Goal: Task Accomplishment & Management: Manage account settings

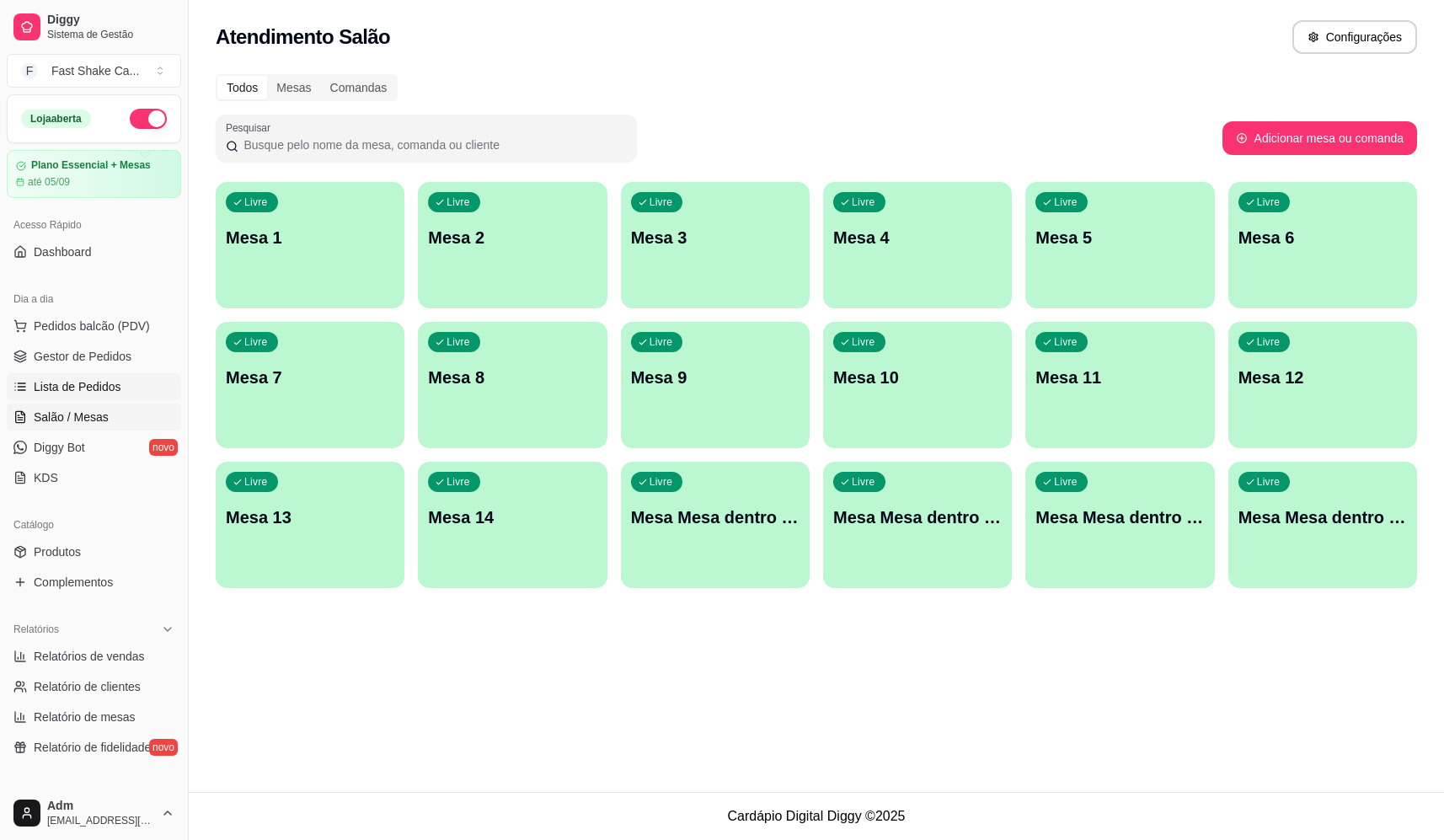
click at [91, 385] on span "Lista de Pedidos" at bounding box center [77, 386] width 88 height 17
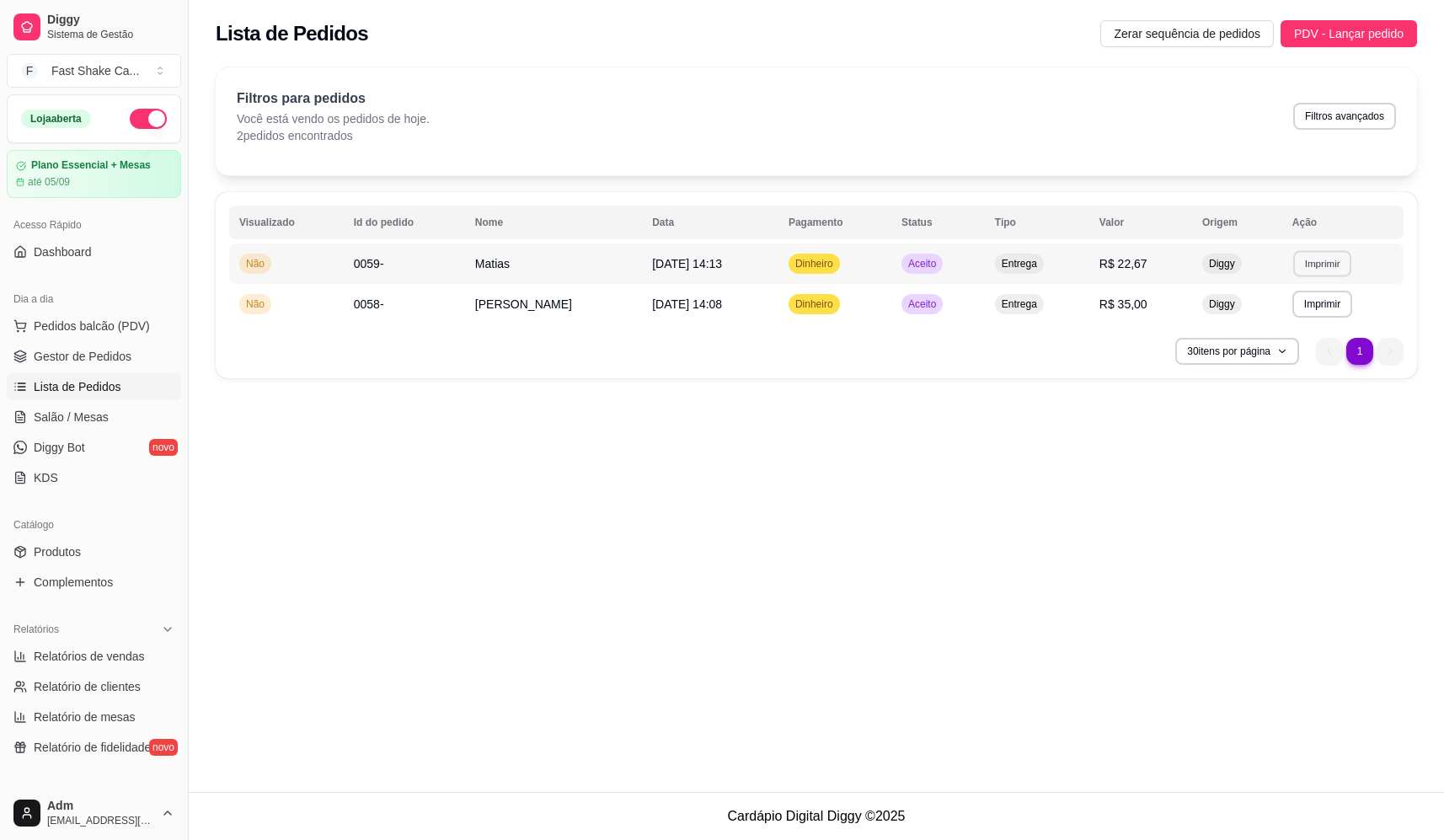
click at [1316, 261] on button "Imprimir" at bounding box center [1322, 263] width 58 height 26
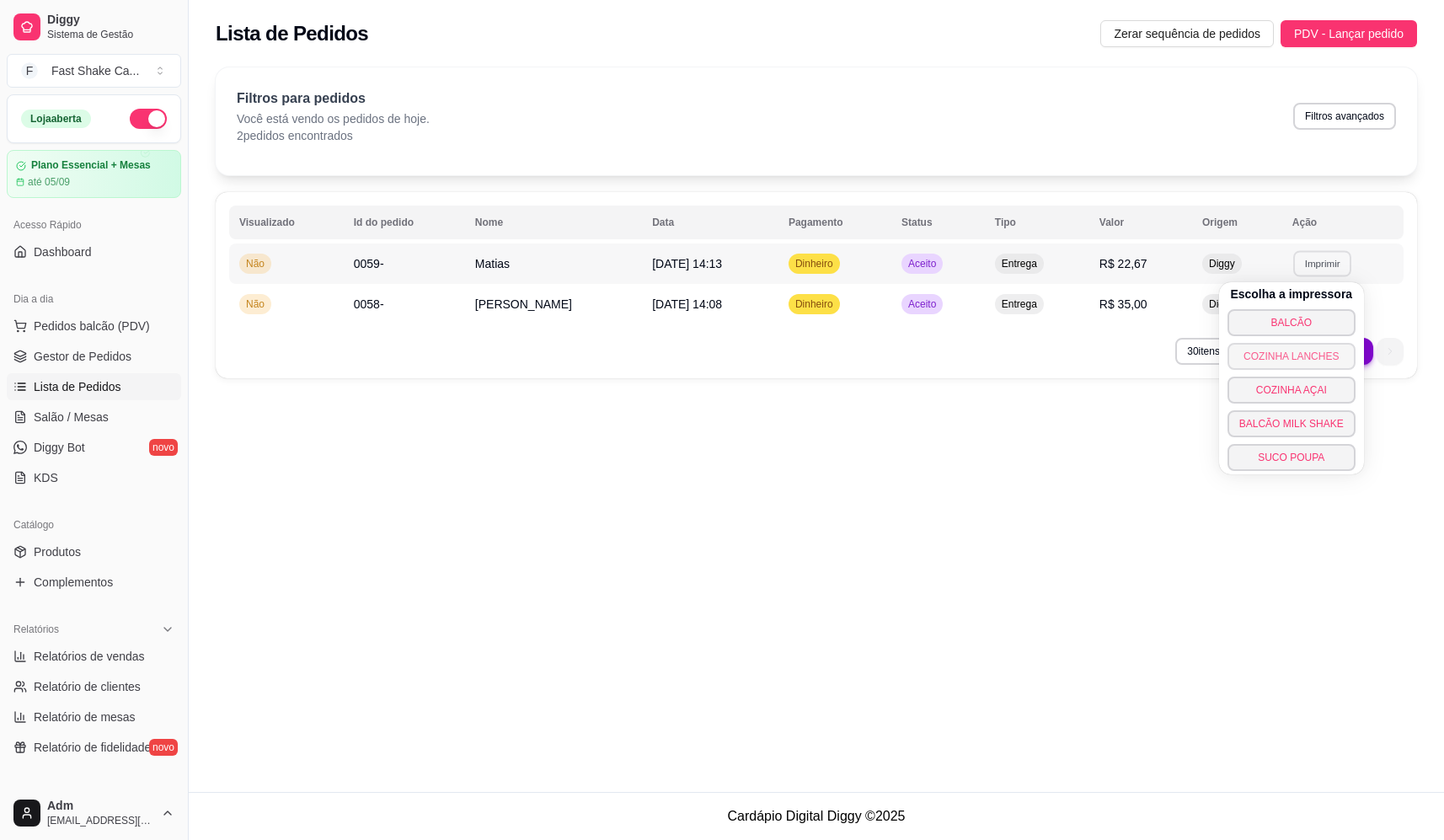
click at [1326, 365] on button "COZINHA LANCHES" at bounding box center [1291, 356] width 128 height 27
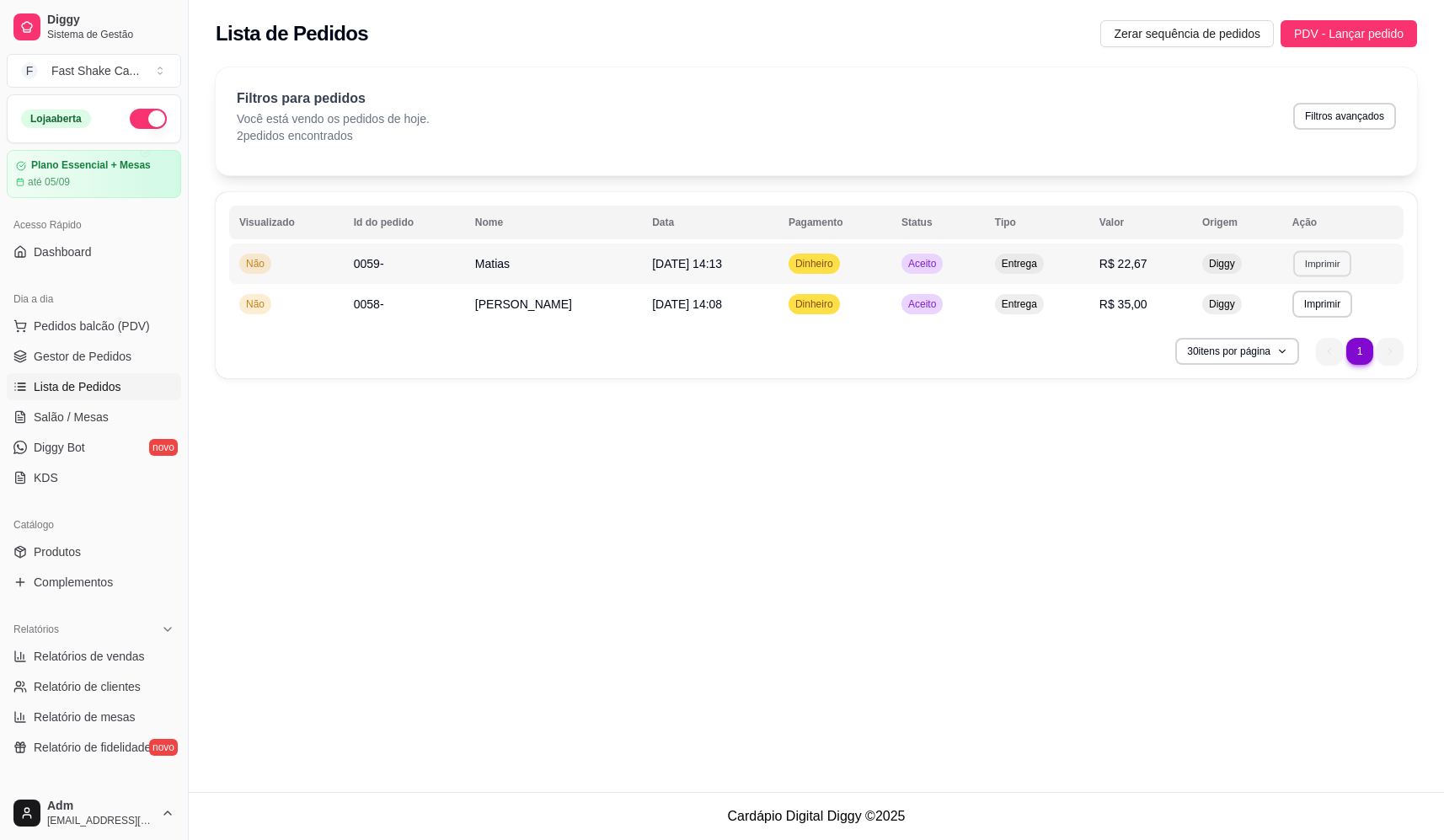
click at [1318, 255] on button "Imprimir" at bounding box center [1322, 263] width 58 height 26
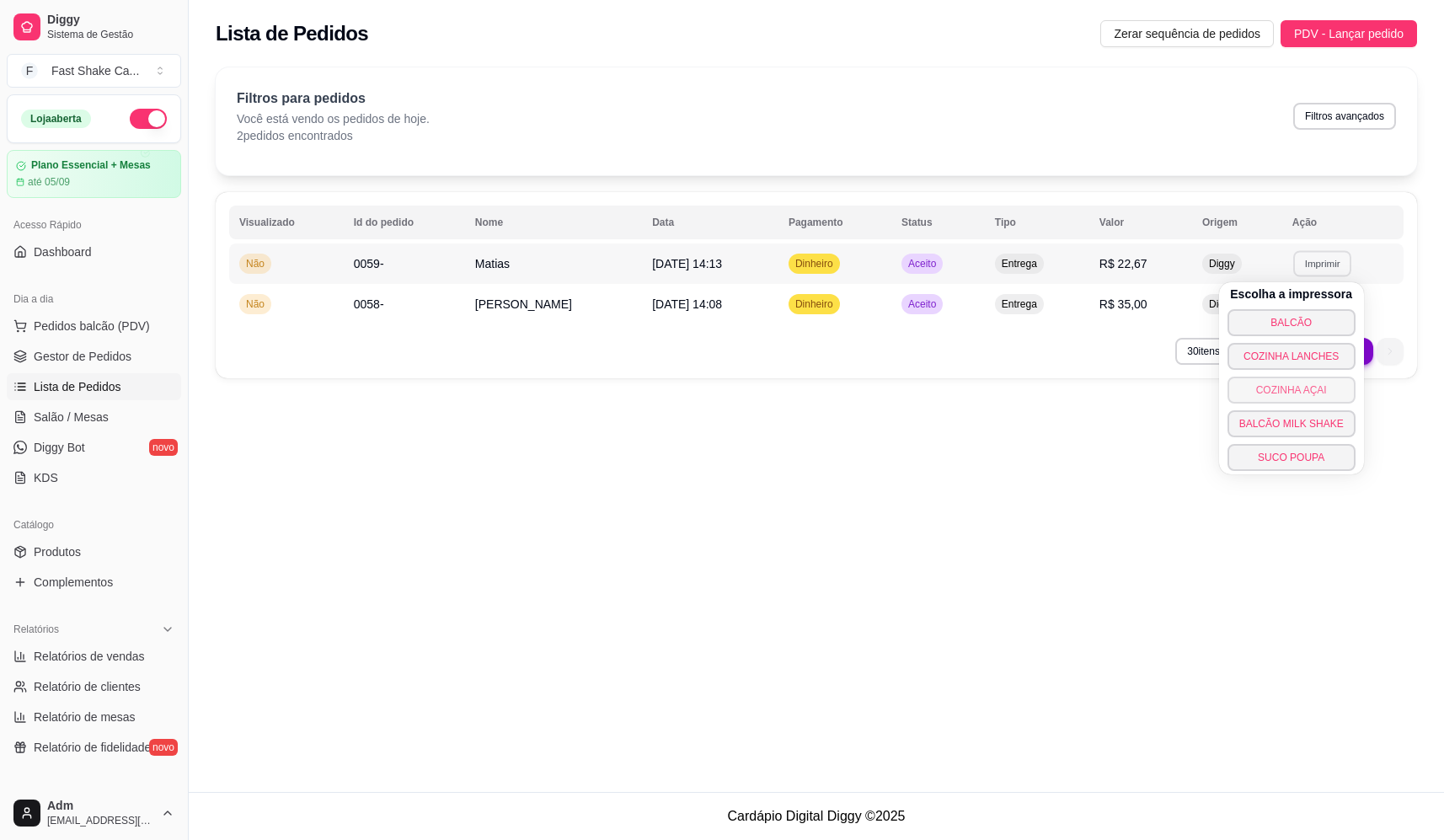
click at [1298, 390] on button "COZINHA AÇAI" at bounding box center [1291, 389] width 128 height 27
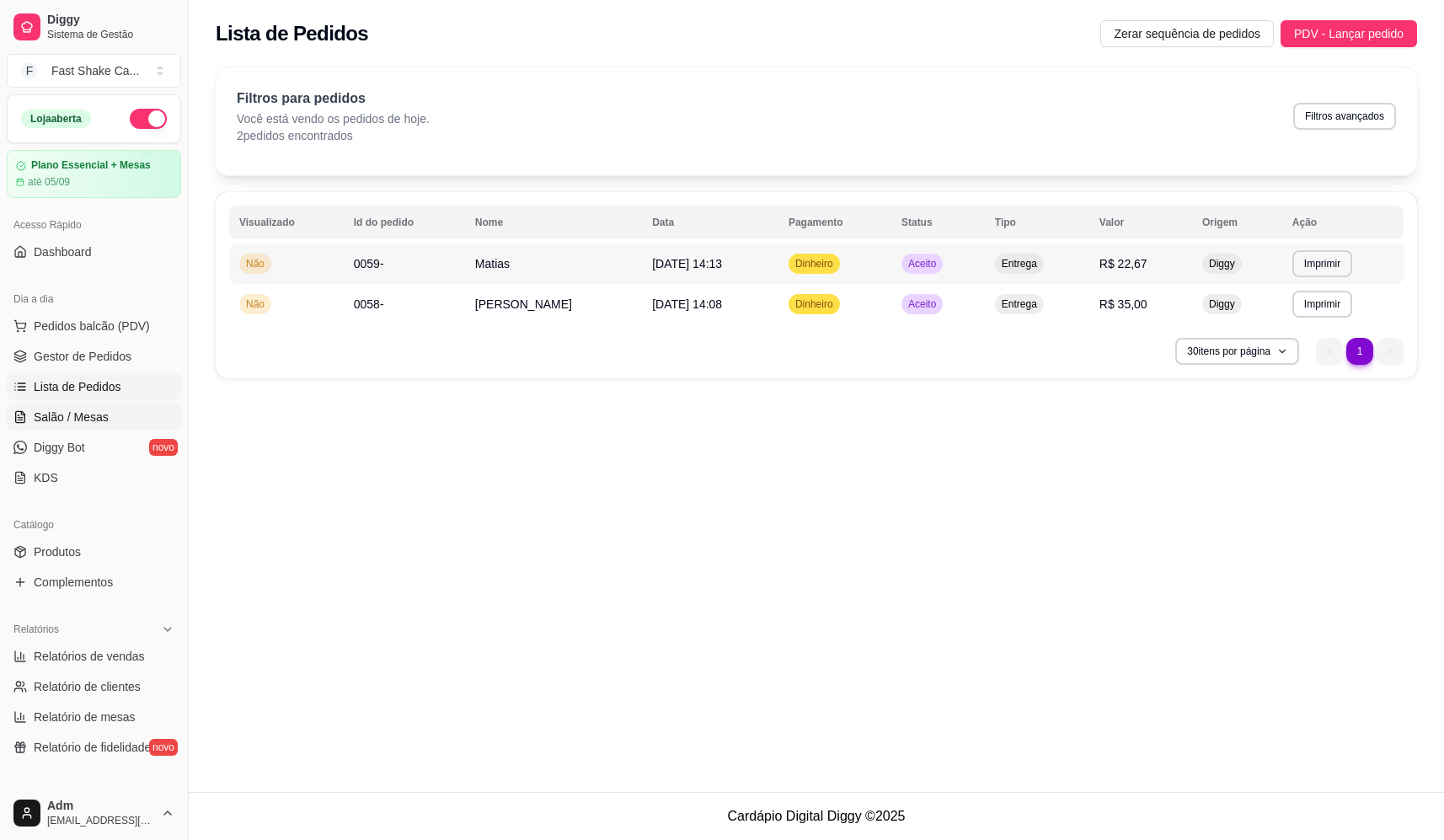
click at [101, 416] on span "Salão / Mesas" at bounding box center [71, 417] width 75 height 17
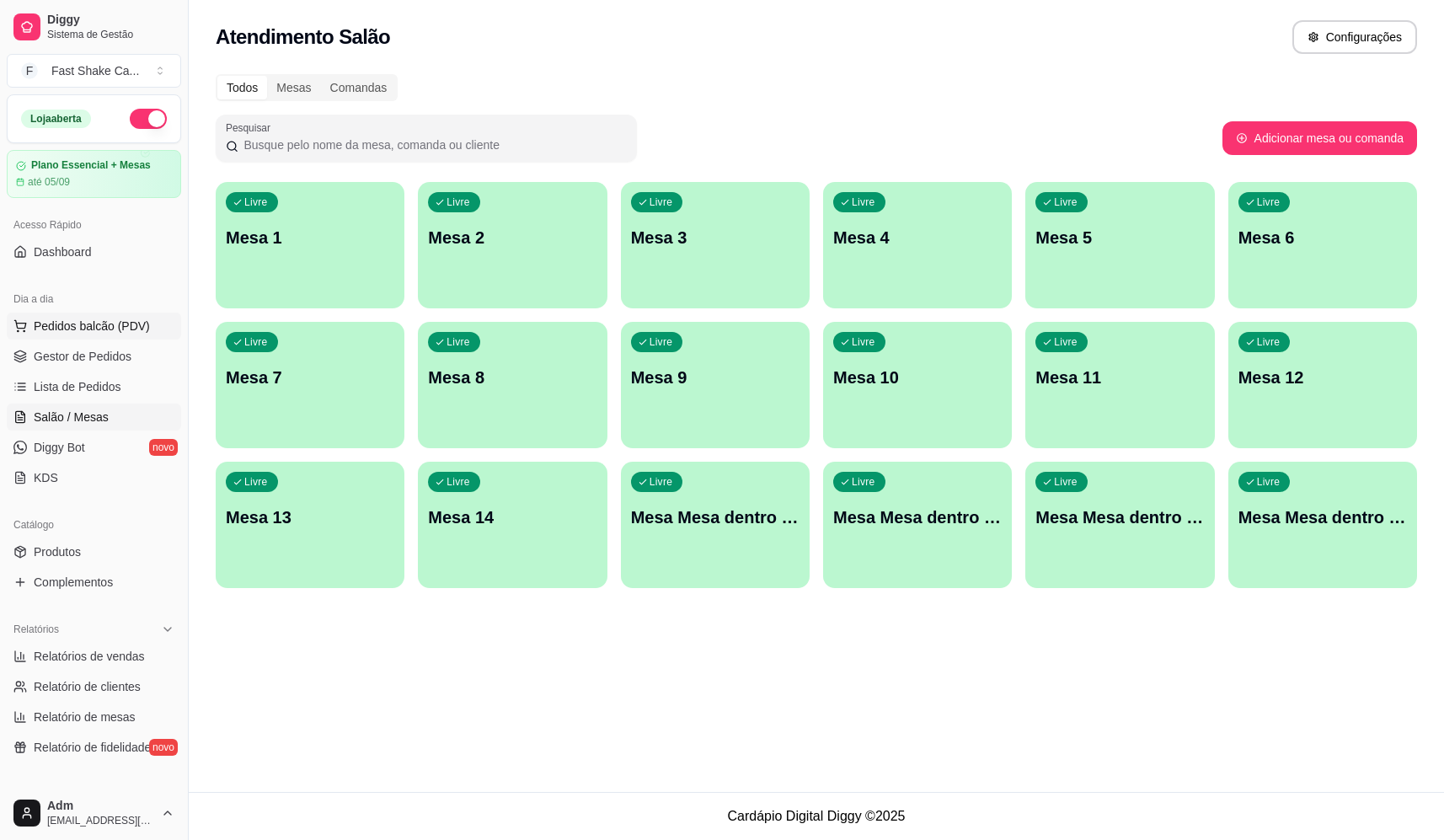
drag, startPoint x: 79, startPoint y: 323, endPoint x: 105, endPoint y: 306, distance: 31.1
click at [80, 323] on span "Pedidos balcão (PDV)" at bounding box center [91, 326] width 117 height 17
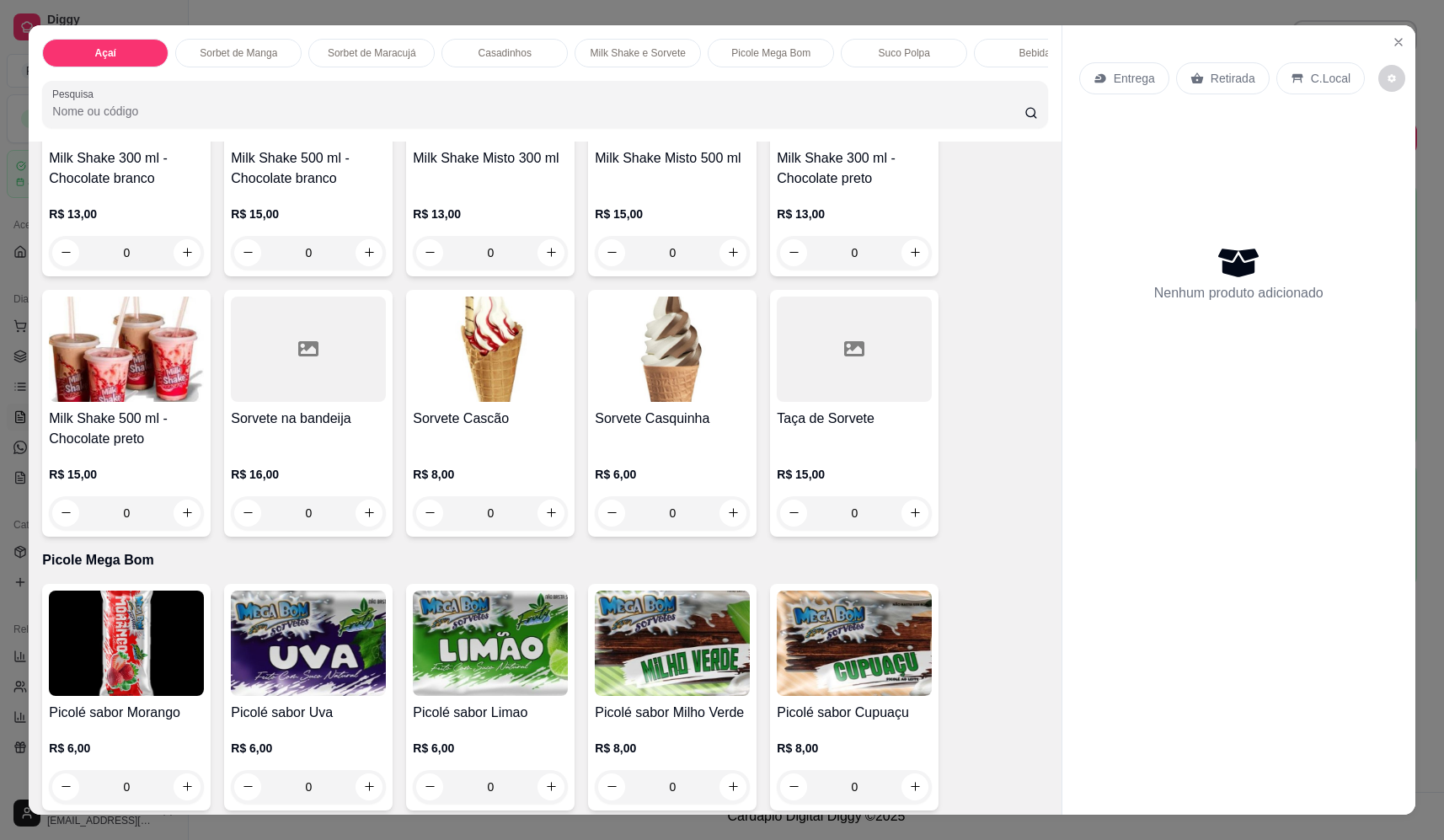
scroll to position [1685, 0]
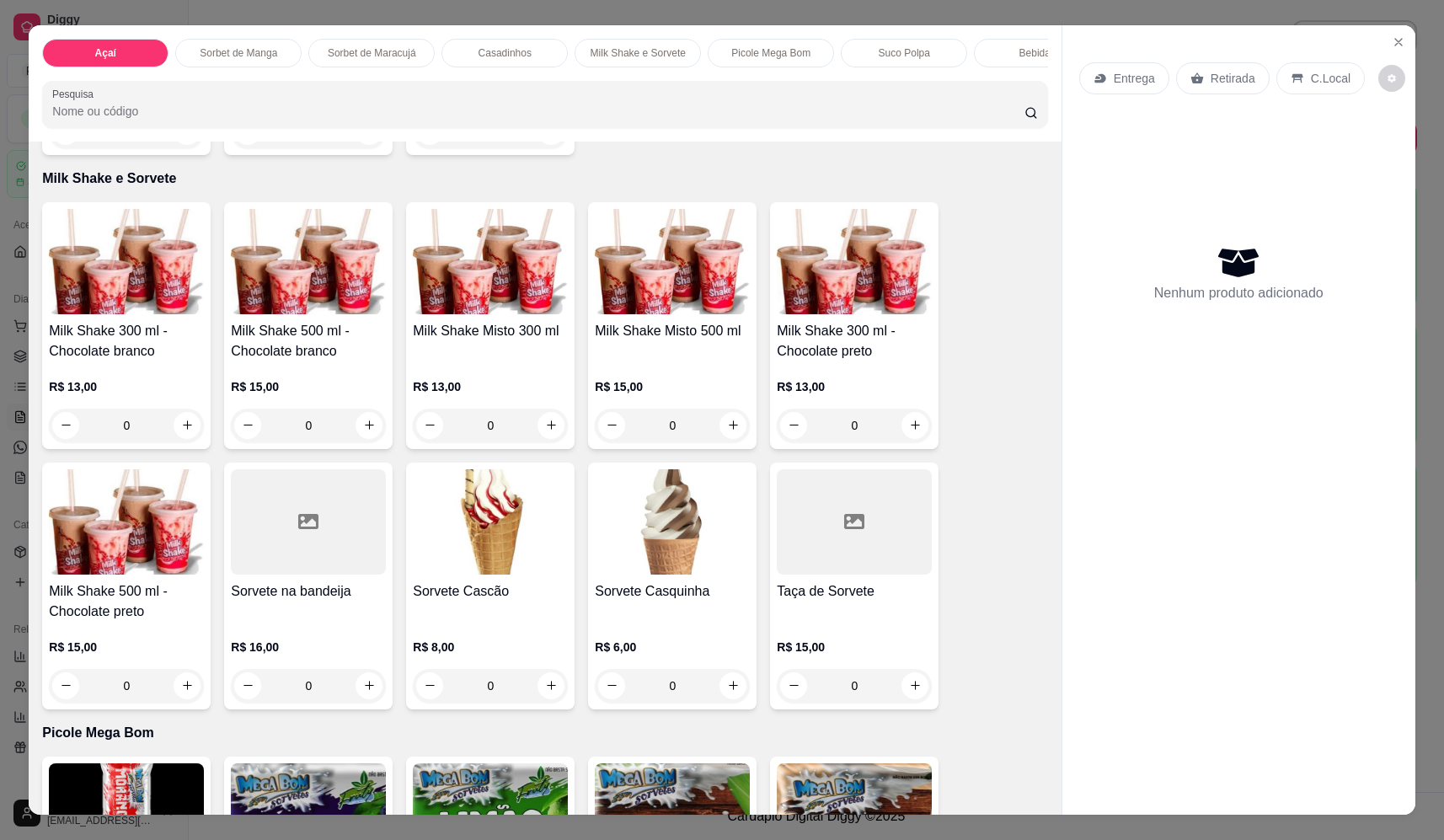
click at [184, 438] on div "0" at bounding box center [126, 426] width 155 height 34
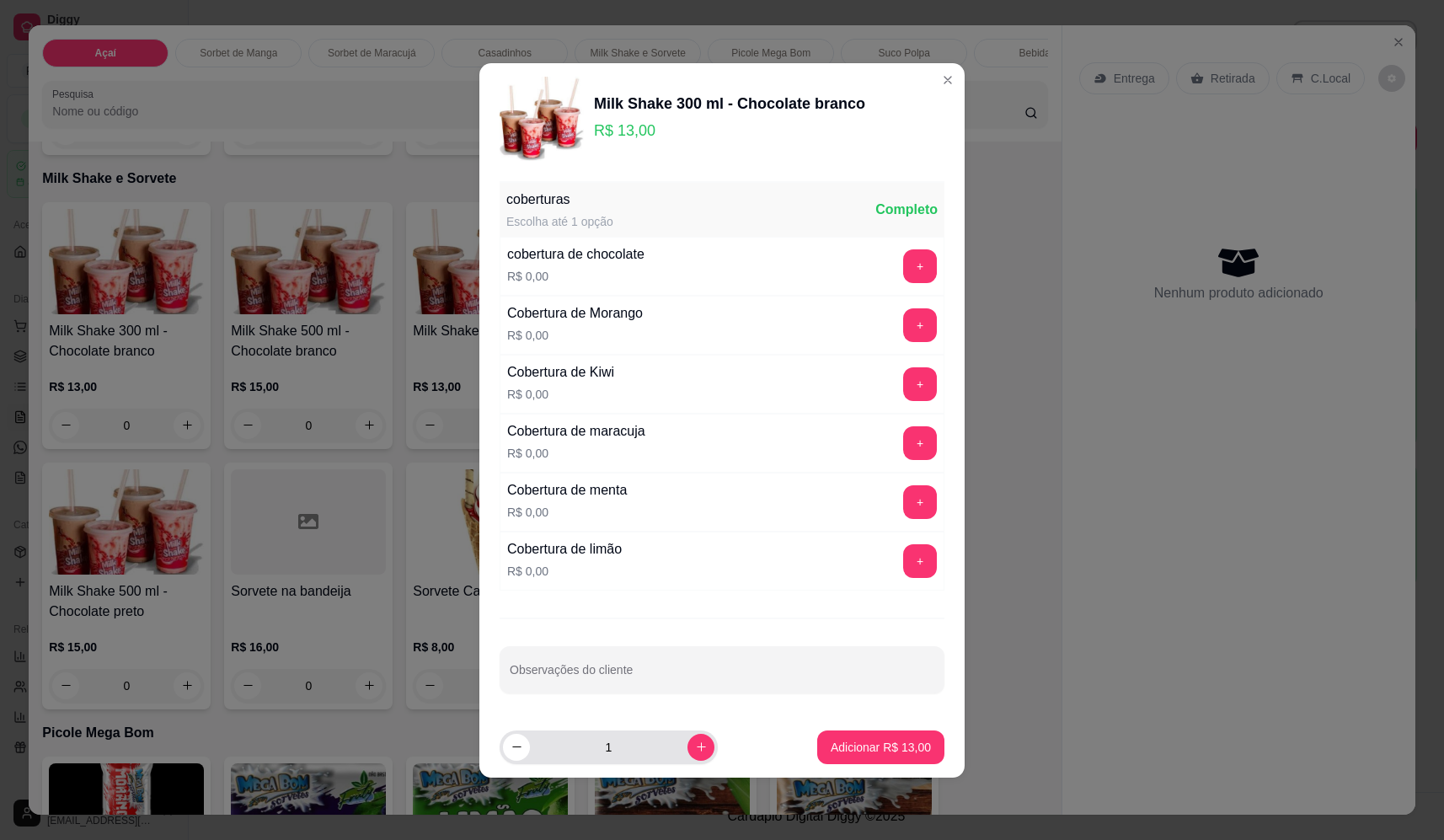
click at [696, 743] on button "increase-product-quantity" at bounding box center [700, 747] width 27 height 27
type input "2"
click at [845, 752] on p "Adicionar R$ 26,00" at bounding box center [881, 746] width 98 height 16
type input "2"
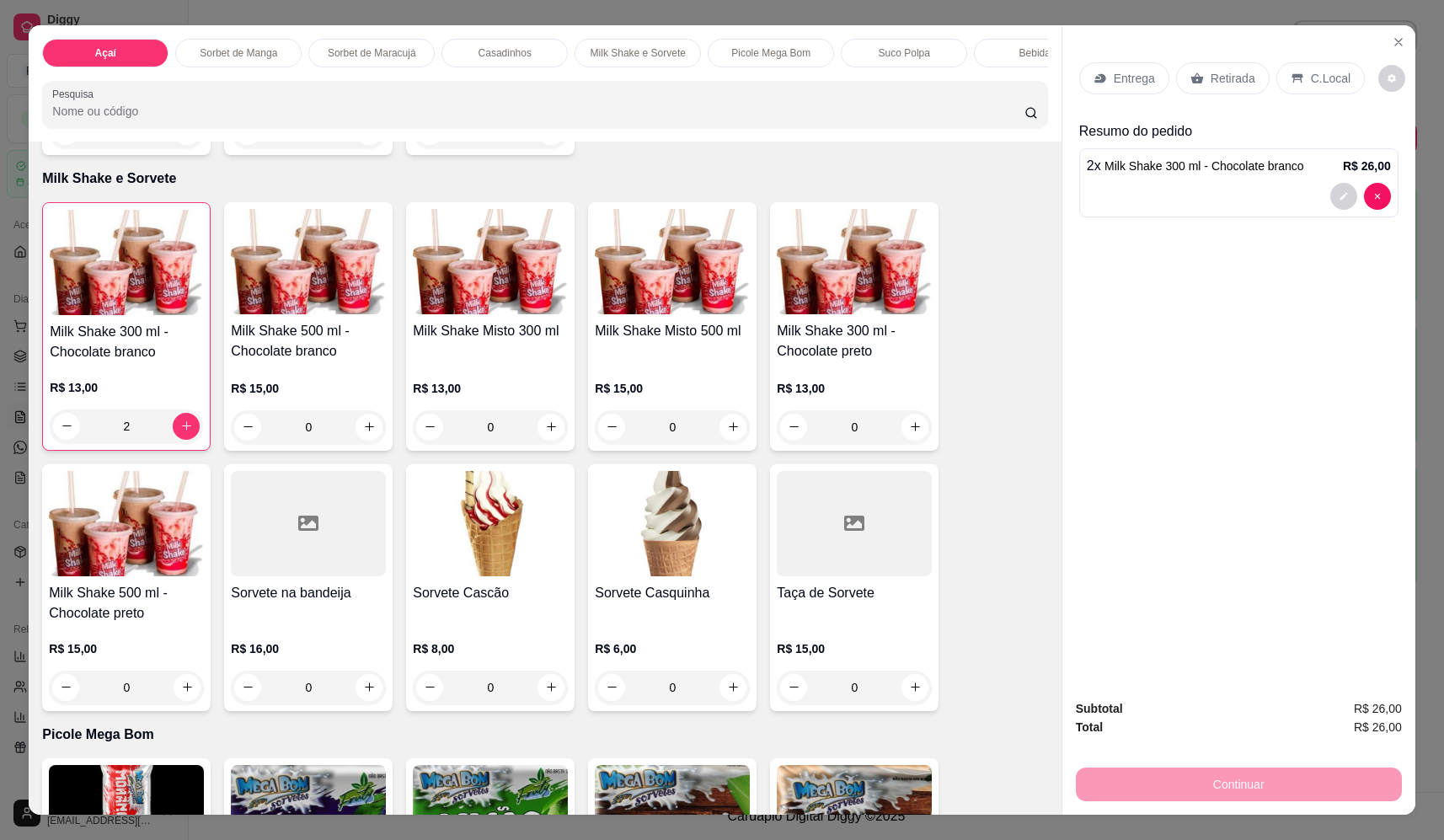
click at [1114, 79] on p "Entrega" at bounding box center [1134, 78] width 41 height 17
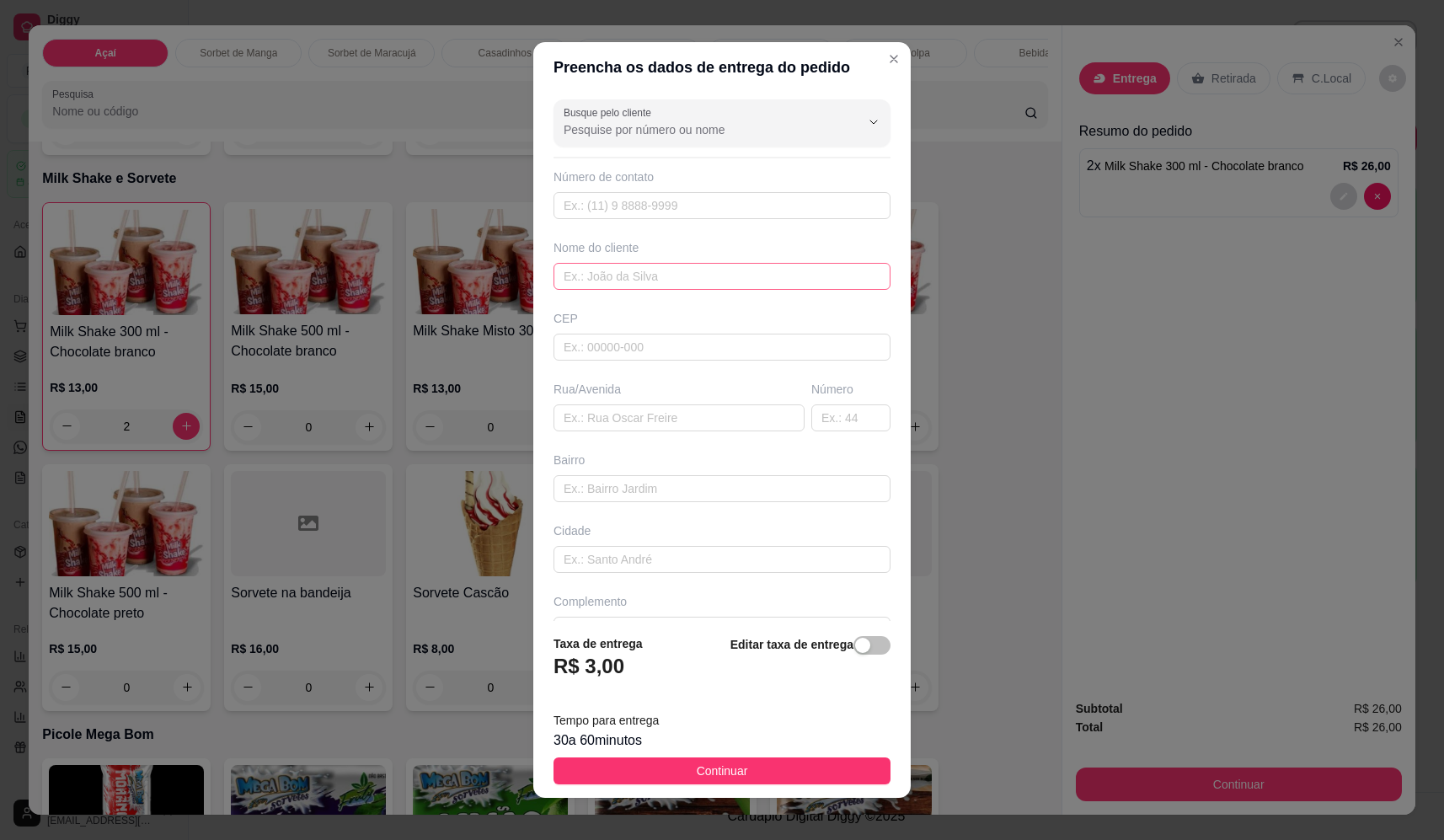
click at [606, 261] on div "Nome do cliente" at bounding box center [722, 264] width 343 height 50
click at [608, 271] on input "text" at bounding box center [722, 276] width 337 height 27
type input "valdeane"
click at [643, 419] on input "text" at bounding box center [679, 417] width 251 height 27
drag, startPoint x: 589, startPoint y: 430, endPoint x: 594, endPoint y: 420, distance: 11.2
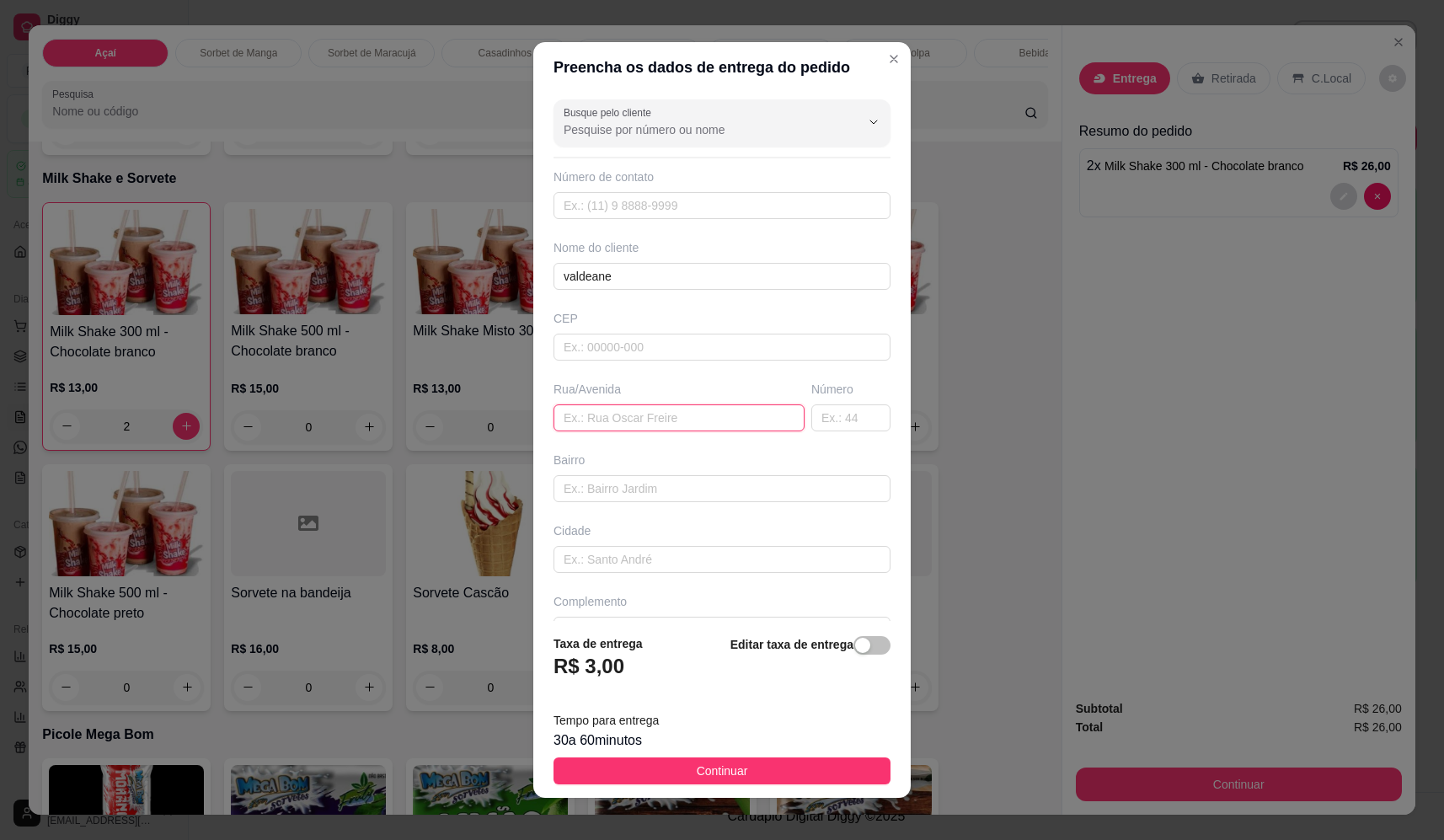
click at [594, 420] on input "text" at bounding box center [679, 417] width 251 height 27
click at [592, 420] on input "text" at bounding box center [679, 417] width 251 height 27
paste input "[STREET_ADDRESS]"
type input "[STREET_ADDRESS]"
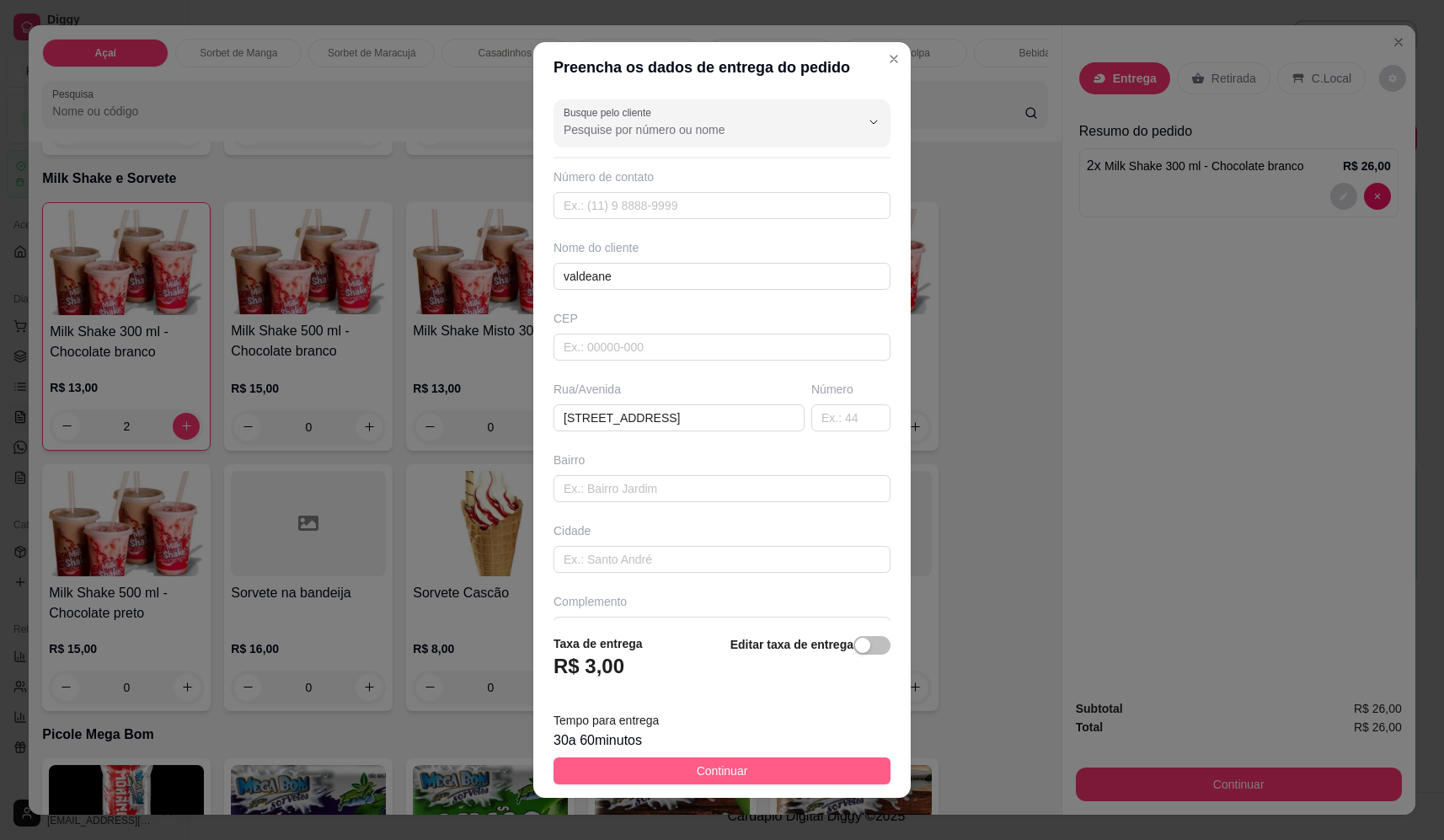
click at [696, 767] on span "Continuar" at bounding box center [722, 771] width 51 height 19
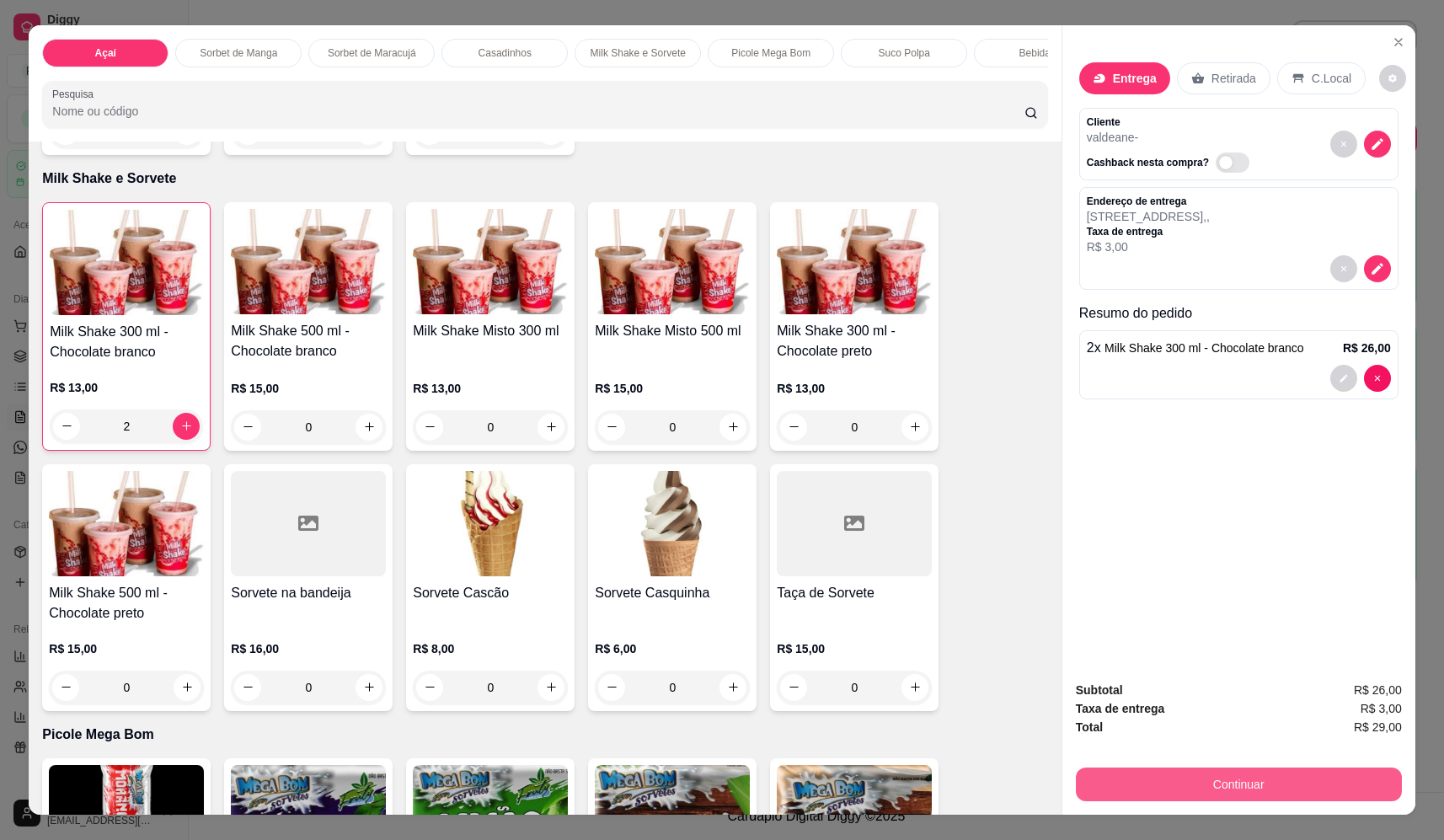
click at [1188, 777] on button "Continuar" at bounding box center [1238, 784] width 326 height 34
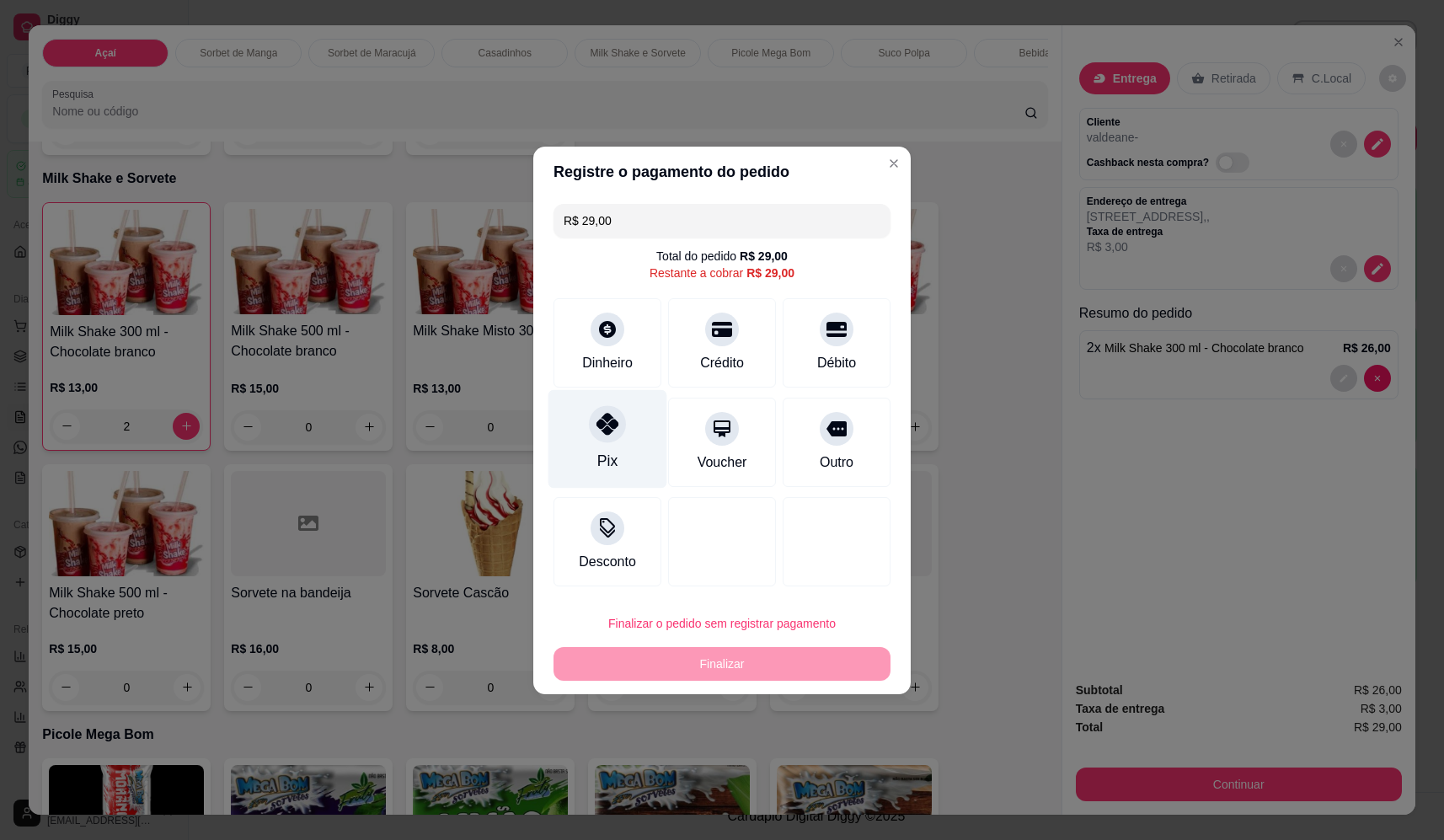
click at [596, 446] on div "Pix" at bounding box center [608, 439] width 119 height 99
type input "R$ 0,00"
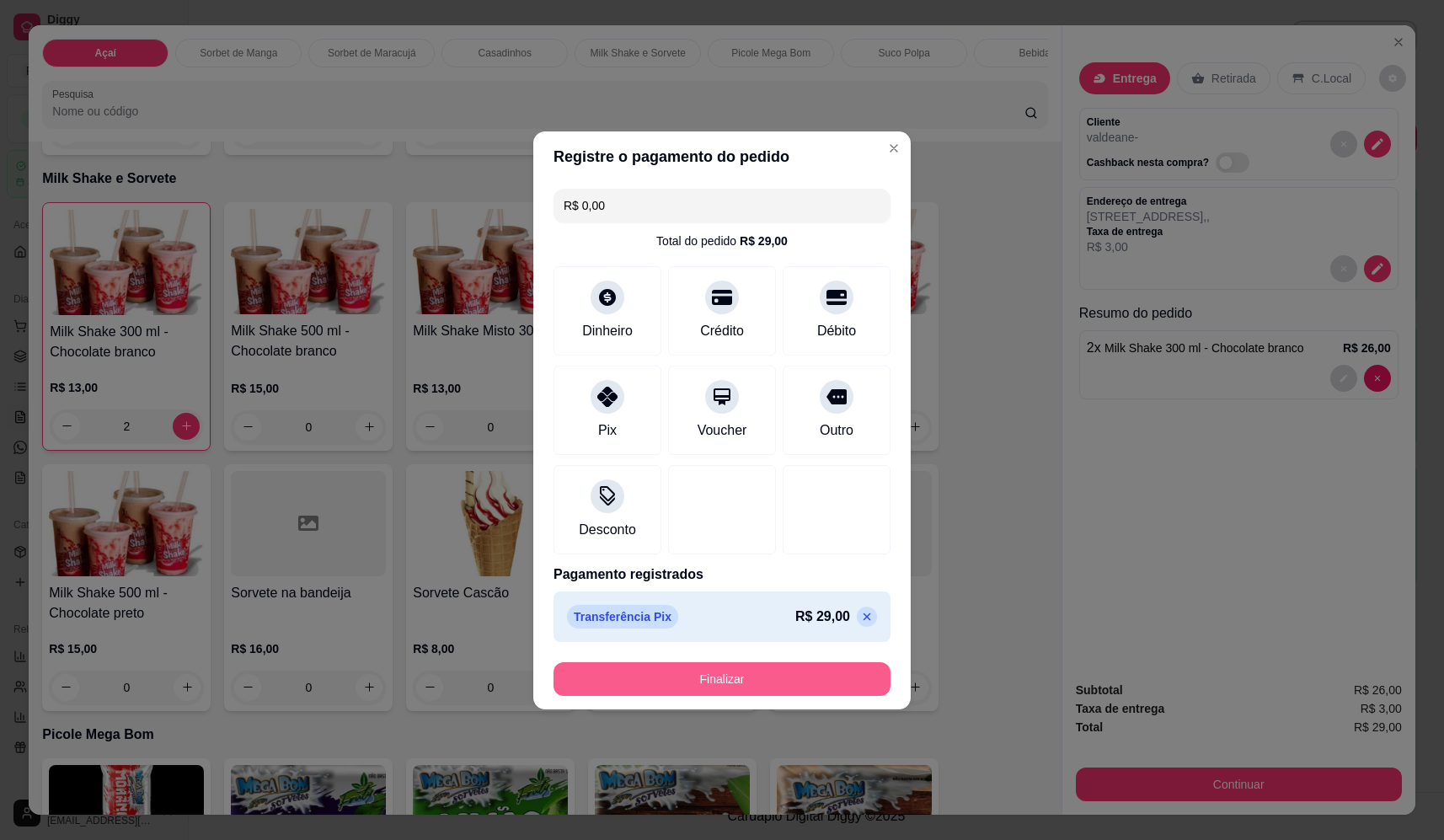
click at [747, 679] on button "Finalizar" at bounding box center [722, 679] width 337 height 34
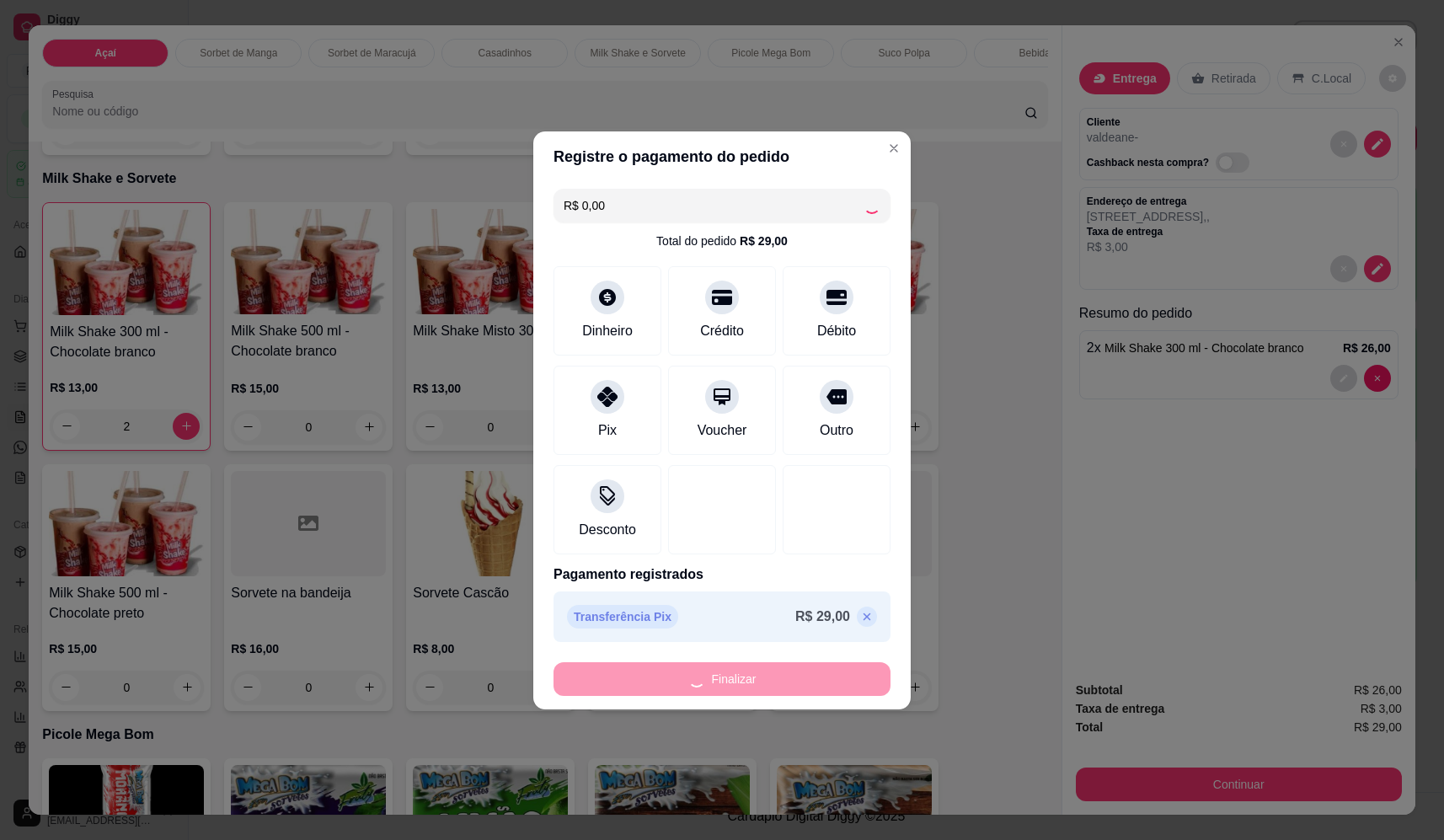
type input "0"
type input "-R$ 29,00"
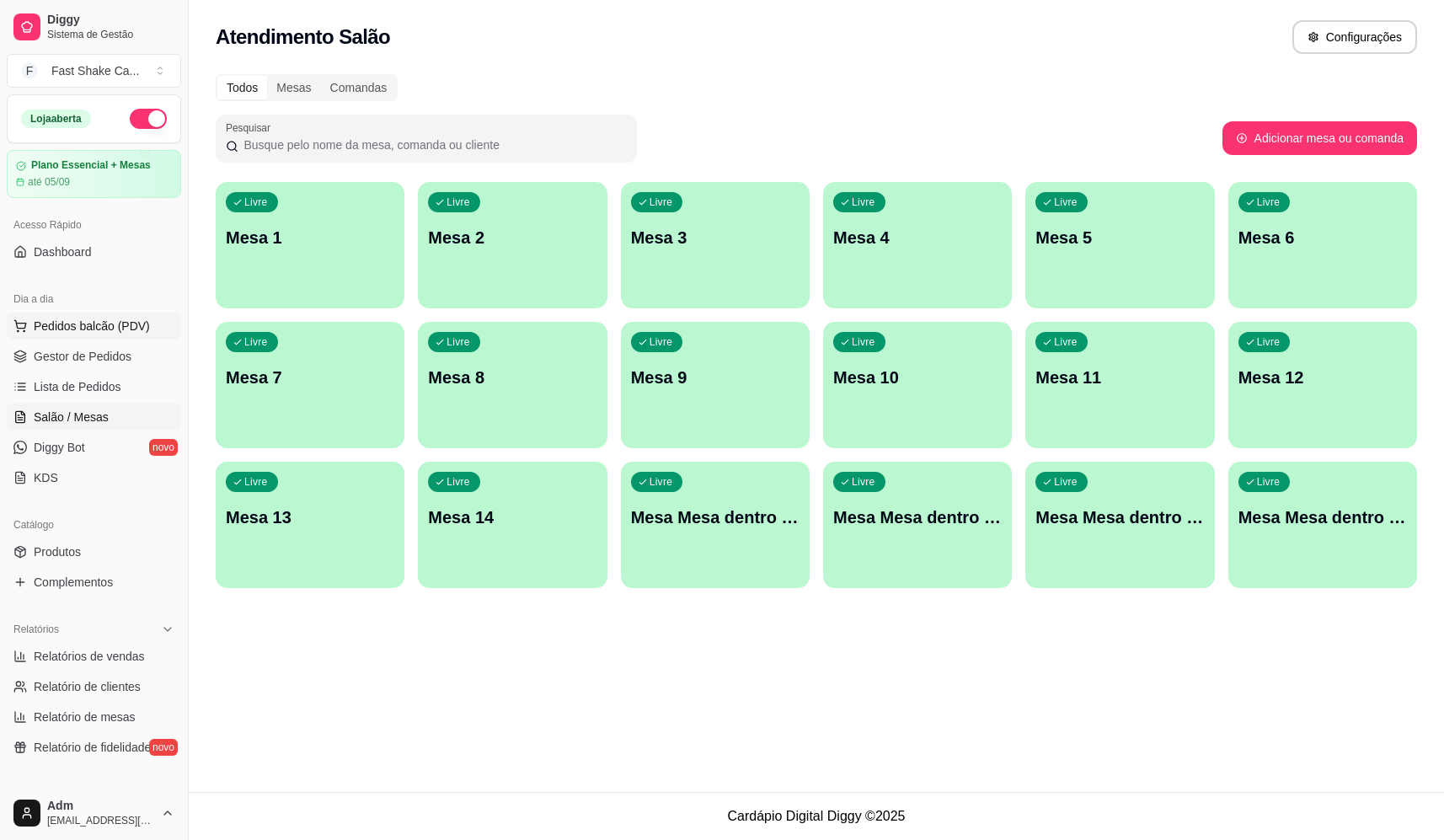
click at [108, 330] on span "Pedidos balcão (PDV)" at bounding box center [91, 326] width 117 height 17
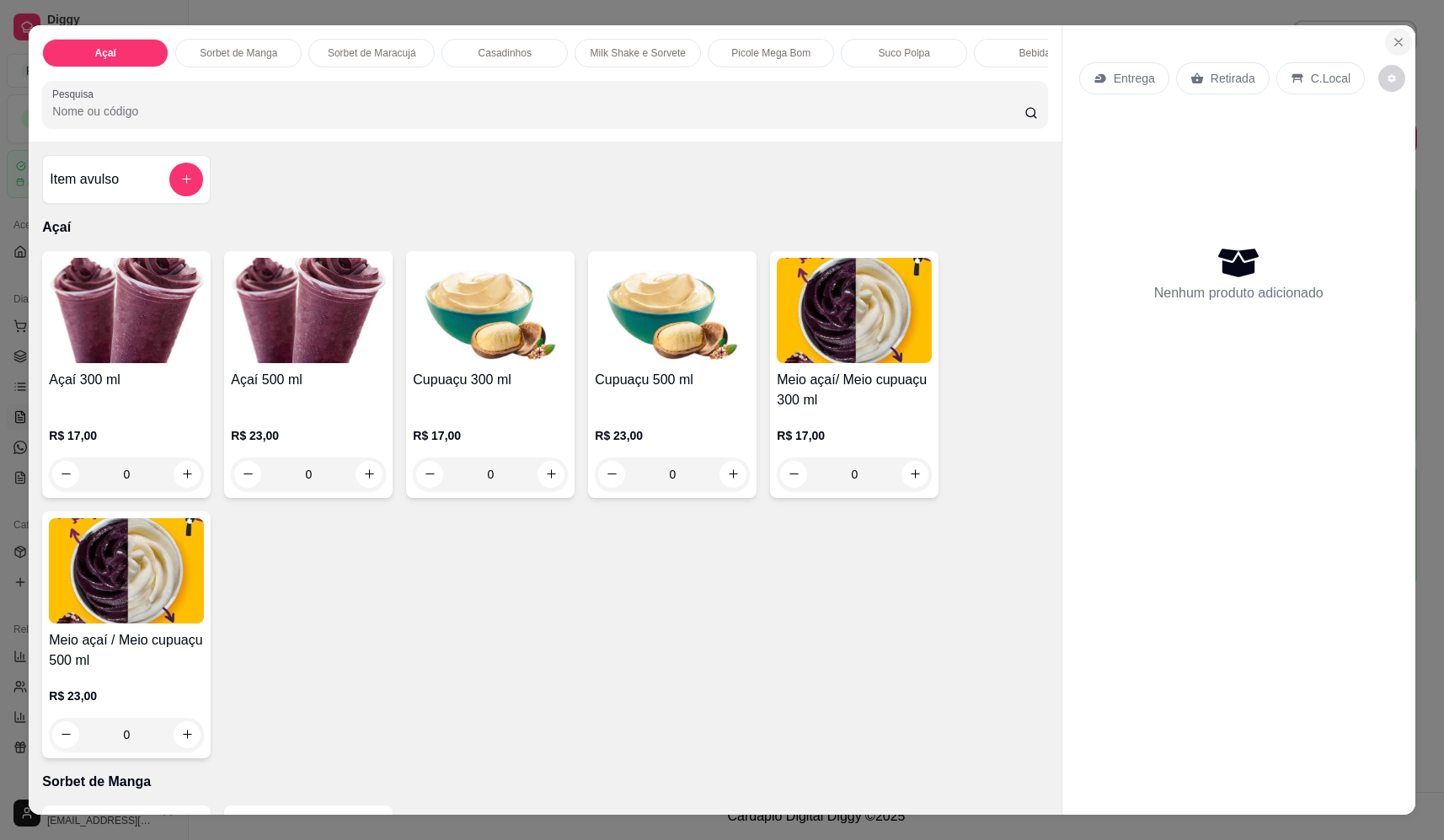
click at [1392, 47] on icon "Close" at bounding box center [1398, 42] width 13 height 13
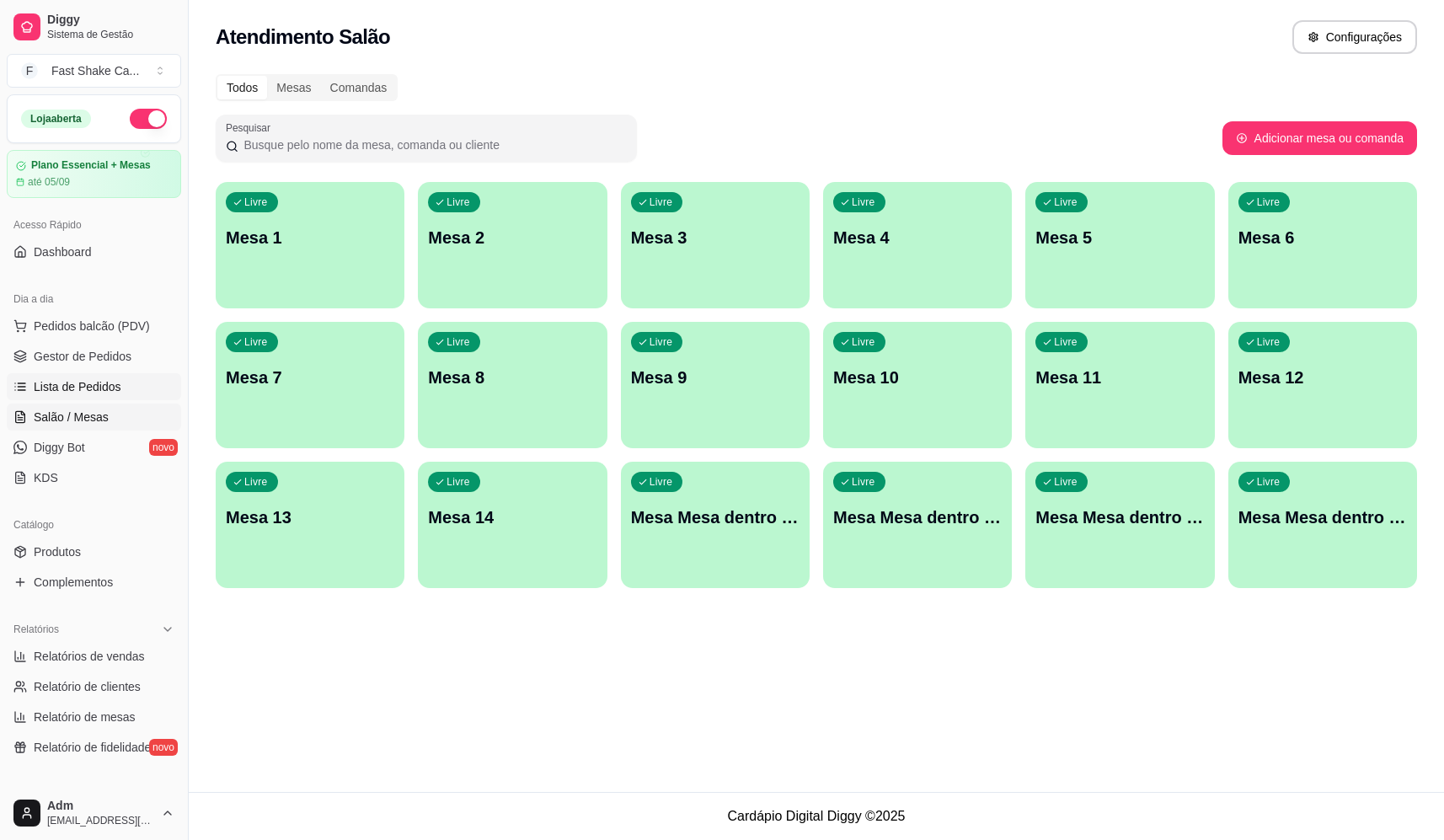
click at [151, 382] on link "Lista de Pedidos" at bounding box center [93, 386] width 175 height 27
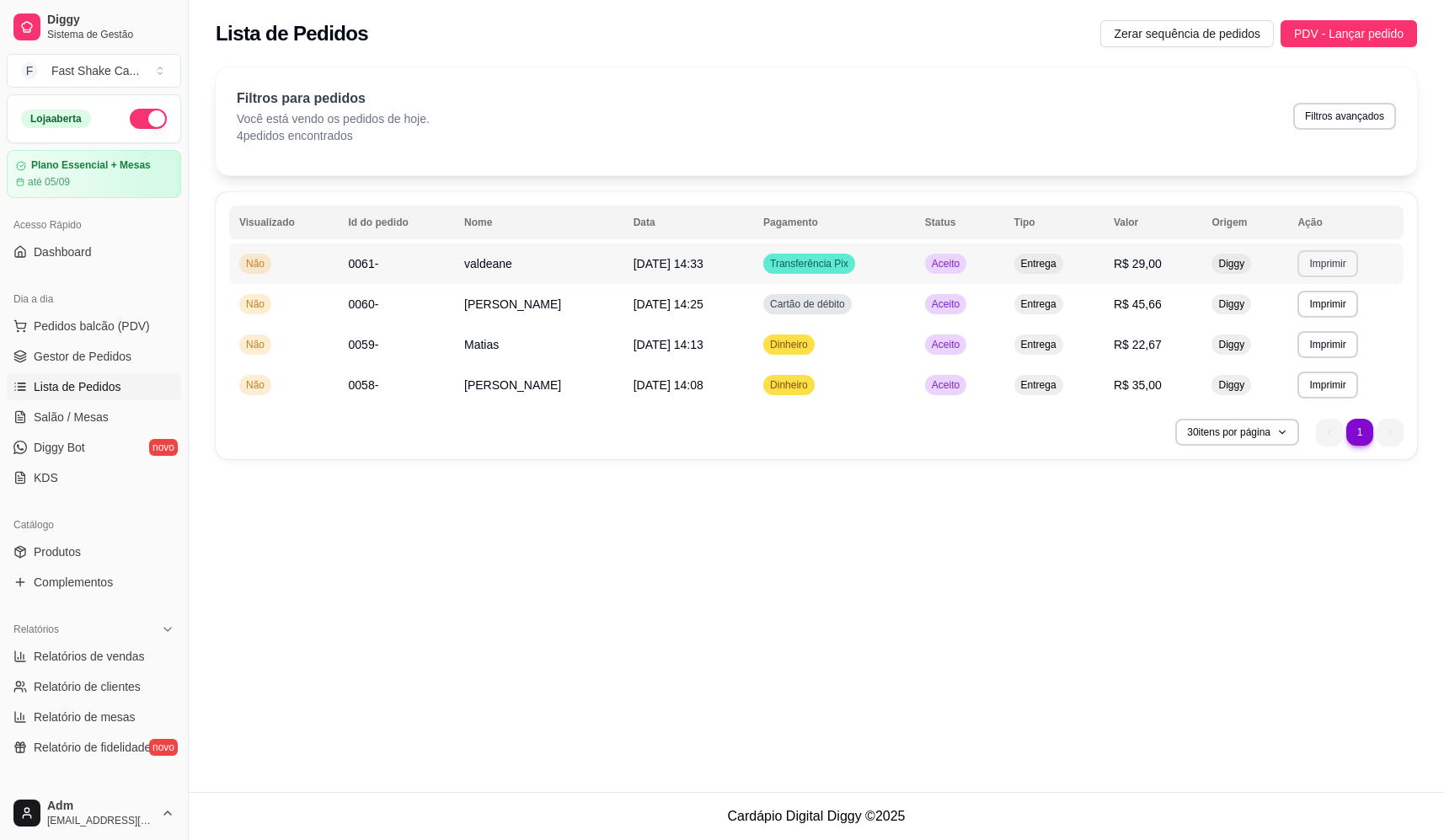
click at [1335, 263] on button "Imprimir" at bounding box center [1327, 263] width 60 height 27
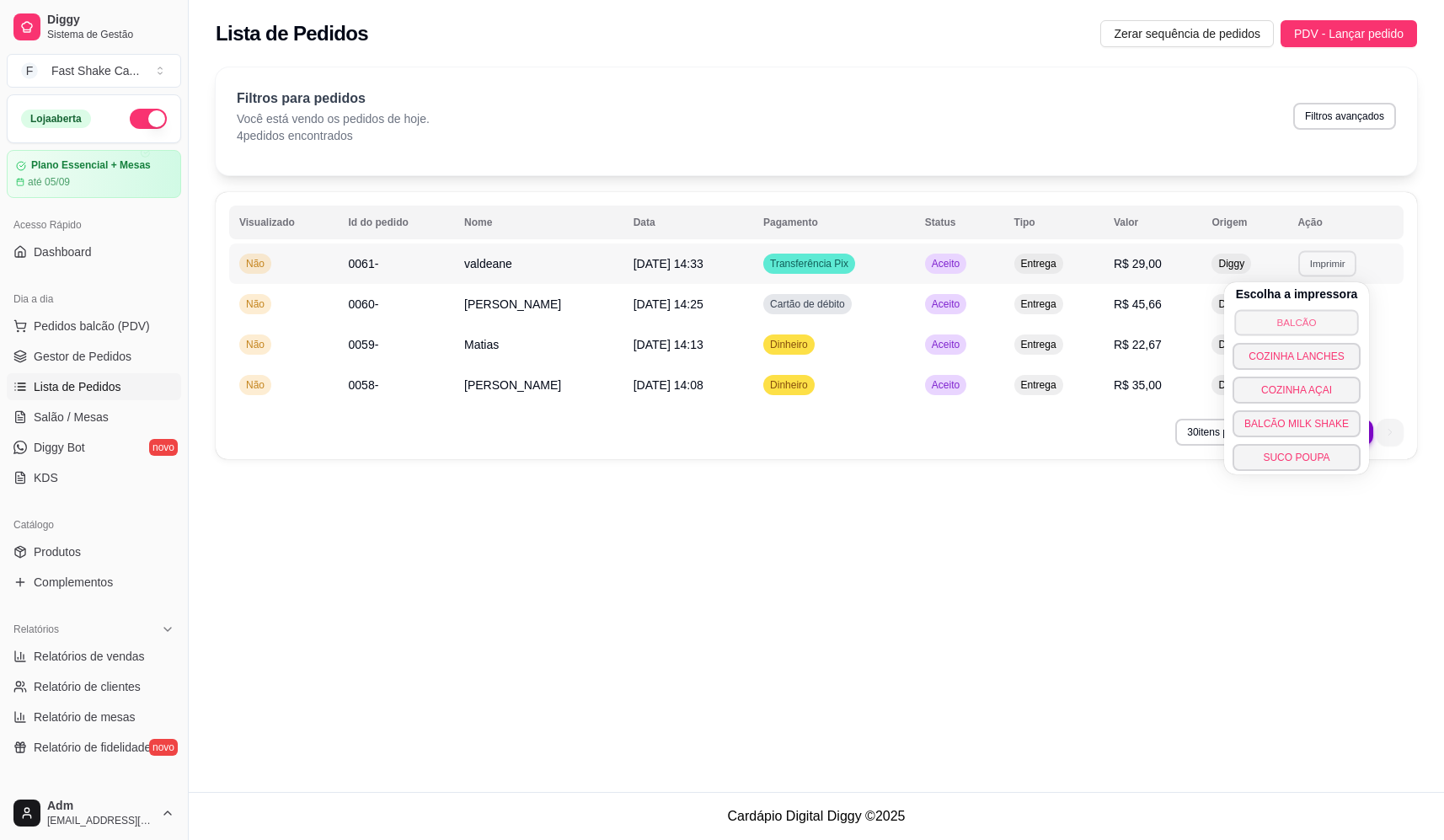
click at [1285, 318] on button "BALCÃO" at bounding box center [1296, 322] width 124 height 26
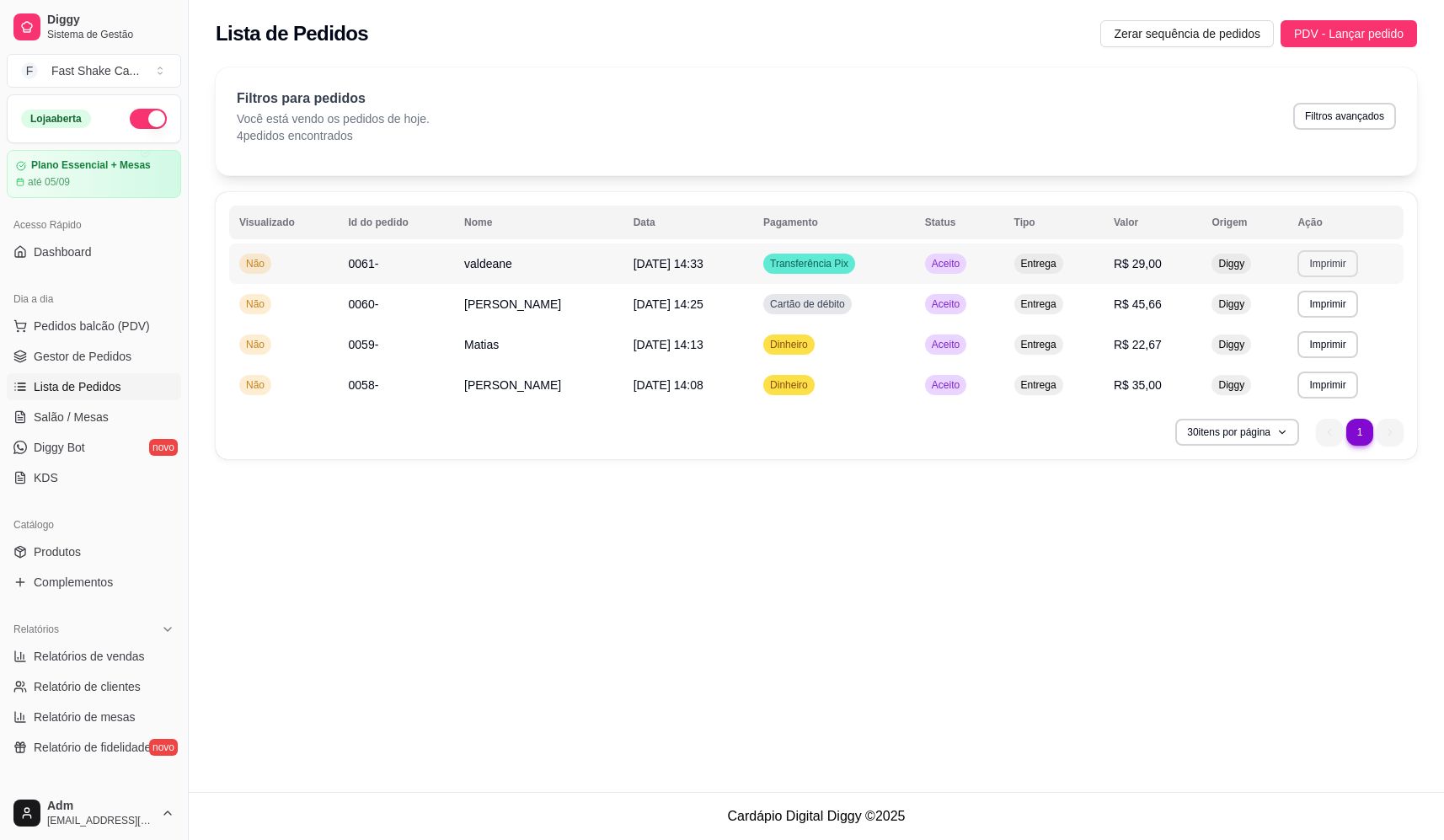
click at [1323, 255] on button "Imprimir" at bounding box center [1327, 263] width 60 height 27
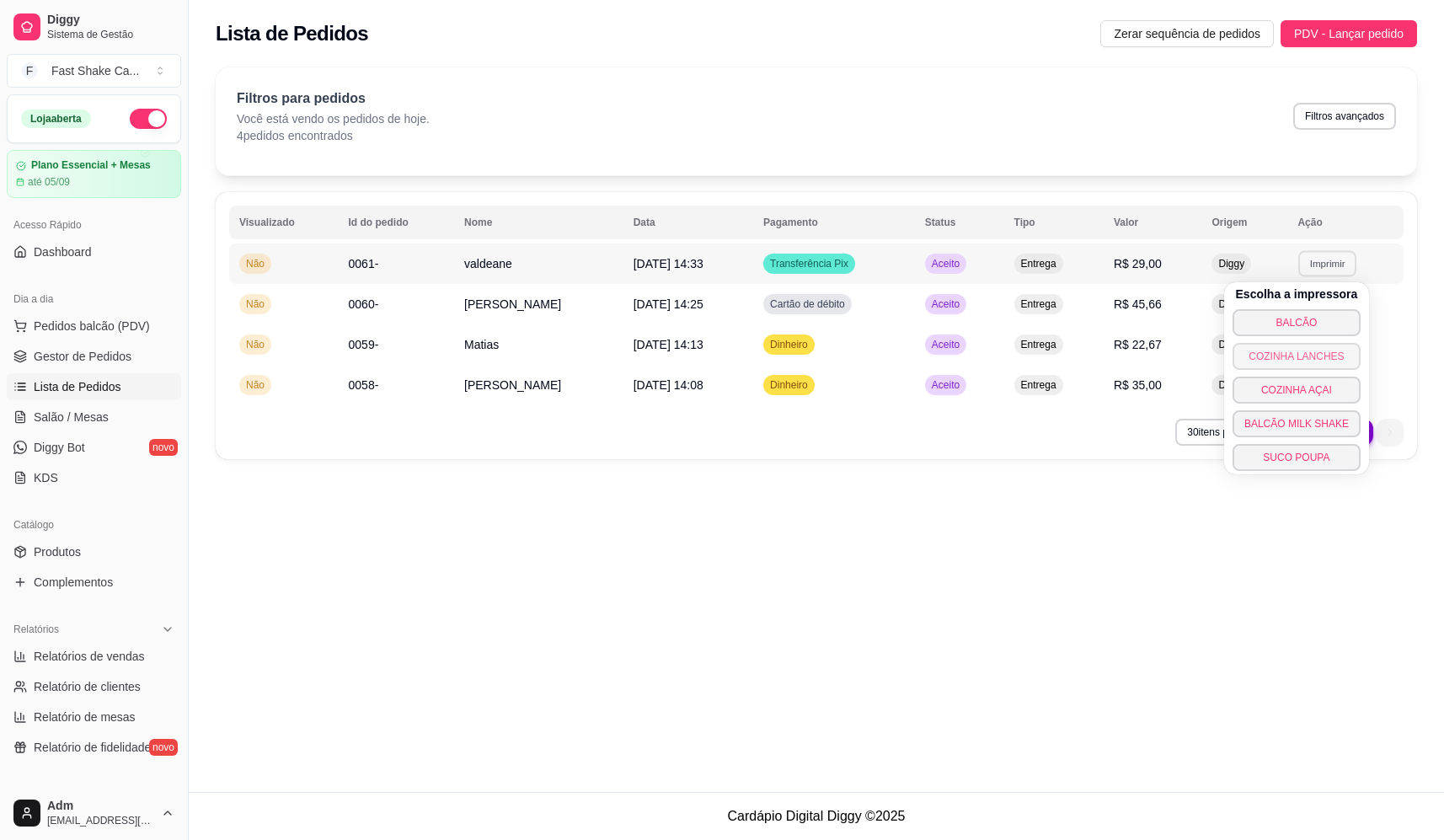
click at [1303, 357] on button "COZINHA LANCHES" at bounding box center [1296, 356] width 128 height 27
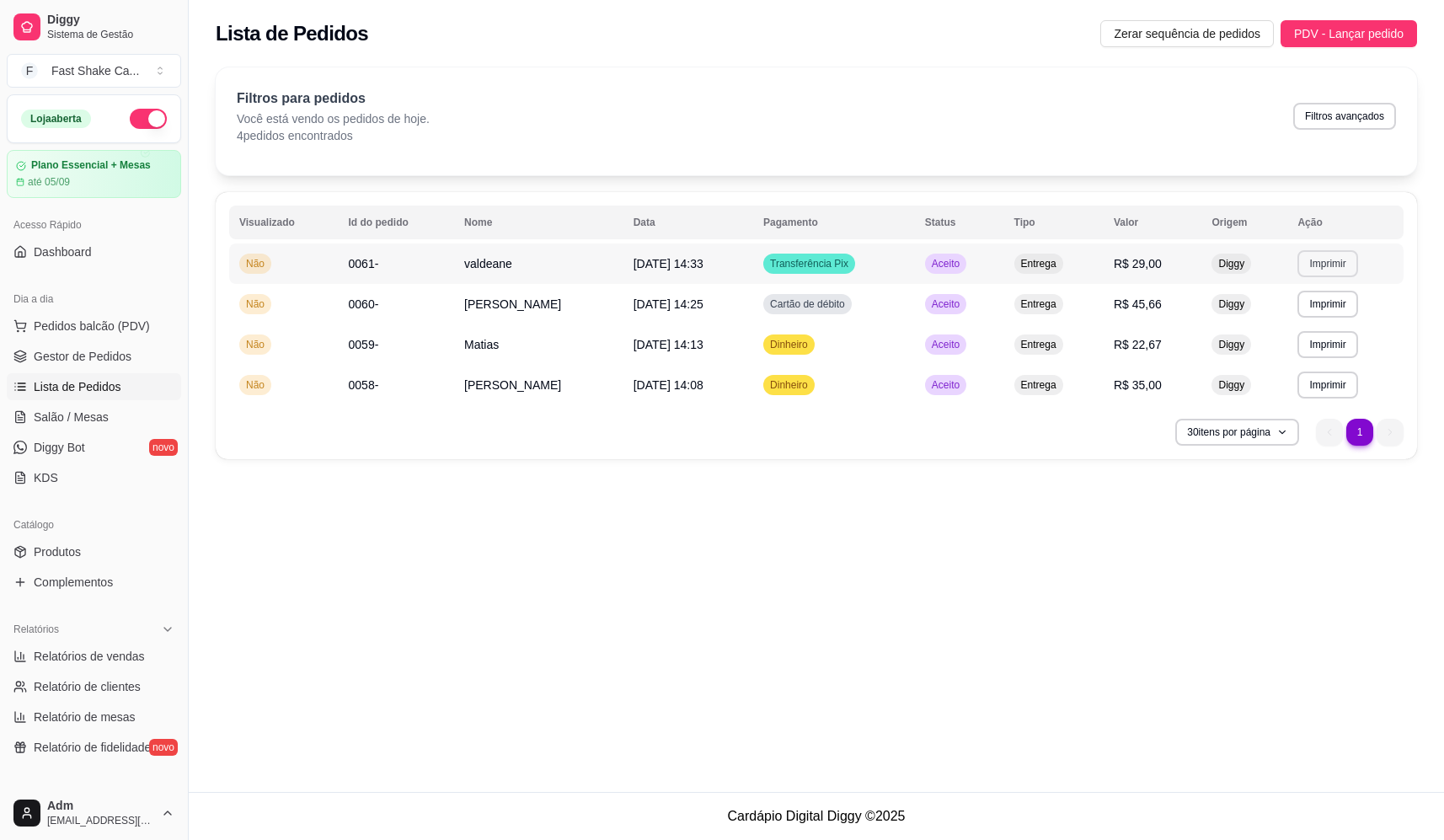
click at [1344, 247] on td "**********" at bounding box center [1345, 263] width 117 height 40
click at [1332, 266] on button "Imprimir" at bounding box center [1327, 263] width 60 height 27
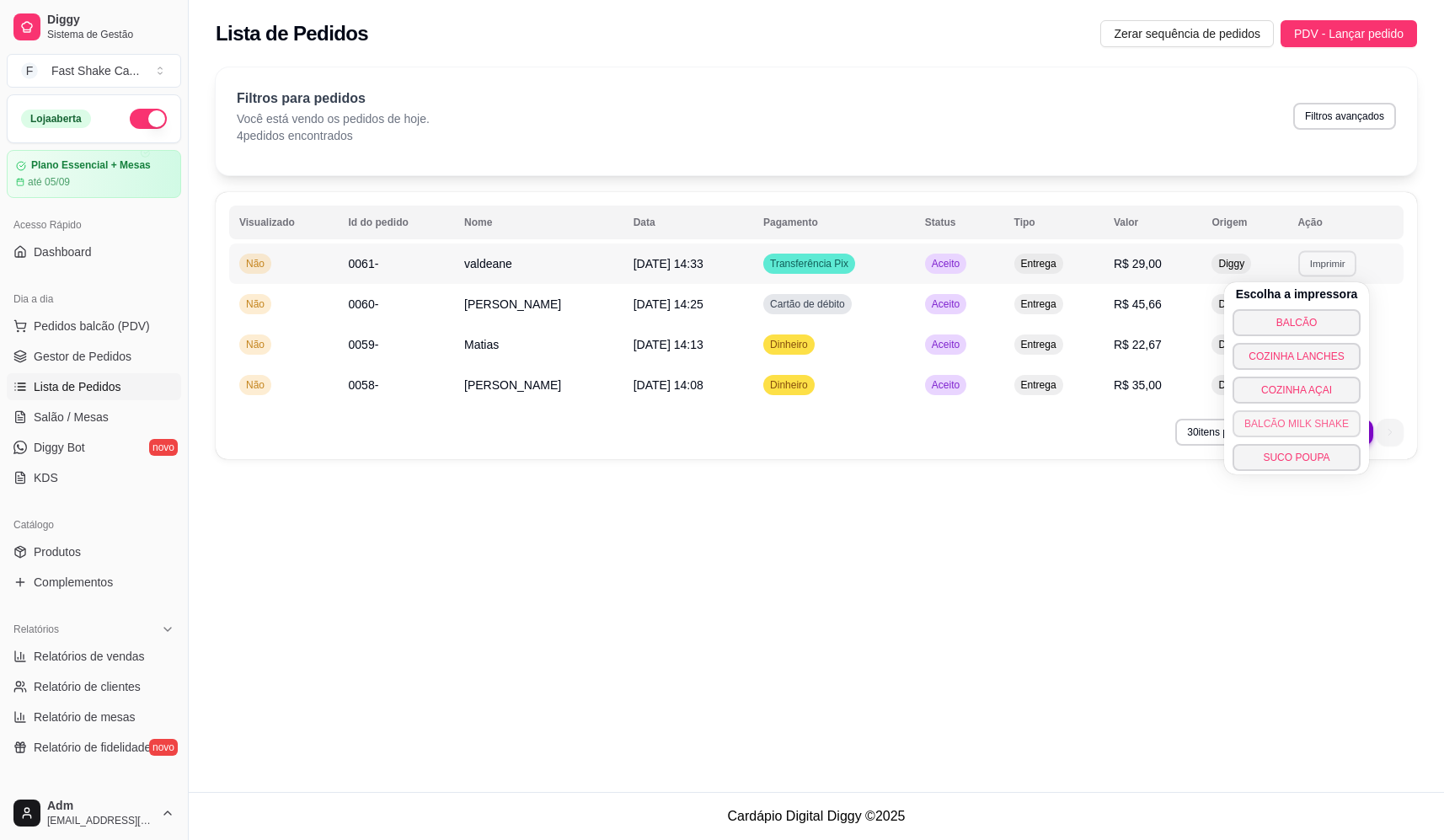
click at [1311, 423] on button "BALCÃO MILK SHAKE" at bounding box center [1296, 424] width 128 height 27
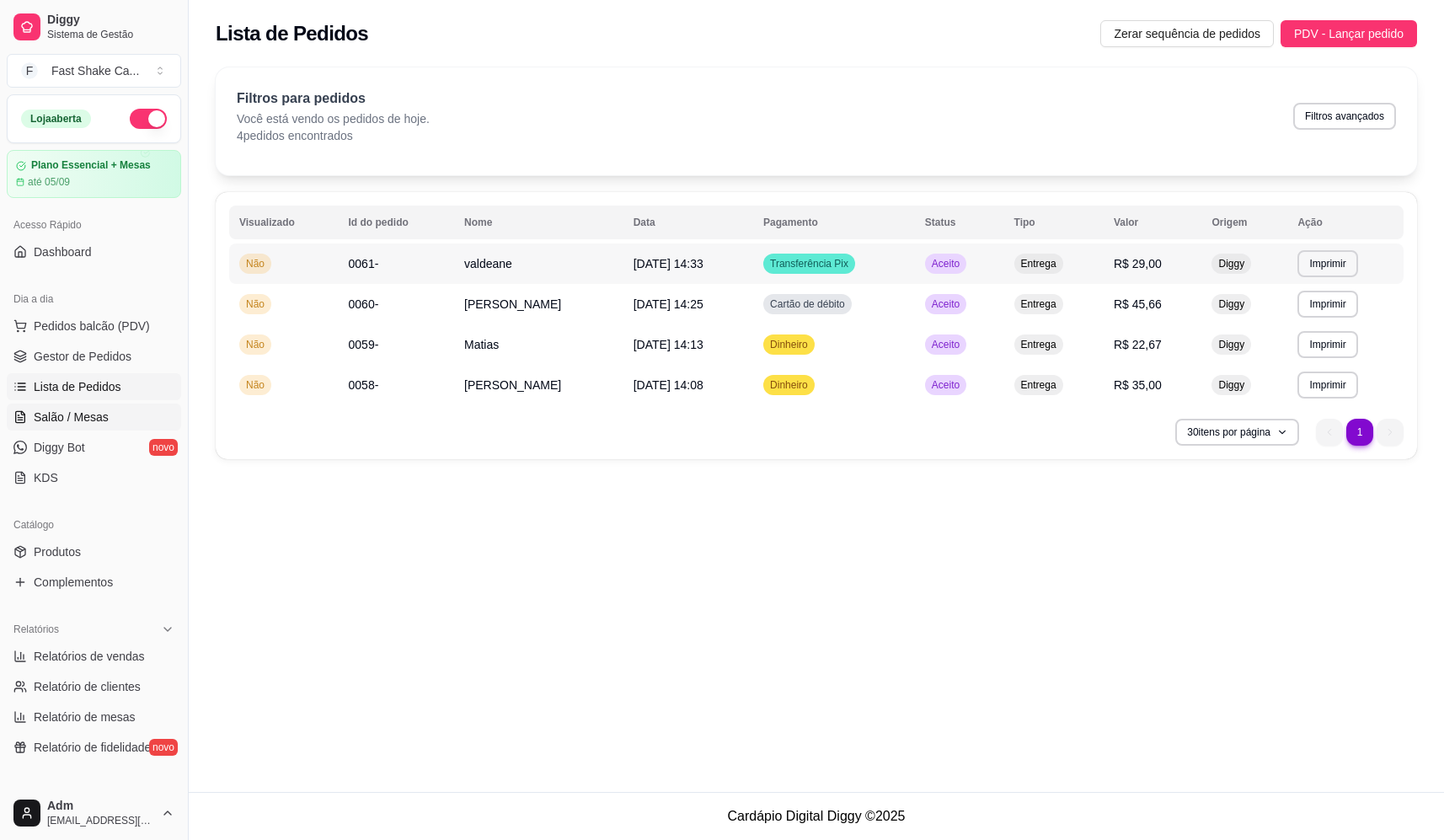
click at [82, 408] on link "Salão / Mesas" at bounding box center [93, 416] width 175 height 27
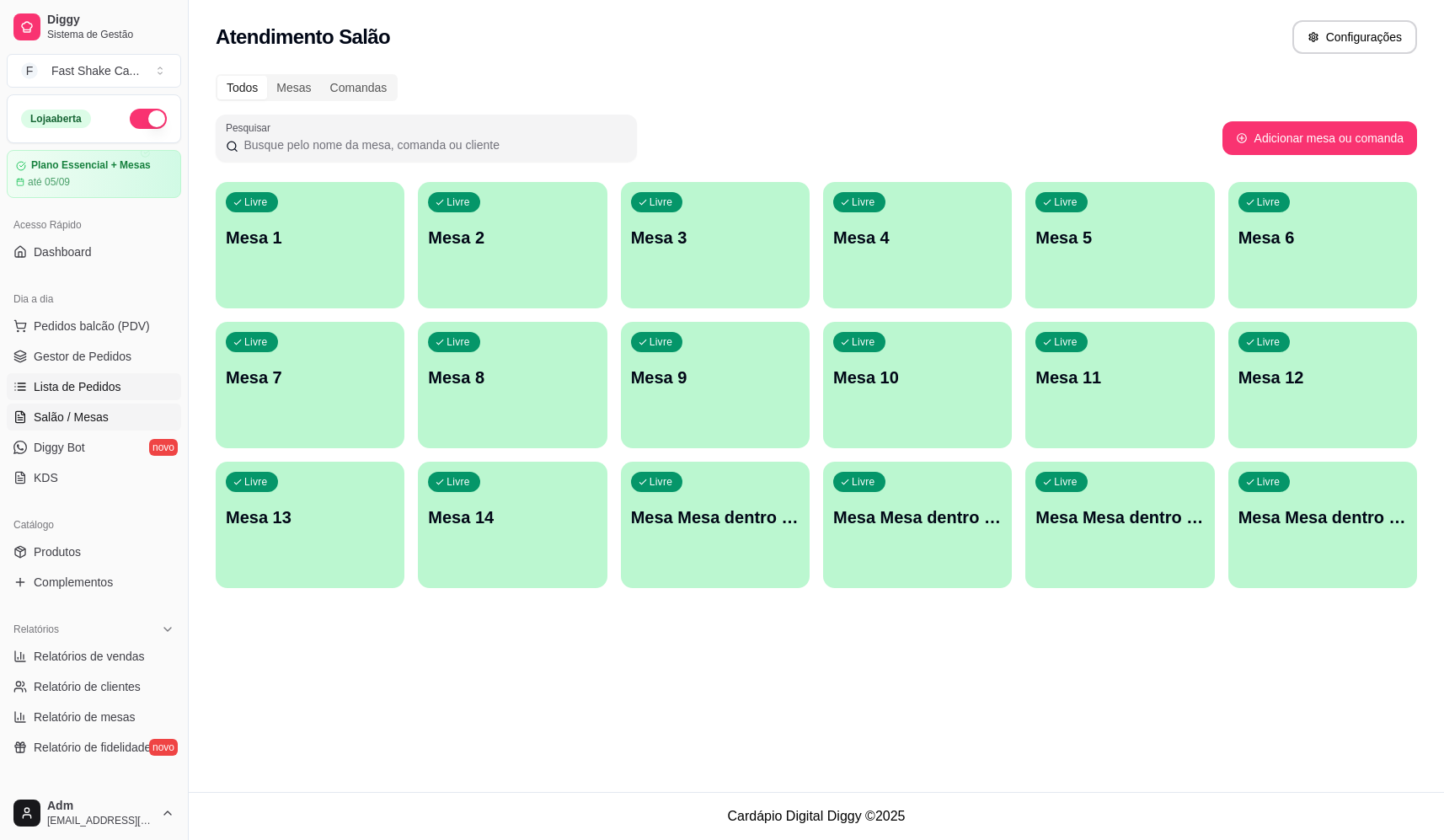
click at [108, 385] on span "Lista de Pedidos" at bounding box center [77, 386] width 88 height 17
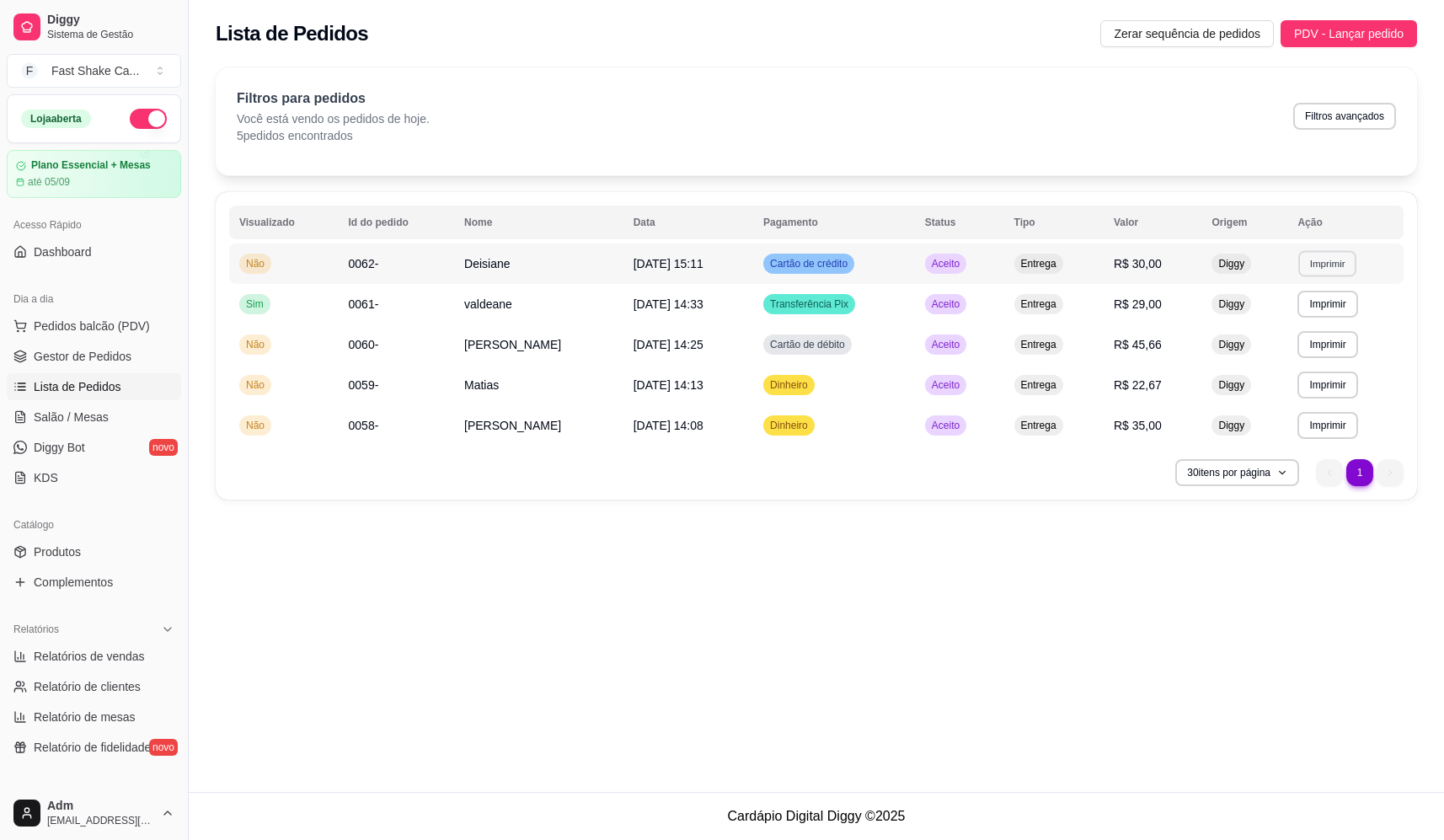
click at [1322, 263] on button "Imprimir" at bounding box center [1327, 263] width 58 height 26
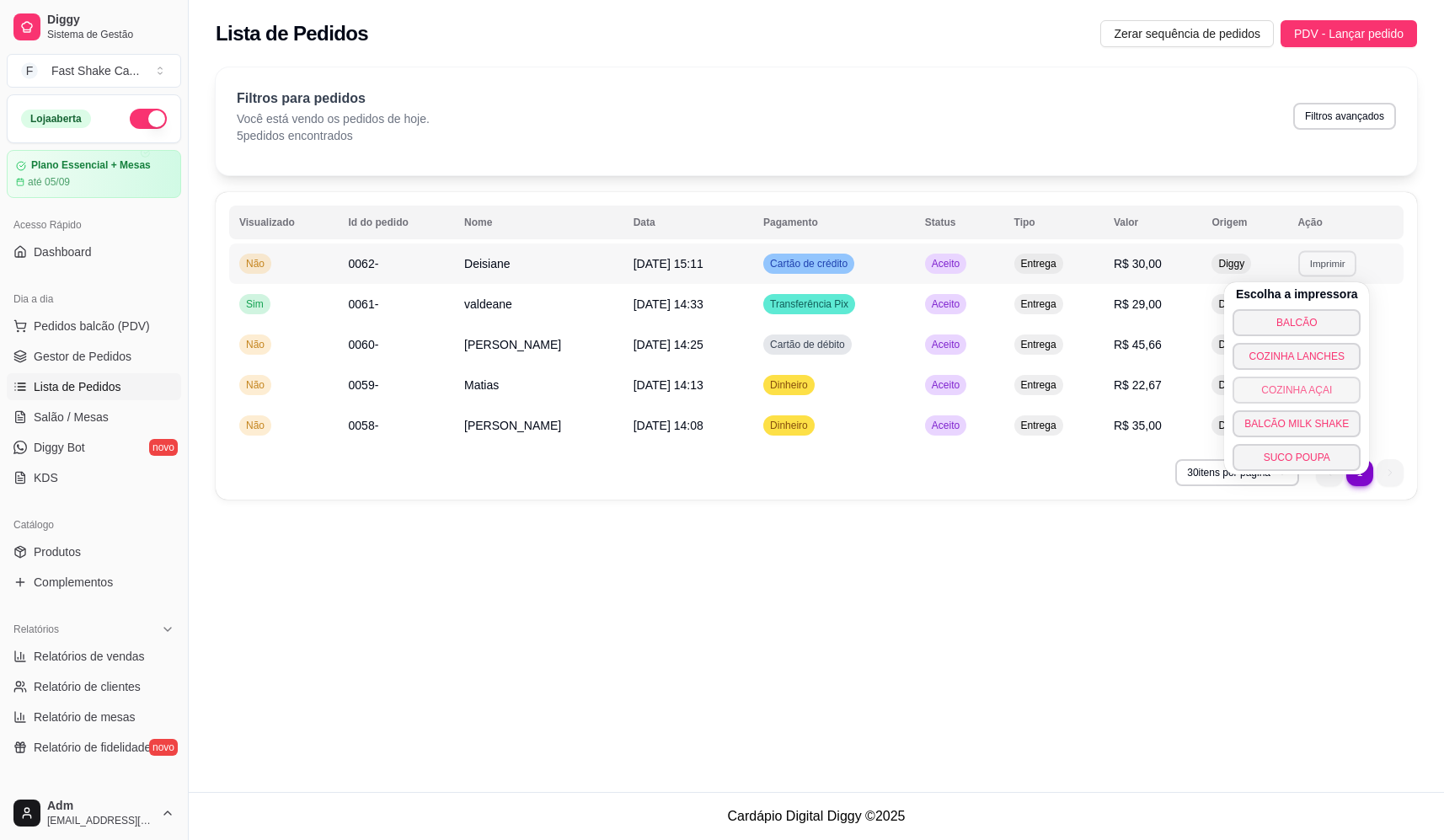
click at [1298, 389] on button "COZINHA AÇAI" at bounding box center [1296, 389] width 128 height 27
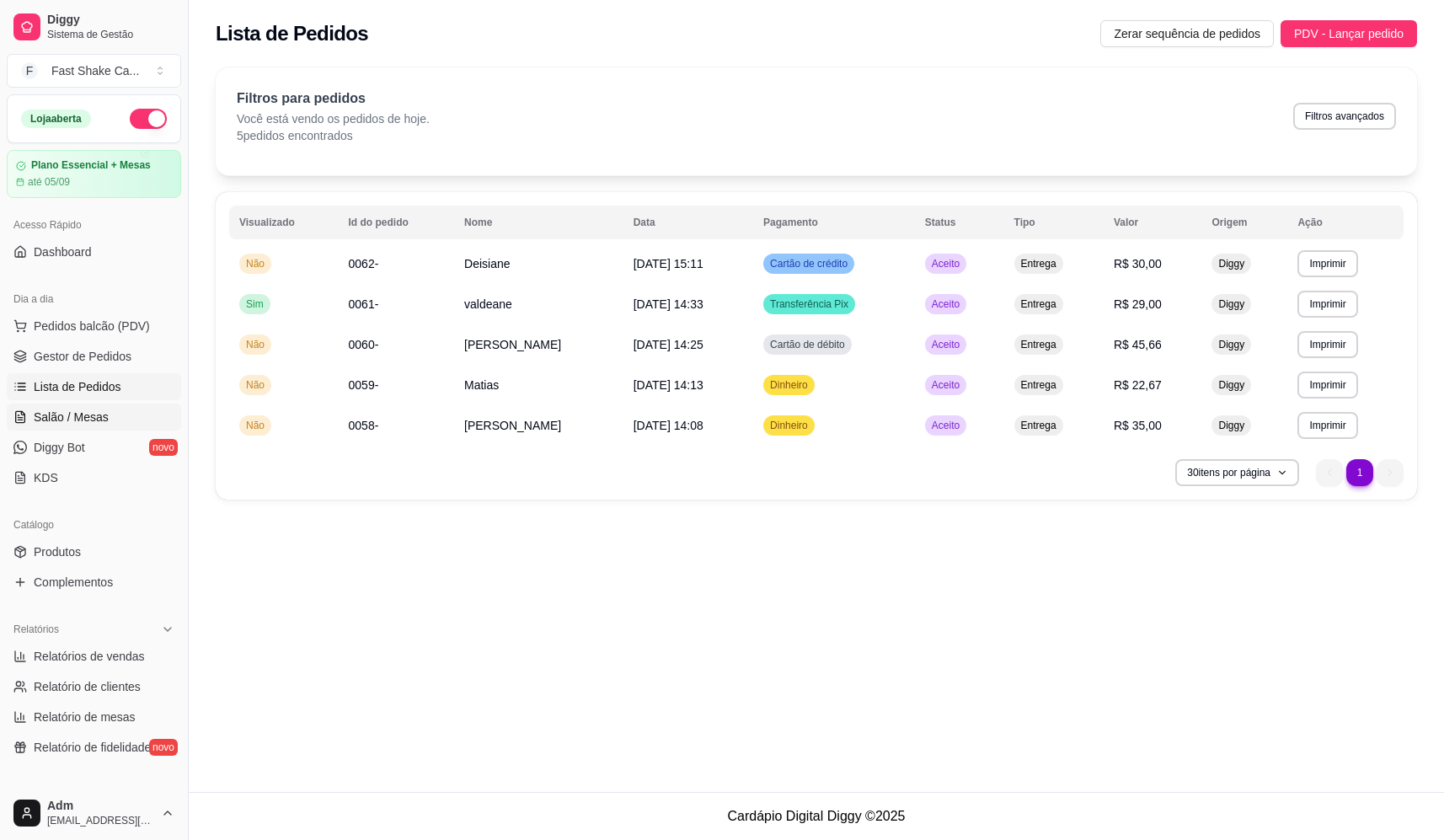
click at [94, 408] on link "Salão / Mesas" at bounding box center [93, 416] width 175 height 27
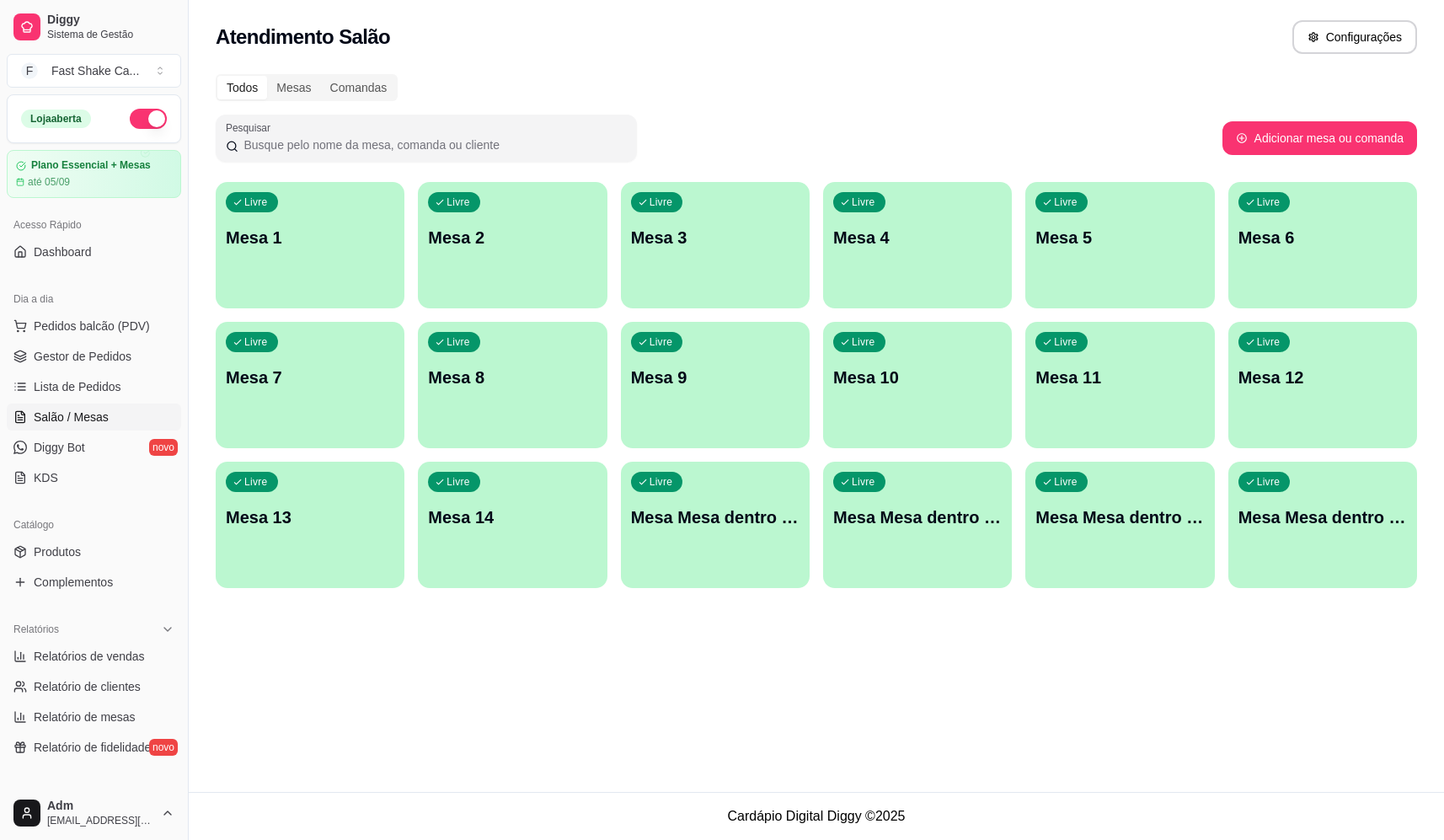
click at [1116, 286] on div "Livre Mesa 5" at bounding box center [1119, 235] width 189 height 106
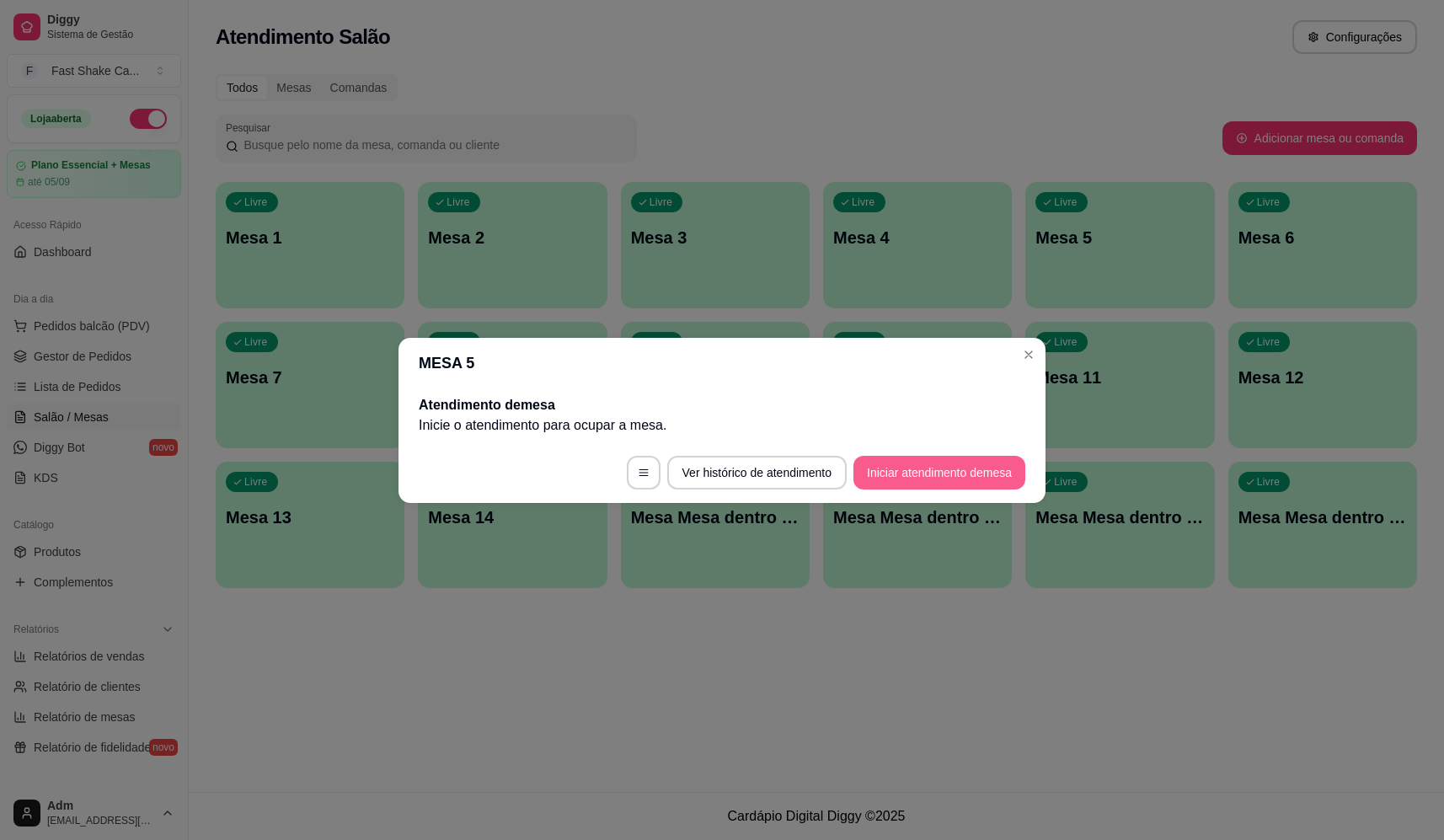
click at [920, 447] on footer "Ver histórico de atendimento Iniciar atendimento de mesa" at bounding box center [722, 472] width 647 height 61
click at [917, 479] on button "Iniciar atendimento de mesa" at bounding box center [939, 471] width 167 height 33
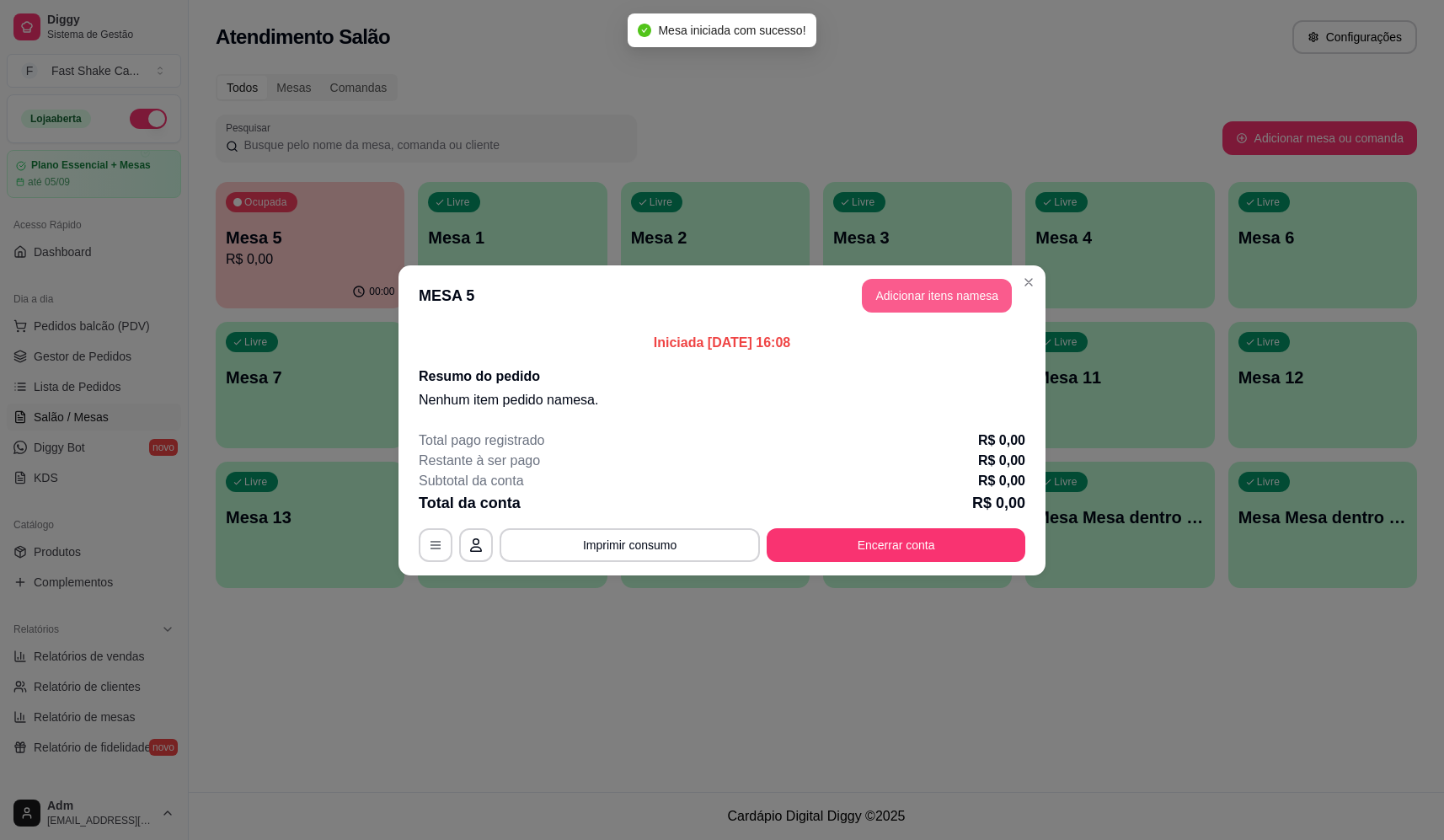
click at [935, 291] on button "Adicionar itens na mesa" at bounding box center [936, 296] width 150 height 34
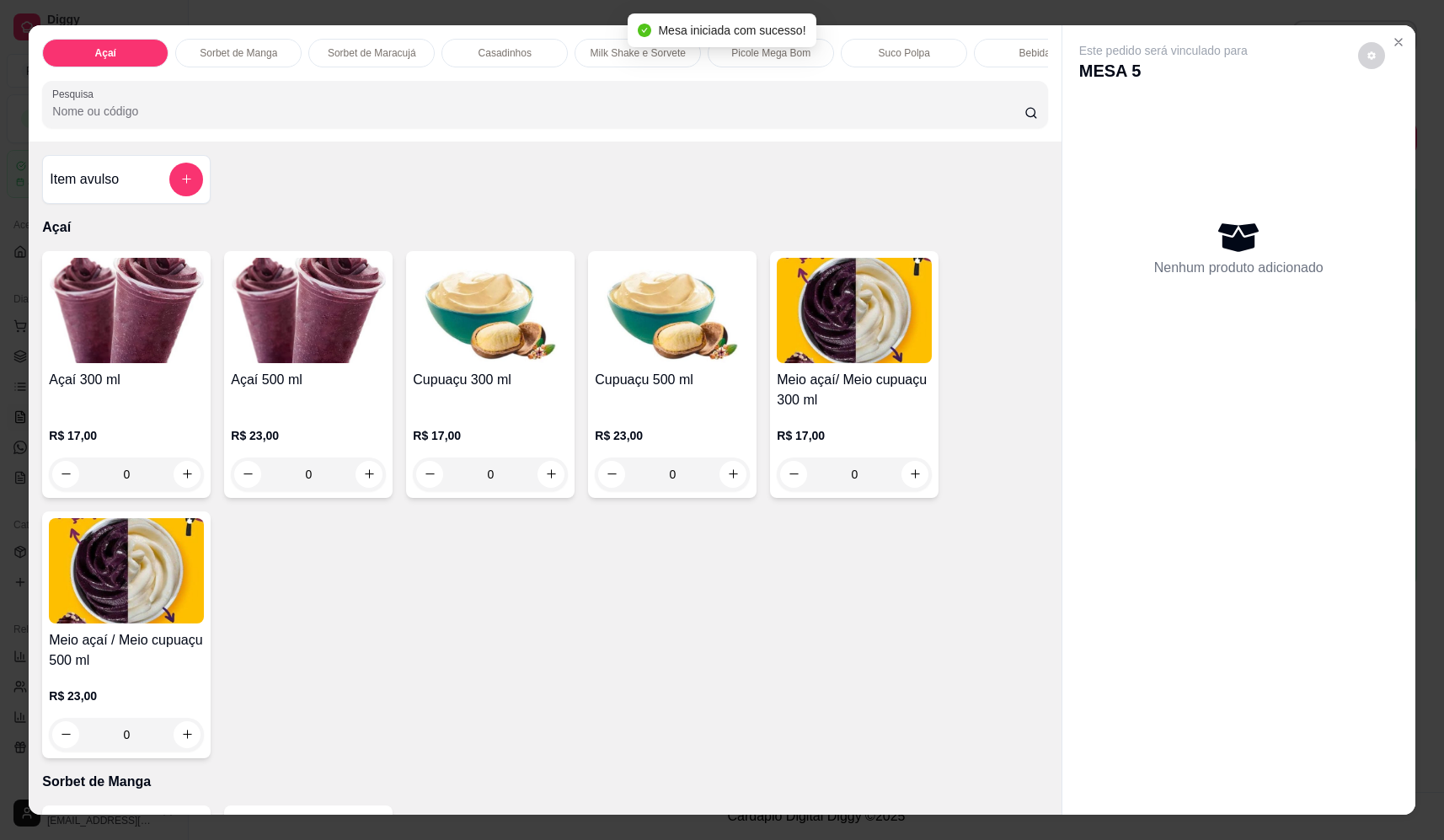
click at [414, 119] on input "Pesquisa" at bounding box center [538, 111] width 972 height 17
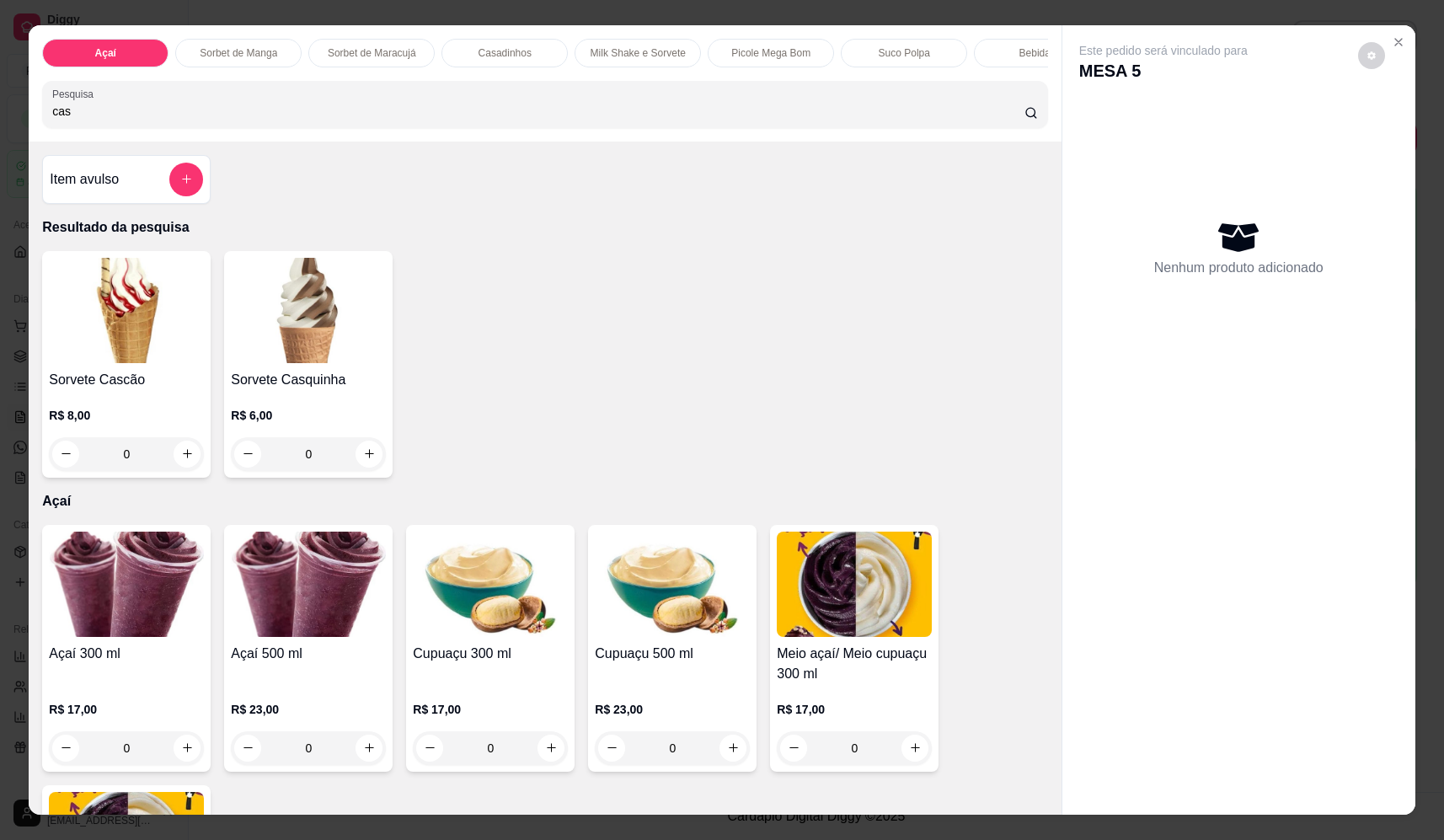
type input "cas"
click at [186, 466] on div "0" at bounding box center [126, 454] width 155 height 34
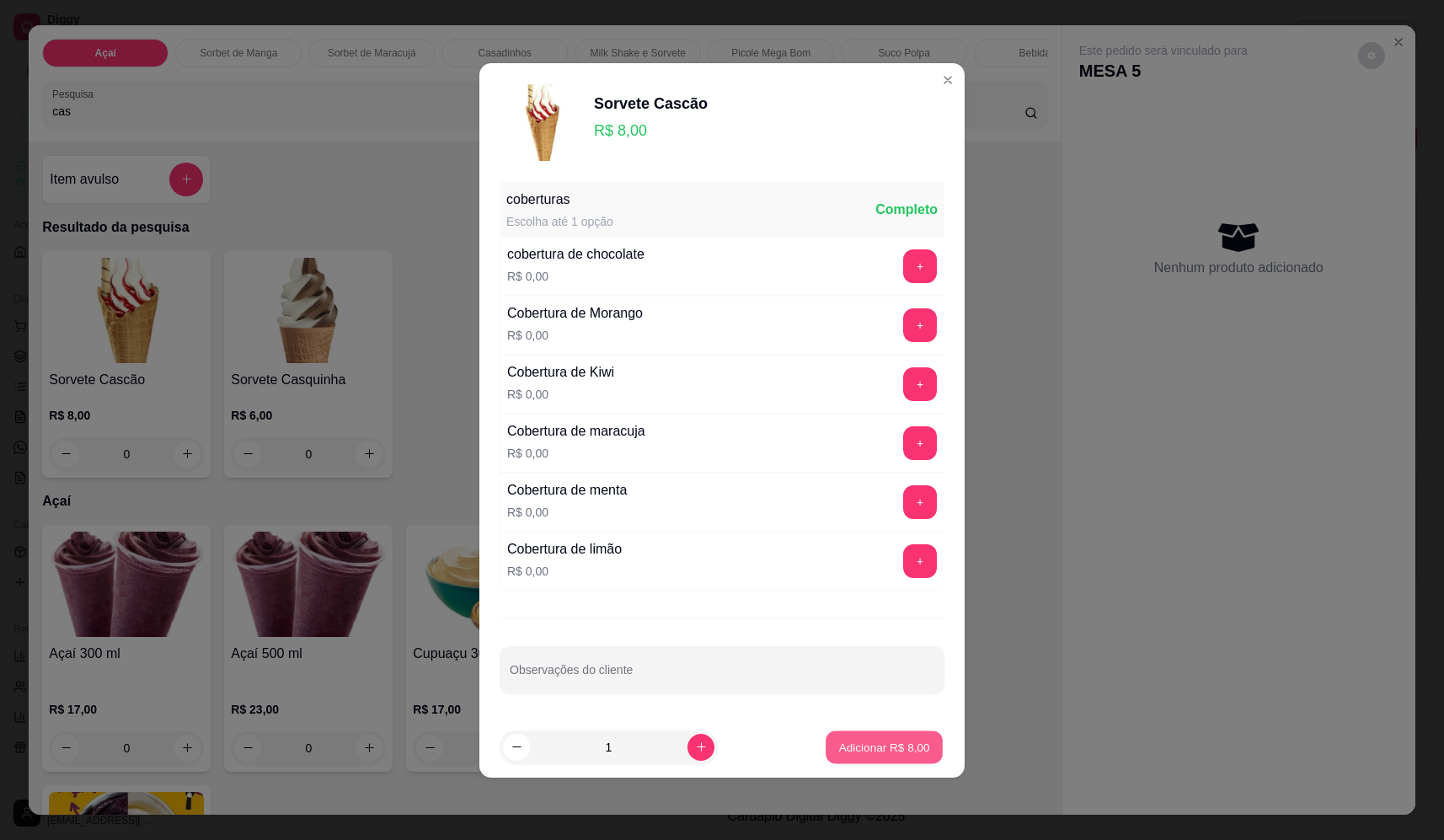
click at [891, 747] on p "Adicionar R$ 8,00" at bounding box center [883, 746] width 91 height 16
type input "1"
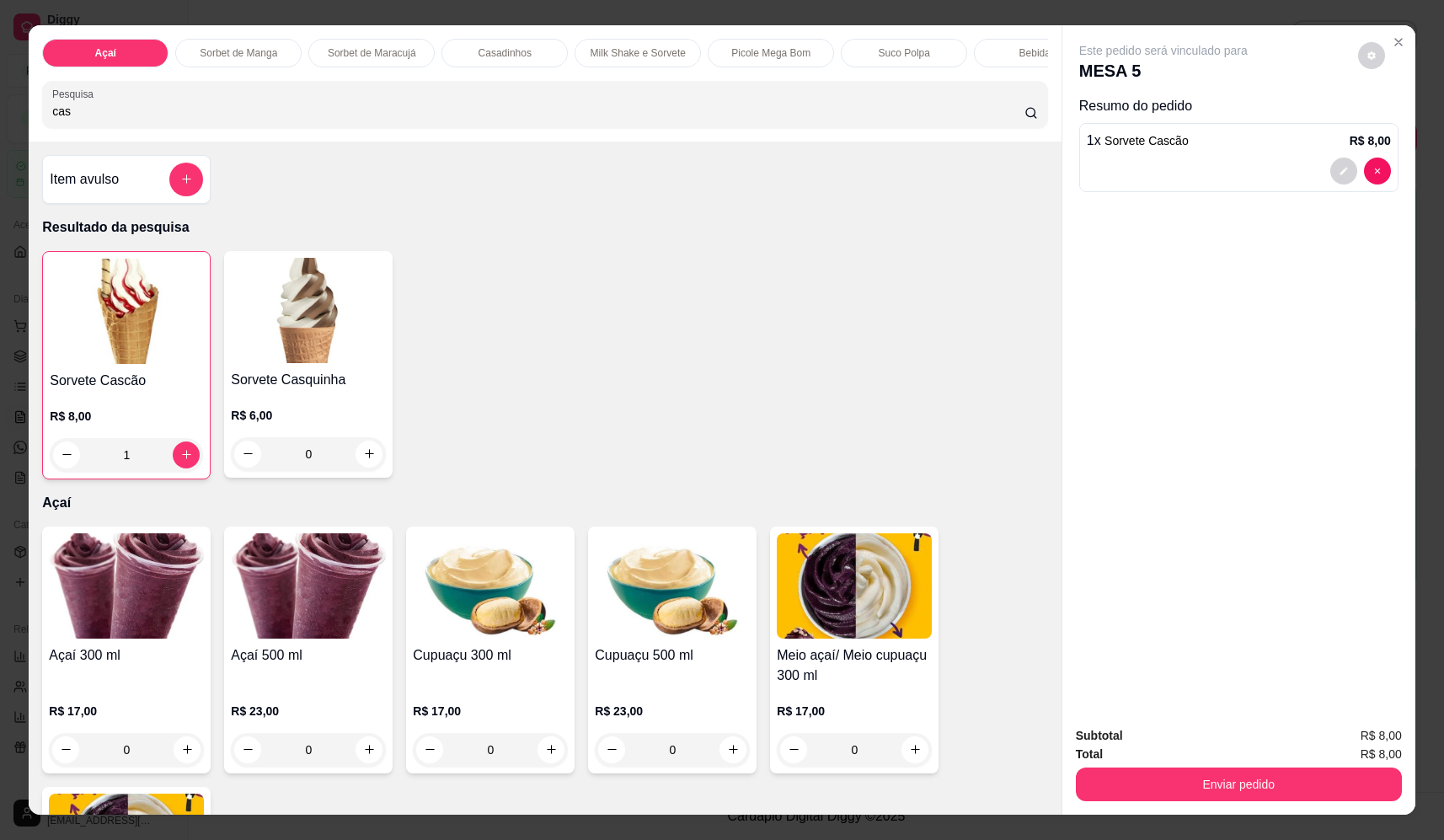
click at [1345, 797] on button "Enviar pedido" at bounding box center [1238, 784] width 326 height 34
click at [1196, 744] on button "Não registrar e enviar pedido" at bounding box center [1183, 743] width 175 height 32
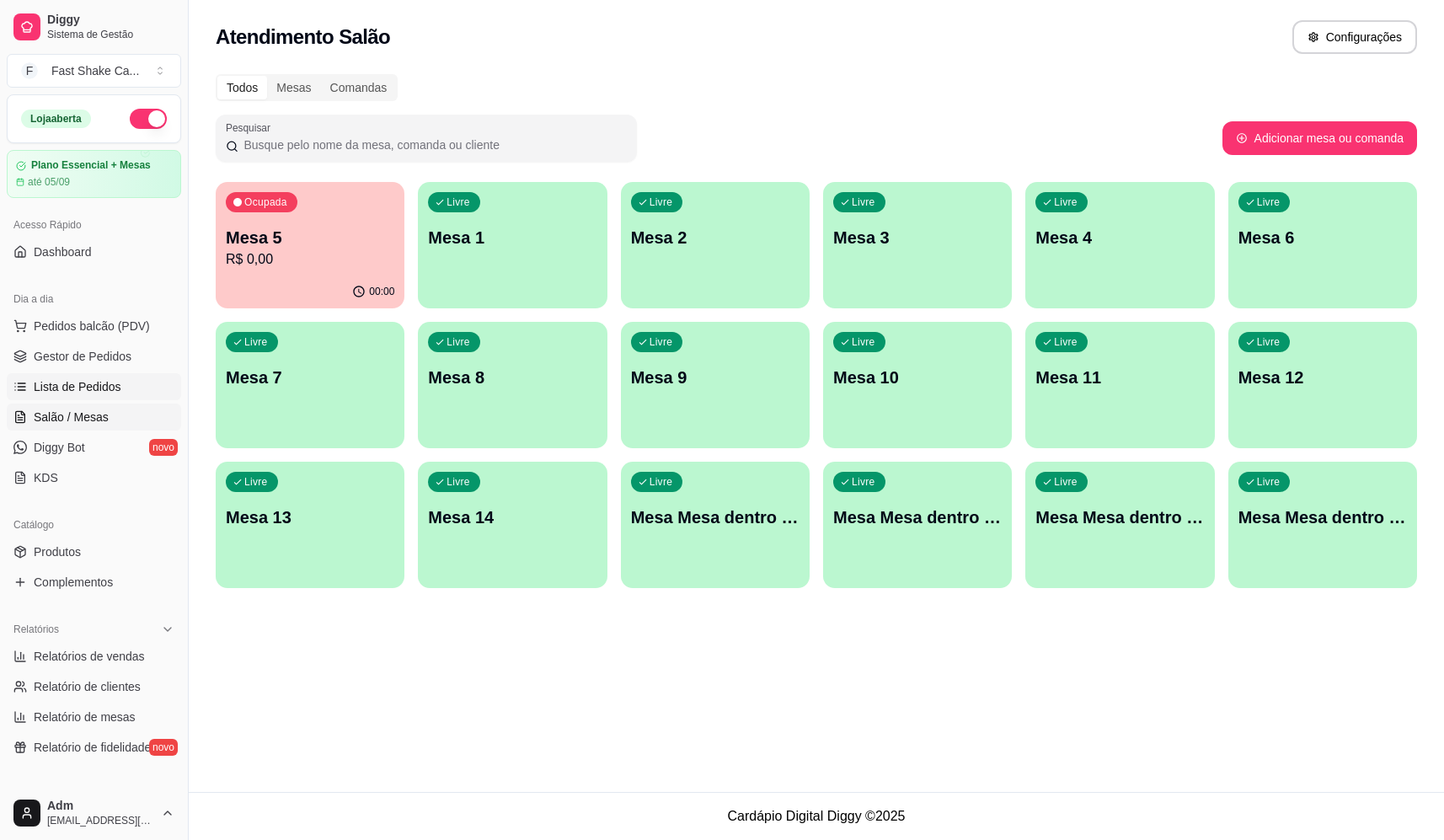
click at [96, 390] on span "Lista de Pedidos" at bounding box center [77, 386] width 88 height 17
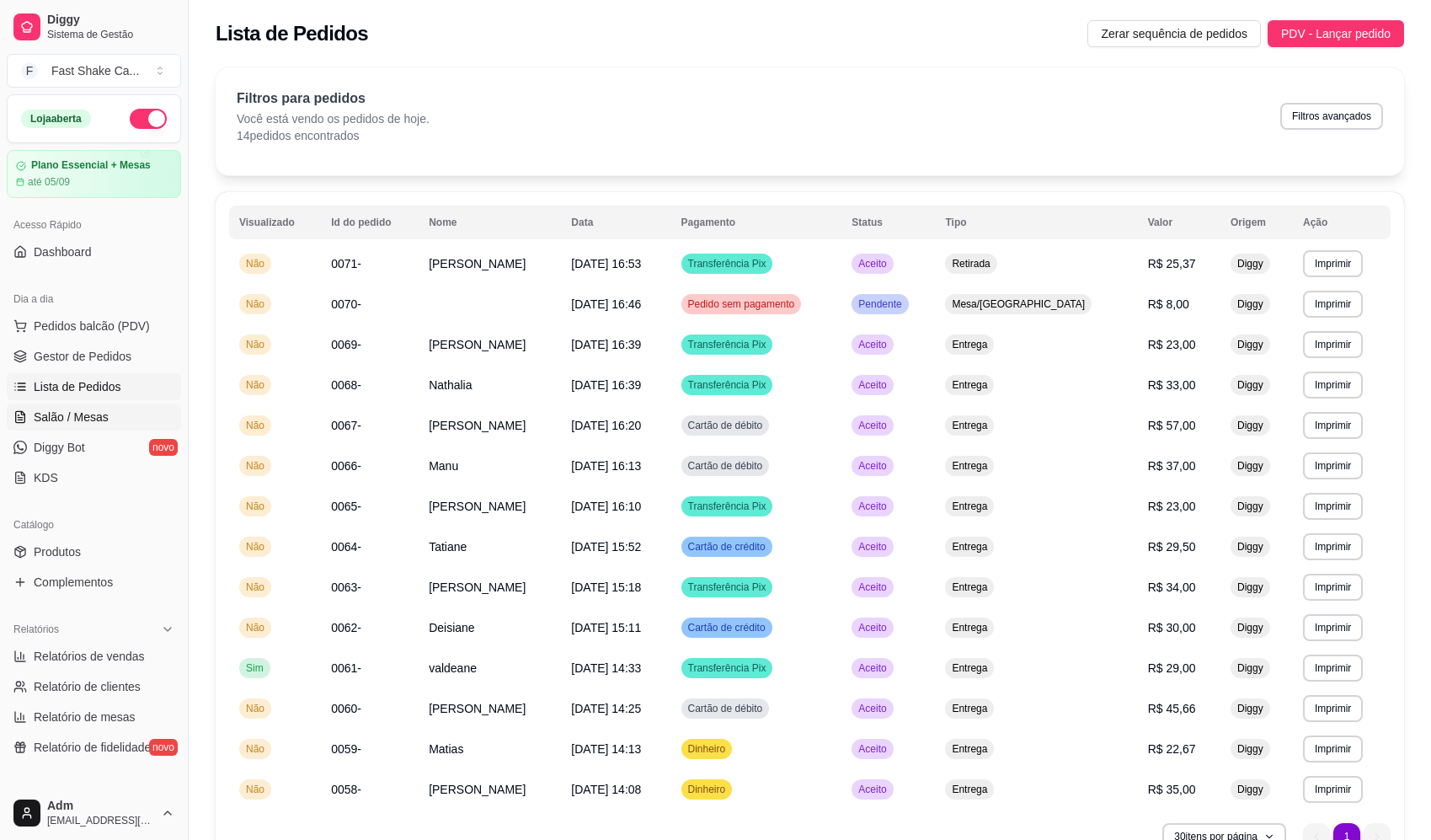
click at [92, 419] on span "Salão / Mesas" at bounding box center [71, 417] width 75 height 17
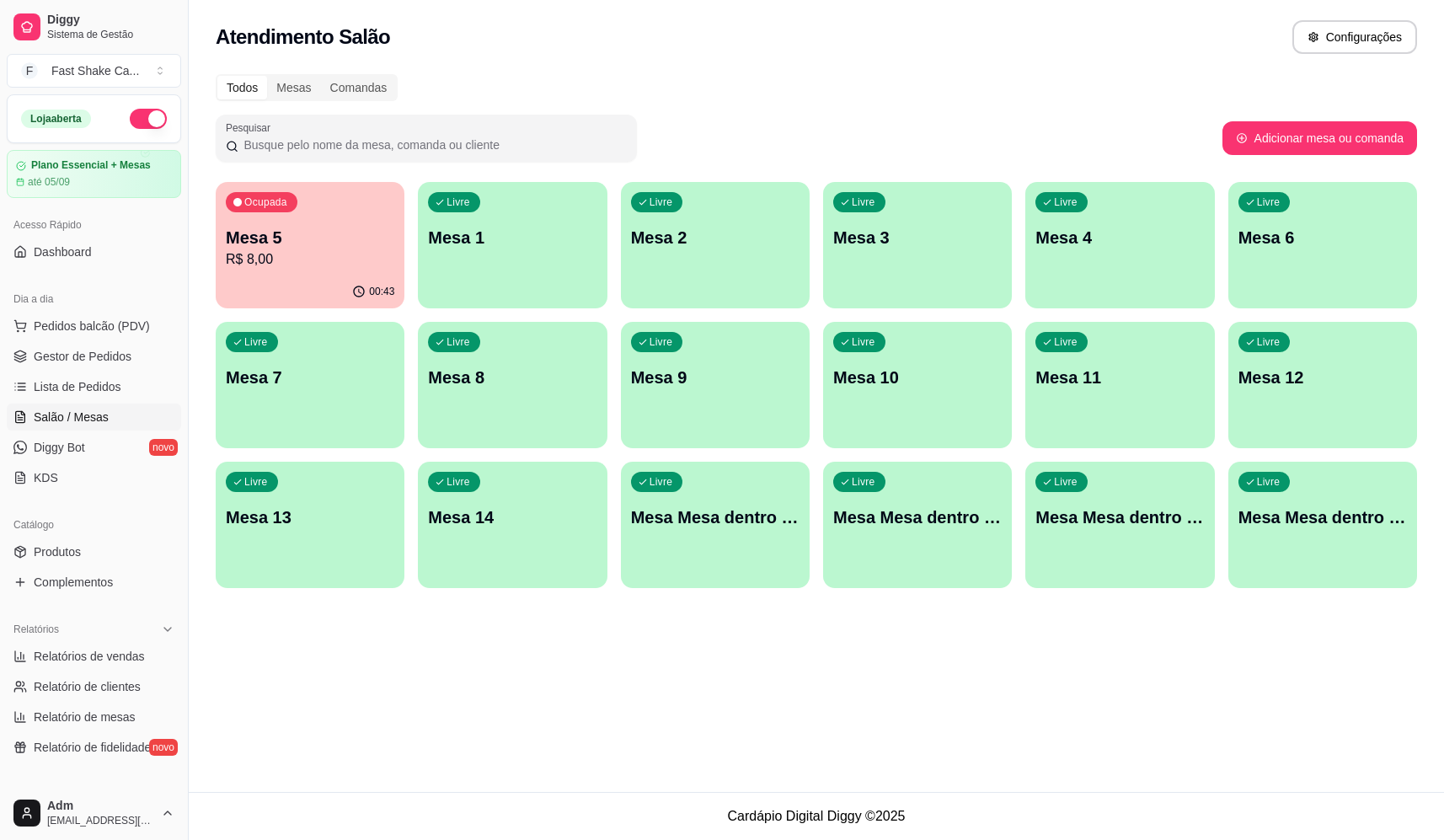
click at [259, 234] on p "Mesa 5" at bounding box center [310, 237] width 168 height 23
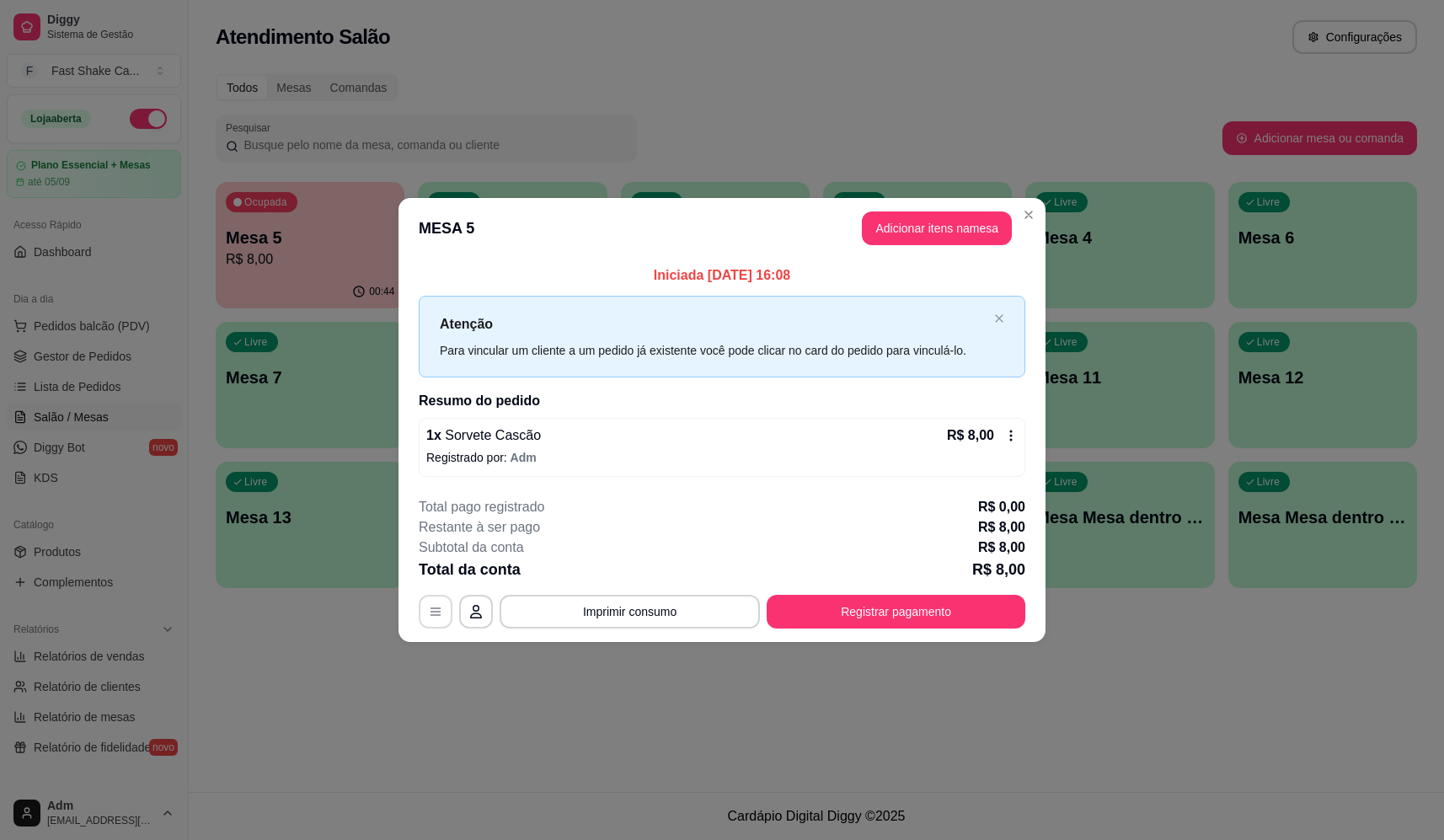
click at [442, 609] on icon "button" at bounding box center [435, 611] width 13 height 13
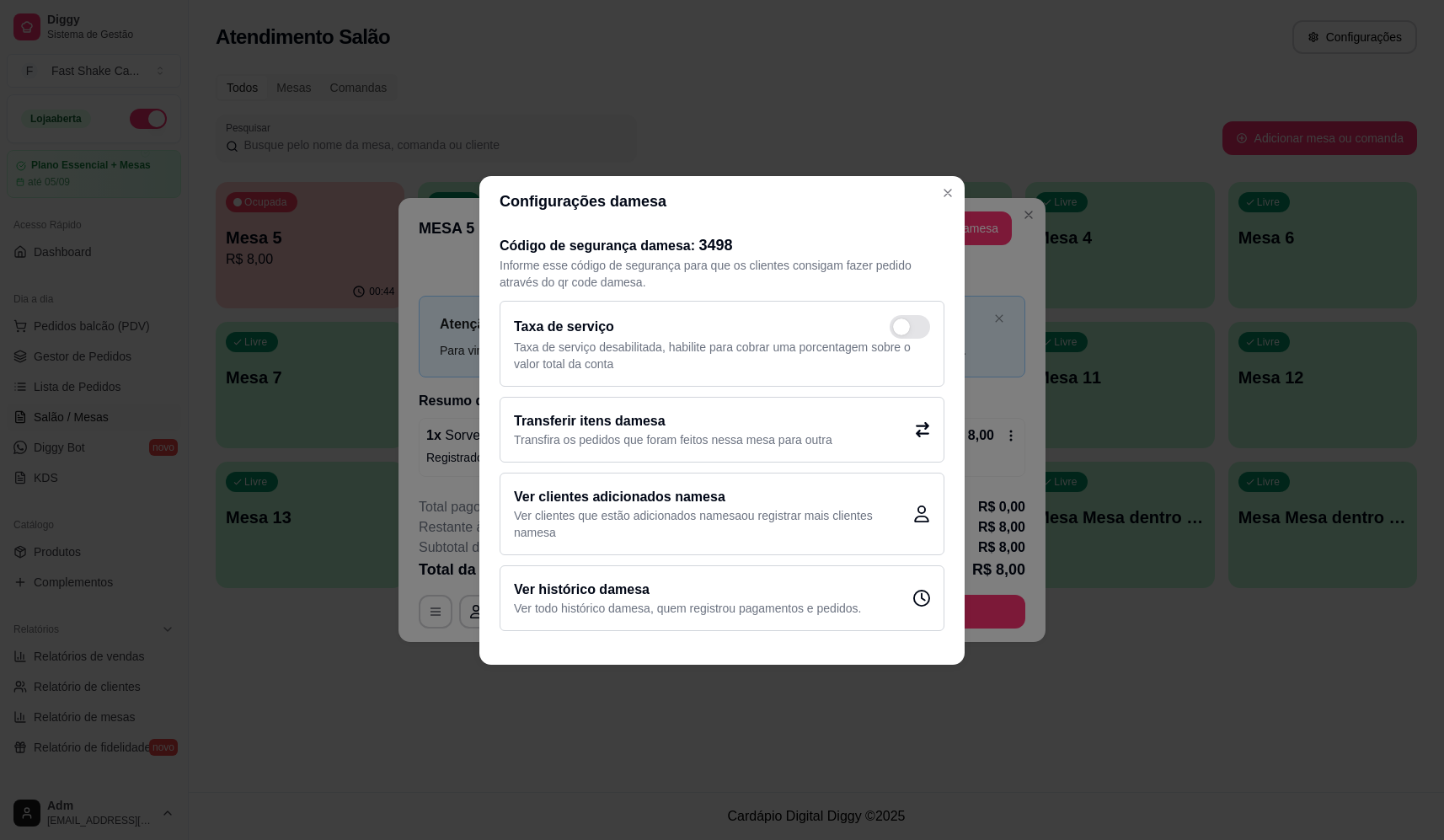
click at [777, 434] on p "Transfira os pedidos que foram feitos nessa mesa para outra" at bounding box center [673, 440] width 318 height 17
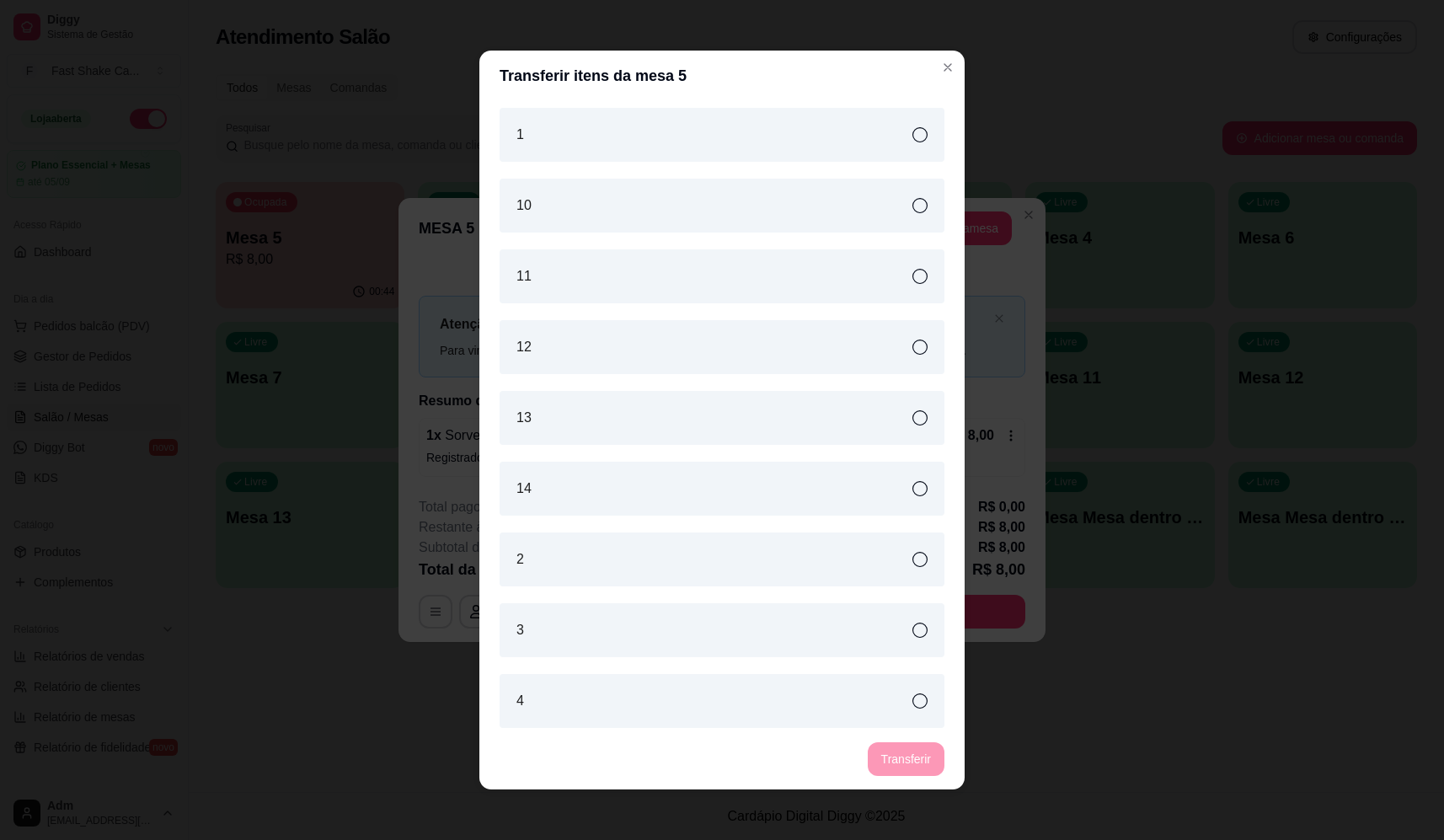
click at [558, 566] on div "2" at bounding box center [722, 559] width 445 height 54
click at [887, 770] on button "Transferir" at bounding box center [906, 759] width 77 height 34
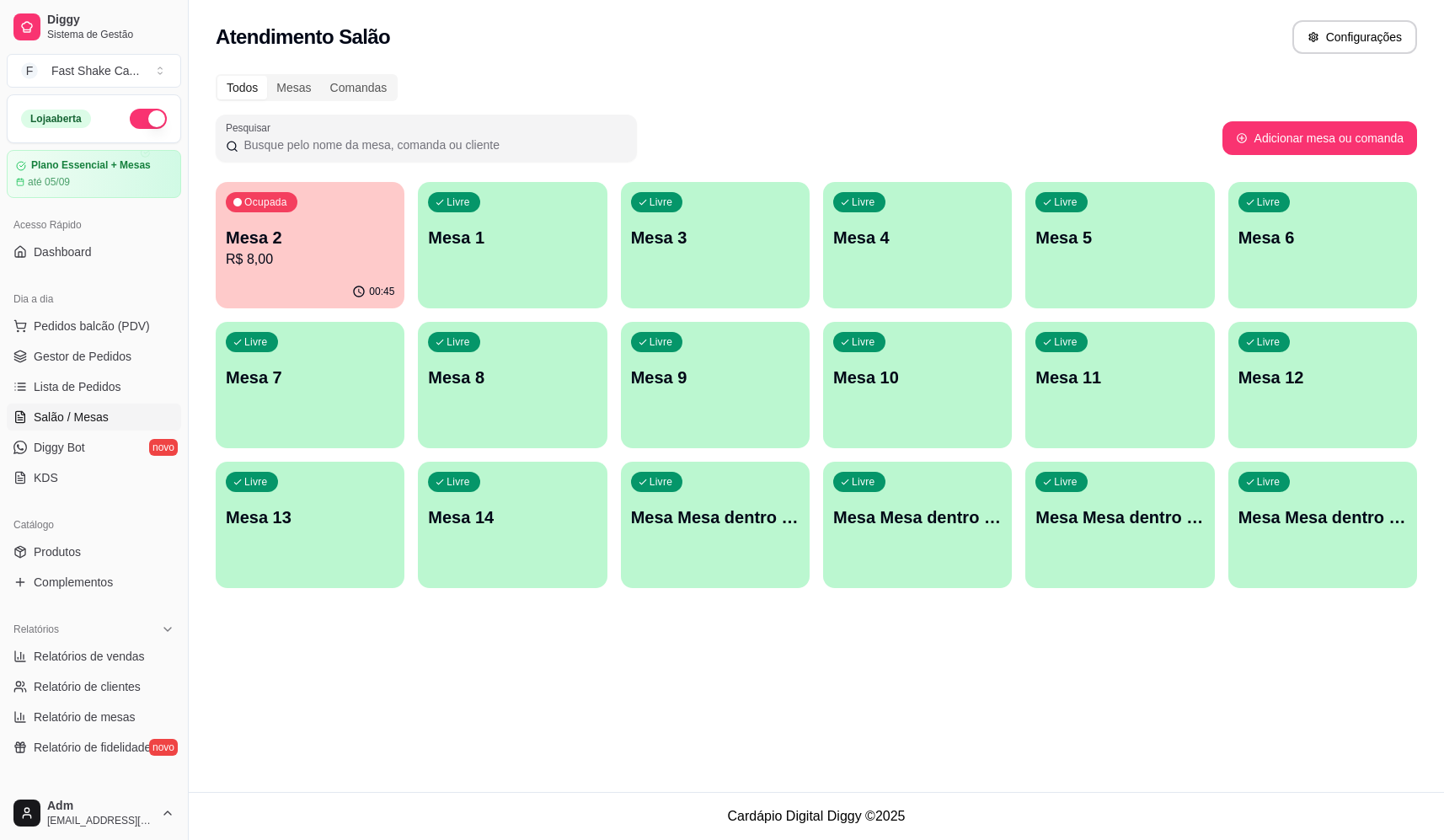
click at [285, 247] on p "Mesa 2" at bounding box center [310, 237] width 168 height 23
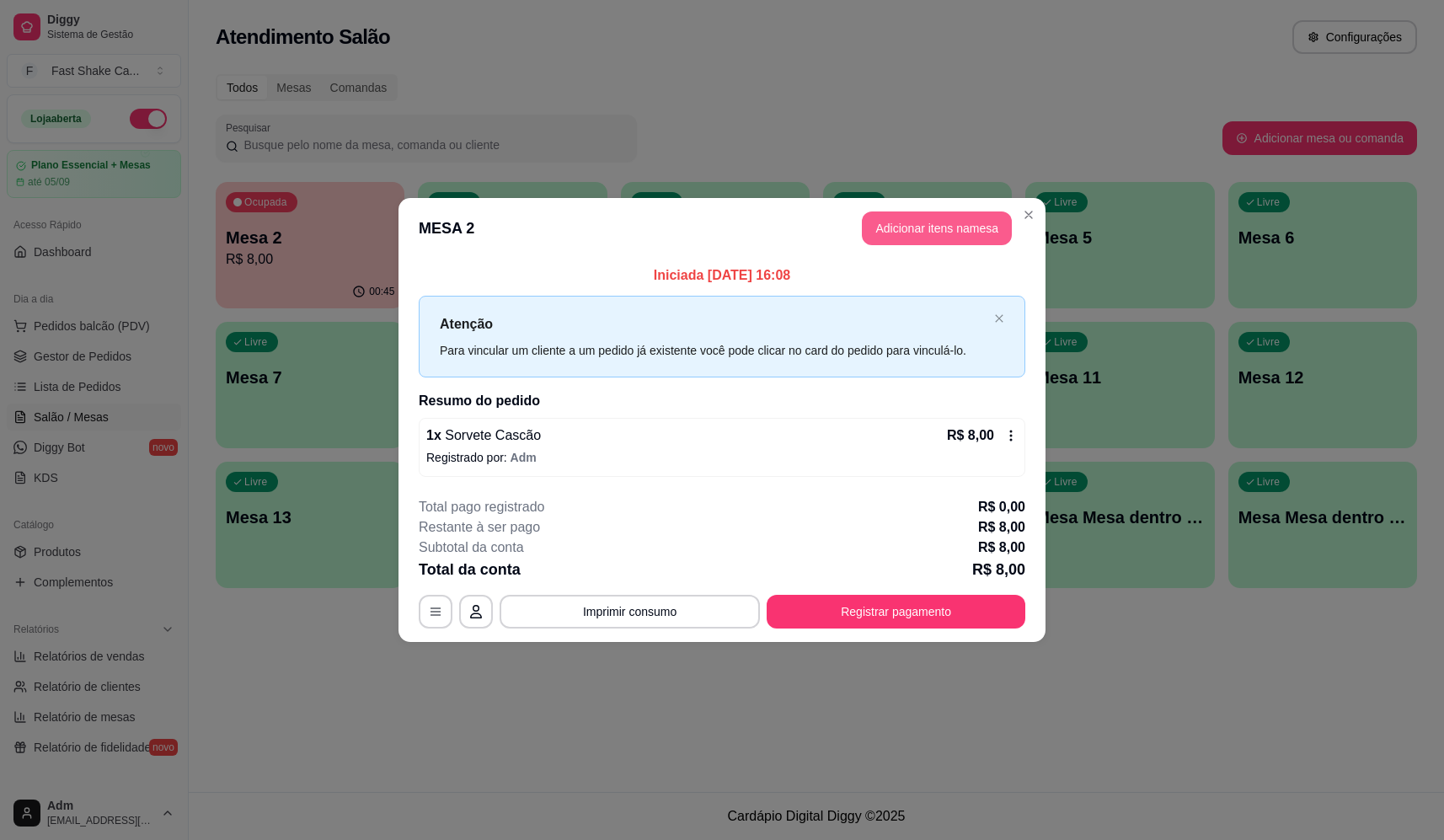
click at [960, 231] on button "Adicionar itens na mesa" at bounding box center [936, 229] width 150 height 34
click at [374, 119] on input "Pesquisa" at bounding box center [538, 111] width 972 height 17
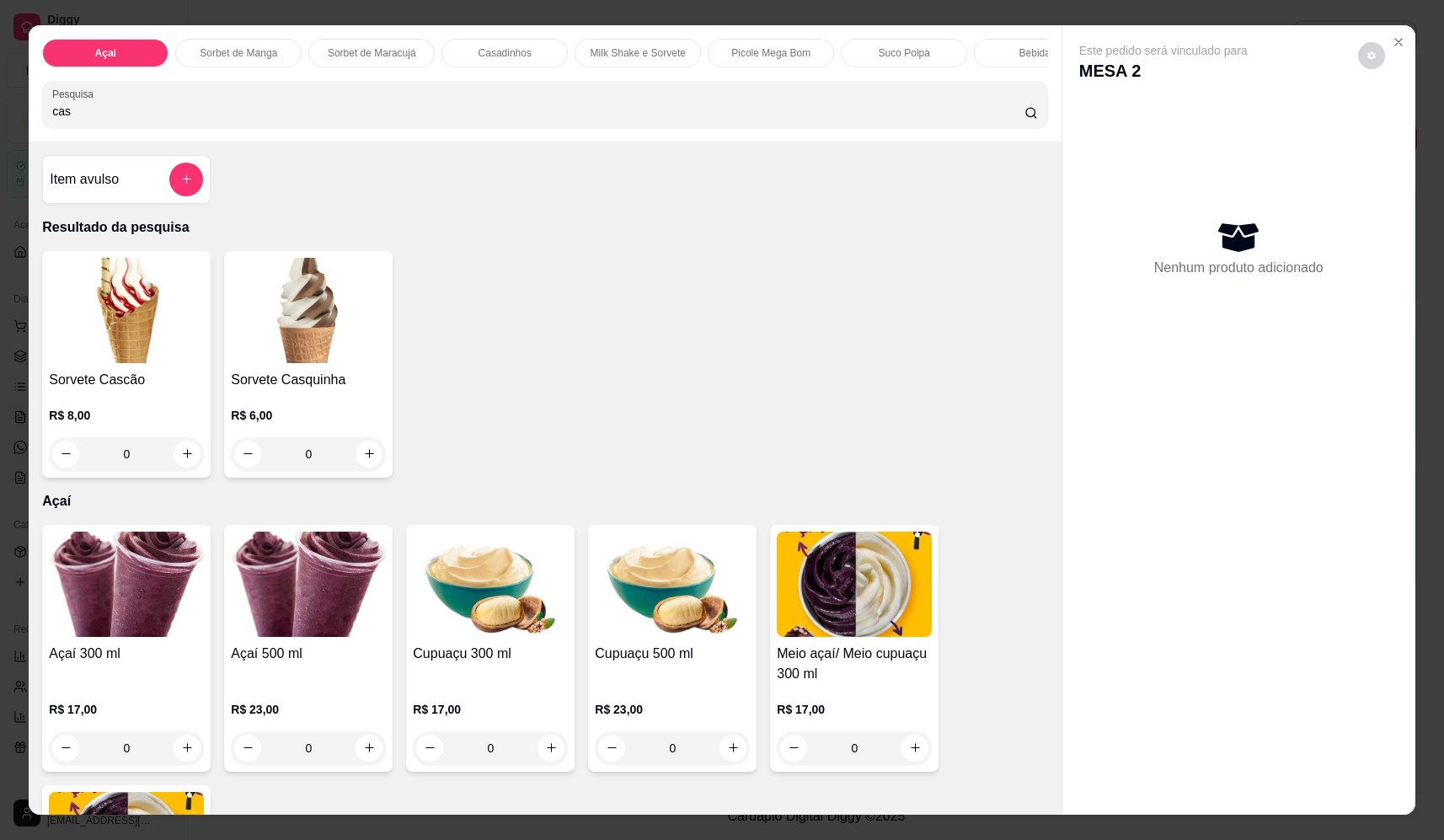
type input "cas"
click at [181, 469] on div "0" at bounding box center [126, 454] width 155 height 34
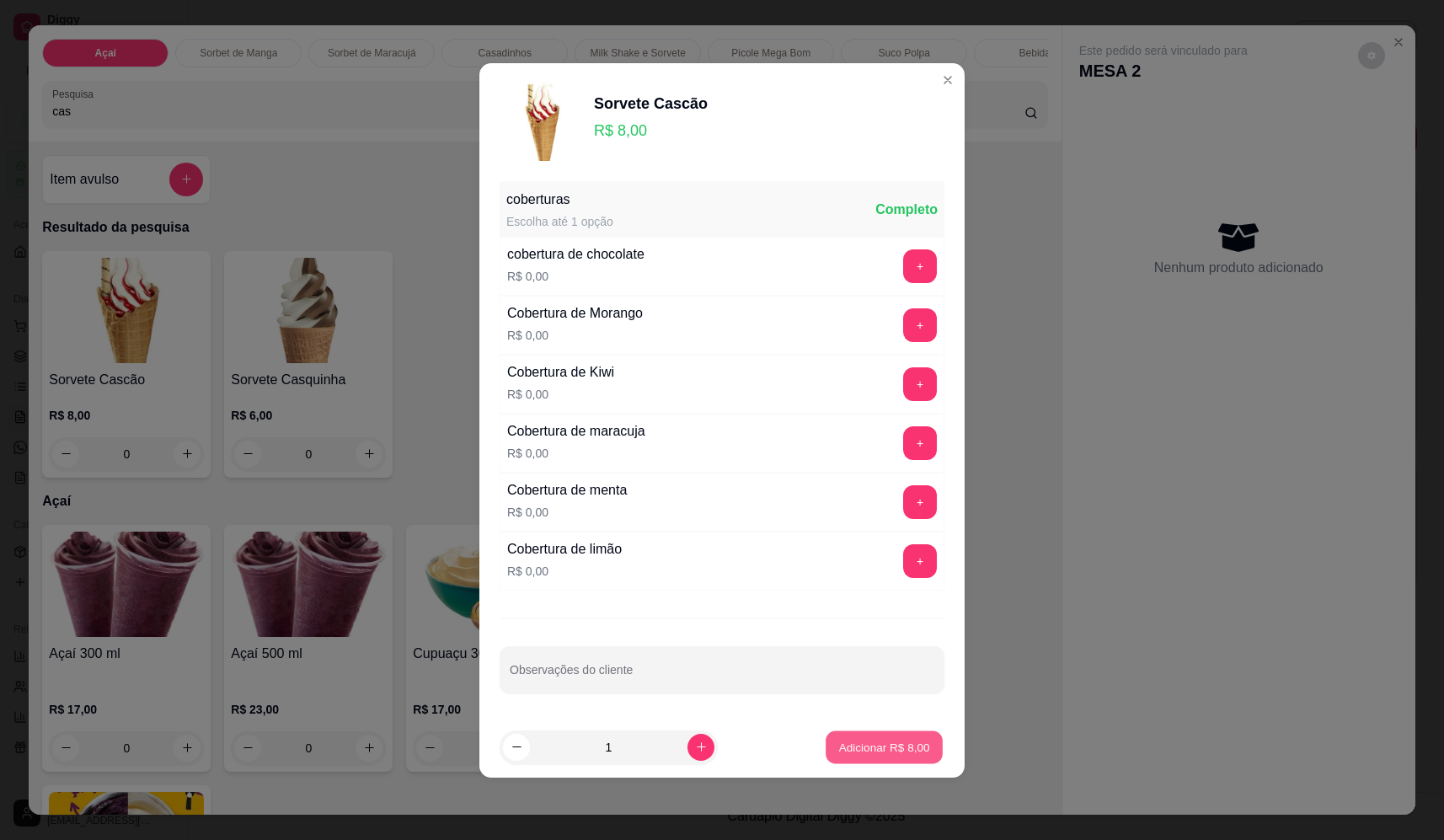
click at [906, 752] on p "Adicionar R$ 8,00" at bounding box center [883, 746] width 91 height 16
type input "1"
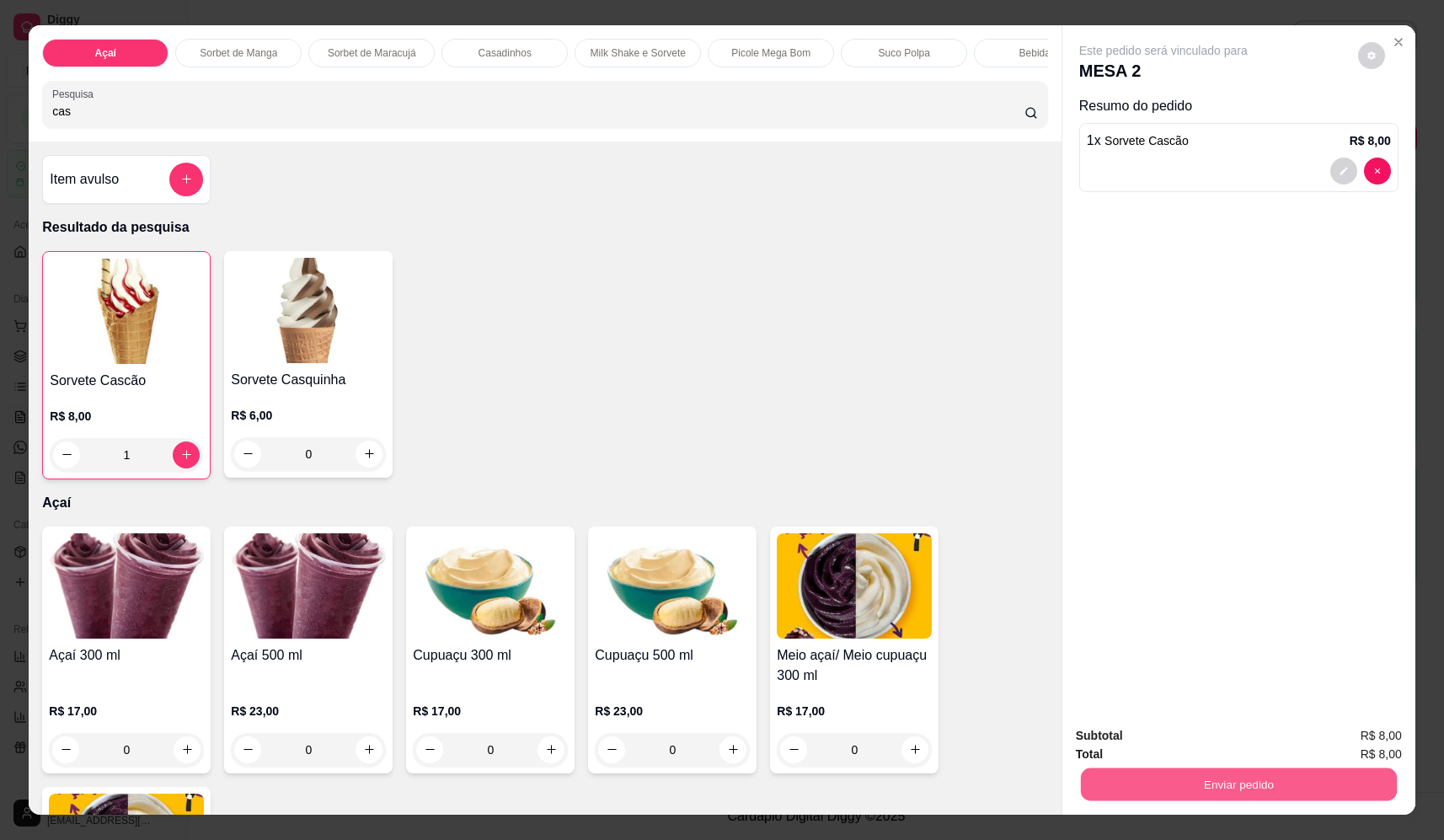
click at [1178, 781] on button "Enviar pedido" at bounding box center [1239, 784] width 315 height 33
click at [1172, 734] on button "Não registrar e enviar pedido" at bounding box center [1183, 743] width 175 height 32
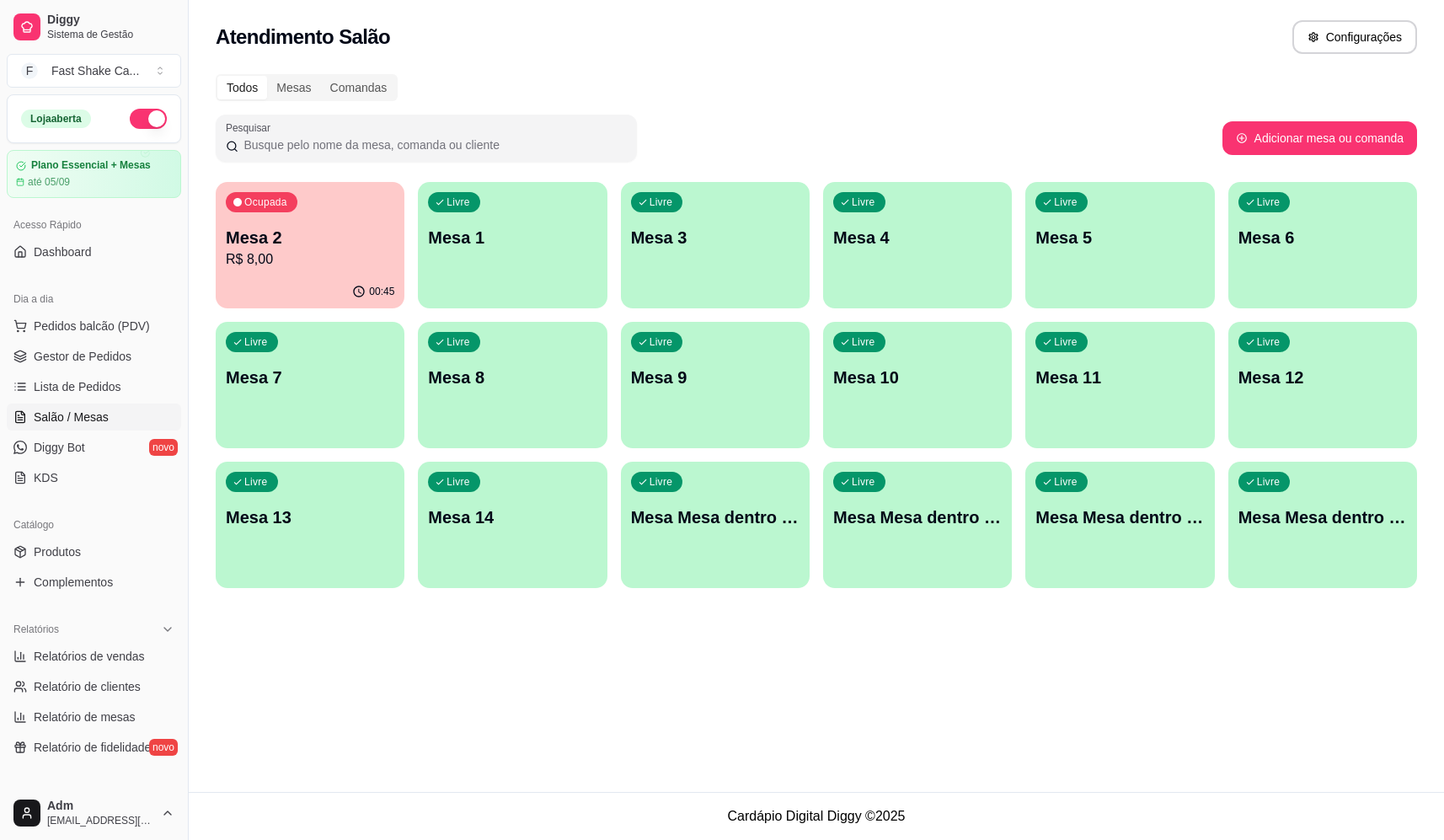
click at [354, 252] on p "R$ 8,00" at bounding box center [310, 259] width 168 height 21
click at [291, 250] on p "R$ 8,00" at bounding box center [310, 259] width 168 height 21
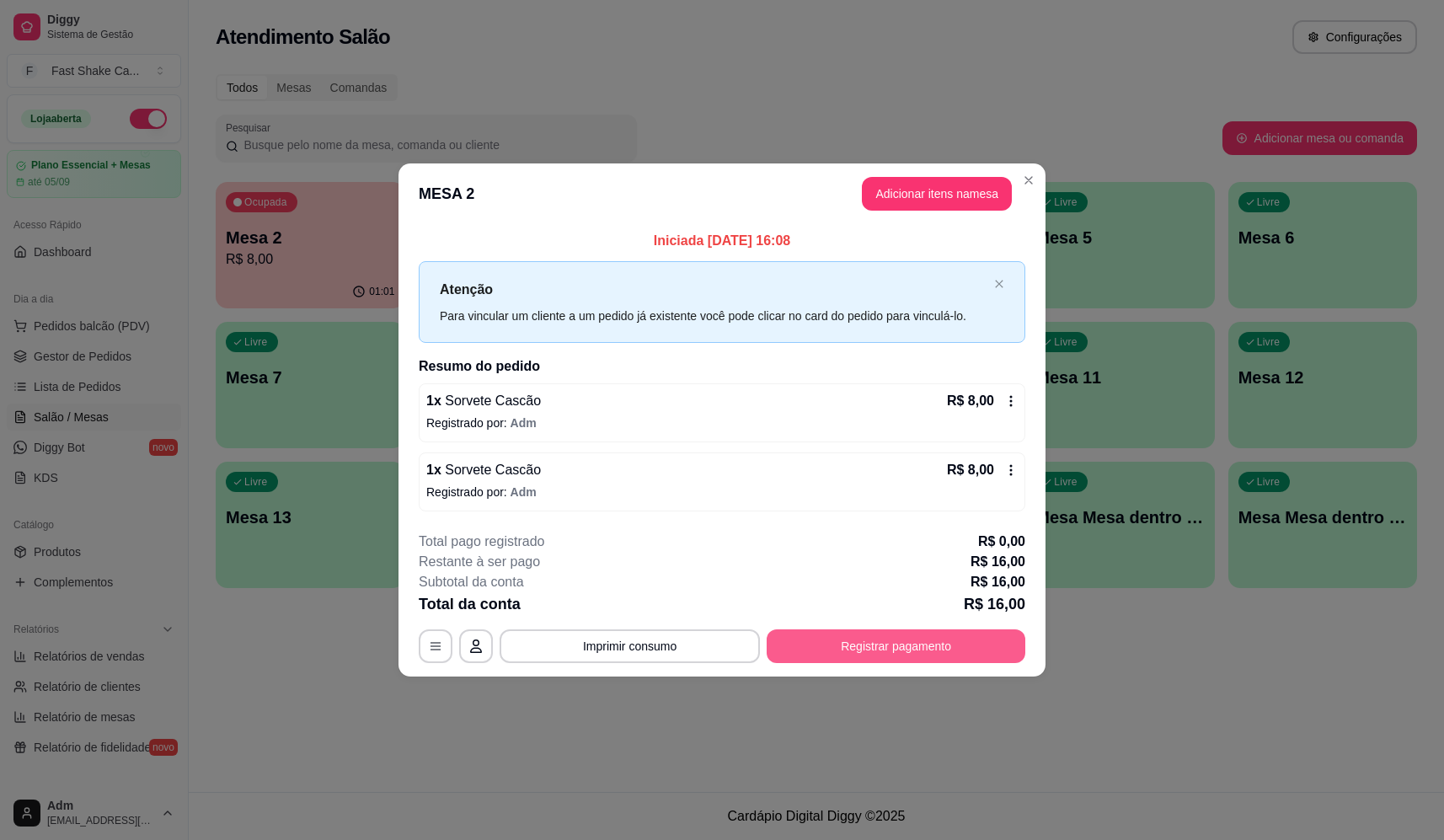
click at [851, 648] on button "Registrar pagamento" at bounding box center [895, 646] width 259 height 34
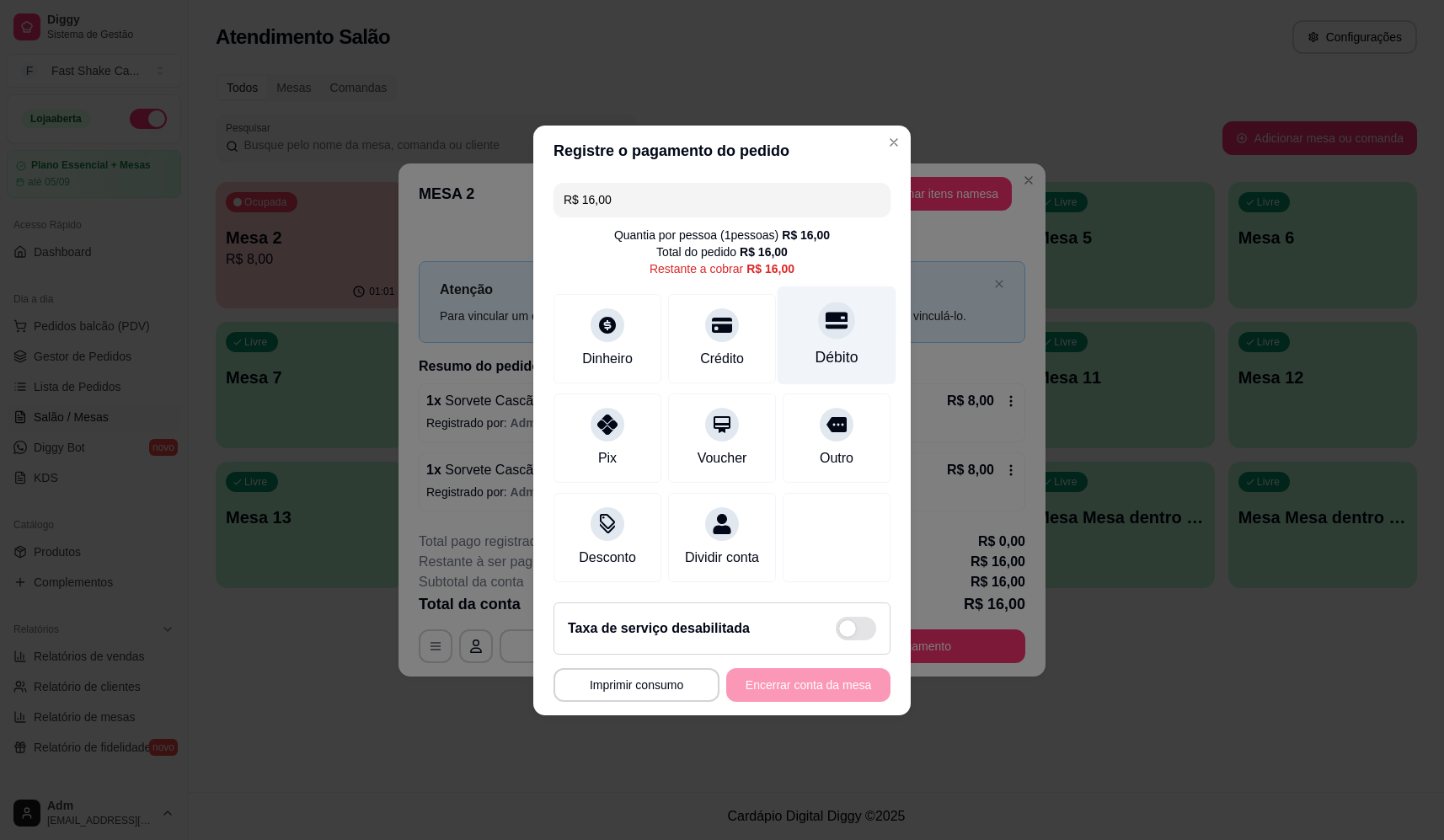
click at [820, 328] on div at bounding box center [836, 320] width 37 height 37
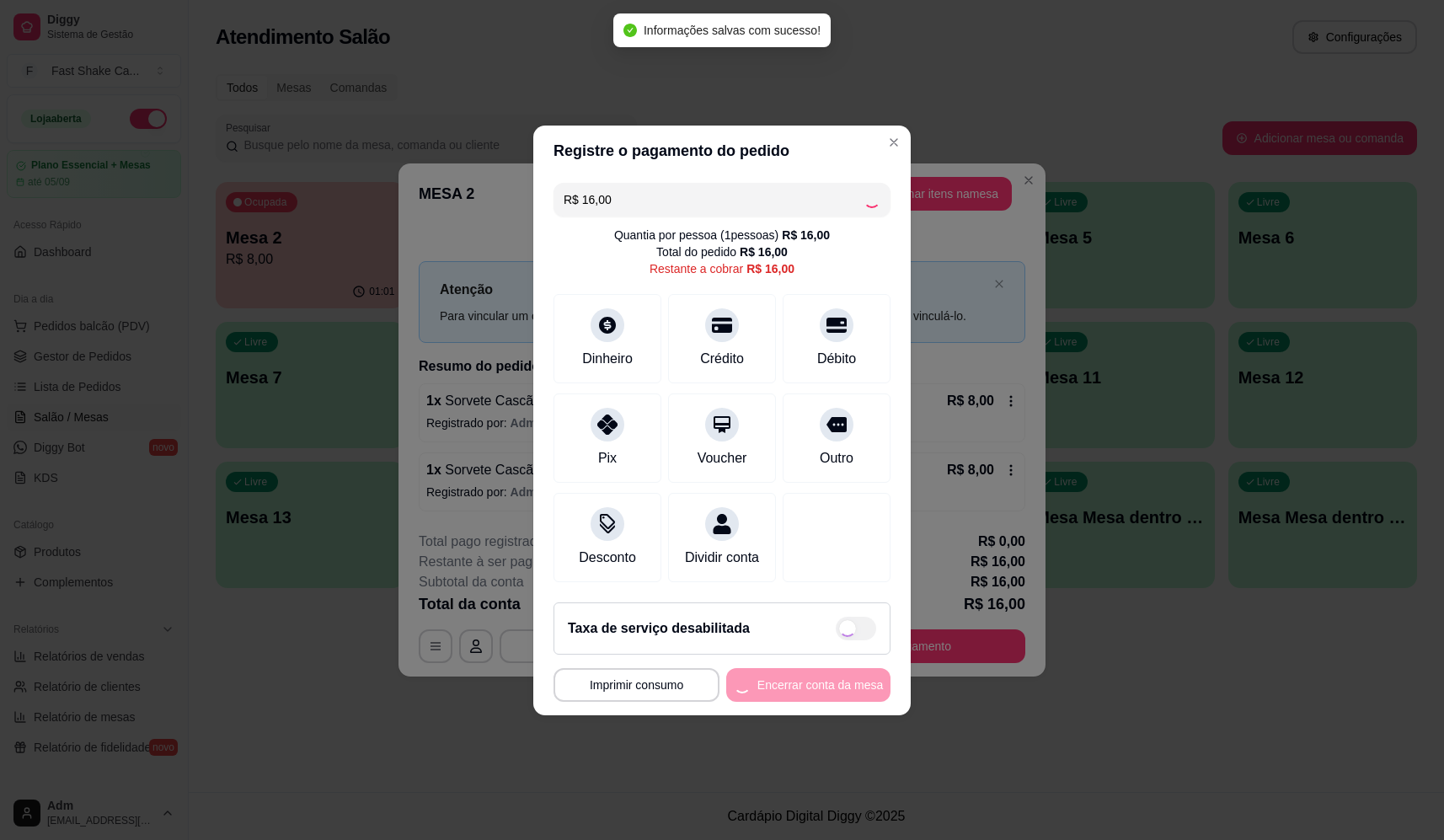
type input "R$ 0,00"
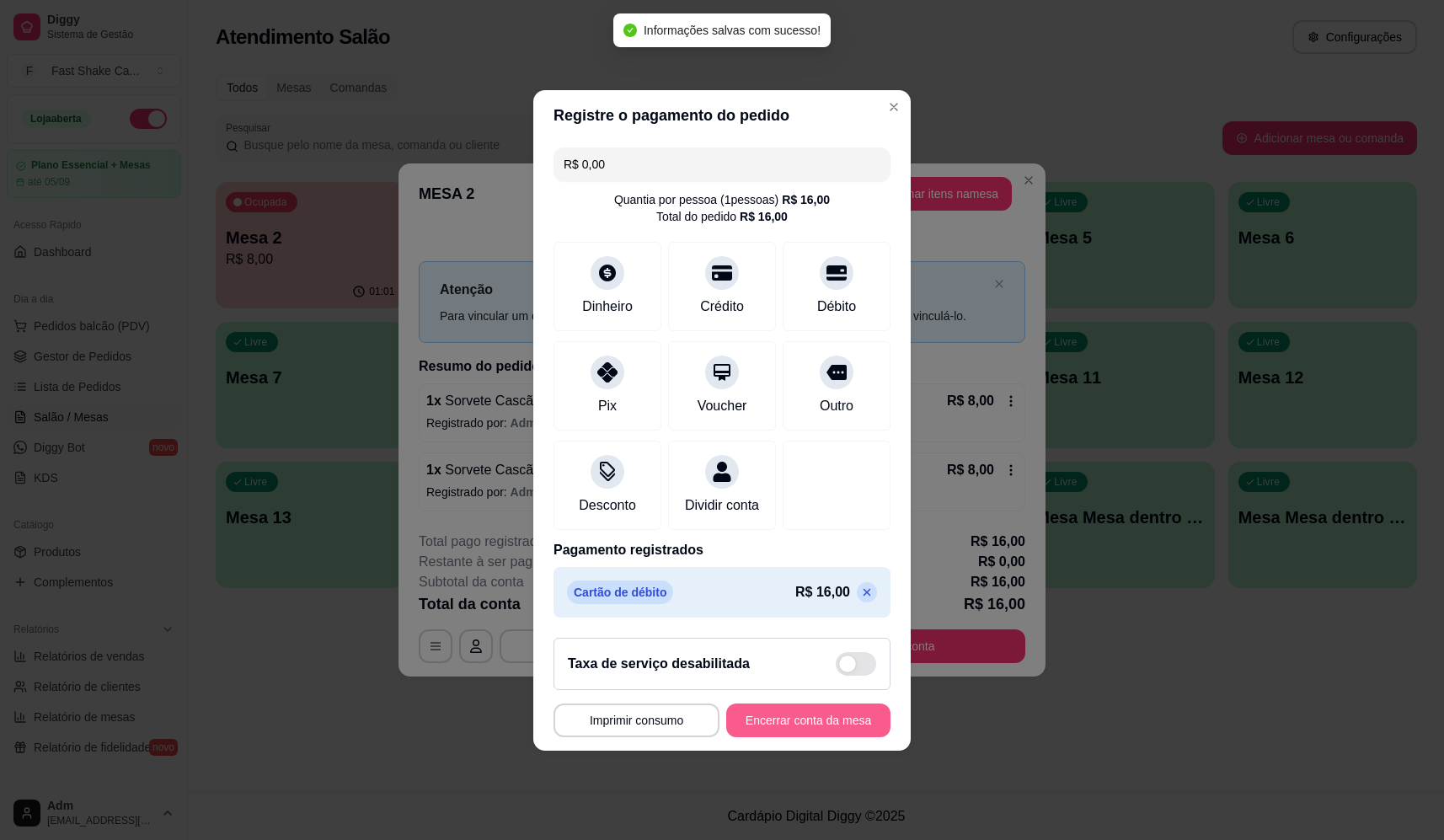
click at [807, 724] on button "Encerrar conta da mesa" at bounding box center [808, 721] width 164 height 34
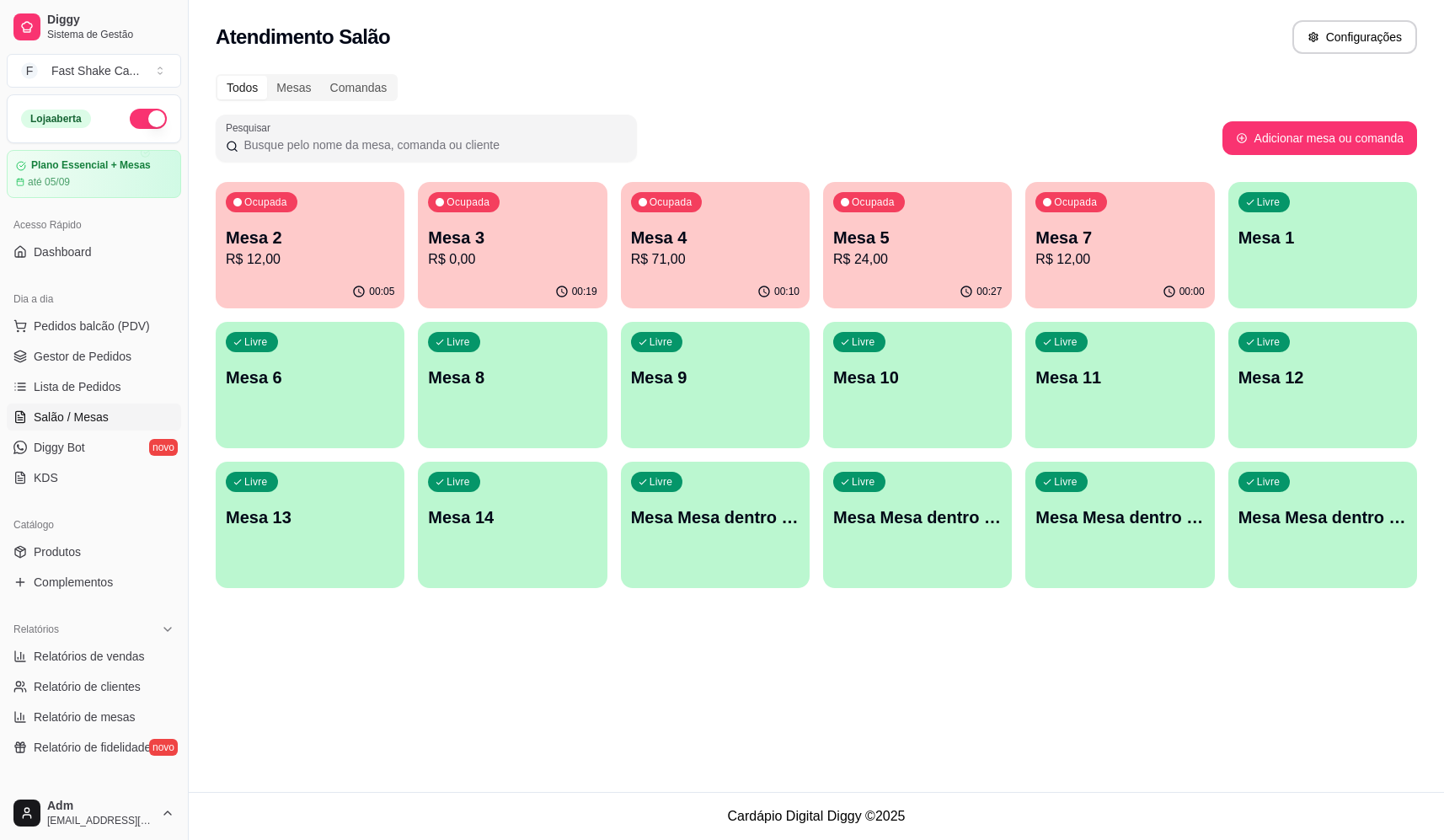
click at [470, 229] on p "Mesa 3" at bounding box center [512, 237] width 168 height 23
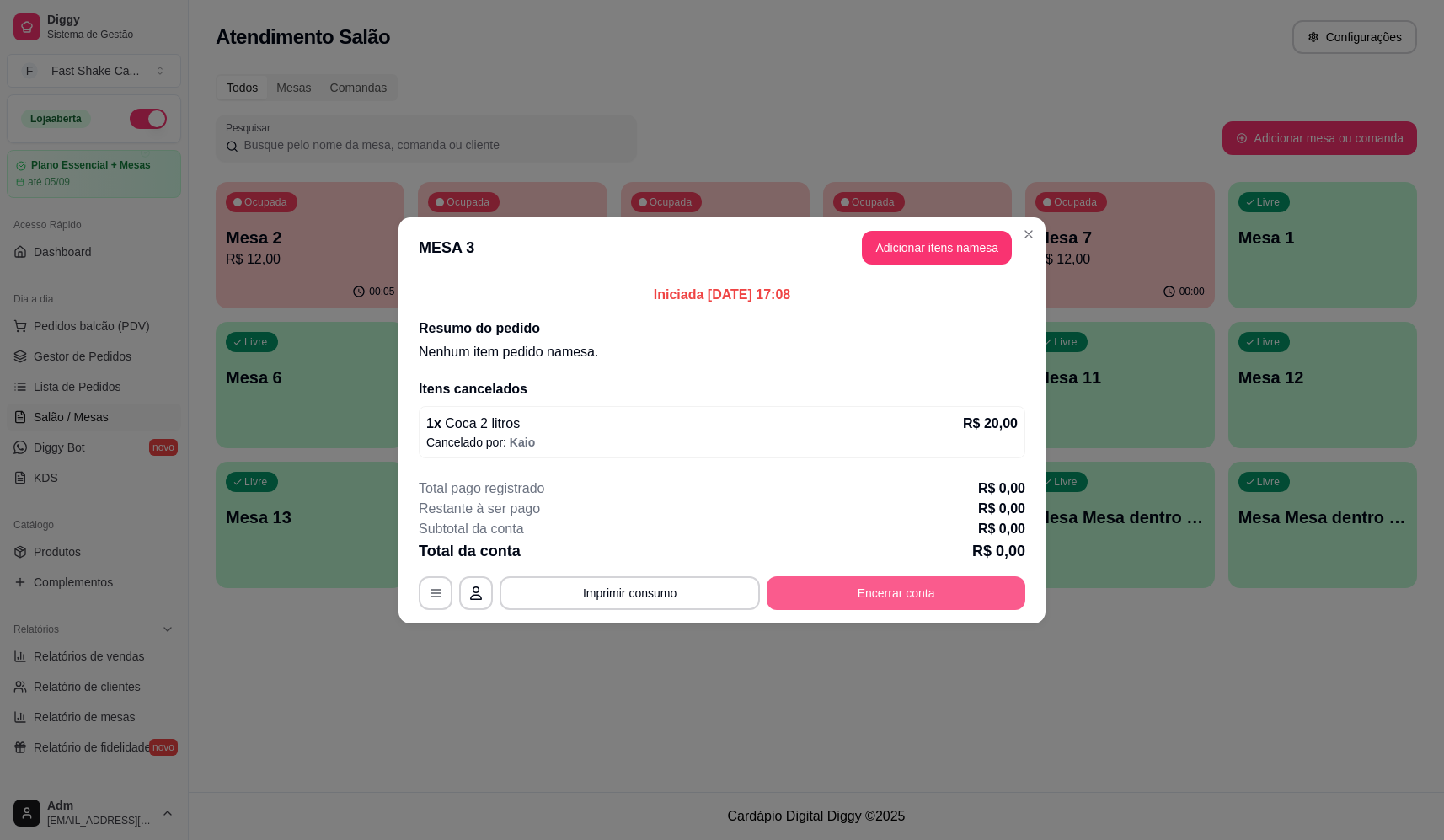
click at [904, 581] on button "Encerrar conta" at bounding box center [895, 593] width 259 height 34
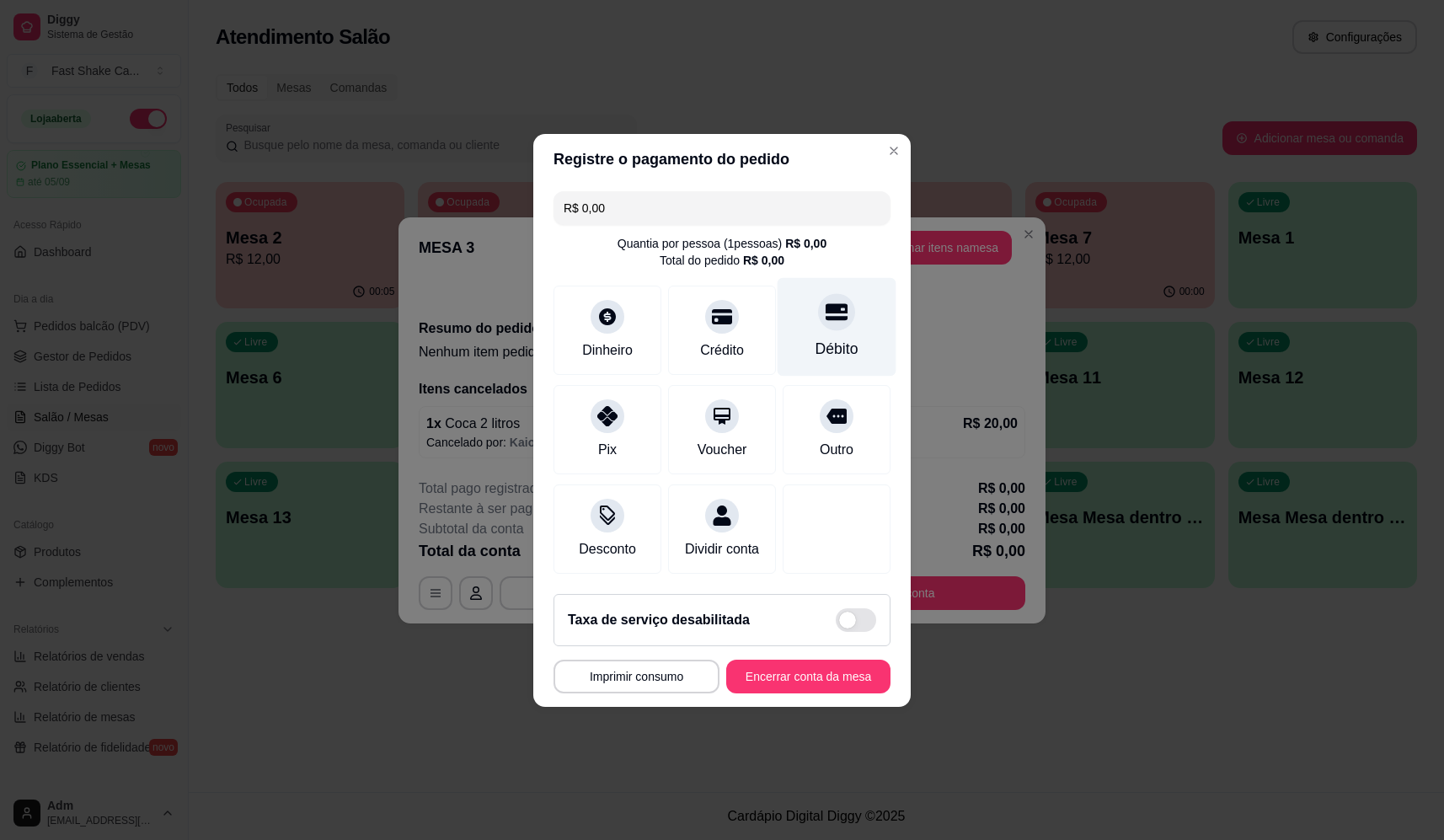
click at [828, 303] on icon at bounding box center [835, 312] width 21 height 17
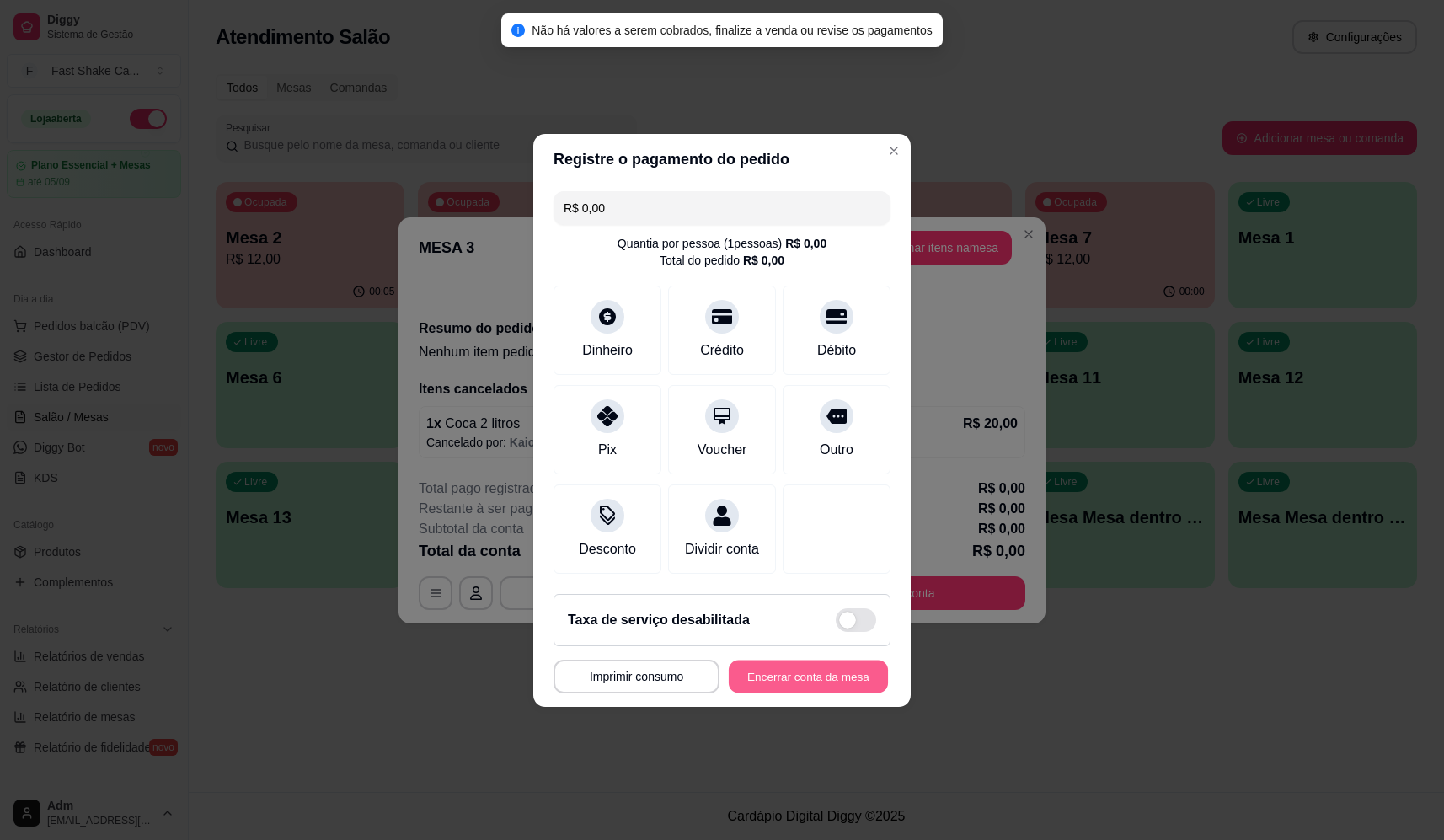
click at [791, 693] on button "Encerrar conta da mesa" at bounding box center [808, 676] width 160 height 33
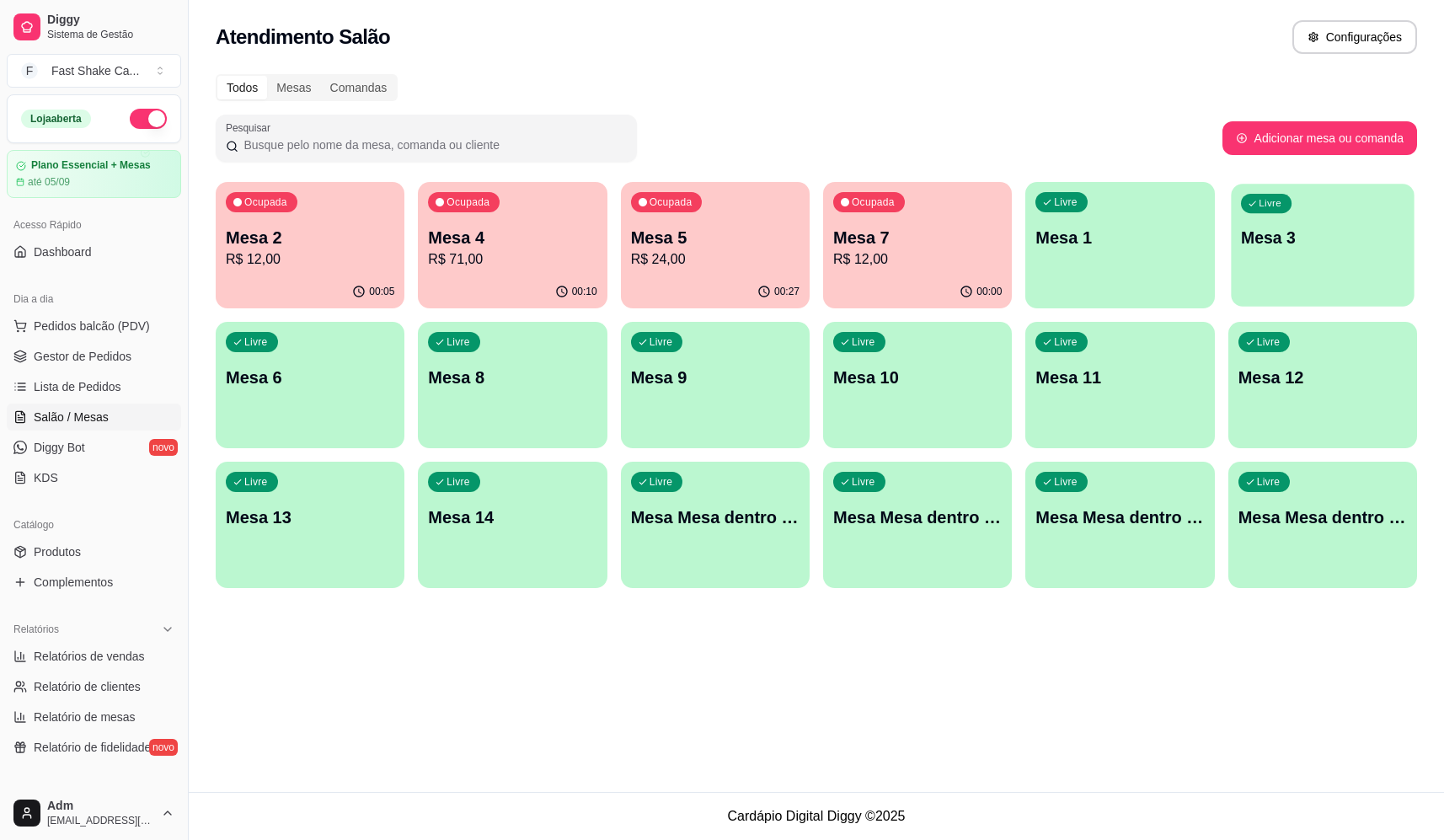
click at [1314, 246] on p "Mesa 3" at bounding box center [1322, 238] width 163 height 22
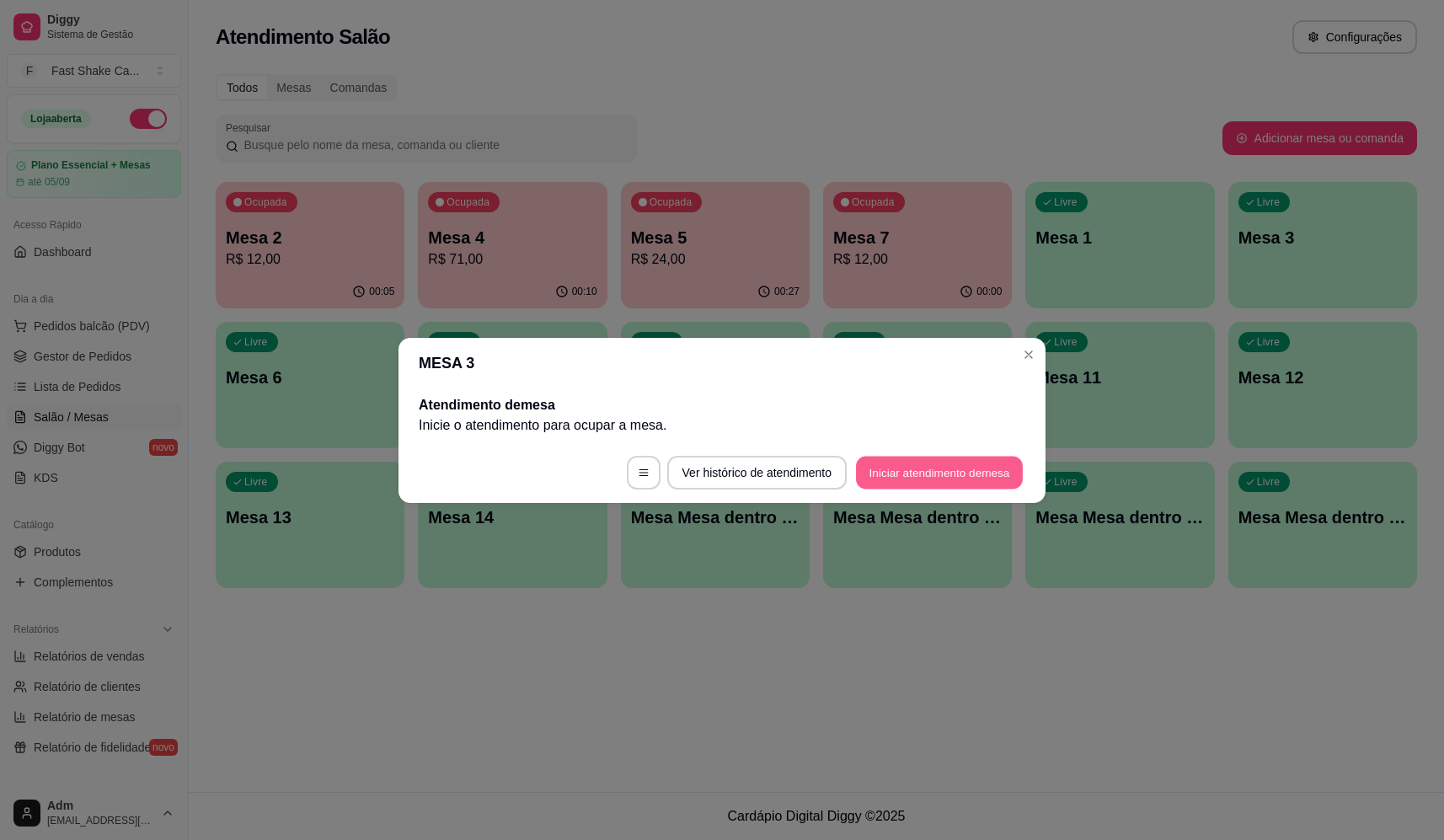
click at [942, 466] on button "Iniciar atendimento de mesa" at bounding box center [939, 471] width 167 height 33
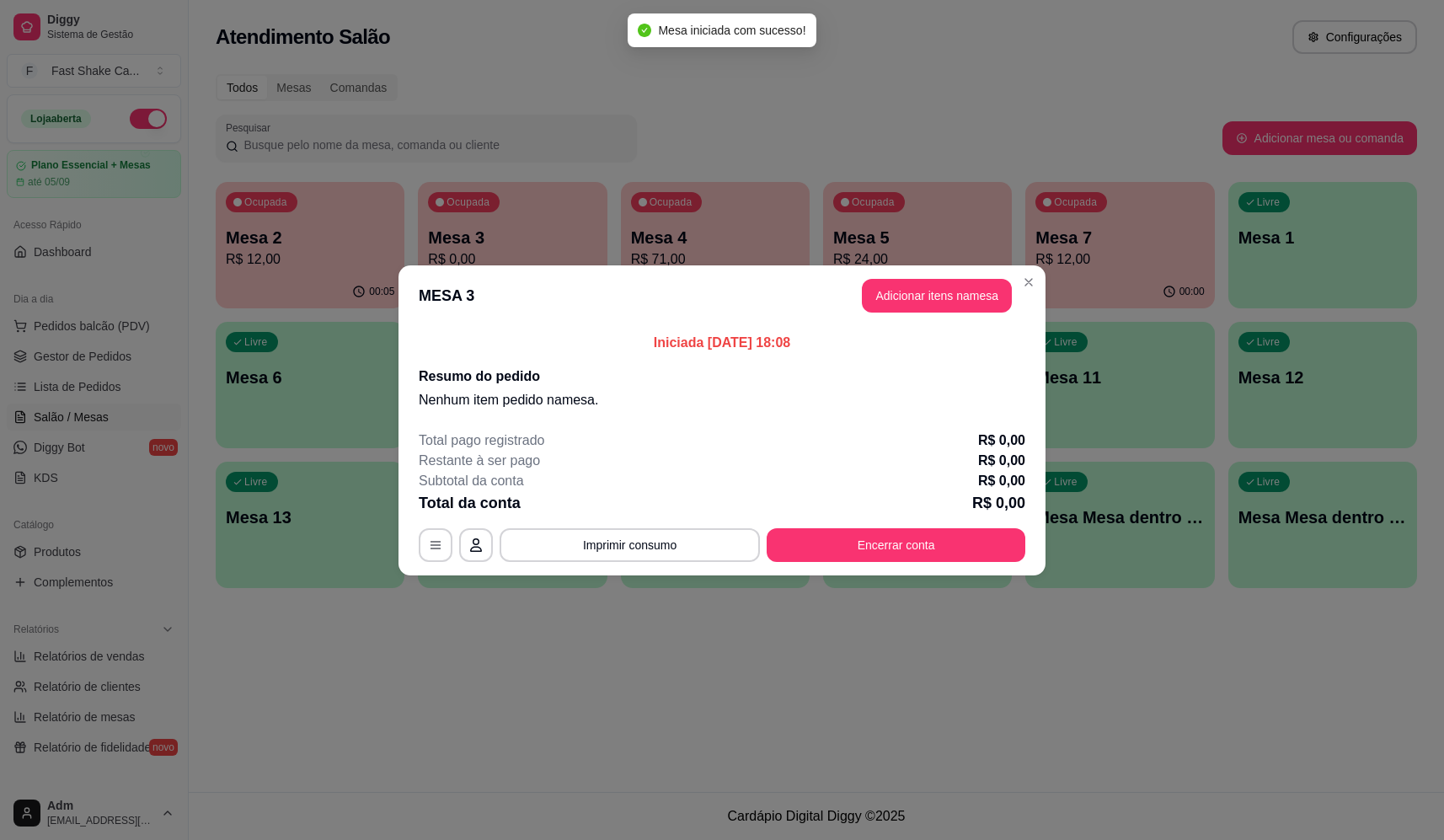
drag, startPoint x: 959, startPoint y: 329, endPoint x: 965, endPoint y: 310, distance: 19.9
click at [961, 321] on section "MESA 3 Adicionar itens na mesa Iniciada [DATE] 18:08 Resumo do pedido Nenhum it…" at bounding box center [722, 420] width 647 height 310
click at [965, 307] on button "Adicionar itens na mesa" at bounding box center [936, 296] width 150 height 34
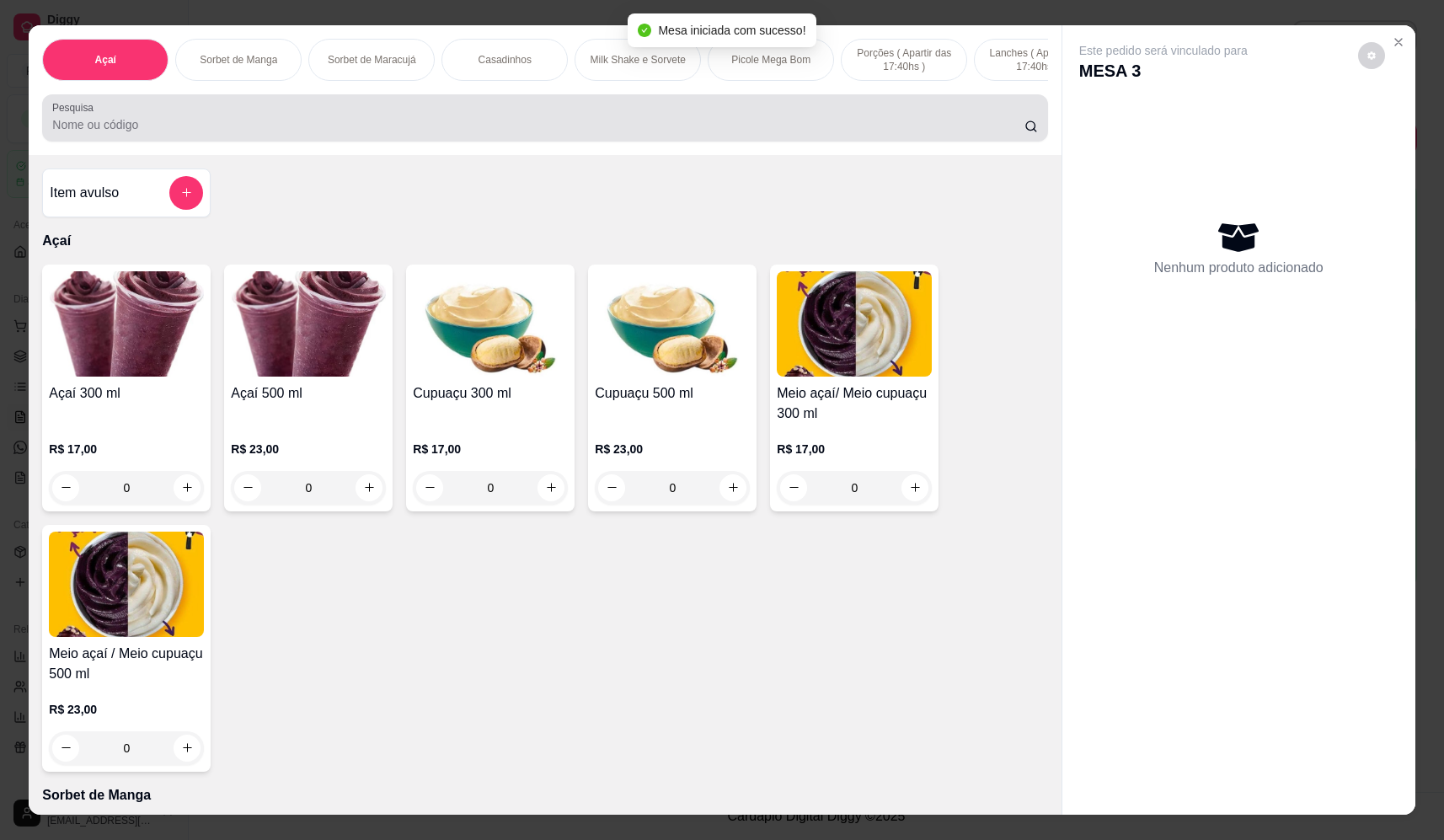
click at [546, 133] on input "Pesquisa" at bounding box center [538, 125] width 972 height 17
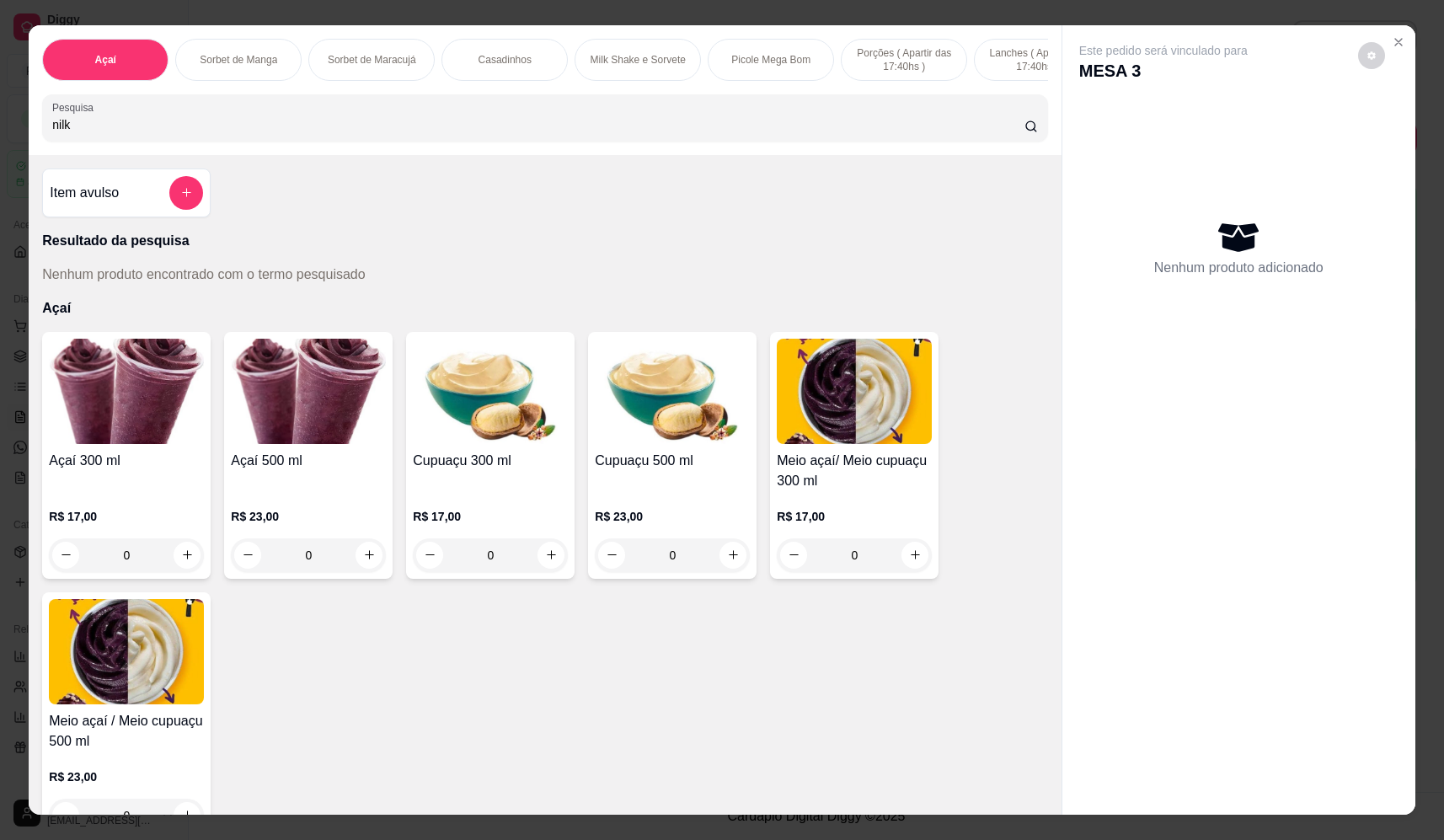
drag, startPoint x: 91, startPoint y: 127, endPoint x: -8, endPoint y: 139, distance: 99.7
click at [0, 139] on html "Diggy Sistema de Gestão F Fast Shake Ca ... Loja aberta Plano Essencial + Mesas…" at bounding box center [722, 420] width 1444 height 840
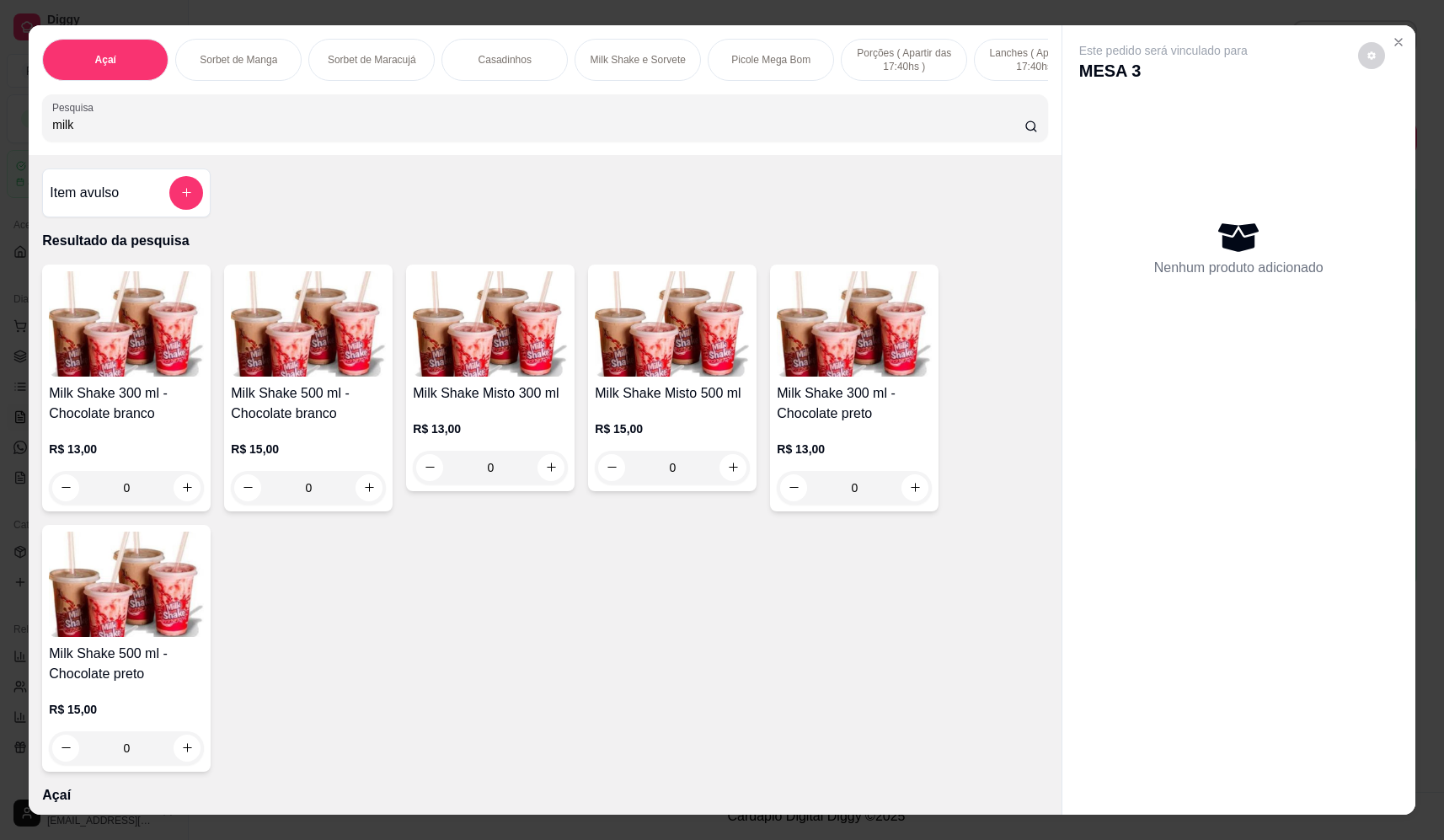
type input "milk"
click at [545, 484] on div "0" at bounding box center [490, 468] width 155 height 34
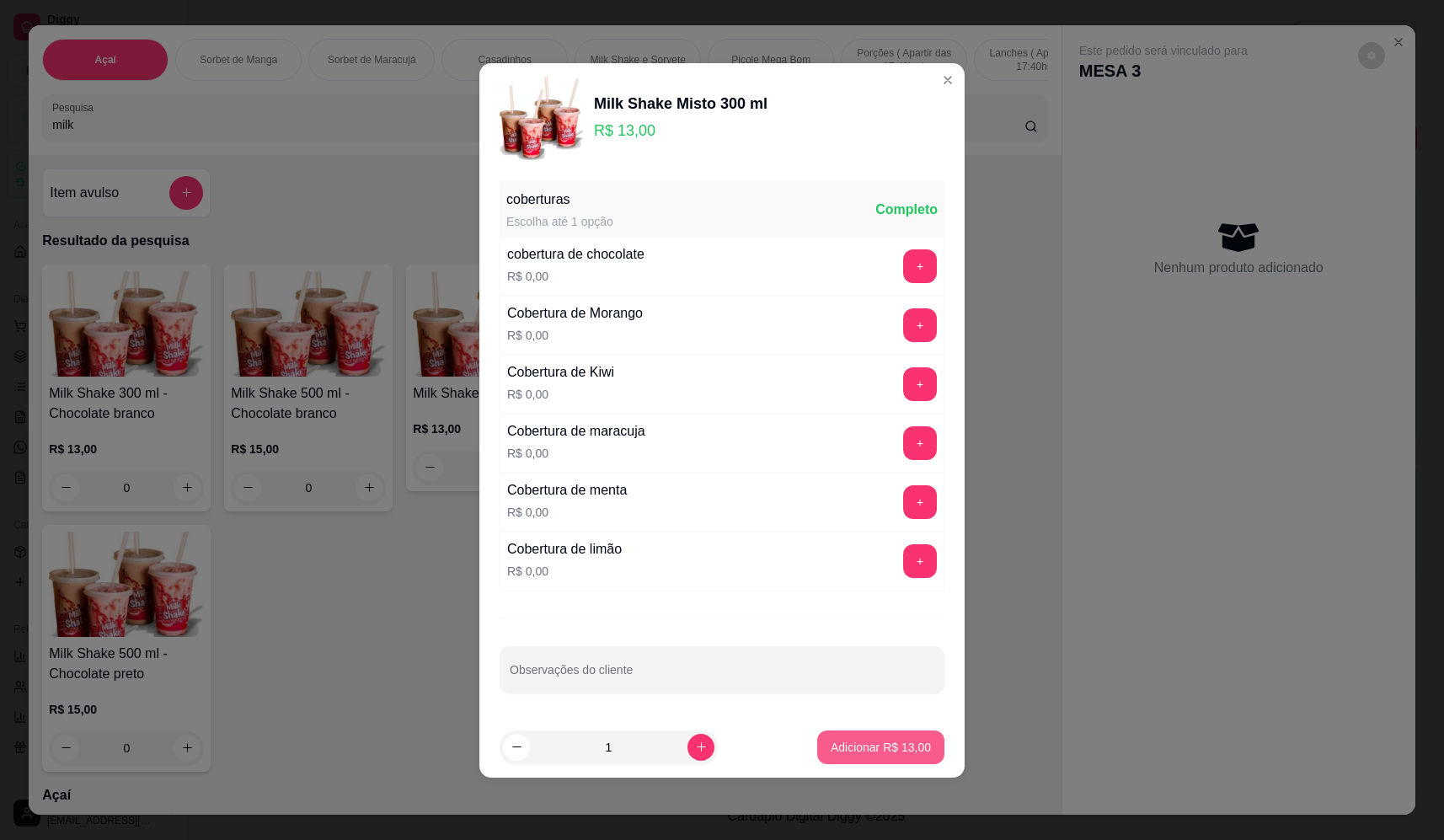
click at [831, 742] on p "Adicionar R$ 13,00" at bounding box center [880, 747] width 100 height 17
type input "1"
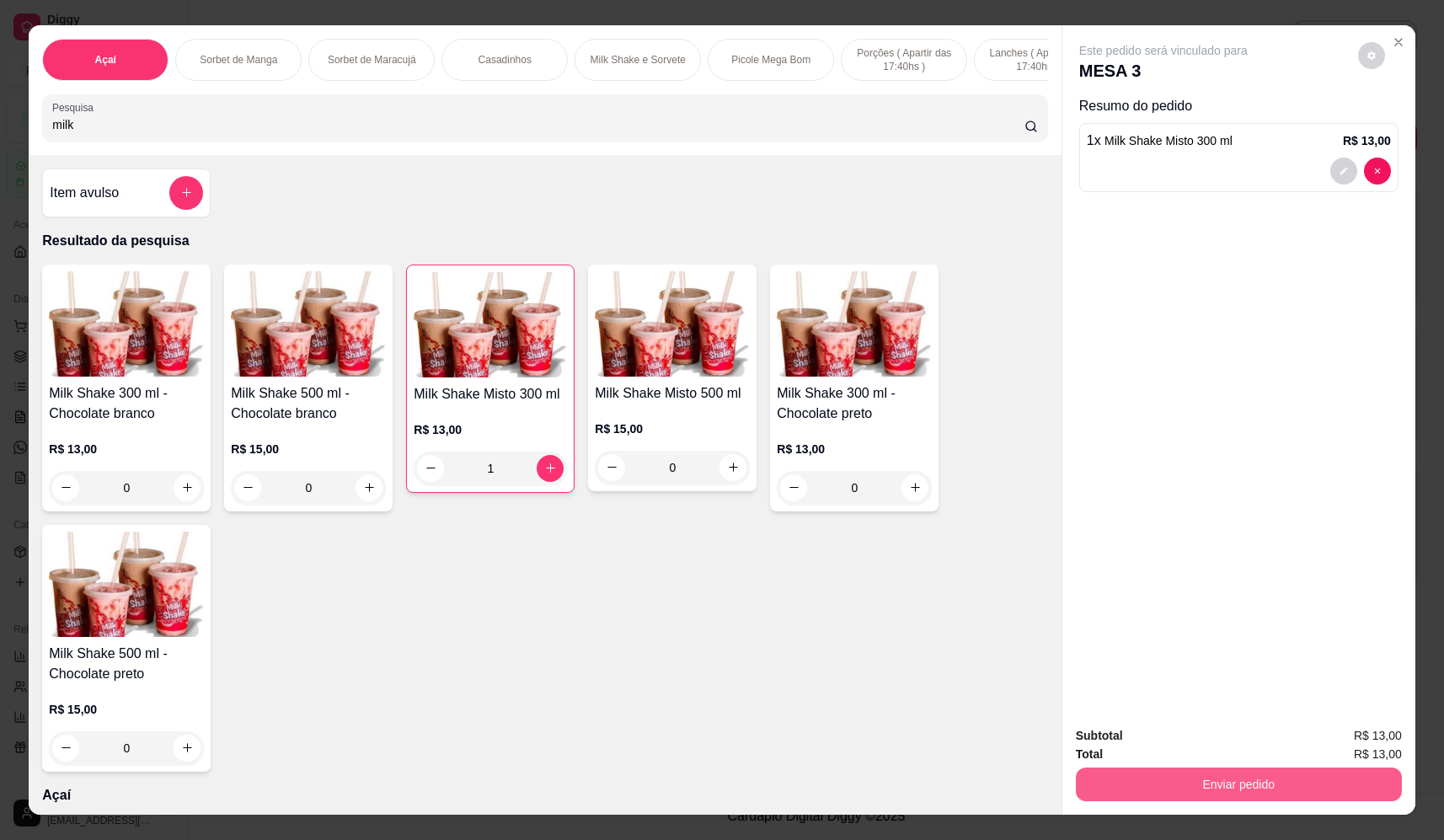
click at [1158, 776] on button "Enviar pedido" at bounding box center [1238, 784] width 326 height 34
click at [1172, 739] on button "Não registrar e enviar pedido" at bounding box center [1183, 742] width 170 height 31
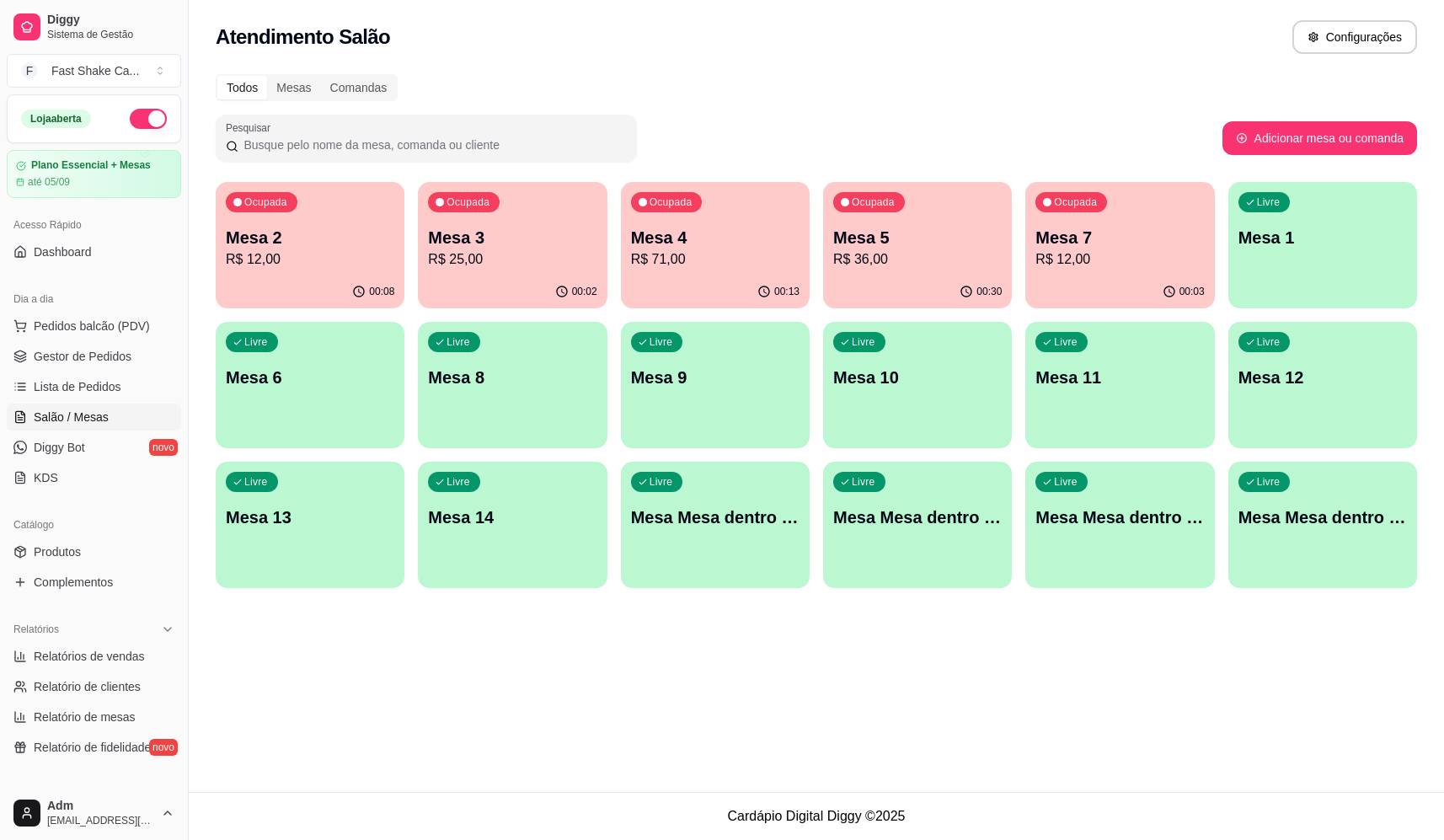
click at [851, 549] on div "Livre Mesa Mesa dentro laranja" at bounding box center [918, 515] width 189 height 106
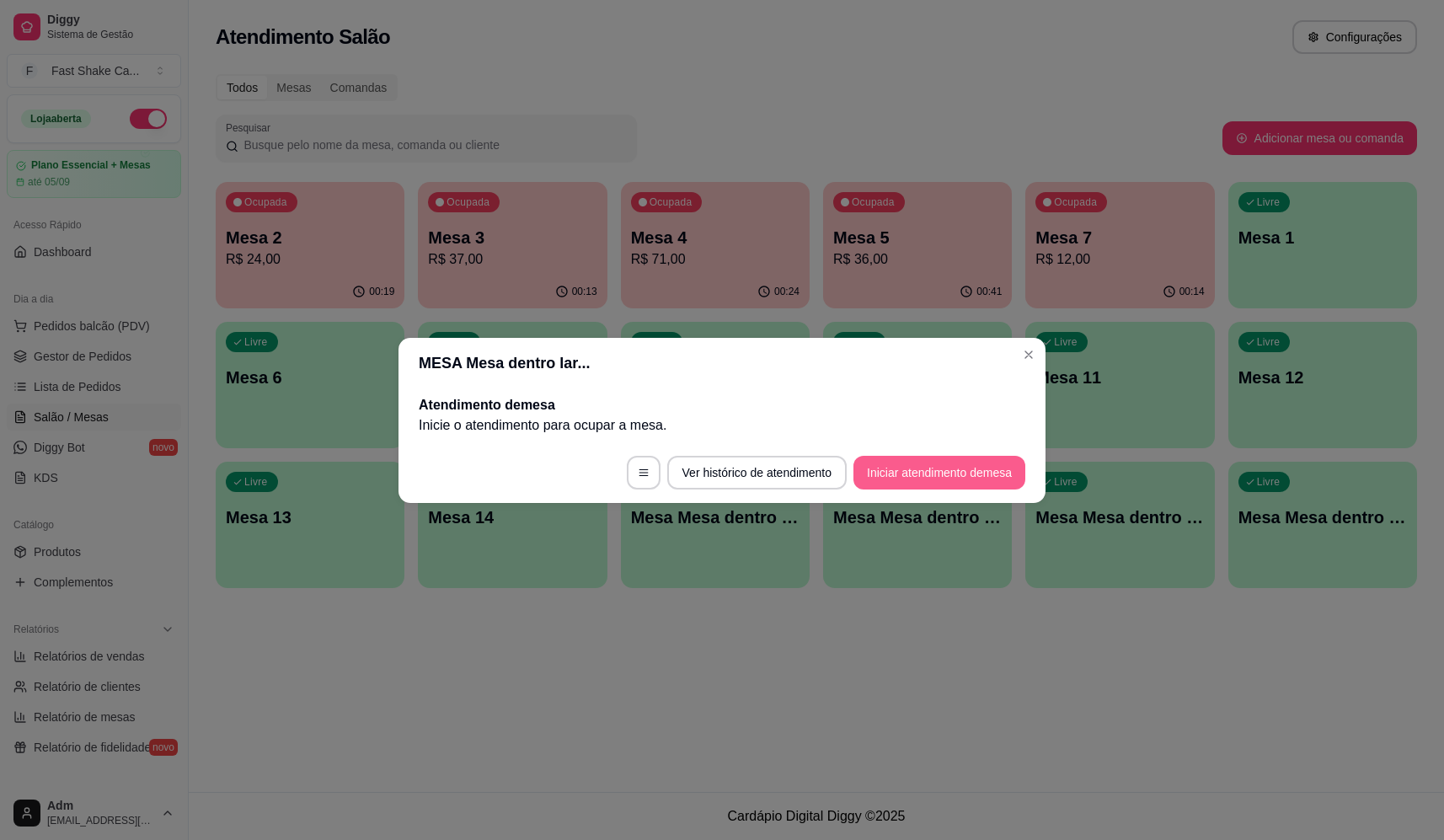
click at [930, 479] on button "Iniciar atendimento de mesa" at bounding box center [939, 472] width 172 height 34
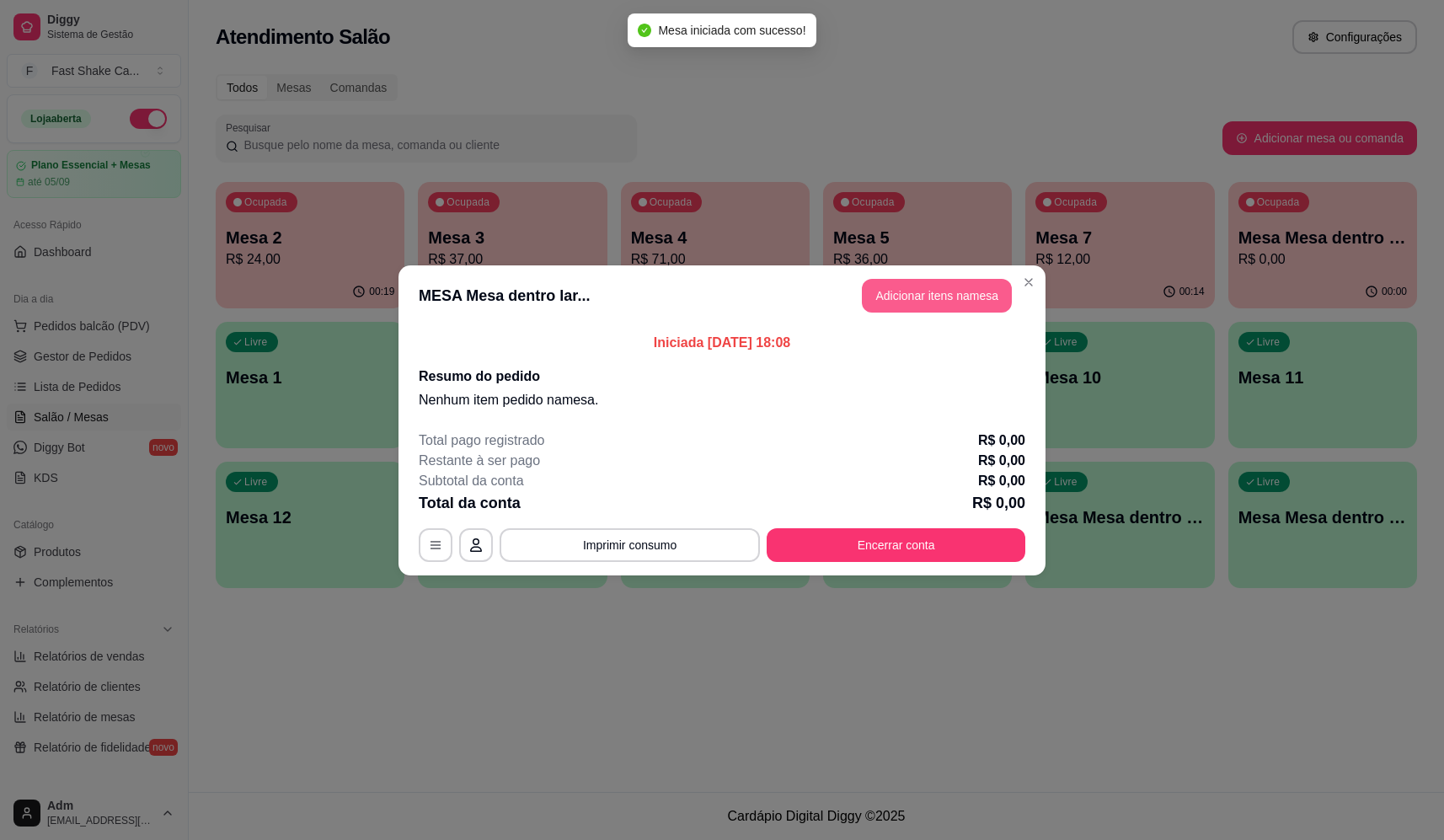
click at [924, 308] on button "Adicionar itens na mesa" at bounding box center [936, 296] width 150 height 34
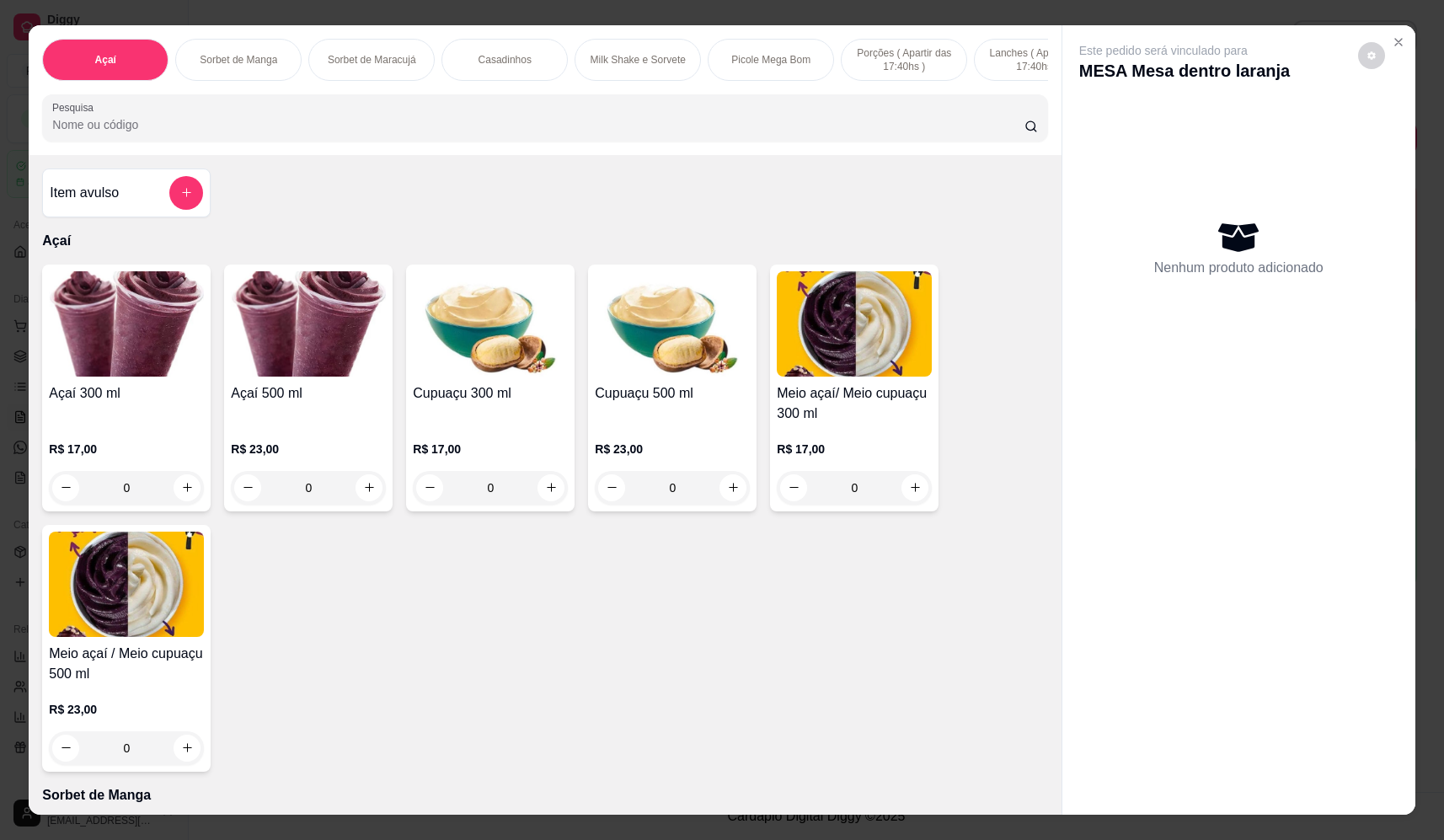
click at [278, 133] on input "Pesquisa" at bounding box center [538, 125] width 972 height 17
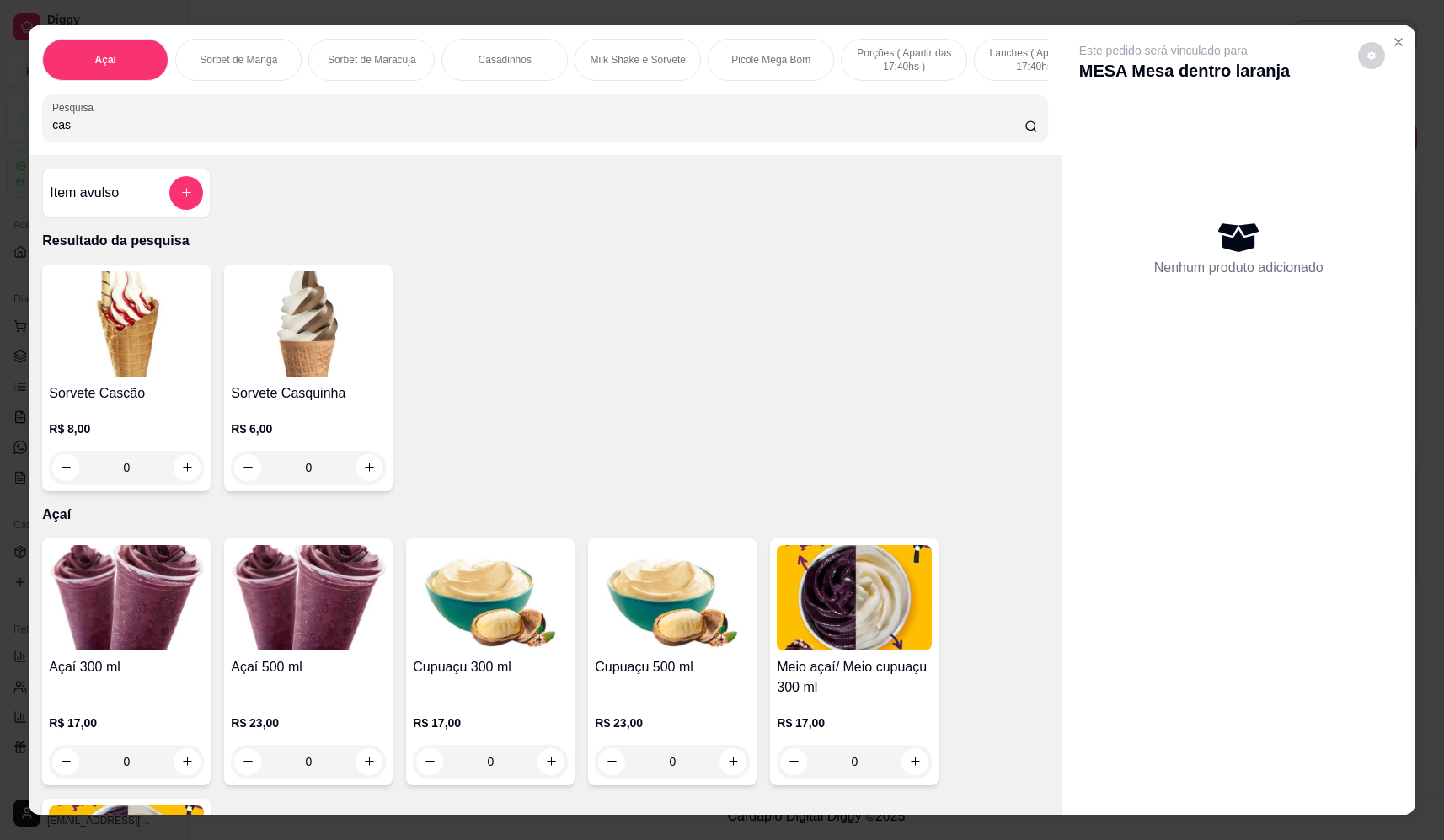
type input "cas"
click at [370, 475] on div "0" at bounding box center [308, 468] width 155 height 34
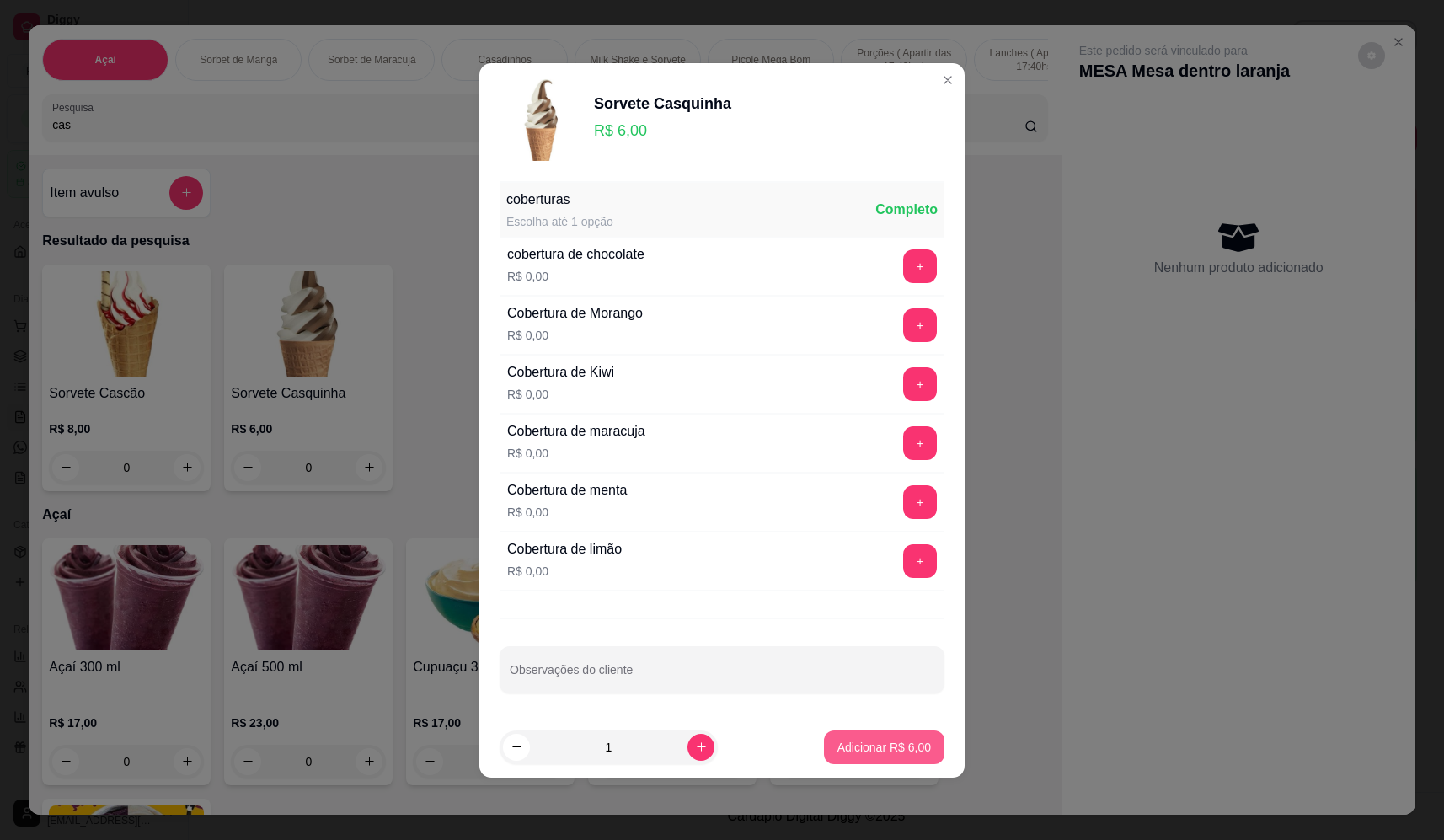
click at [877, 741] on p "Adicionar R$ 6,00" at bounding box center [884, 747] width 93 height 17
type input "1"
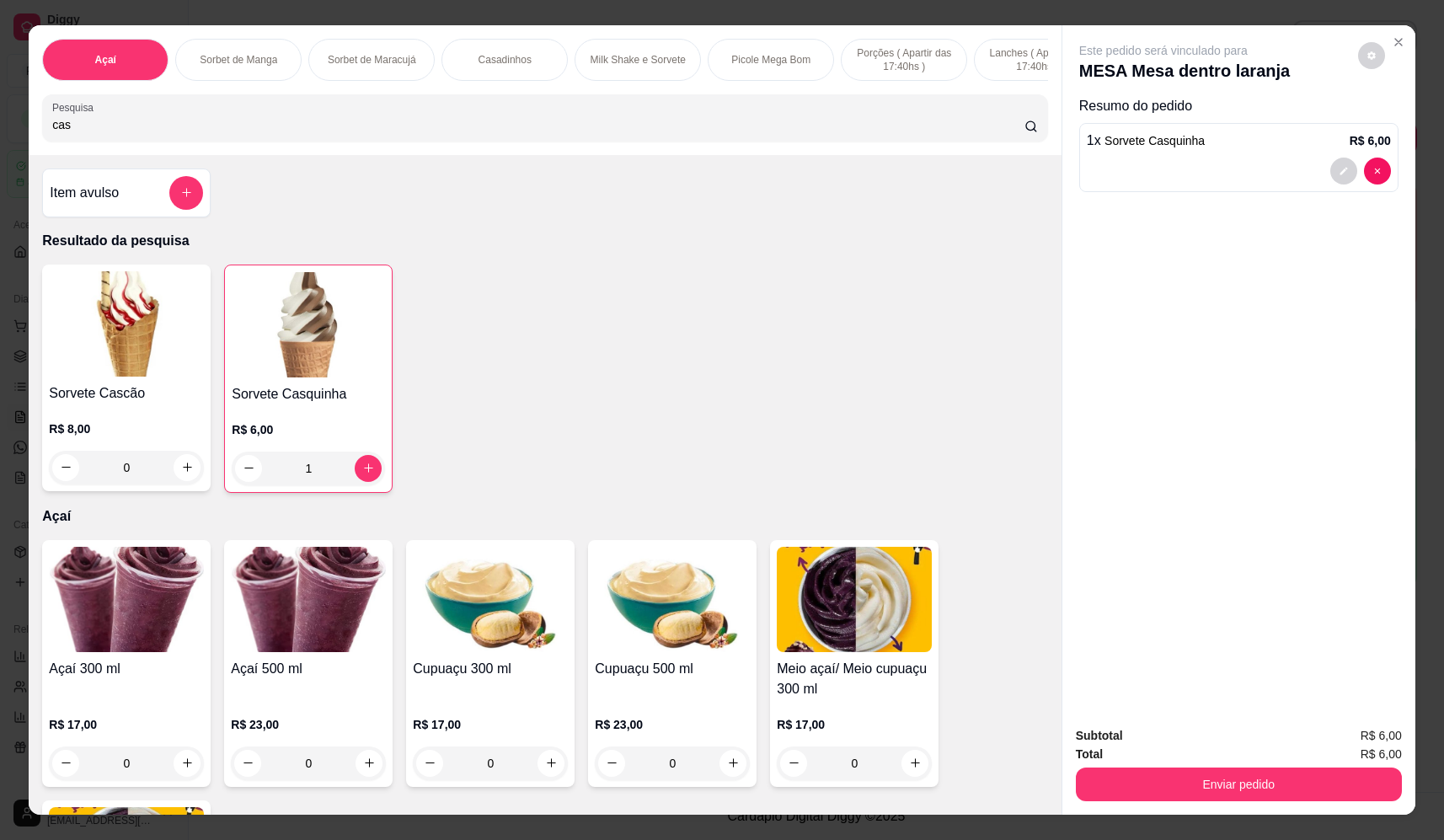
click at [188, 477] on div "0" at bounding box center [126, 468] width 155 height 34
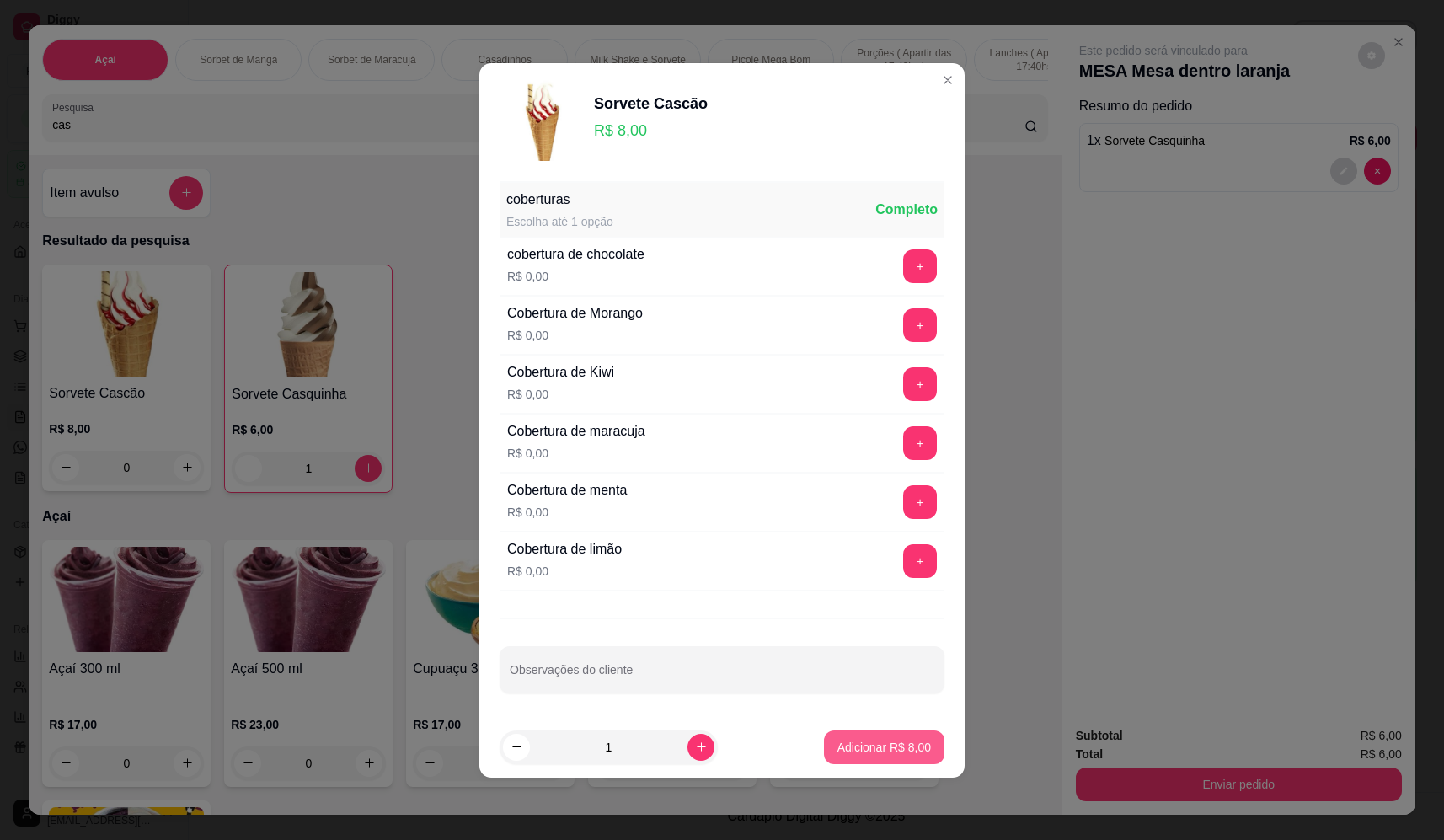
click at [876, 749] on p "Adicionar R$ 8,00" at bounding box center [884, 747] width 93 height 17
type input "1"
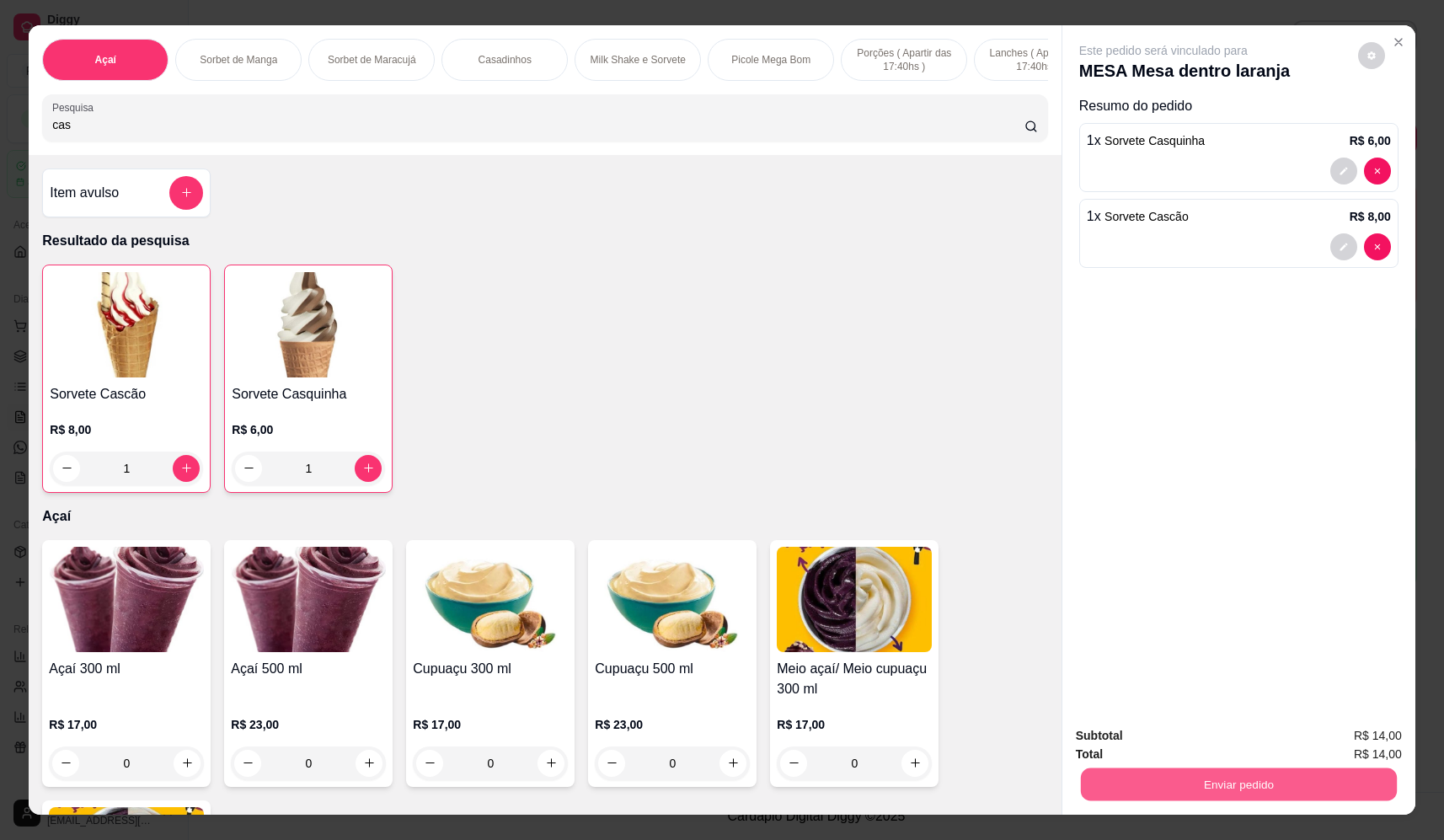
click at [1251, 788] on button "Enviar pedido" at bounding box center [1239, 784] width 315 height 33
click at [1209, 744] on button "Não registrar e enviar pedido" at bounding box center [1183, 742] width 170 height 31
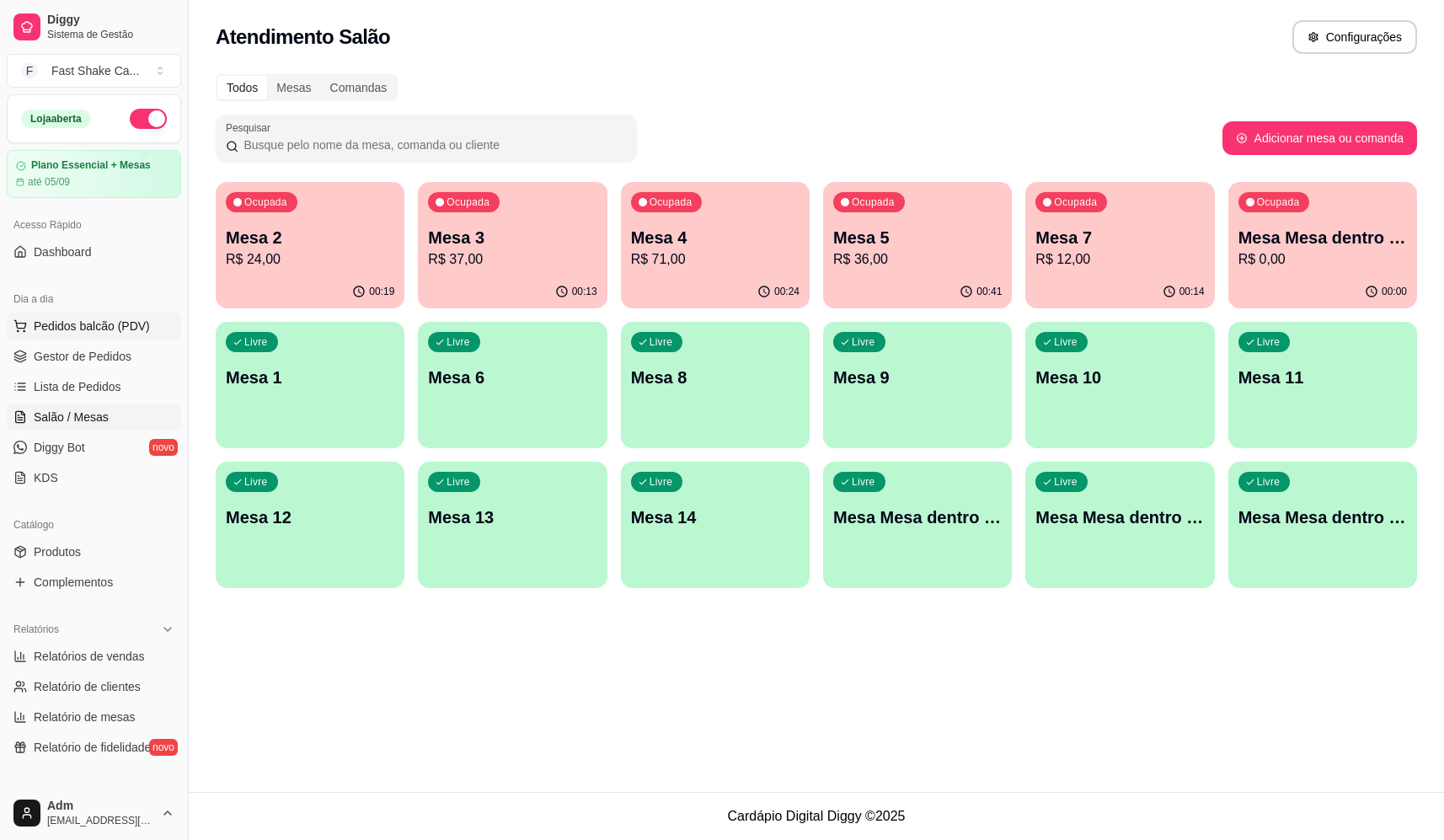
click at [78, 322] on span "Pedidos balcão (PDV)" at bounding box center [91, 326] width 117 height 17
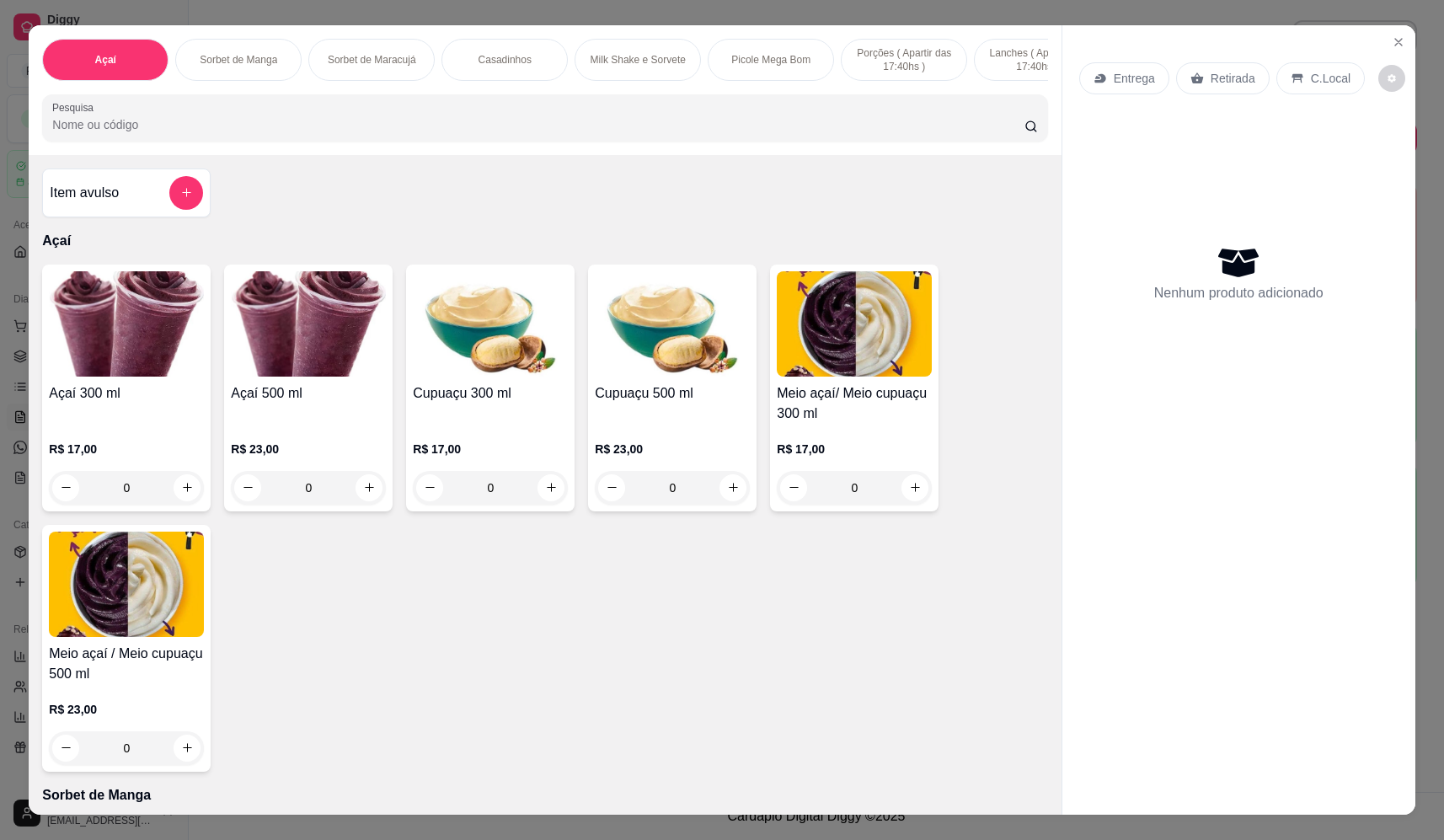
click at [366, 497] on div "0" at bounding box center [308, 487] width 155 height 34
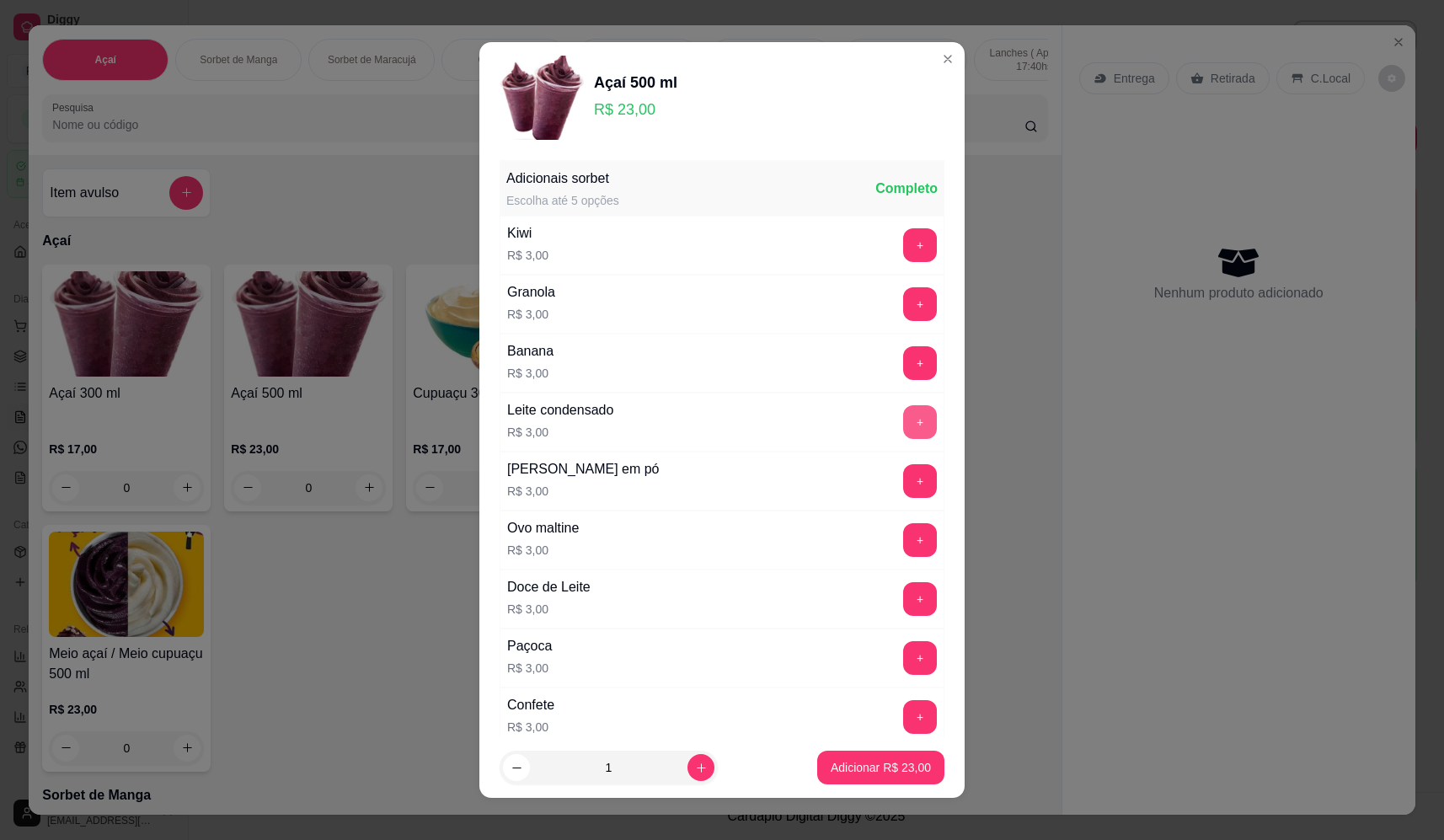
click at [903, 420] on button "+" at bounding box center [919, 422] width 34 height 34
click at [828, 435] on button "-" at bounding box center [845, 422] width 34 height 34
click at [903, 371] on button "+" at bounding box center [919, 363] width 34 height 34
click at [904, 473] on button "+" at bounding box center [919, 480] width 33 height 33
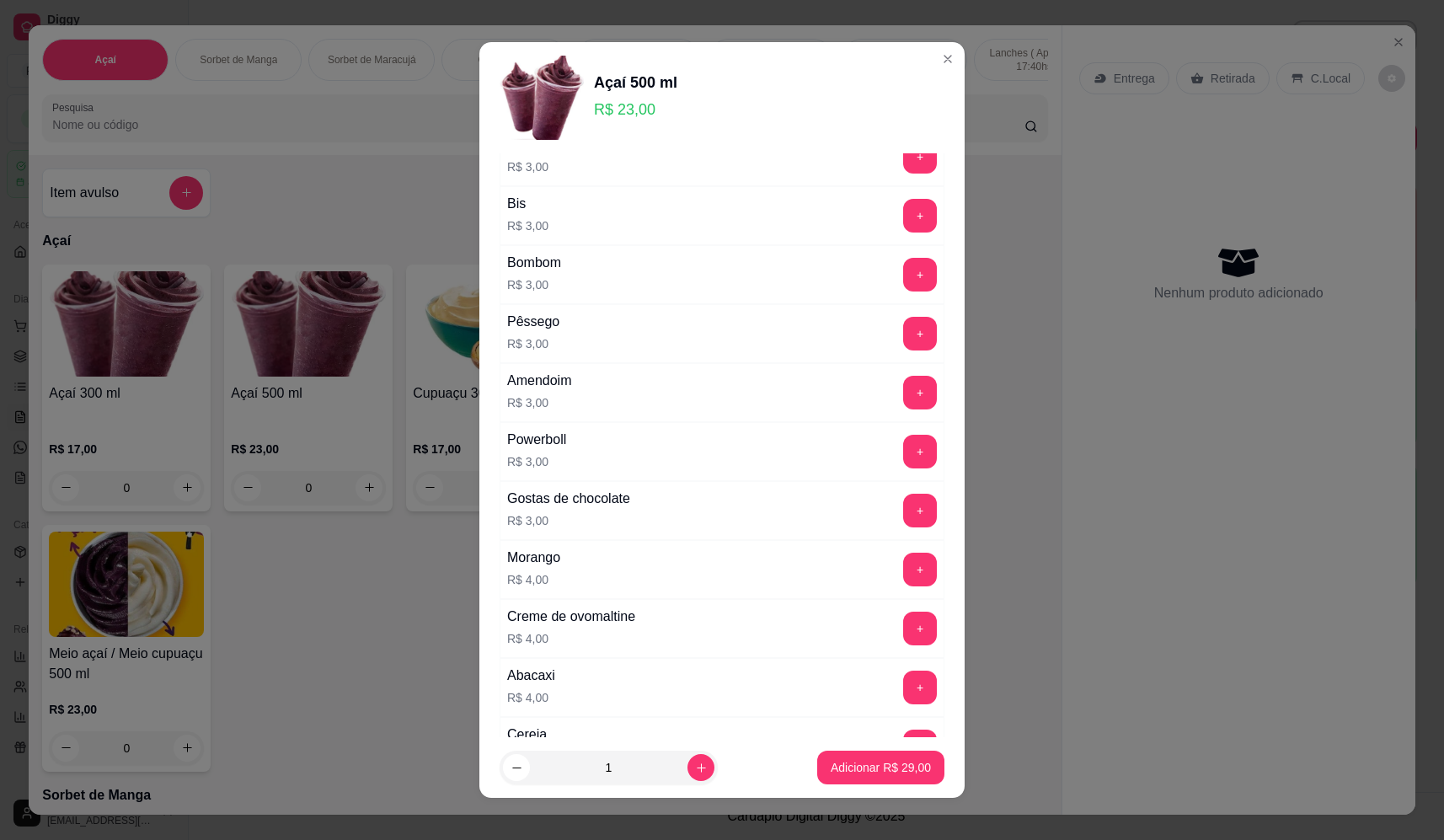
scroll to position [590, 0]
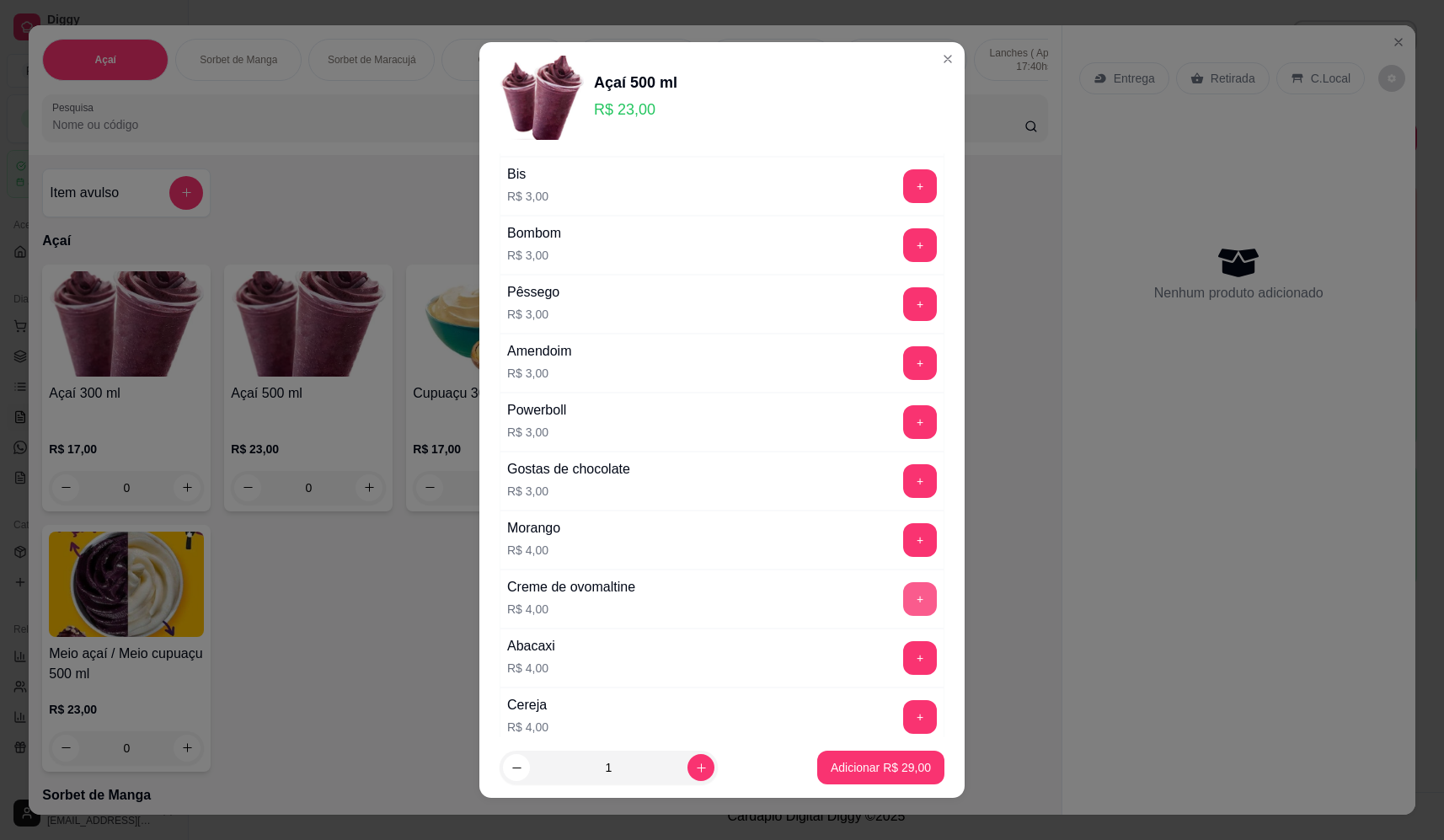
click at [903, 592] on button "+" at bounding box center [919, 599] width 34 height 34
click at [897, 767] on p "Adicionar R$ 33,00" at bounding box center [880, 767] width 100 height 17
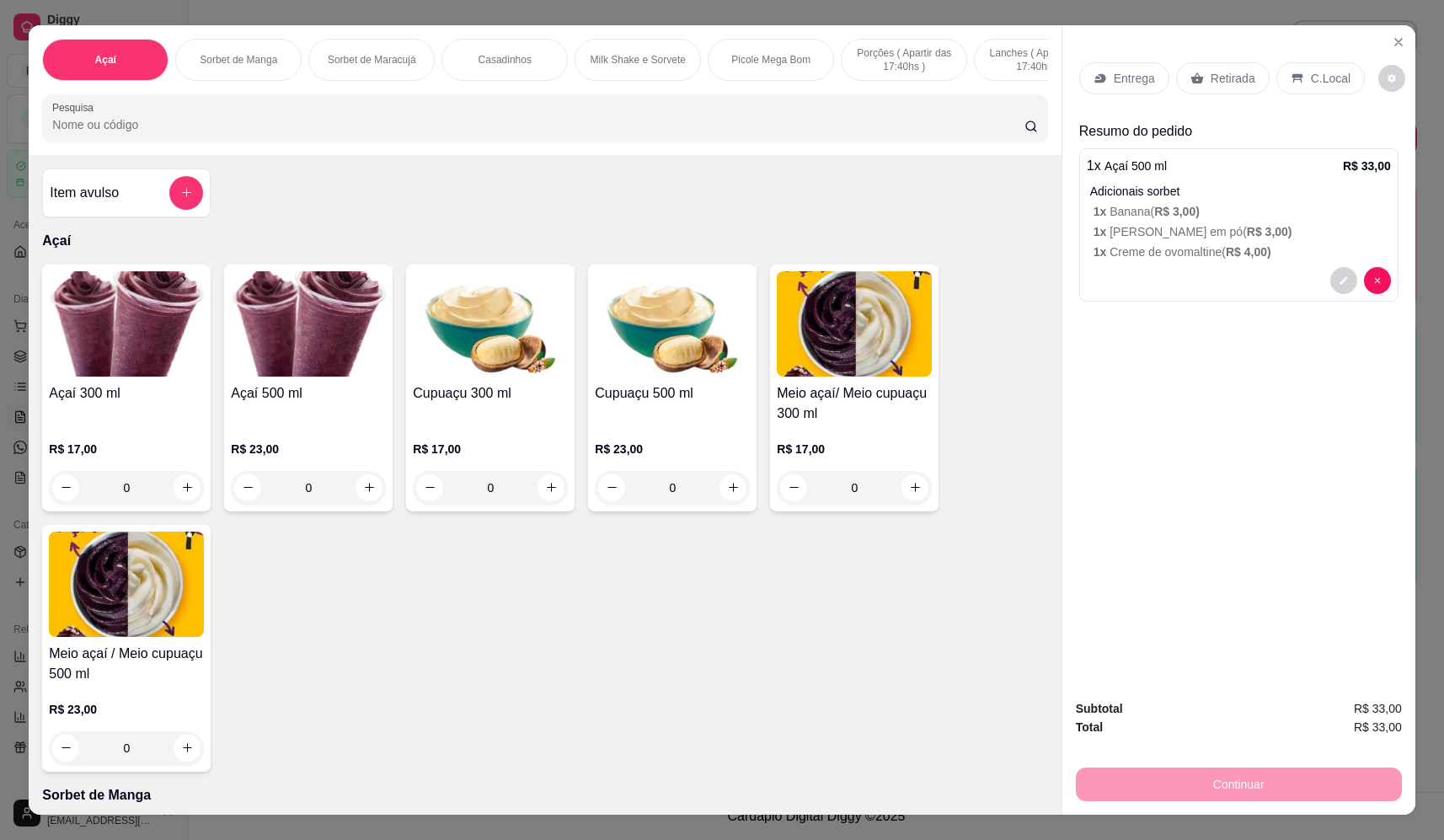
click at [1116, 83] on p "Entrega" at bounding box center [1134, 78] width 41 height 17
click at [367, 502] on div "0" at bounding box center [308, 487] width 155 height 34
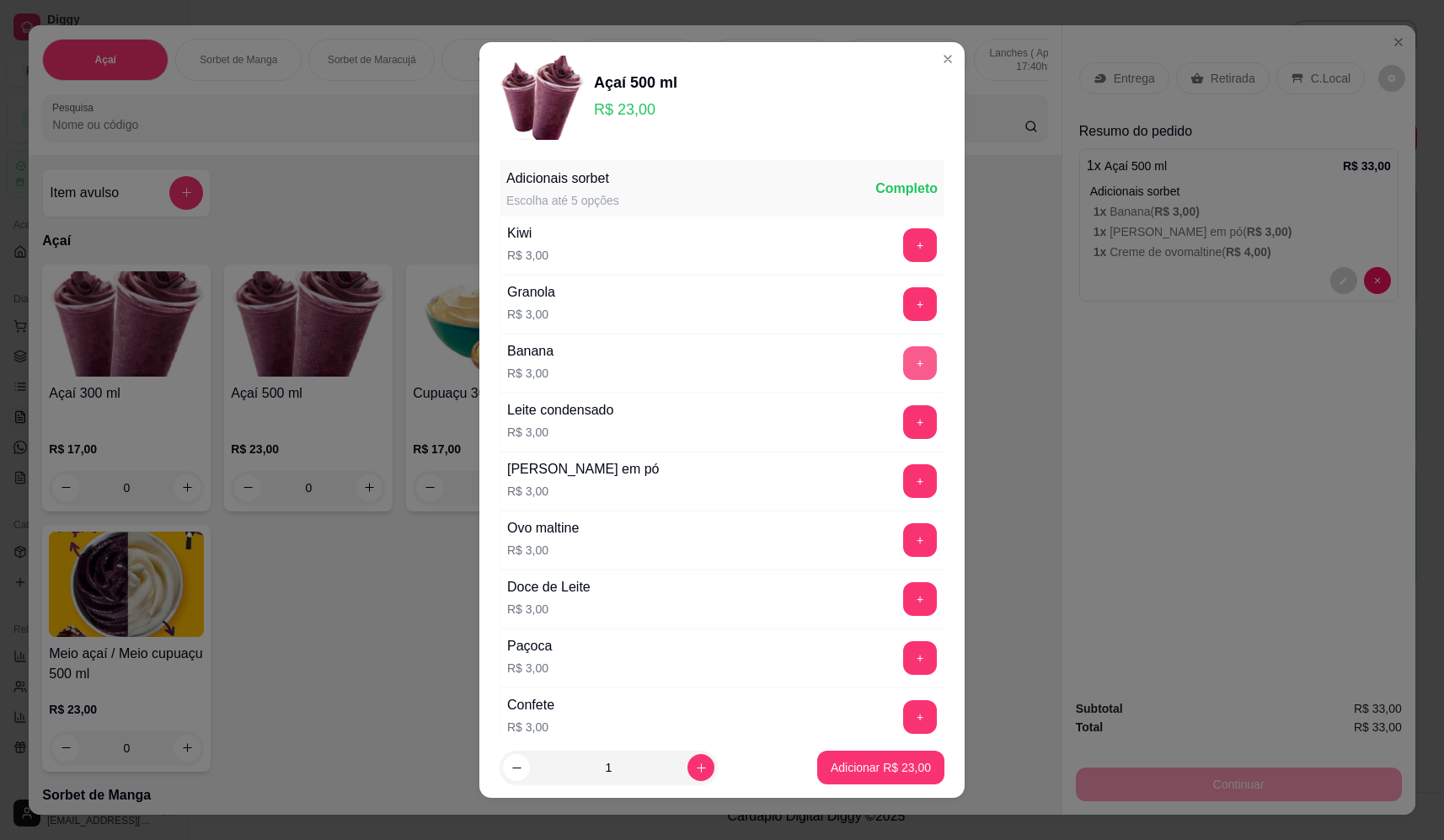
click at [903, 367] on button "+" at bounding box center [919, 363] width 34 height 34
click at [903, 481] on button "+" at bounding box center [919, 481] width 34 height 34
click at [866, 764] on p "Adicionar R$ 29,00" at bounding box center [880, 767] width 100 height 17
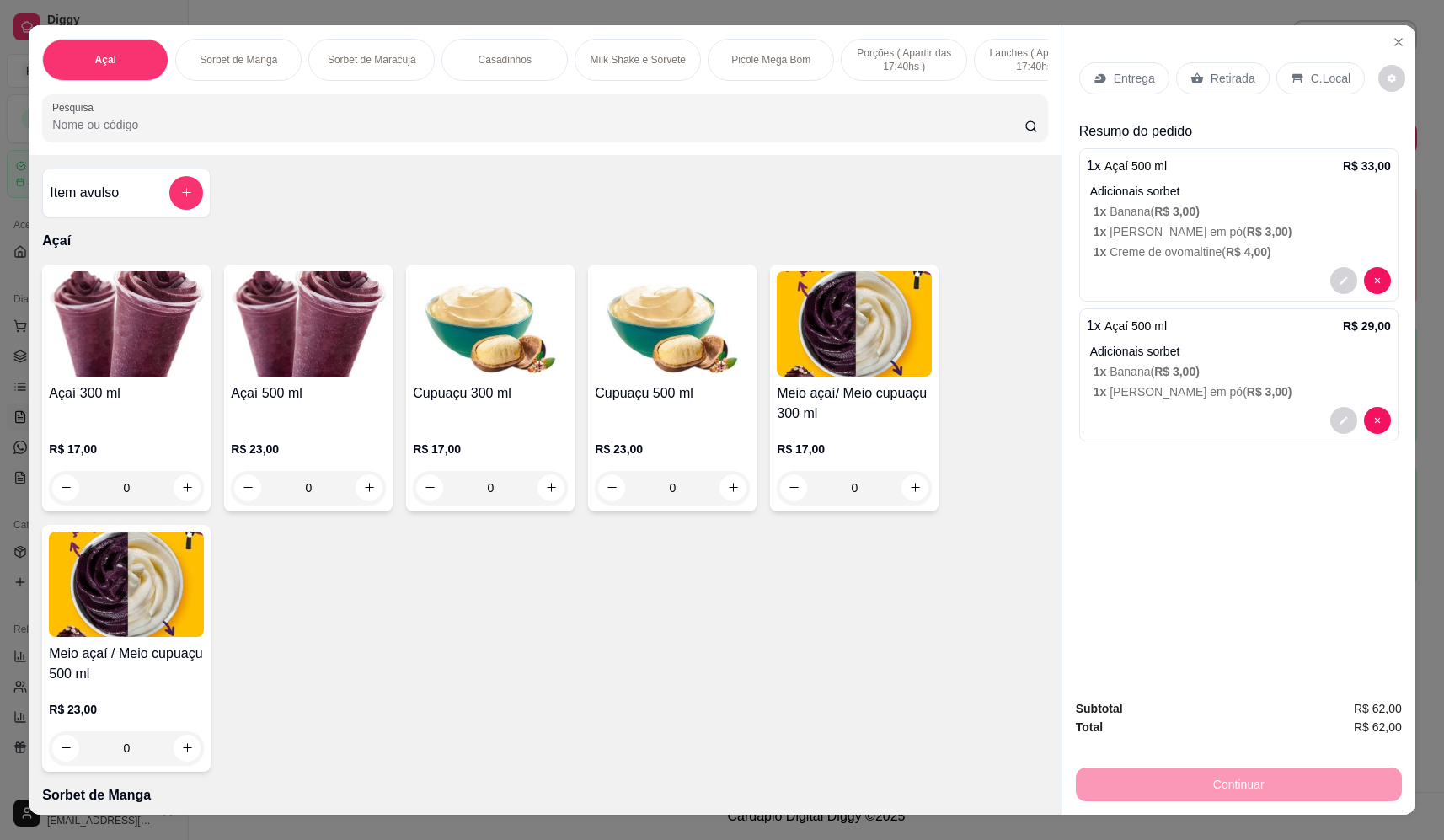
click at [1222, 82] on p "Retirada" at bounding box center [1233, 78] width 45 height 17
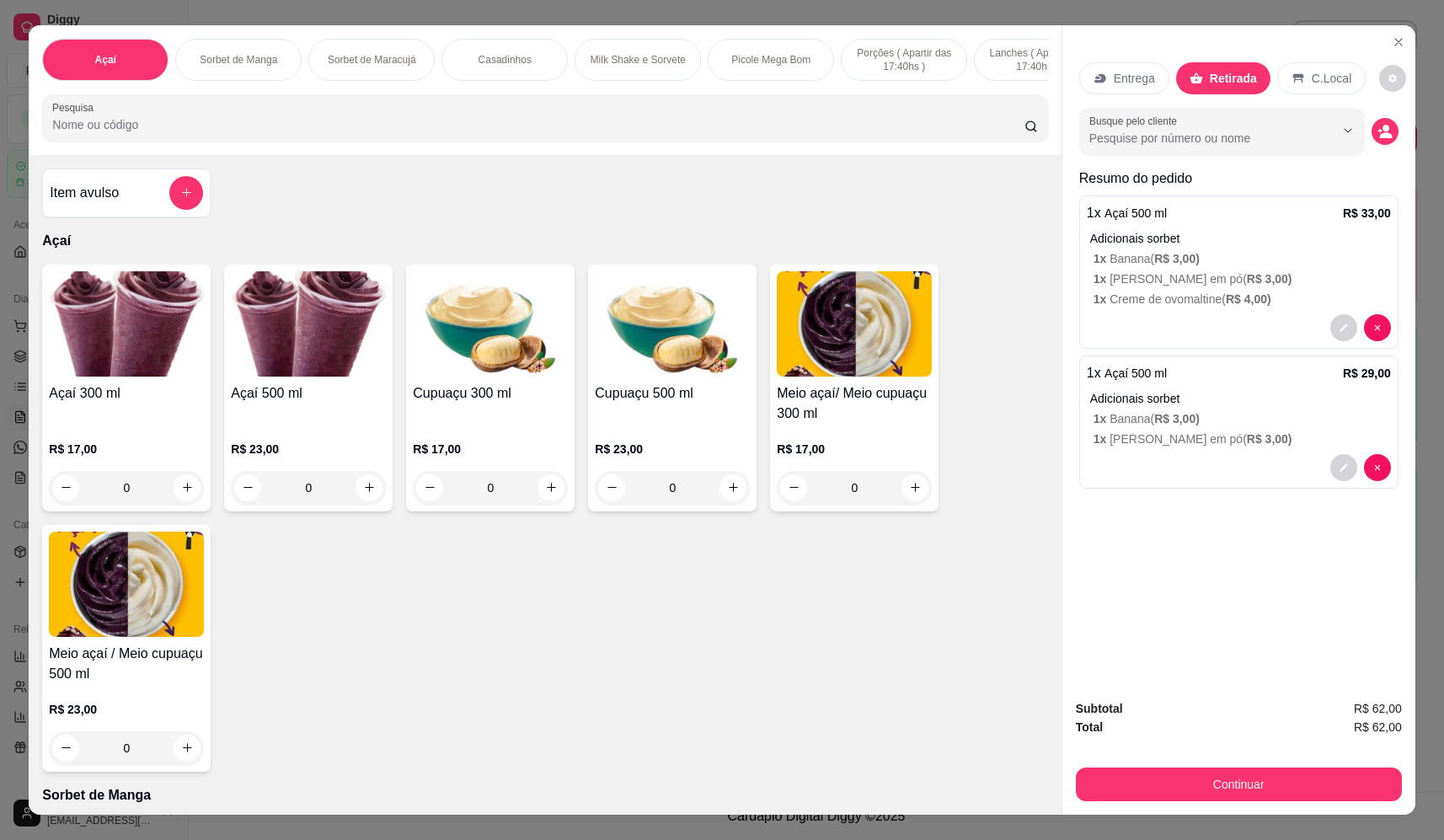
click at [1239, 84] on p "Retirada" at bounding box center [1233, 78] width 48 height 17
click at [1214, 782] on button "Continuar" at bounding box center [1238, 784] width 326 height 34
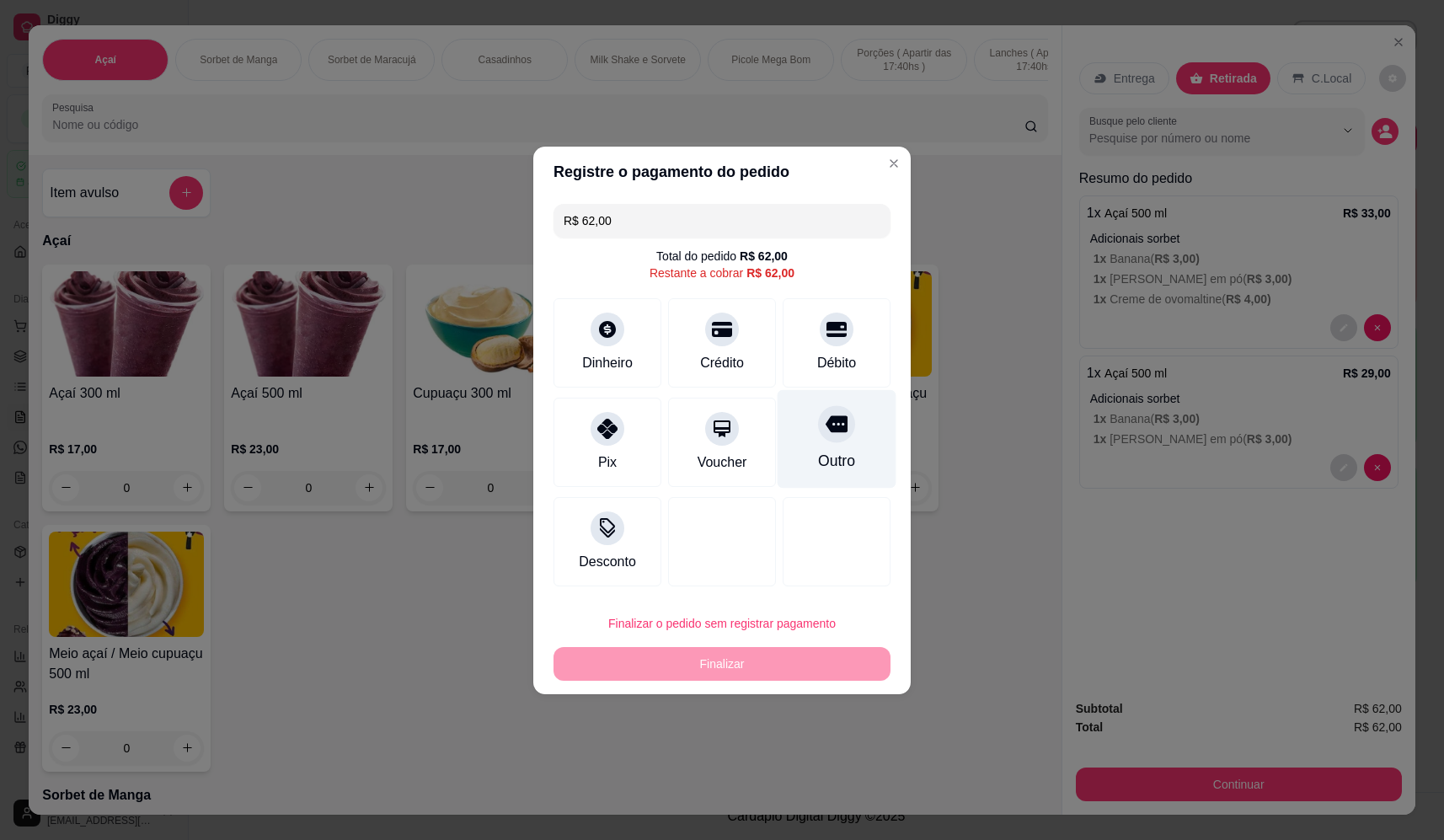
click at [826, 451] on div "Outro" at bounding box center [836, 439] width 119 height 99
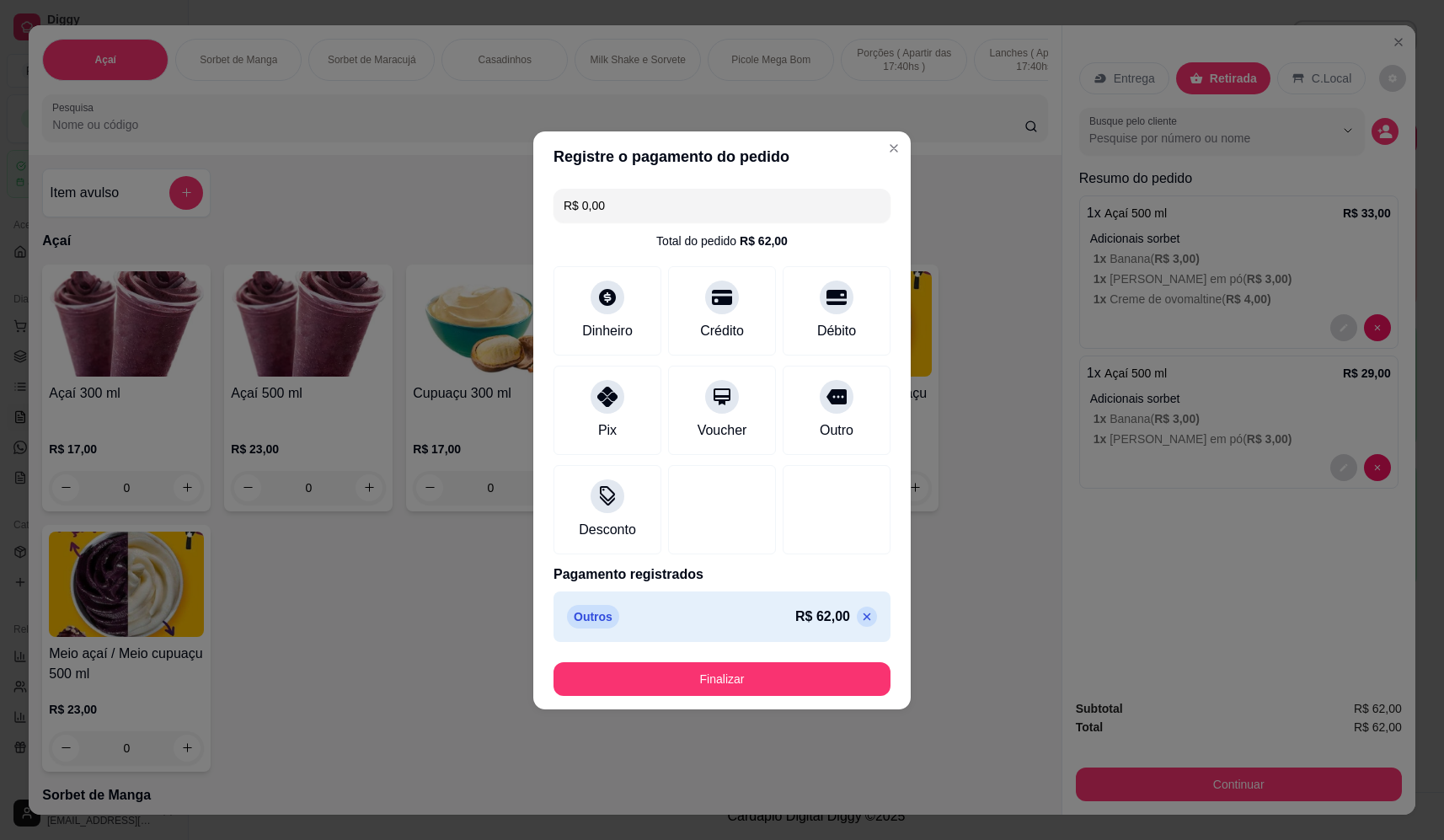
click at [794, 688] on button "Finalizar" at bounding box center [722, 679] width 337 height 34
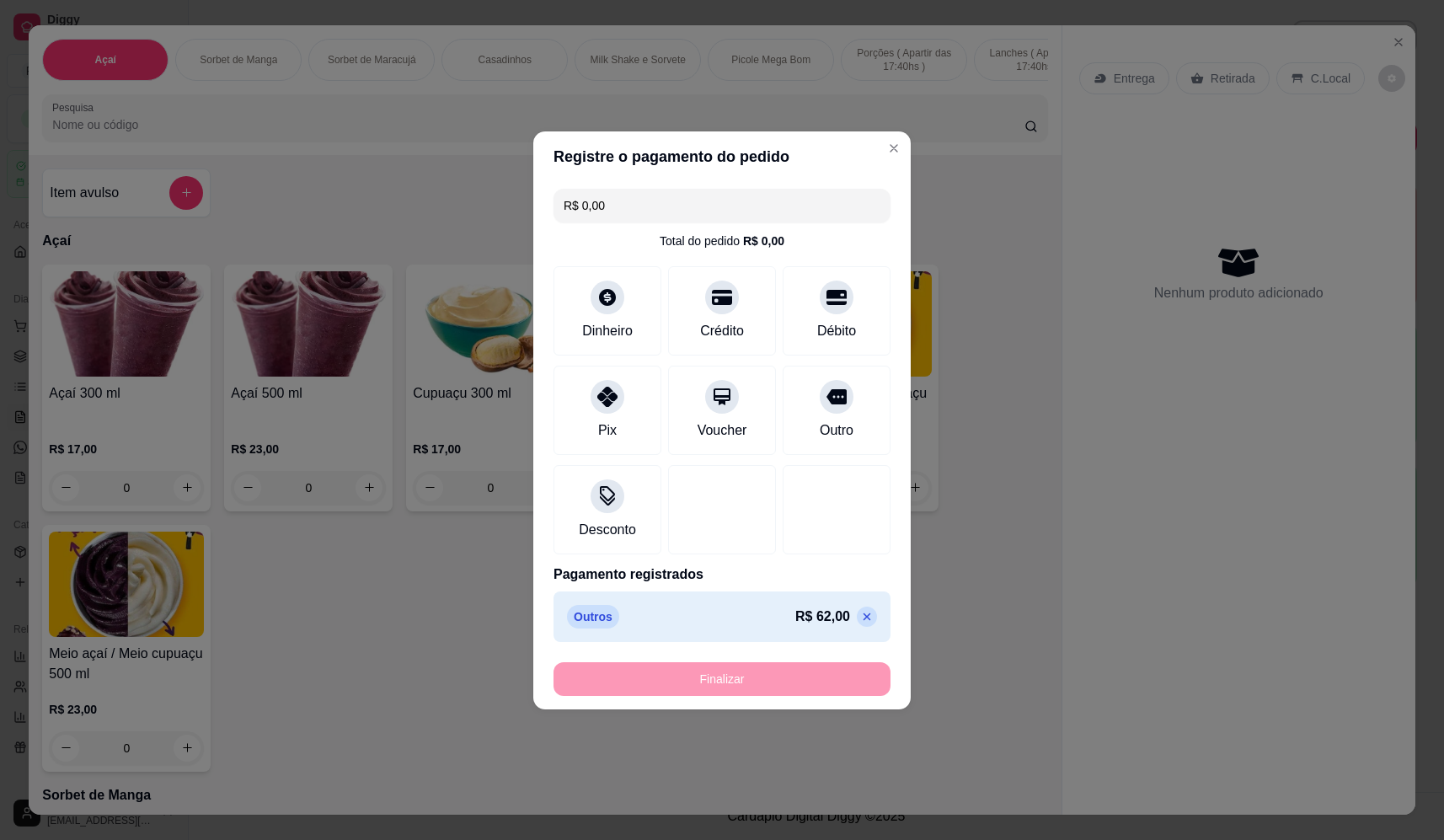
type input "-R$ 62,00"
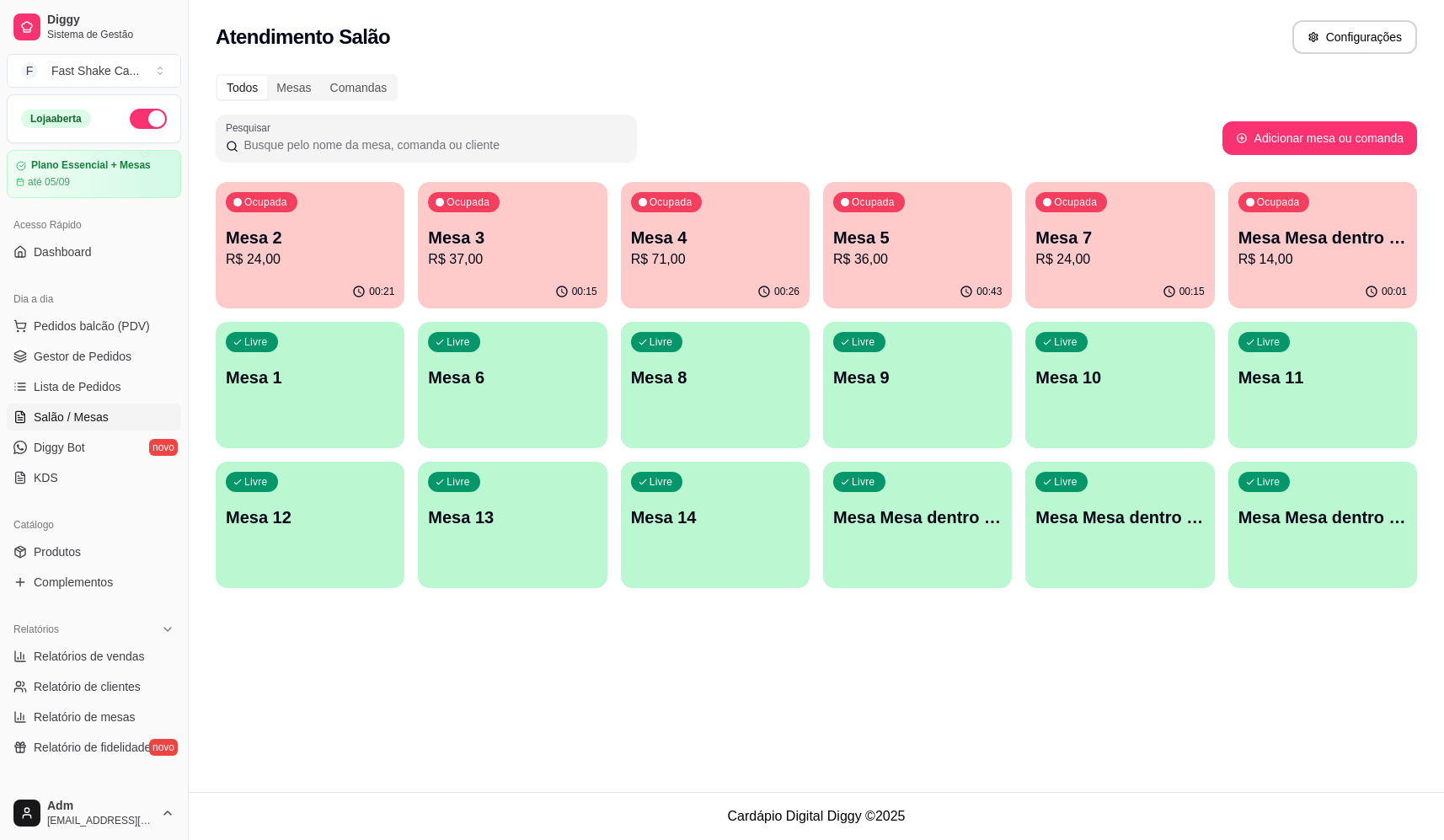
click at [523, 245] on p "Mesa 3" at bounding box center [512, 237] width 168 height 23
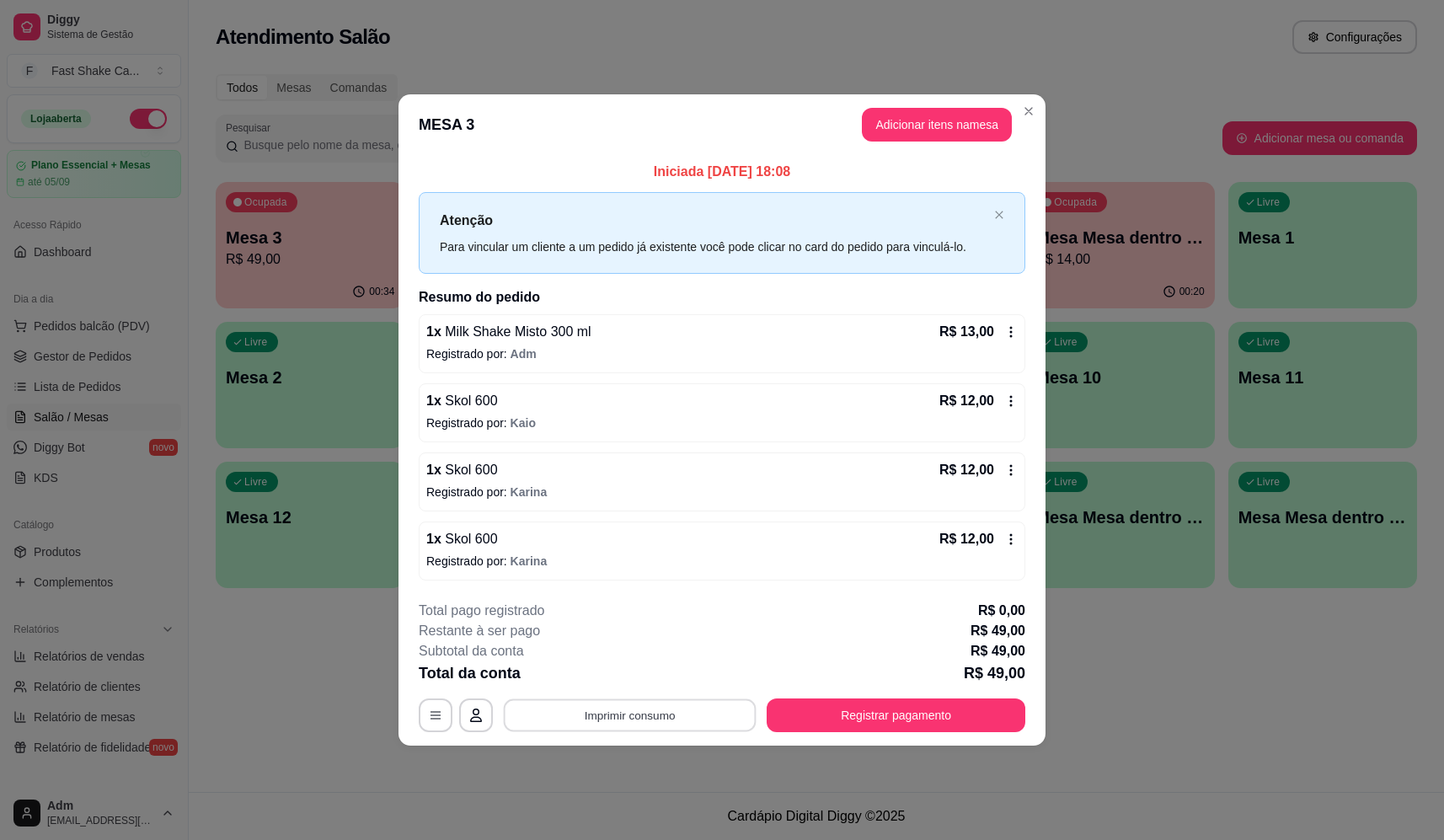
click at [646, 730] on button "Imprimir consumo" at bounding box center [630, 715] width 253 height 33
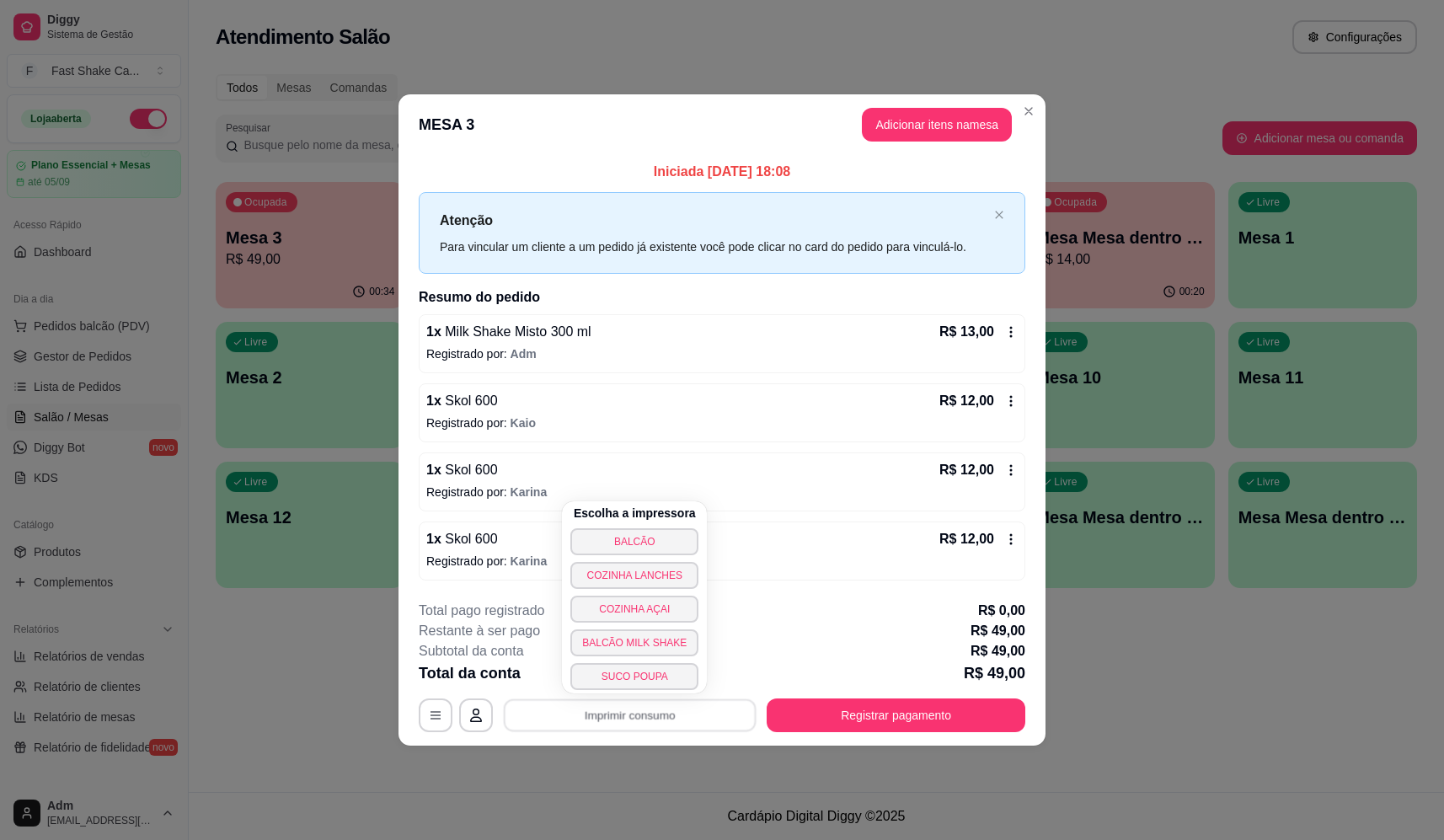
click at [640, 546] on button "BALCÃO" at bounding box center [634, 541] width 128 height 27
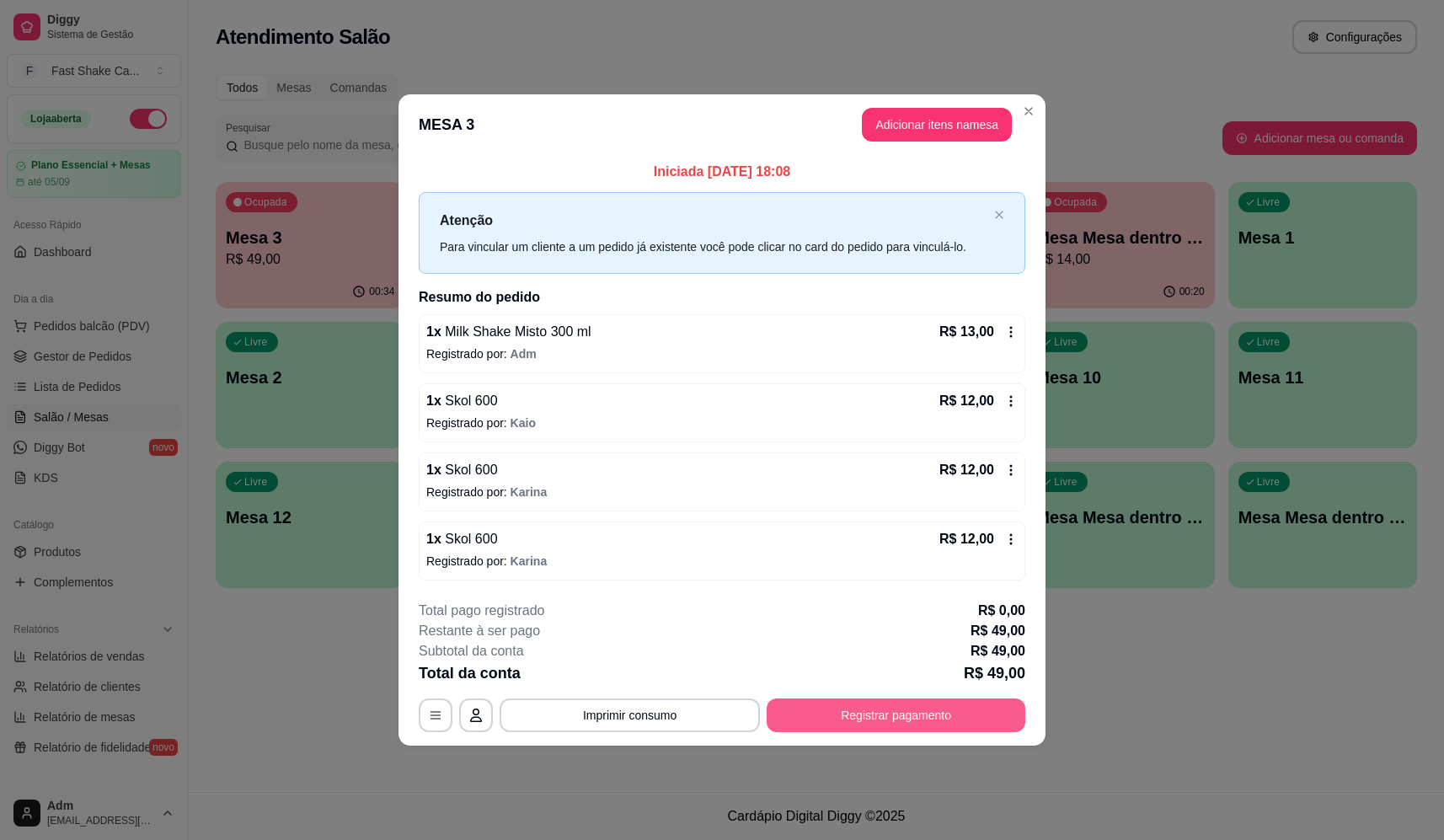
click at [886, 721] on button "Registrar pagamento" at bounding box center [895, 715] width 259 height 34
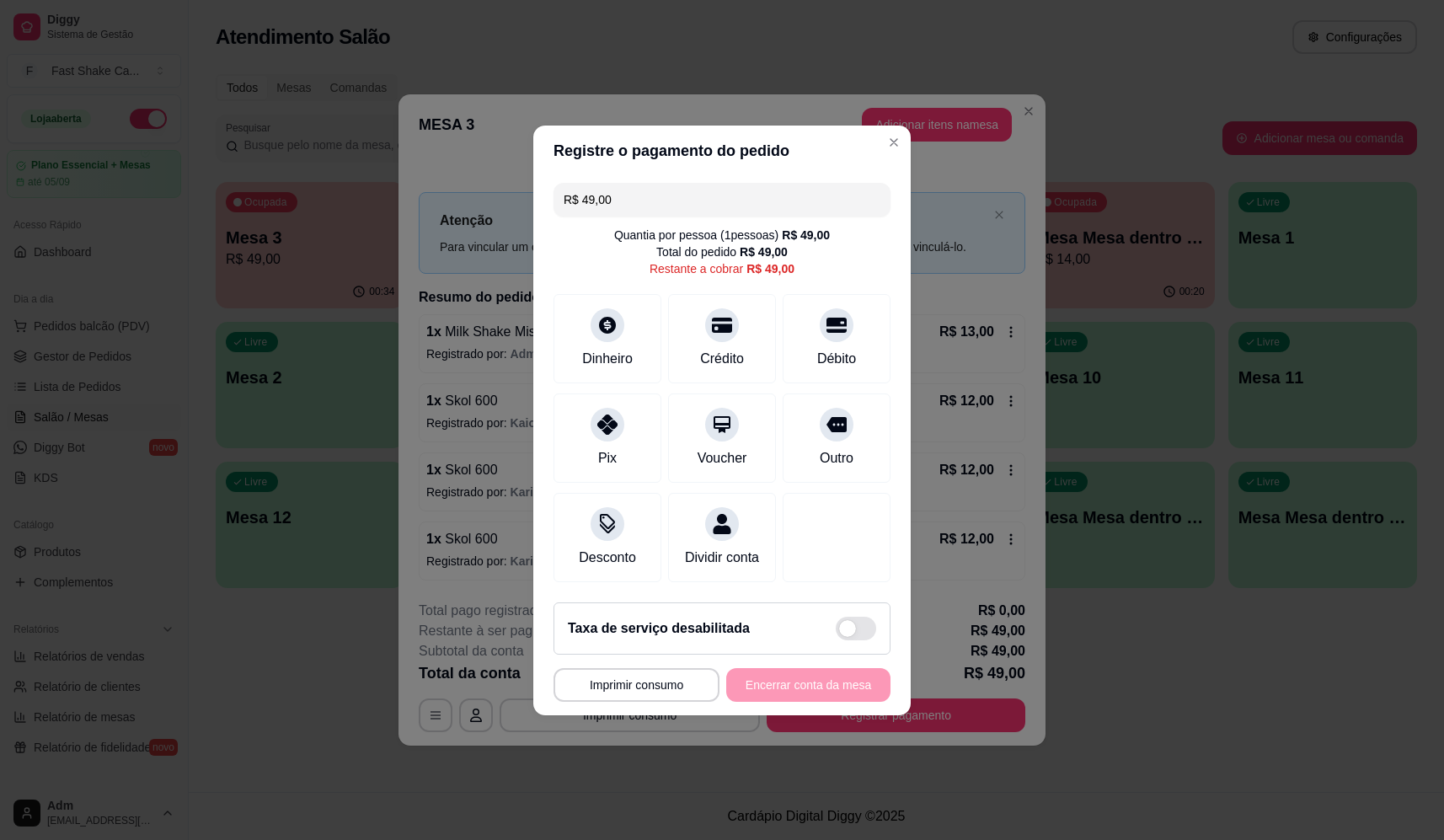
click at [755, 274] on div "R$ 49,00 Quantia por pessoa ( 1 pessoas) R$ 49,00 Total do pedido R$ 49,00 Rest…" at bounding box center [722, 383] width 377 height 413
drag, startPoint x: 814, startPoint y: 289, endPoint x: 816, endPoint y: 315, distance: 26.1
click at [815, 291] on div "Débito" at bounding box center [836, 335] width 119 height 99
type input "R$ 0,00"
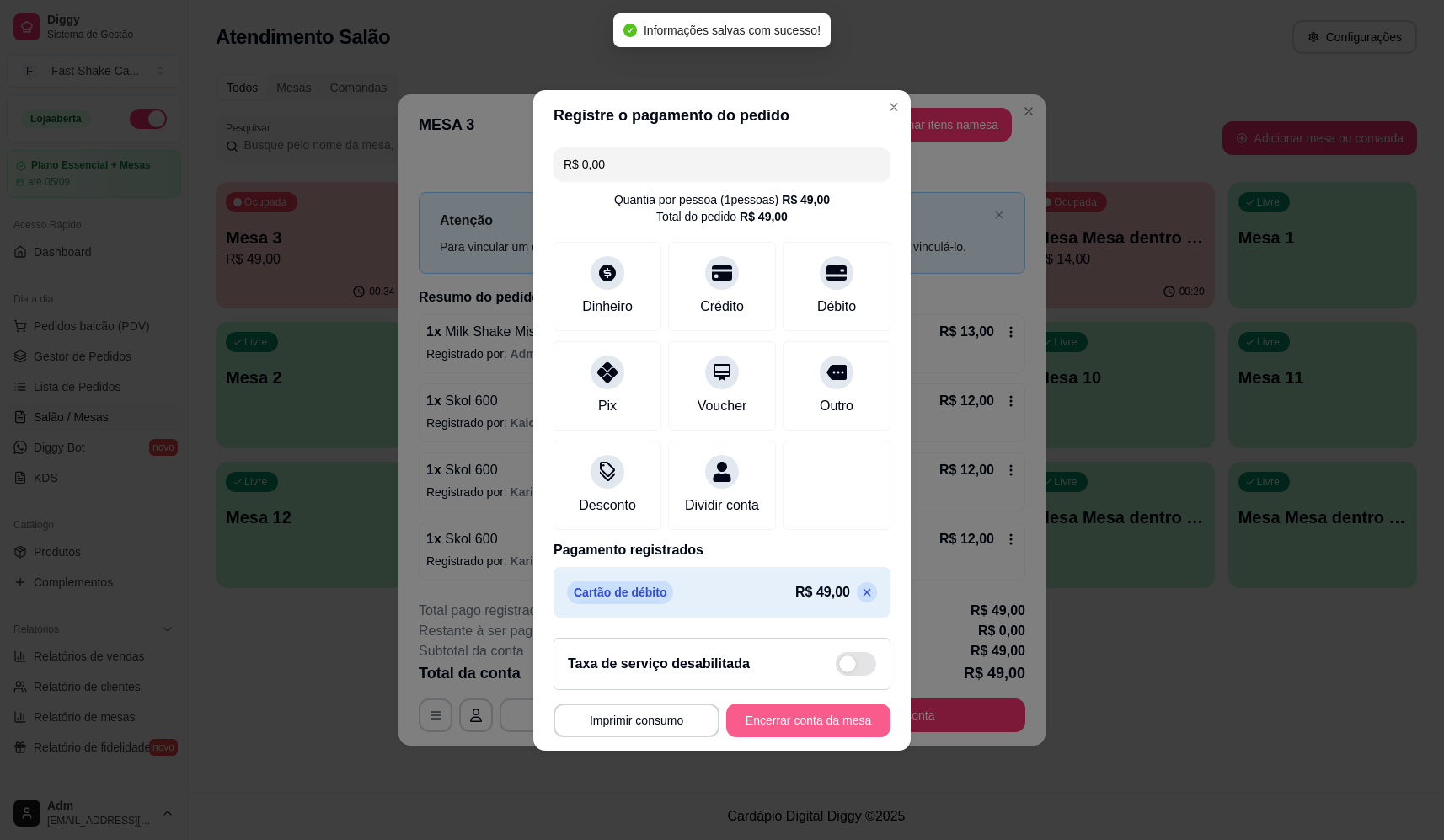
click at [825, 713] on button "Encerrar conta da mesa" at bounding box center [808, 721] width 164 height 34
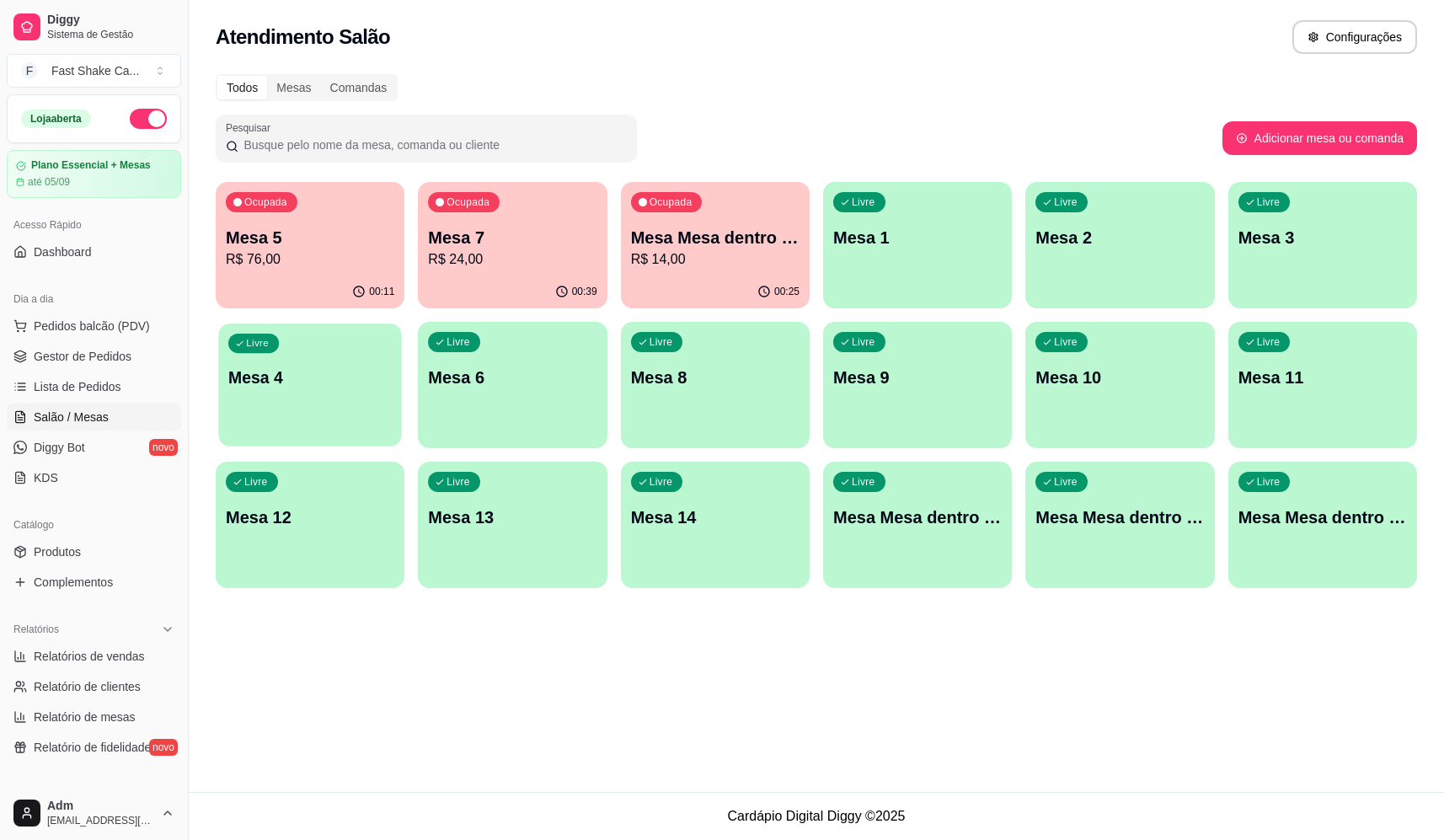
click at [236, 382] on p "Mesa 4" at bounding box center [310, 378] width 163 height 22
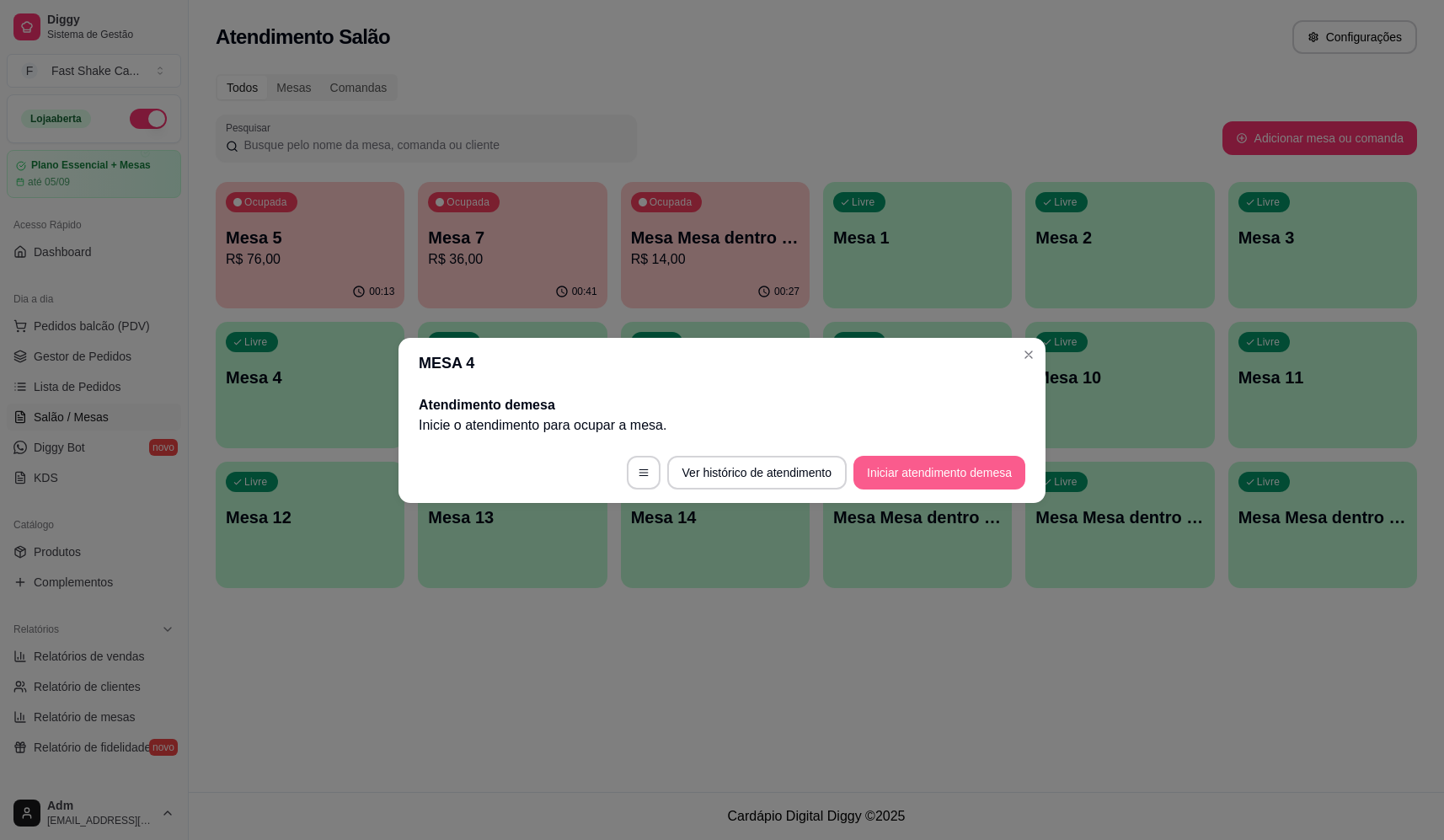
click at [946, 465] on button "Iniciar atendimento de mesa" at bounding box center [939, 472] width 172 height 34
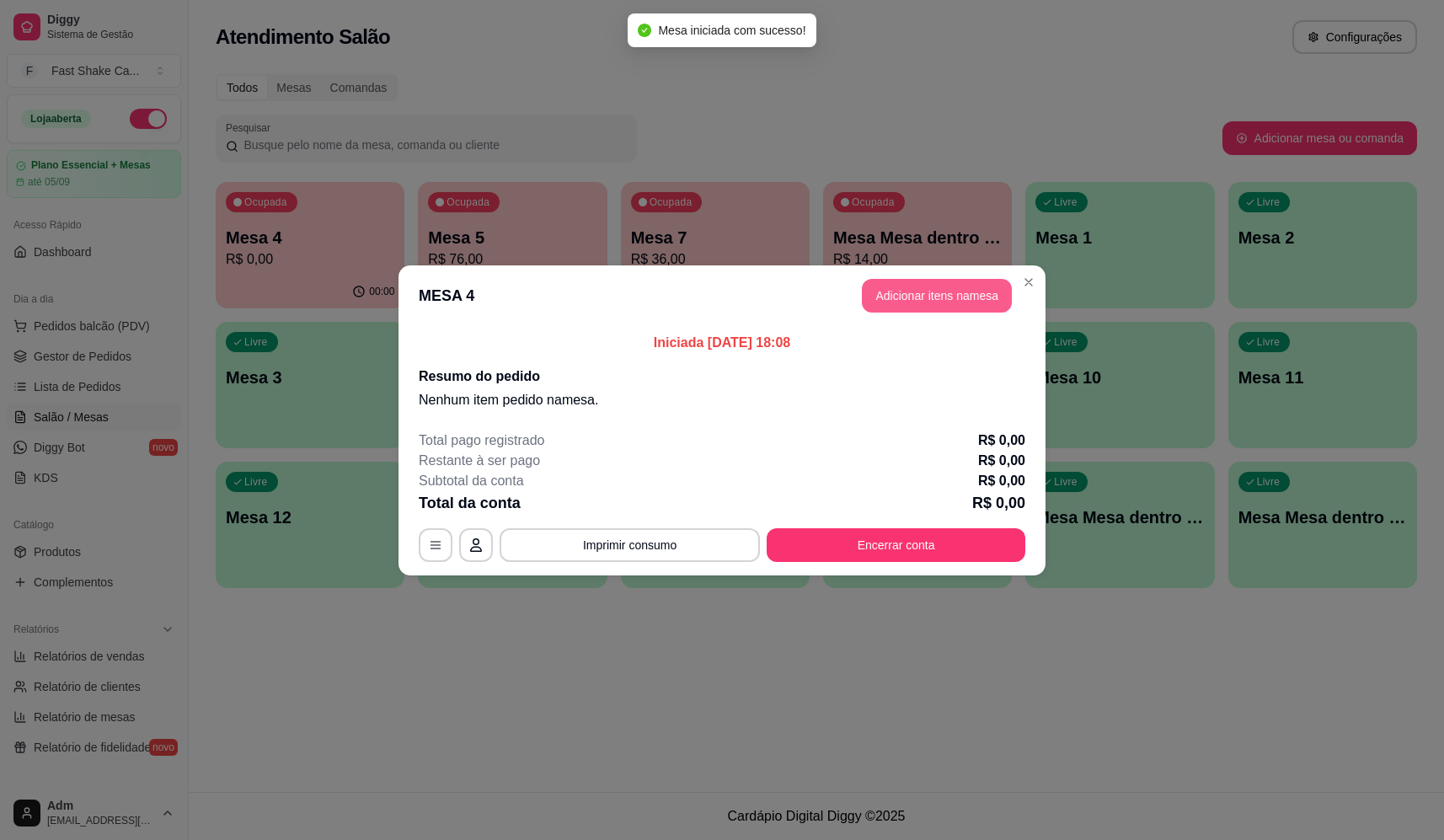
click at [939, 298] on button "Adicionar itens na mesa" at bounding box center [936, 296] width 150 height 34
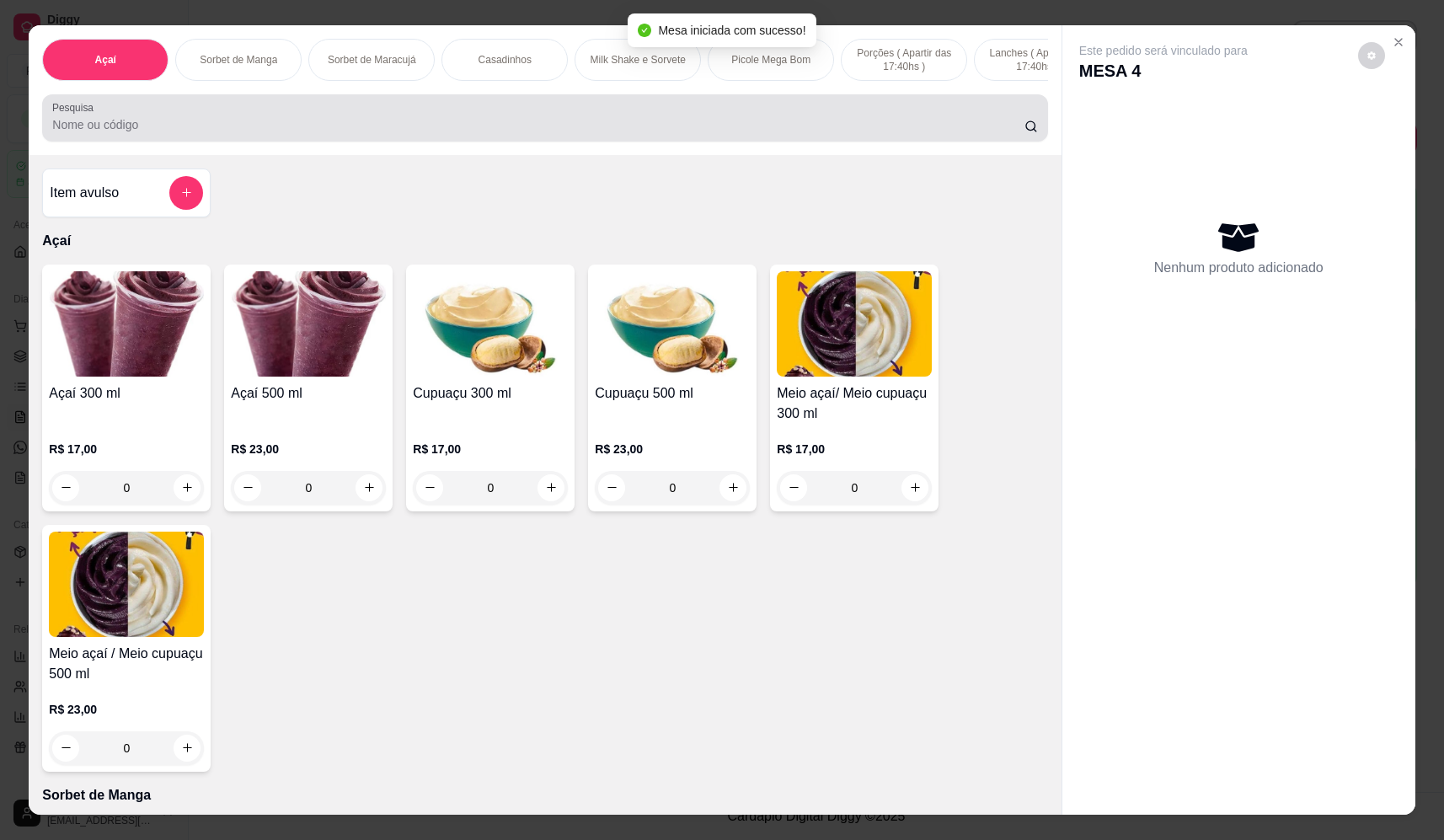
click at [456, 133] on input "Pesquisa" at bounding box center [538, 125] width 972 height 17
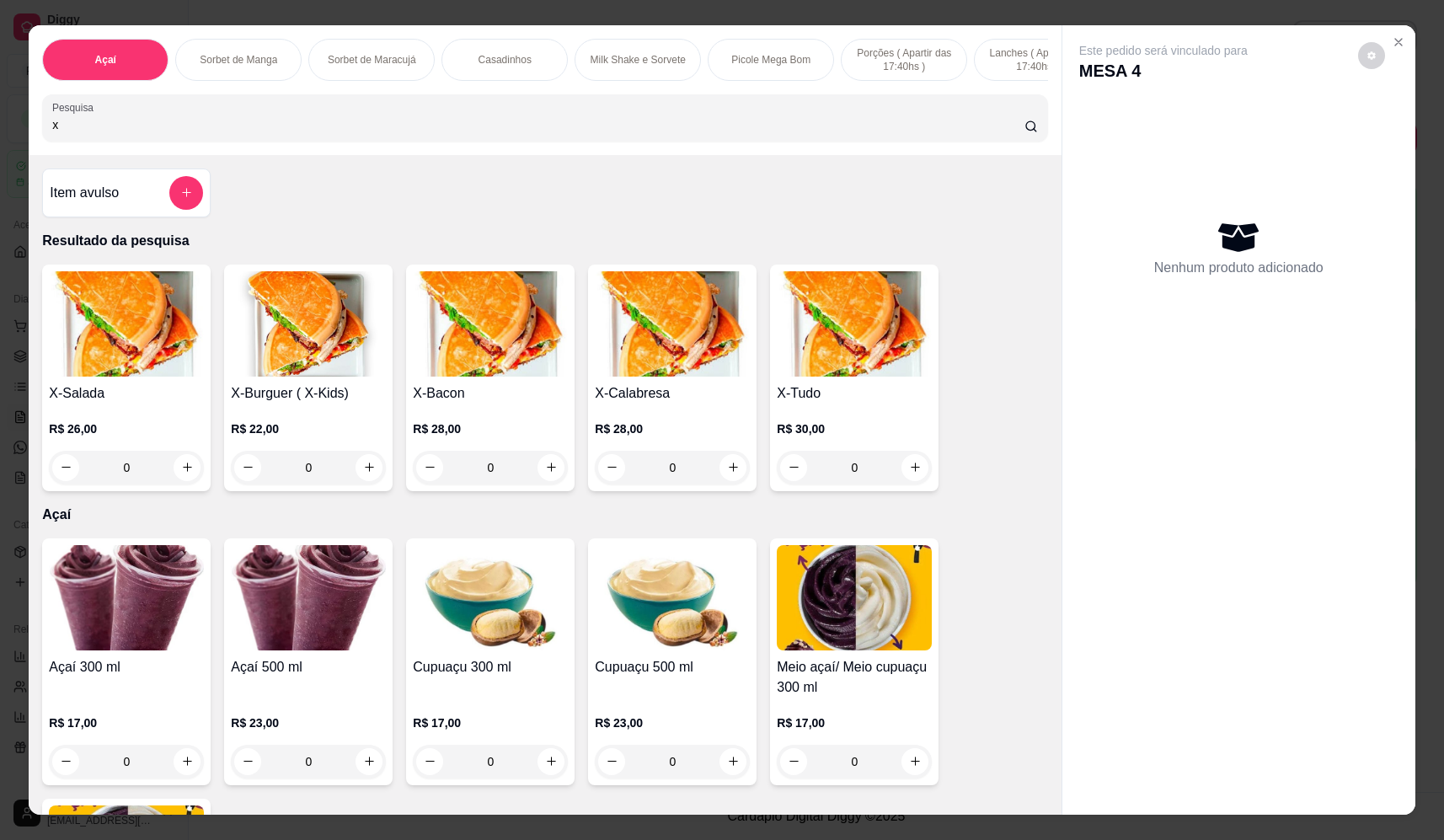
type input "x"
click at [906, 478] on div "0" at bounding box center [854, 468] width 155 height 34
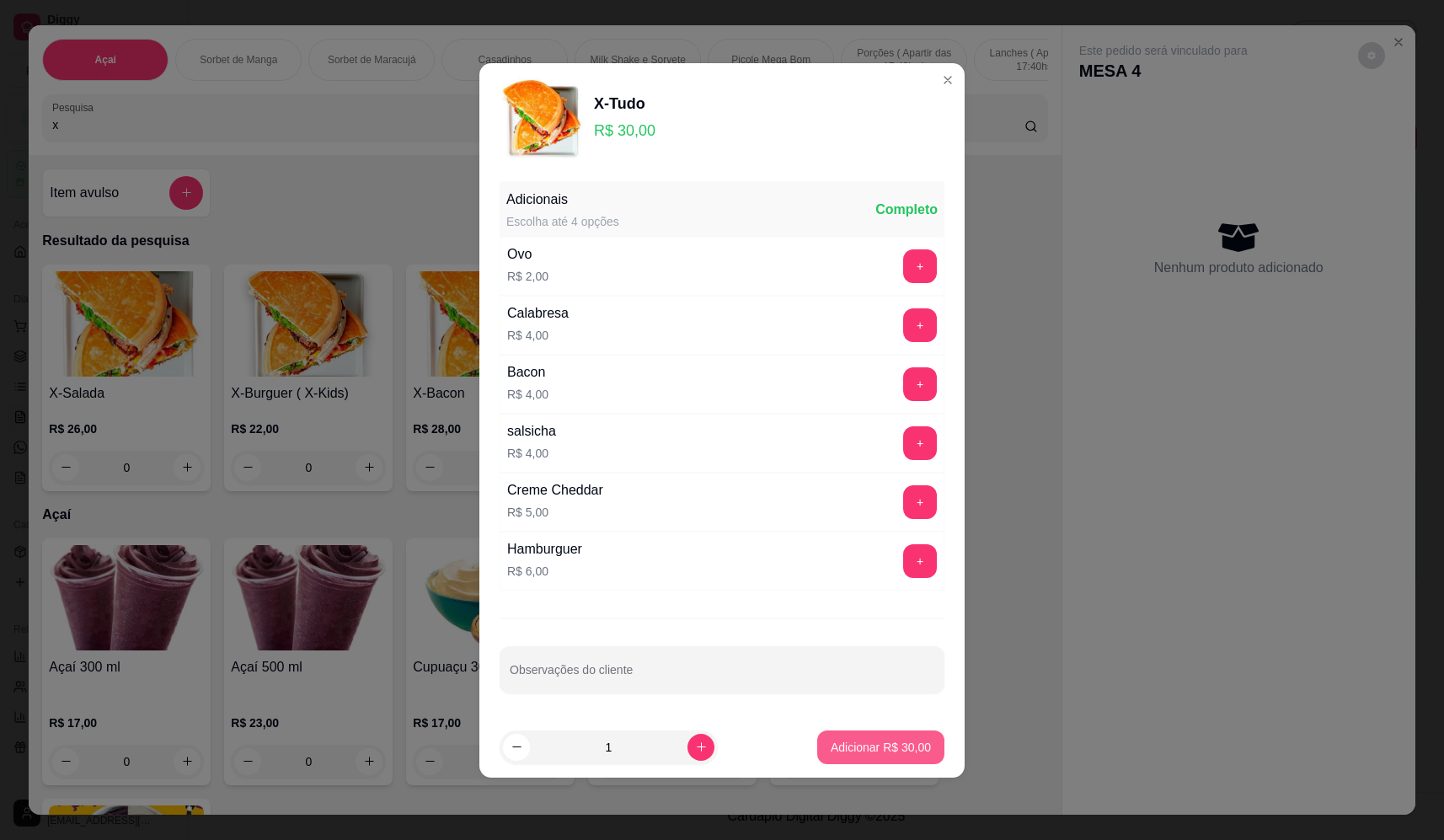
click at [888, 742] on p "Adicionar R$ 30,00" at bounding box center [880, 747] width 100 height 17
type input "1"
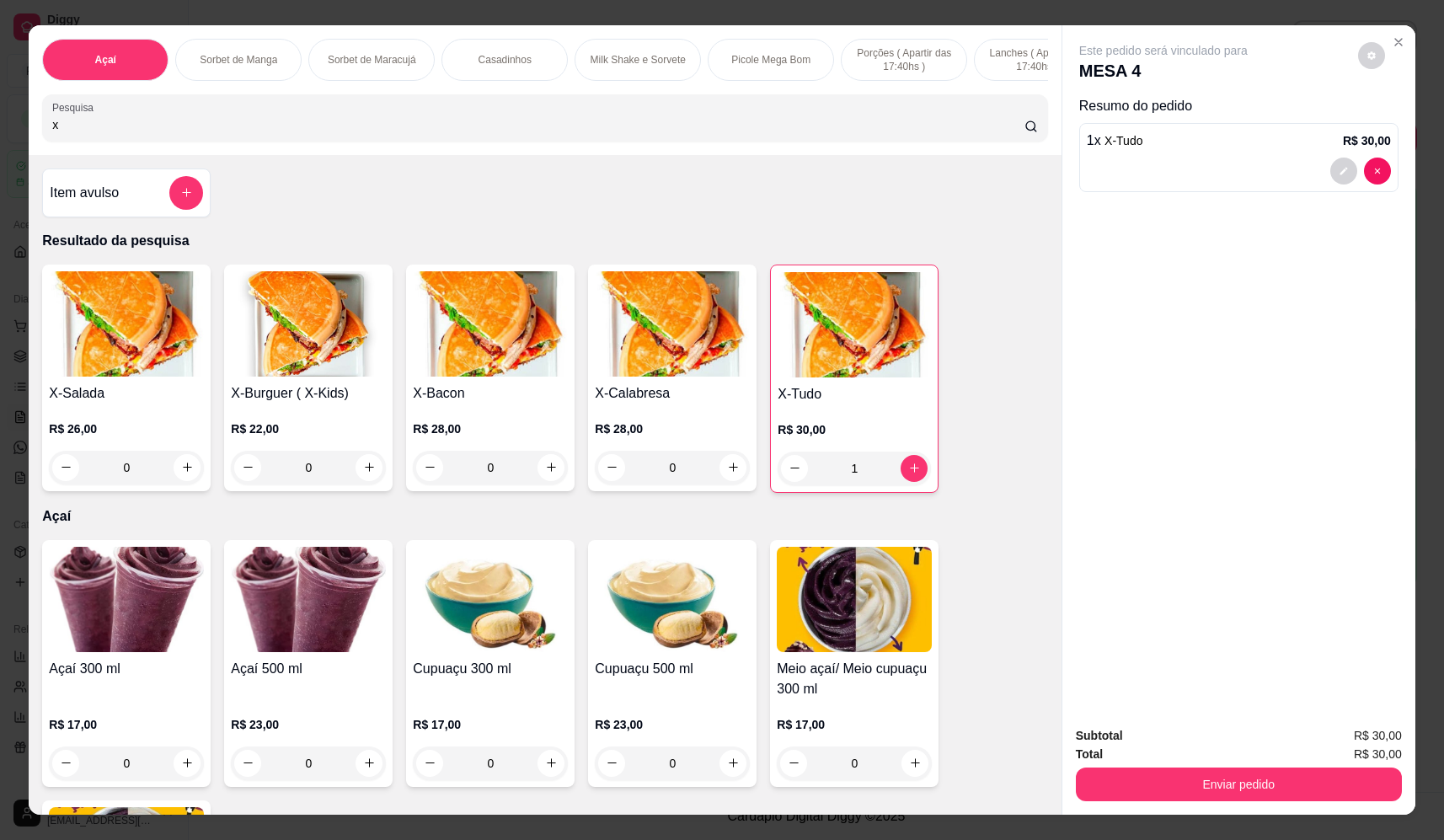
drag, startPoint x: 182, startPoint y: 131, endPoint x: -60, endPoint y: 151, distance: 242.8
click at [0, 151] on html "Diggy Sistema de Gestão F Fast Shake Ca ... Loja aberta Plano Essencial + Mesas…" at bounding box center [722, 420] width 1444 height 840
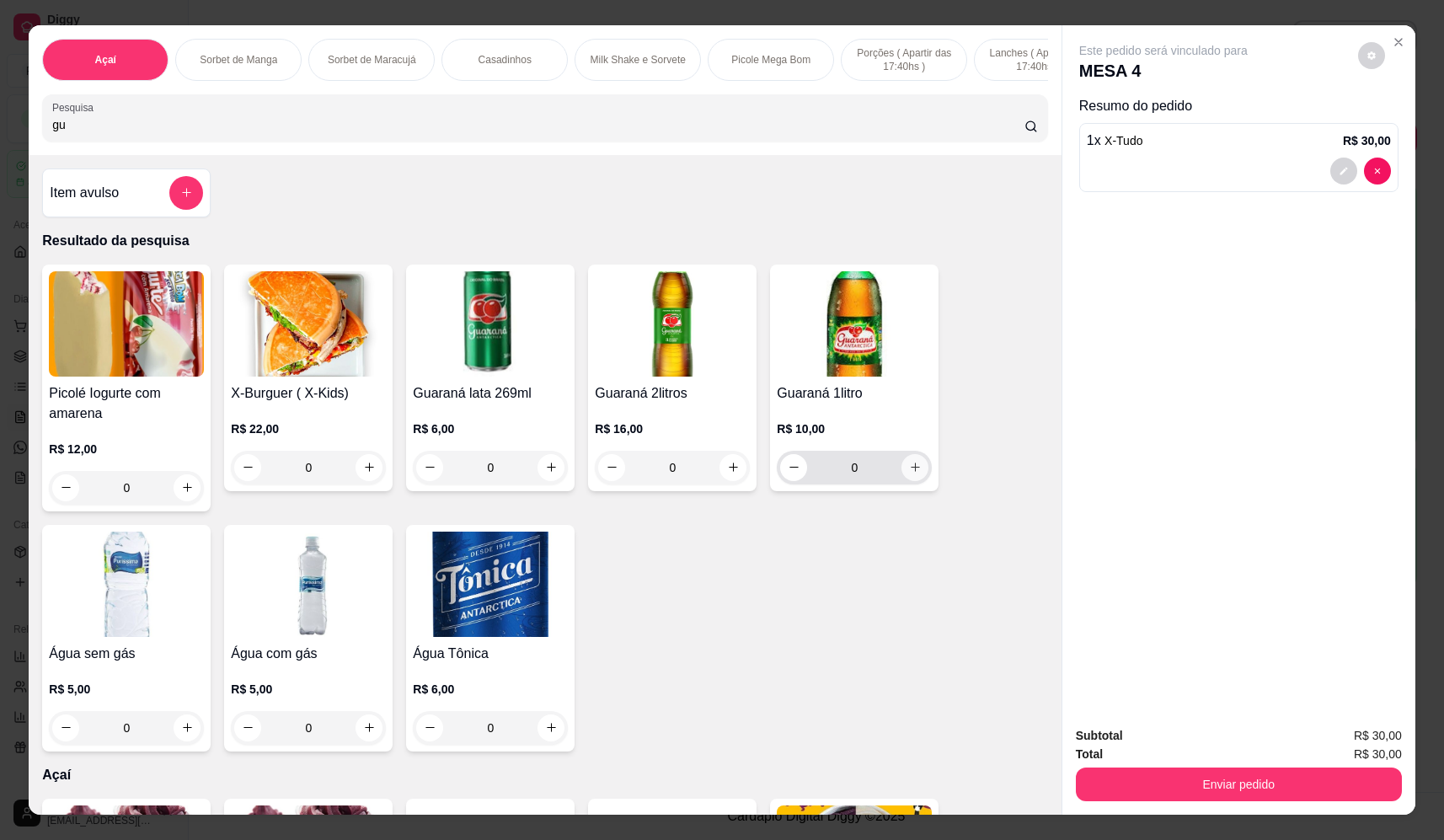
type input "gu"
click at [908, 481] on button "increase-product-quantity" at bounding box center [915, 467] width 27 height 27
type input "1"
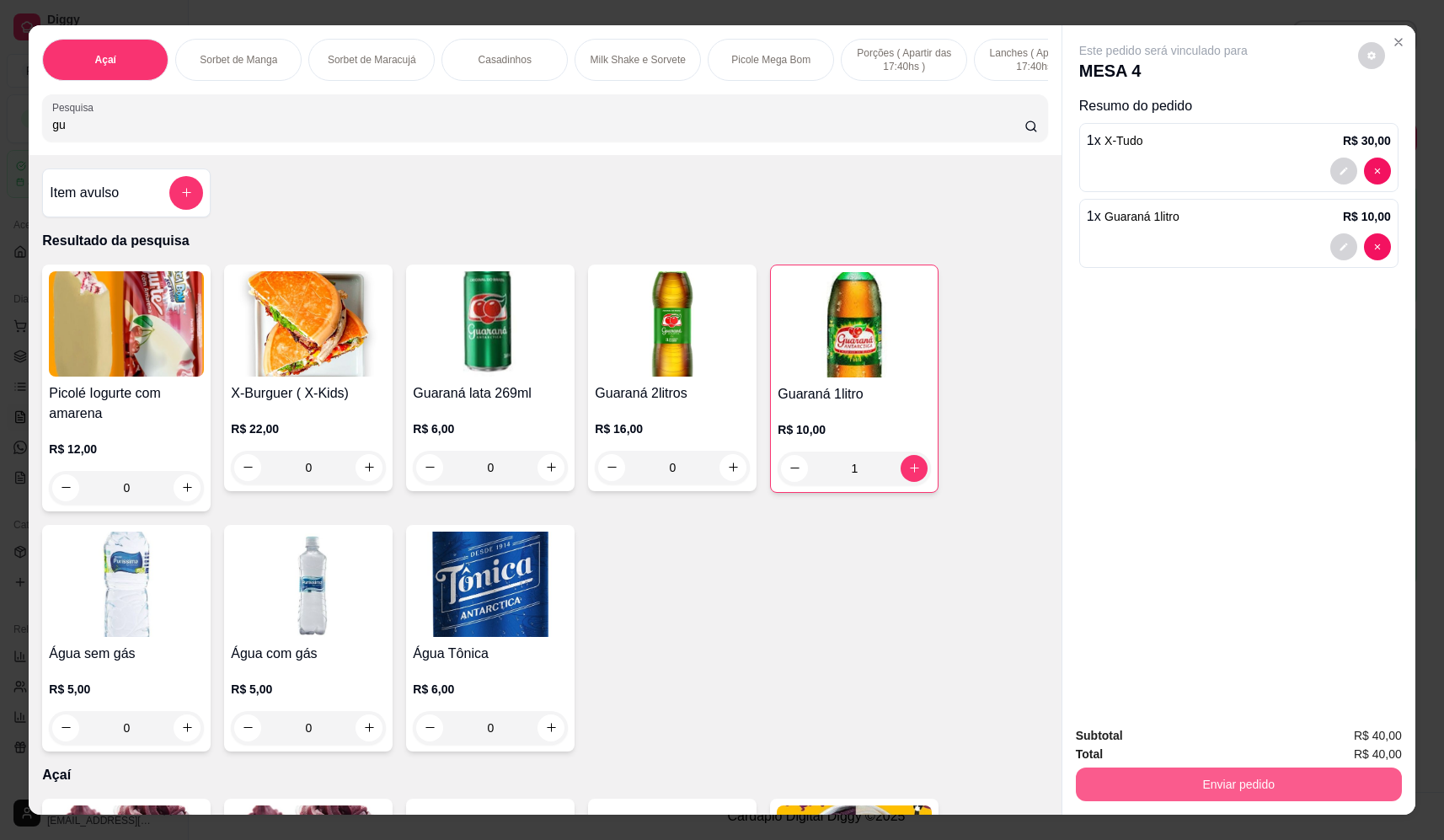
click at [1248, 788] on button "Enviar pedido" at bounding box center [1238, 784] width 326 height 34
click at [1176, 747] on button "Não registrar e enviar pedido" at bounding box center [1183, 742] width 170 height 31
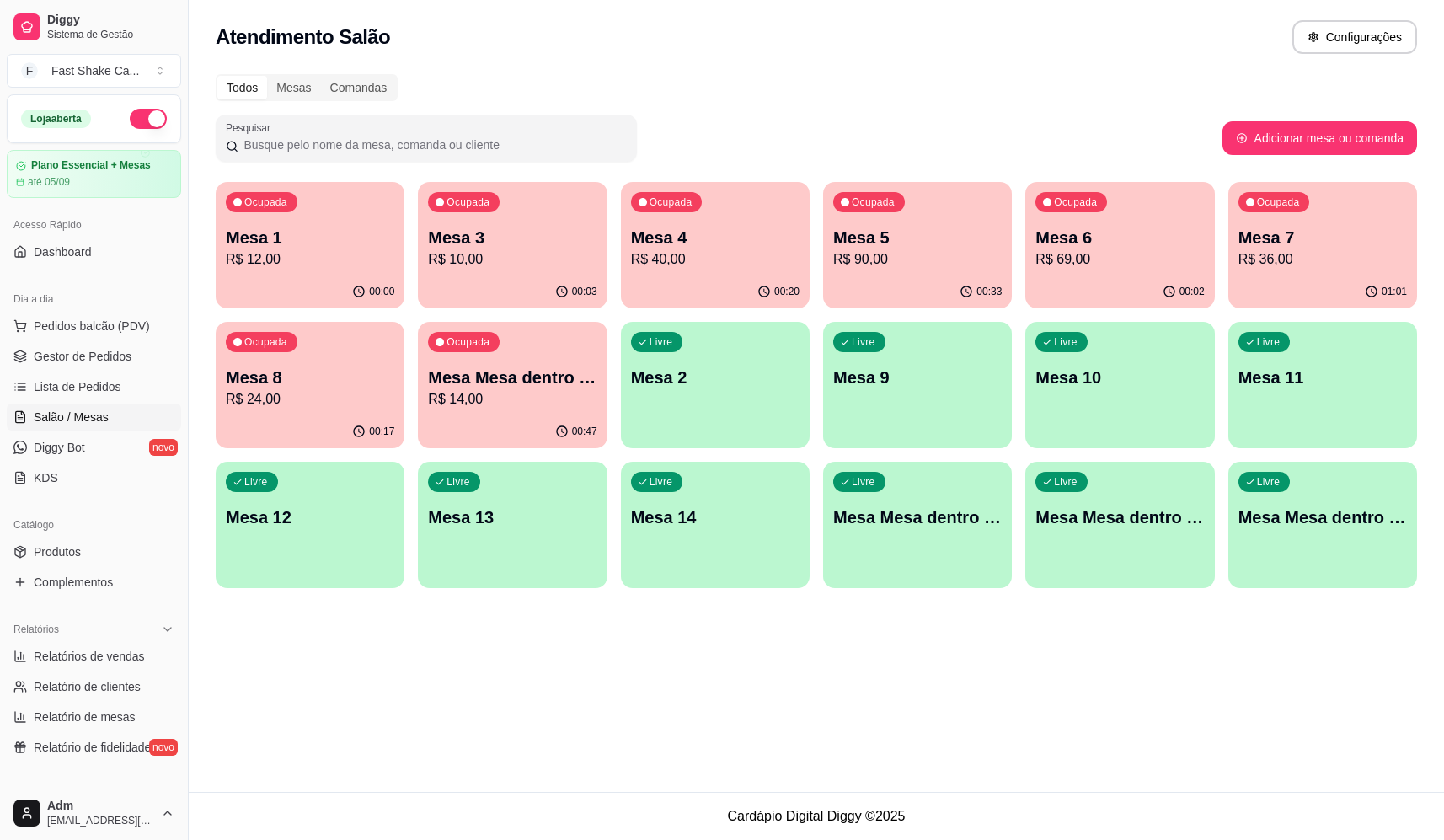
click at [1325, 231] on p "Mesa 7" at bounding box center [1323, 237] width 168 height 23
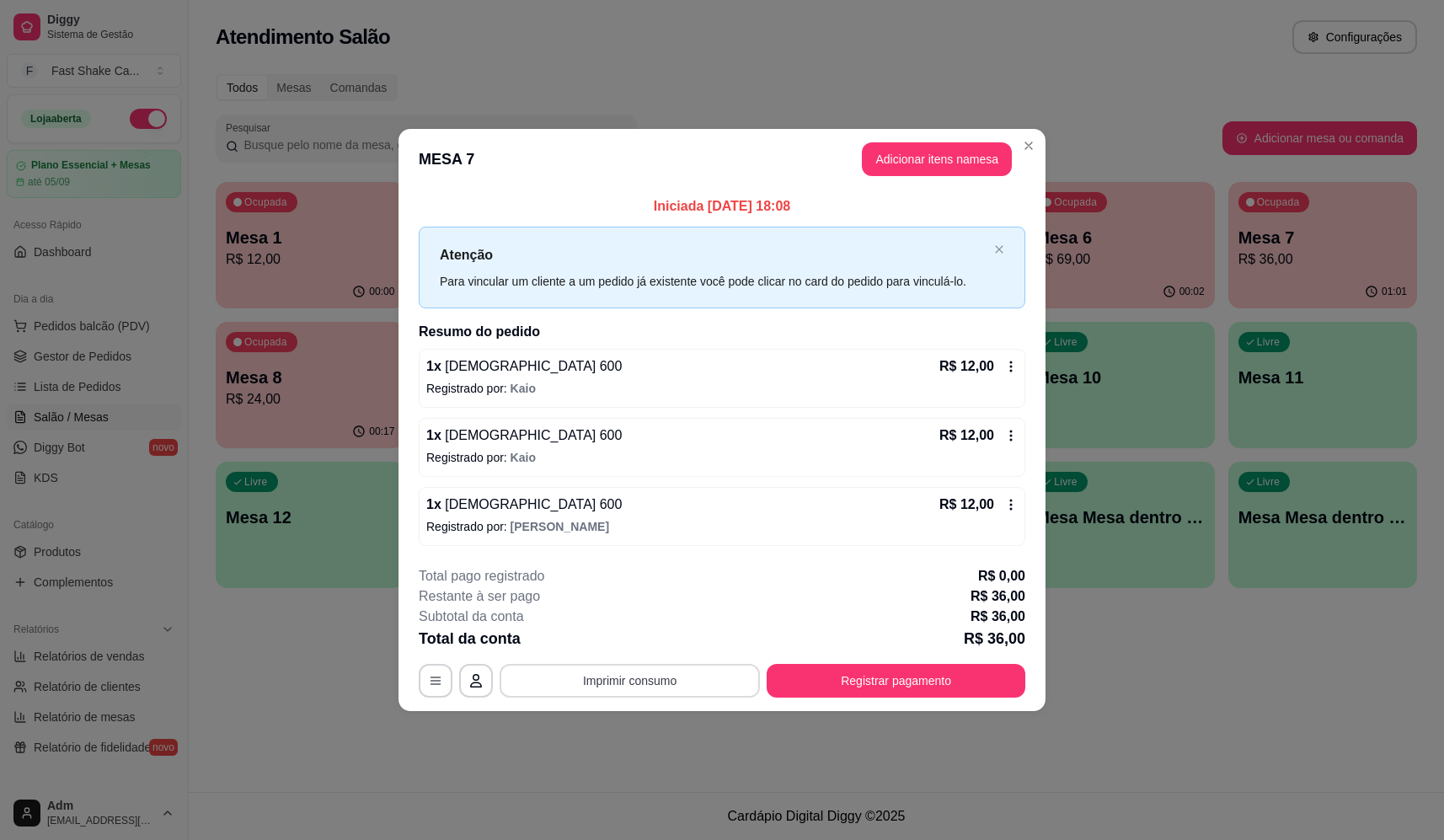
click at [672, 682] on button "Imprimir consumo" at bounding box center [629, 680] width 260 height 34
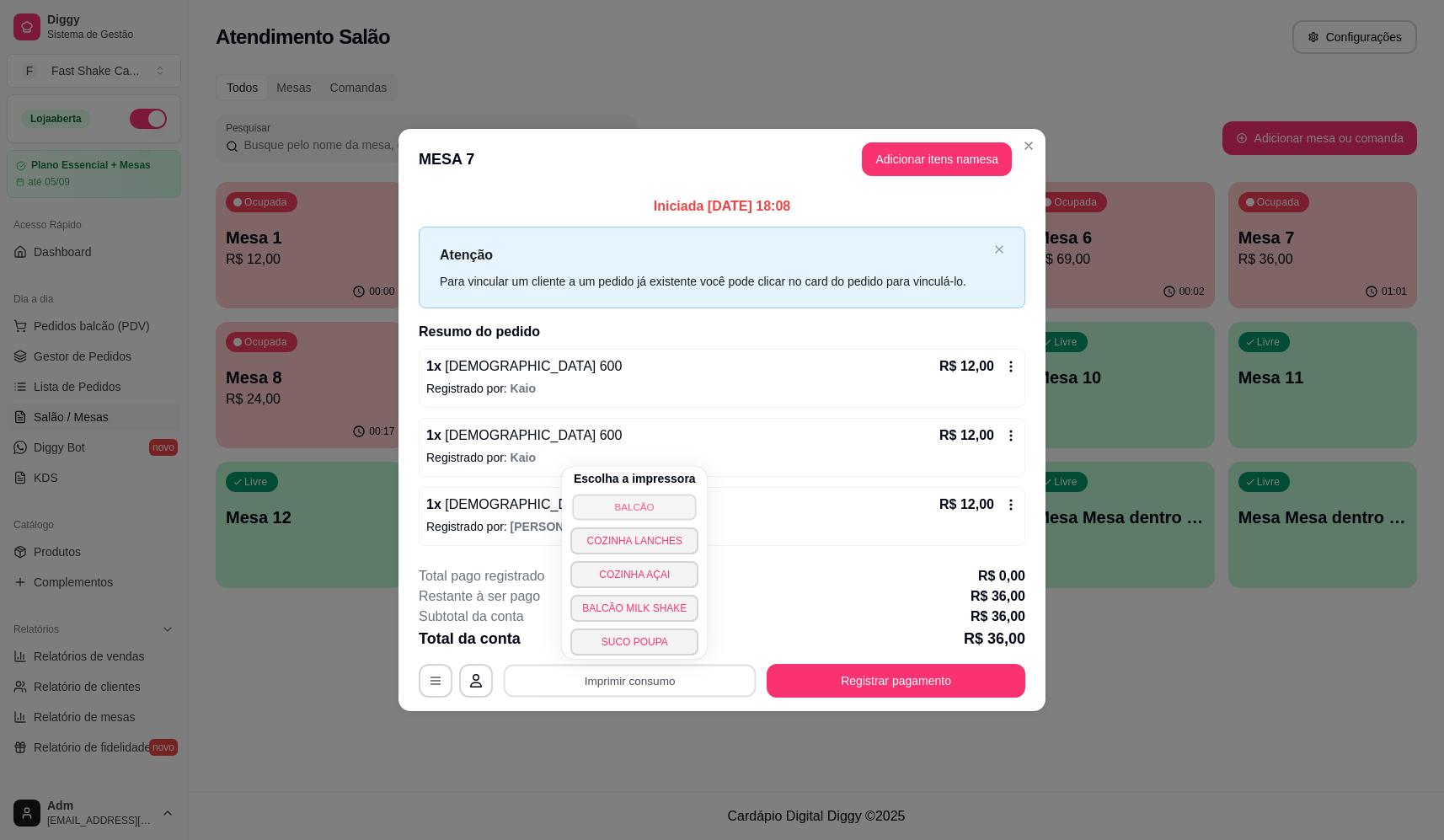
click at [645, 513] on button "BALCÃO" at bounding box center [635, 507] width 124 height 26
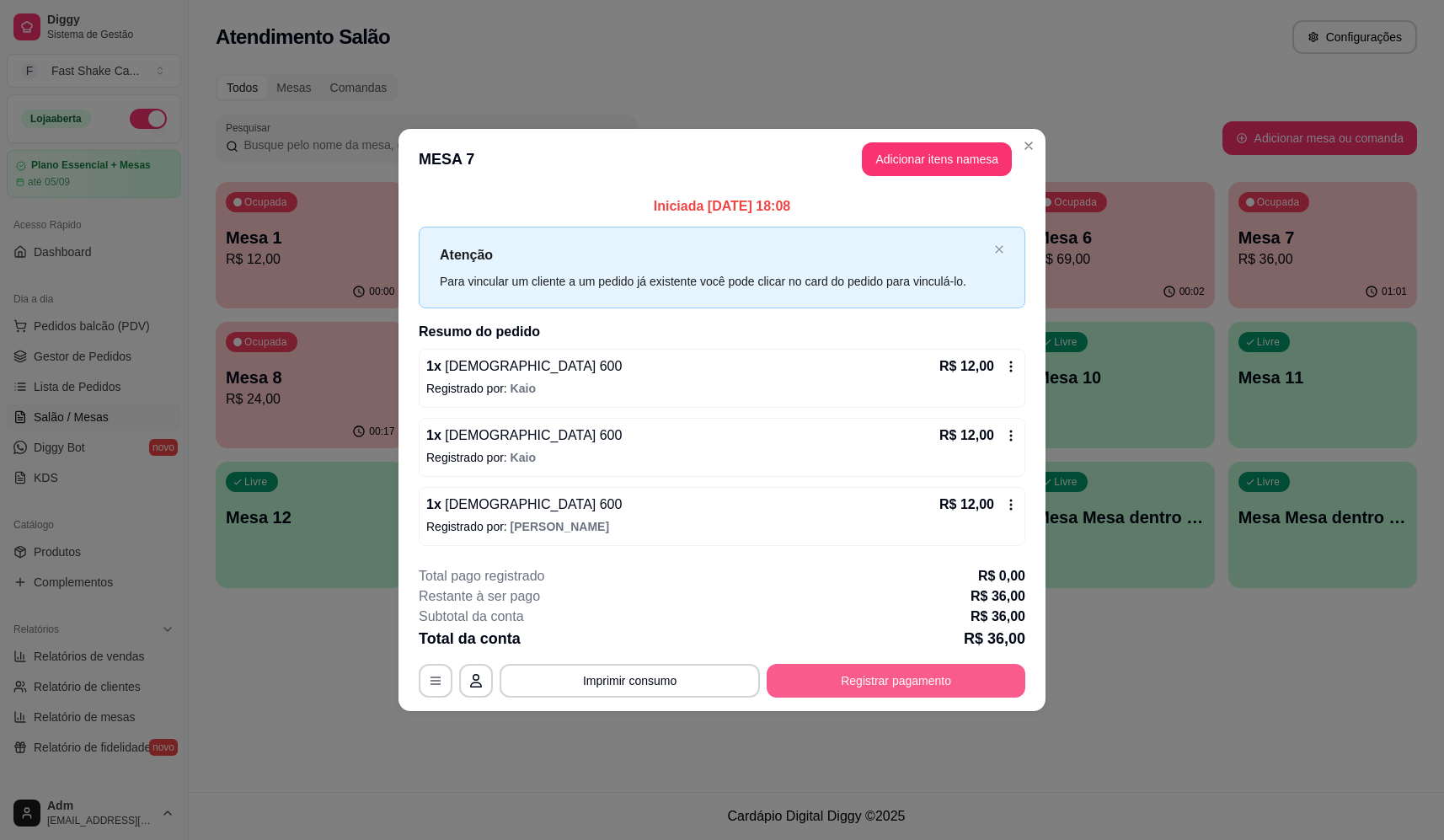
click at [906, 691] on button "Registrar pagamento" at bounding box center [895, 680] width 259 height 34
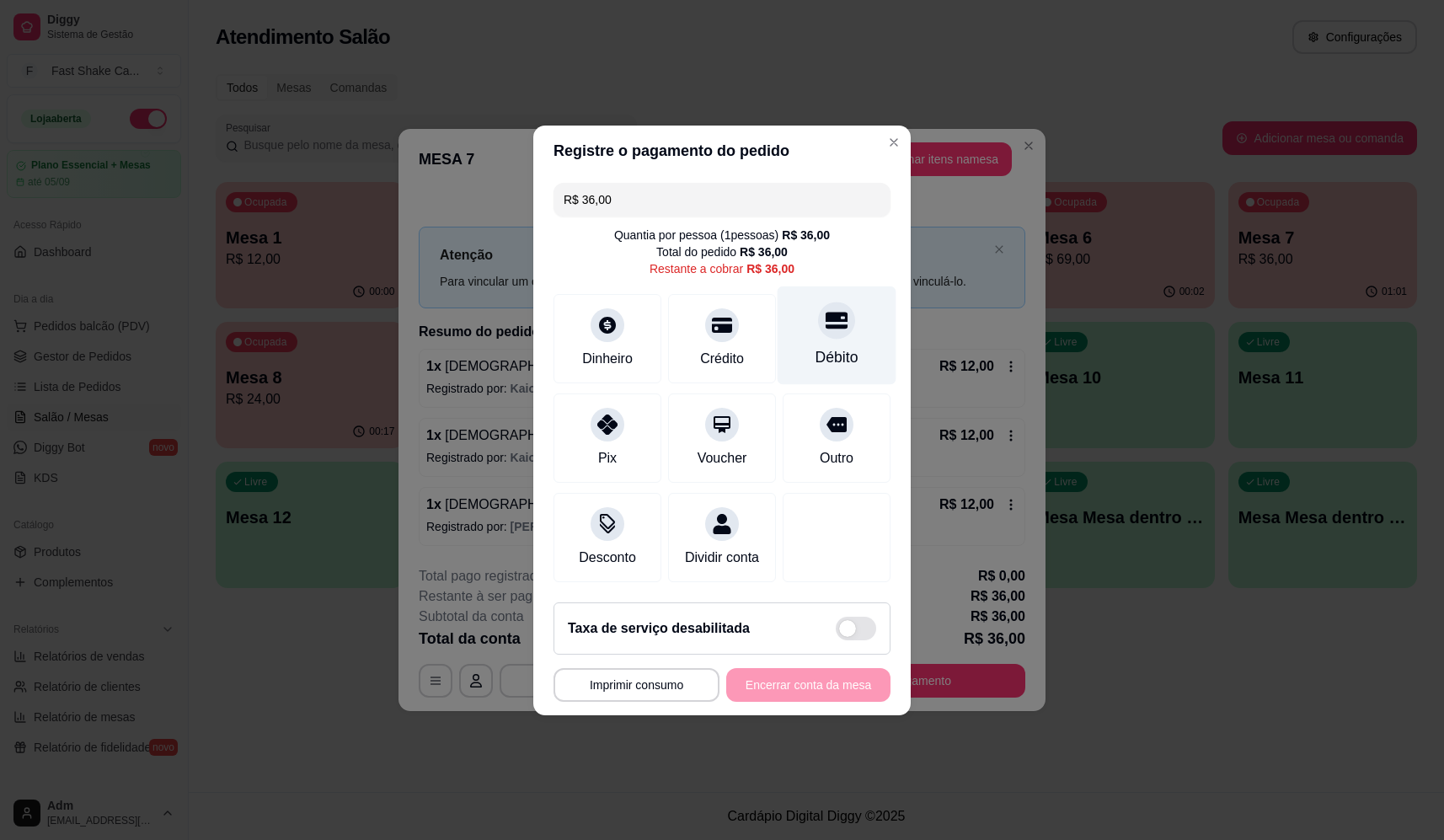
click at [803, 335] on div "Débito" at bounding box center [836, 335] width 119 height 99
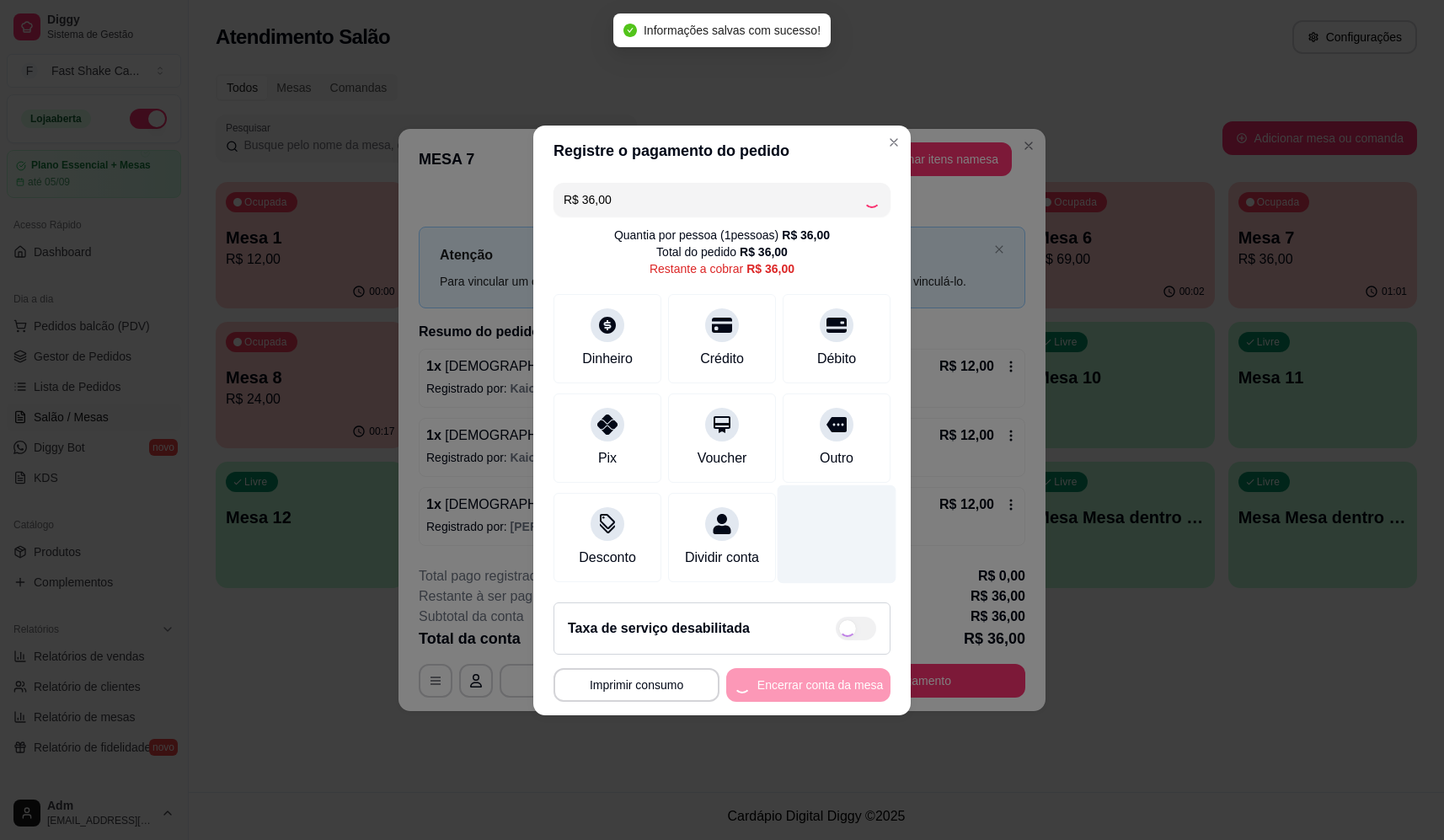
type input "R$ 0,00"
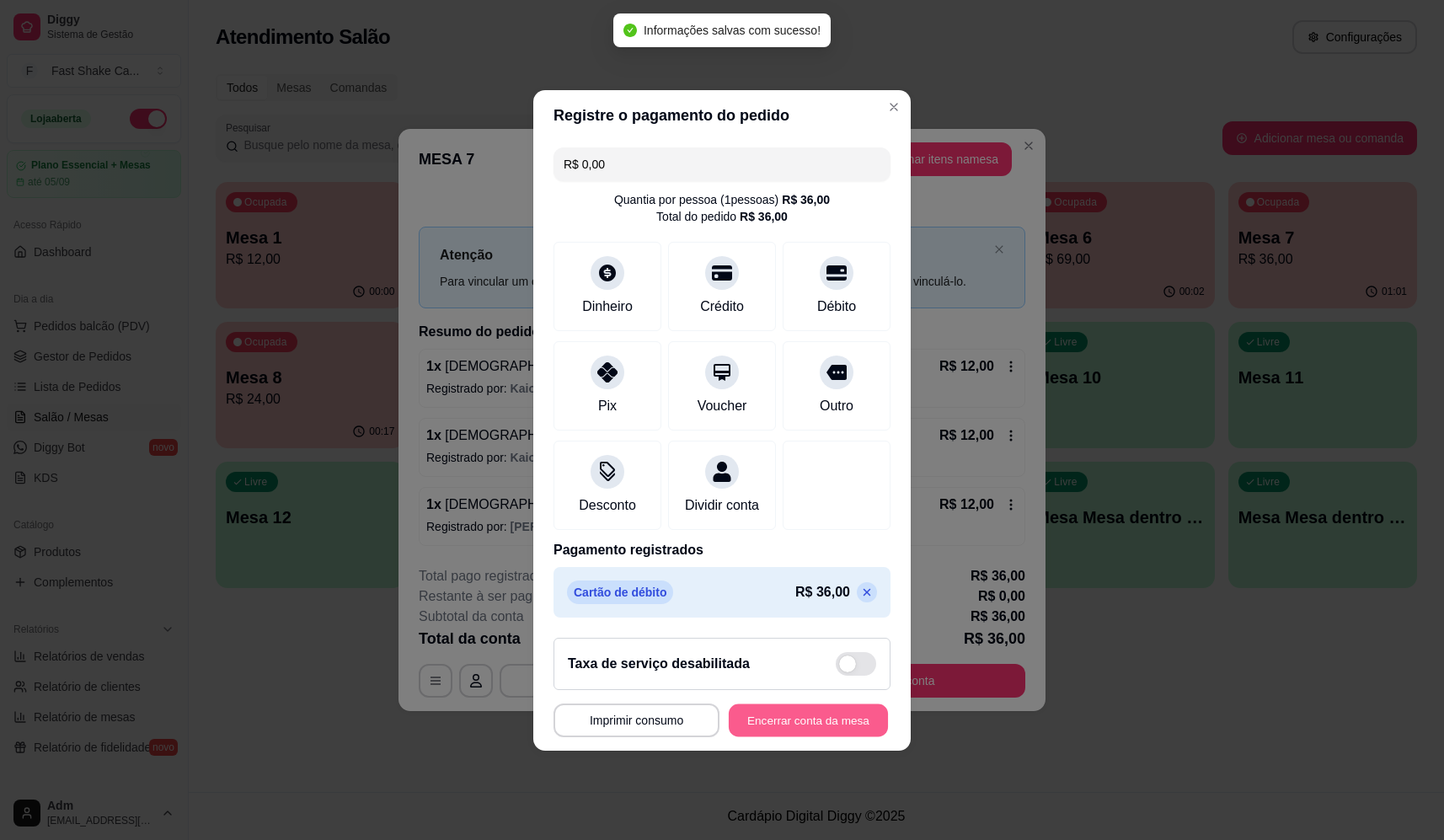
click at [820, 730] on button "Encerrar conta da mesa" at bounding box center [808, 720] width 160 height 33
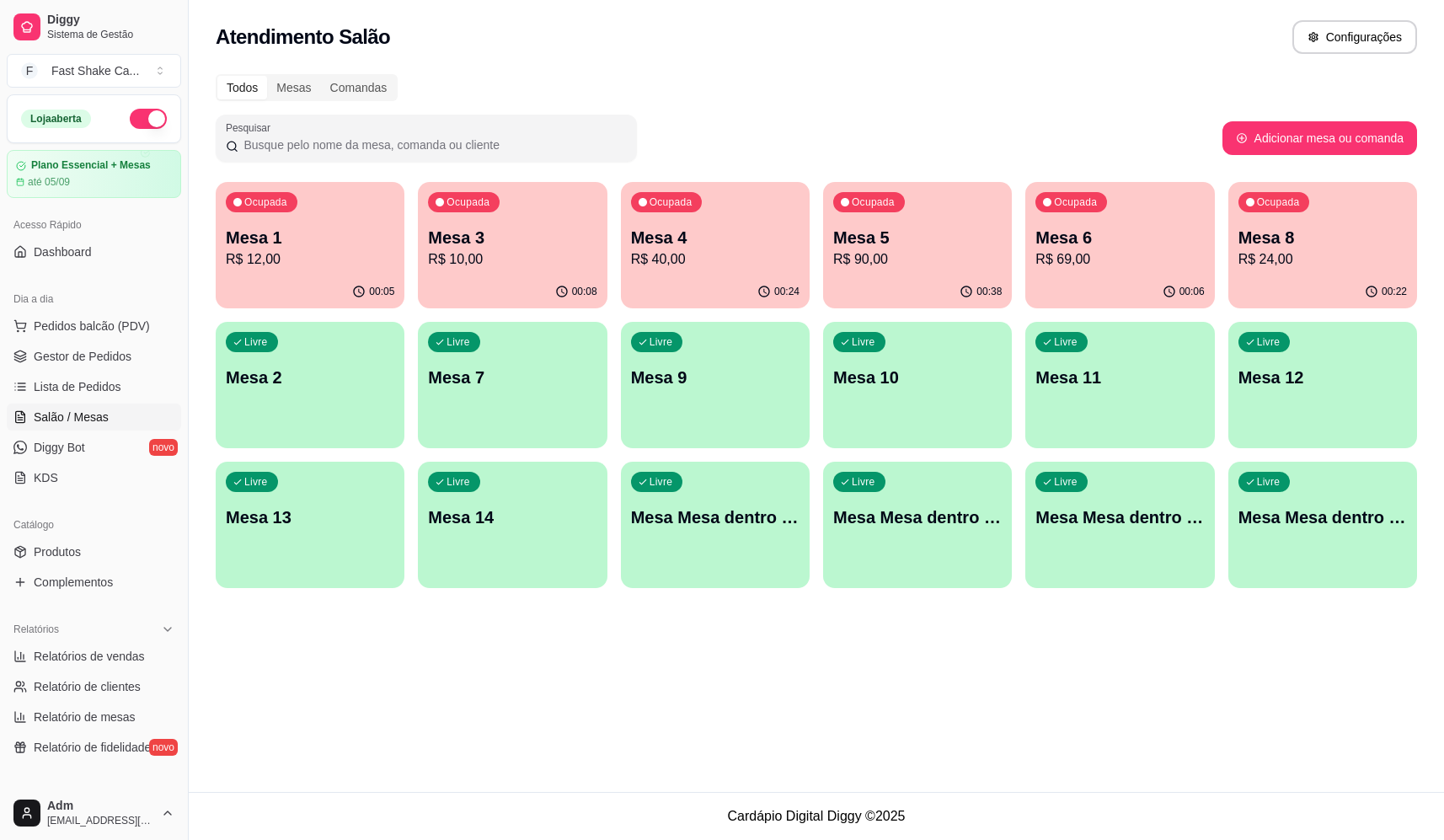
click at [637, 301] on div "00:24" at bounding box center [715, 291] width 189 height 33
click at [706, 243] on p "Mesa 4" at bounding box center [715, 238] width 163 height 22
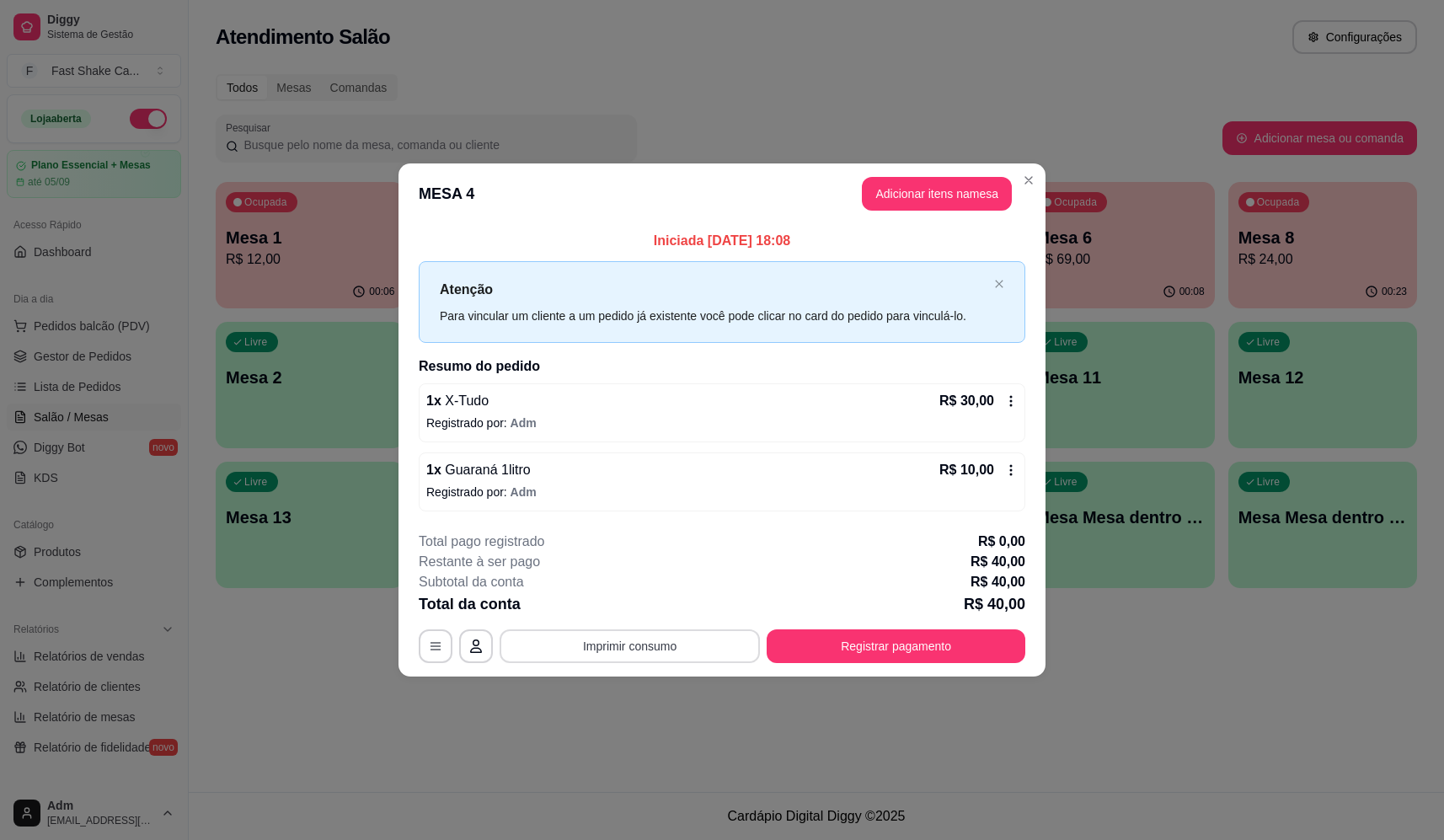
click at [638, 654] on button "Imprimir consumo" at bounding box center [629, 646] width 260 height 34
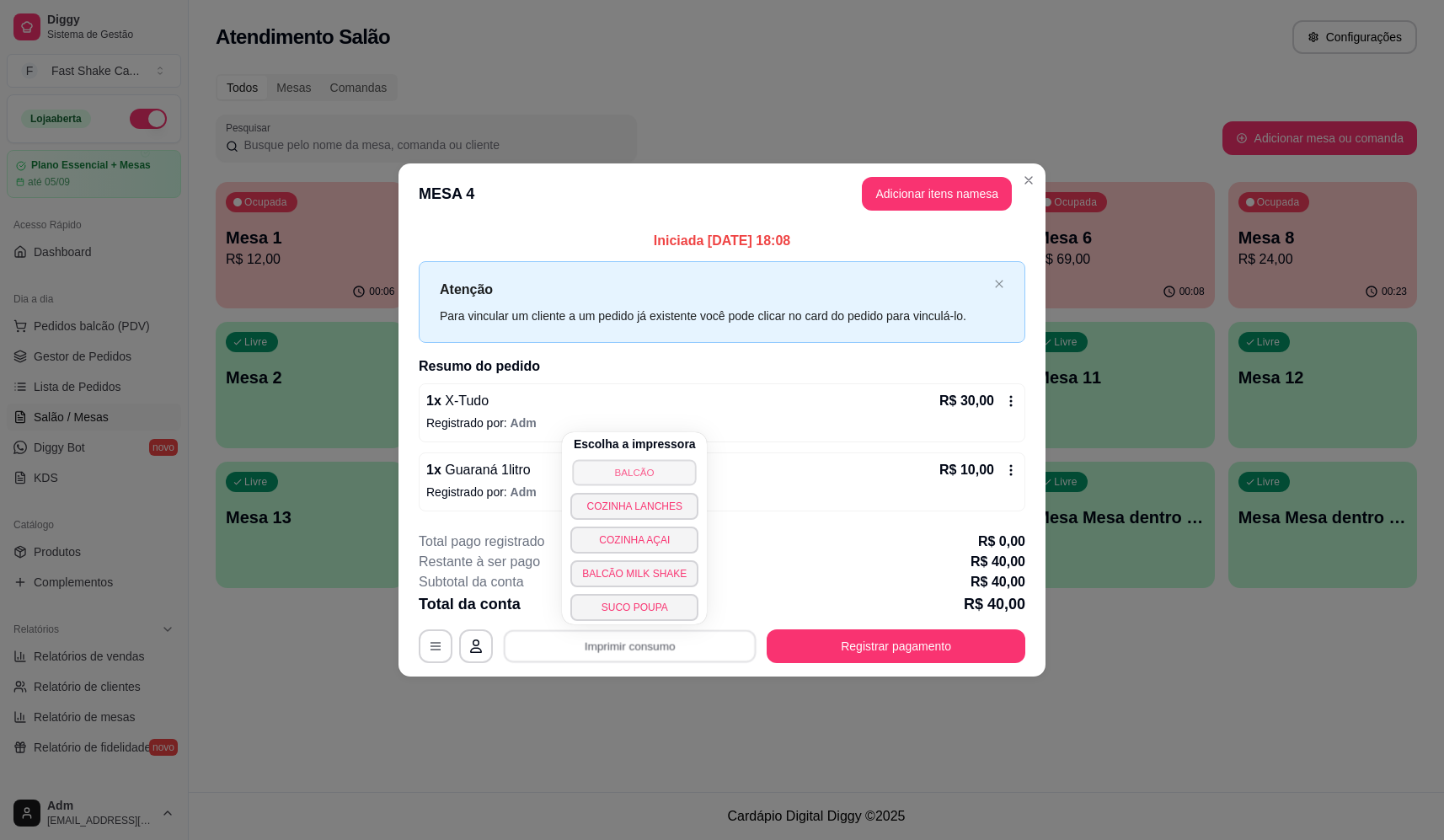
click at [645, 481] on button "BALCÃO" at bounding box center [635, 472] width 124 height 26
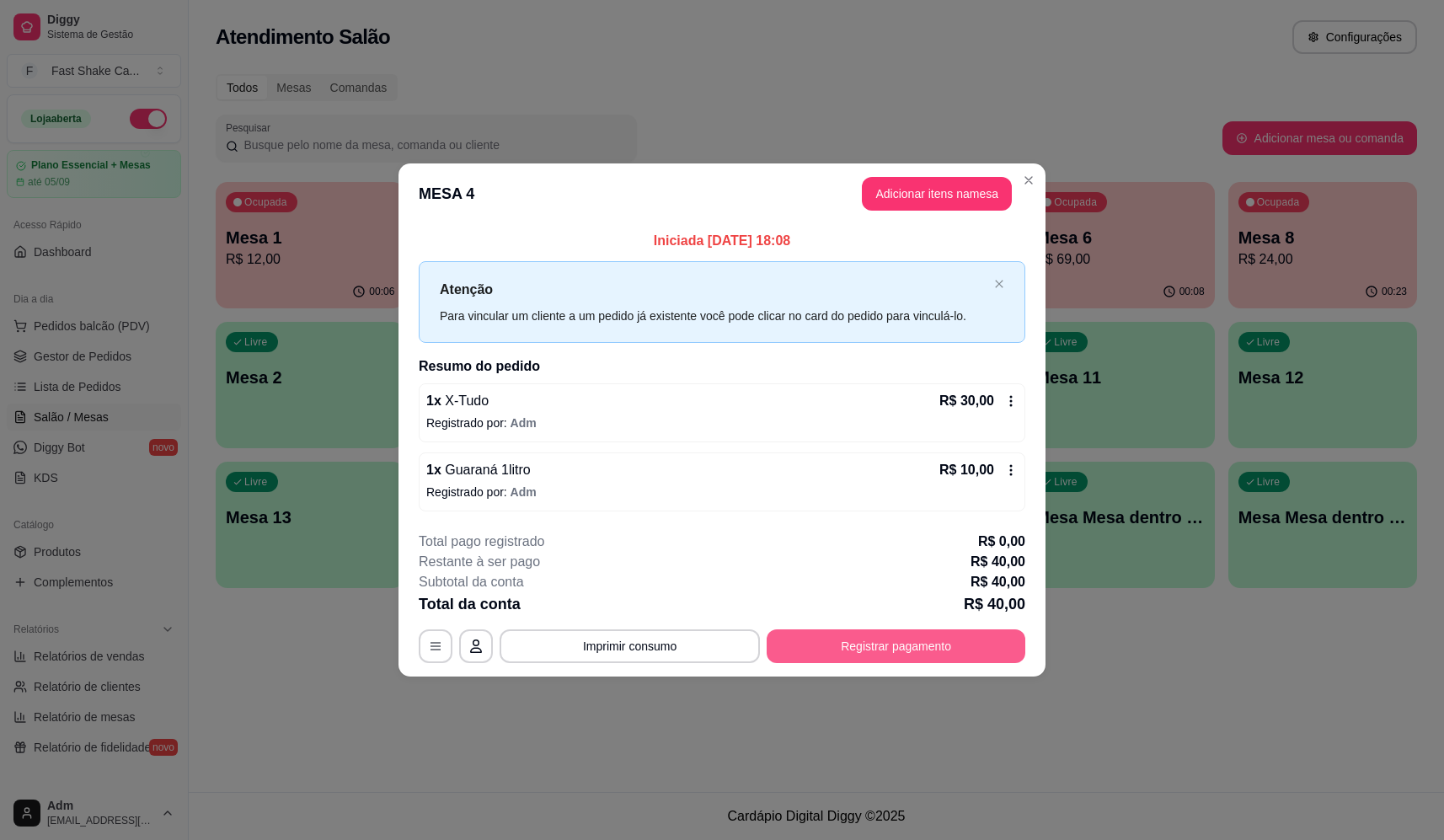
click at [930, 650] on button "Registrar pagamento" at bounding box center [895, 646] width 259 height 34
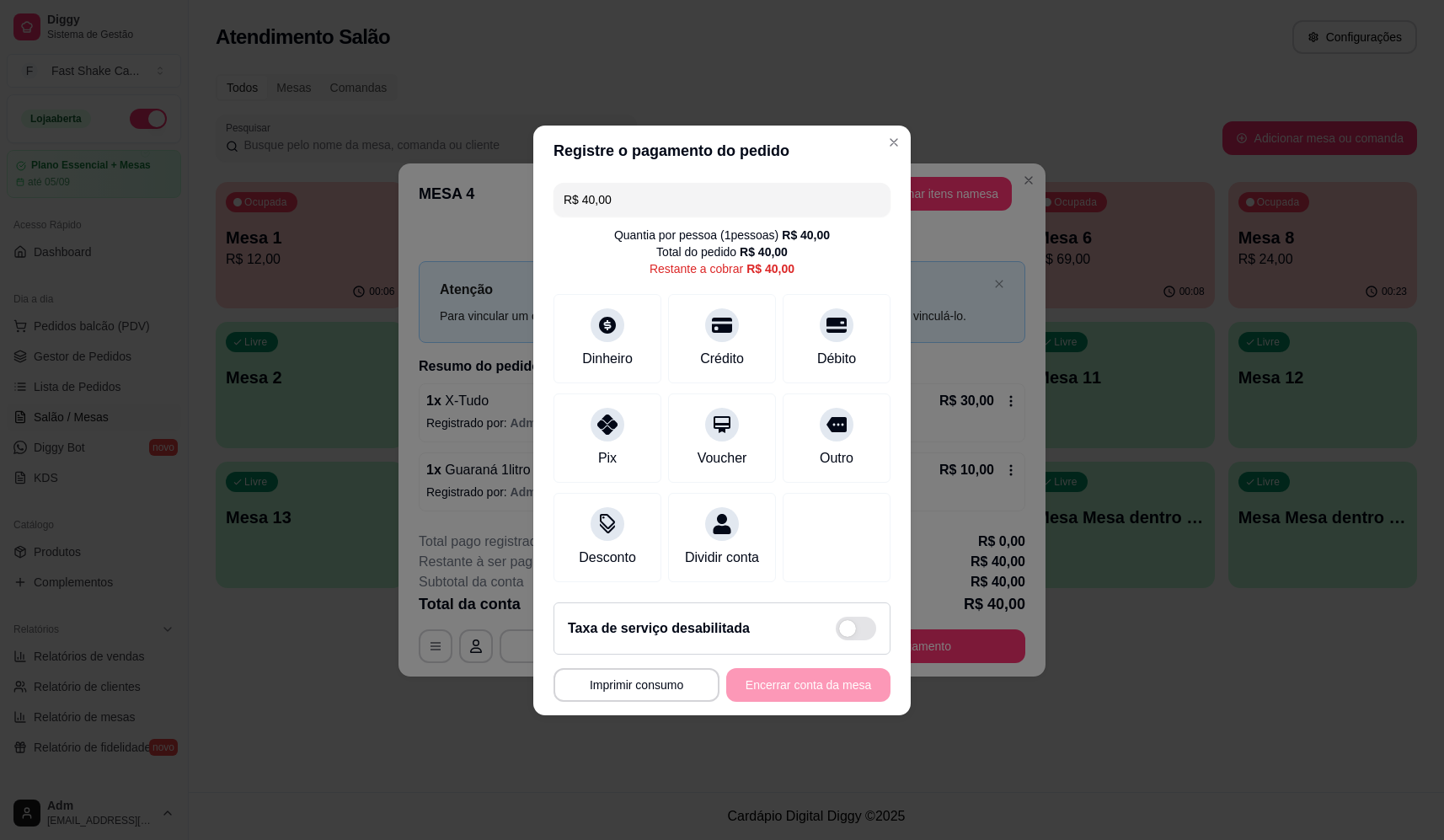
click at [816, 280] on div "R$ 40,00 Quantia por pessoa ( 1 pessoas) R$ 40,00 Total do pedido R$ 40,00 Rest…" at bounding box center [722, 383] width 377 height 413
drag, startPoint x: 818, startPoint y: 316, endPoint x: 820, endPoint y: 329, distance: 13.2
click at [825, 316] on icon at bounding box center [835, 320] width 21 height 17
type input "R$ 0,00"
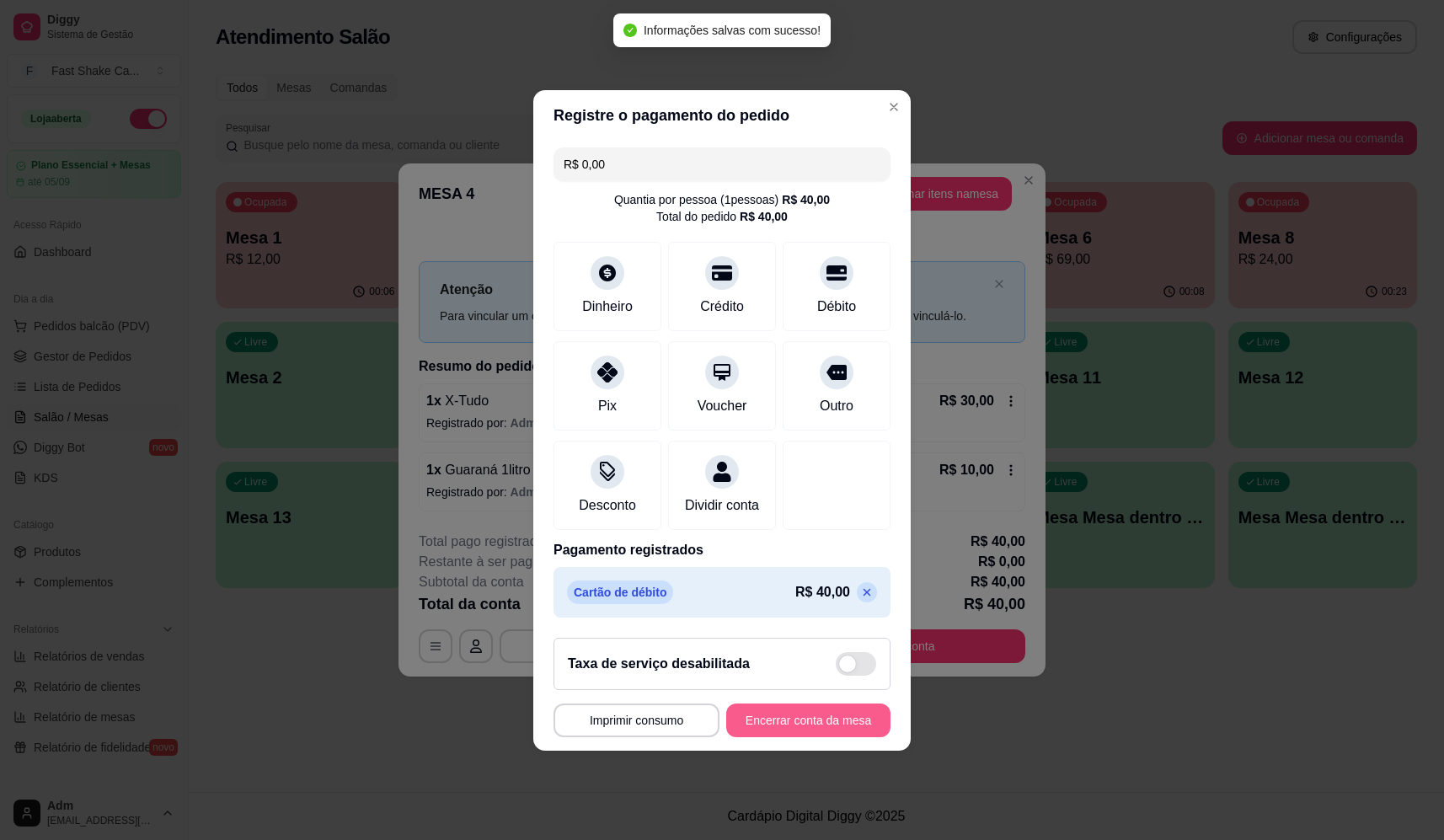
click at [852, 726] on button "Encerrar conta da mesa" at bounding box center [808, 721] width 164 height 34
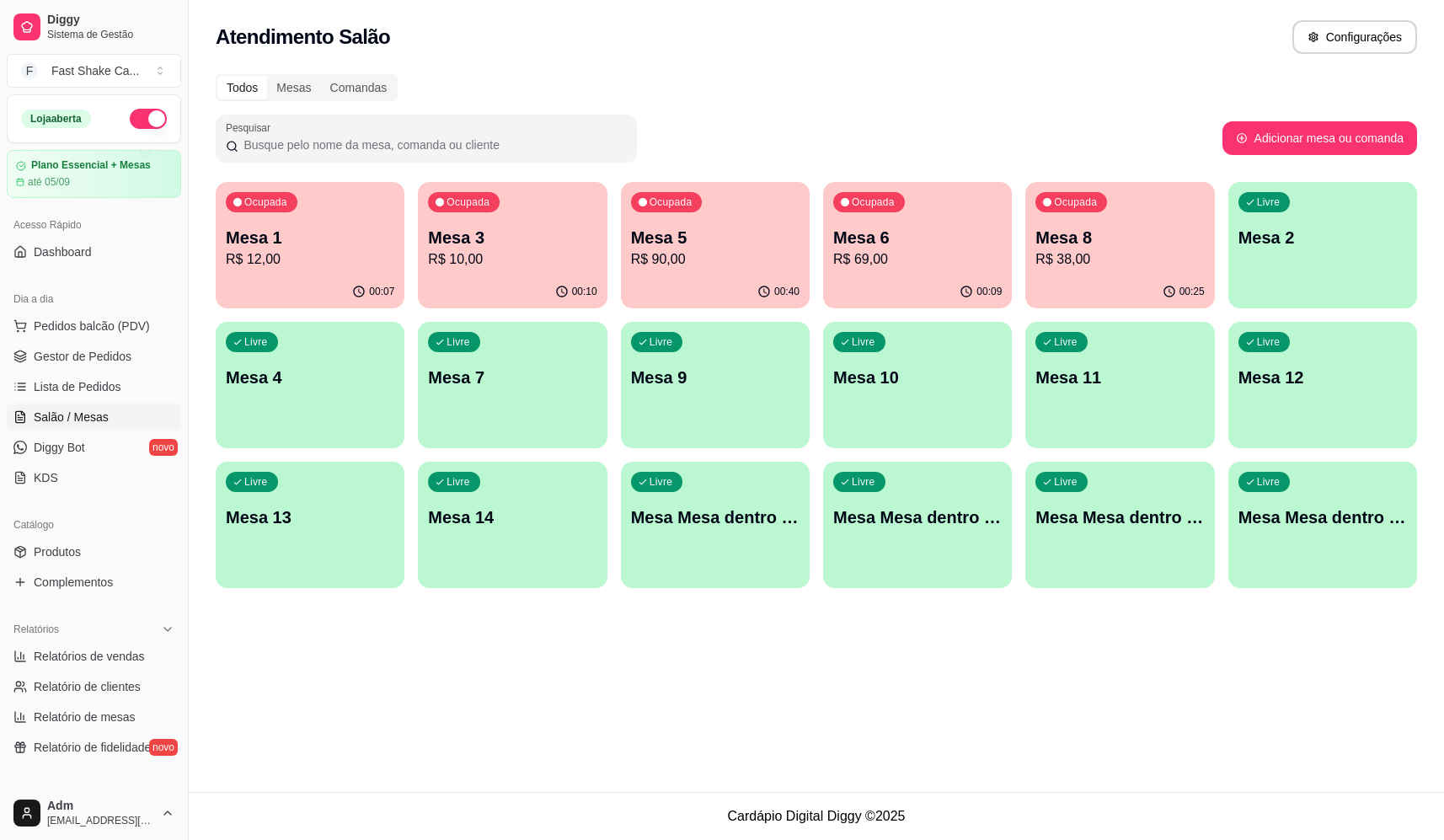
click at [275, 376] on p "Mesa 4" at bounding box center [310, 377] width 168 height 23
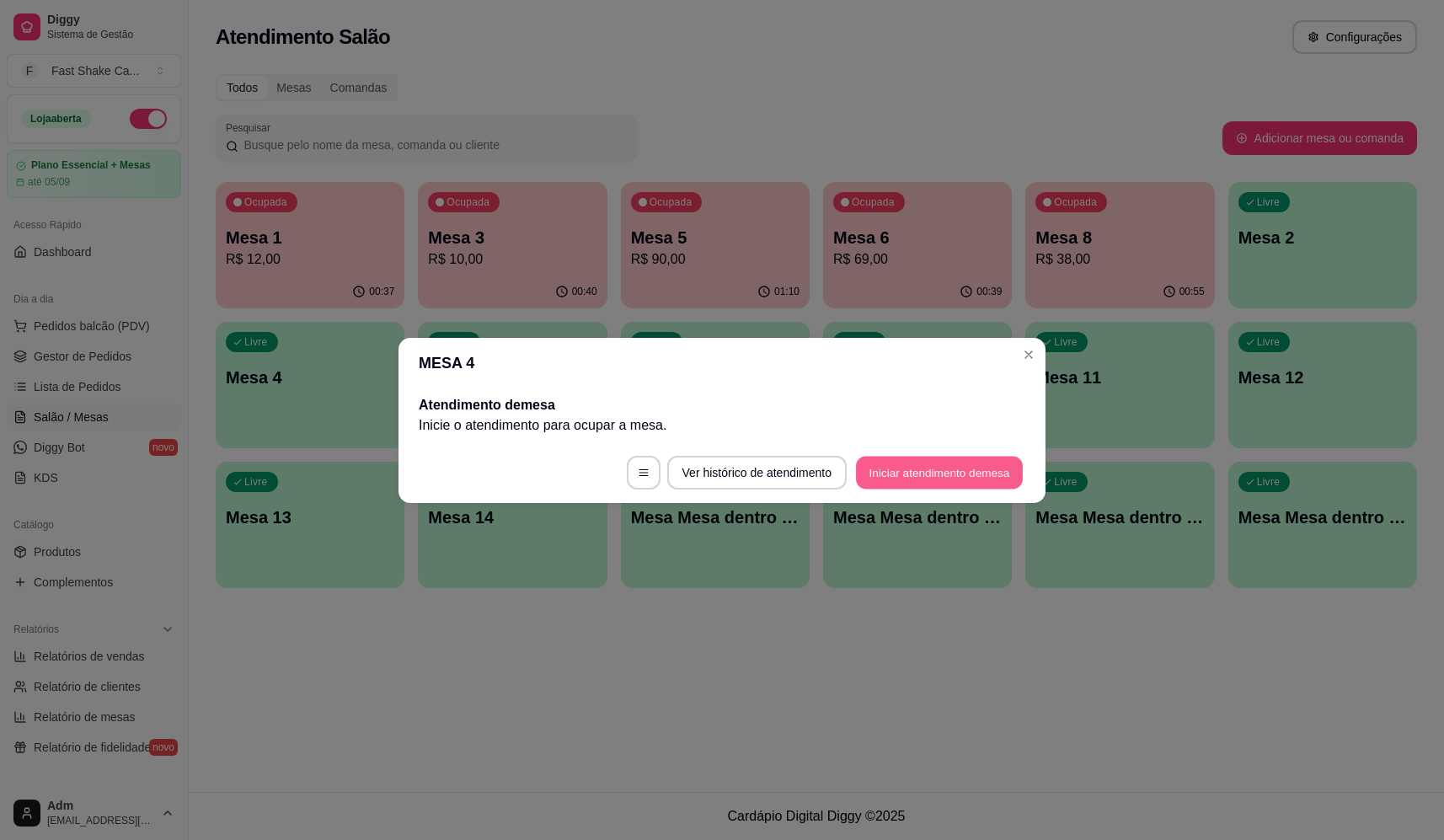
click at [926, 467] on button "Iniciar atendimento de mesa" at bounding box center [939, 471] width 167 height 33
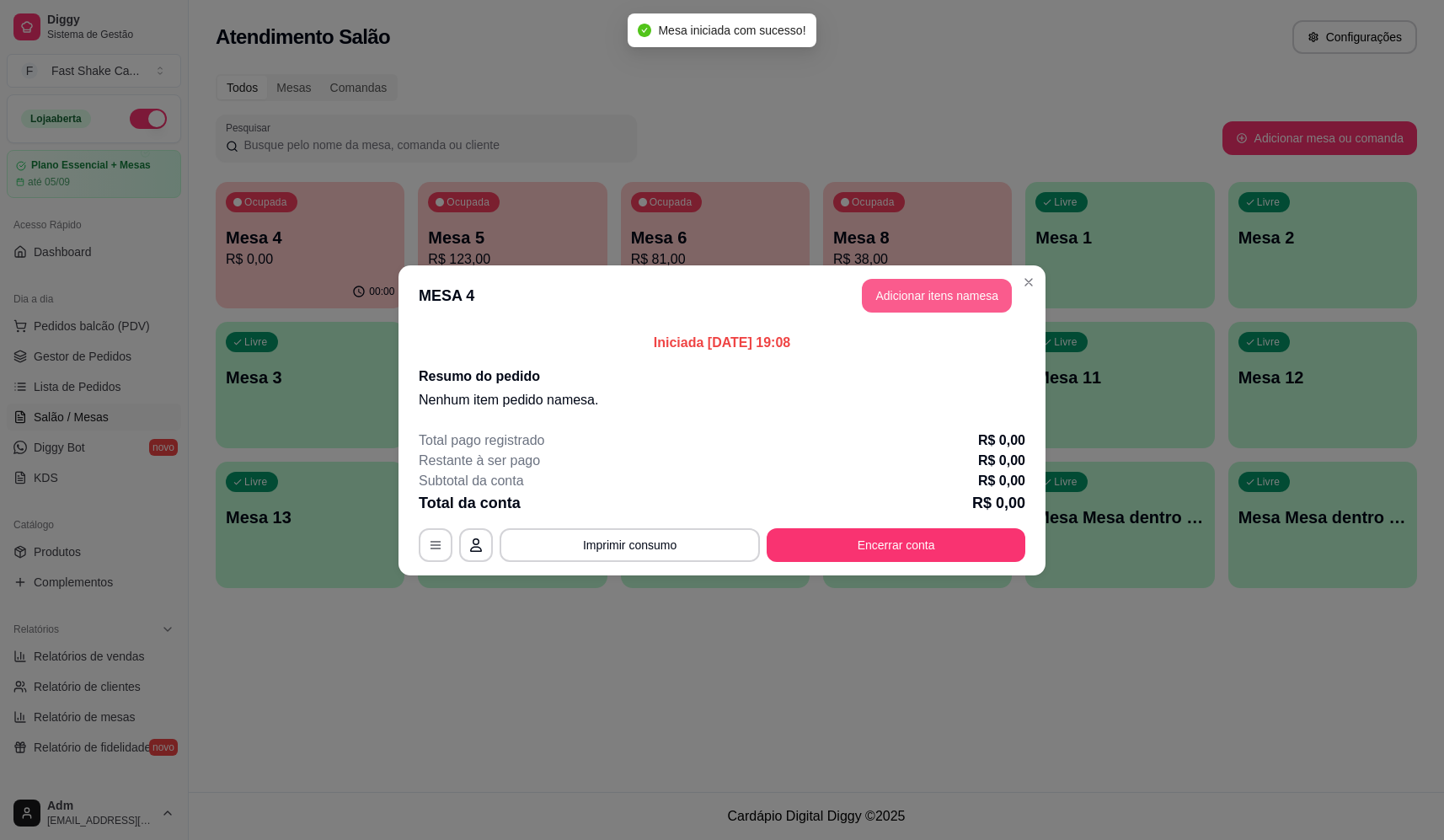
click at [930, 289] on button "Adicionar itens na mesa" at bounding box center [936, 296] width 150 height 34
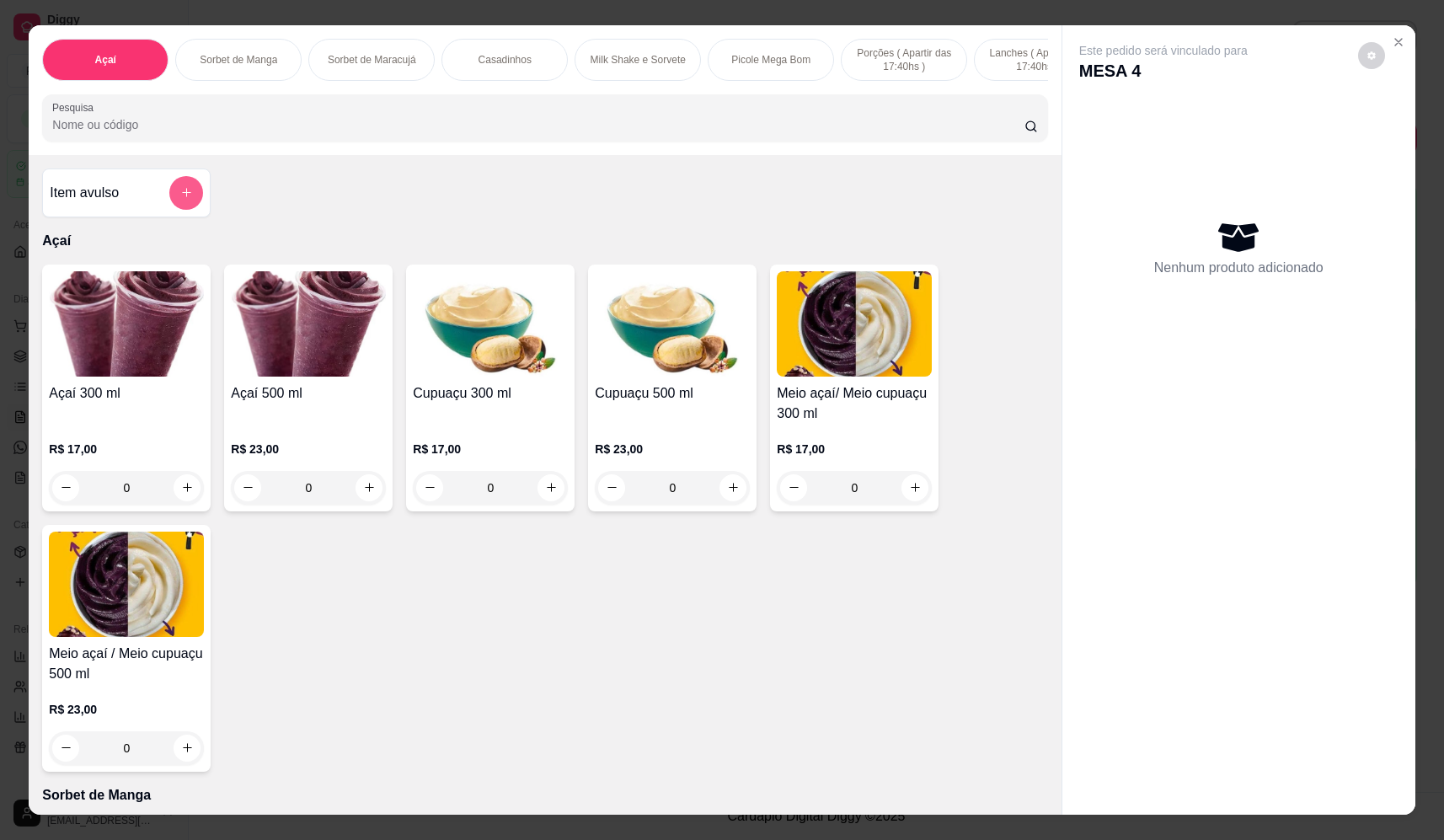
click at [175, 200] on button "add-separate-item" at bounding box center [186, 193] width 34 height 34
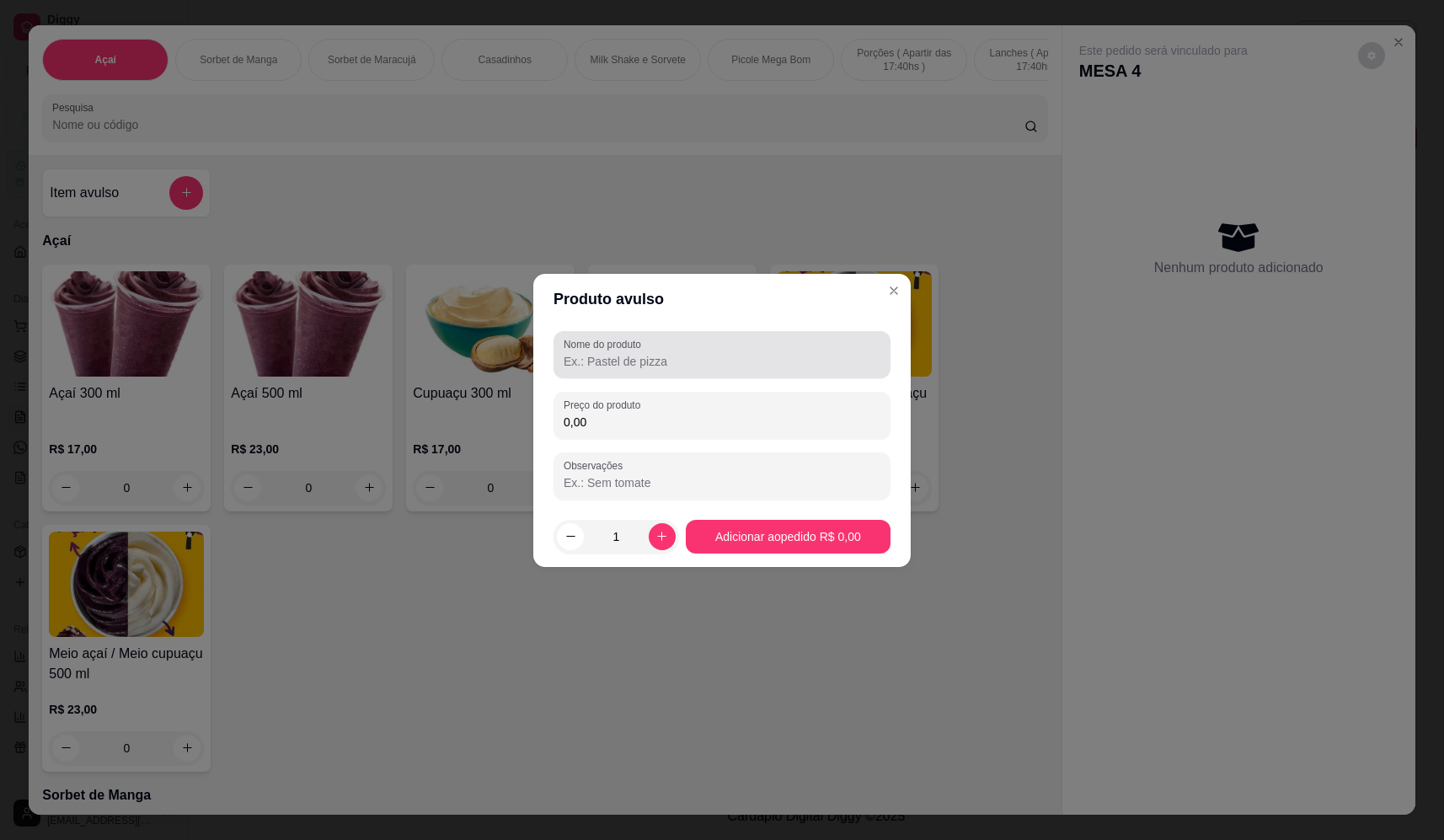
click at [682, 358] on input "Nome do produto" at bounding box center [722, 361] width 316 height 17
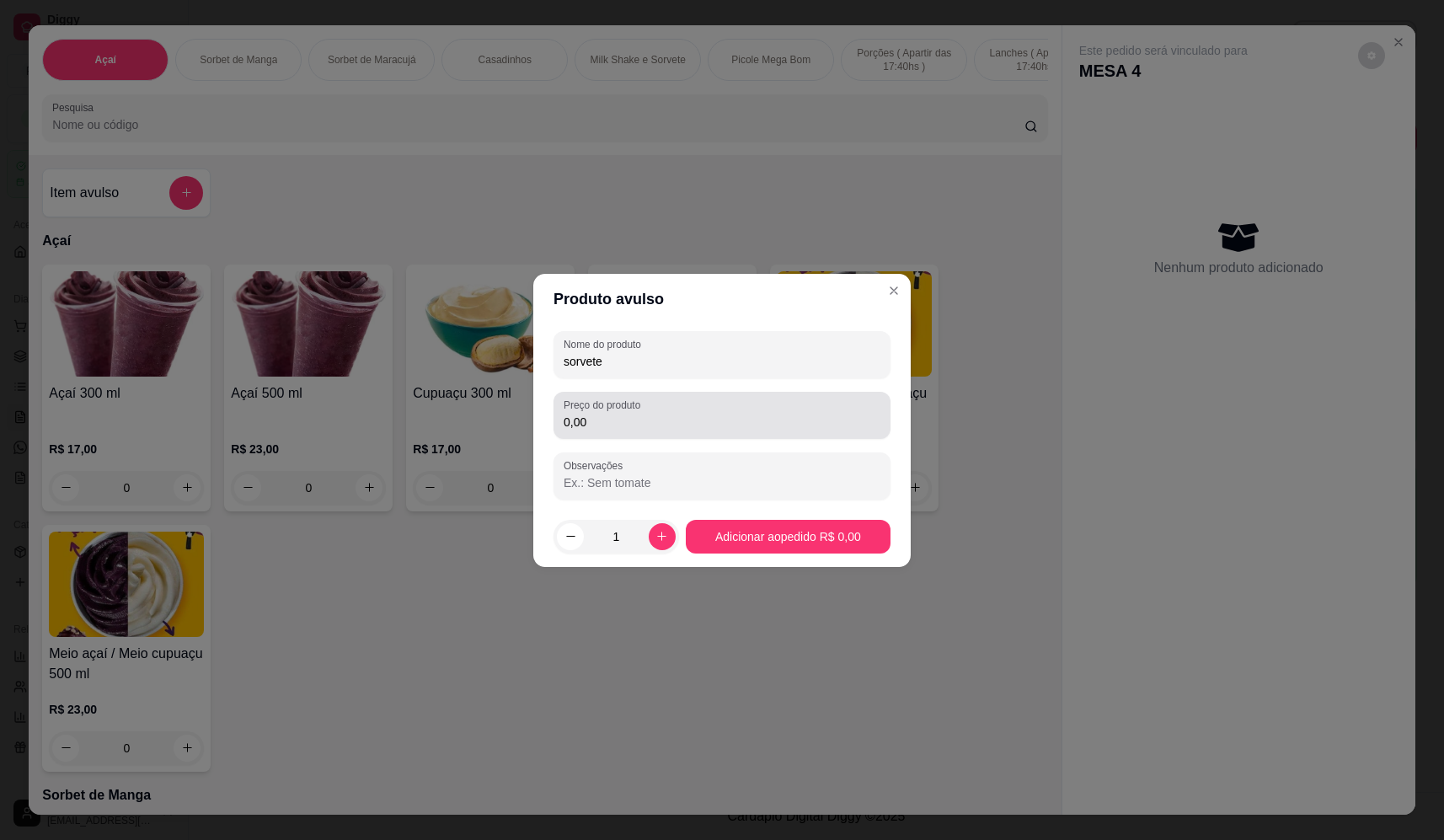
type input "sorvete"
drag, startPoint x: 717, startPoint y: 431, endPoint x: 708, endPoint y: 436, distance: 10.3
click at [714, 432] on div "Preço do produto 0,00" at bounding box center [722, 415] width 337 height 48
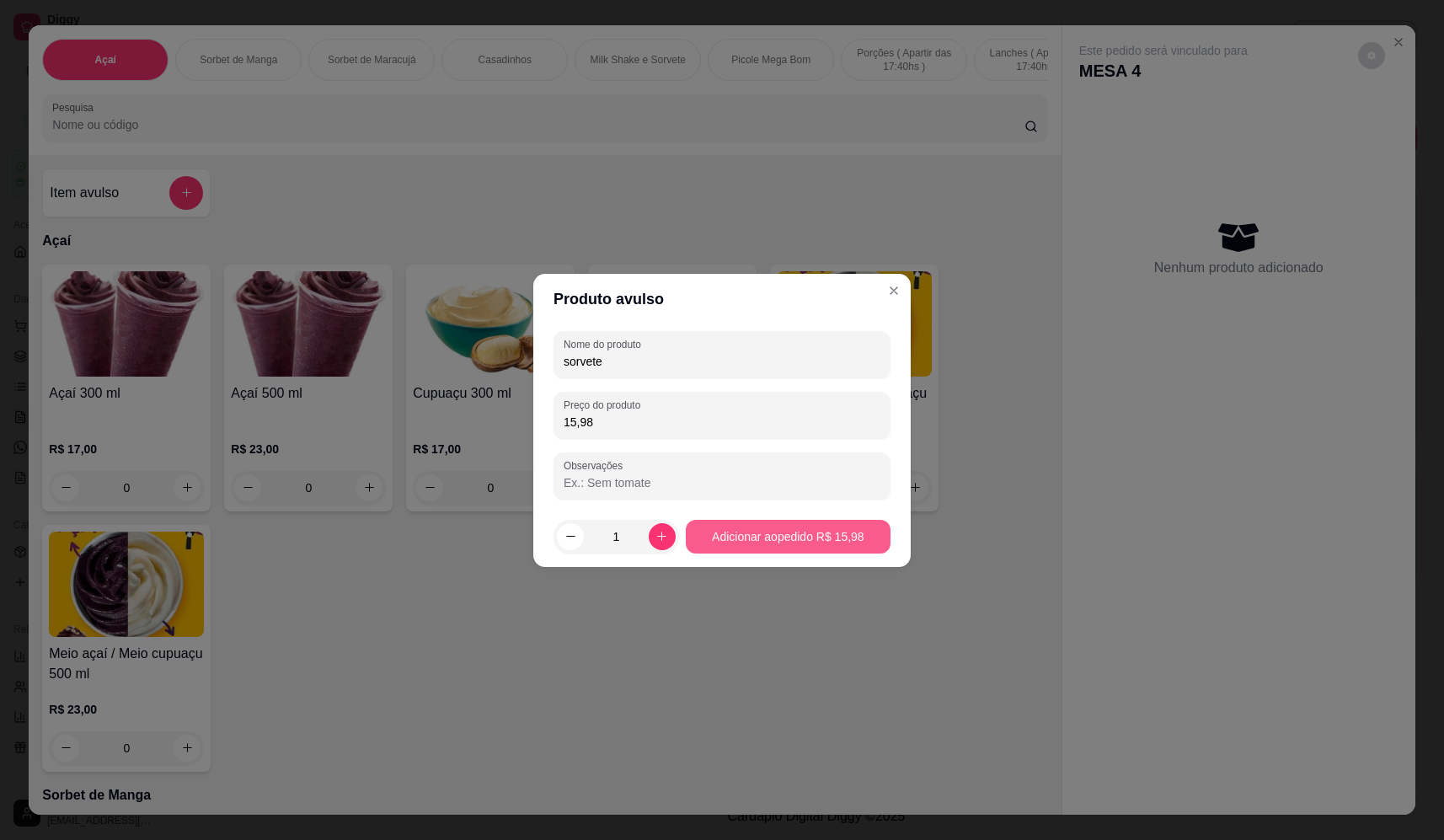
type input "15,98"
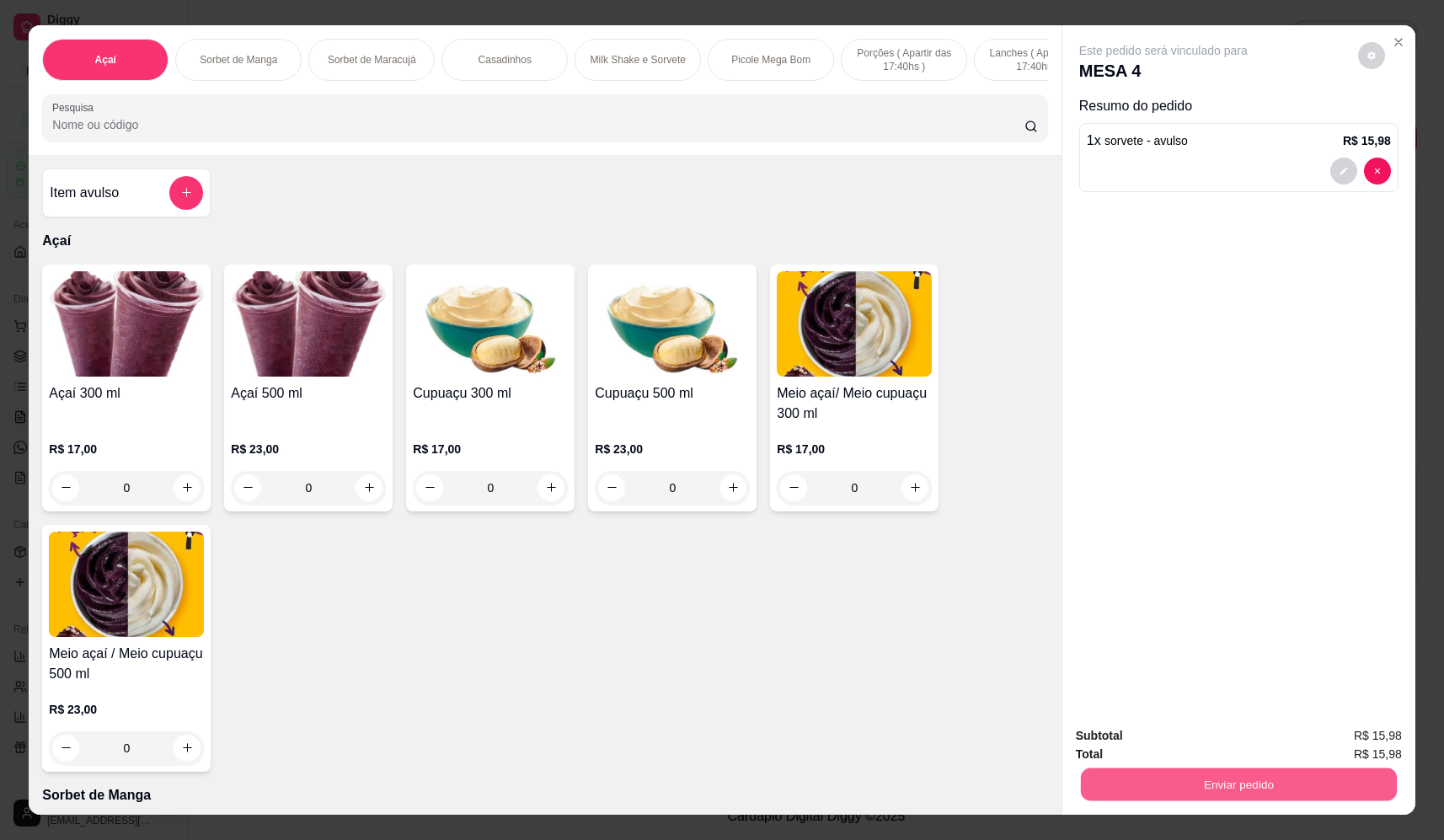
click at [1229, 776] on button "Enviar pedido" at bounding box center [1239, 784] width 315 height 33
click at [1177, 737] on button "Não registrar e enviar pedido" at bounding box center [1183, 743] width 175 height 32
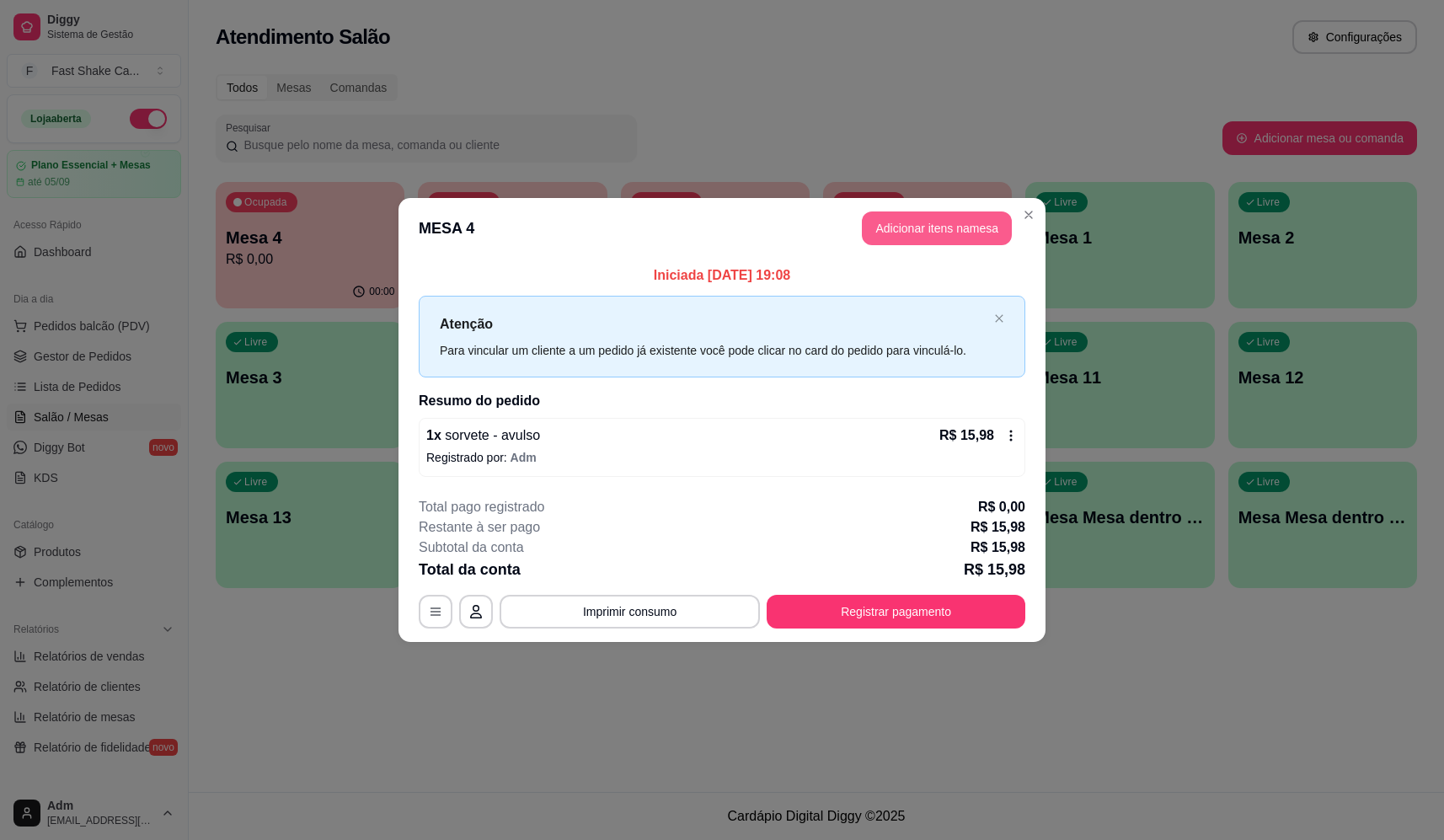
click at [974, 241] on button "Adicionar itens na mesa" at bounding box center [936, 229] width 150 height 34
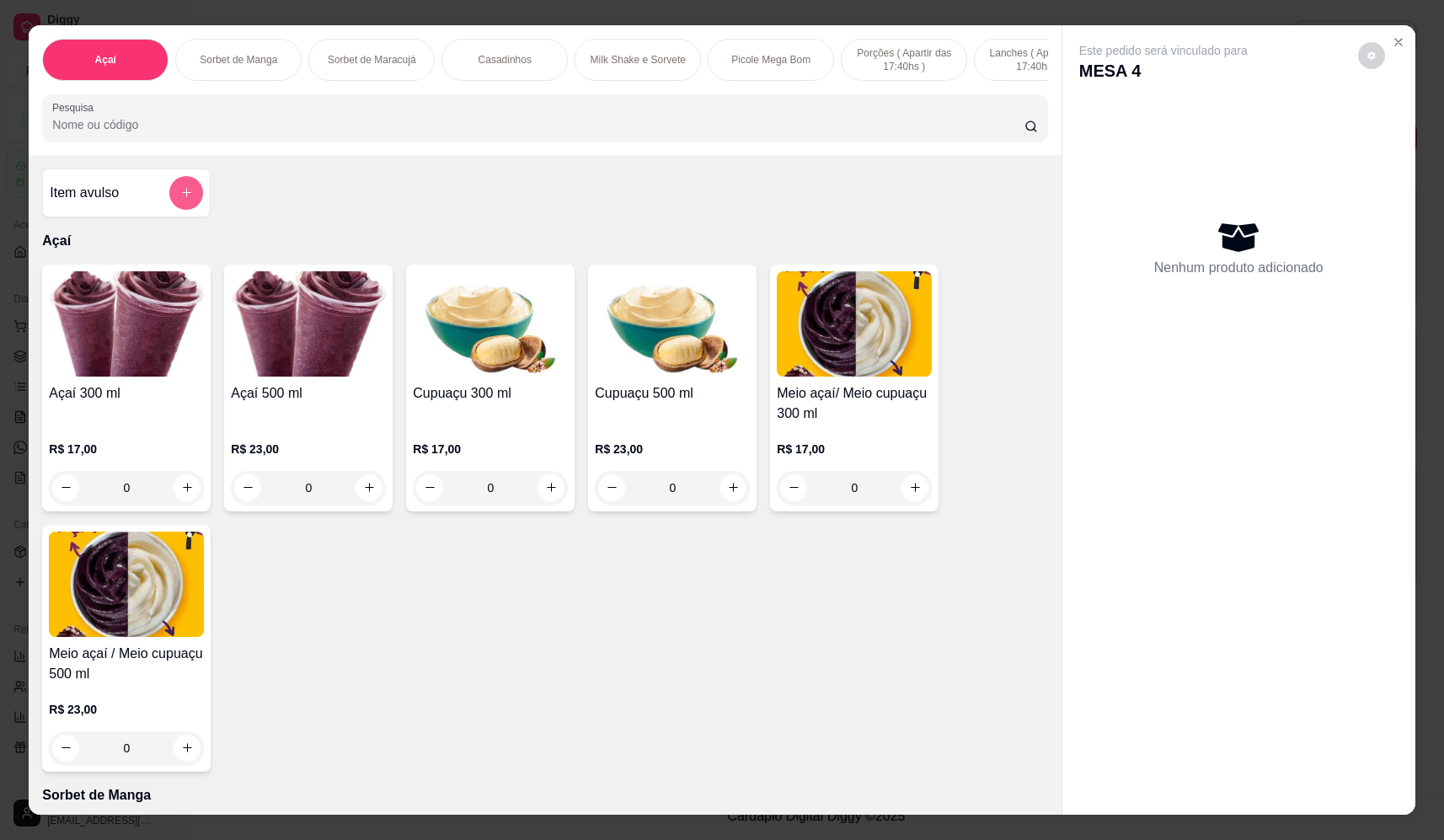
click at [191, 203] on button "add-separate-item" at bounding box center [186, 193] width 34 height 34
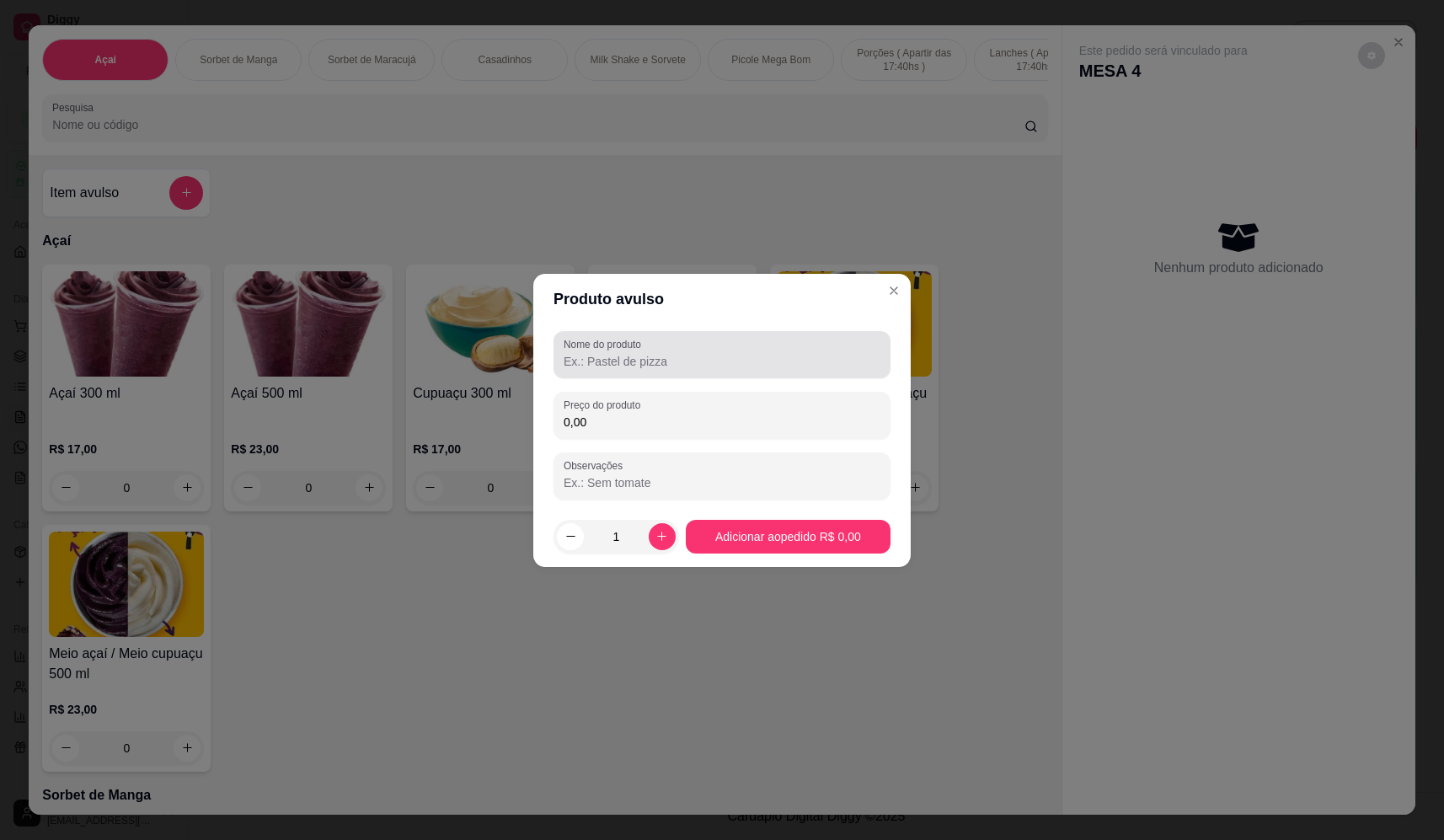
click at [607, 355] on input "Nome do produto" at bounding box center [722, 361] width 316 height 17
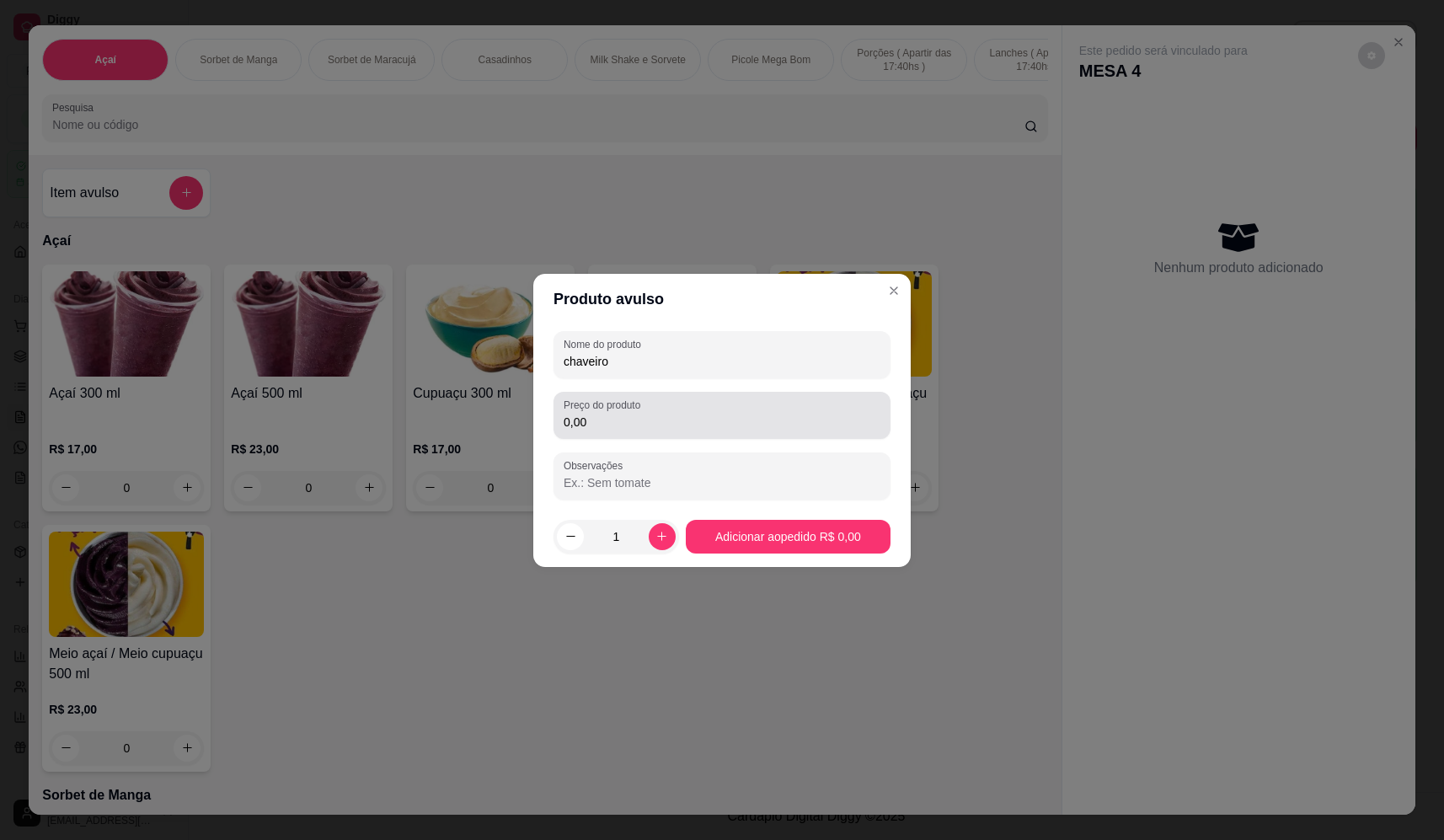
type input "chaveiro"
click at [746, 410] on div "0,00" at bounding box center [722, 415] width 316 height 34
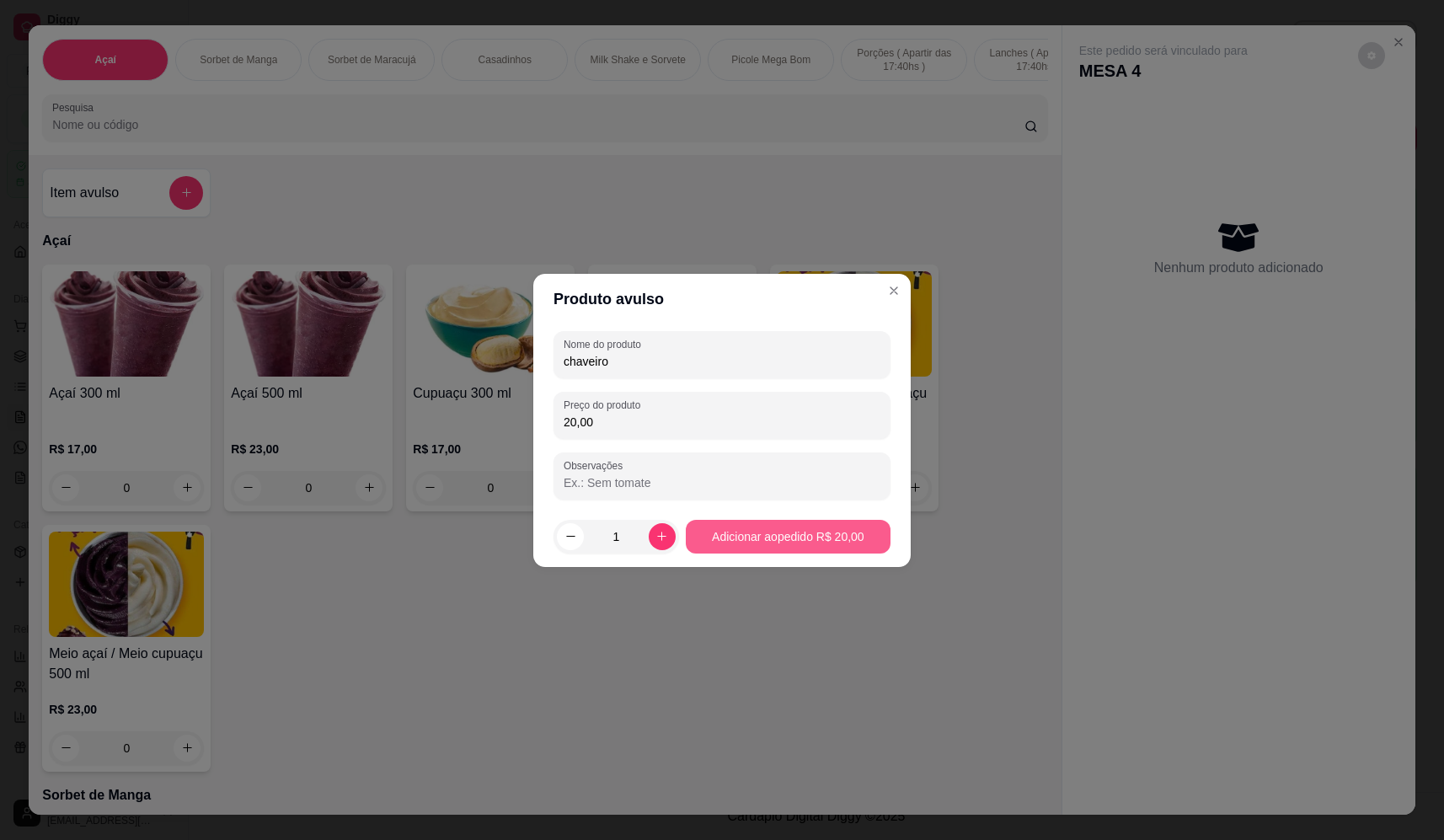
type input "20,00"
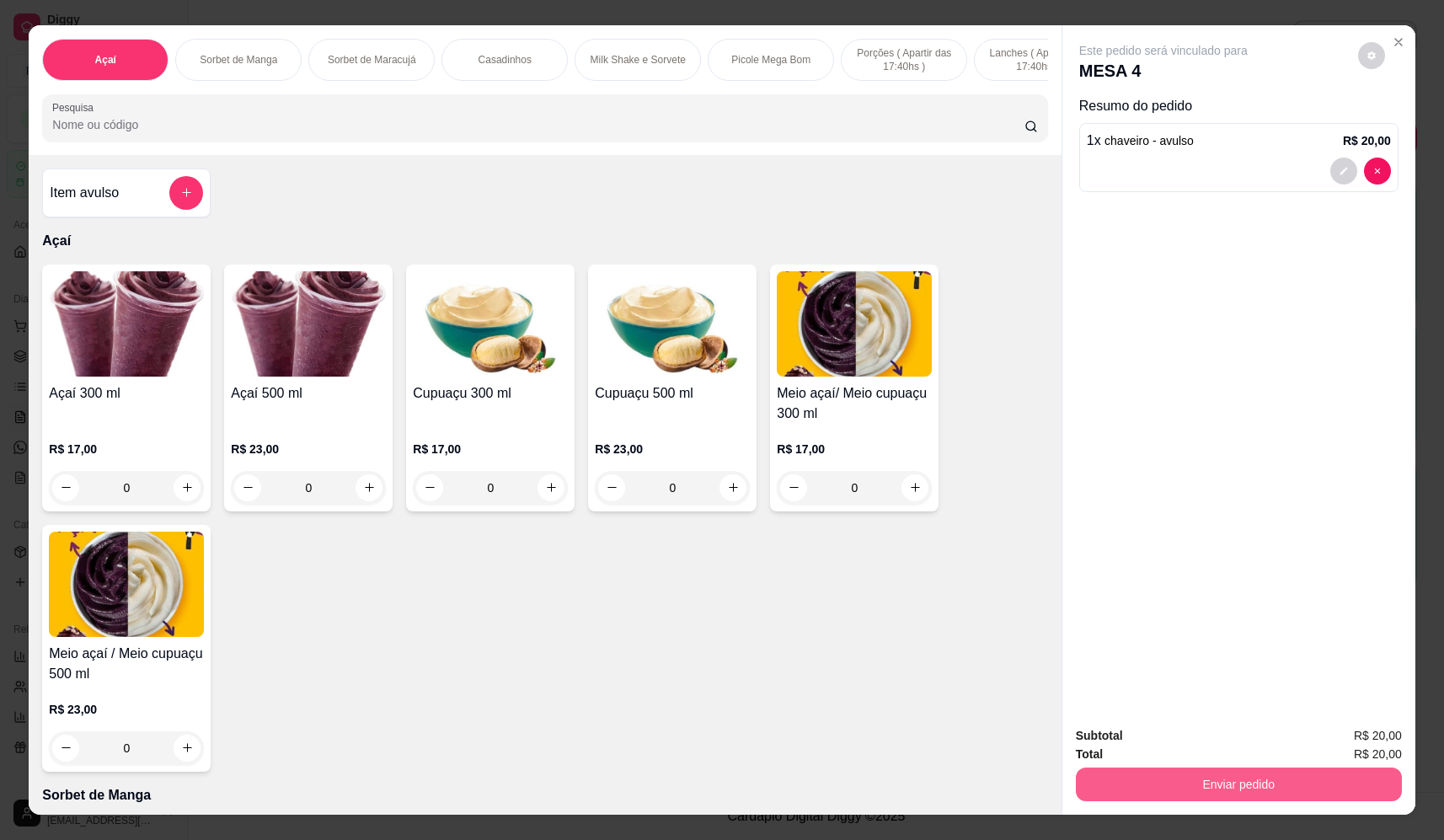
click at [1219, 781] on button "Enviar pedido" at bounding box center [1238, 784] width 326 height 34
click at [1209, 737] on button "Não registrar e enviar pedido" at bounding box center [1183, 743] width 175 height 32
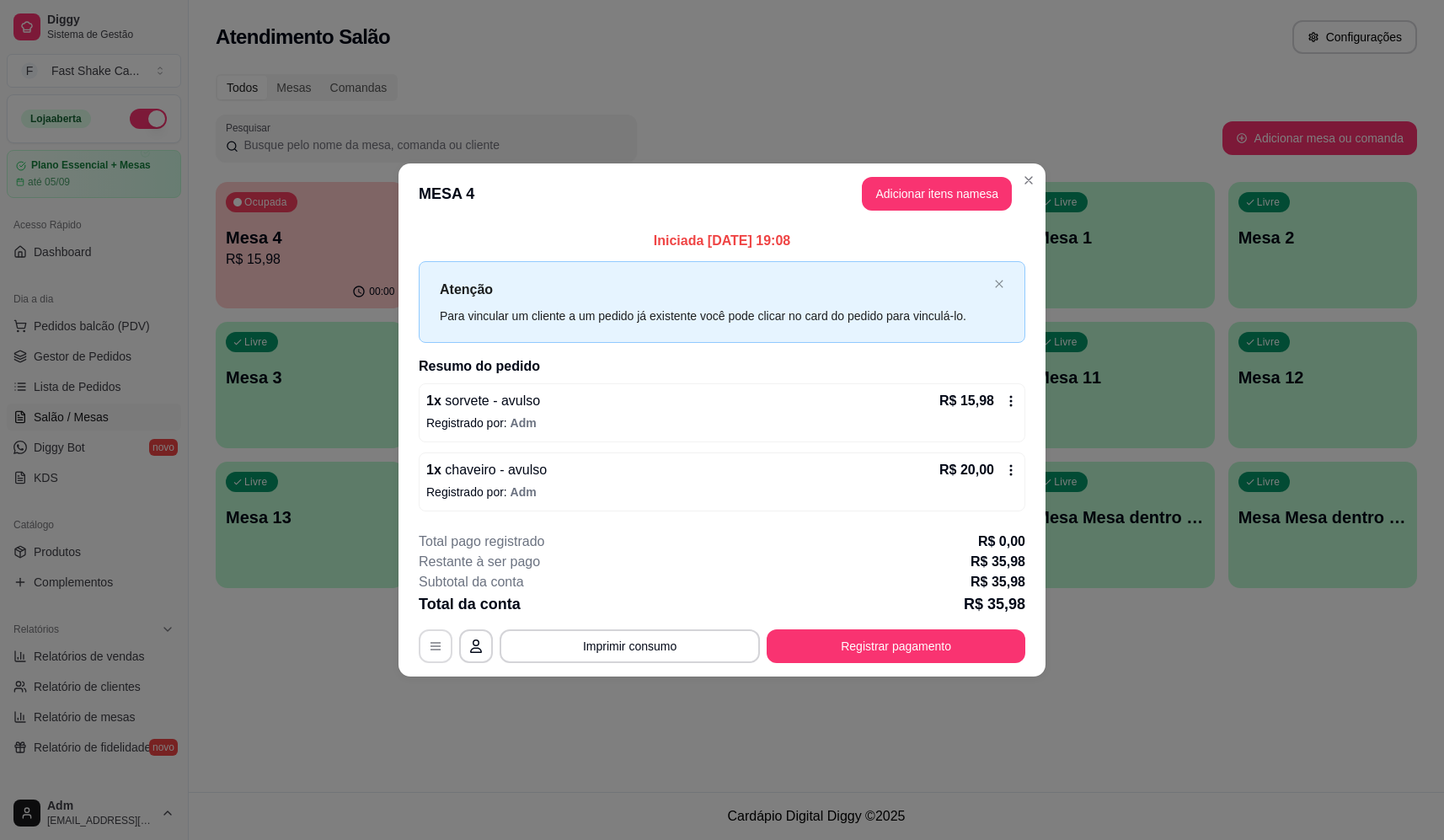
click at [446, 643] on button "button" at bounding box center [436, 646] width 34 height 34
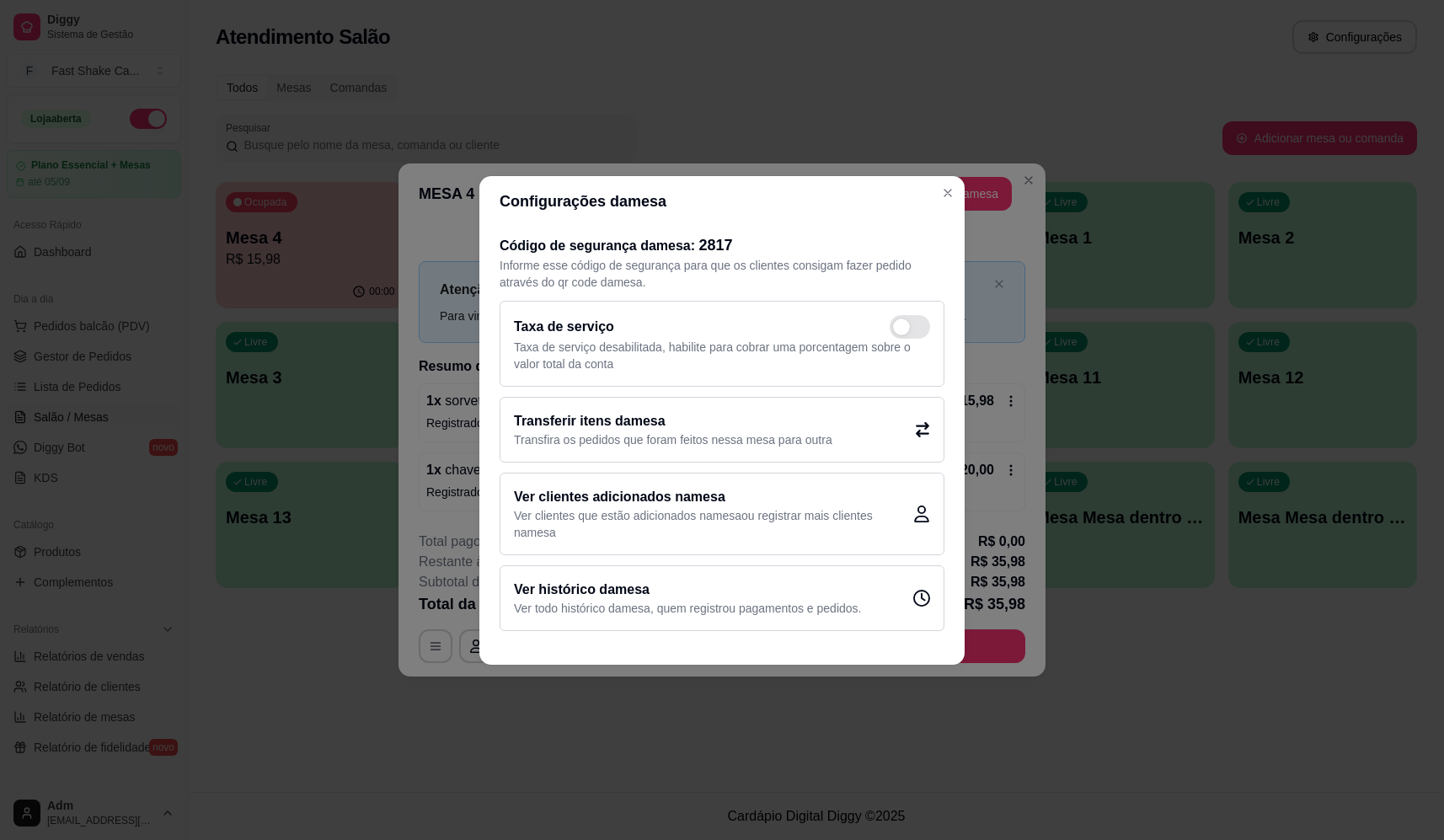
click at [636, 428] on h2 "Transferir itens da mesa" at bounding box center [673, 421] width 318 height 21
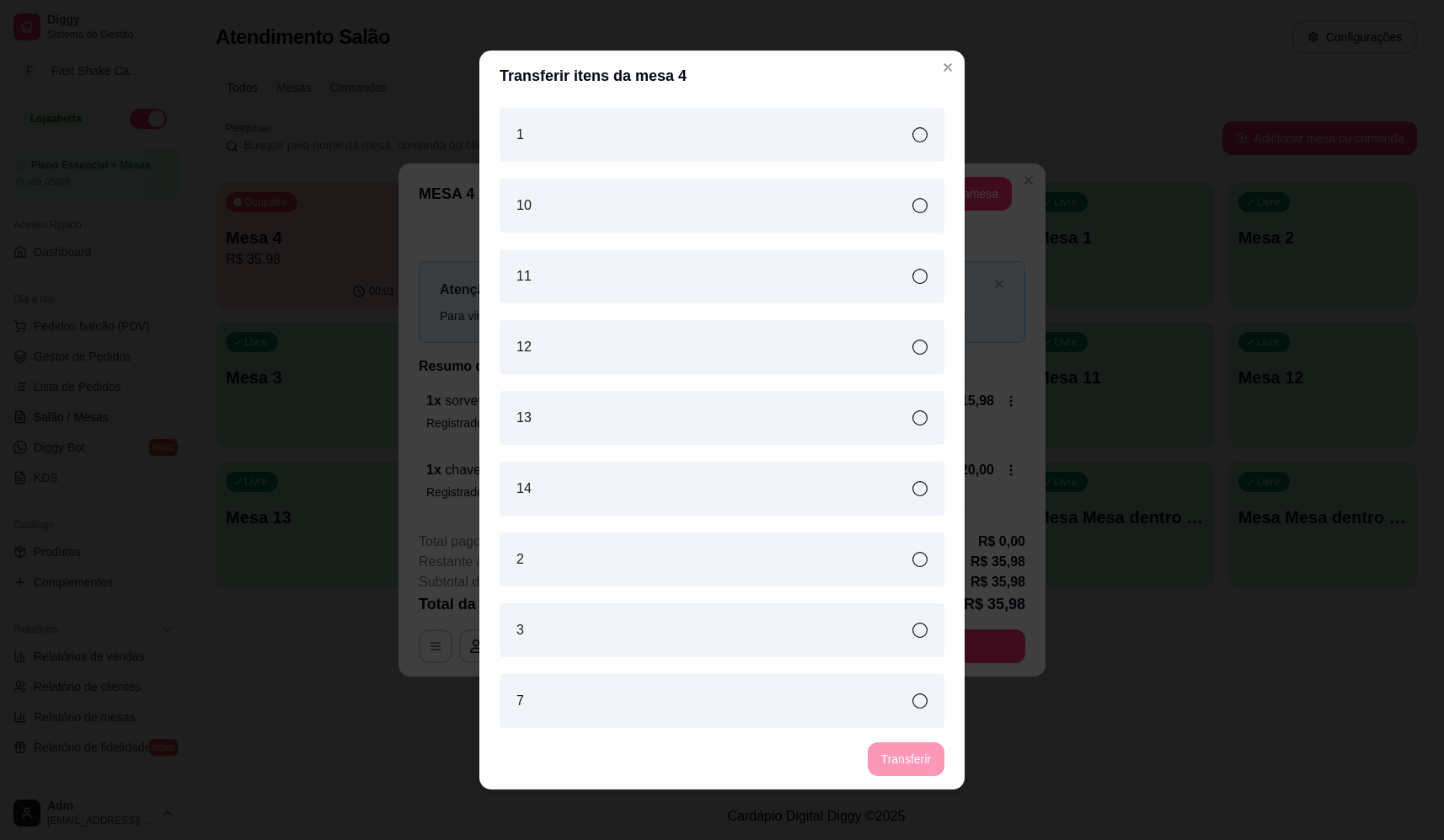
click at [618, 621] on div "3" at bounding box center [722, 630] width 445 height 54
click at [897, 760] on button "Transferir" at bounding box center [906, 759] width 77 height 34
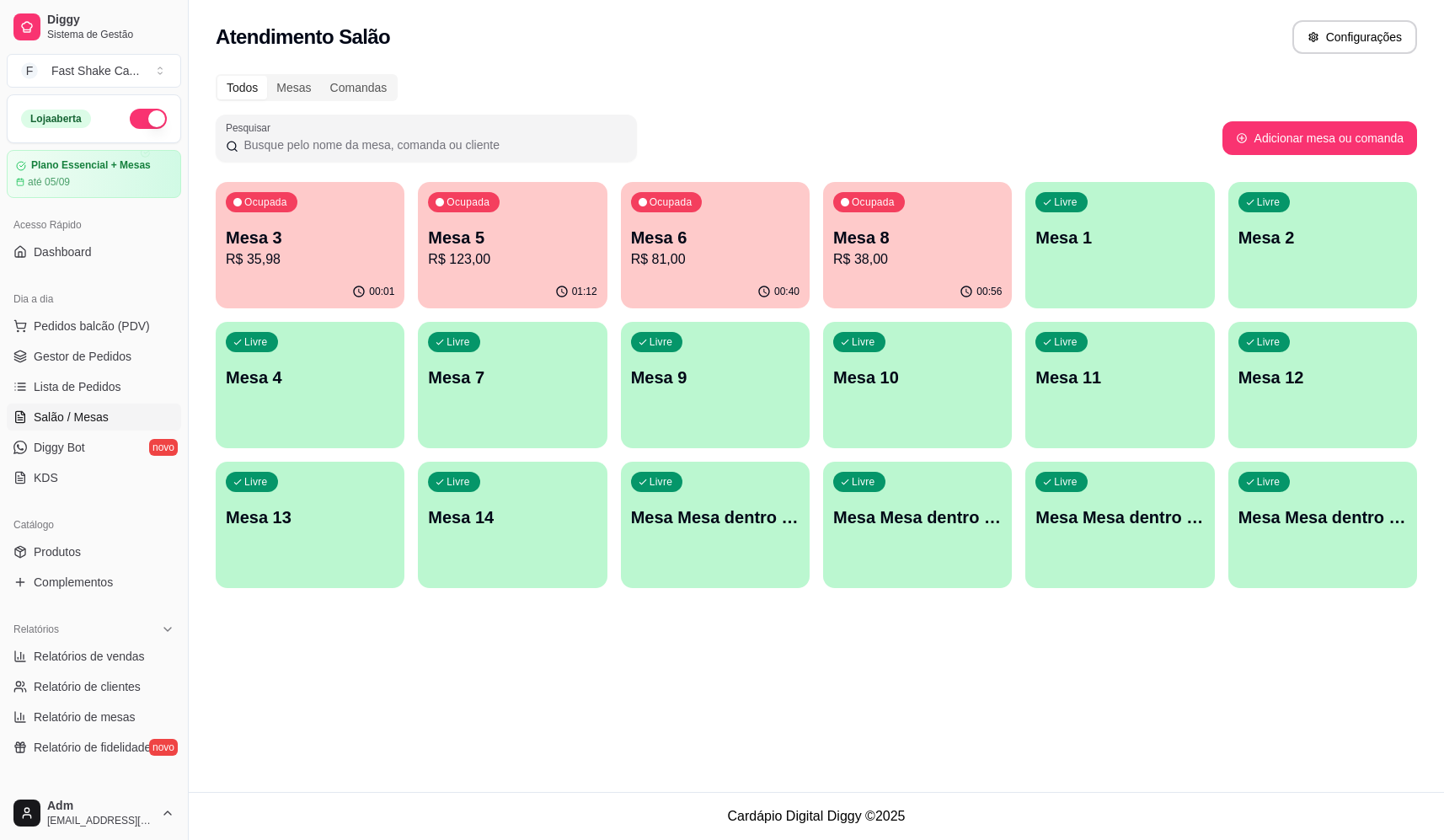
click at [736, 255] on p "R$ 81,00" at bounding box center [715, 259] width 168 height 21
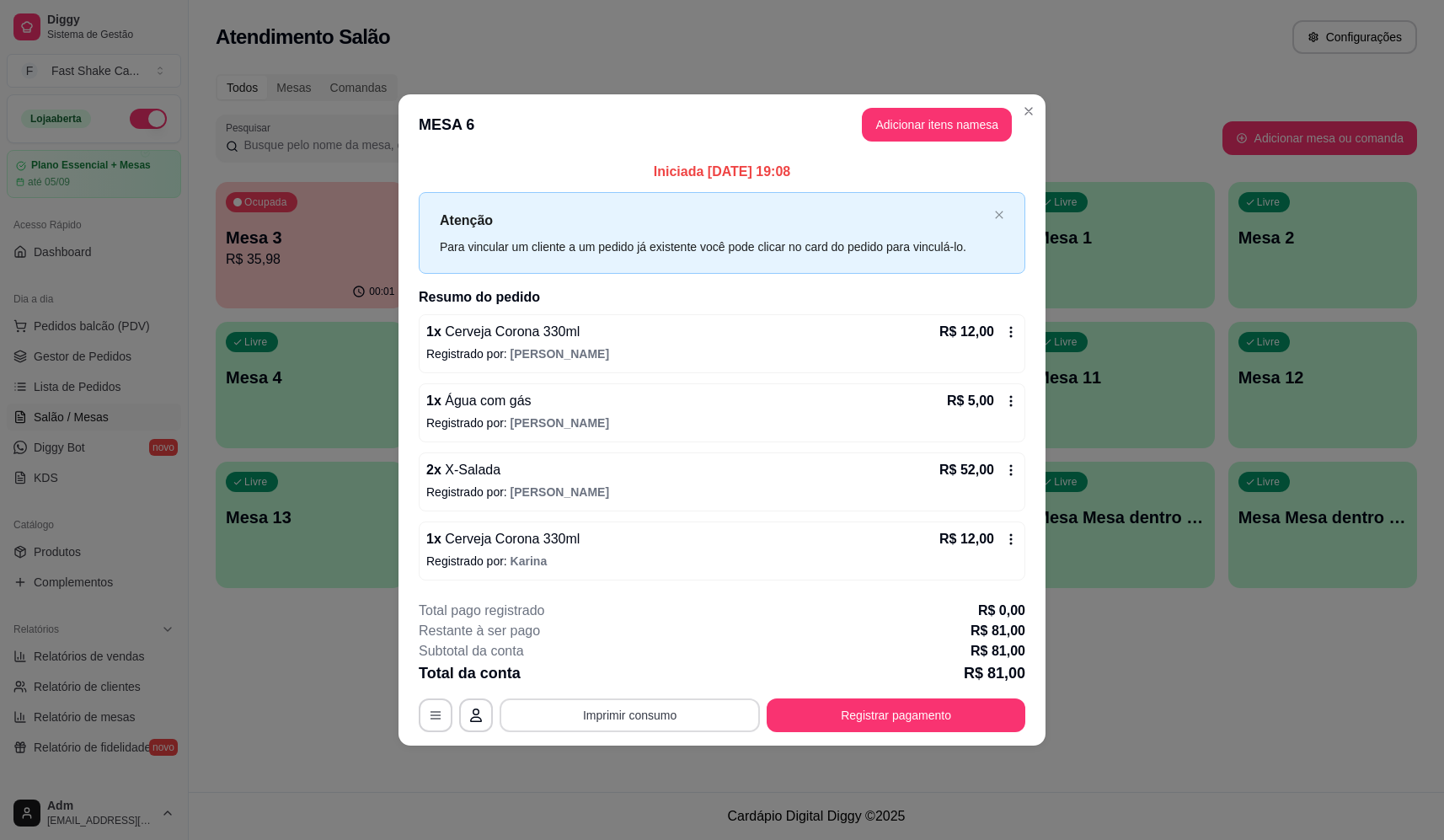
click at [683, 709] on button "Imprimir consumo" at bounding box center [629, 715] width 260 height 34
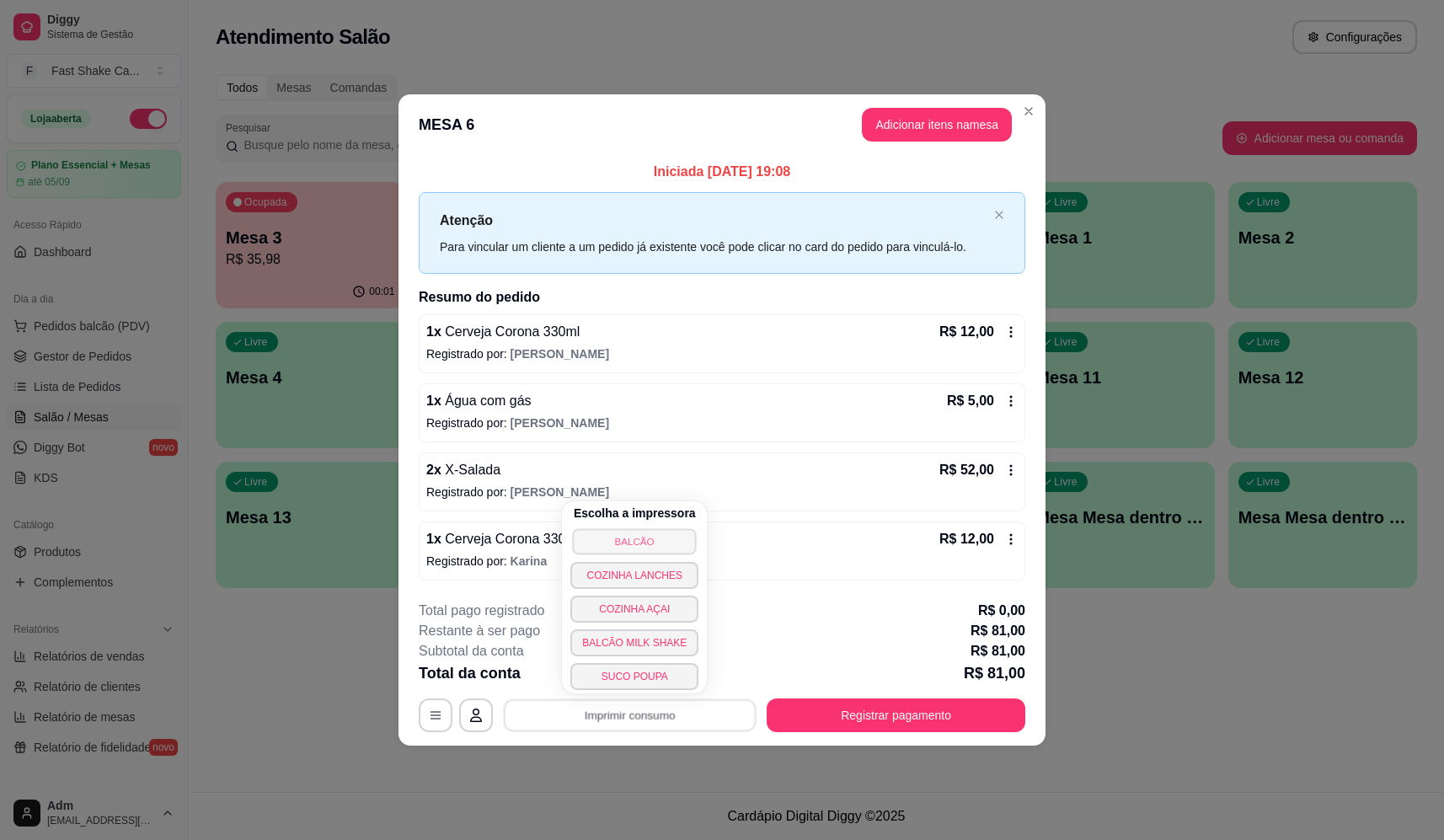
click at [651, 531] on button "BALCÃO" at bounding box center [635, 541] width 124 height 26
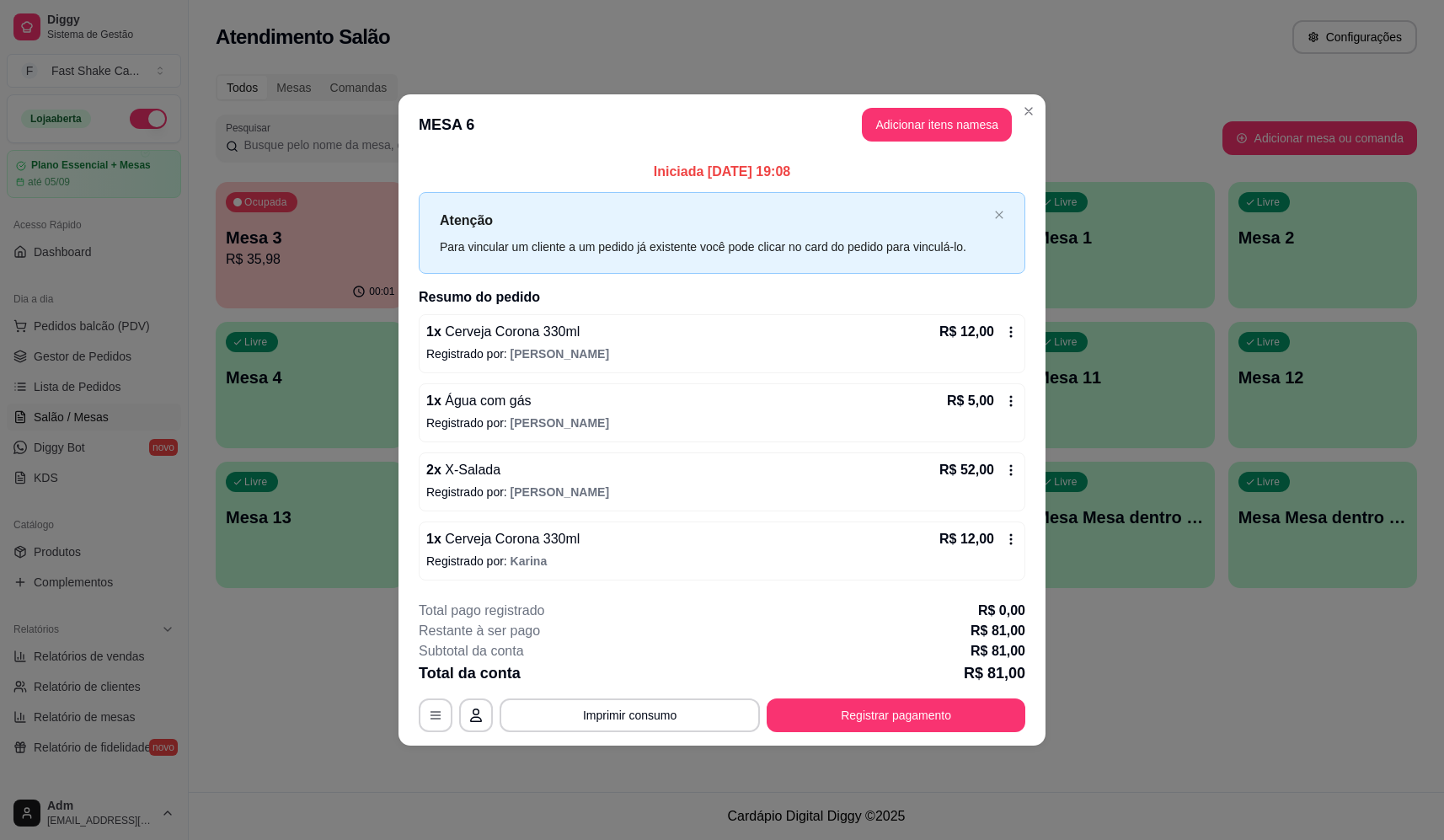
click at [899, 707] on button "Registrar pagamento" at bounding box center [895, 715] width 259 height 34
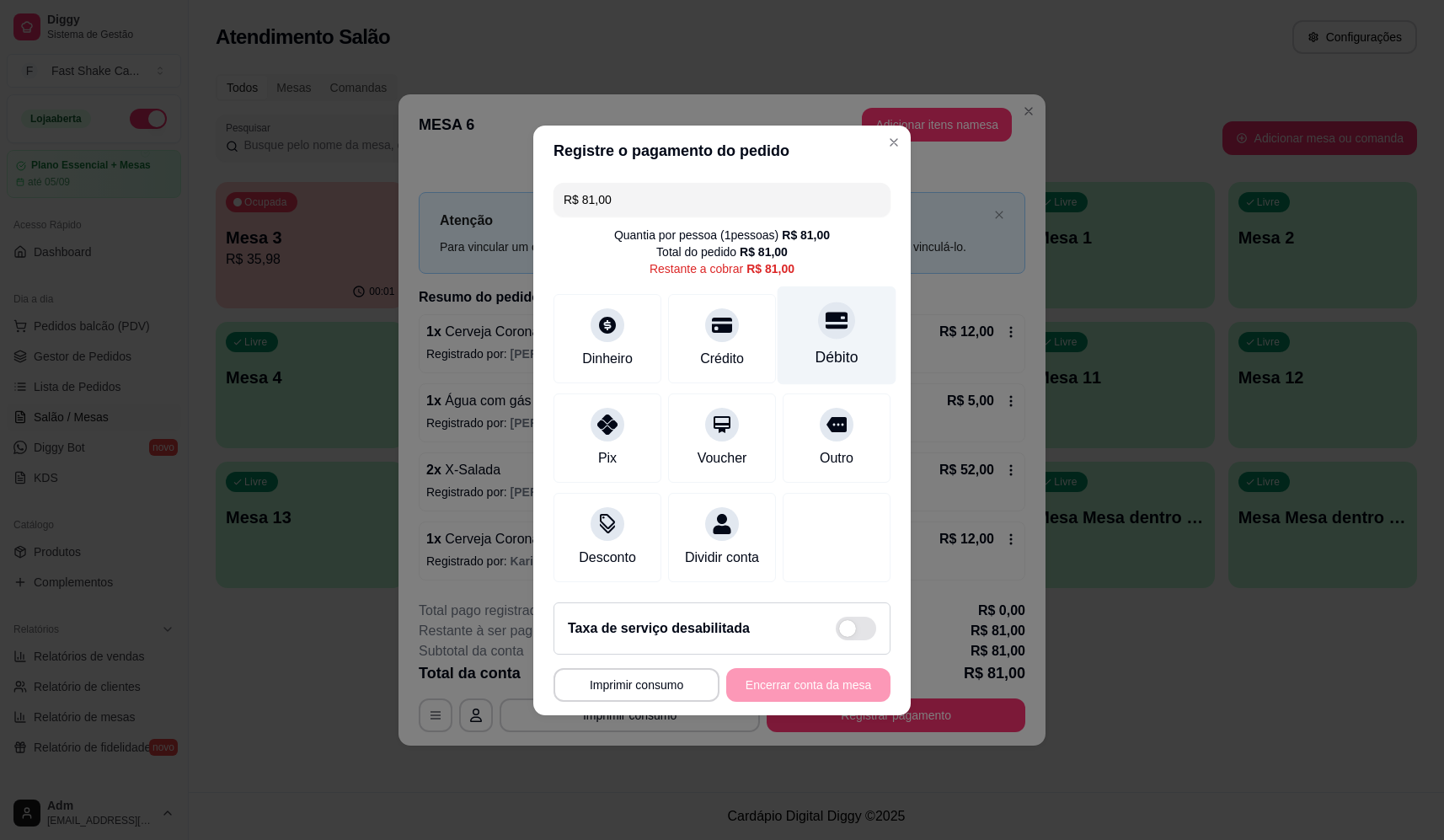
click at [843, 346] on div "Débito" at bounding box center [837, 357] width 43 height 21
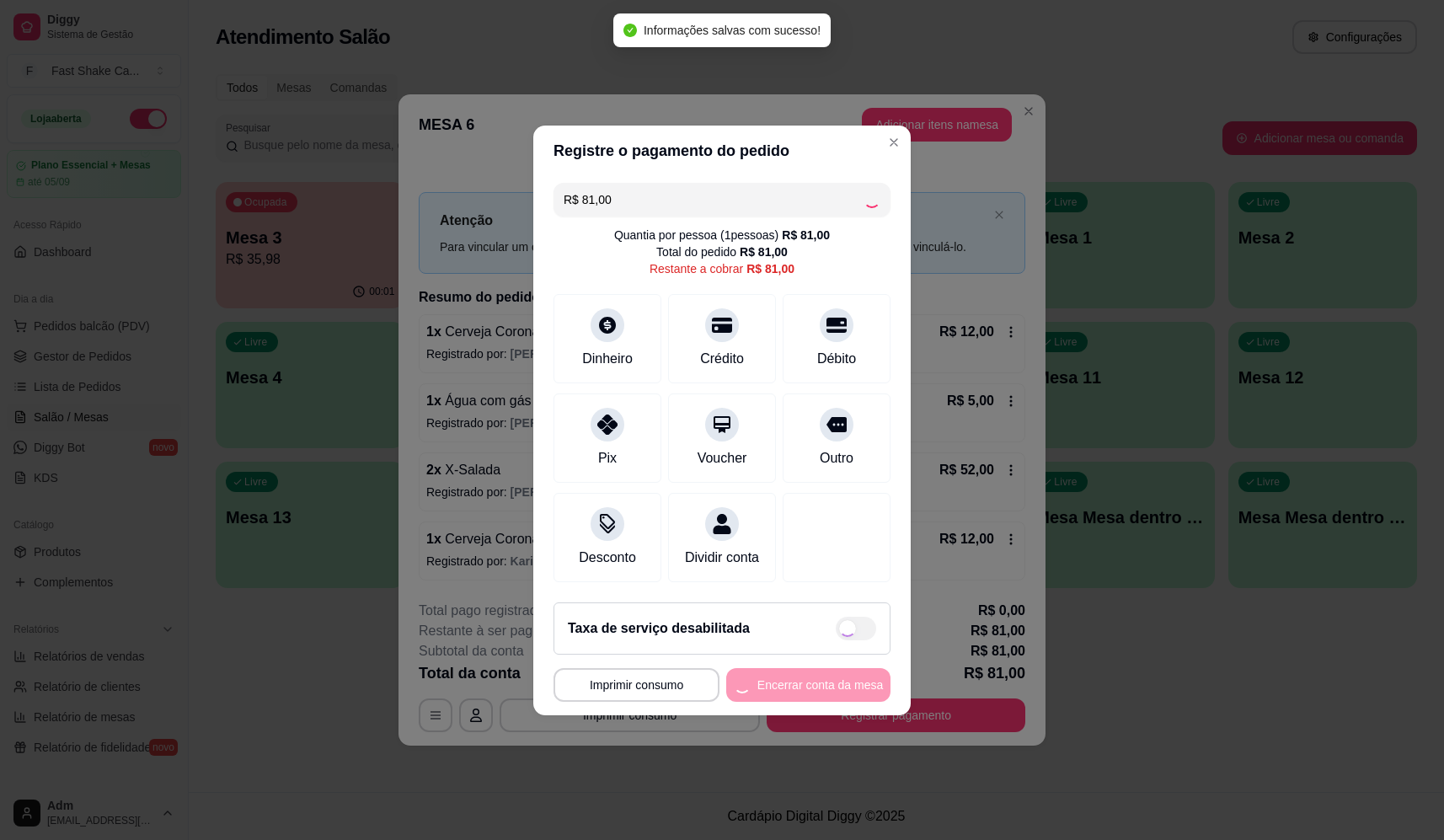
type input "R$ 0,00"
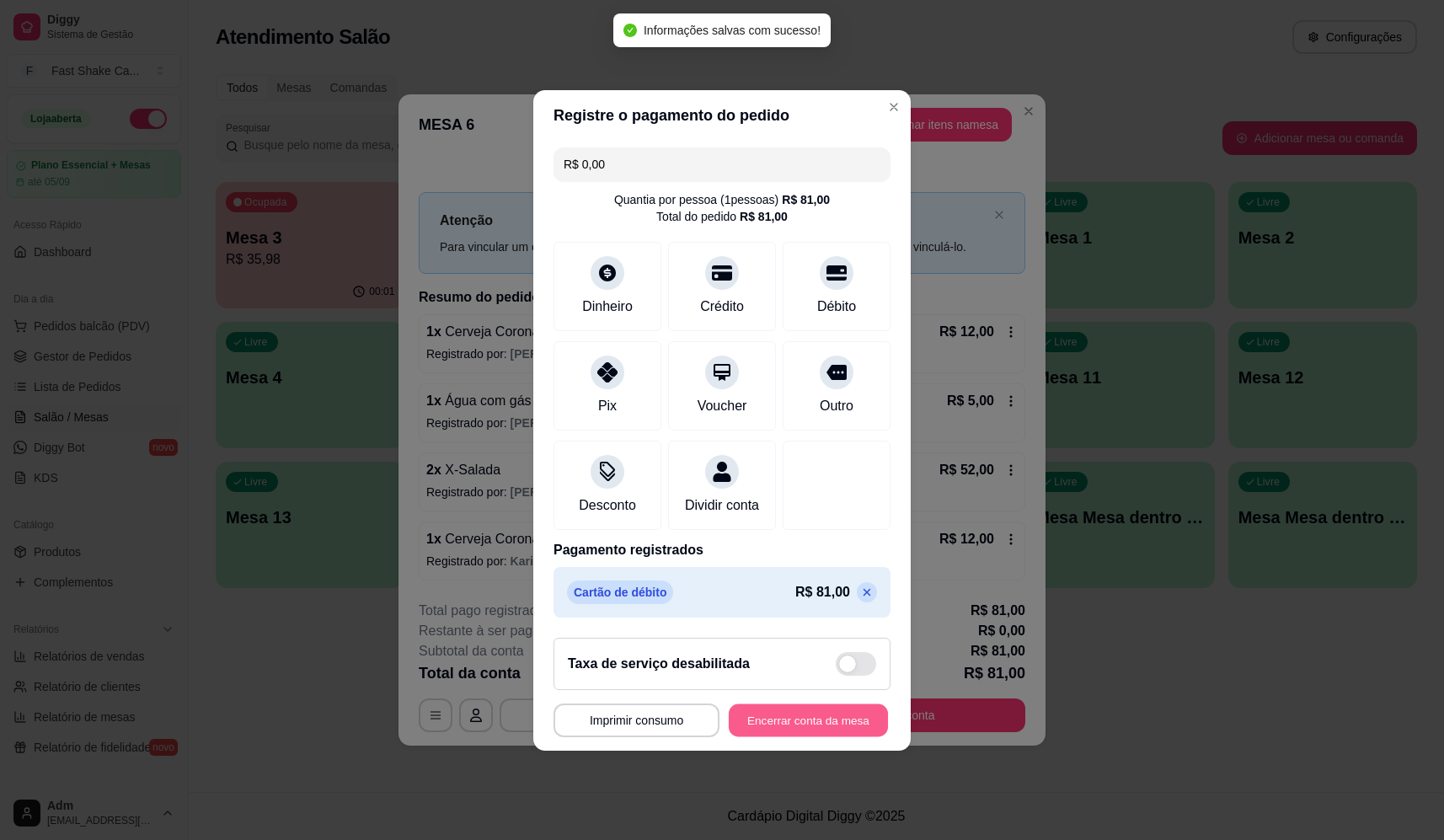
click at [828, 719] on button "Encerrar conta da mesa" at bounding box center [808, 720] width 160 height 33
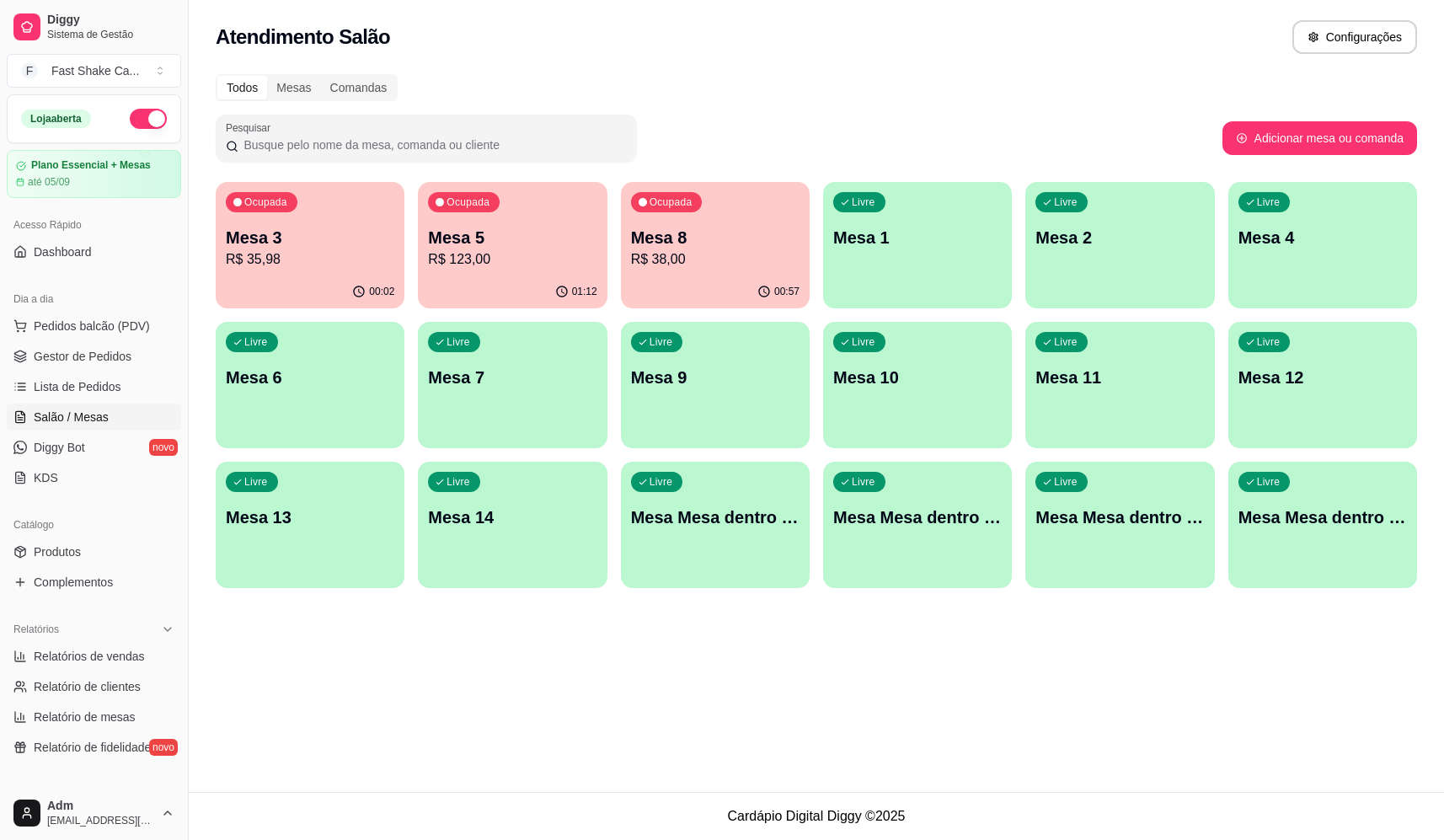
click at [322, 204] on div "Ocupada Mesa 3 R$ 35,98" at bounding box center [310, 229] width 189 height 93
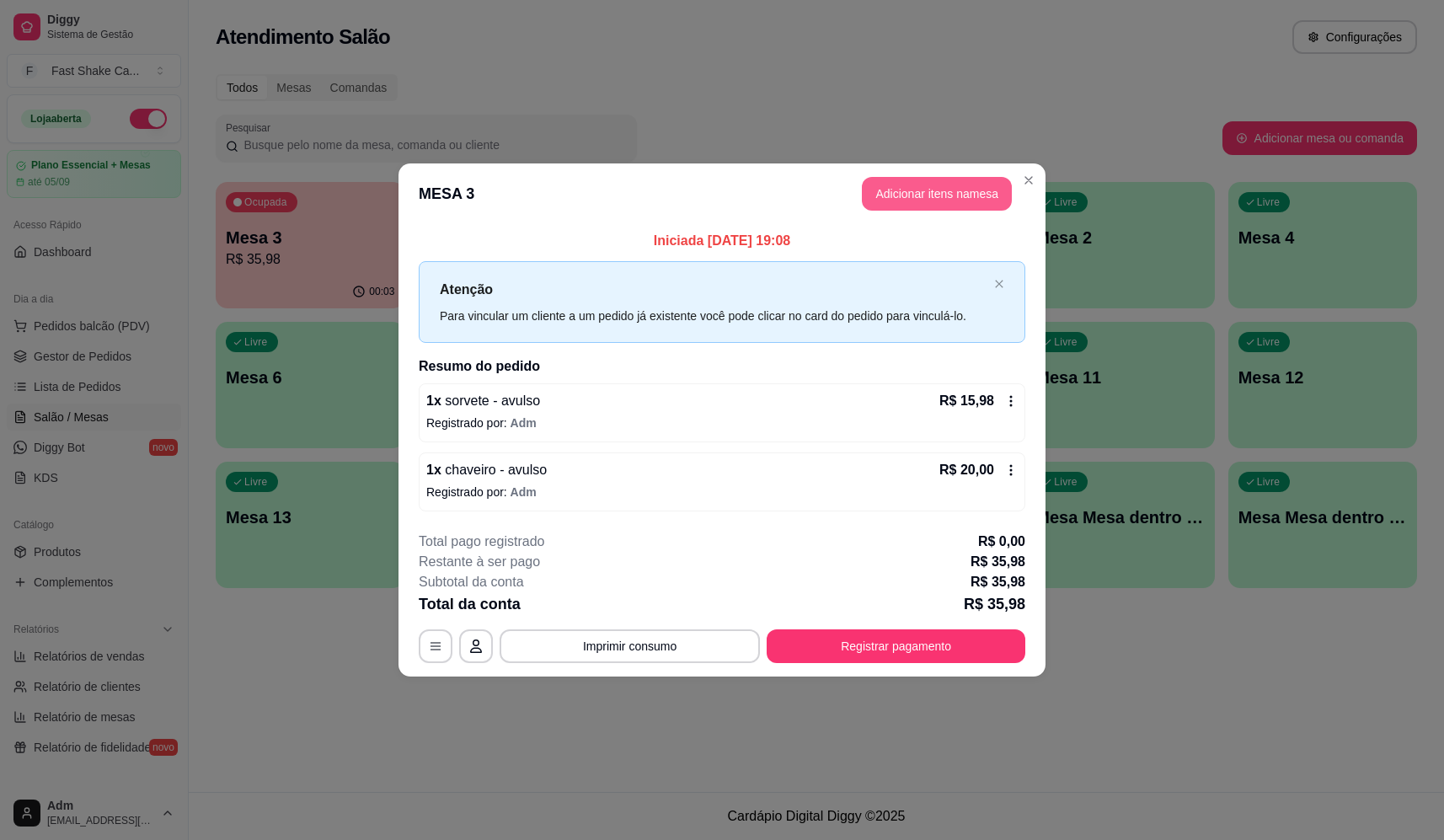
click at [904, 205] on button "Adicionar itens na mesa" at bounding box center [936, 194] width 150 height 34
click at [392, 133] on input "Pesquisa" at bounding box center [538, 125] width 972 height 17
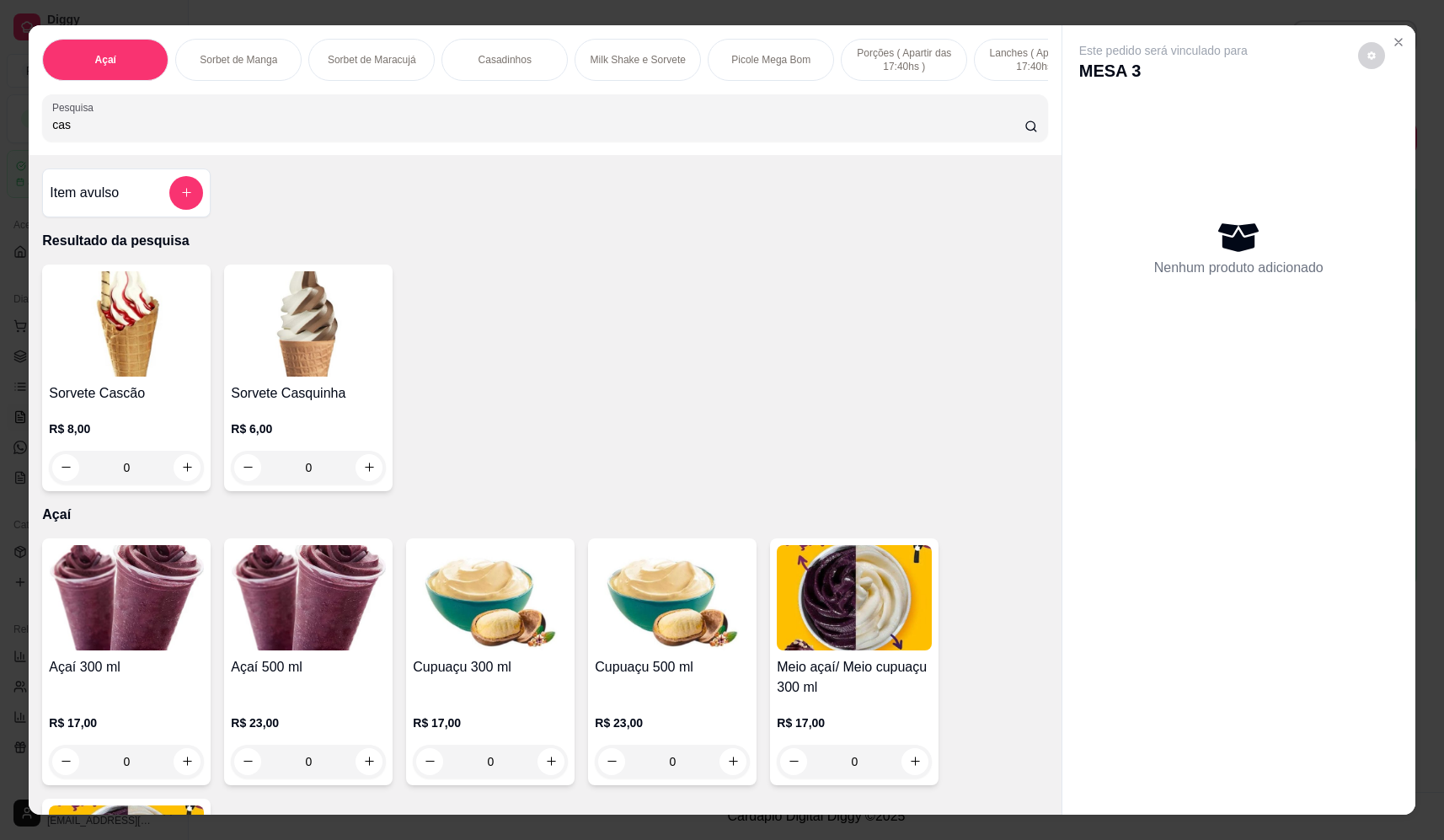
type input "cas"
click at [187, 482] on div "0" at bounding box center [126, 468] width 155 height 34
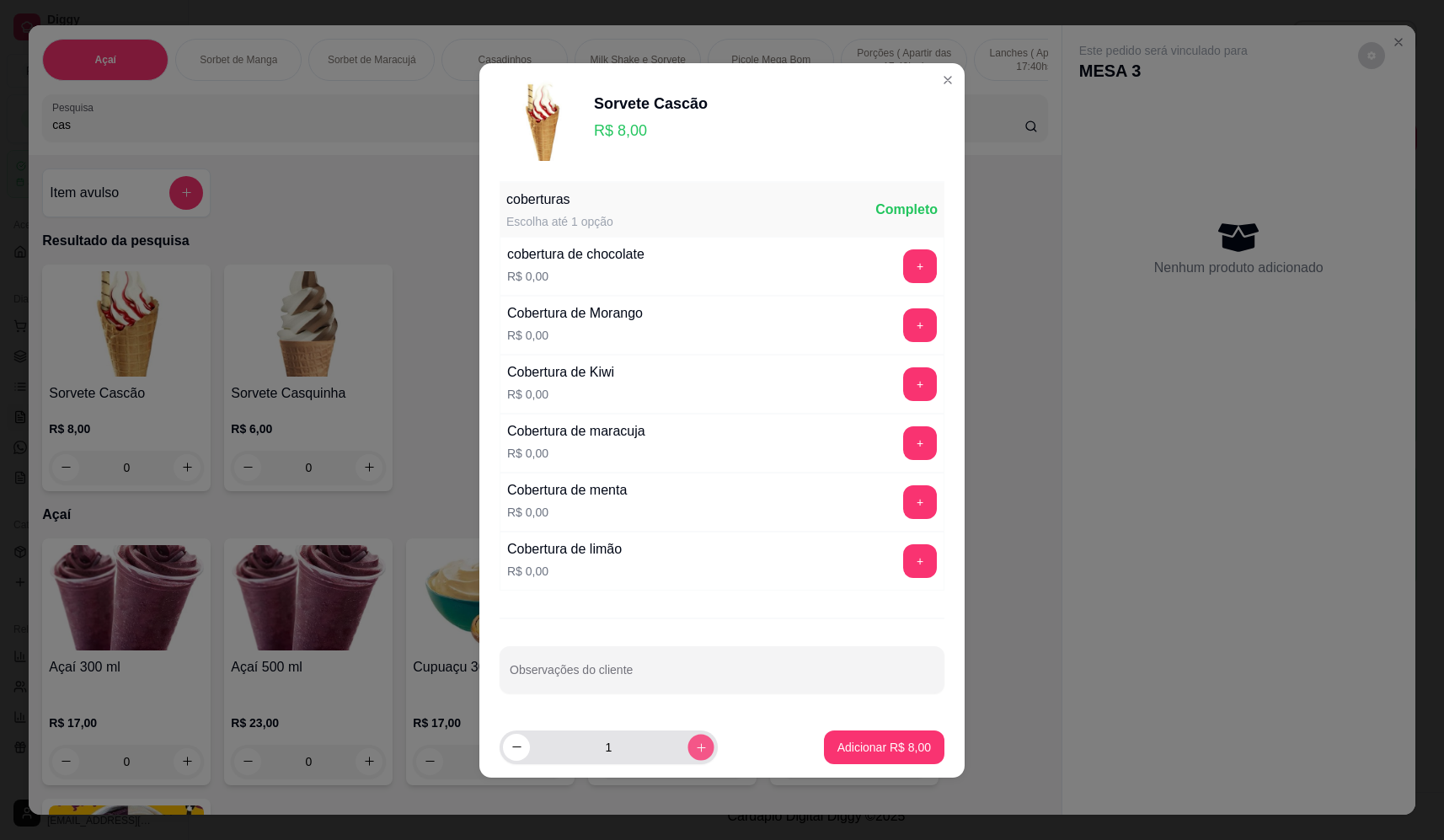
click at [695, 740] on icon "increase-product-quantity" at bounding box center [702, 747] width 13 height 13
type input "2"
click at [868, 743] on p "Adicionar R$ 16,00" at bounding box center [880, 747] width 100 height 17
type input "2"
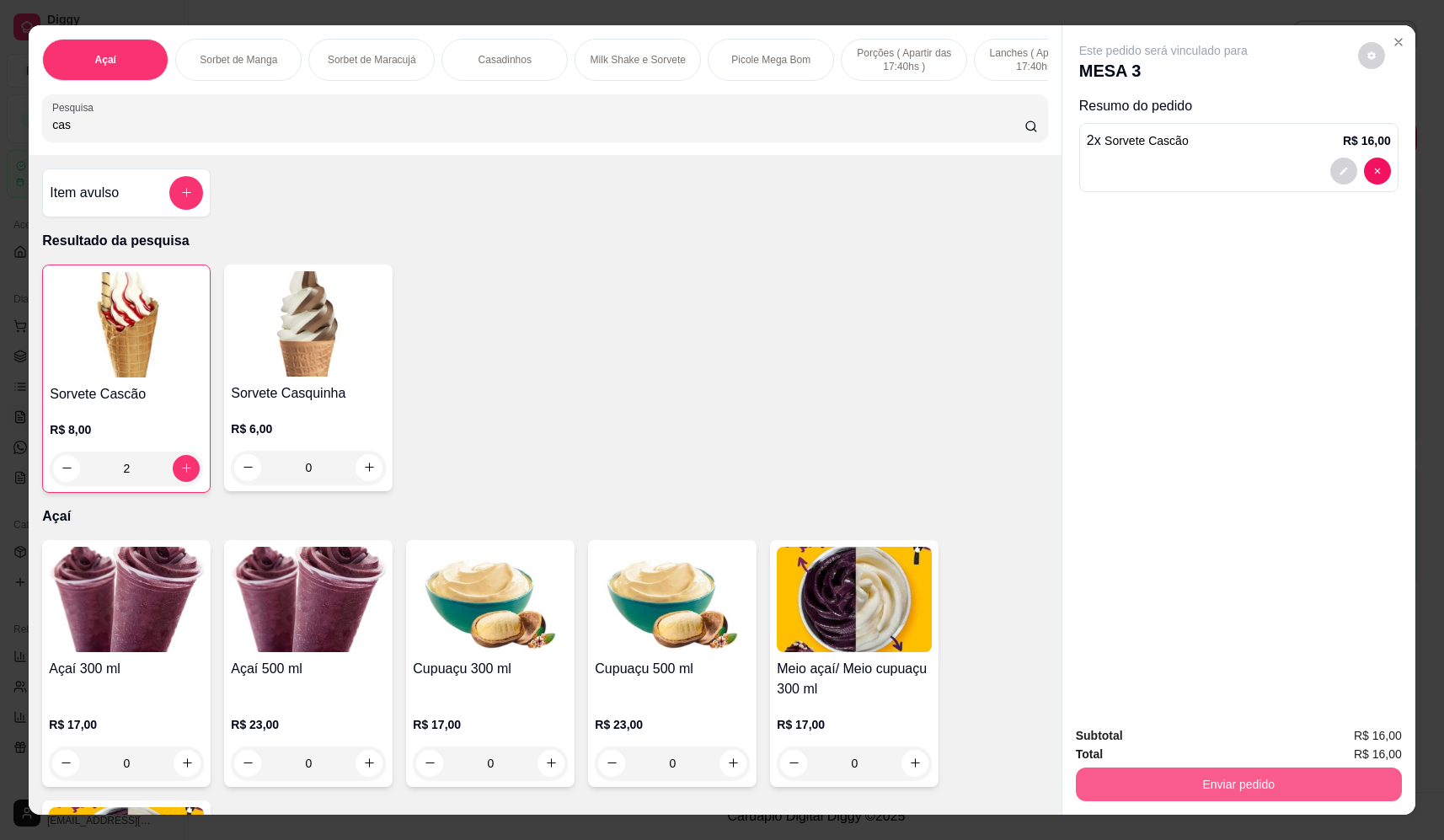
click at [1159, 774] on button "Enviar pedido" at bounding box center [1238, 784] width 326 height 34
click at [1160, 727] on button "Não registrar e enviar pedido" at bounding box center [1183, 743] width 175 height 32
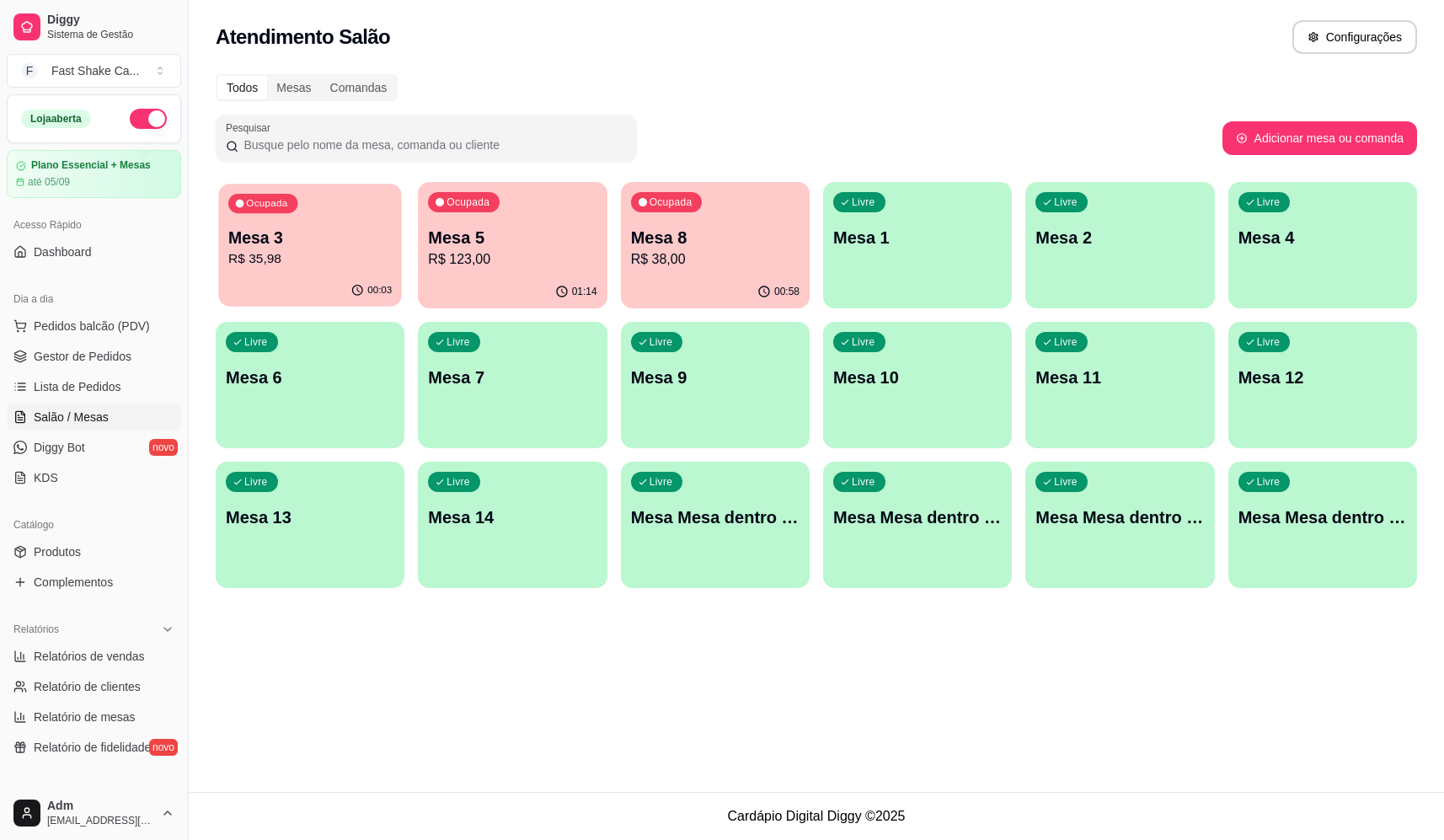
click at [358, 240] on p "Mesa 3" at bounding box center [310, 238] width 163 height 22
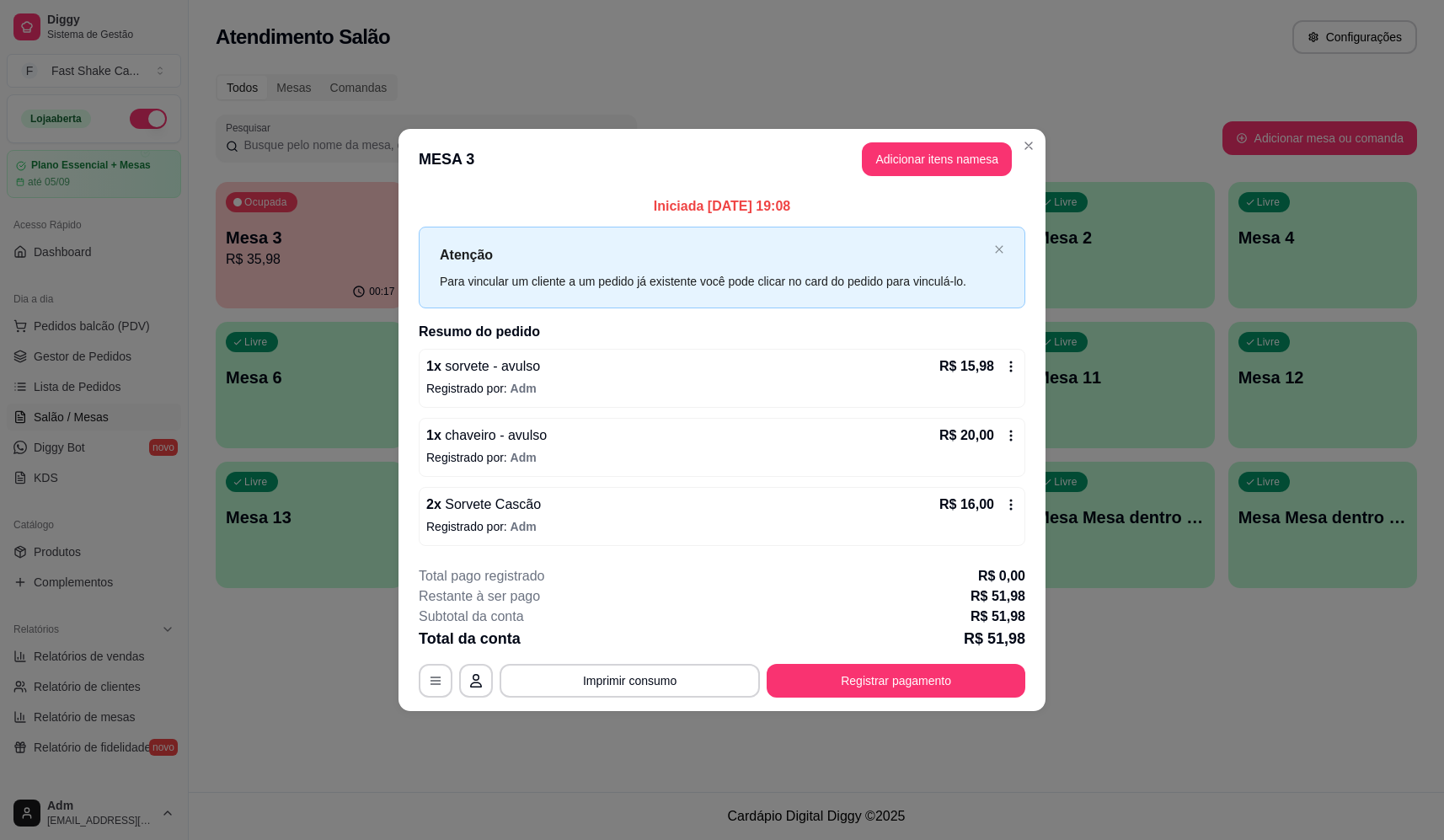
click at [679, 695] on button "Imprimir consumo" at bounding box center [629, 680] width 260 height 34
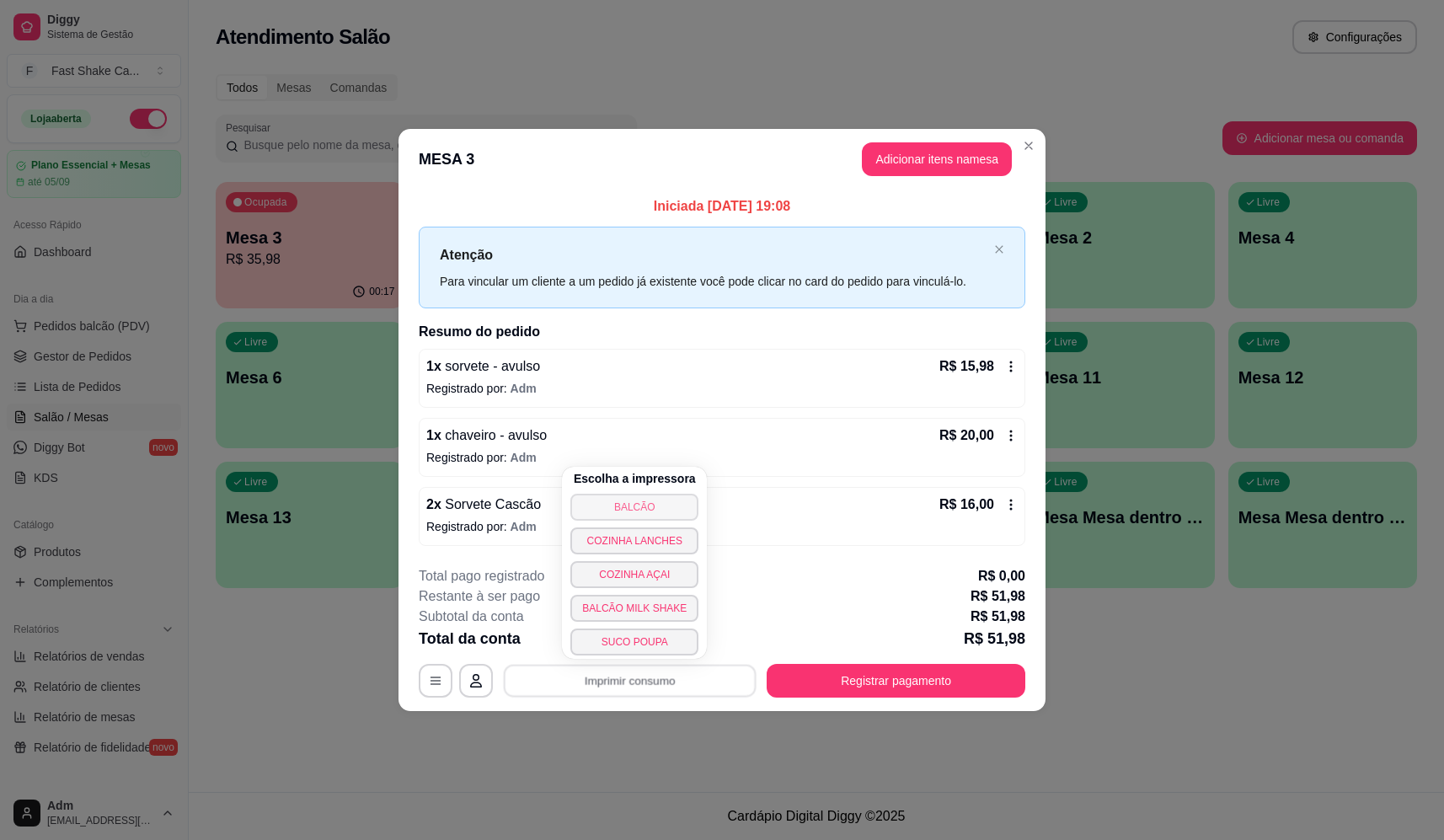
click at [655, 499] on button "BALCÃO" at bounding box center [634, 507] width 128 height 27
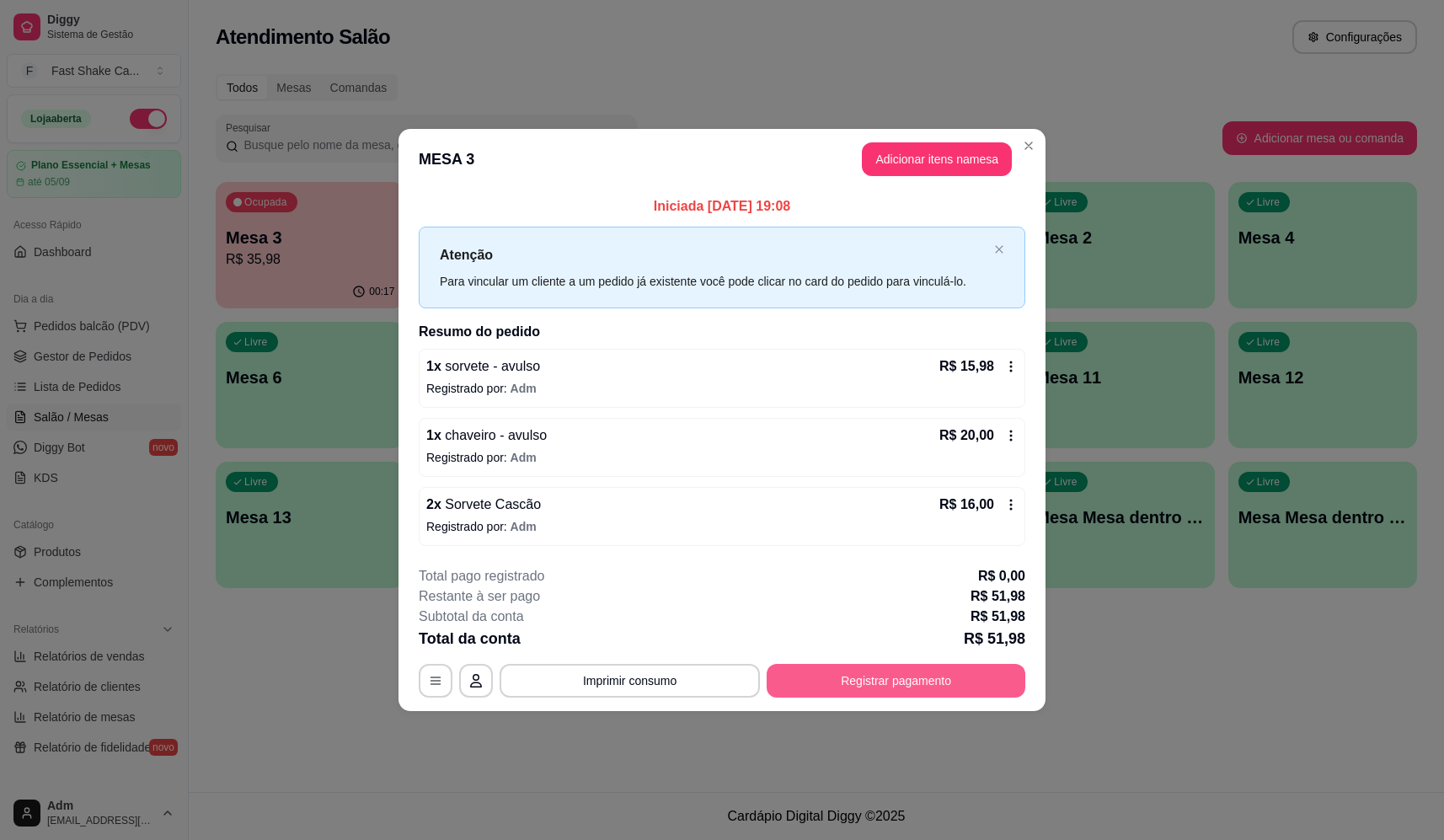
click at [946, 697] on div "**********" at bounding box center [722, 680] width 607 height 34
click at [848, 307] on div "Débito" at bounding box center [836, 335] width 119 height 99
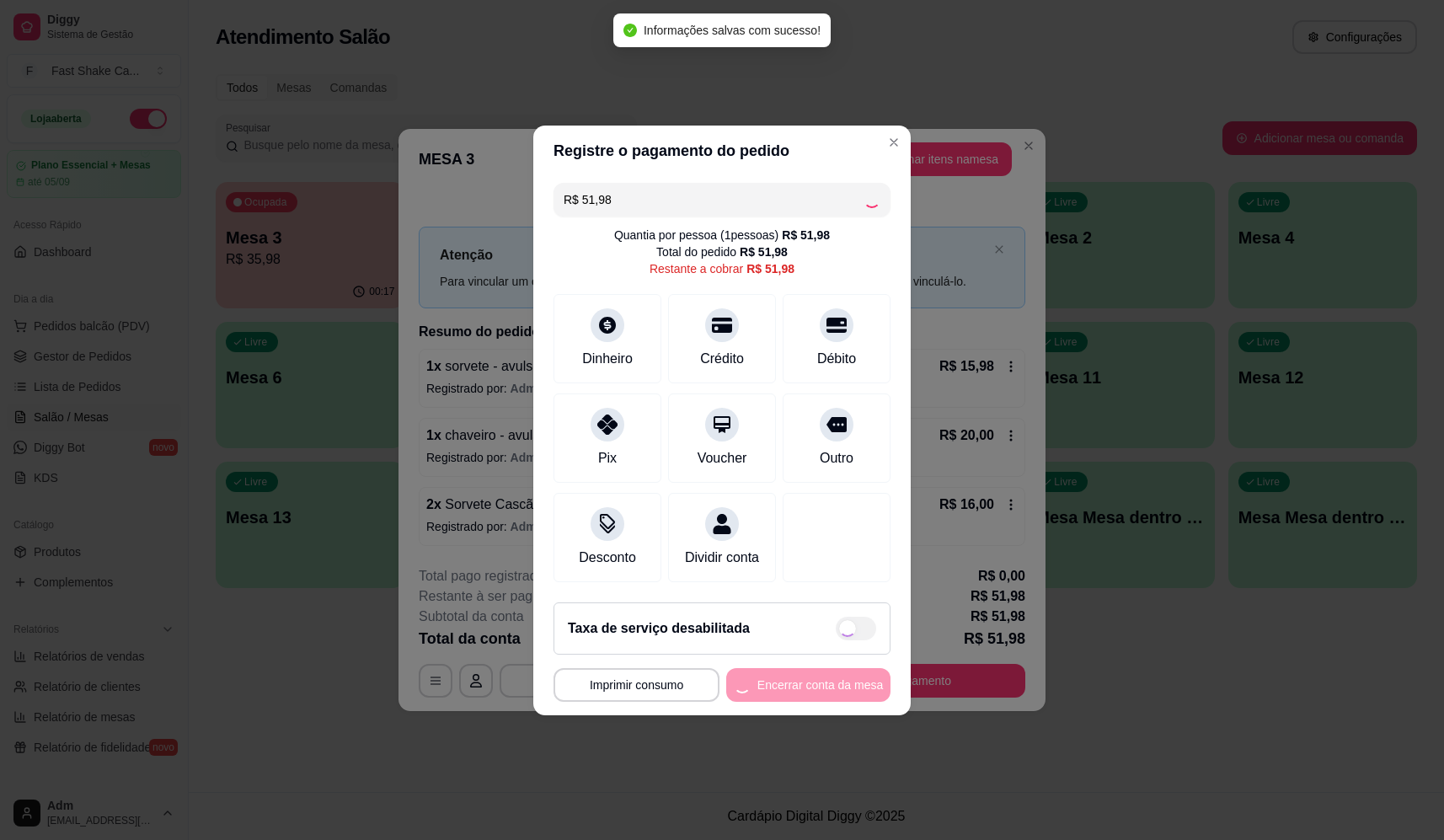
type input "R$ 0,00"
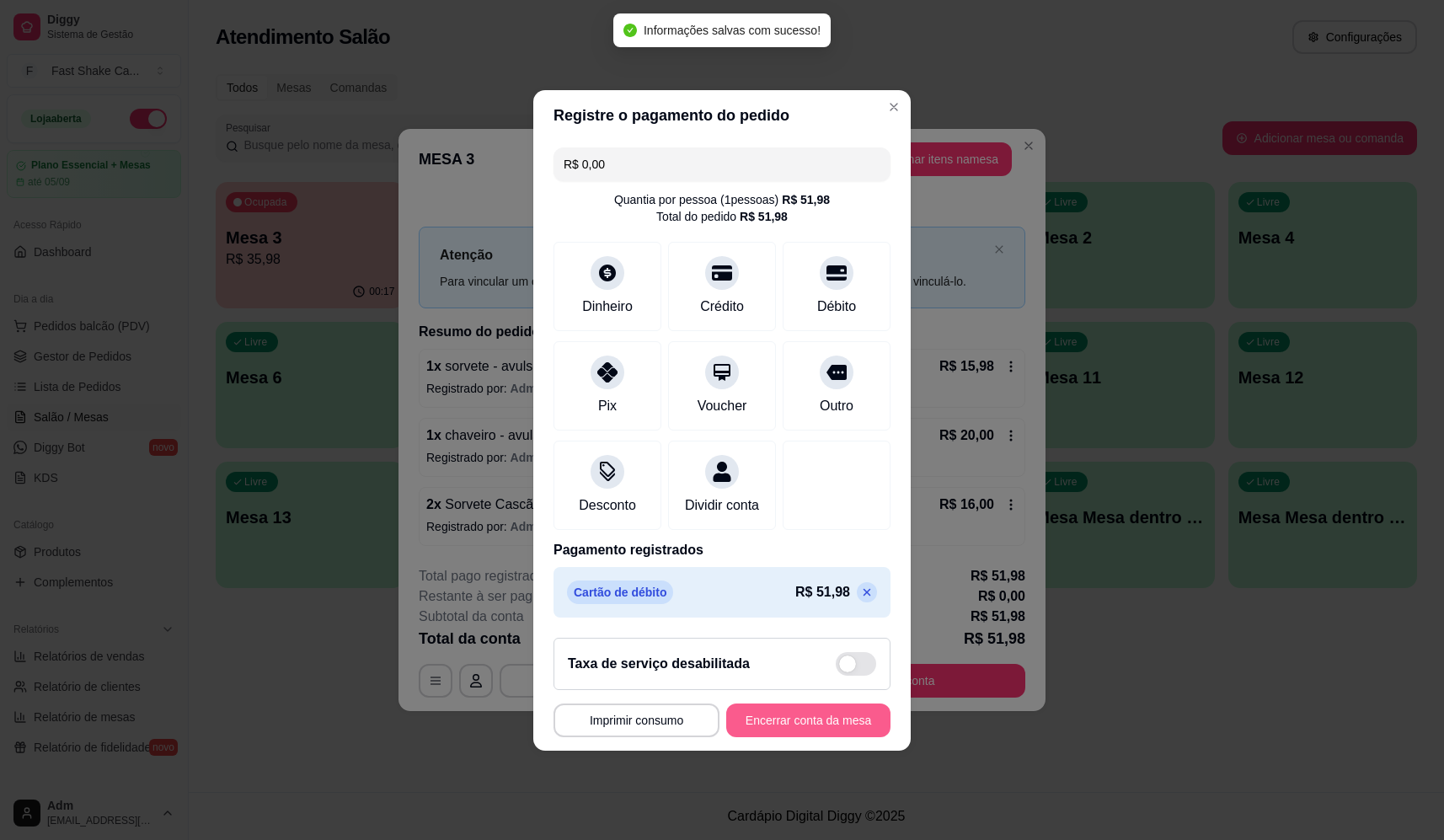
click at [767, 737] on button "Encerrar conta da mesa" at bounding box center [808, 721] width 164 height 34
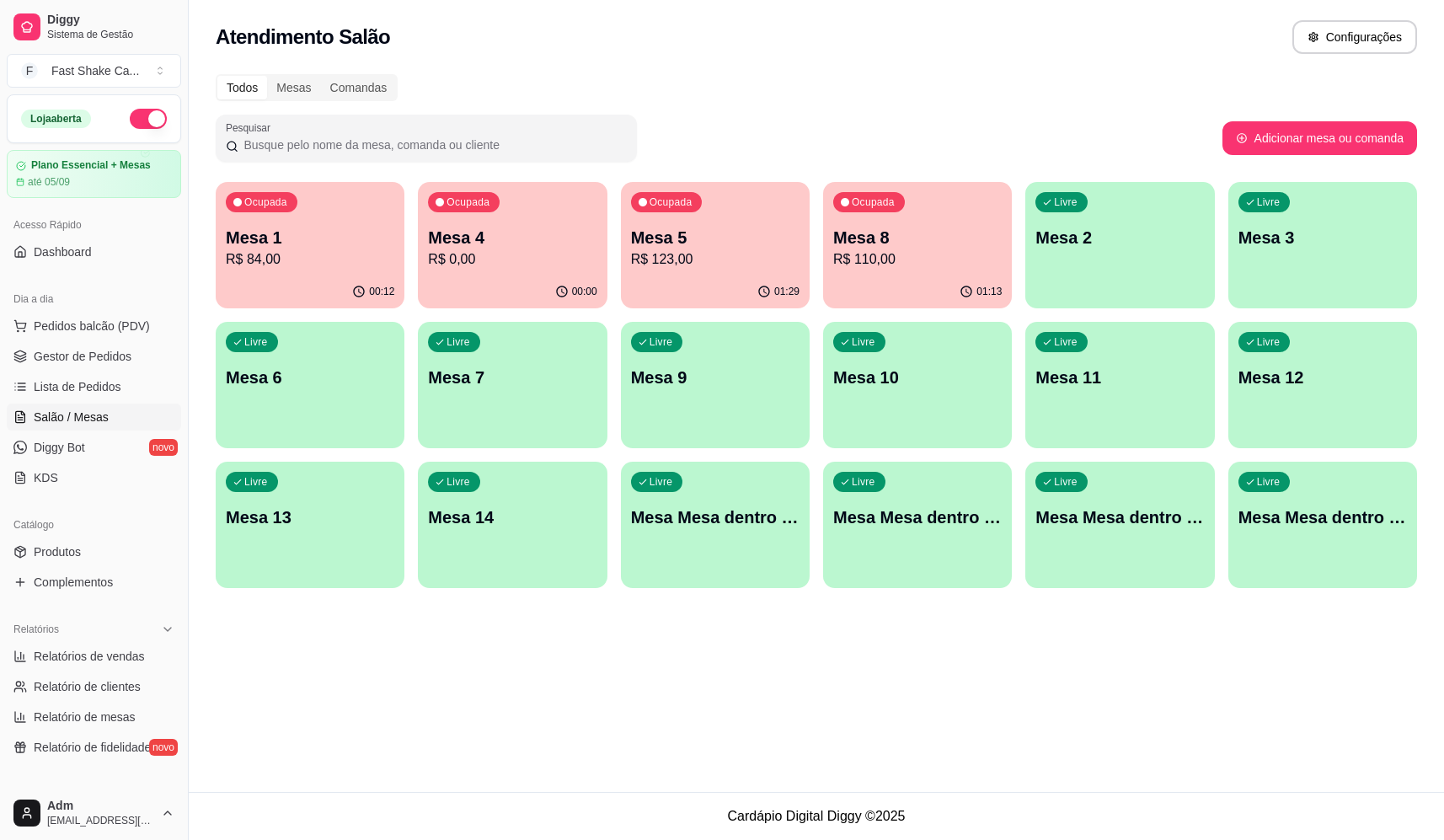
click at [930, 232] on p "Mesa 8" at bounding box center [918, 237] width 168 height 23
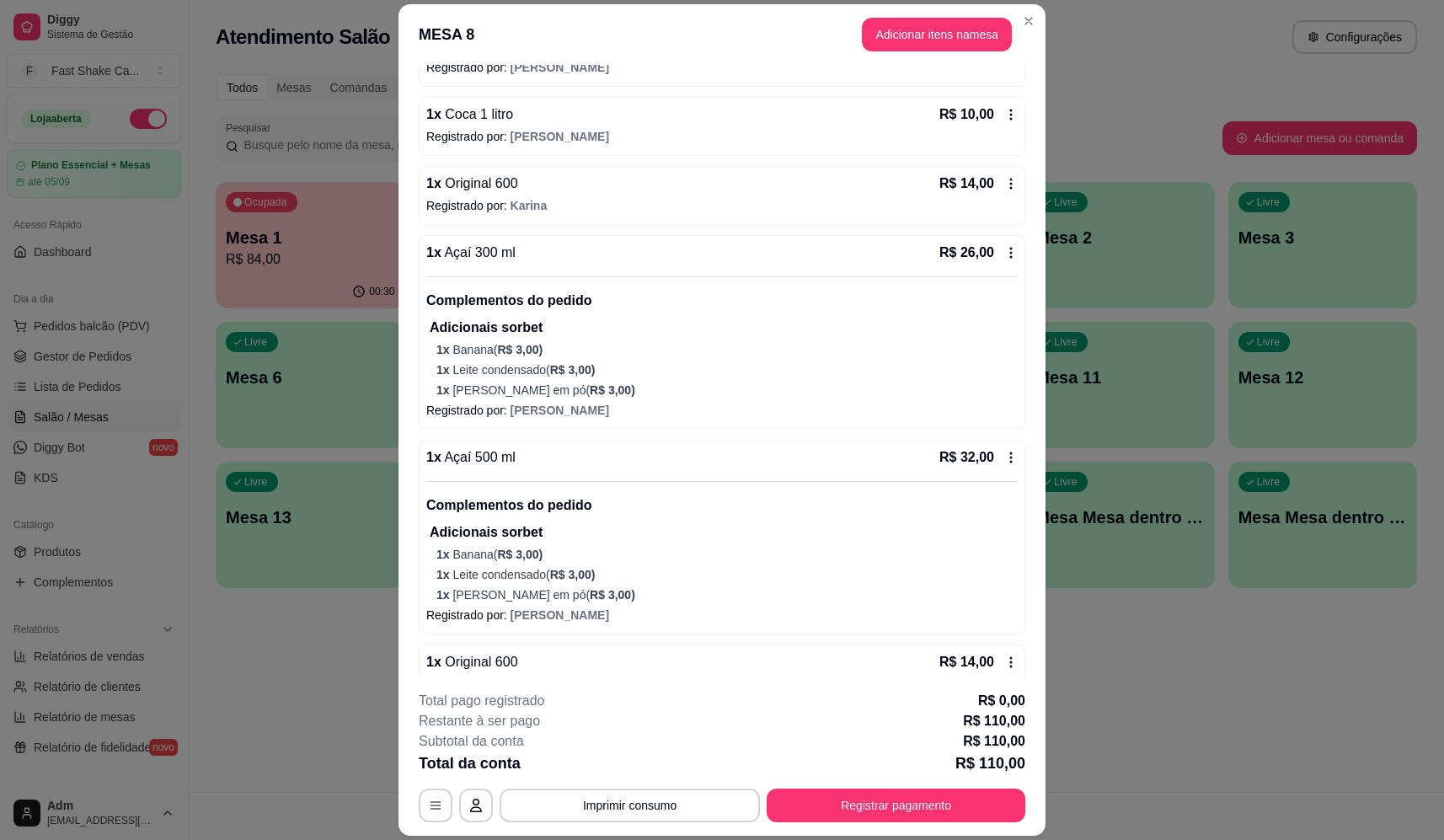
scroll to position [229, 0]
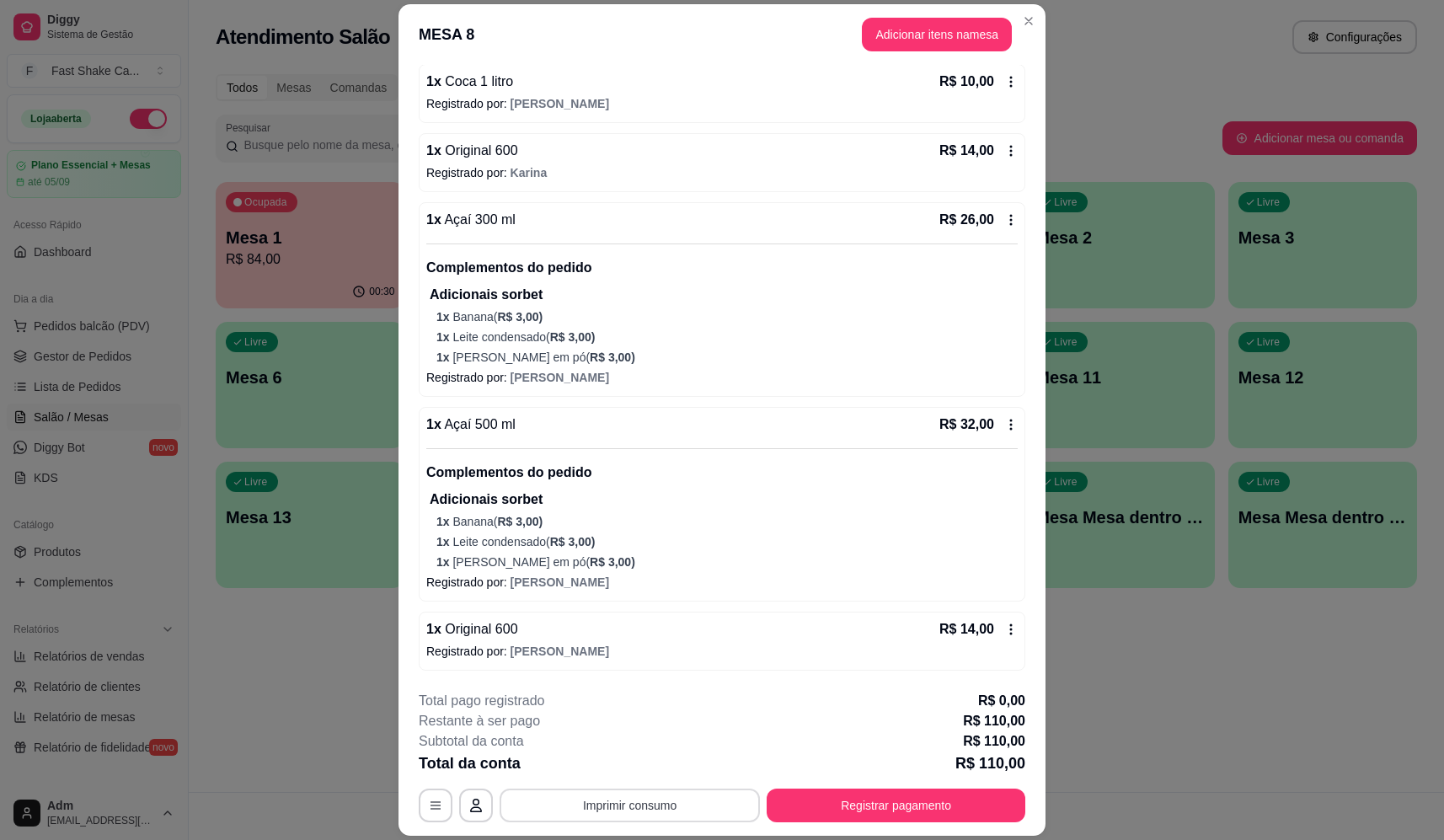
click at [632, 804] on button "Imprimir consumo" at bounding box center [629, 805] width 260 height 34
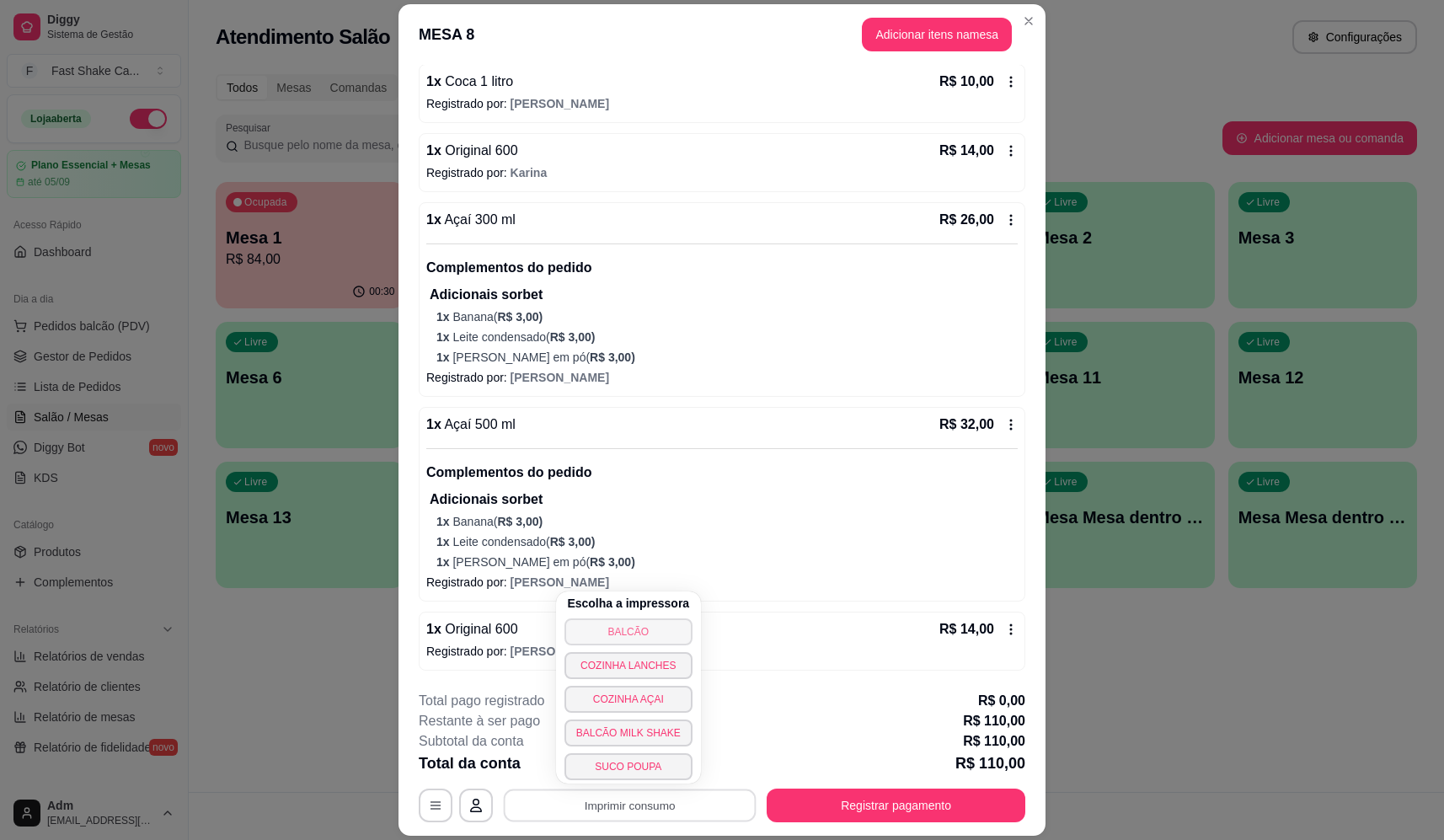
click at [618, 630] on button "BALCÃO" at bounding box center [628, 631] width 128 height 27
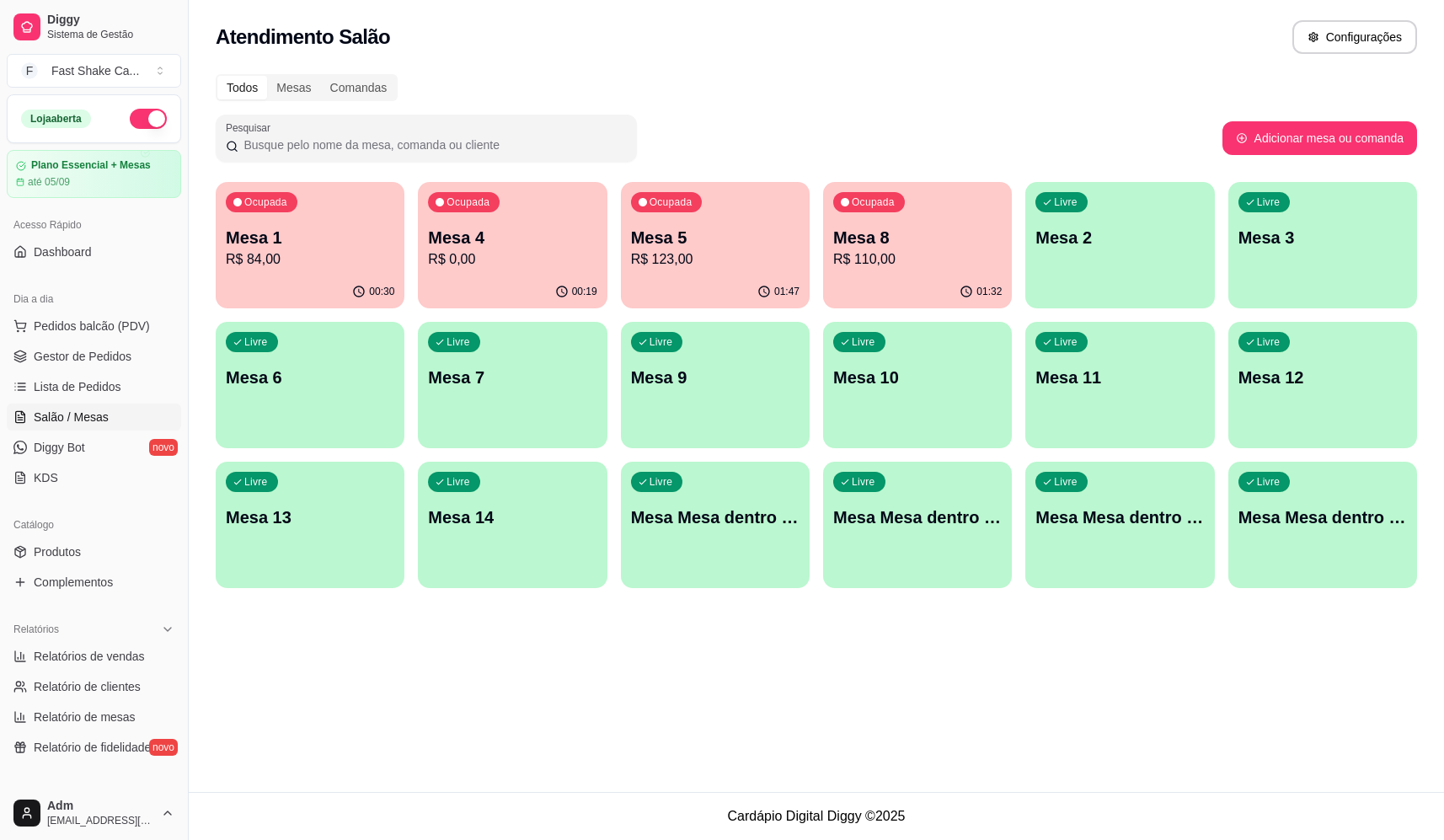
click at [1006, 261] on div "Ocupada Mesa 8 R$ 110,00" at bounding box center [918, 229] width 189 height 93
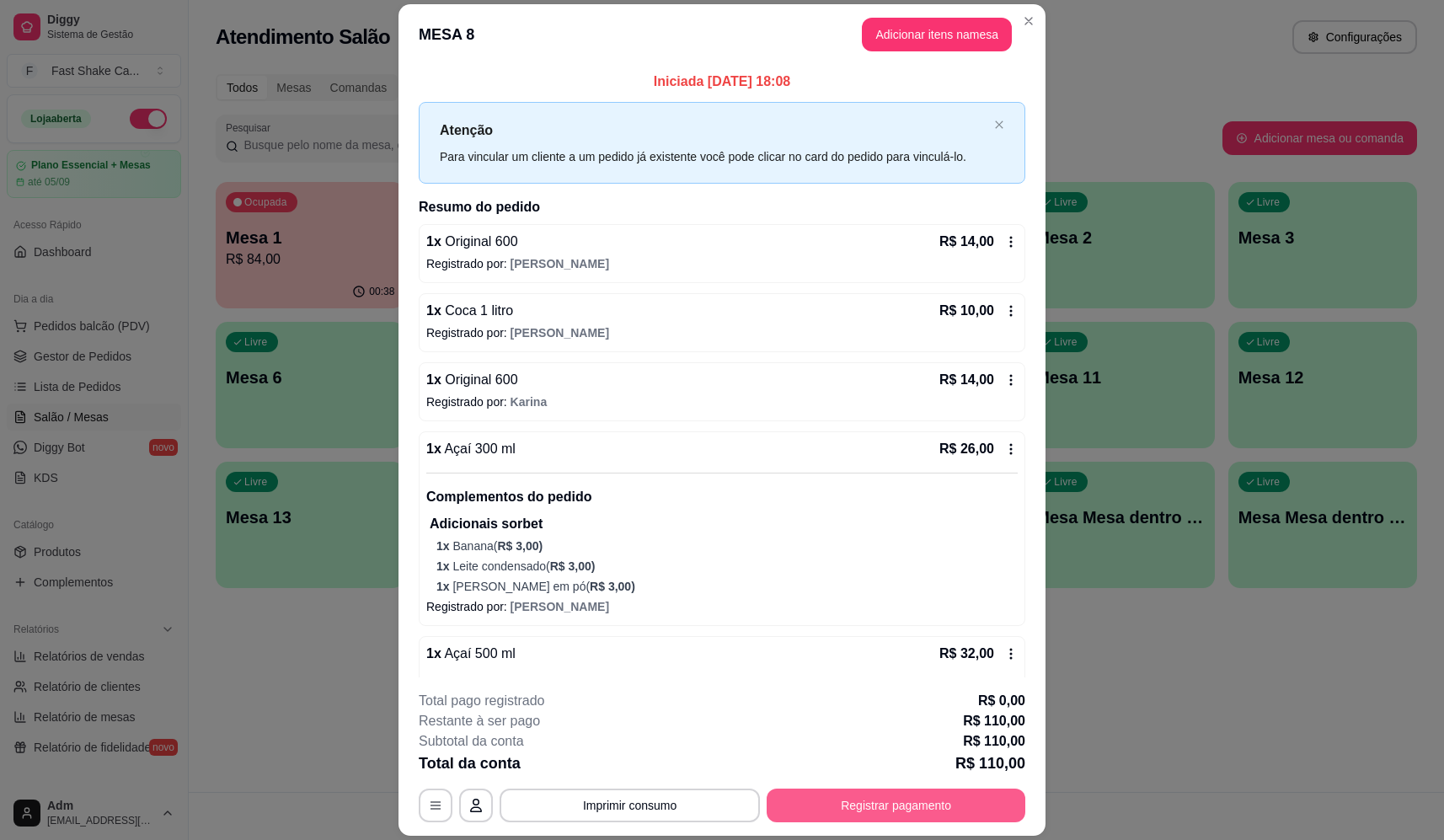
click at [942, 804] on button "Registrar pagamento" at bounding box center [895, 805] width 259 height 34
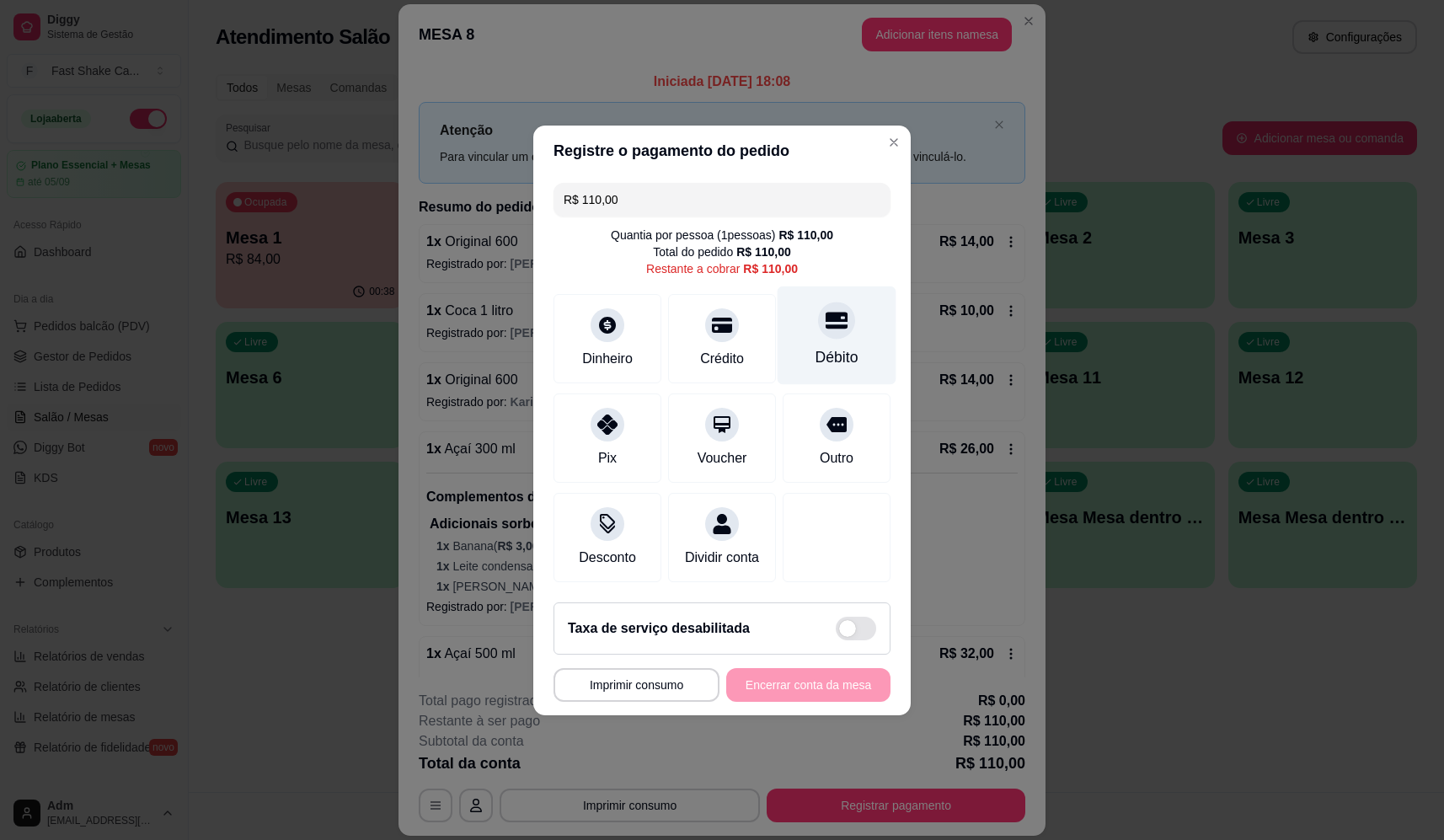
click at [821, 328] on div at bounding box center [836, 320] width 37 height 37
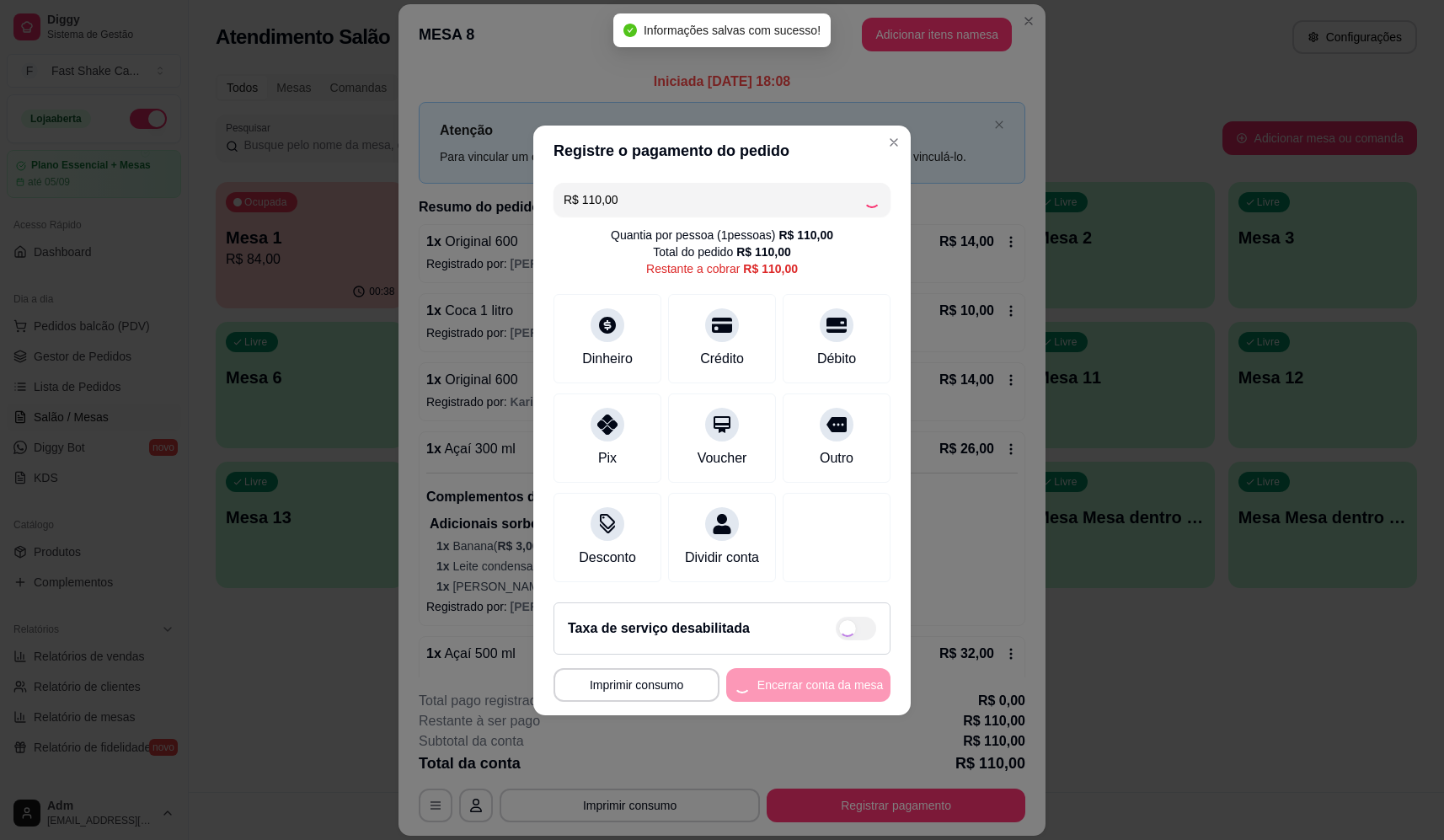
type input "R$ 0,00"
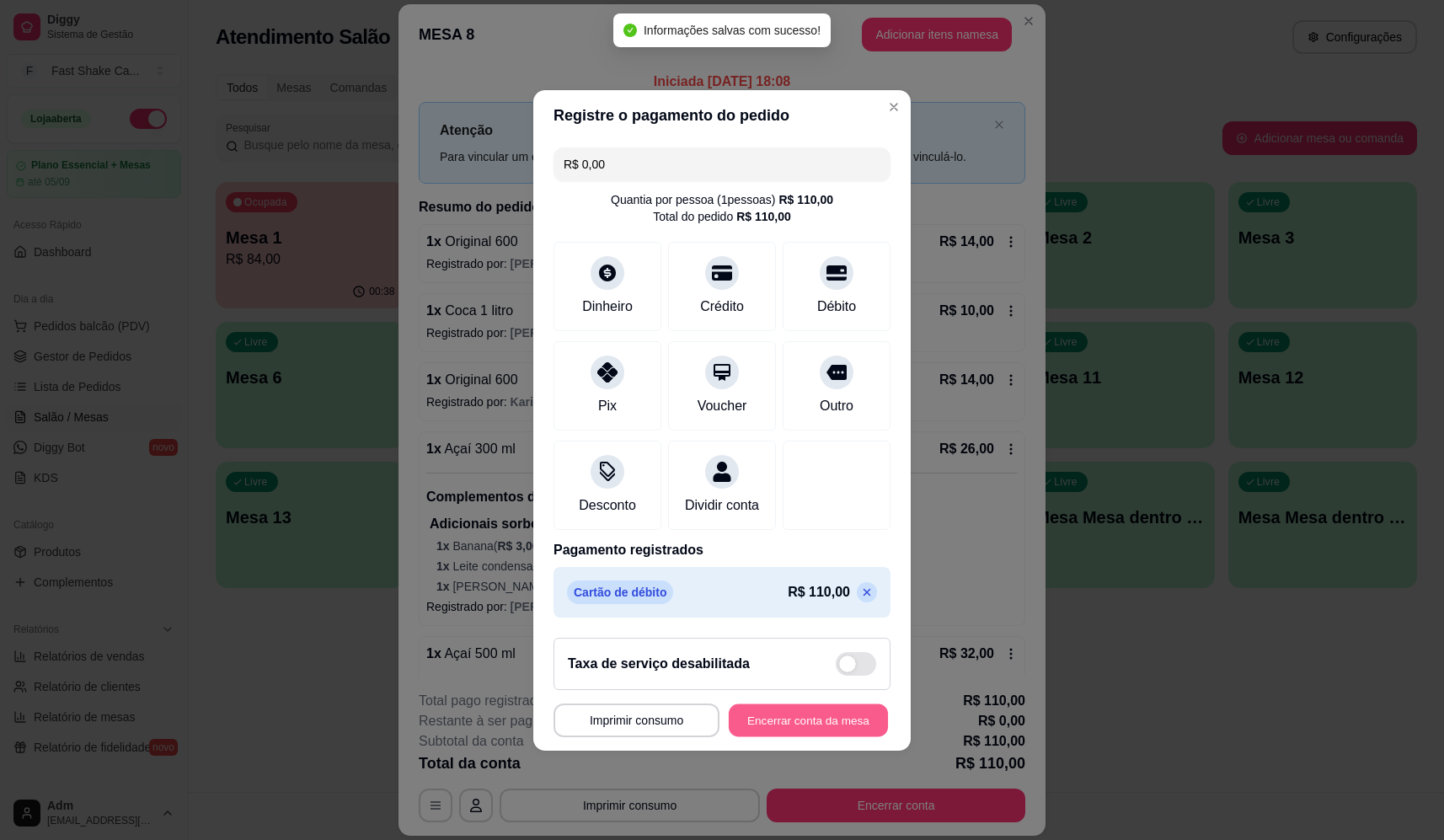
click at [774, 732] on button "Encerrar conta da mesa" at bounding box center [808, 720] width 160 height 33
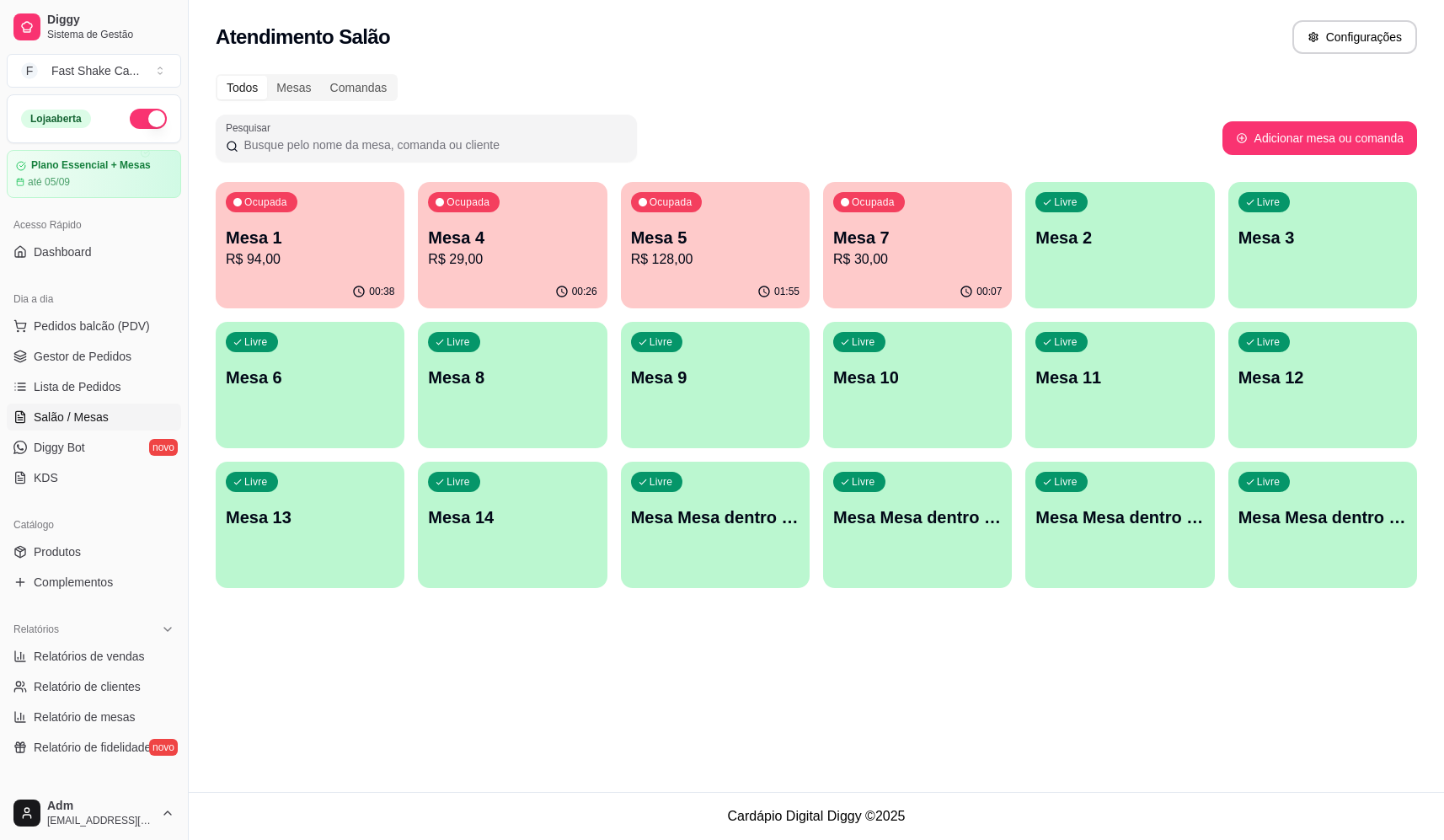
click at [332, 275] on div "00:38" at bounding box center [310, 291] width 189 height 33
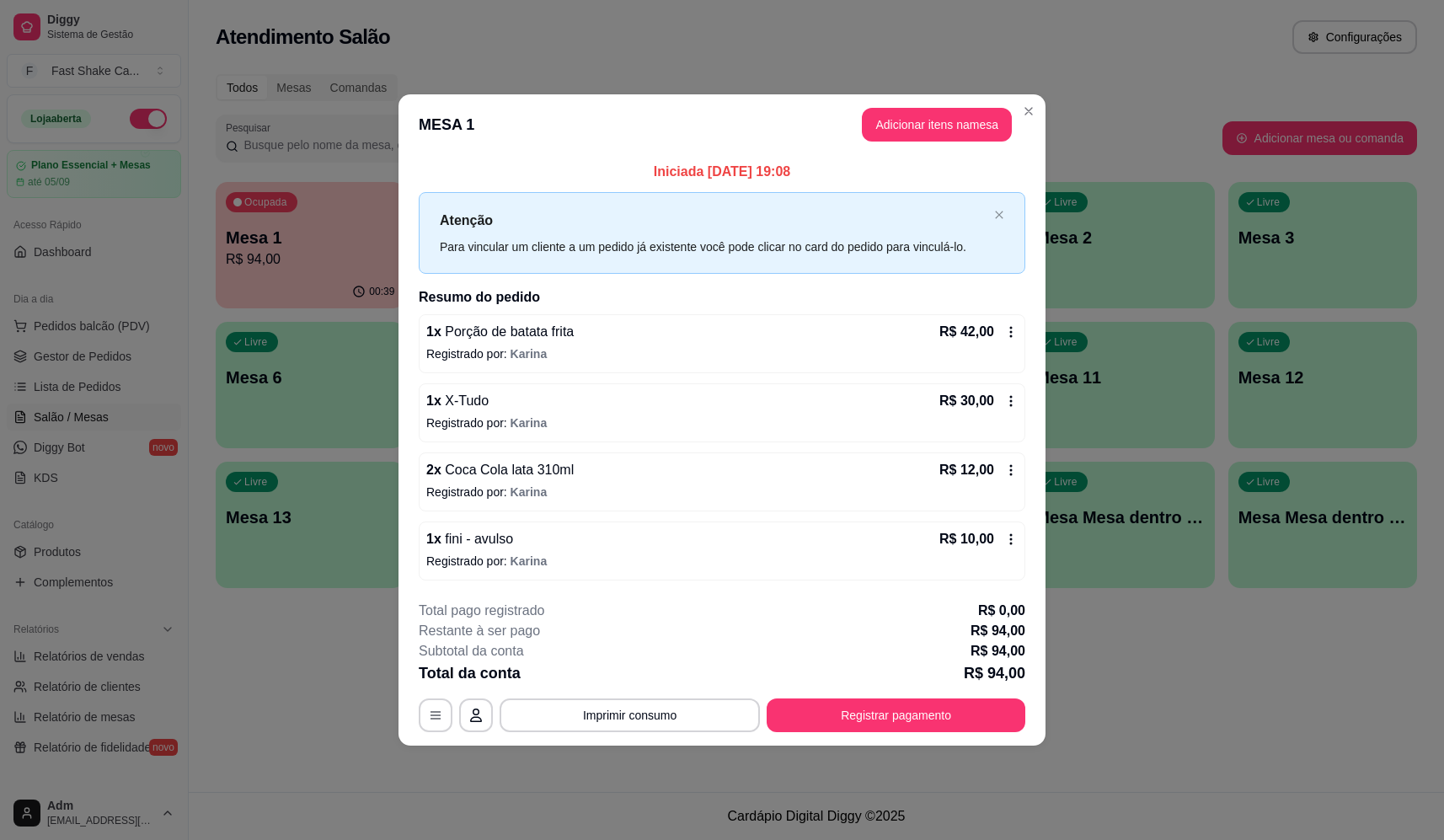
drag, startPoint x: 668, startPoint y: 733, endPoint x: 662, endPoint y: 723, distance: 11.7
click at [667, 732] on footer "**********" at bounding box center [722, 666] width 647 height 159
click at [662, 722] on button "Imprimir consumo" at bounding box center [629, 715] width 260 height 34
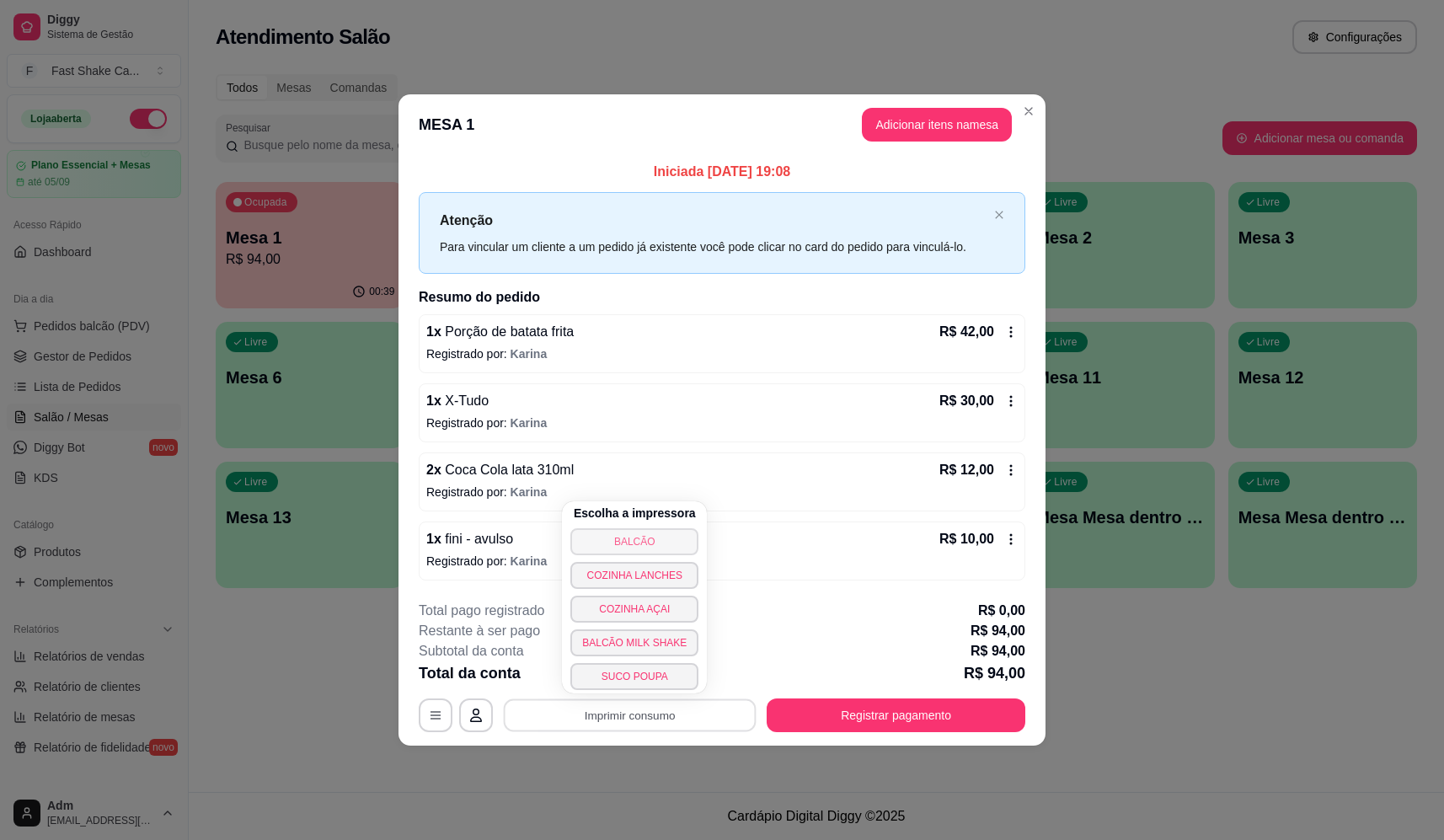
click at [626, 542] on button "BALCÃO" at bounding box center [634, 541] width 128 height 27
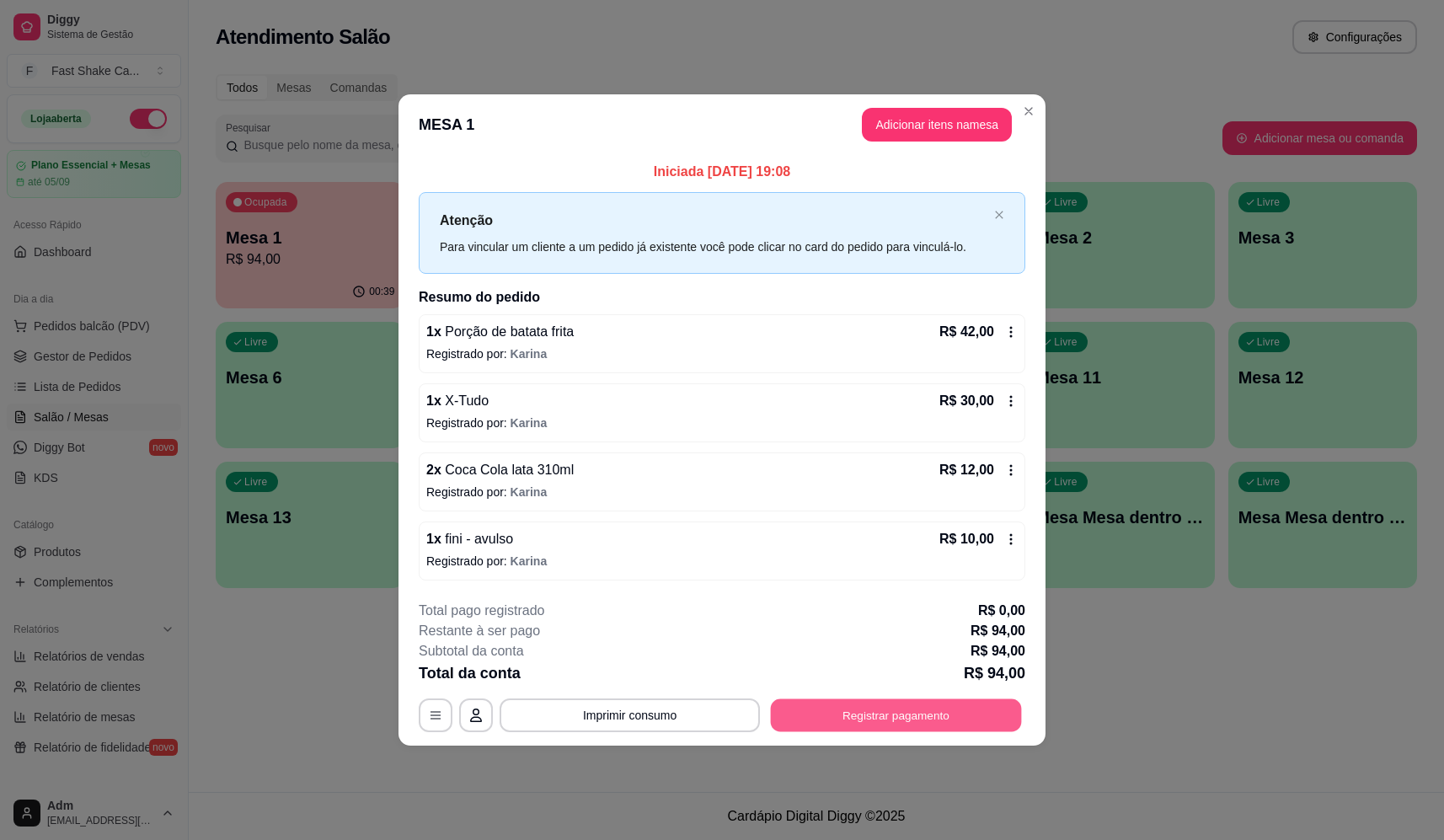
click at [949, 704] on button "Registrar pagamento" at bounding box center [896, 715] width 251 height 33
click at [843, 349] on div "Débito" at bounding box center [837, 357] width 43 height 21
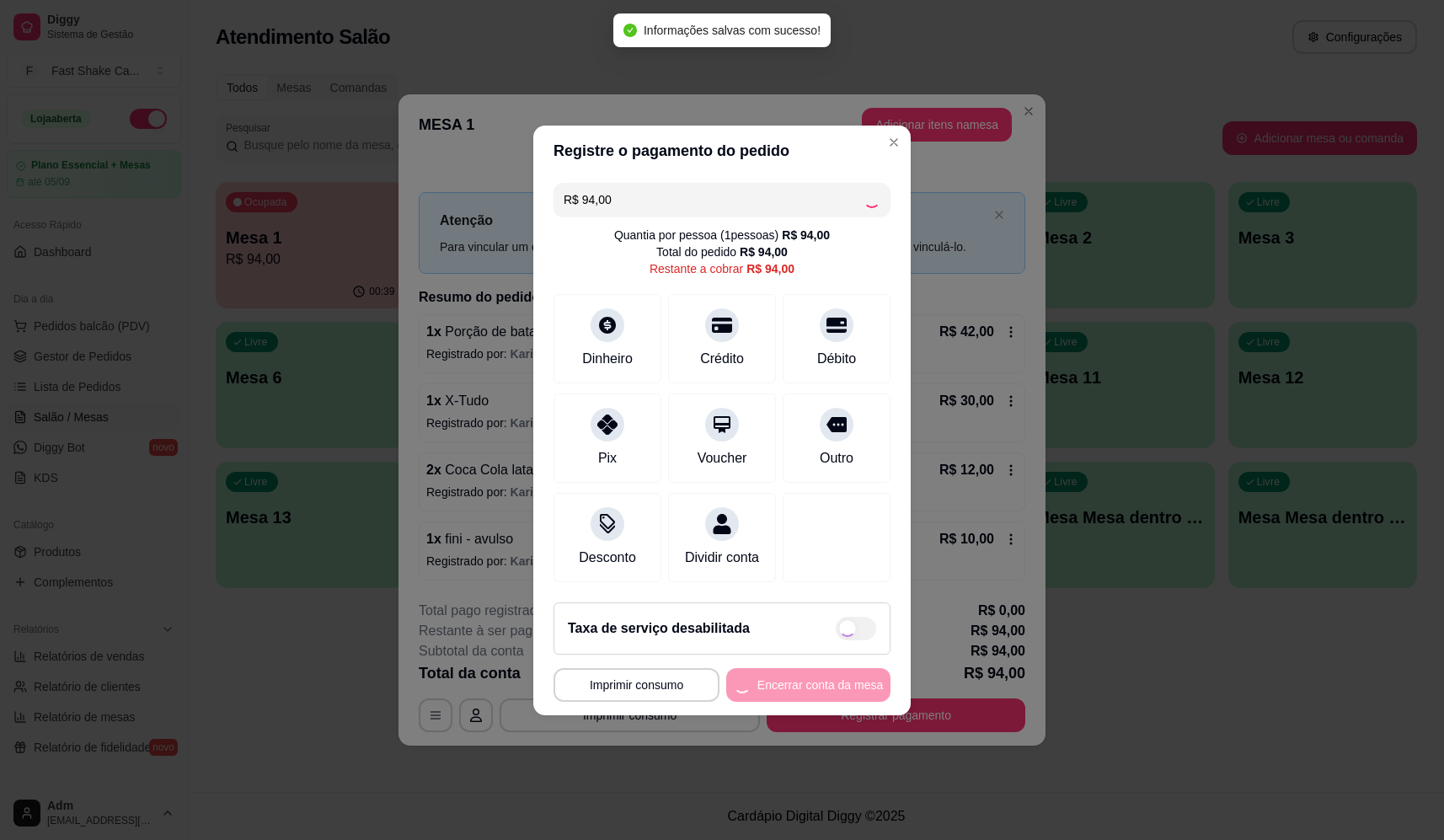
type input "R$ 0,00"
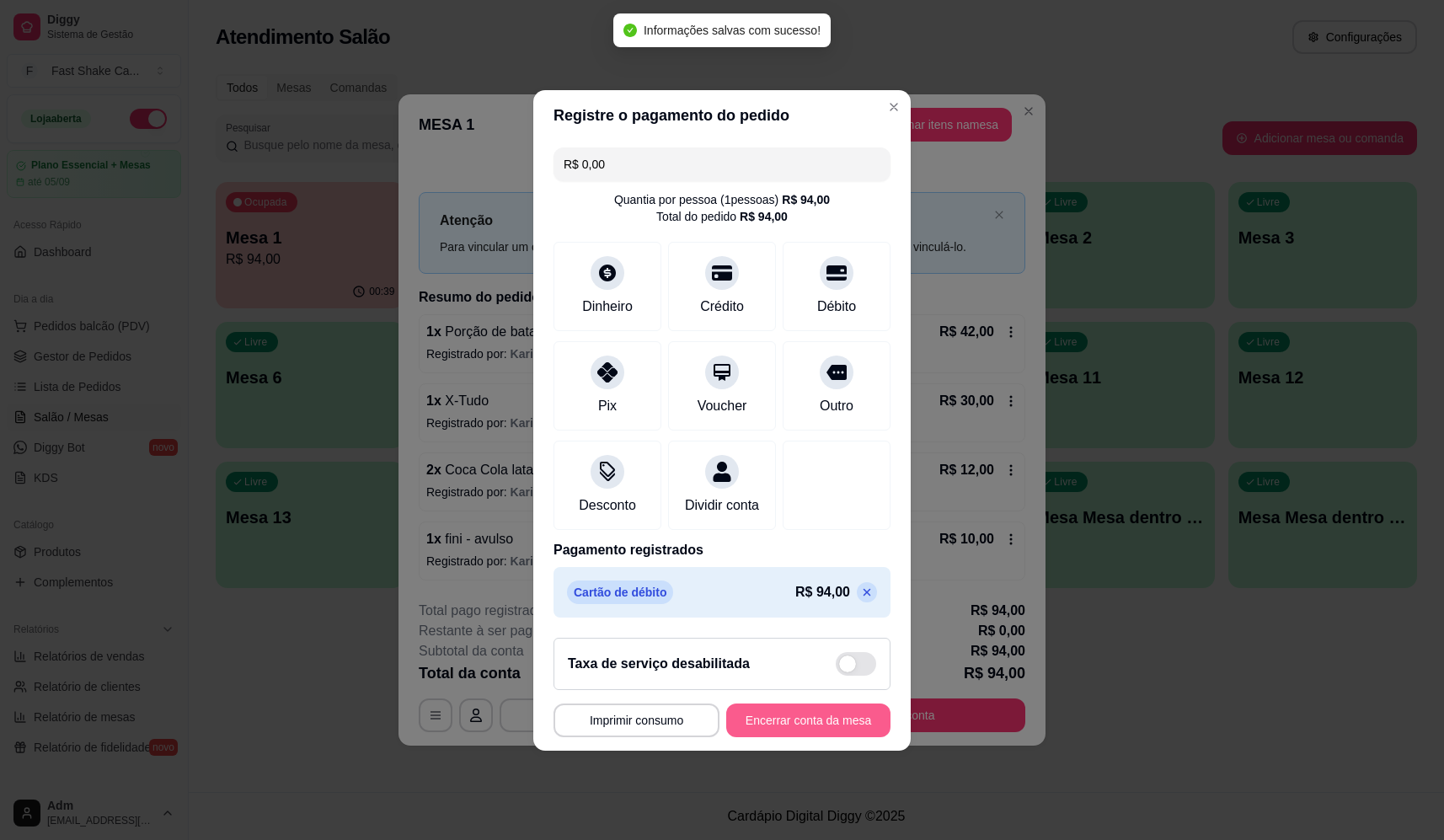
click at [845, 734] on button "Encerrar conta da mesa" at bounding box center [808, 721] width 164 height 34
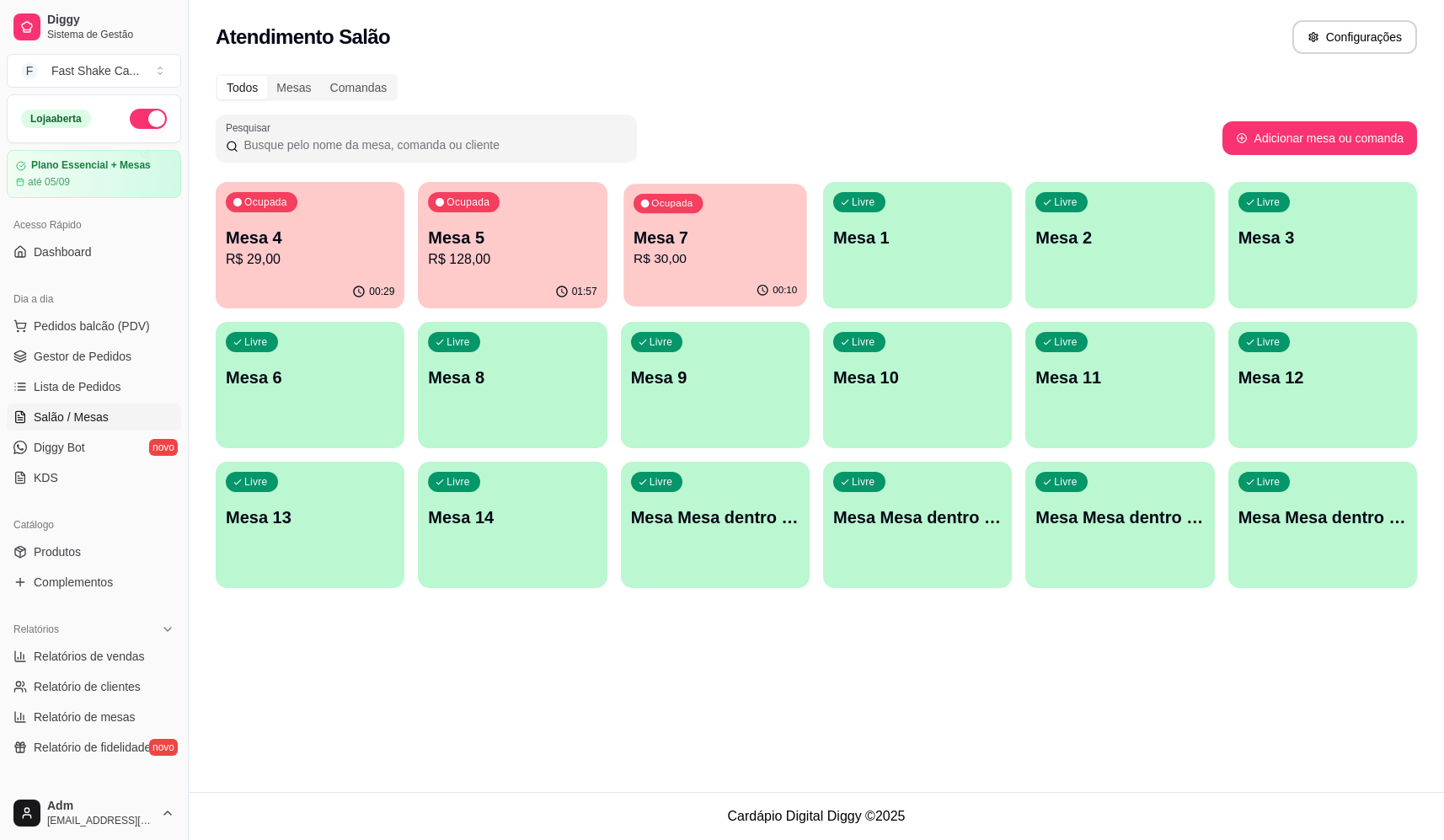
click at [656, 209] on p "Ocupada" at bounding box center [672, 203] width 41 height 13
click at [473, 246] on p "Mesa 5" at bounding box center [512, 237] width 168 height 23
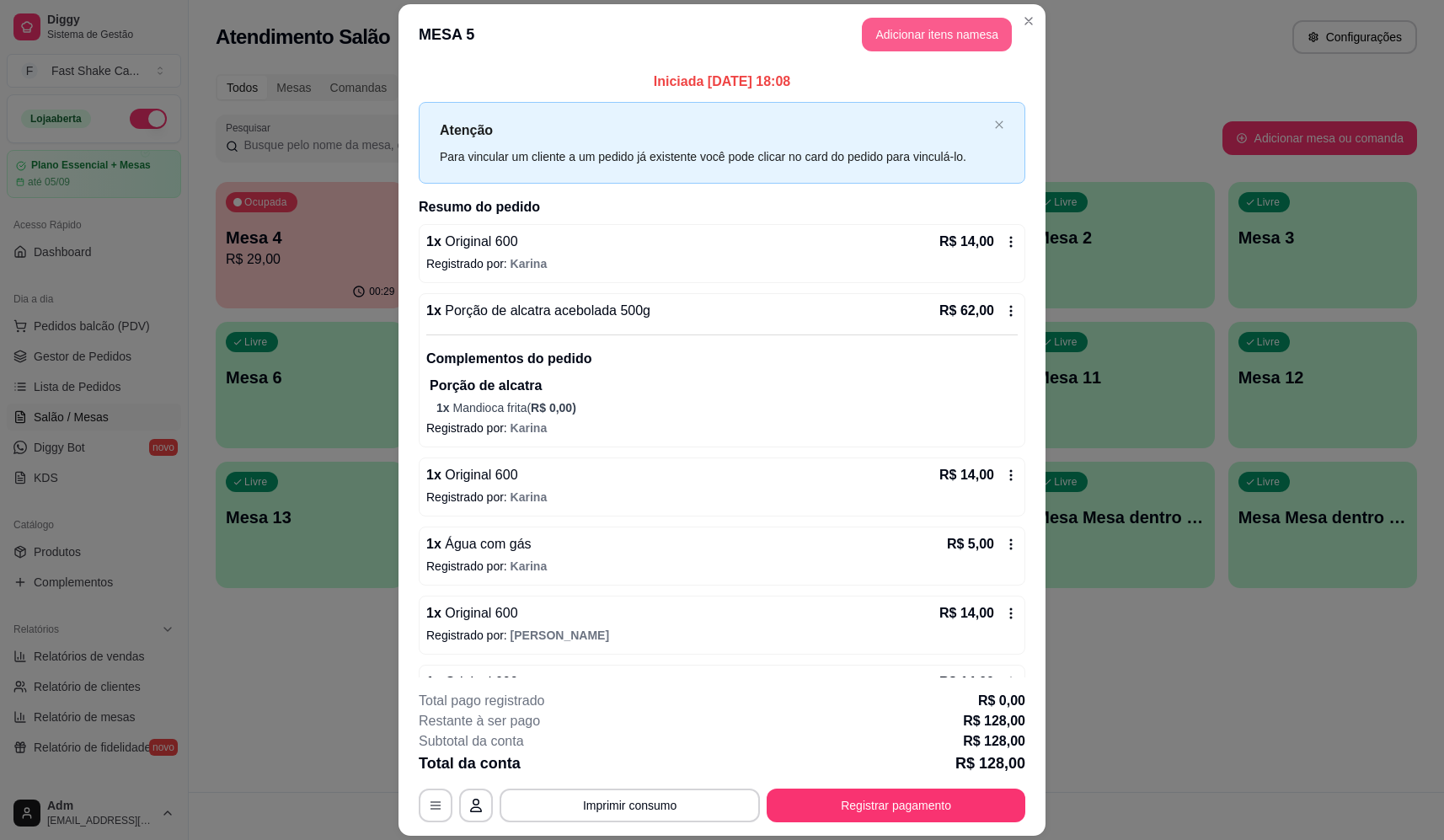
click at [920, 47] on button "Adicionar itens na mesa" at bounding box center [936, 35] width 150 height 34
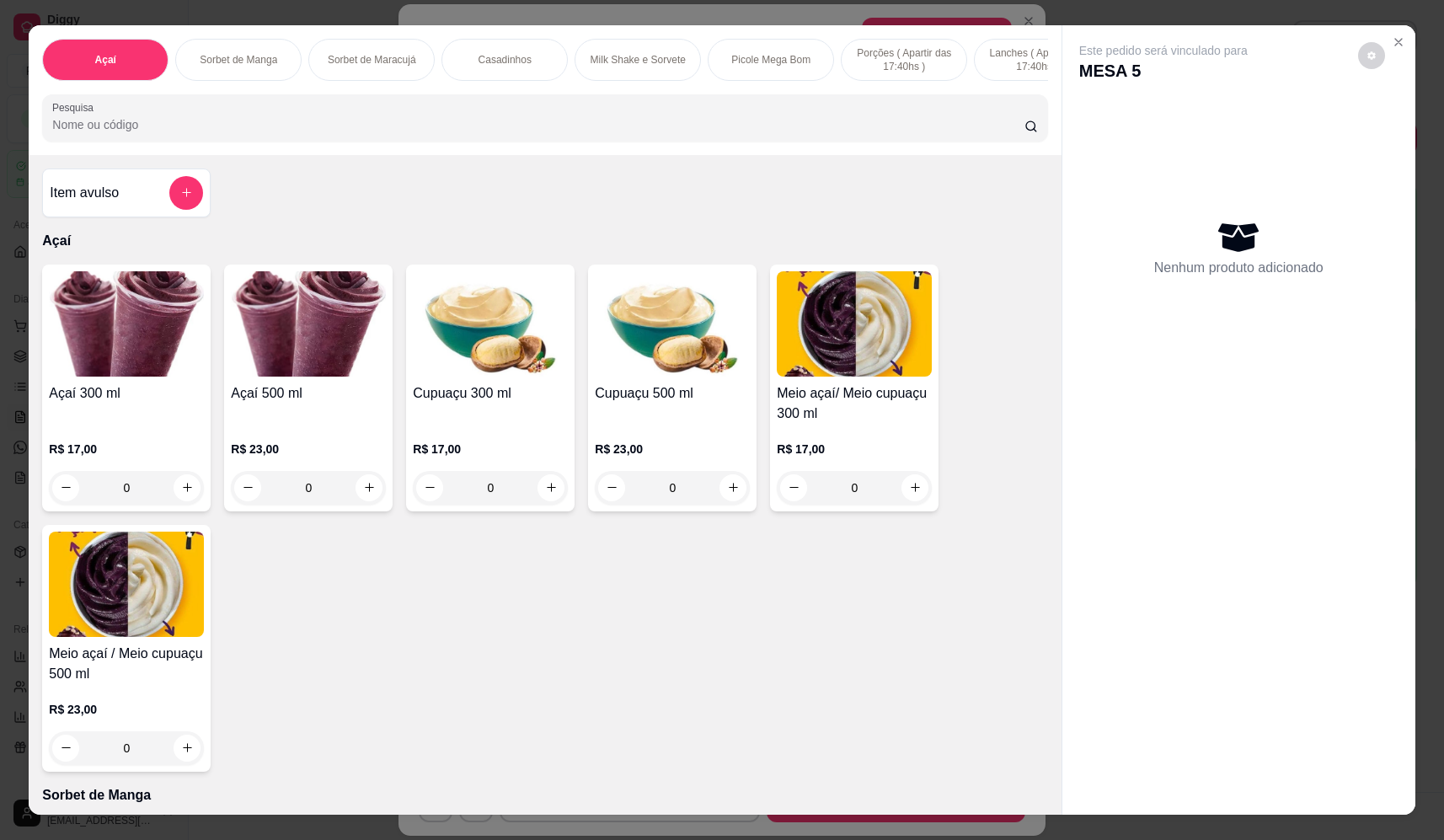
click at [196, 204] on button "add-separate-item" at bounding box center [186, 193] width 34 height 34
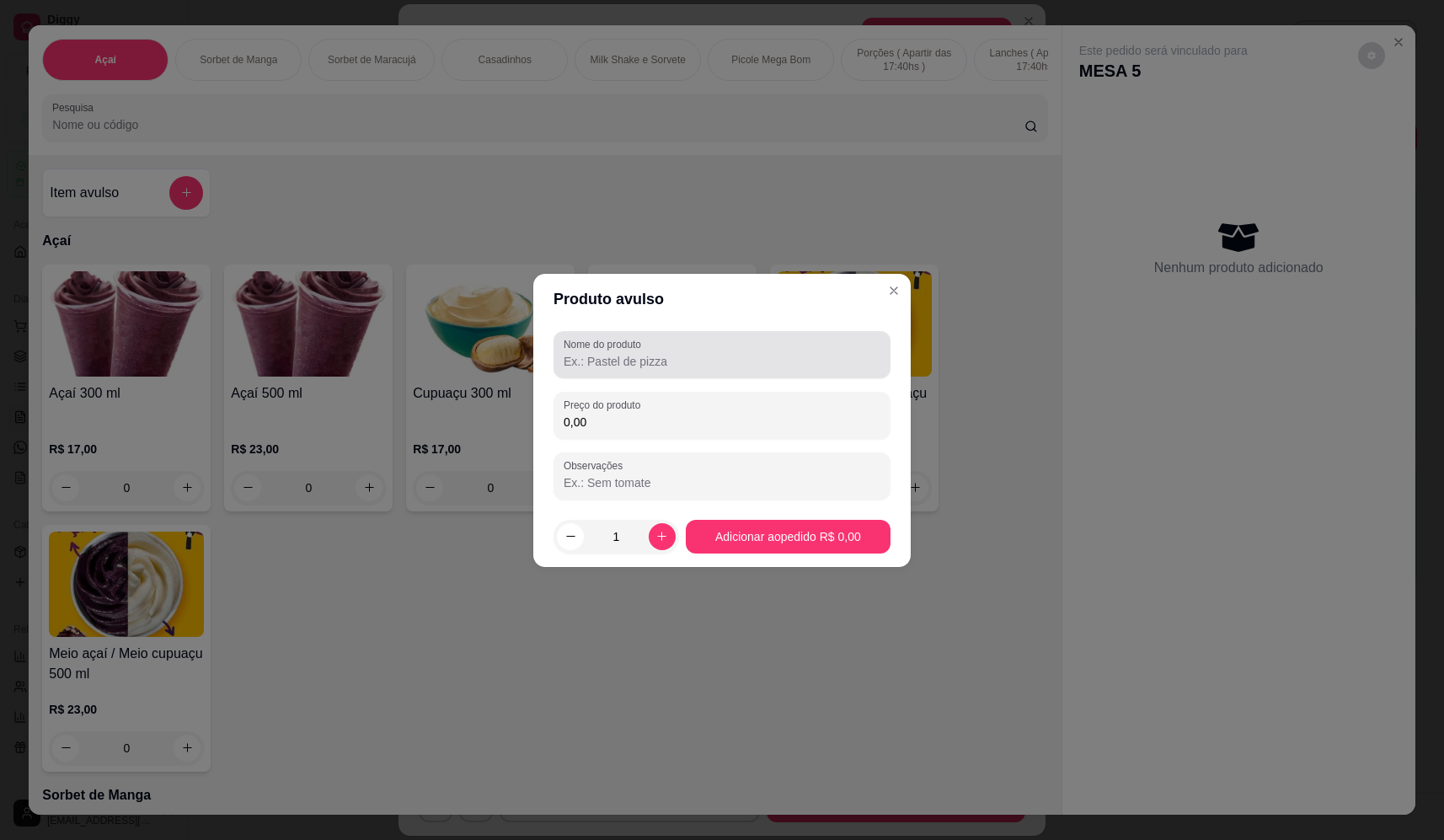
click at [736, 341] on div at bounding box center [722, 355] width 316 height 34
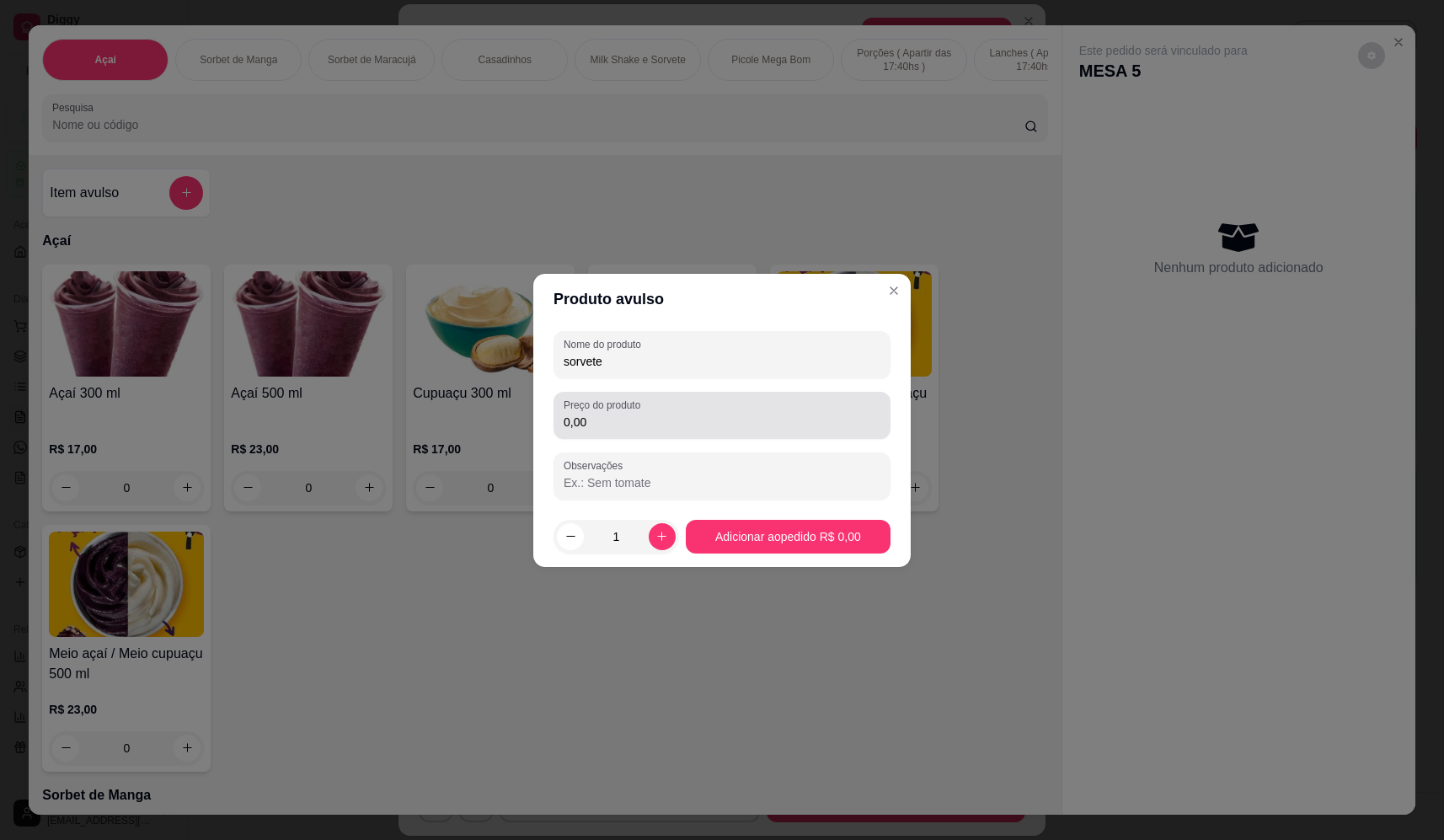
type input "sorvete"
click at [661, 422] on input "0,00" at bounding box center [722, 422] width 316 height 17
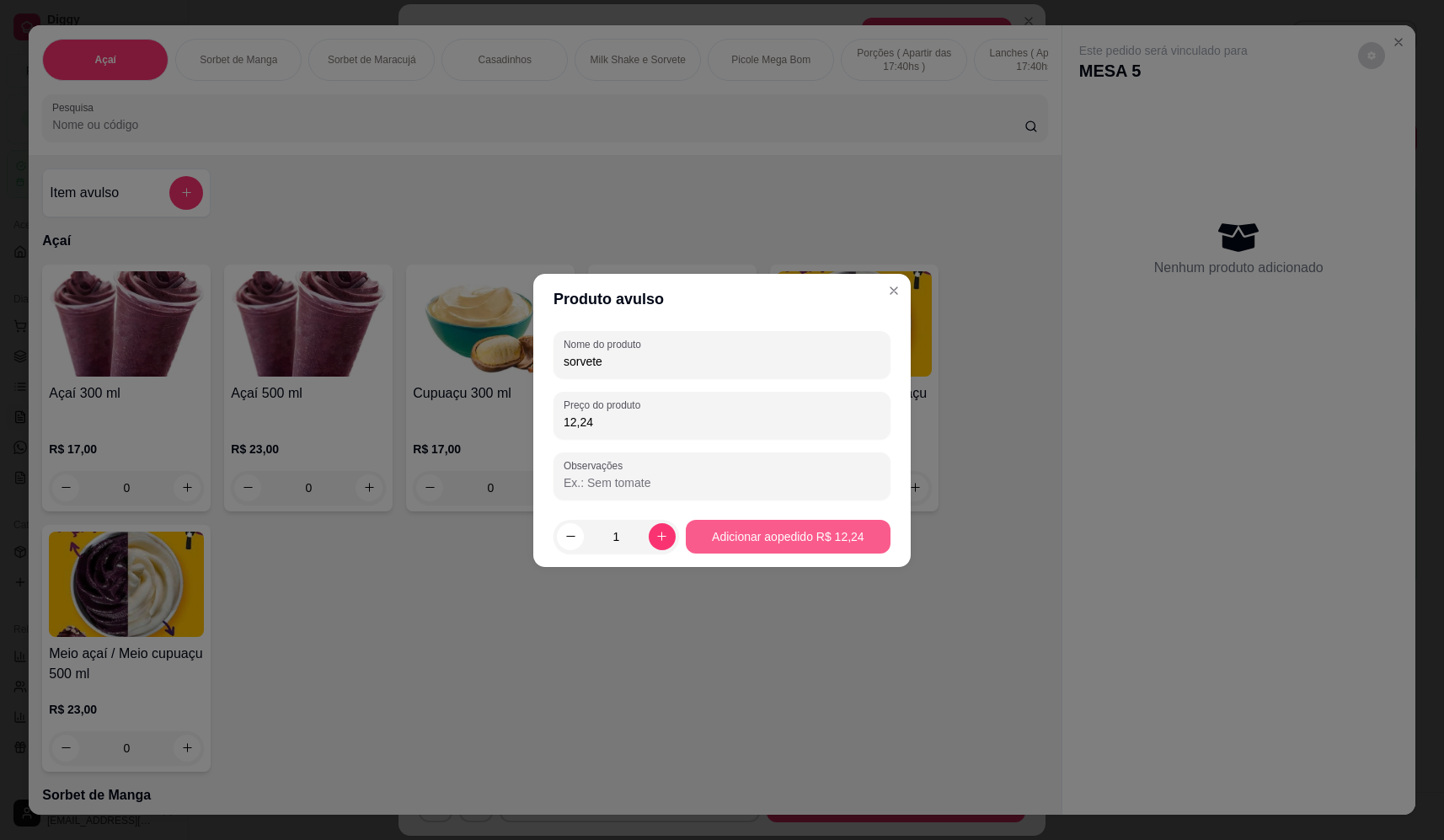
type input "12,24"
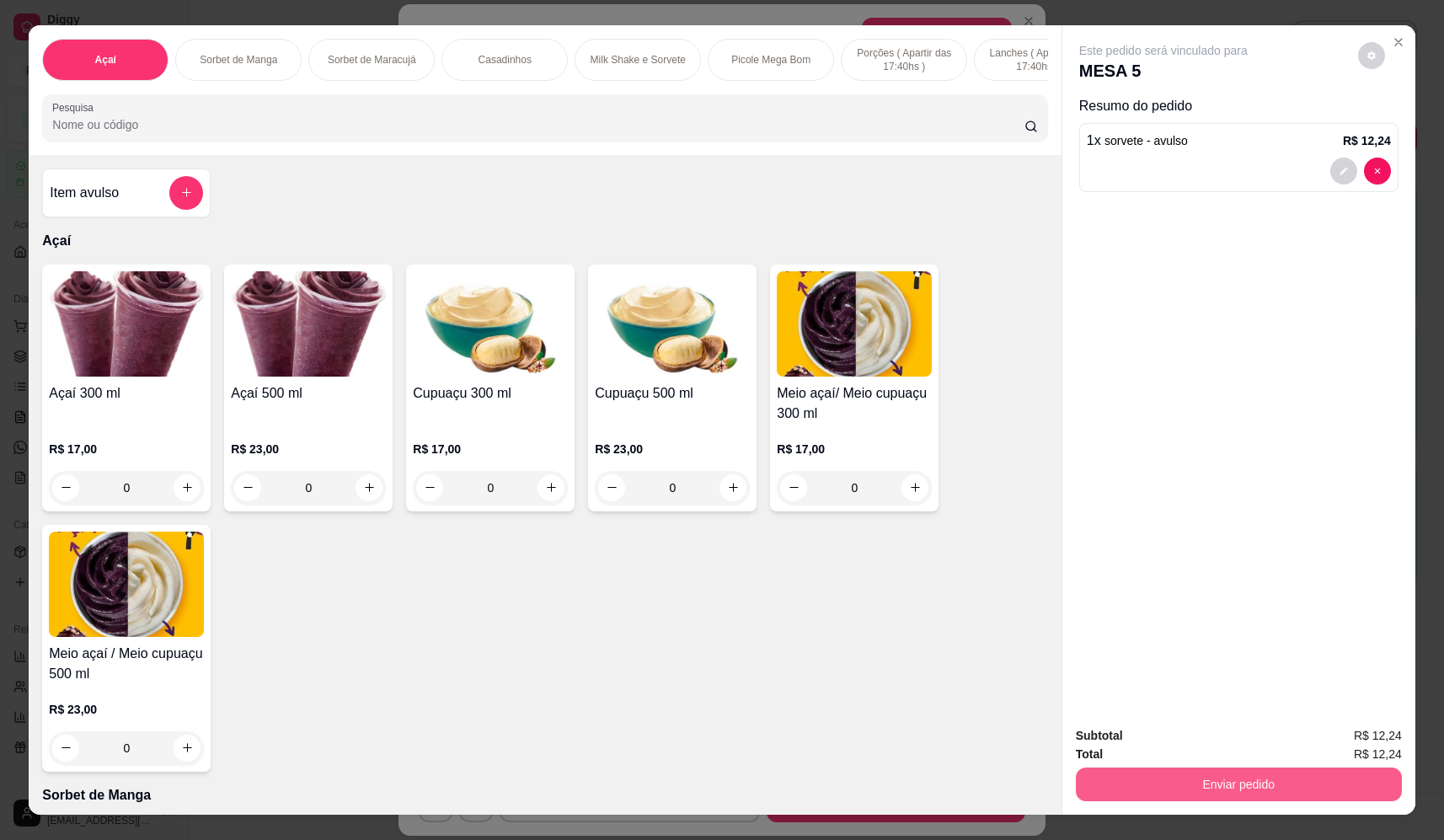
click at [1223, 781] on button "Enviar pedido" at bounding box center [1238, 784] width 326 height 34
click at [1225, 760] on div "Deseja registrar o cliente que fez esse pedido? Essa é uma forma de identificar…" at bounding box center [1232, 723] width 301 height 78
click at [1234, 743] on button "Não registrar e enviar pedido" at bounding box center [1183, 742] width 170 height 31
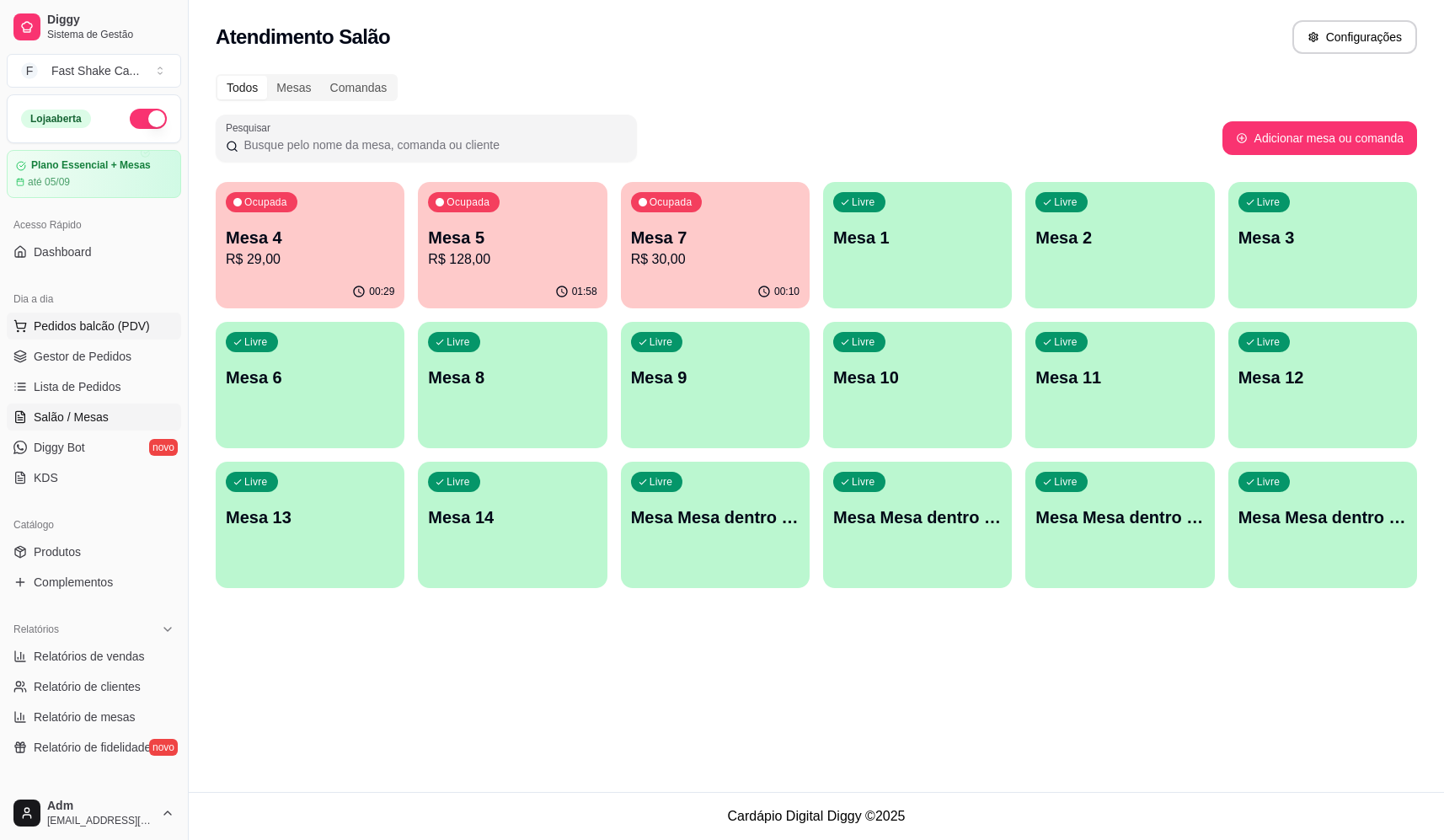
click at [109, 315] on button "Pedidos balcão (PDV)" at bounding box center [93, 326] width 175 height 27
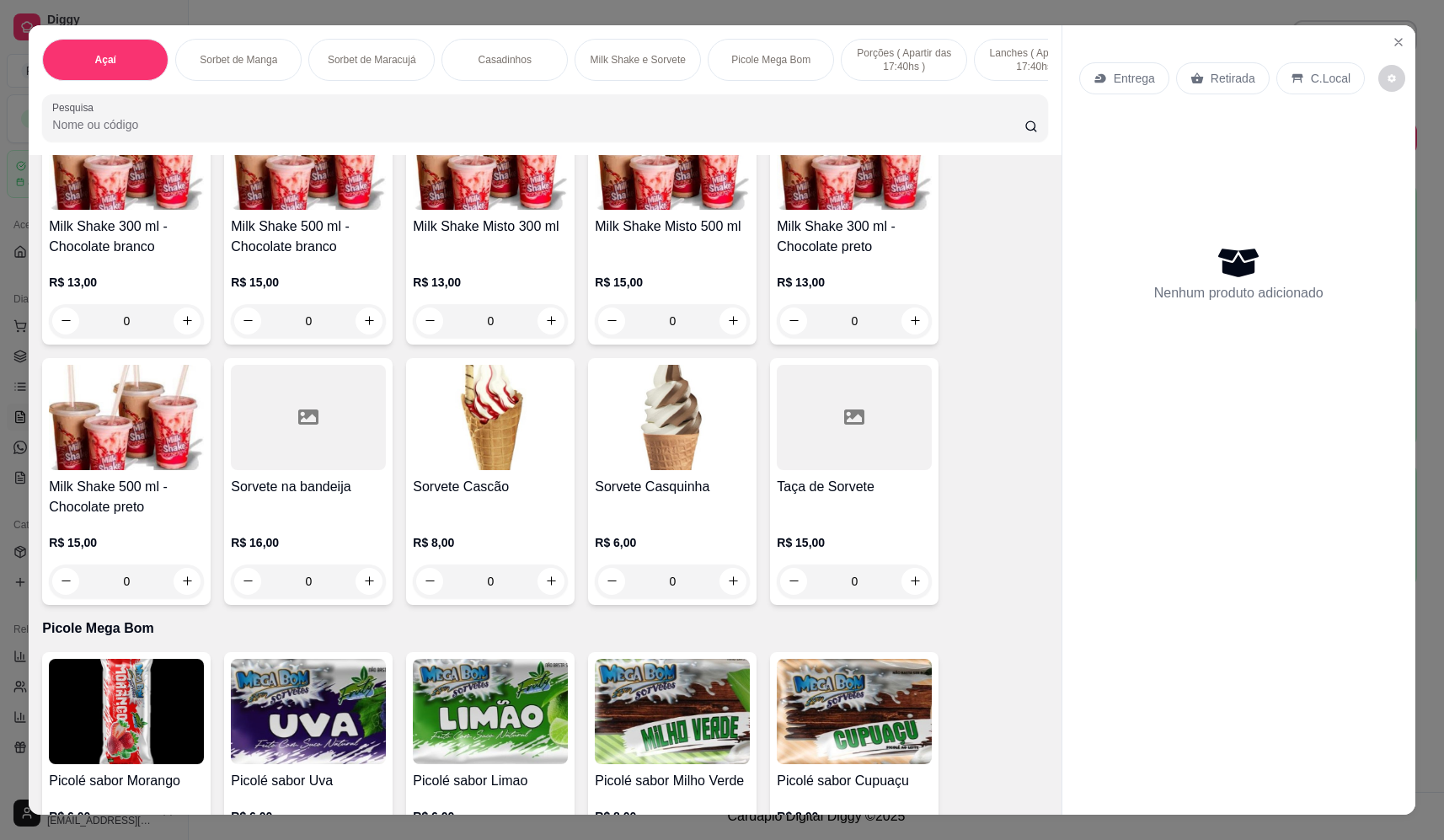
scroll to position [1685, 0]
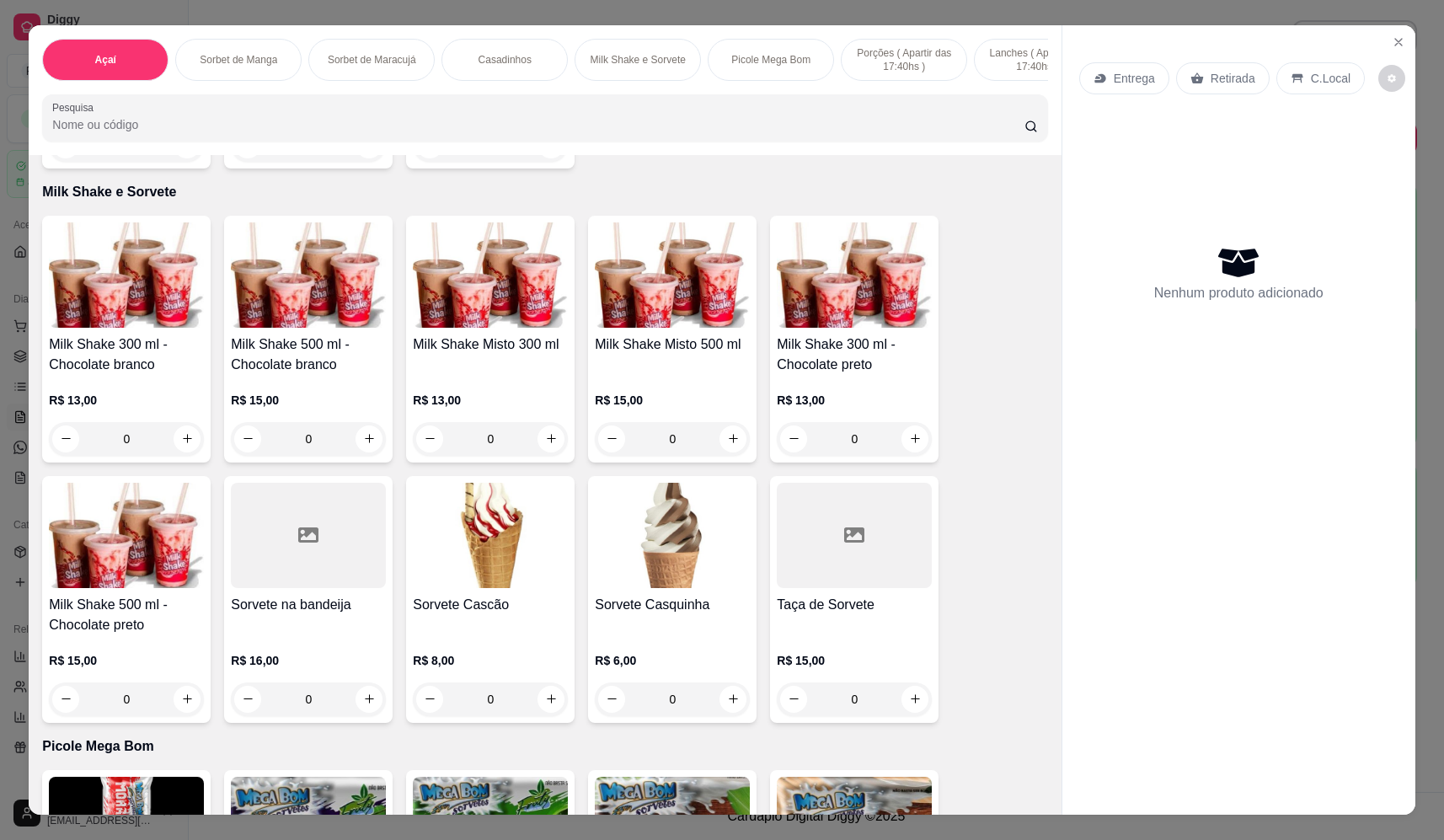
click at [371, 447] on div "0" at bounding box center [308, 439] width 155 height 34
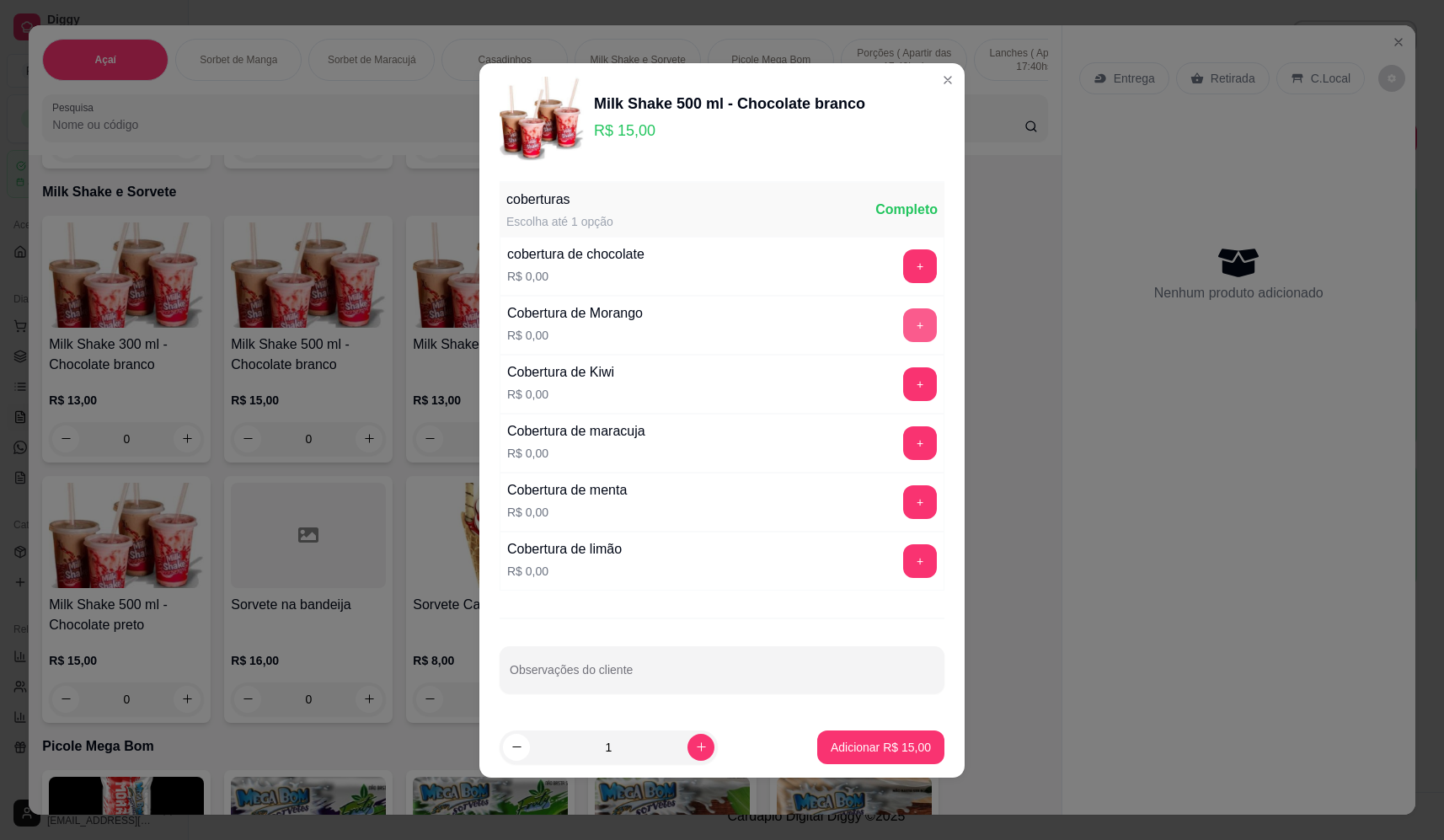
click at [904, 311] on button "+" at bounding box center [919, 325] width 34 height 34
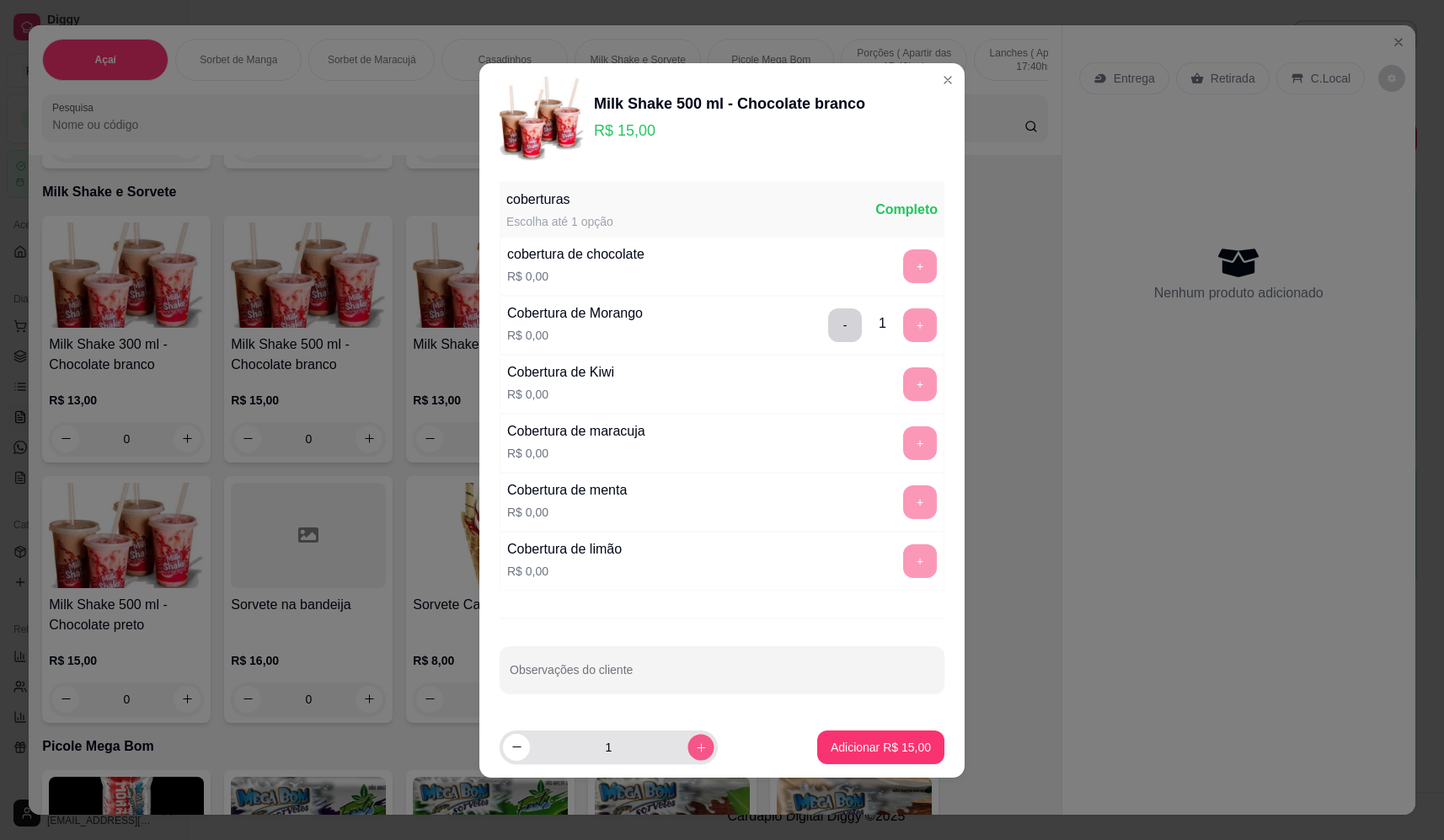
click at [696, 747] on icon "increase-product-quantity" at bounding box center [700, 746] width 8 height 8
click at [695, 744] on icon "increase-product-quantity" at bounding box center [702, 747] width 13 height 13
click at [695, 743] on icon "increase-product-quantity" at bounding box center [702, 747] width 13 height 13
type input "4"
click at [876, 755] on p "Adicionar R$ 60,00" at bounding box center [881, 746] width 98 height 16
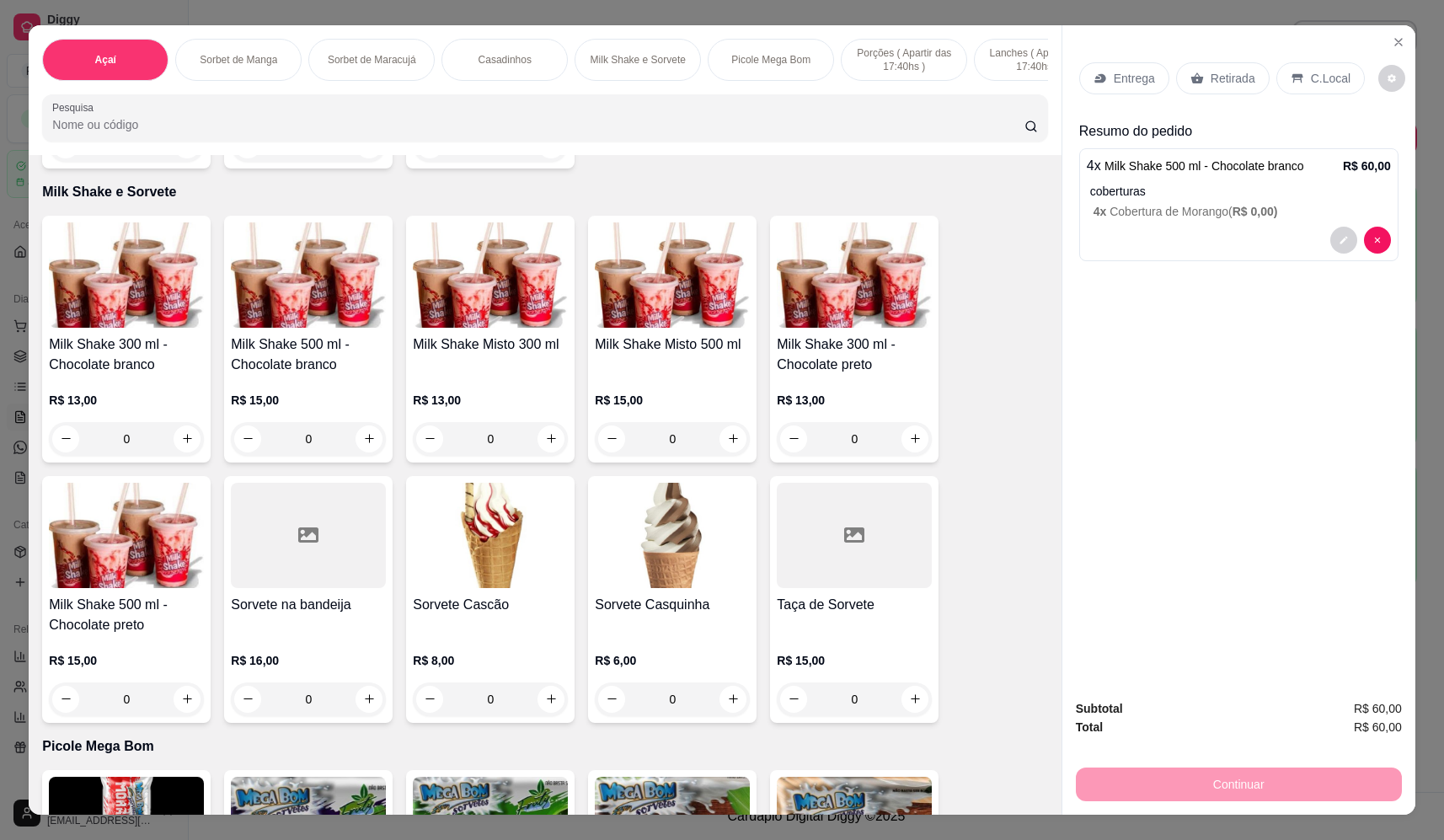
click at [1096, 77] on icon at bounding box center [1100, 78] width 11 height 9
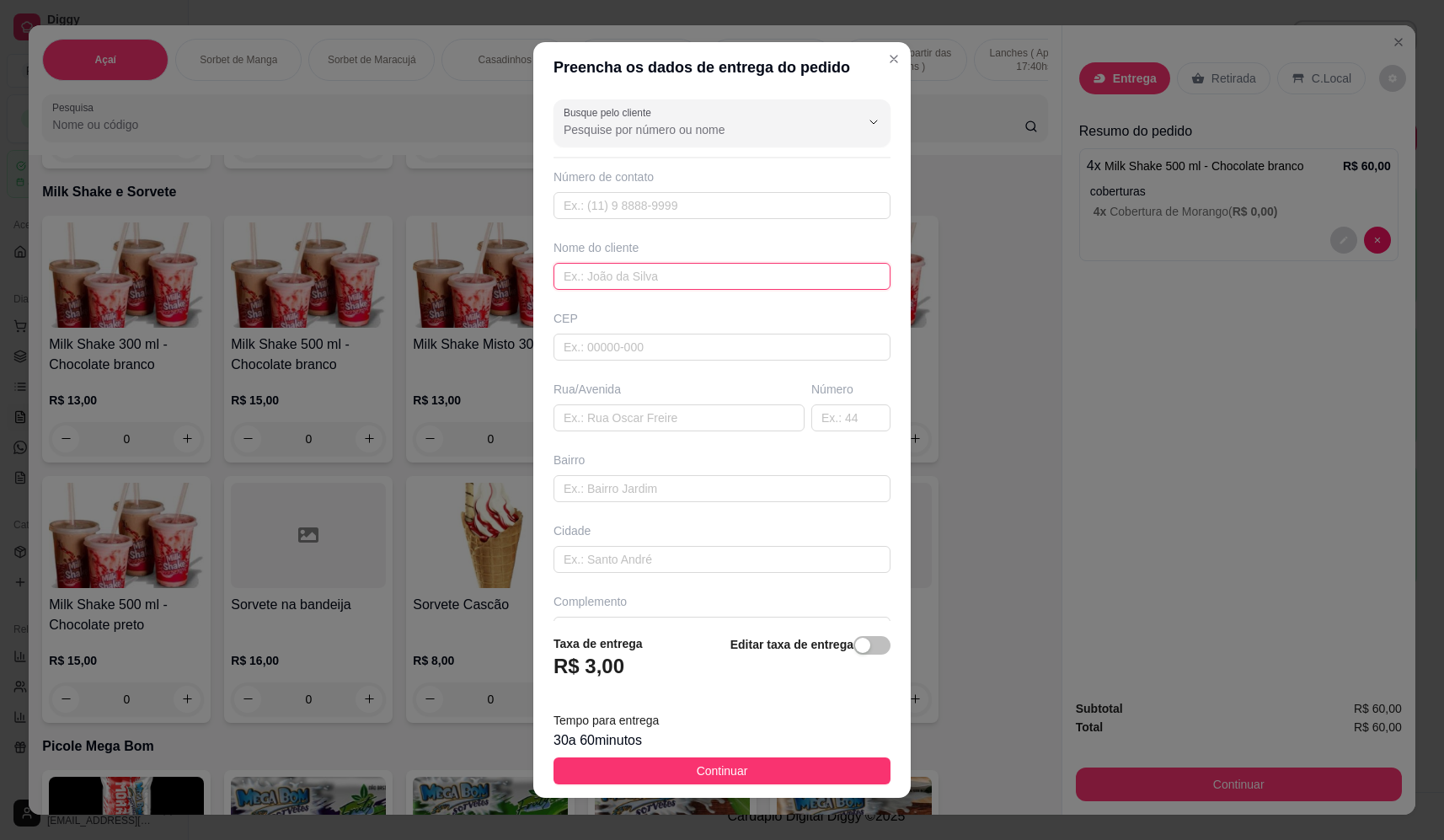
click at [614, 286] on input "text" at bounding box center [722, 276] width 337 height 27
click at [557, 273] on input "dinizete" at bounding box center [722, 276] width 337 height 27
click at [564, 272] on input "dinizete" at bounding box center [722, 276] width 337 height 27
type input "donizete"
click at [631, 415] on input "text" at bounding box center [679, 417] width 251 height 27
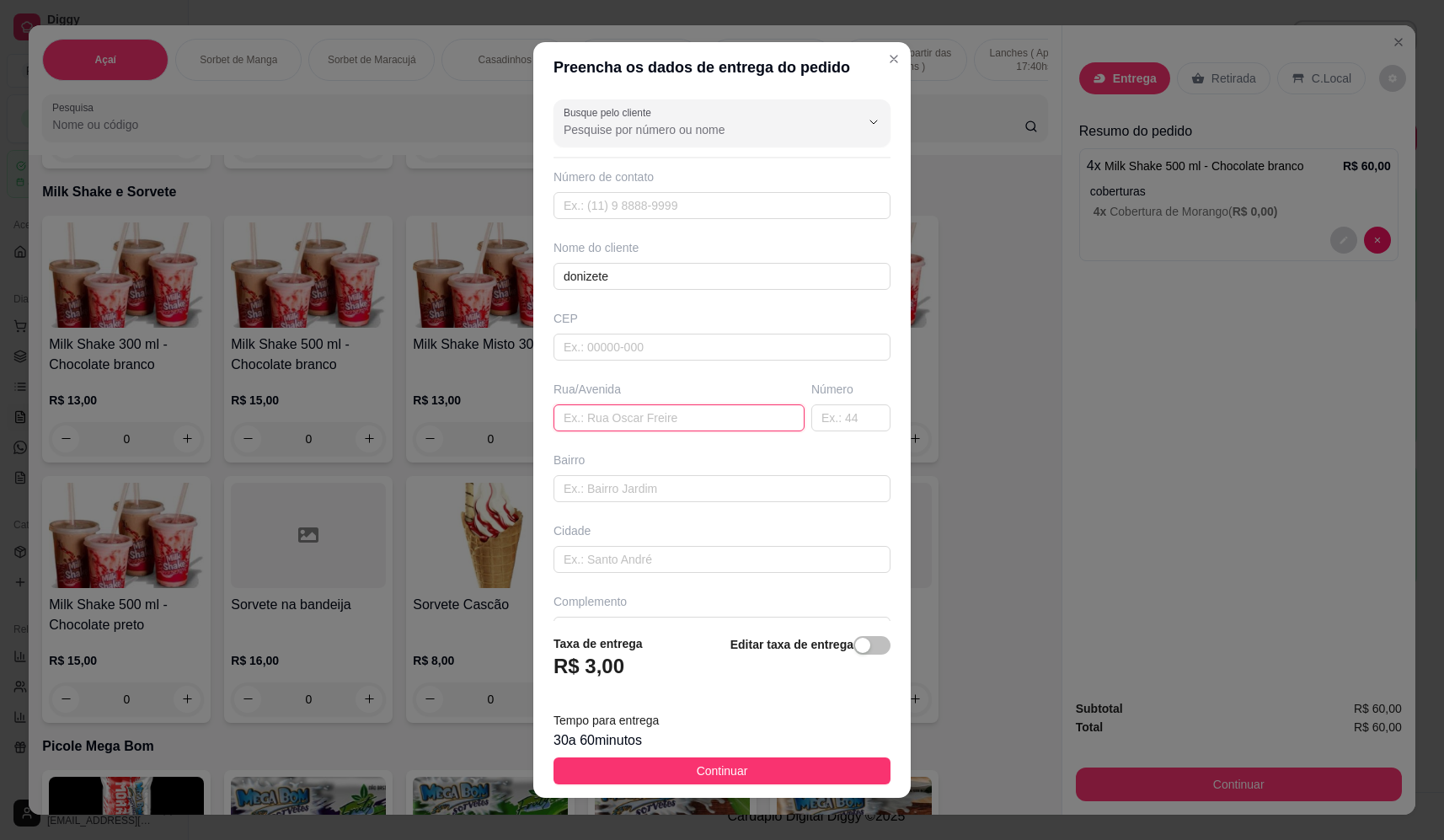
click at [602, 409] on input "text" at bounding box center [679, 417] width 251 height 27
paste input "[STREET_ADDRESS][PERSON_NAME]"
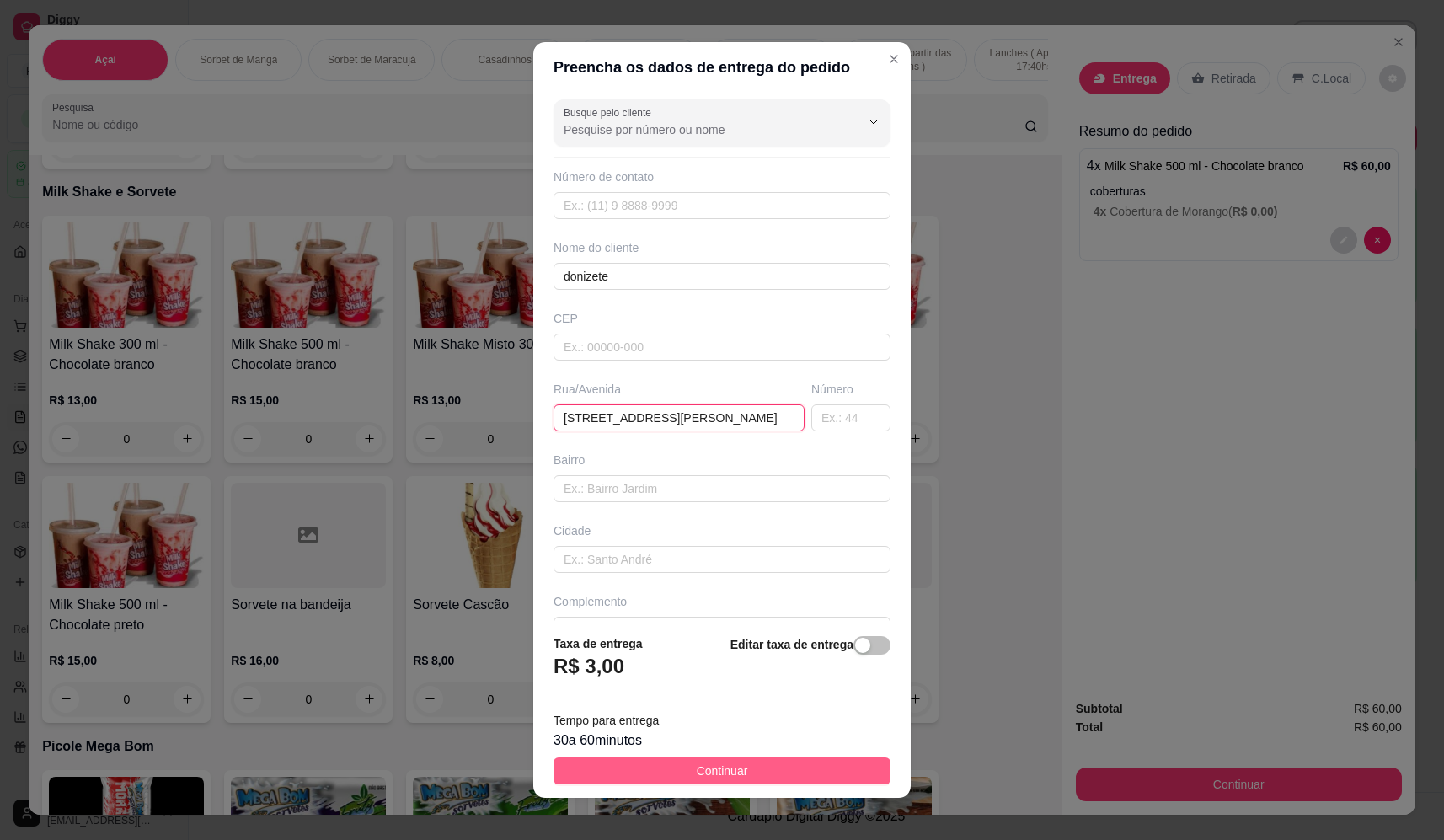
type input "[STREET_ADDRESS][PERSON_NAME]"
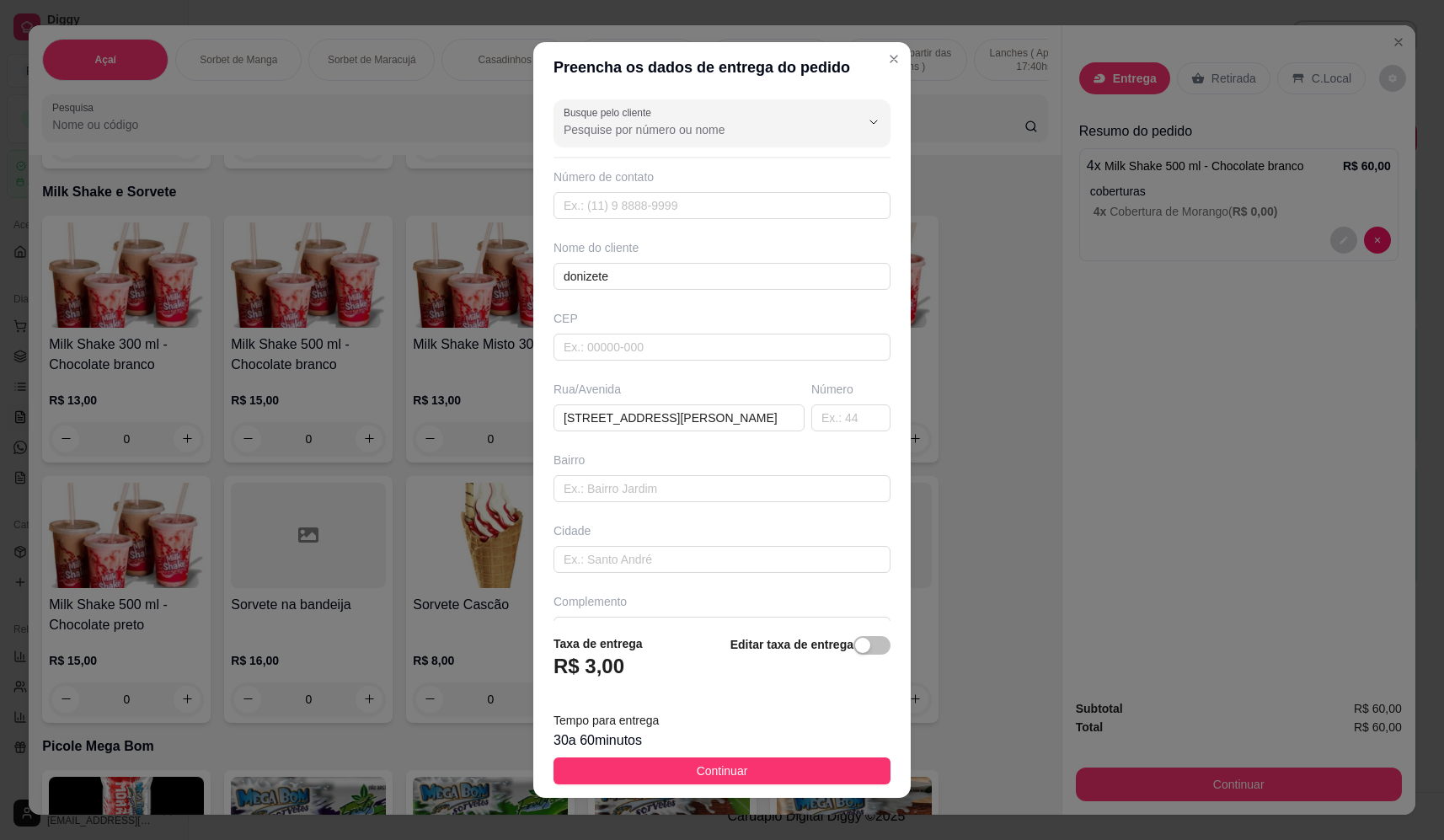
drag, startPoint x: 781, startPoint y: 778, endPoint x: 829, endPoint y: 749, distance: 56.1
click at [782, 778] on button "Continuar" at bounding box center [722, 770] width 337 height 27
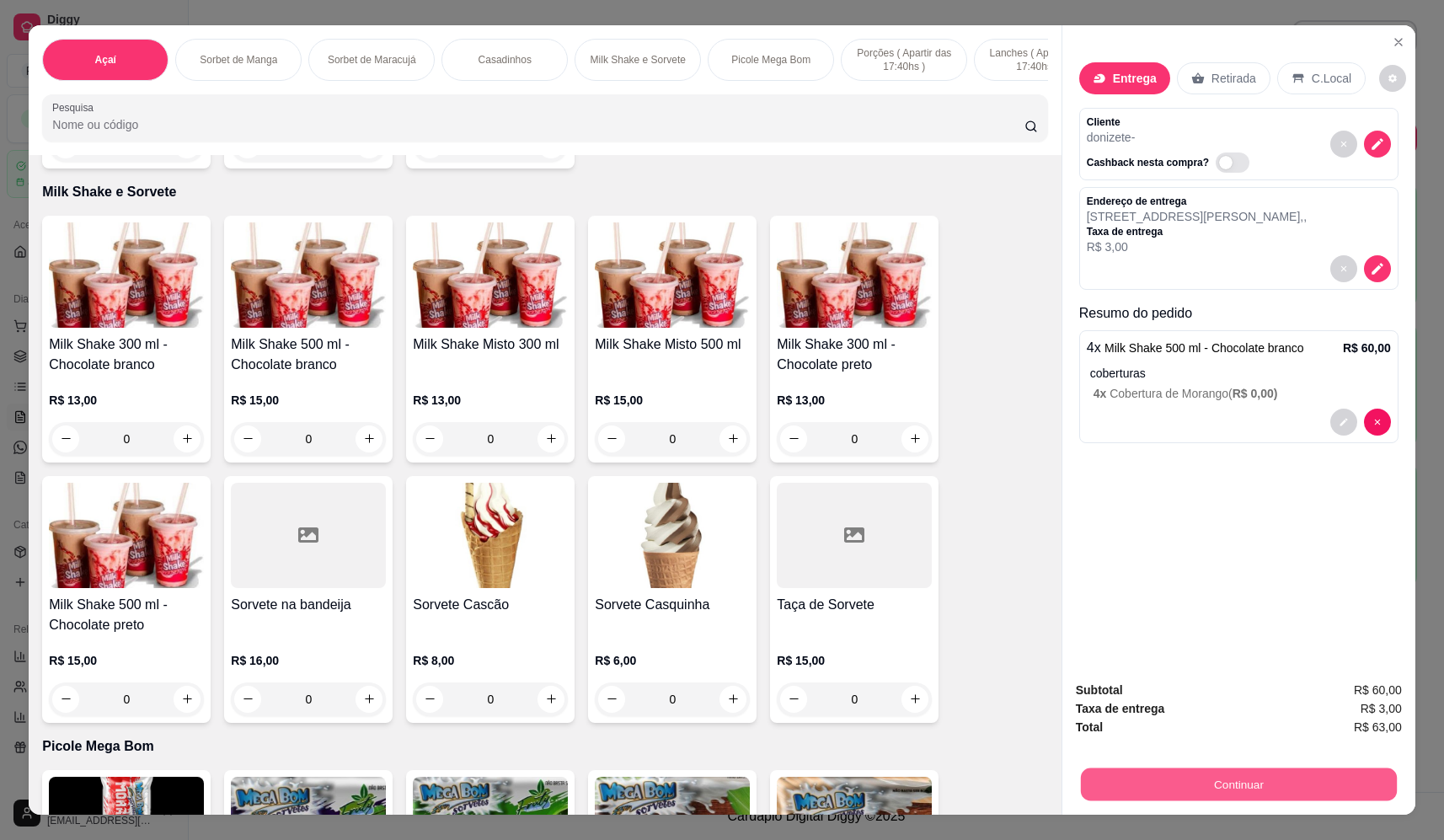
click at [1278, 772] on button "Continuar" at bounding box center [1239, 784] width 315 height 33
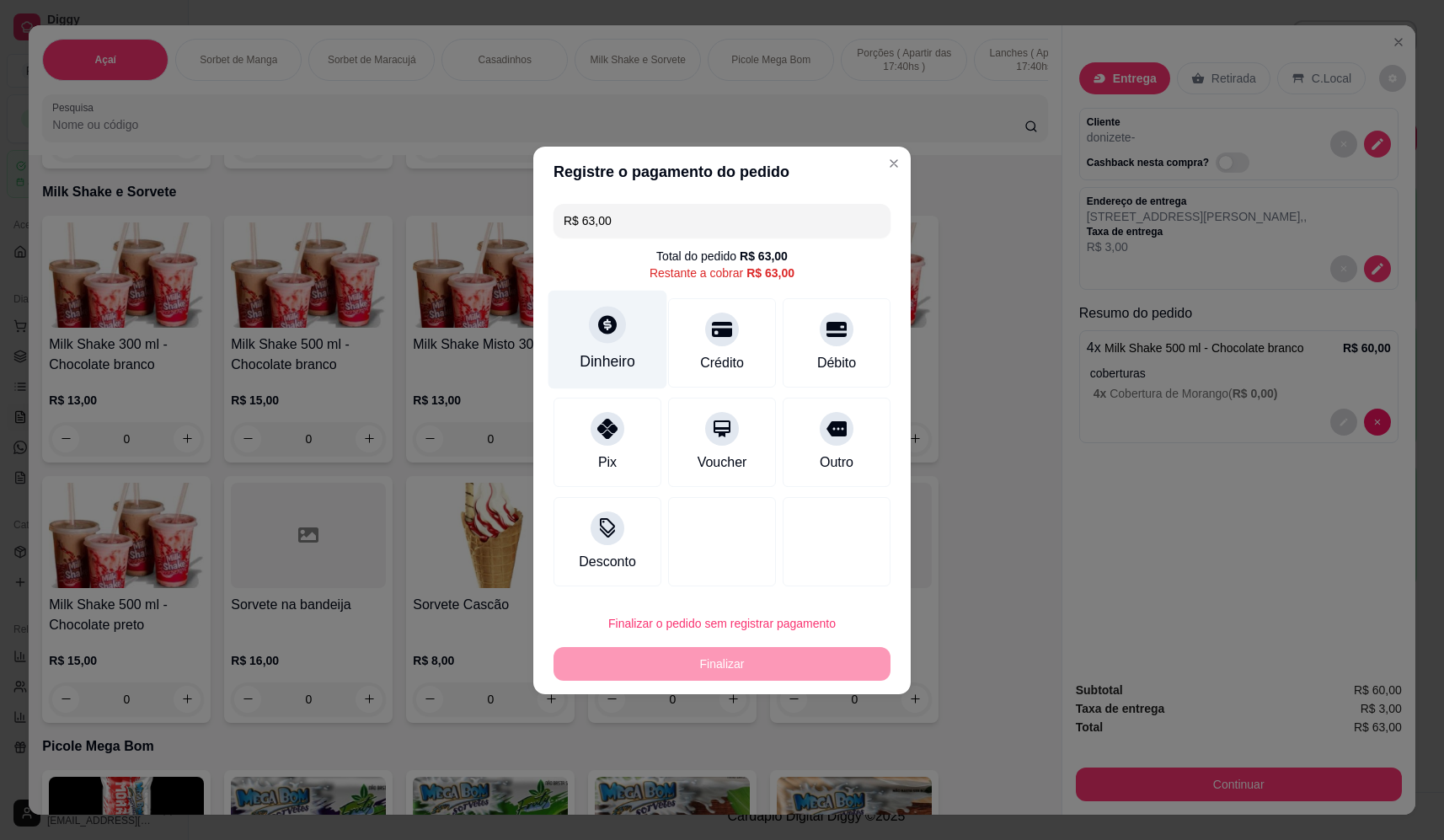
click at [614, 318] on icon at bounding box center [607, 324] width 21 height 21
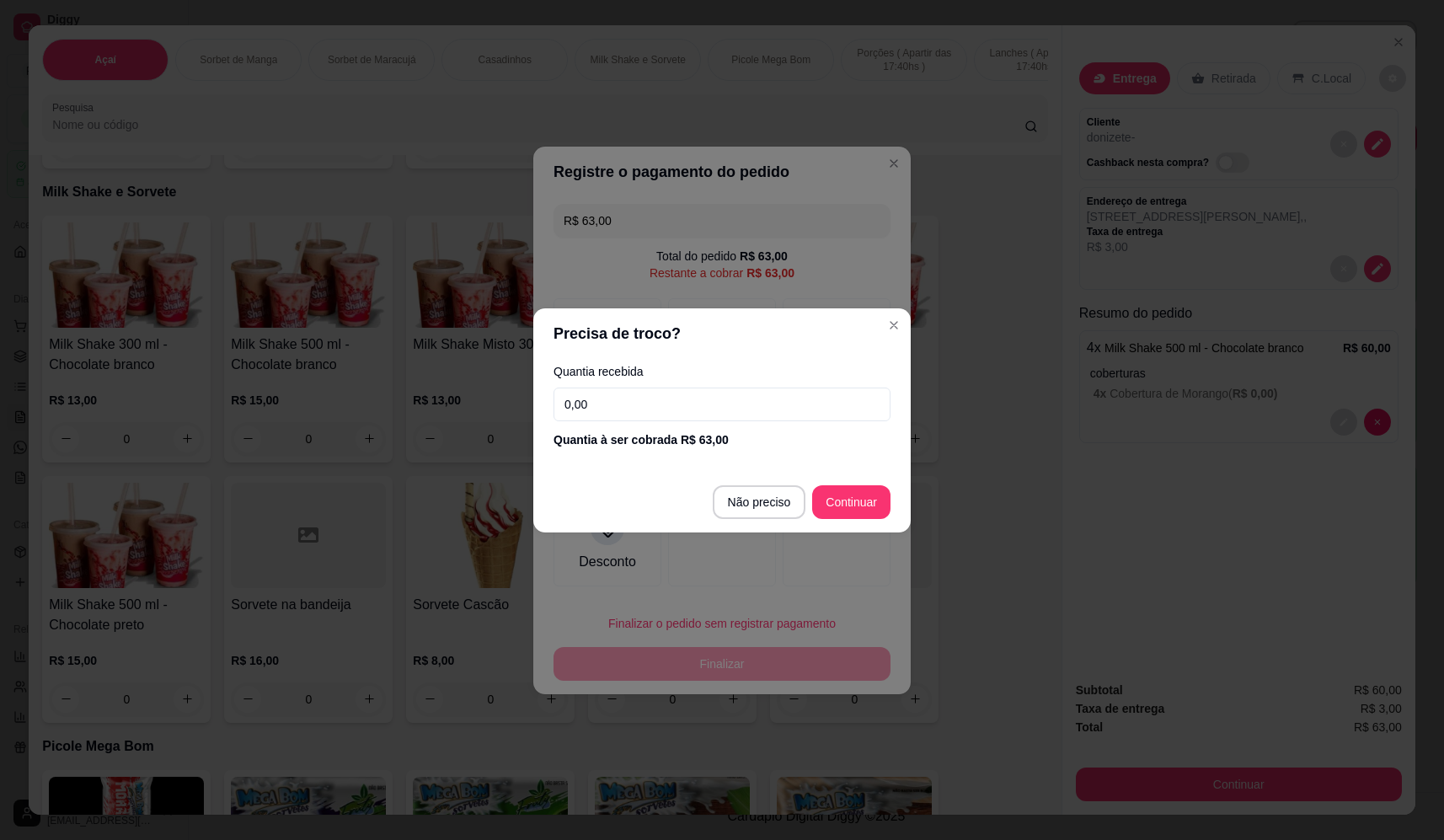
click at [682, 415] on input "0,00" at bounding box center [722, 404] width 337 height 34
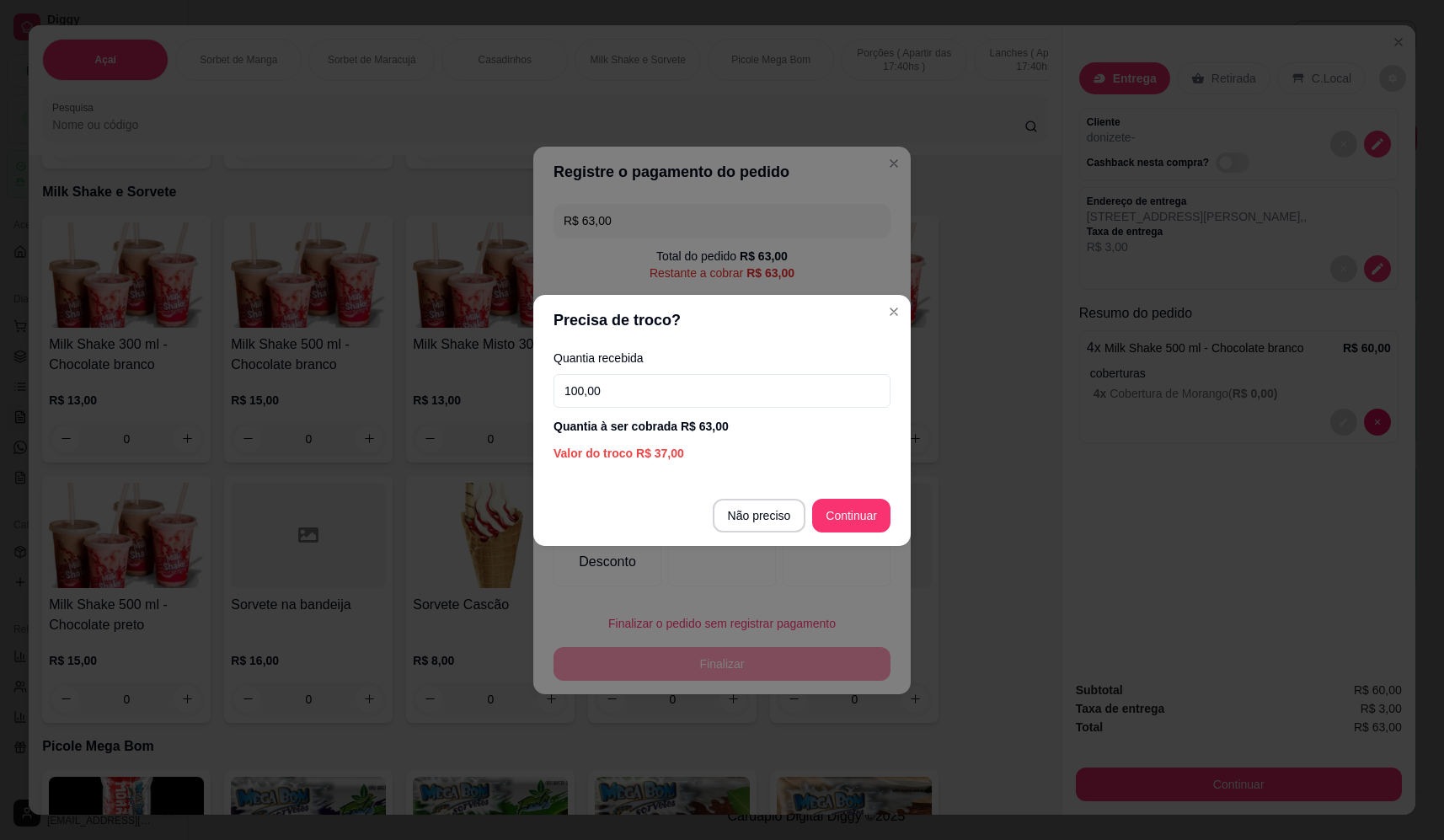
type input "100,00"
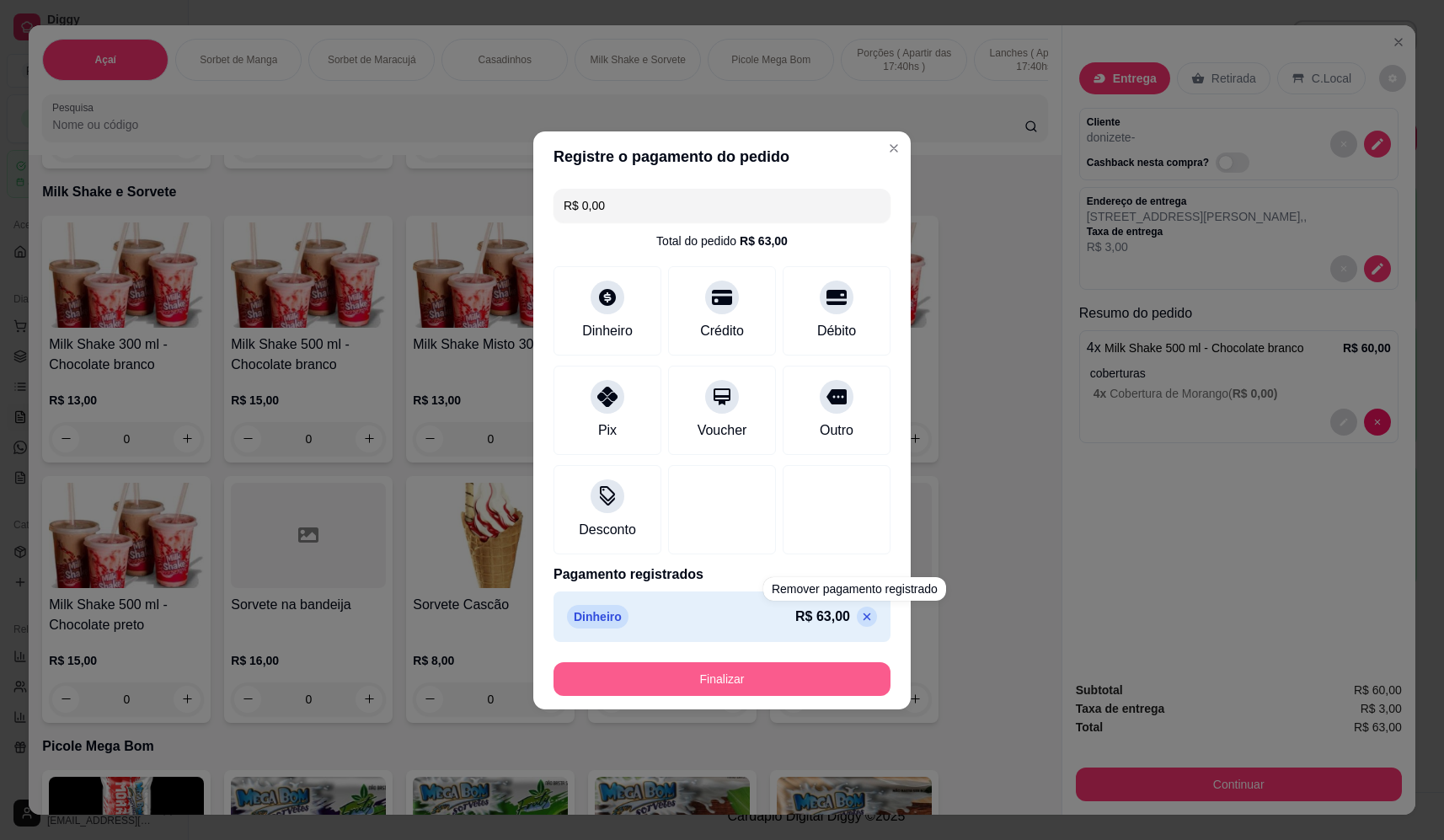
click at [804, 678] on button "Finalizar" at bounding box center [722, 679] width 337 height 34
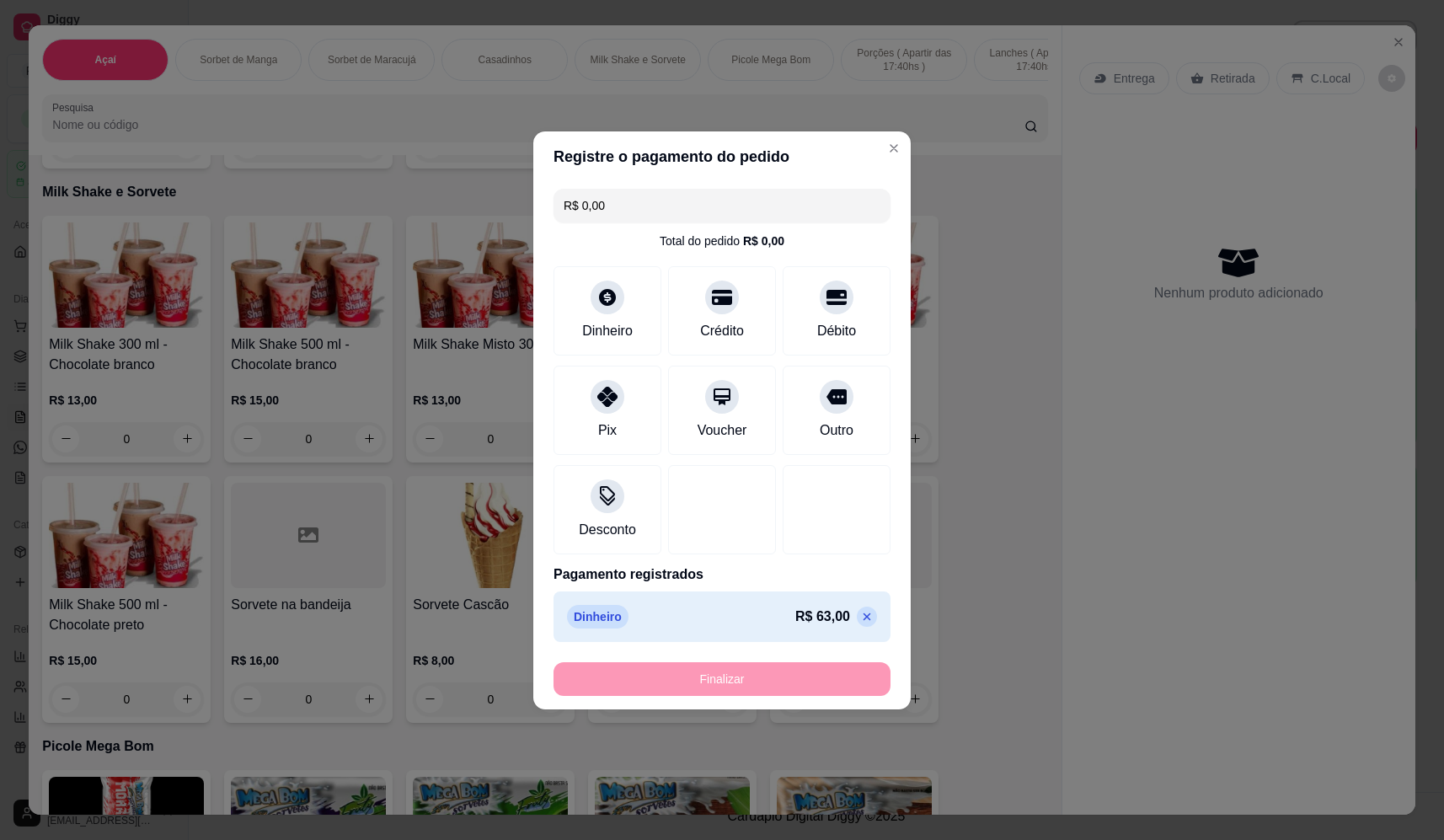
type input "-R$ 63,00"
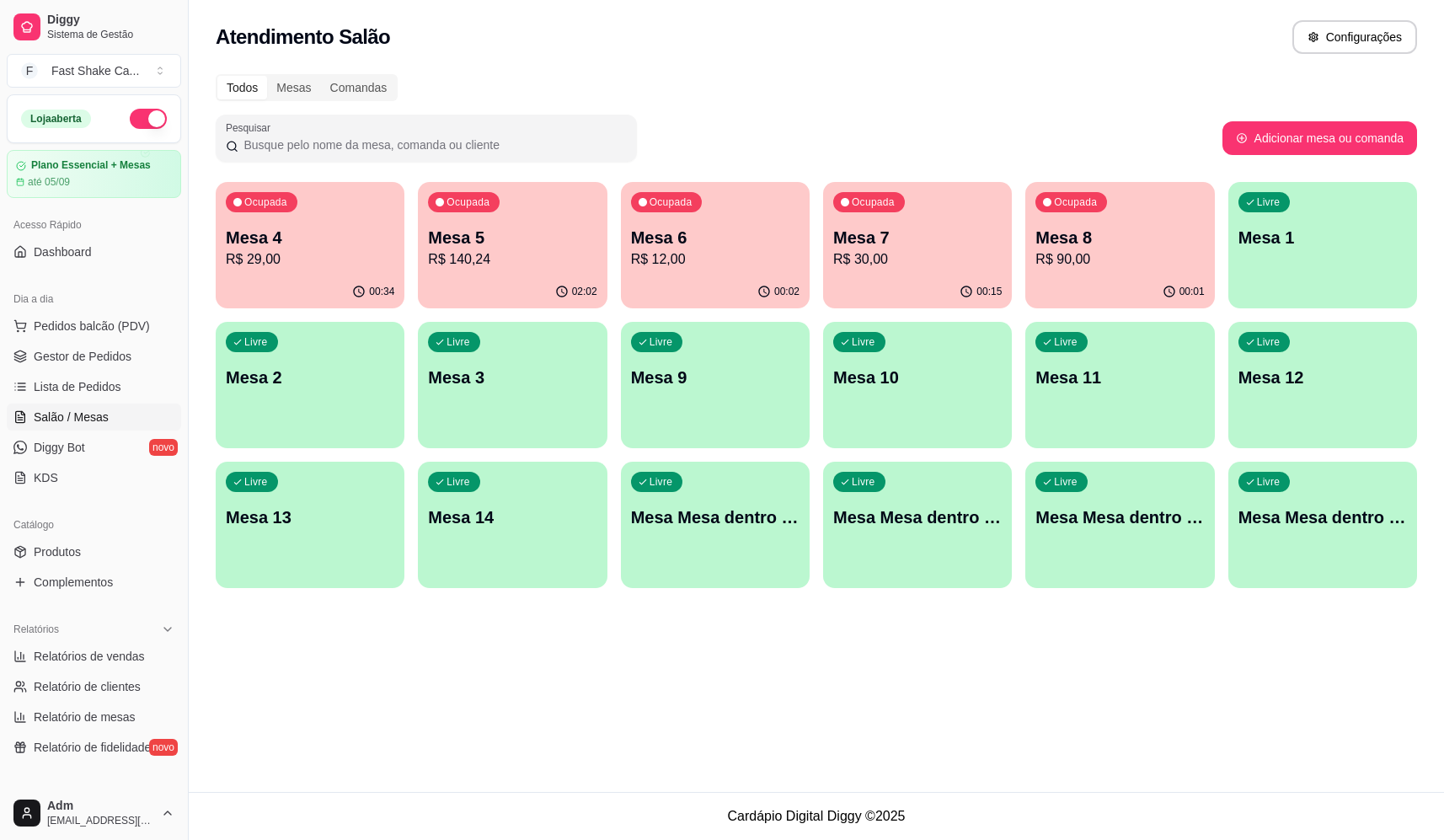
drag, startPoint x: 1072, startPoint y: 684, endPoint x: 1066, endPoint y: 716, distance: 32.6
click at [1072, 693] on div "Atendimento Salão Configurações Todos Mesas Comandas Pesquisar Adicionar mesa o…" at bounding box center [816, 396] width 1255 height 791
click at [77, 329] on span "Pedidos balcão (PDV)" at bounding box center [91, 326] width 117 height 17
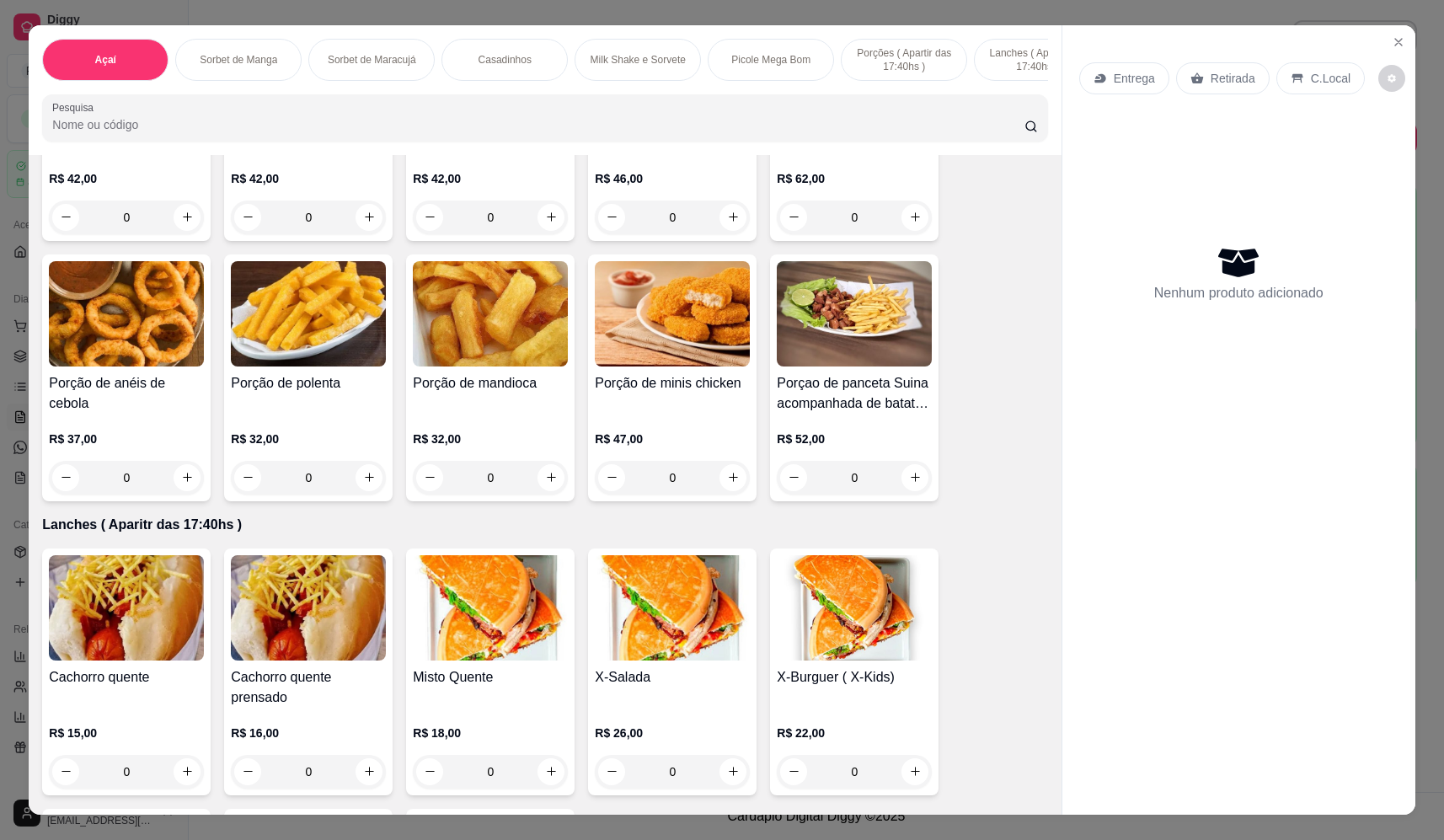
scroll to position [3622, 0]
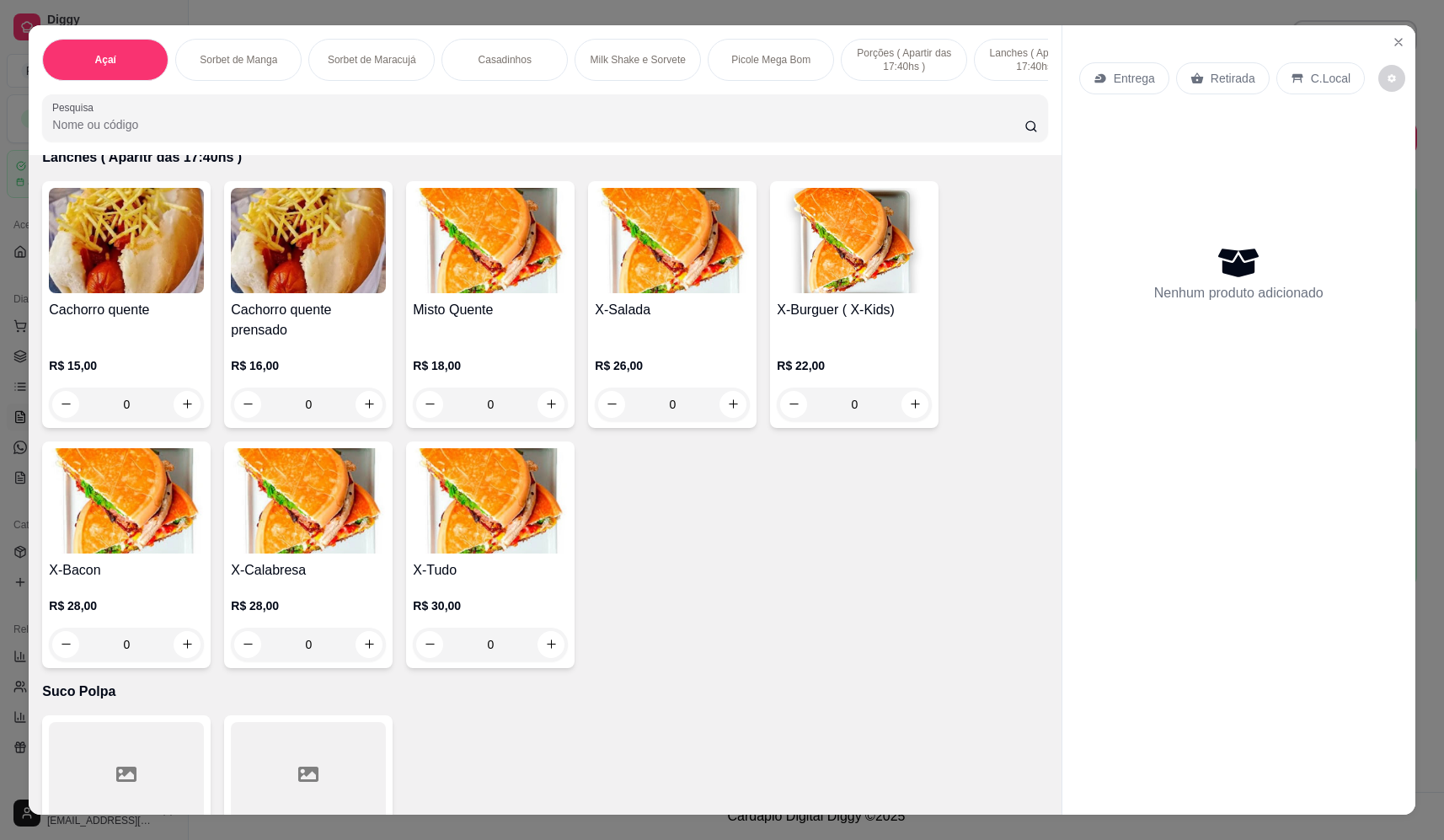
click at [186, 658] on div "0" at bounding box center [126, 644] width 155 height 34
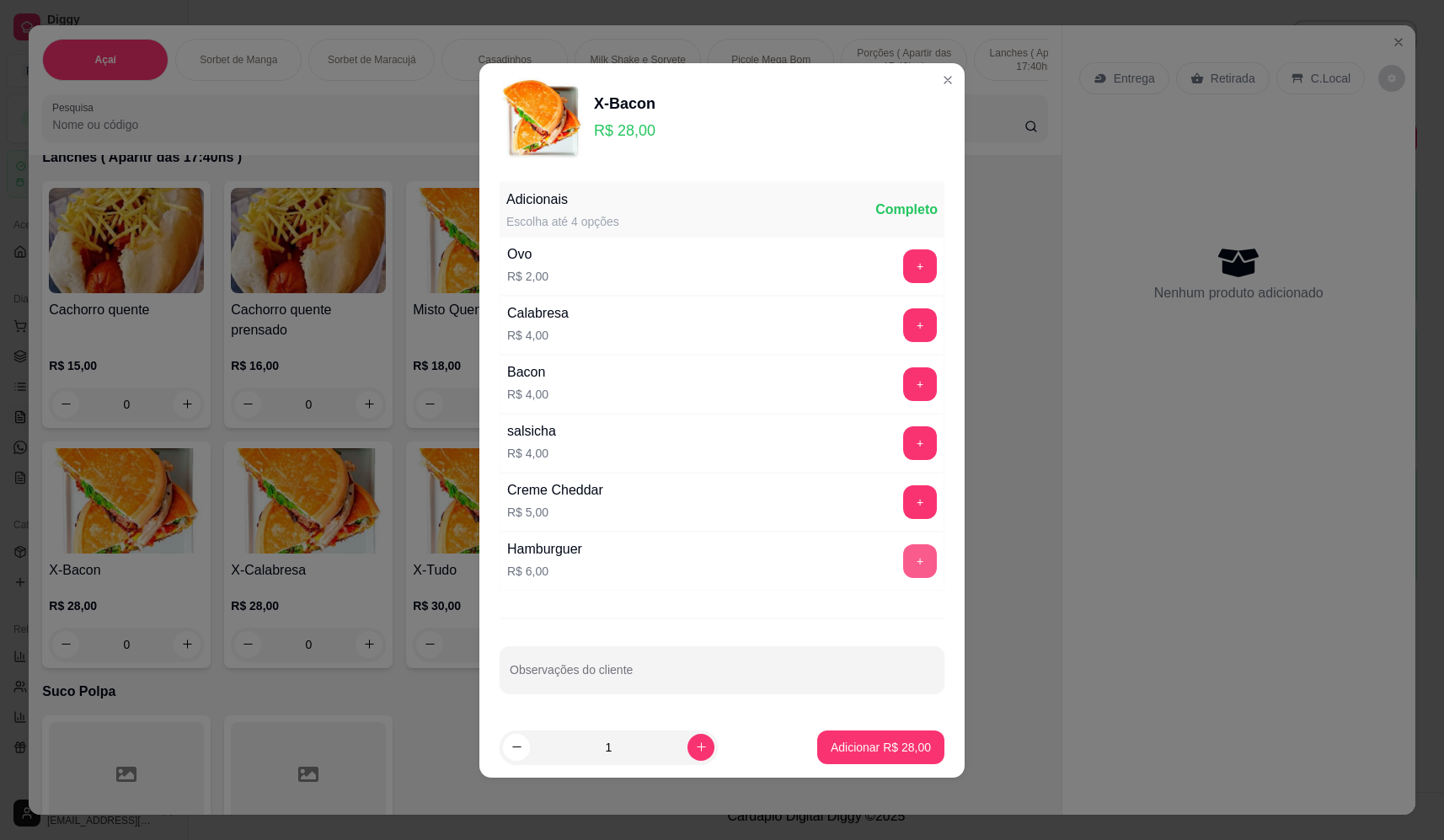
click at [911, 553] on button "+" at bounding box center [919, 561] width 34 height 34
click at [871, 749] on p "Adicionar R$ 34,00" at bounding box center [880, 747] width 100 height 17
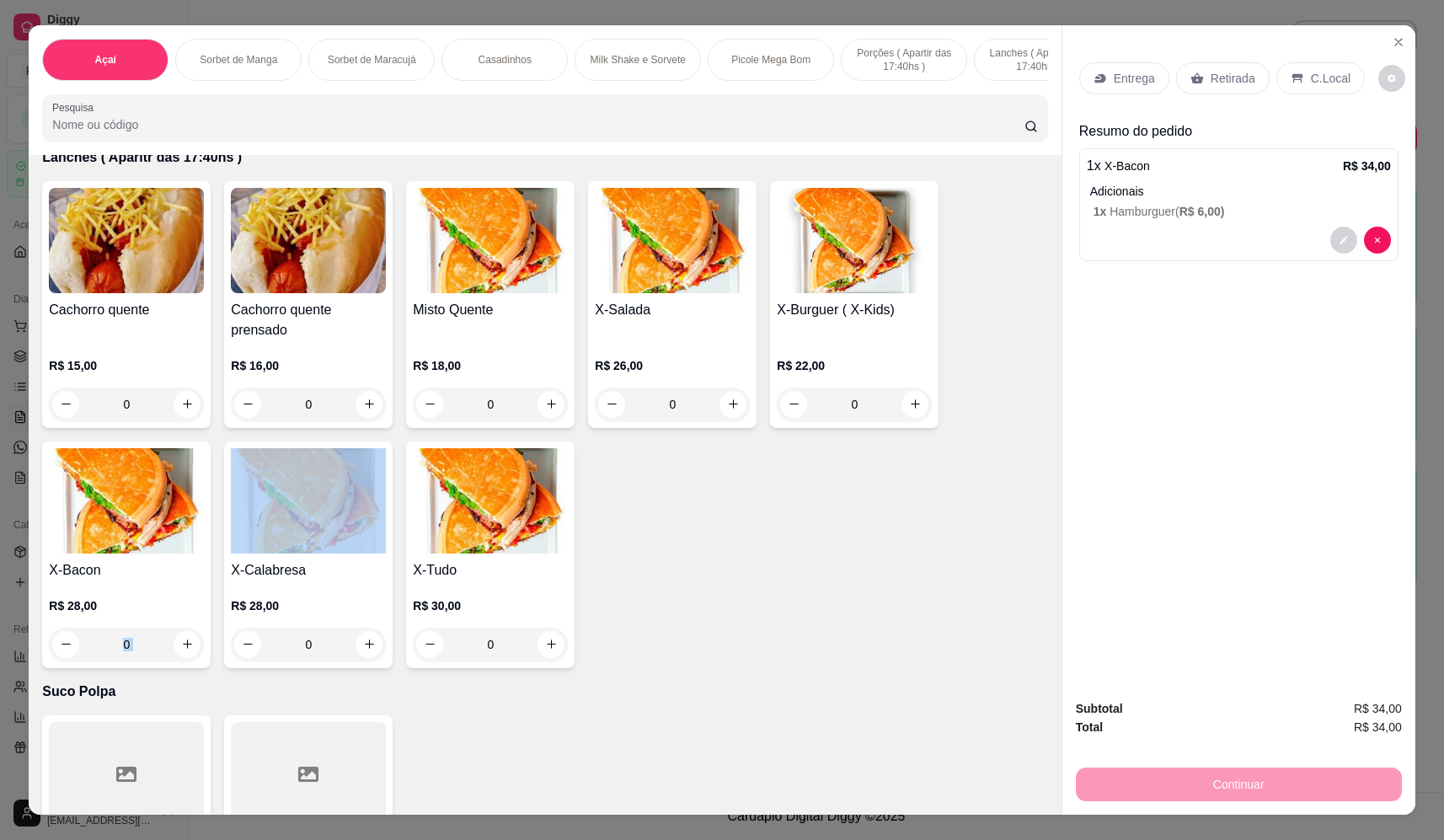
drag, startPoint x: 195, startPoint y: 629, endPoint x: 203, endPoint y: 654, distance: 26.2
click at [203, 654] on div "X-Bacon R$ 28,00 0" at bounding box center [126, 554] width 168 height 227
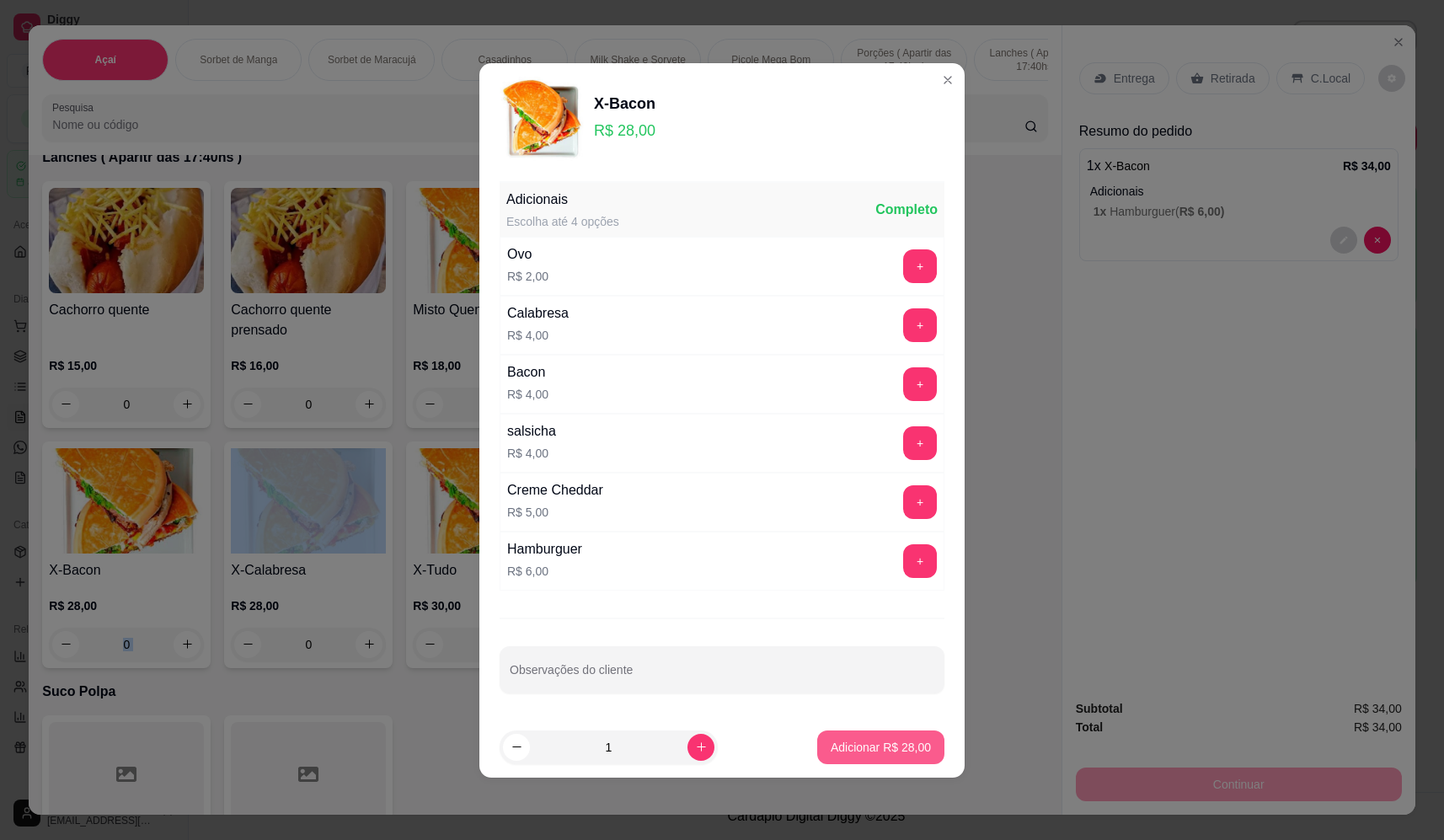
click at [819, 747] on button "Adicionar R$ 28,00" at bounding box center [880, 747] width 127 height 34
type input "1"
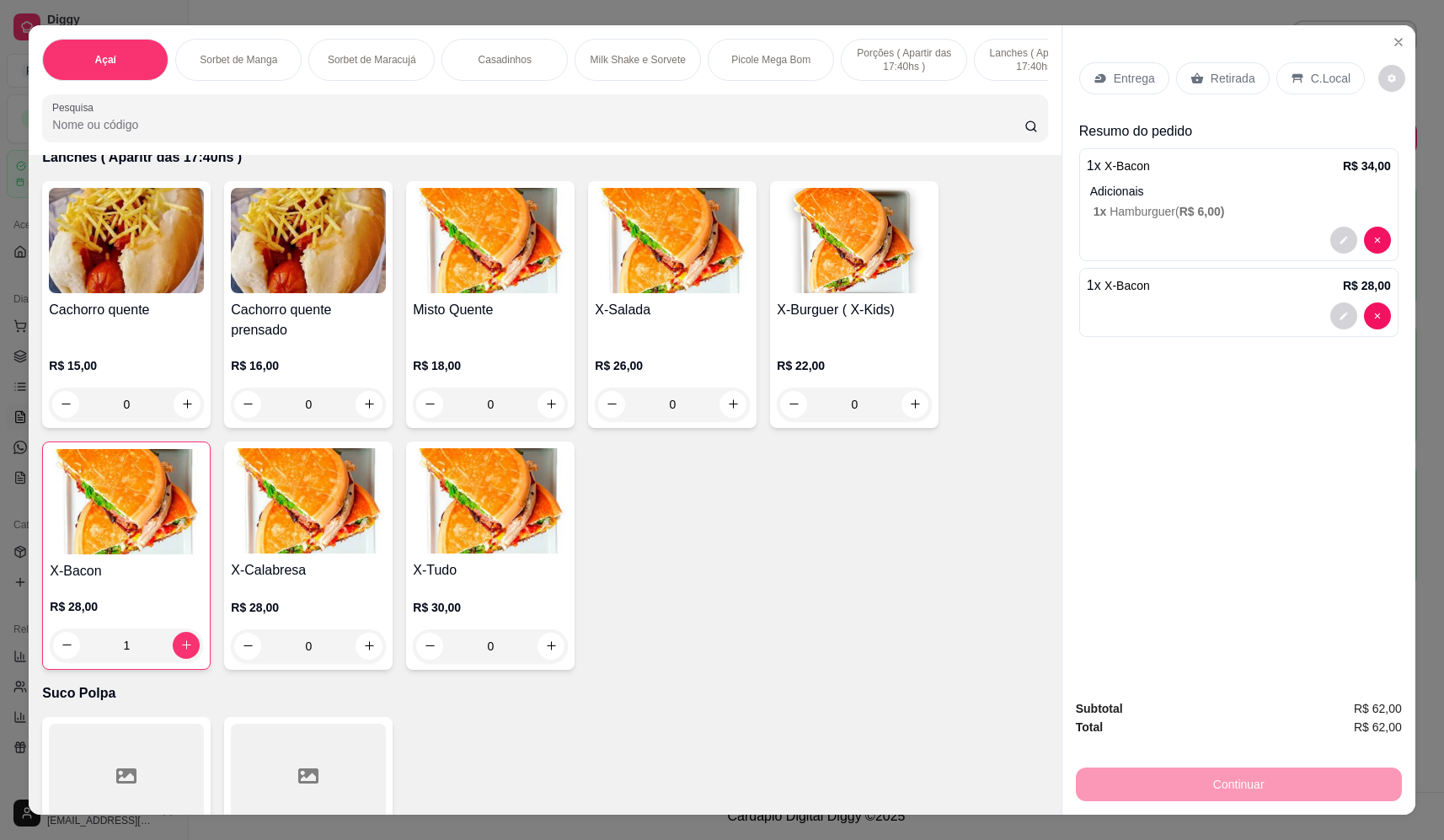
click at [1227, 73] on p "Retirada" at bounding box center [1233, 78] width 45 height 17
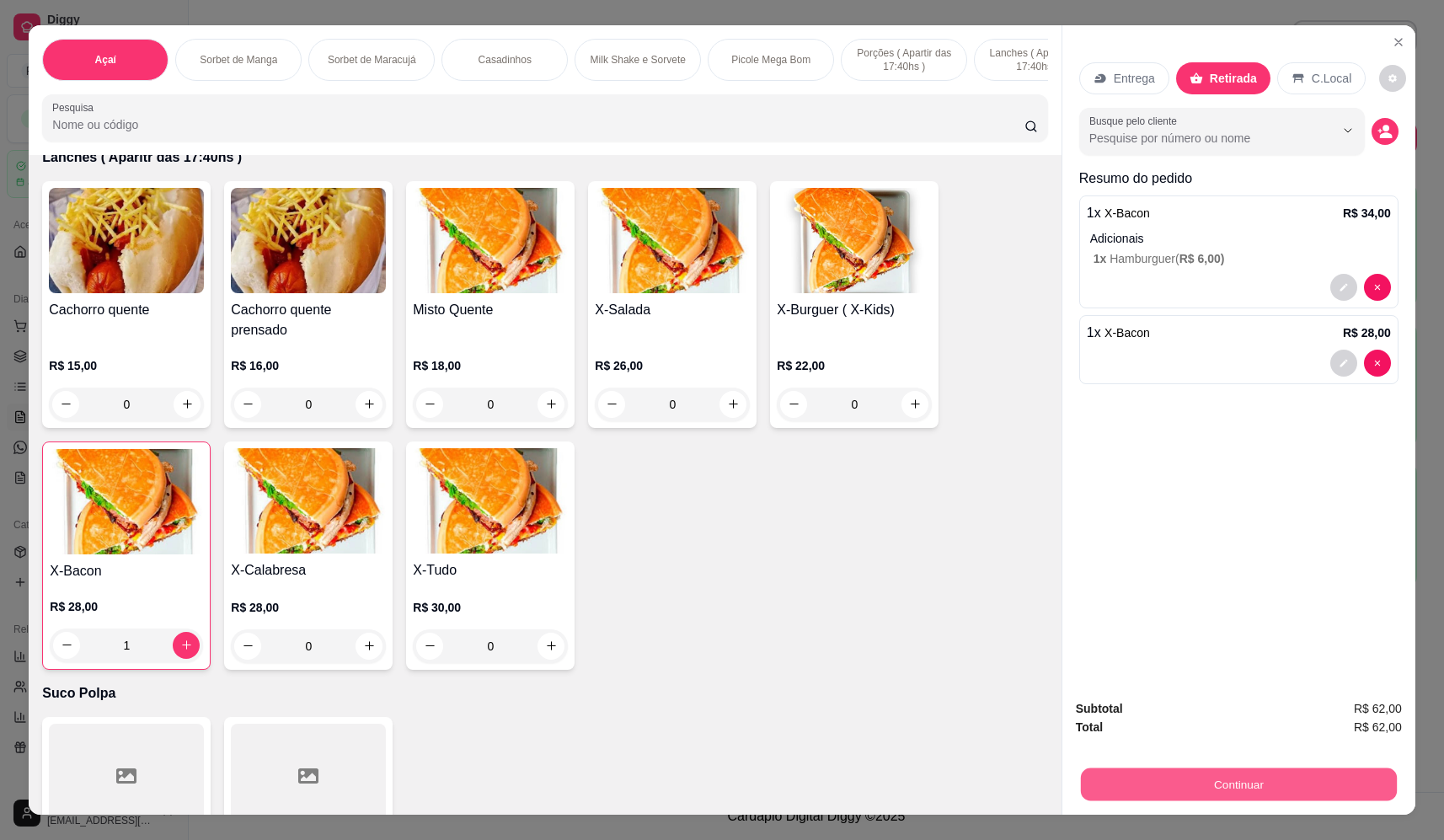
click at [1264, 773] on button "Continuar" at bounding box center [1239, 784] width 315 height 33
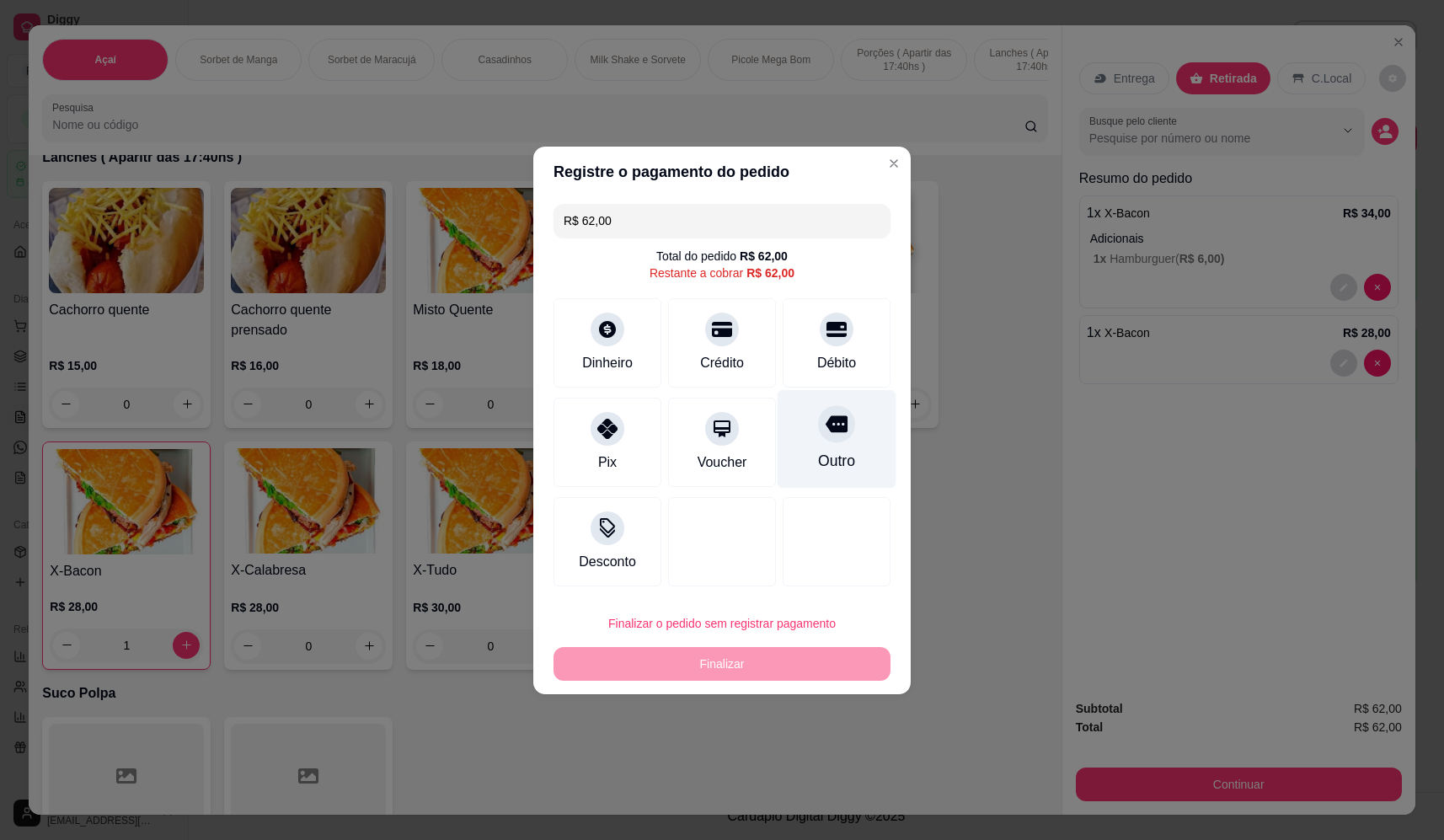
click at [824, 454] on div "Outro" at bounding box center [836, 460] width 37 height 21
type input "R$ 0,00"
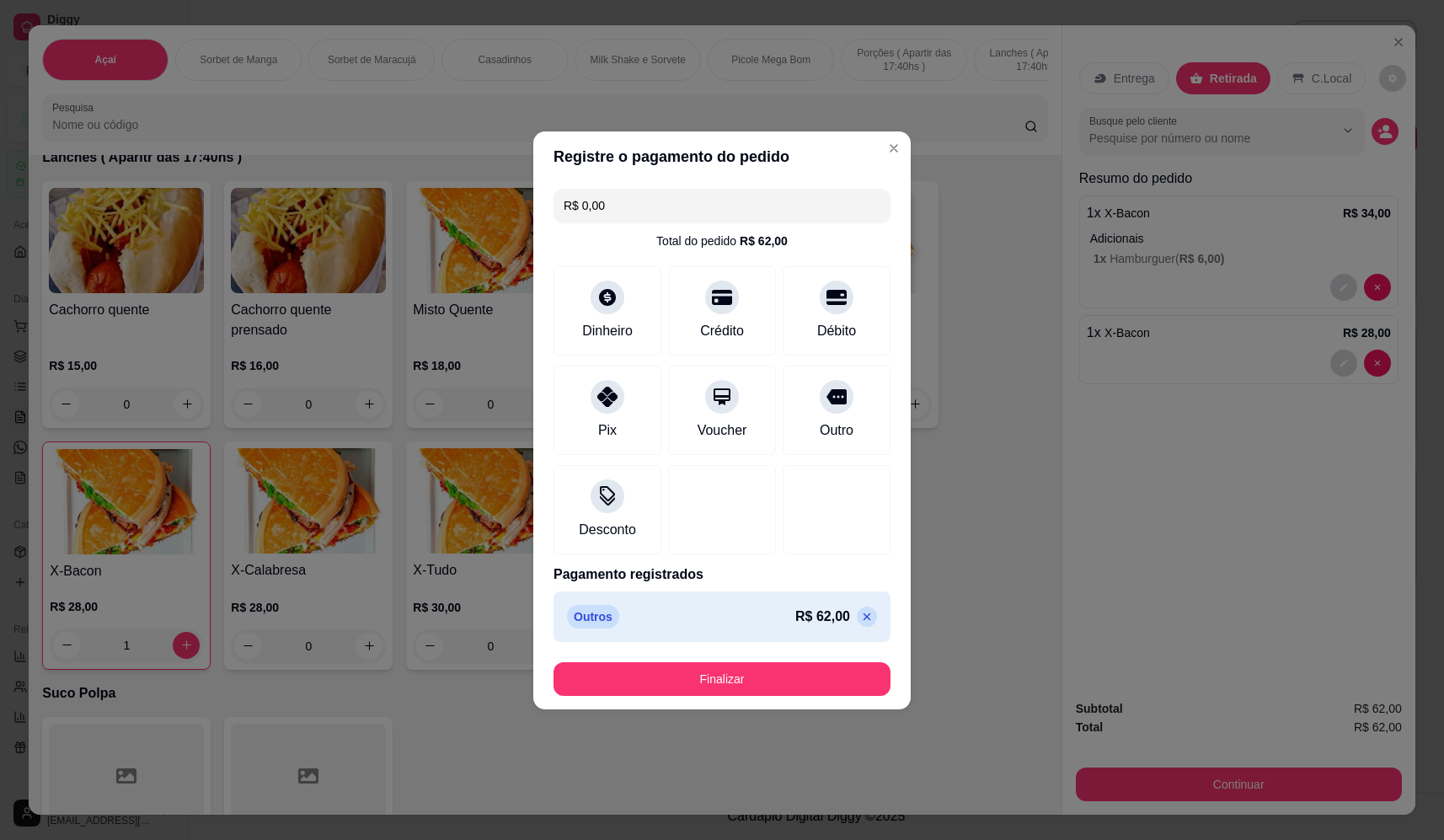
click at [750, 707] on div "Registre o pagamento do pedido R$ 0,00 Total do pedido R$ 62,00 Dinheiro Crédit…" at bounding box center [722, 420] width 1444 height 840
click at [757, 682] on button "Finalizar" at bounding box center [722, 679] width 337 height 34
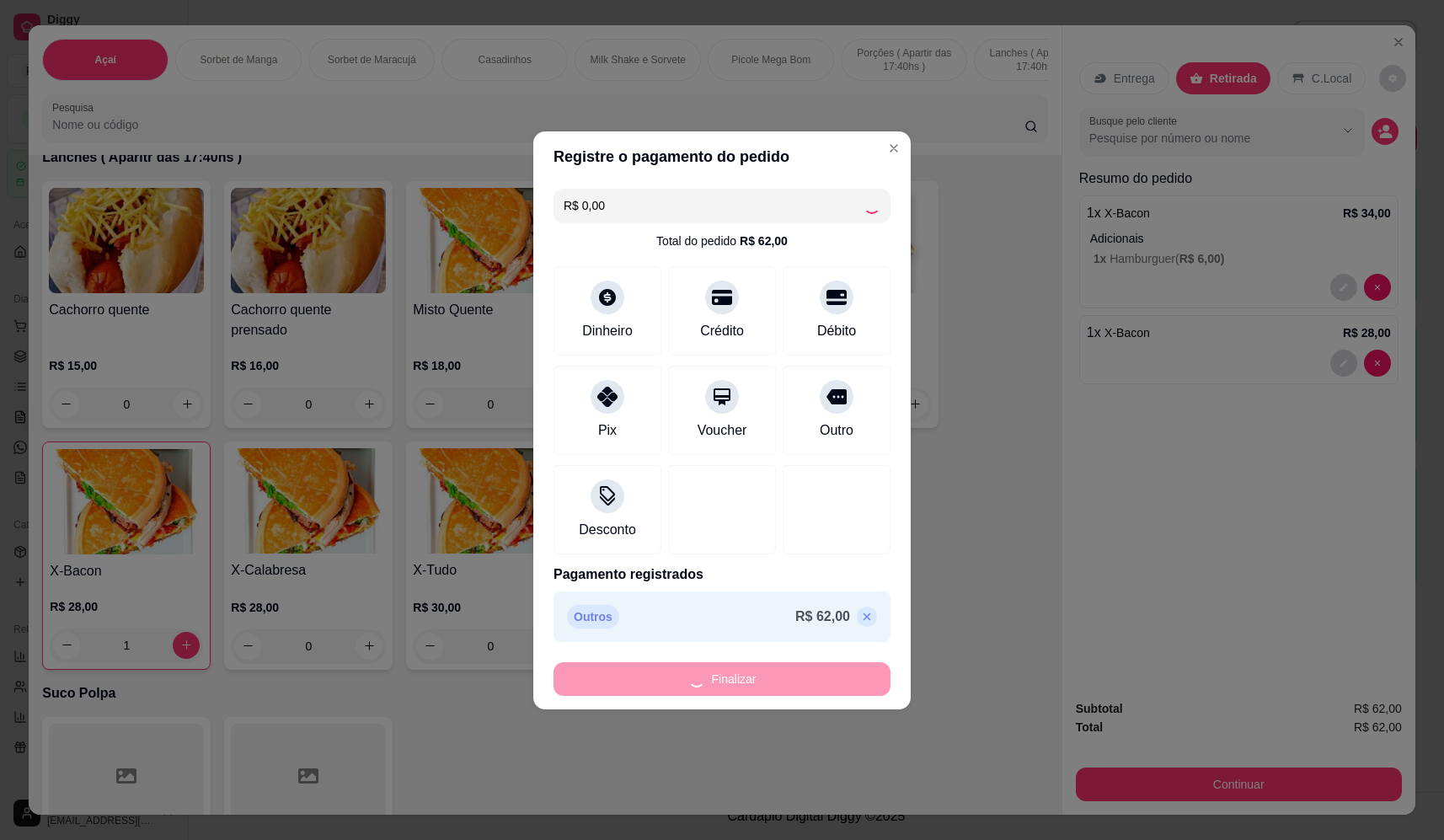
type input "0"
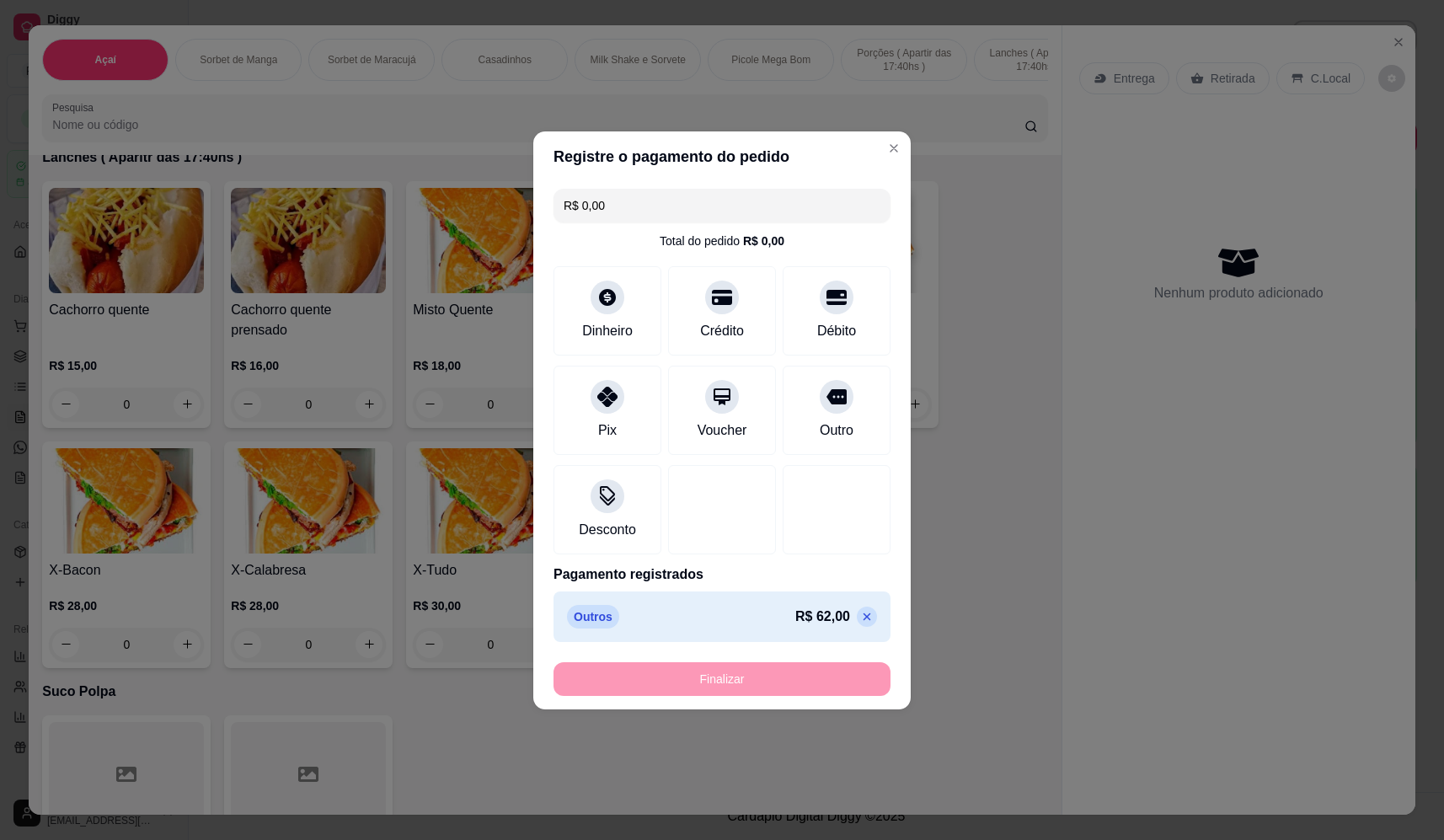
type input "-R$ 62,00"
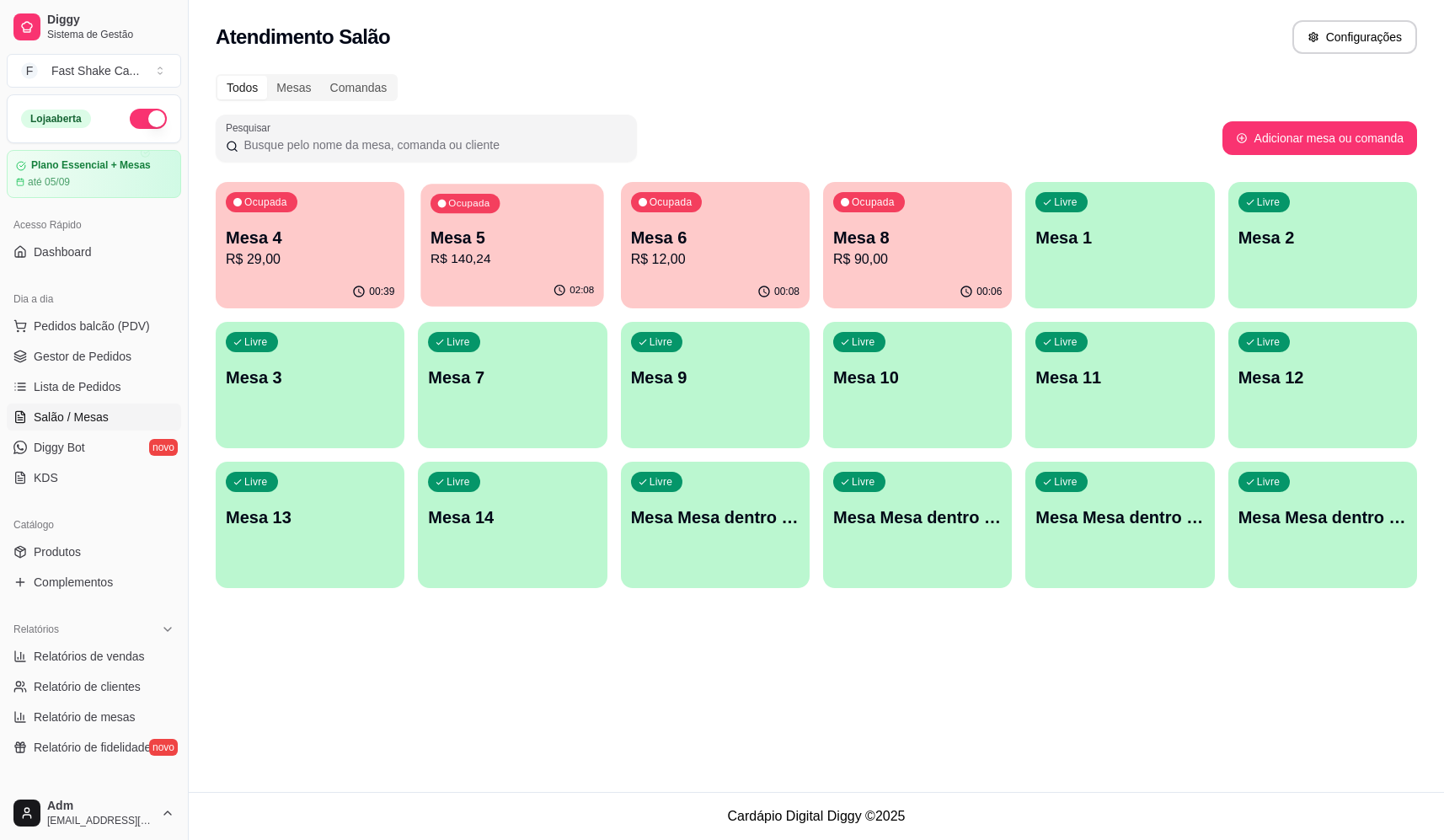
click at [531, 274] on div "Ocupada Mesa 5 R$ 140,24" at bounding box center [512, 229] width 184 height 91
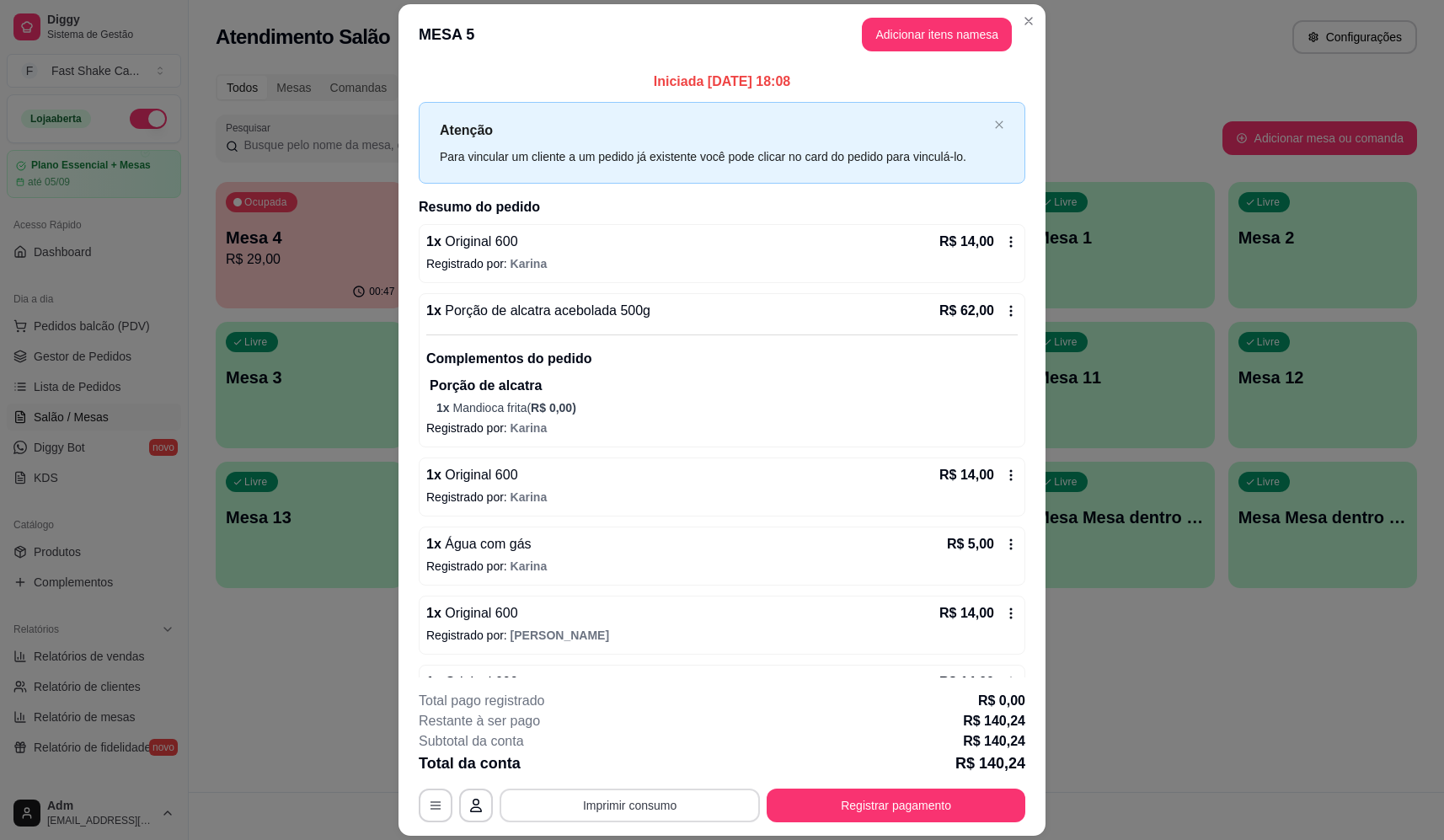
click at [630, 816] on button "Imprimir consumo" at bounding box center [629, 805] width 260 height 34
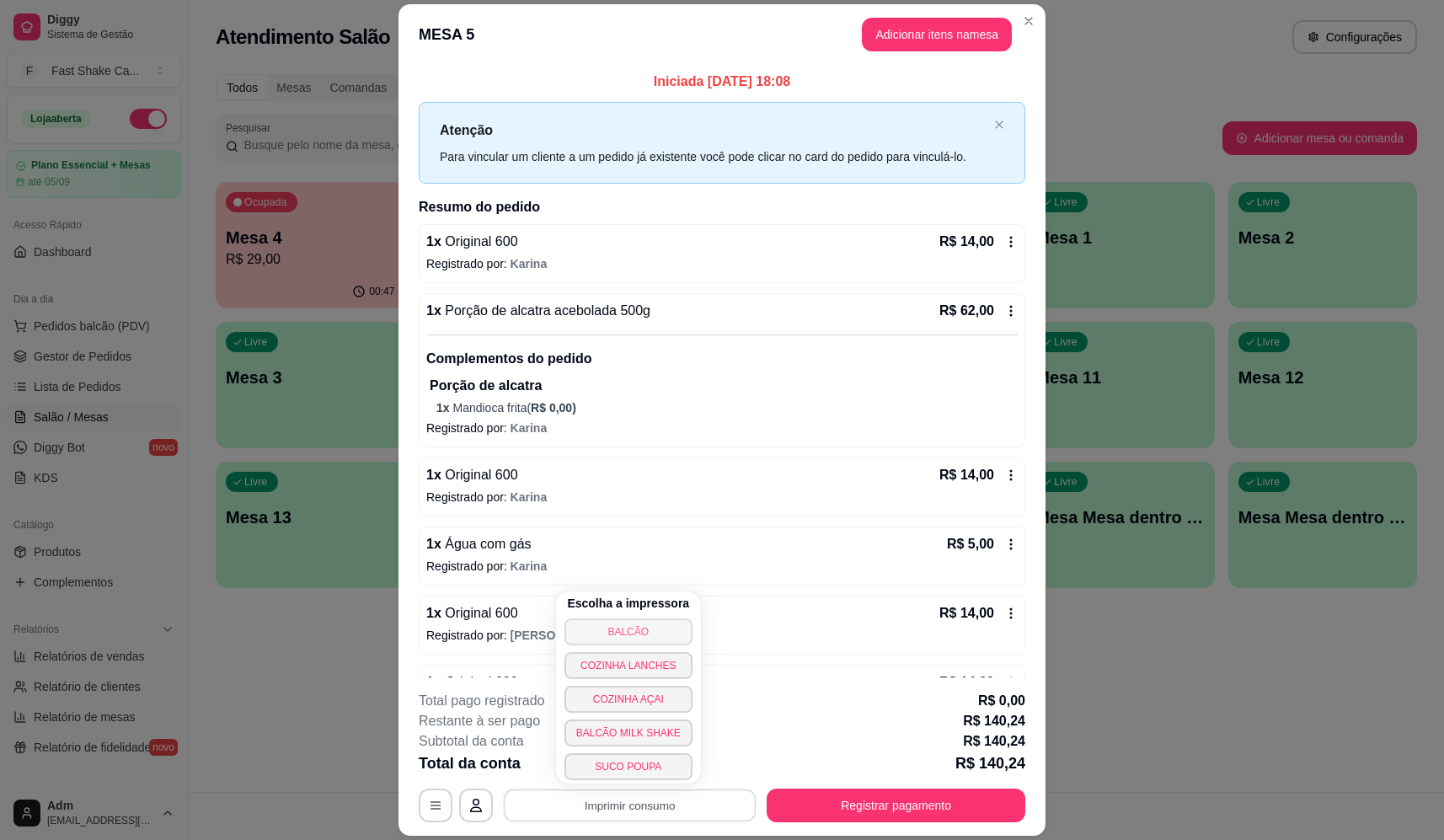
click at [626, 629] on button "BALCÃO" at bounding box center [628, 631] width 128 height 27
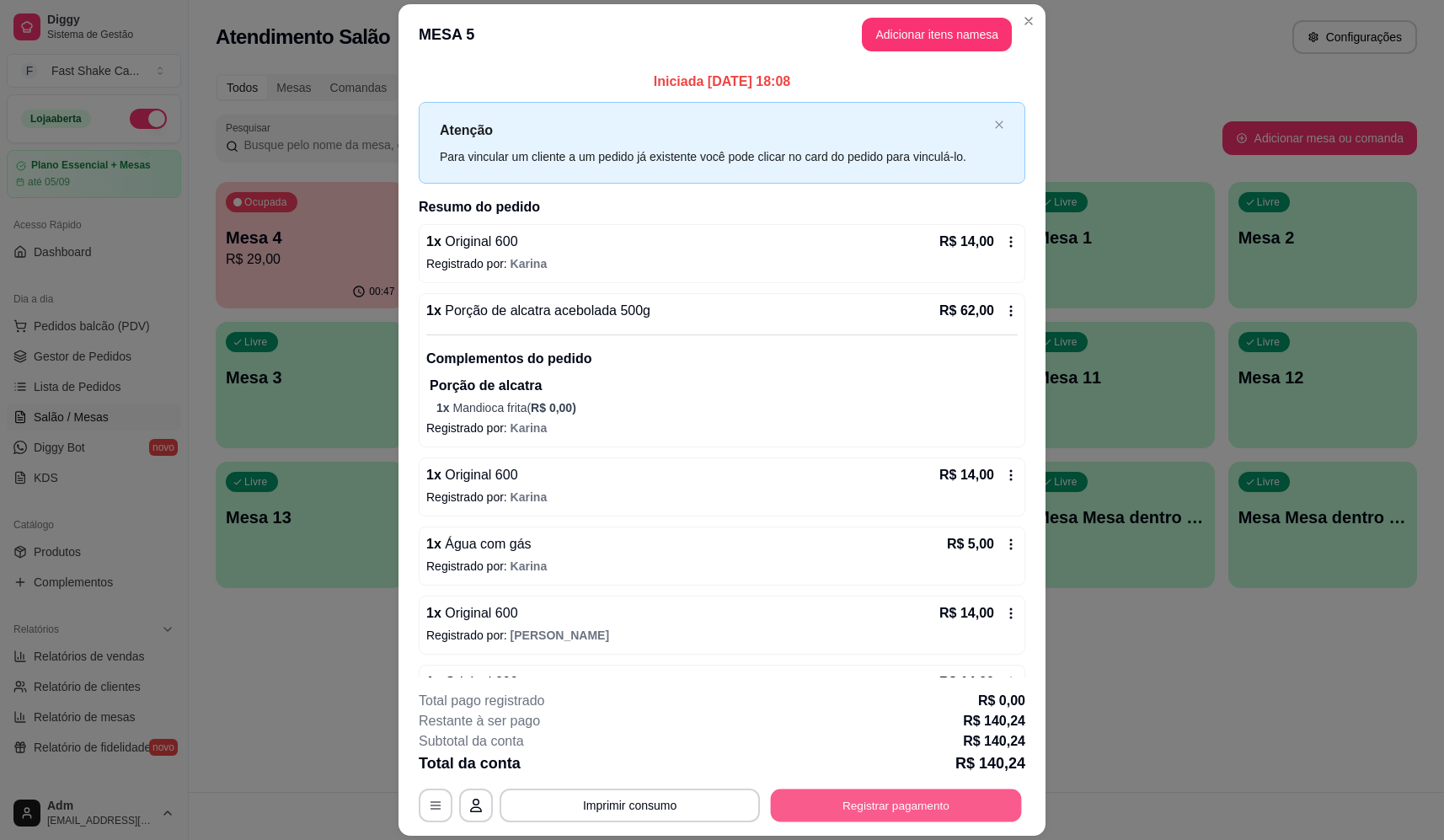
click at [885, 817] on button "Registrar pagamento" at bounding box center [896, 805] width 251 height 33
type input "R$ 12,00"
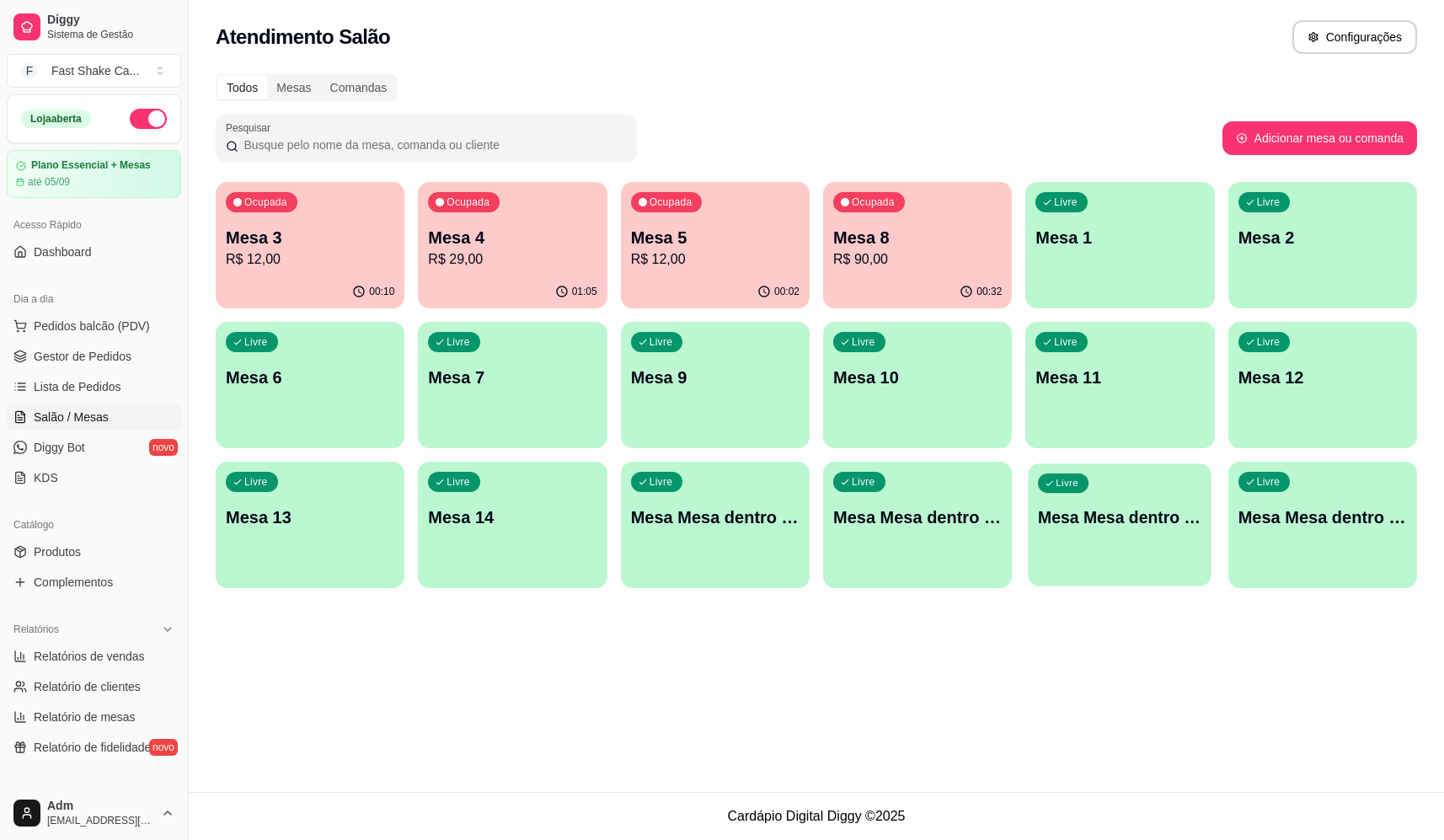
click at [1149, 534] on div "Livre Mesa Mesa dentro verde" at bounding box center [1120, 514] width 184 height 103
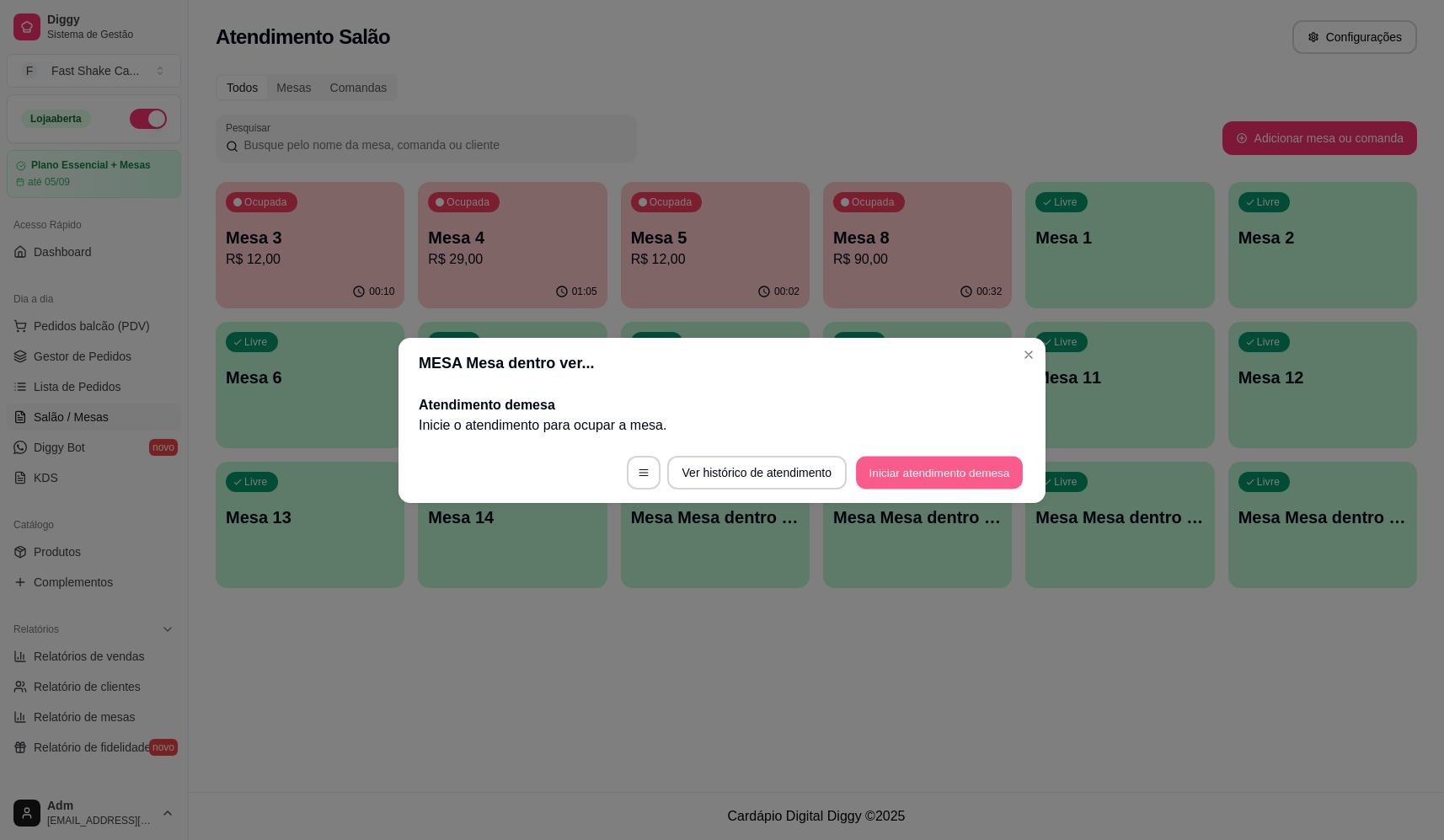
click at [951, 465] on button "Iniciar atendimento de mesa" at bounding box center [939, 471] width 167 height 33
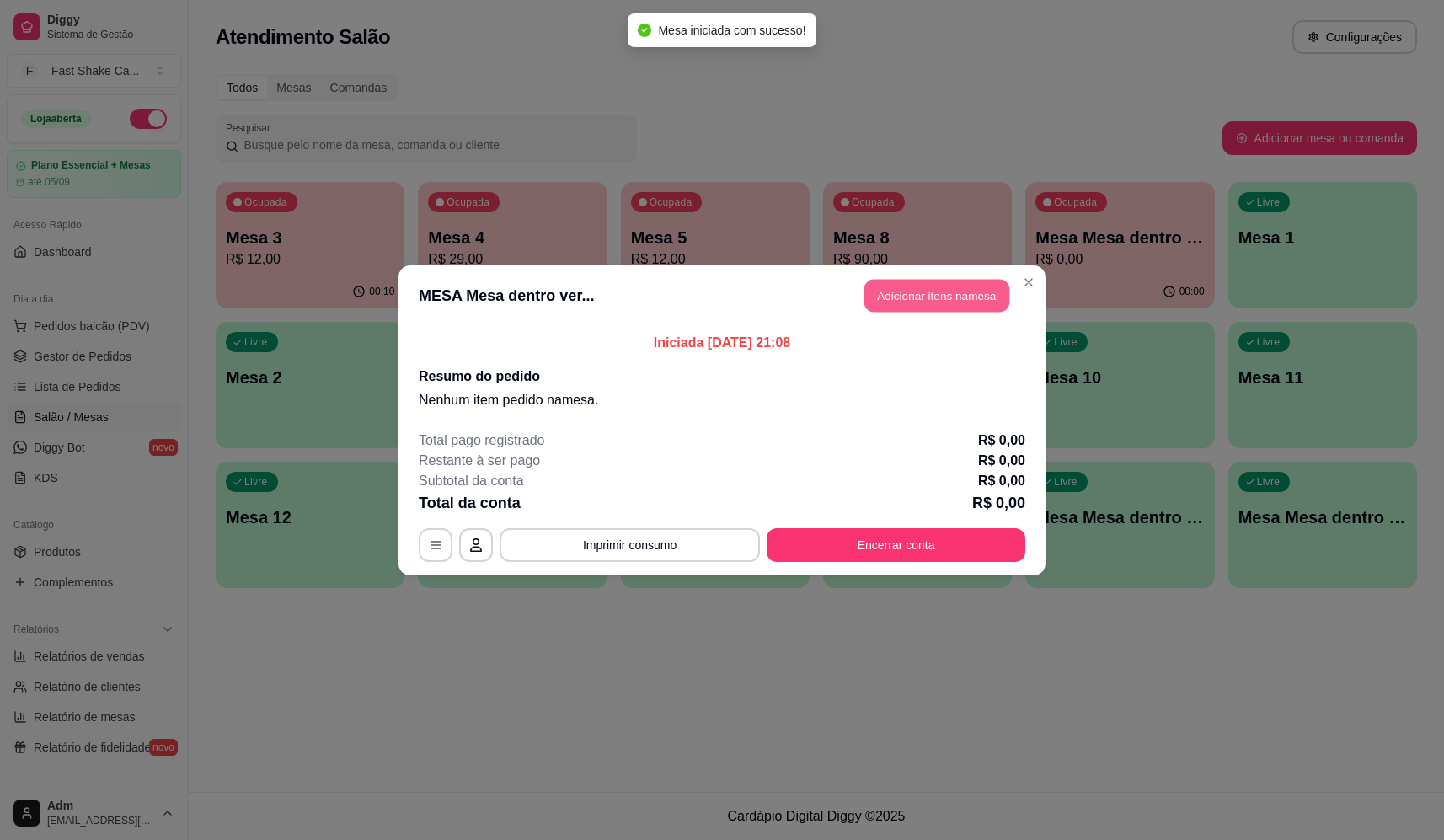
click at [878, 284] on button "Adicionar itens na mesa" at bounding box center [936, 295] width 145 height 33
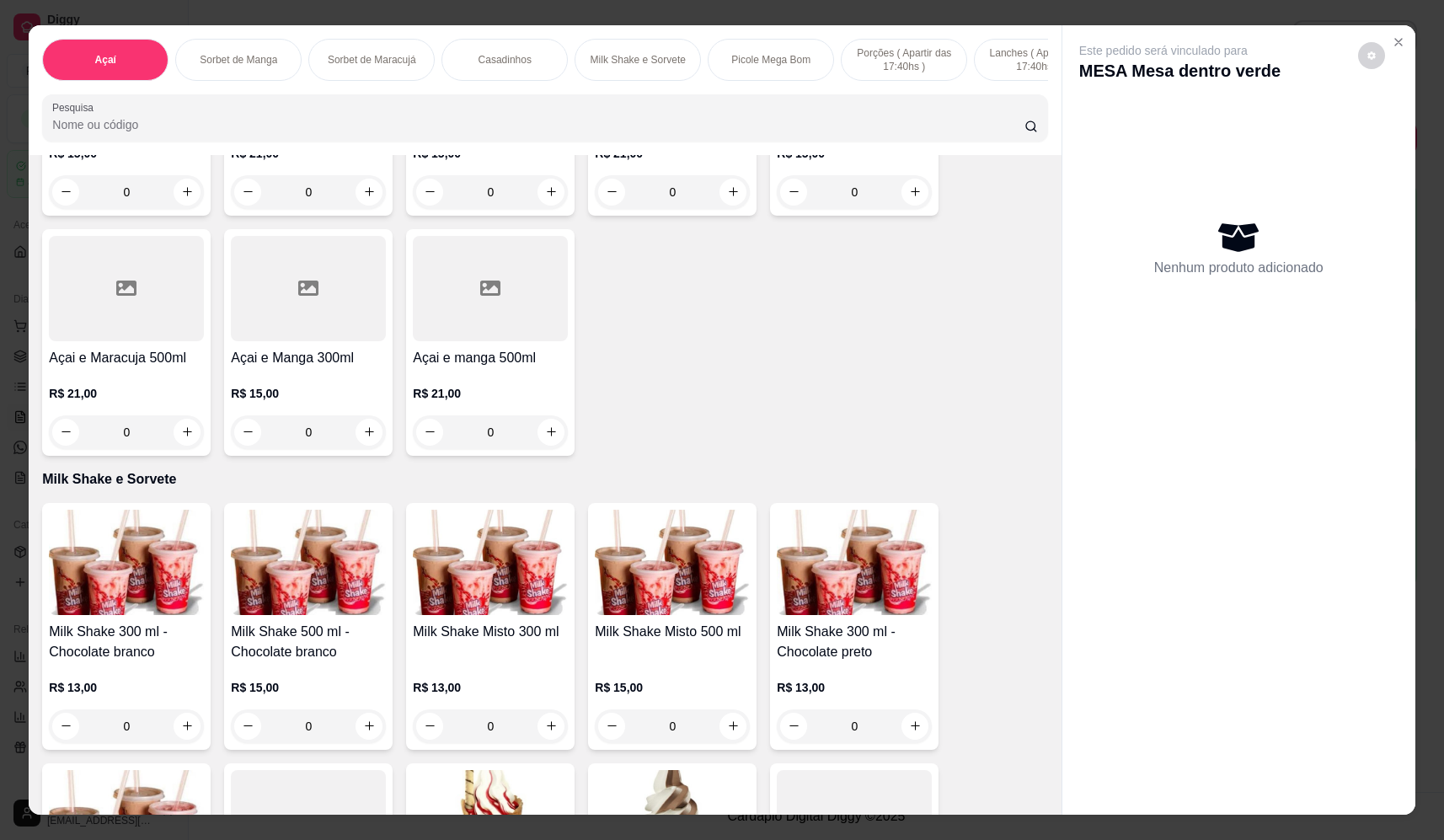
scroll to position [1685, 0]
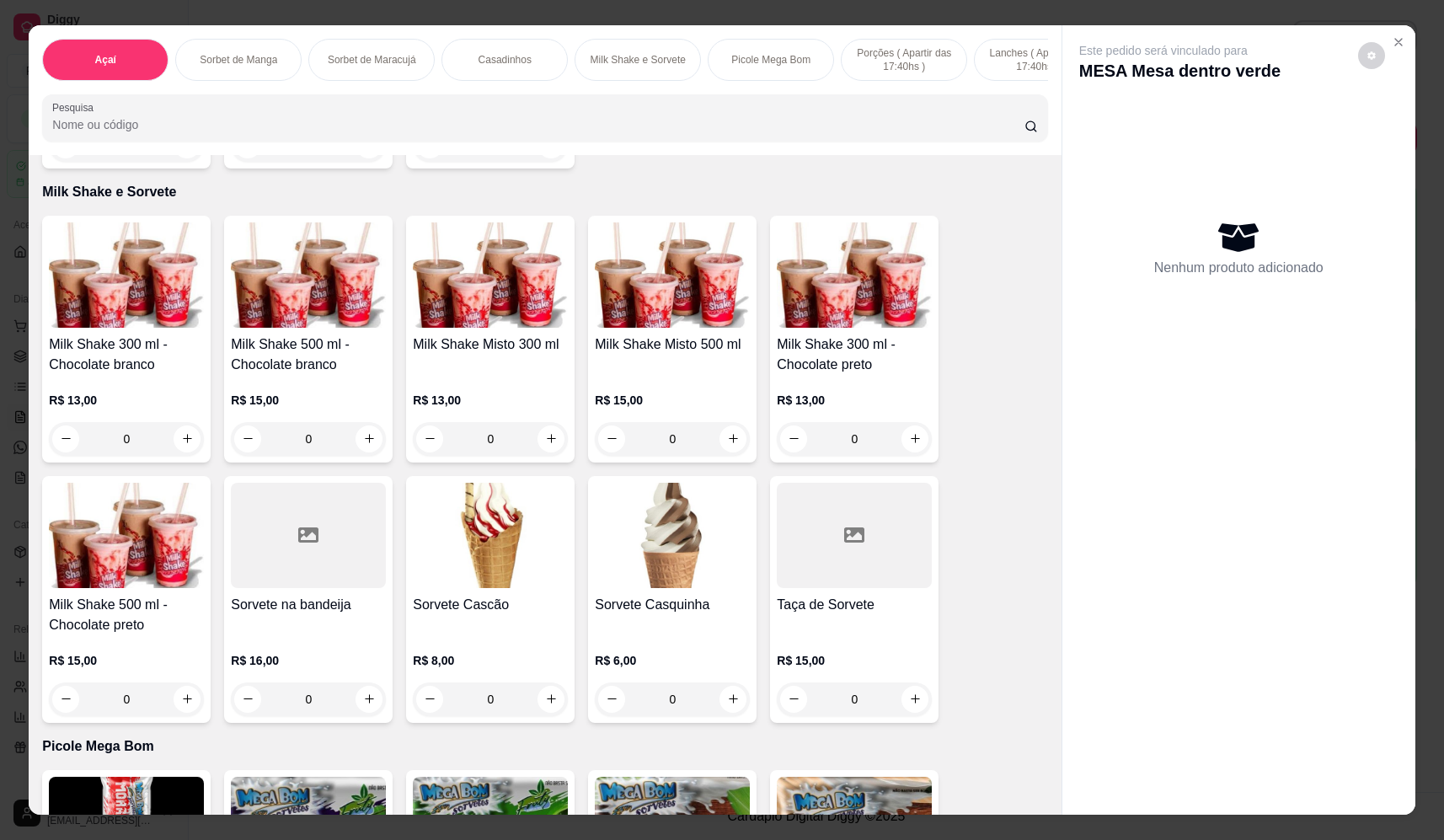
click at [367, 445] on div "0" at bounding box center [308, 439] width 155 height 34
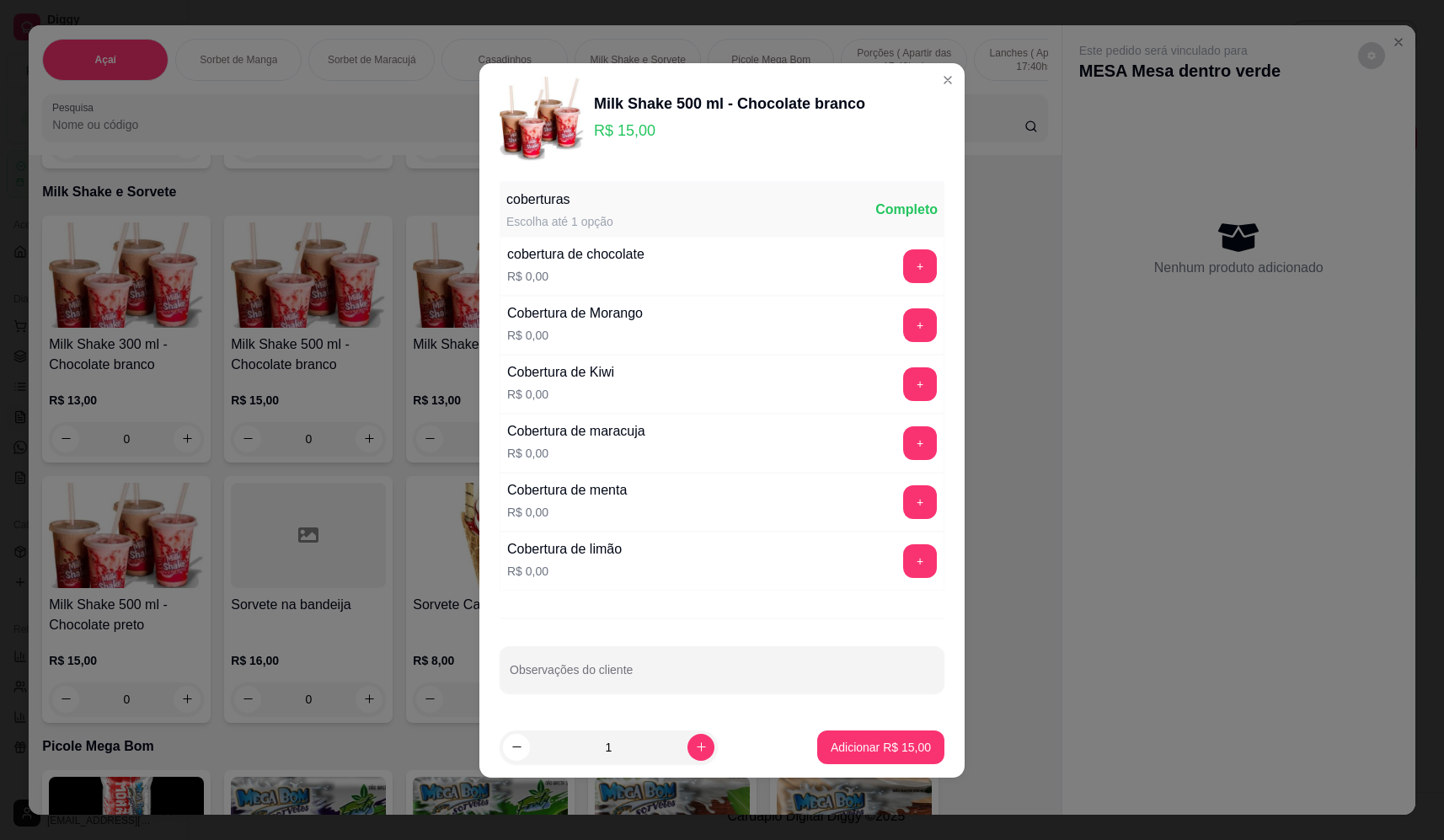
click at [898, 718] on div "Milk Shake 500 ml - Chocolate branco R$ 15,00 coberturas Escolha até 1 opção Co…" at bounding box center [722, 420] width 1444 height 840
click at [897, 749] on p "Adicionar R$ 15,00" at bounding box center [880, 747] width 100 height 17
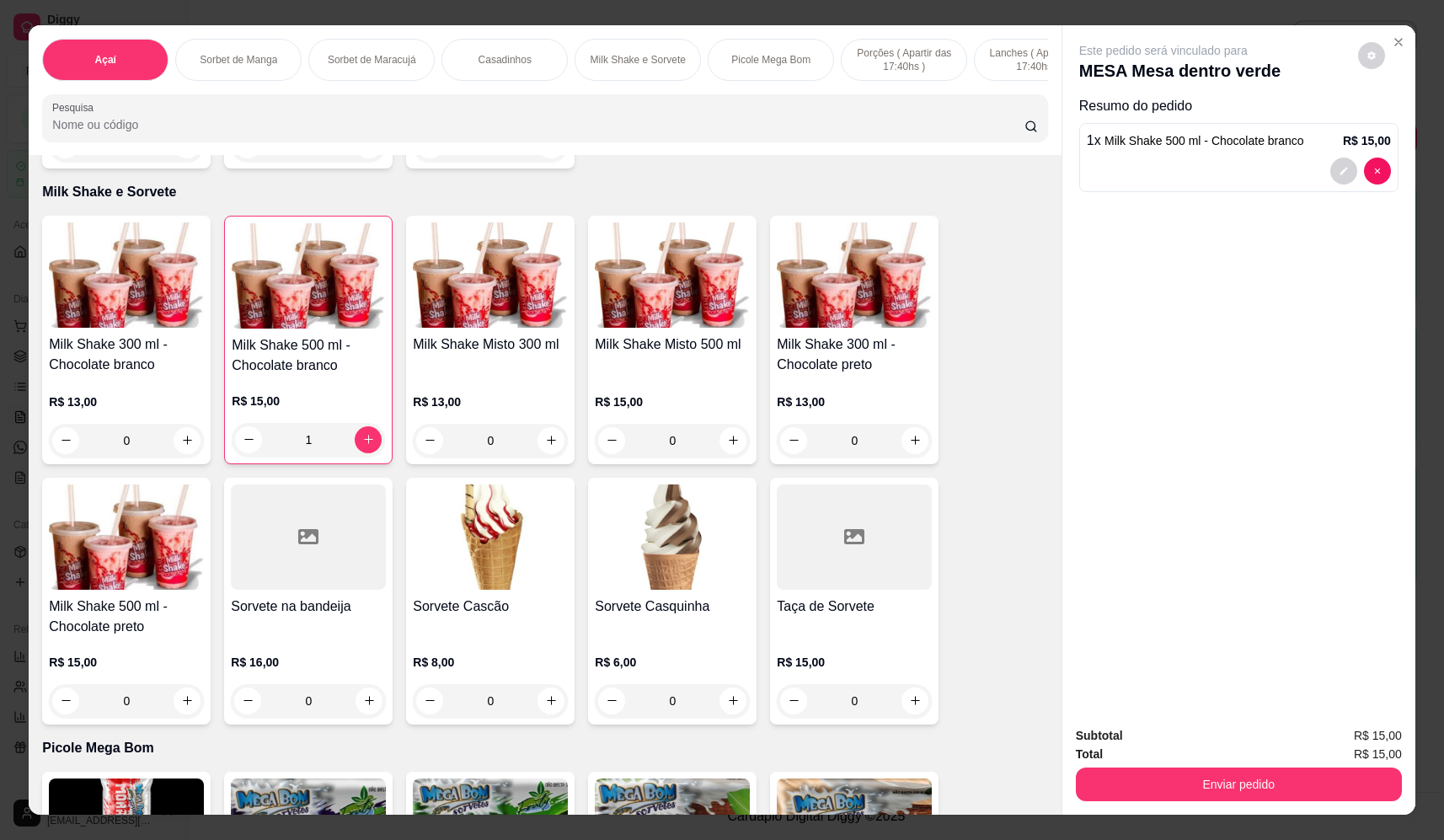
type input "1"
click at [1119, 779] on button "Enviar pedido" at bounding box center [1239, 784] width 315 height 33
click at [1150, 736] on button "Não registrar e enviar pedido" at bounding box center [1183, 743] width 175 height 32
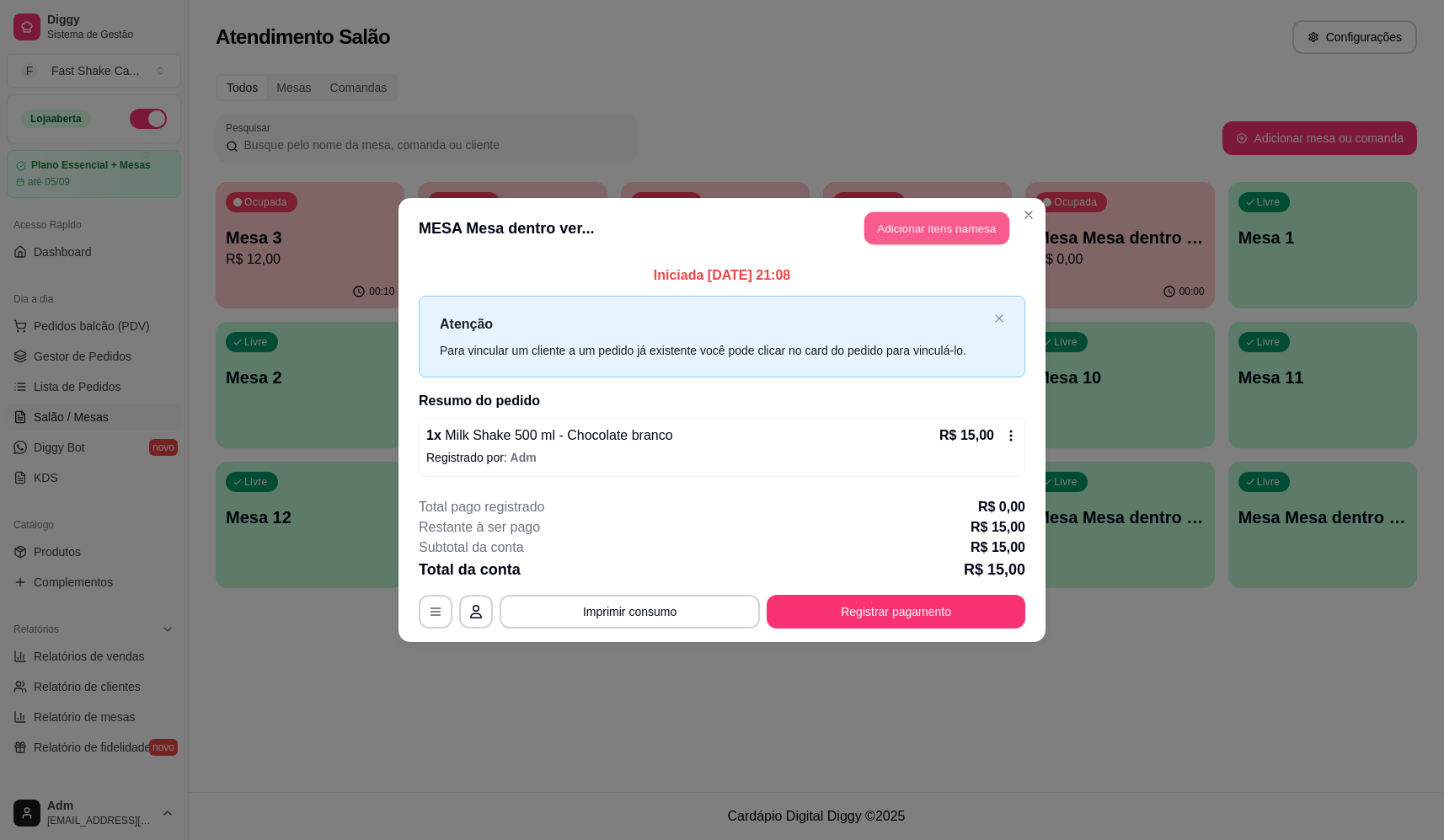
click at [900, 224] on button "Adicionar itens na mesa" at bounding box center [936, 228] width 145 height 33
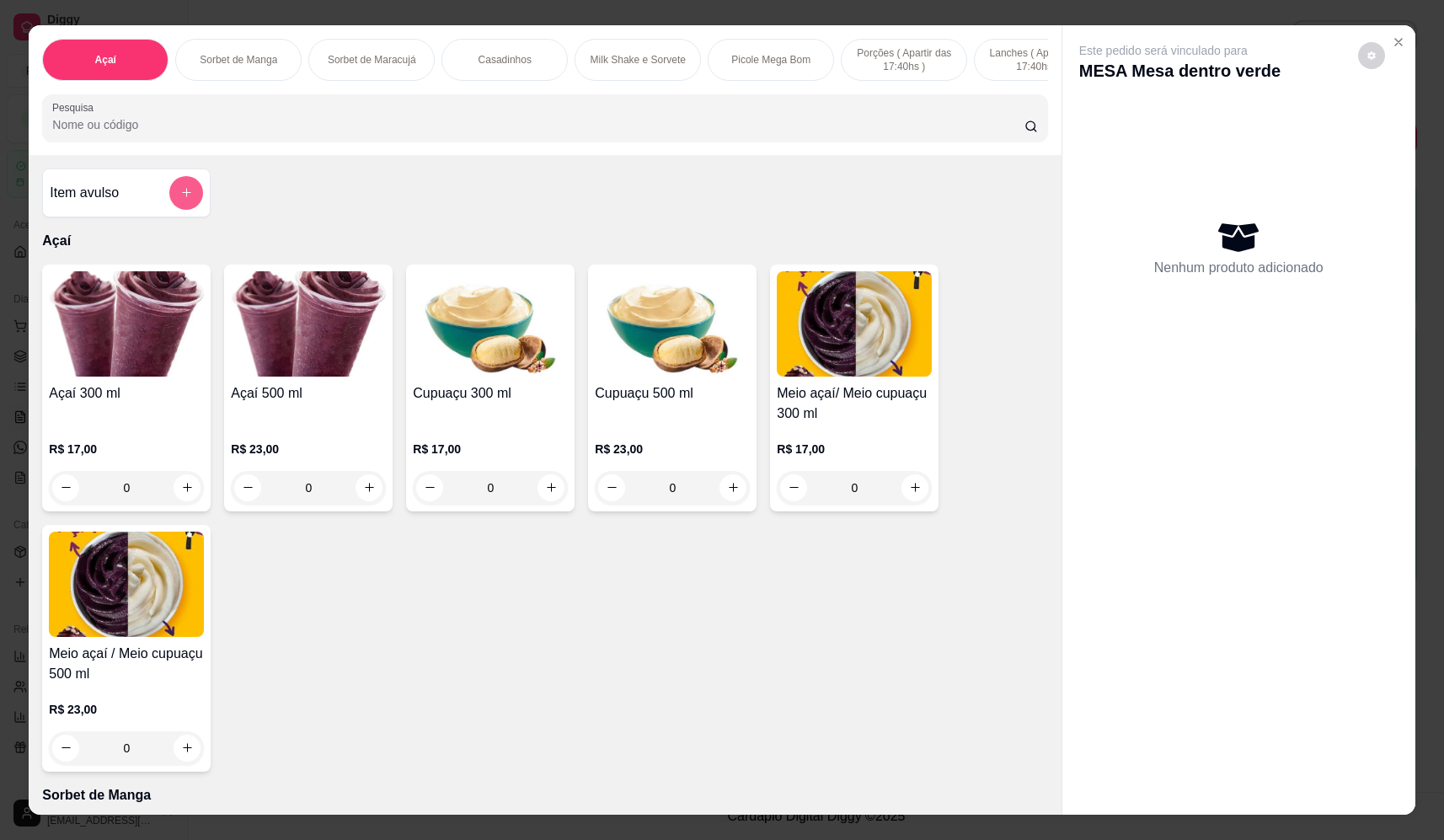
click at [180, 199] on icon "add-separate-item" at bounding box center [187, 192] width 13 height 13
click at [763, 220] on div "Item avulso Açaí Açaí 300 ml R$ 17,00 0 Açaí 500 ml R$ 23,00 0 Cupuaçu 300 ml R…" at bounding box center [545, 484] width 1032 height 660
click at [1398, 45] on icon "Close" at bounding box center [1398, 42] width 13 height 13
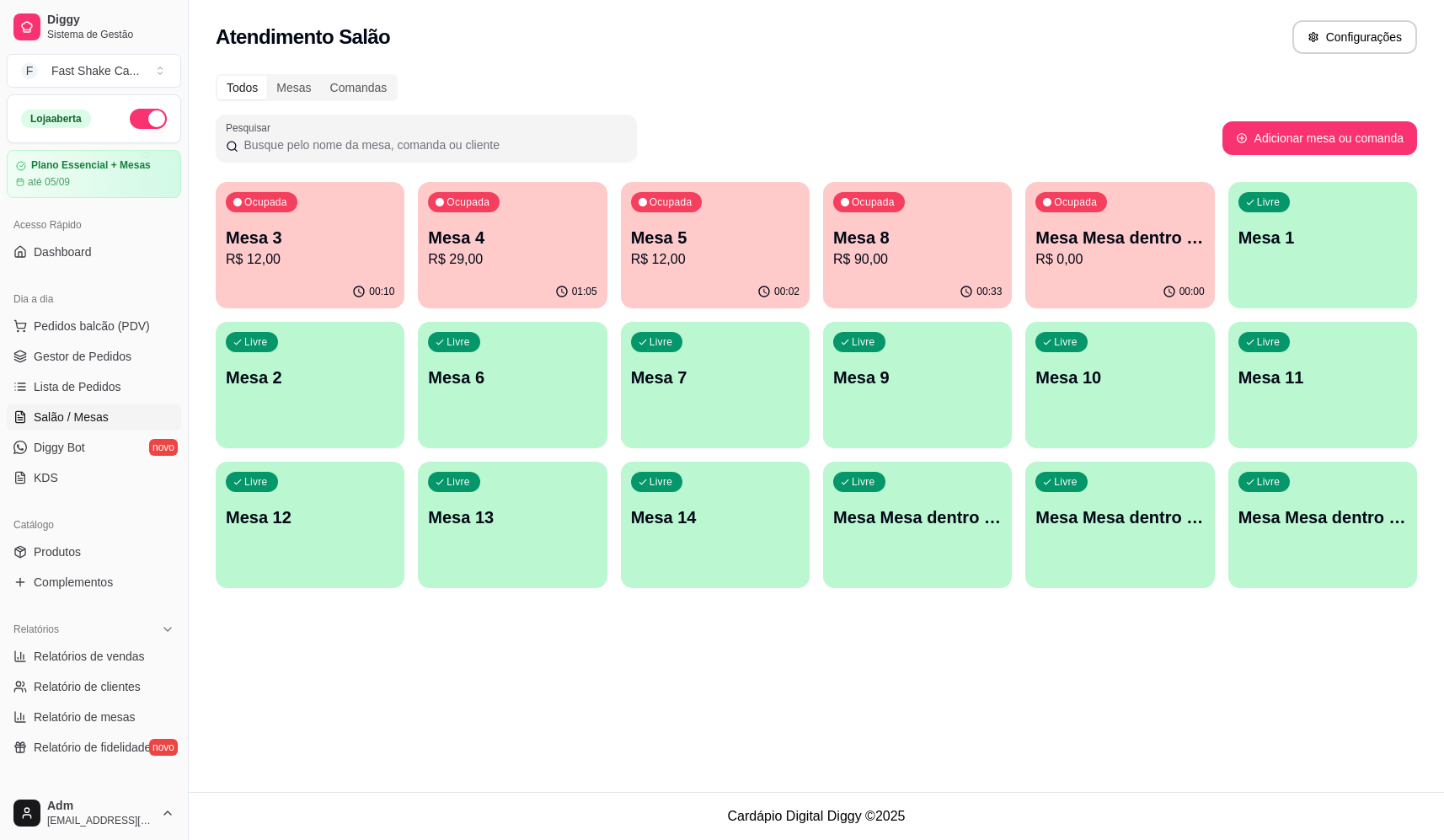
click at [295, 371] on p "Mesa 2" at bounding box center [310, 377] width 168 height 23
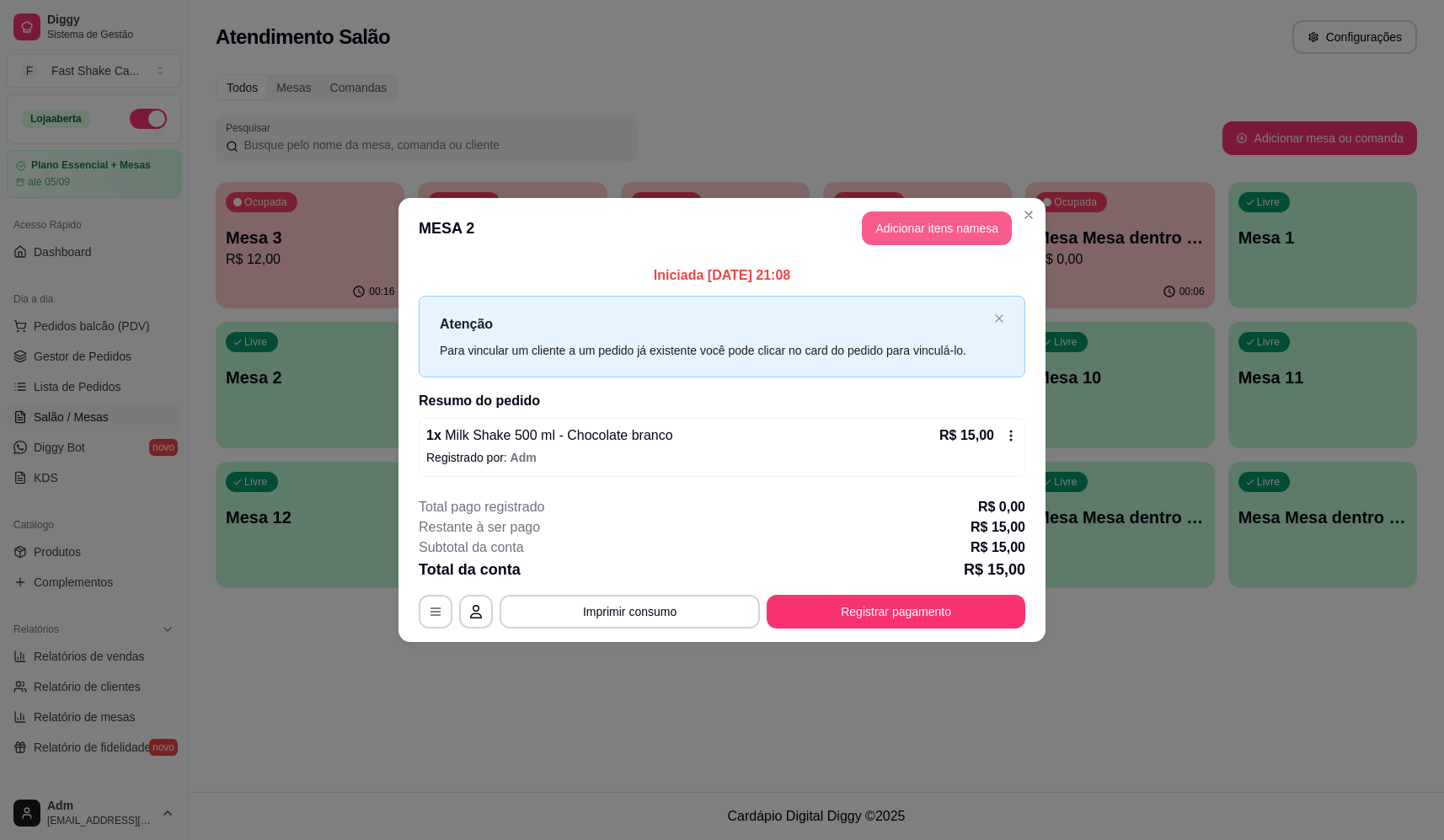
click at [919, 229] on button "Adicionar itens na mesa" at bounding box center [936, 229] width 150 height 34
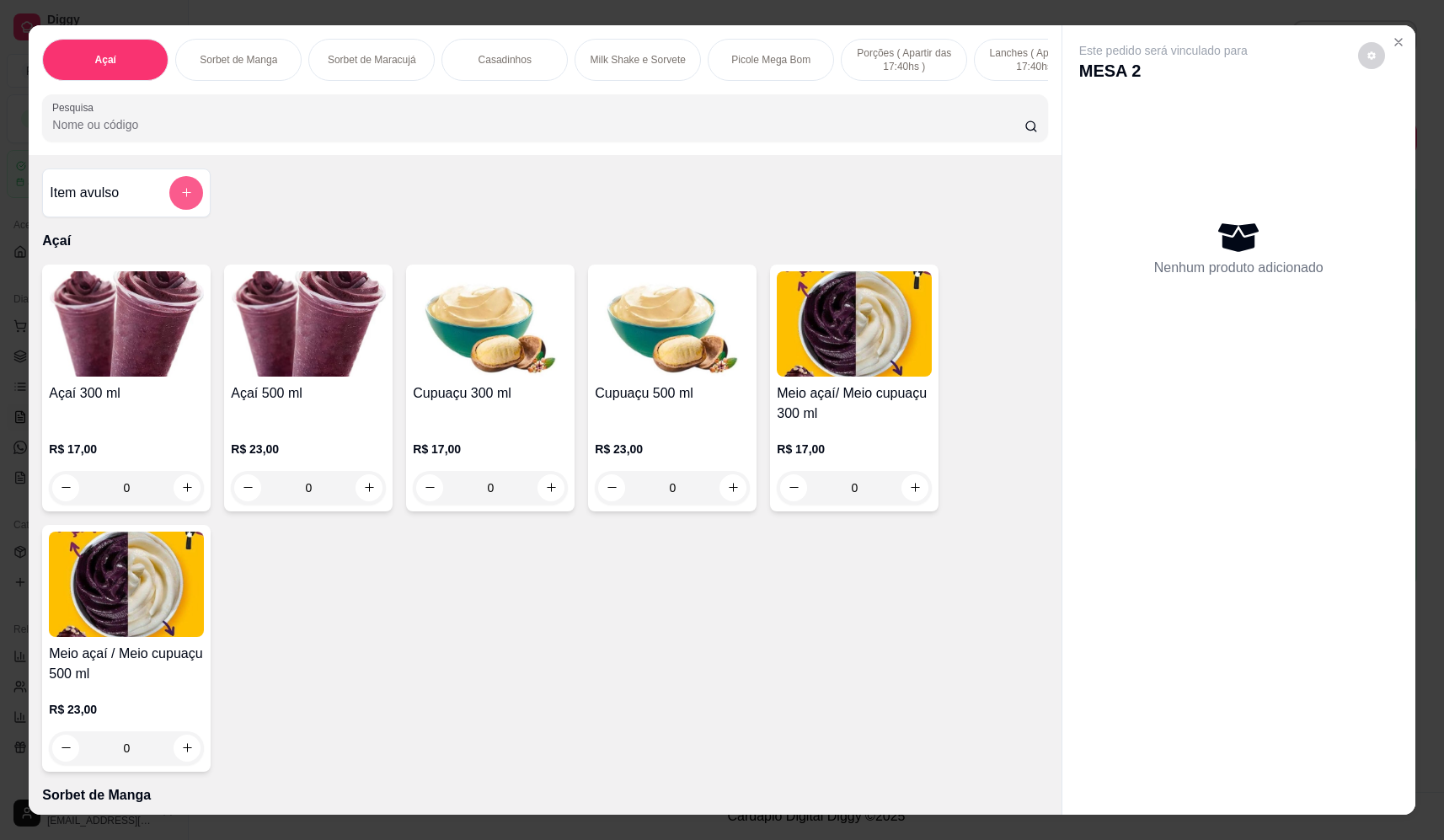
click at [186, 195] on button "add-separate-item" at bounding box center [186, 193] width 34 height 34
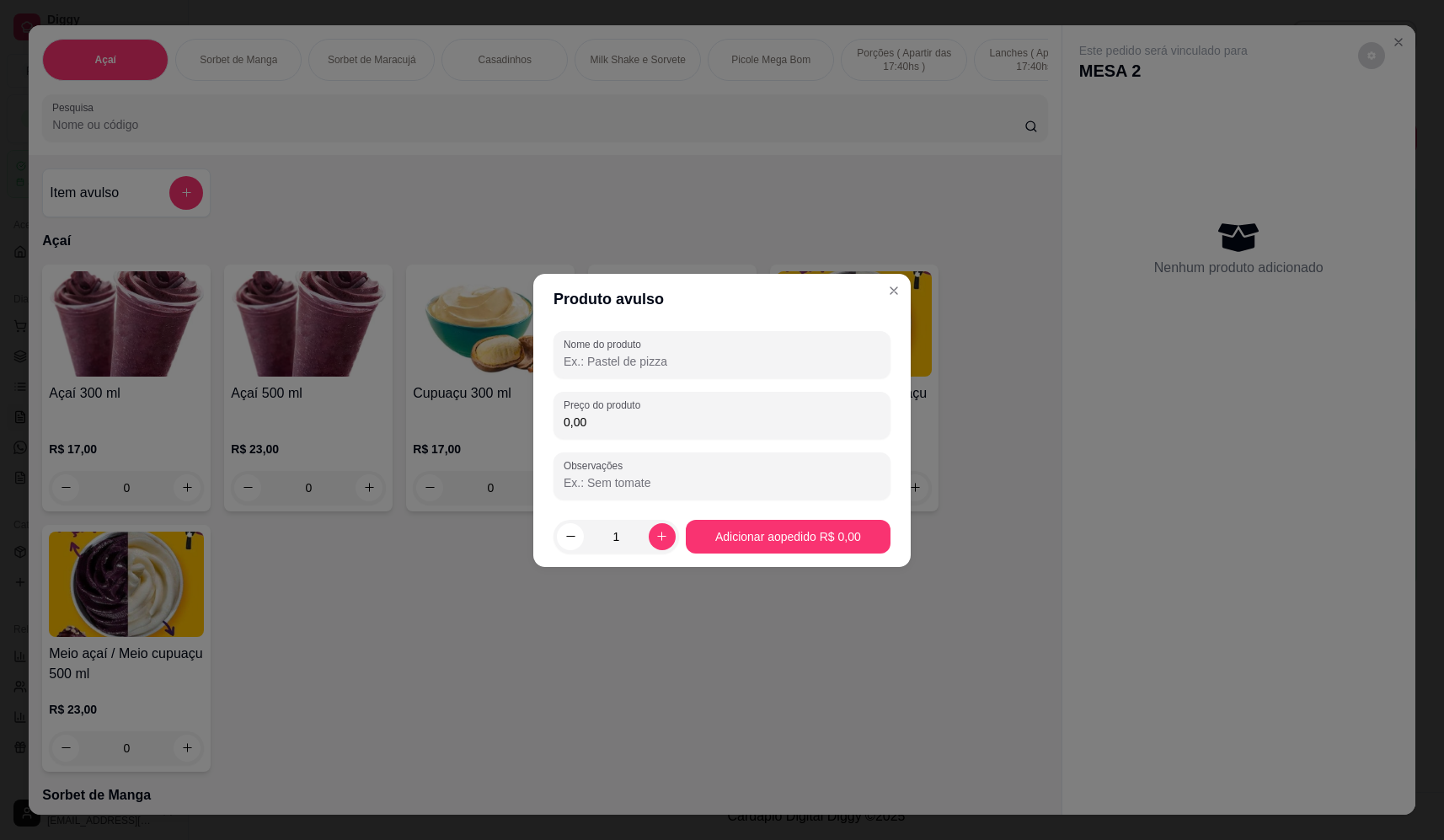
click at [712, 355] on input "Nome do produto" at bounding box center [722, 361] width 316 height 17
type input "sorvete"
click at [671, 406] on div "0,00" at bounding box center [722, 415] width 316 height 34
type input "8,50"
click at [635, 468] on div at bounding box center [722, 476] width 316 height 34
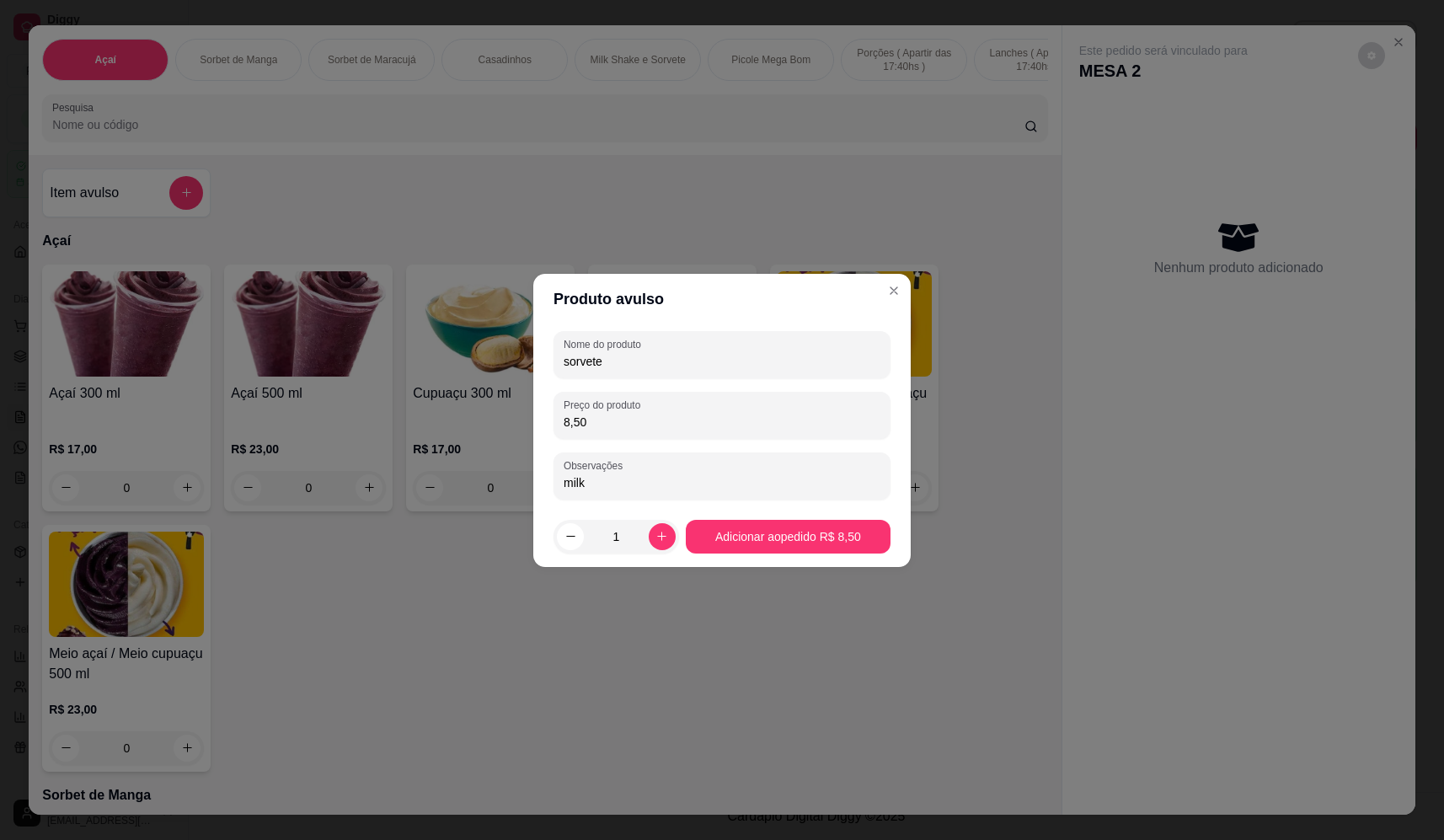
type input "milk"
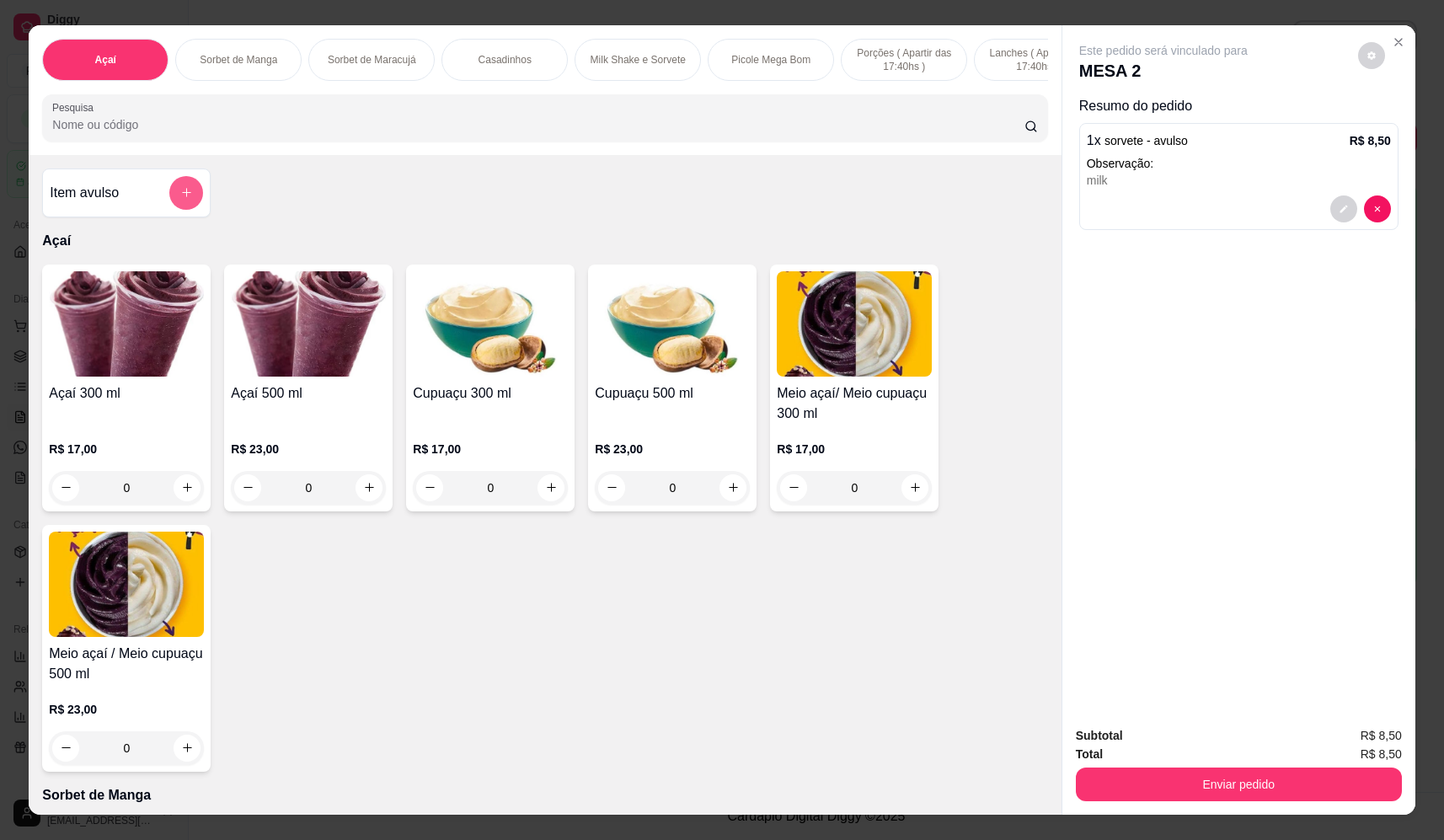
click at [189, 202] on button "add-separate-item" at bounding box center [186, 193] width 34 height 34
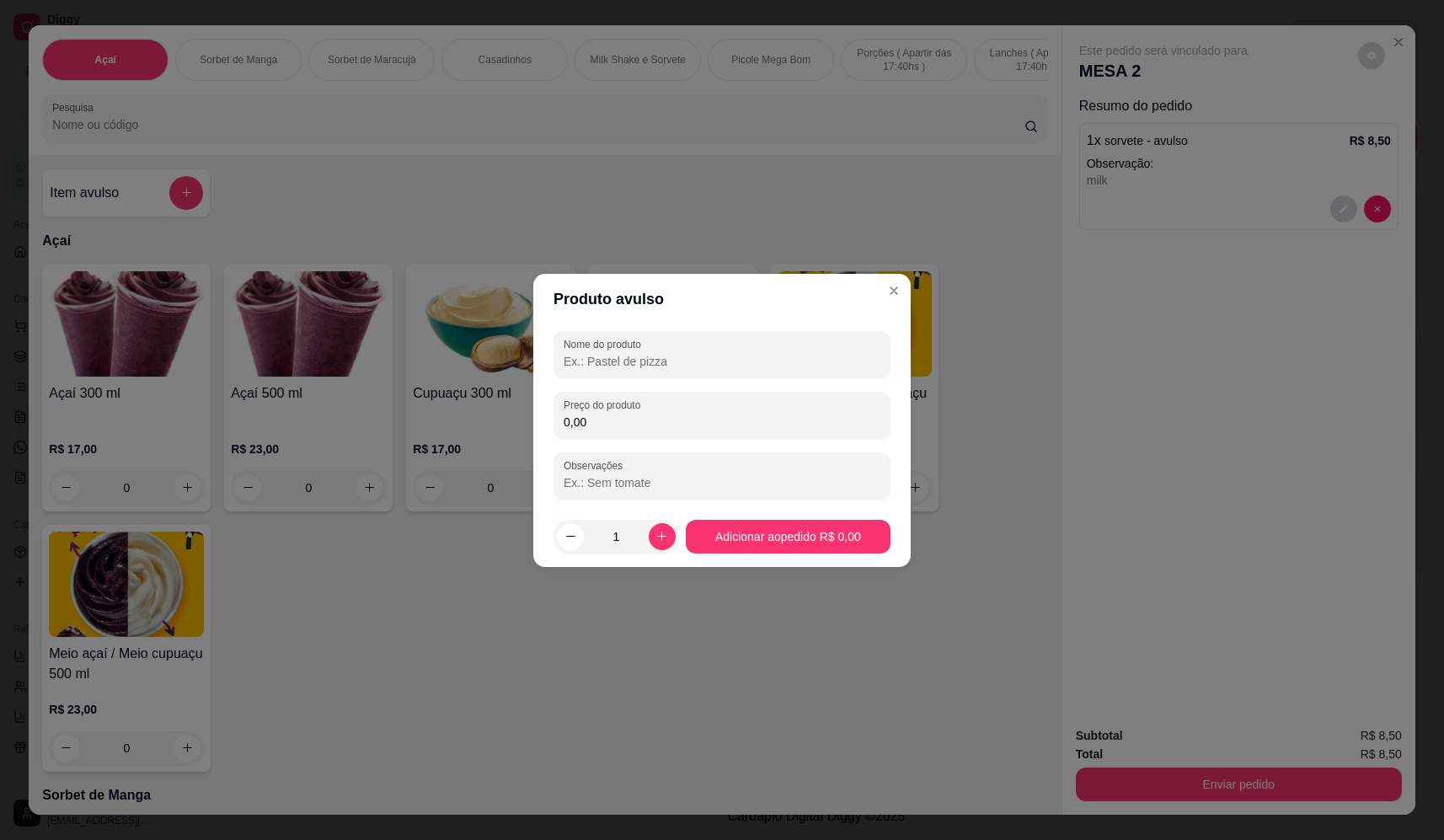
click at [620, 358] on input "Nome do produto" at bounding box center [722, 361] width 316 height 17
type input "sorvete"
click at [630, 419] on input "0,00" at bounding box center [722, 422] width 316 height 17
type input "8,50"
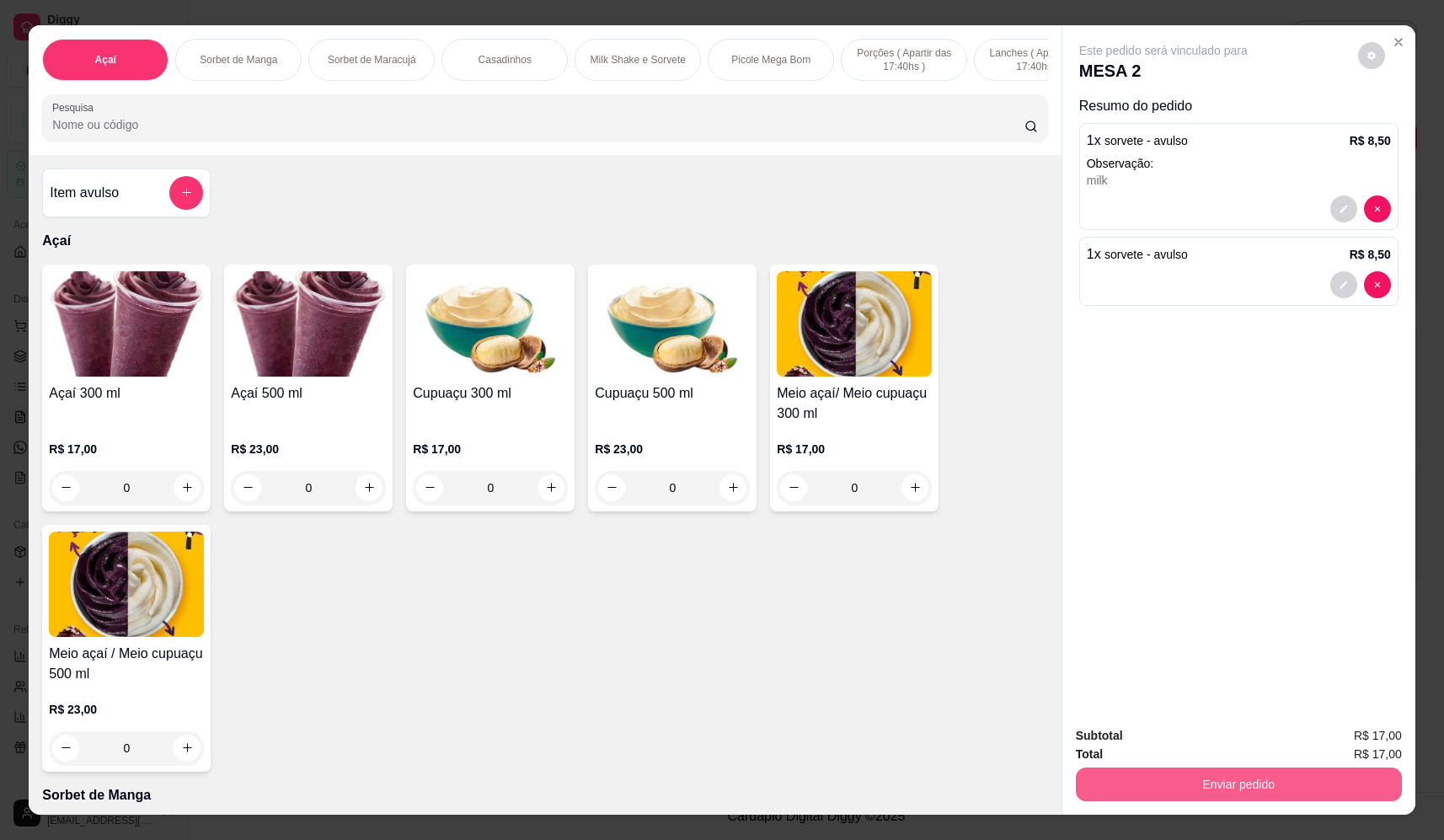
click at [1277, 791] on button "Enviar pedido" at bounding box center [1238, 784] width 326 height 34
click at [1153, 737] on button "Não registrar e enviar pedido" at bounding box center [1183, 743] width 175 height 32
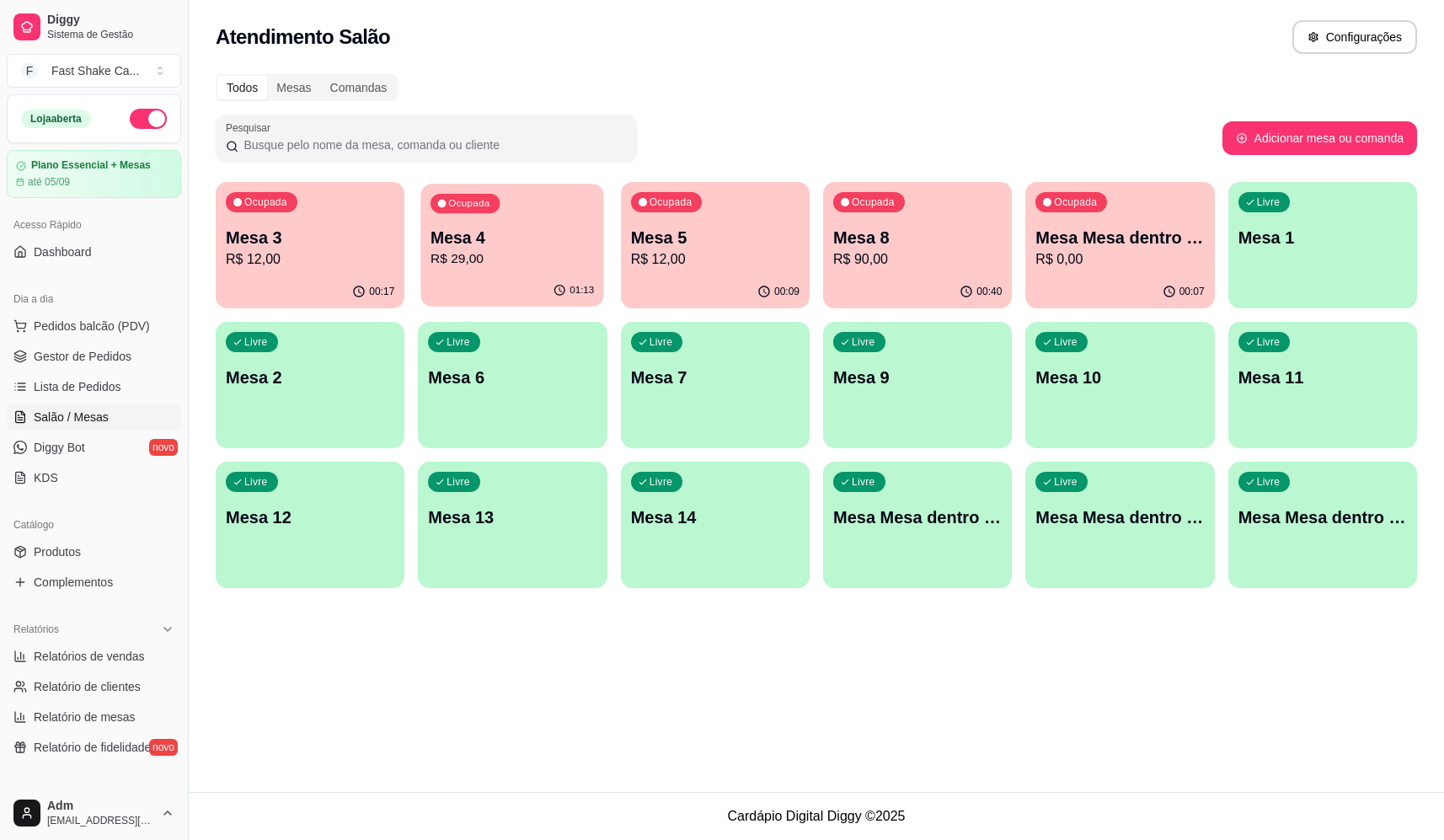
click at [546, 244] on p "Mesa 4" at bounding box center [512, 238] width 163 height 22
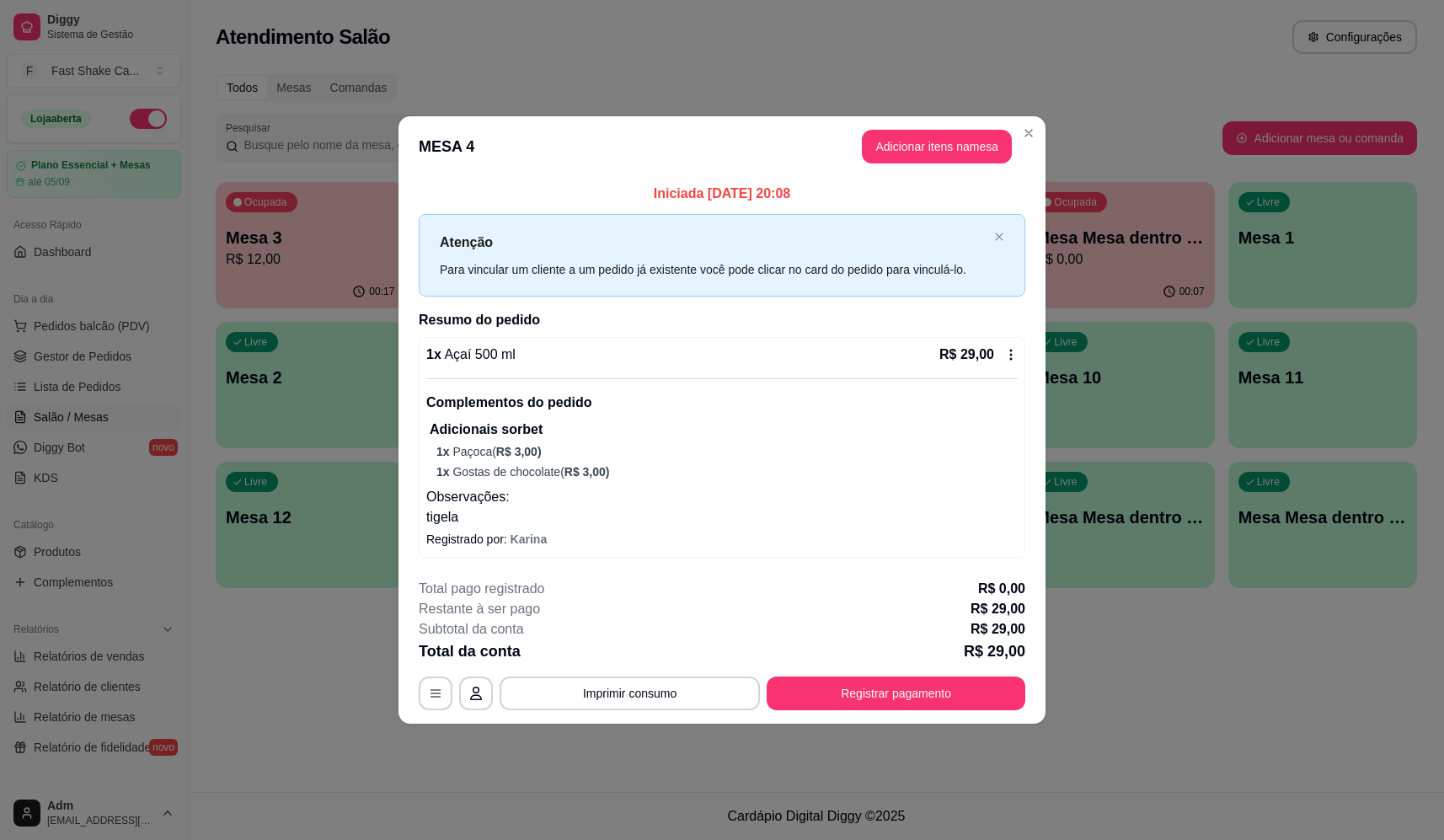
click at [628, 702] on button "Imprimir consumo" at bounding box center [629, 693] width 260 height 34
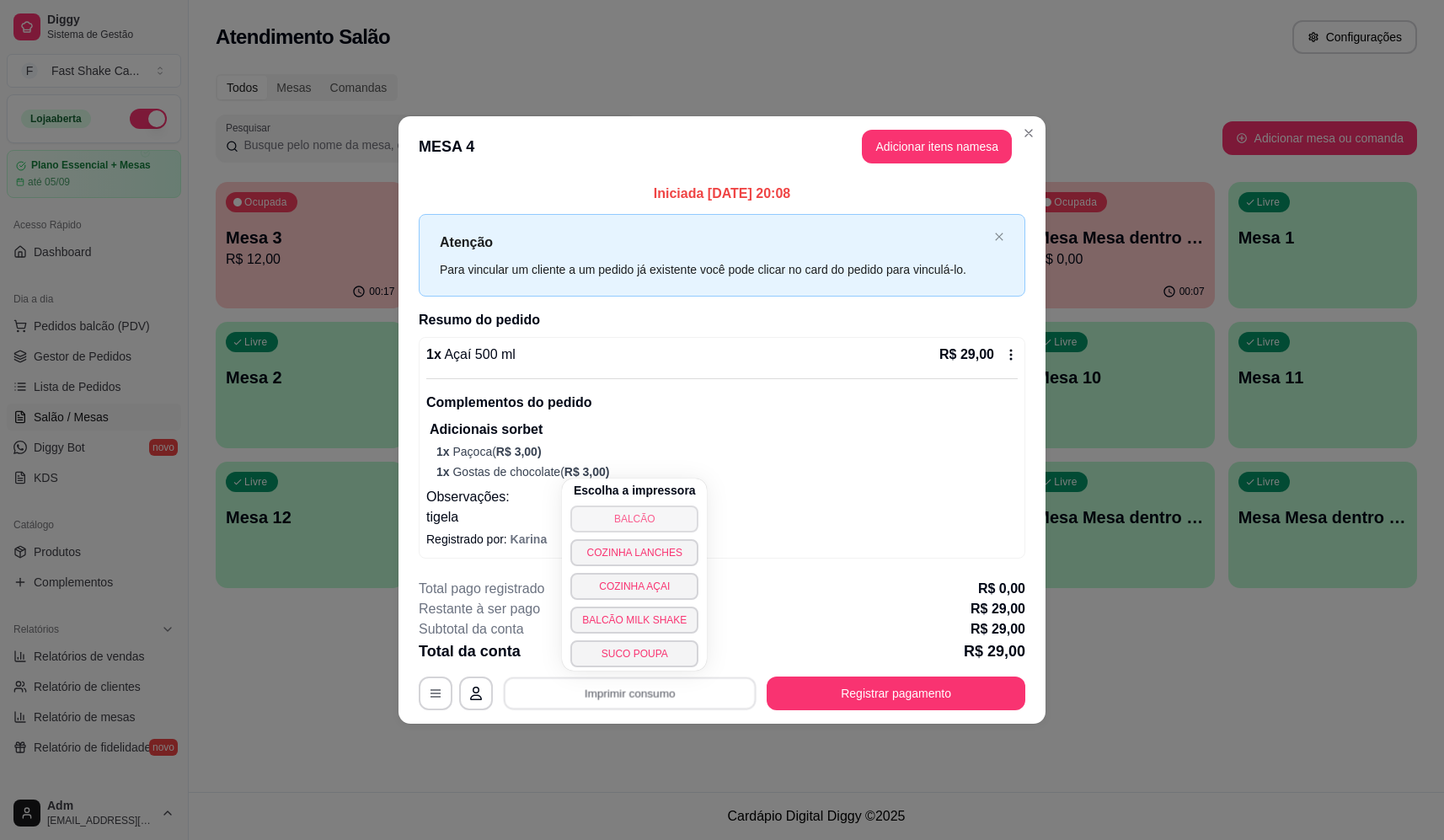
click at [669, 508] on button "BALCÃO" at bounding box center [634, 518] width 128 height 27
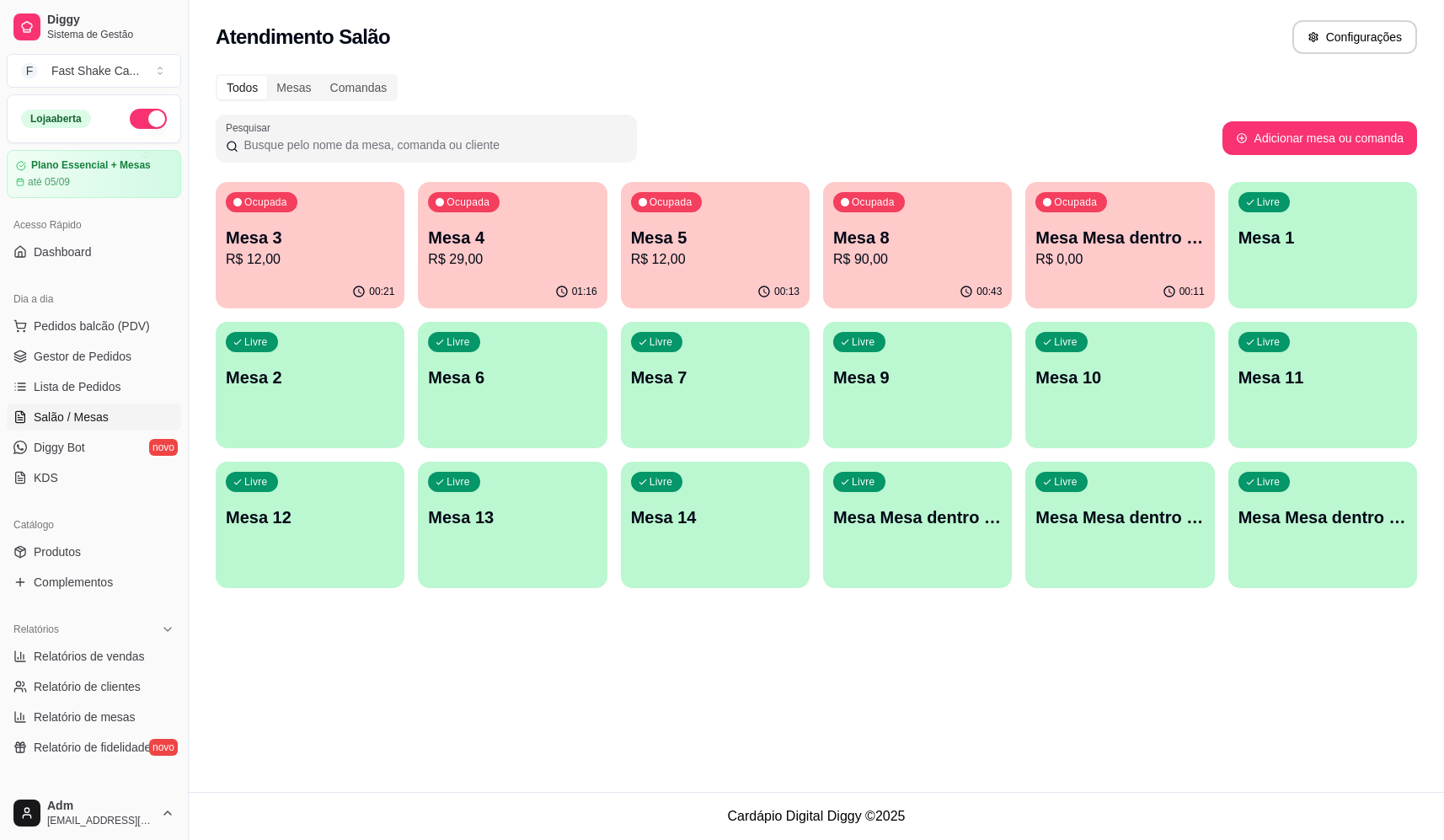
click at [893, 235] on p "Mesa 8" at bounding box center [918, 237] width 168 height 23
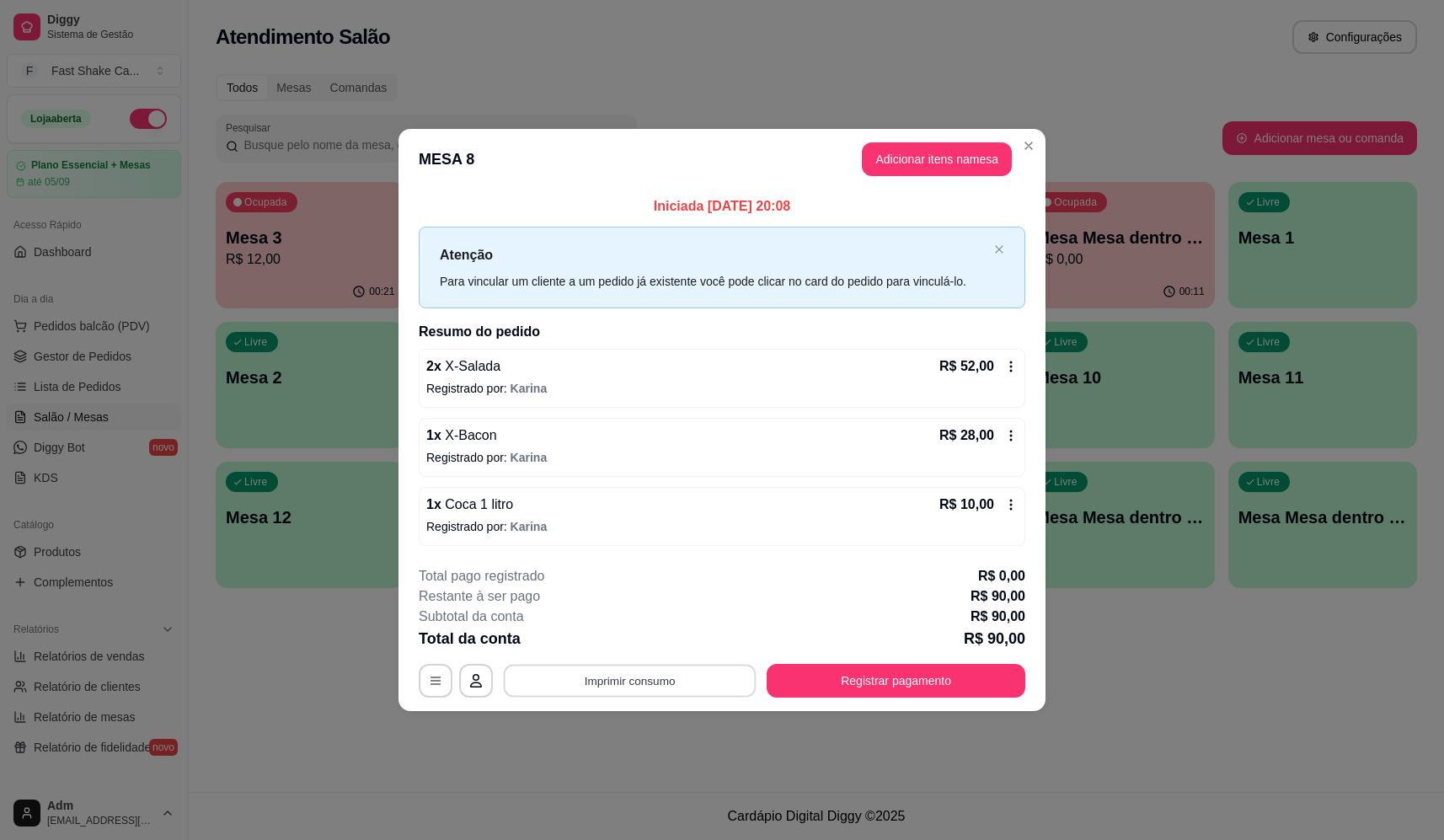
click at [669, 686] on button "Imprimir consumo" at bounding box center [630, 680] width 253 height 33
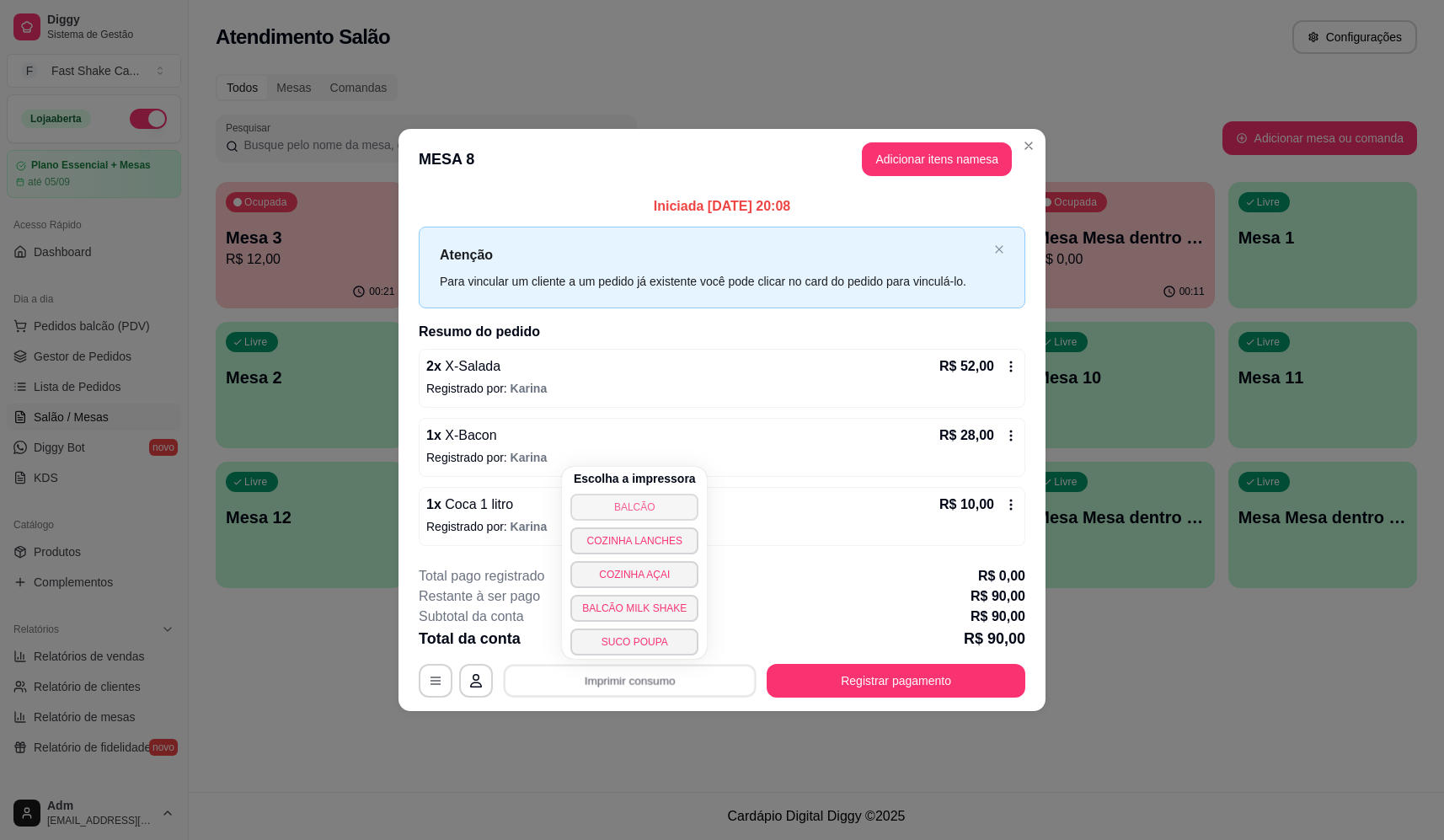
click at [654, 497] on button "BALCÃO" at bounding box center [634, 507] width 128 height 27
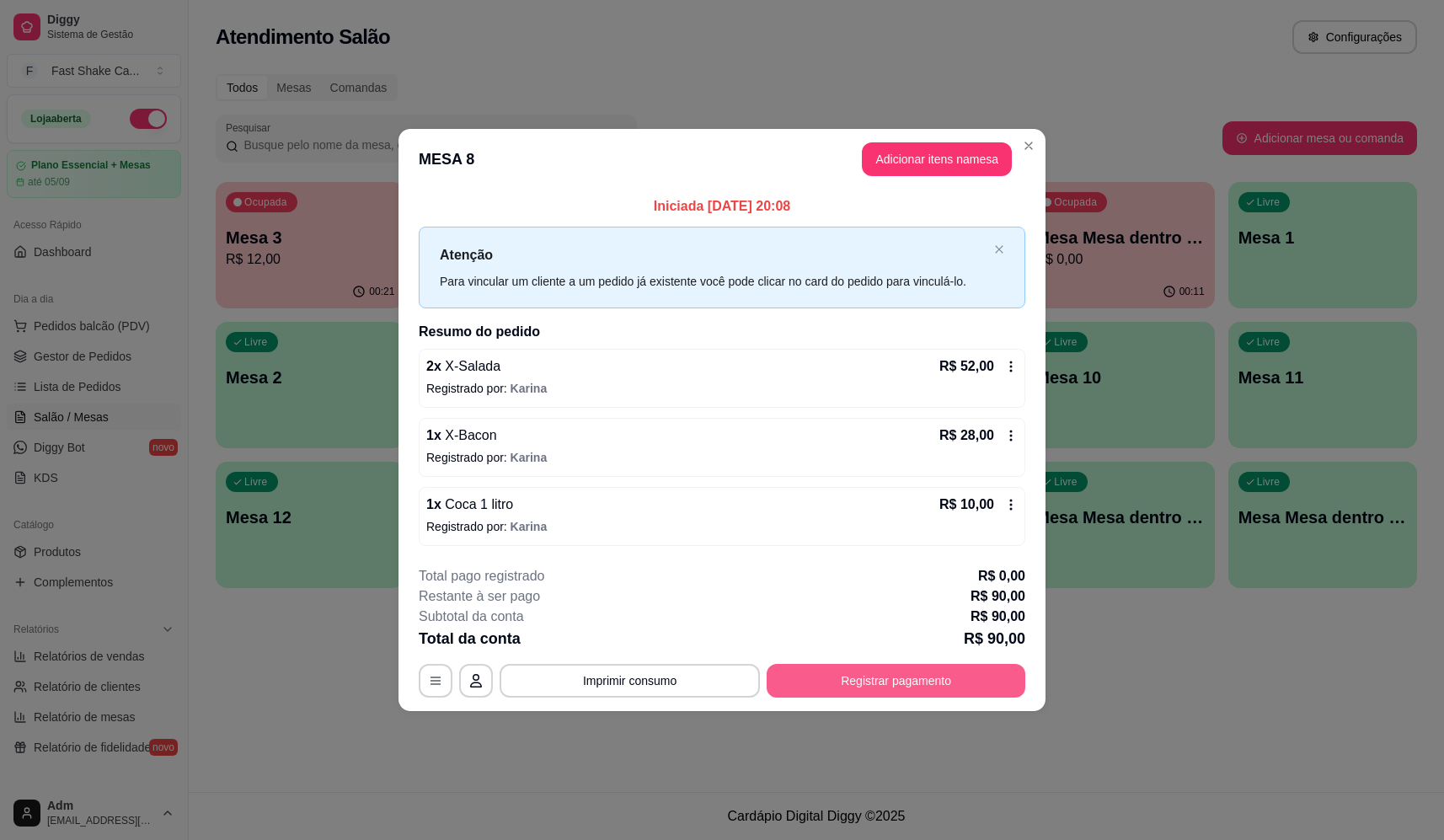
click at [912, 673] on button "Registrar pagamento" at bounding box center [895, 680] width 259 height 34
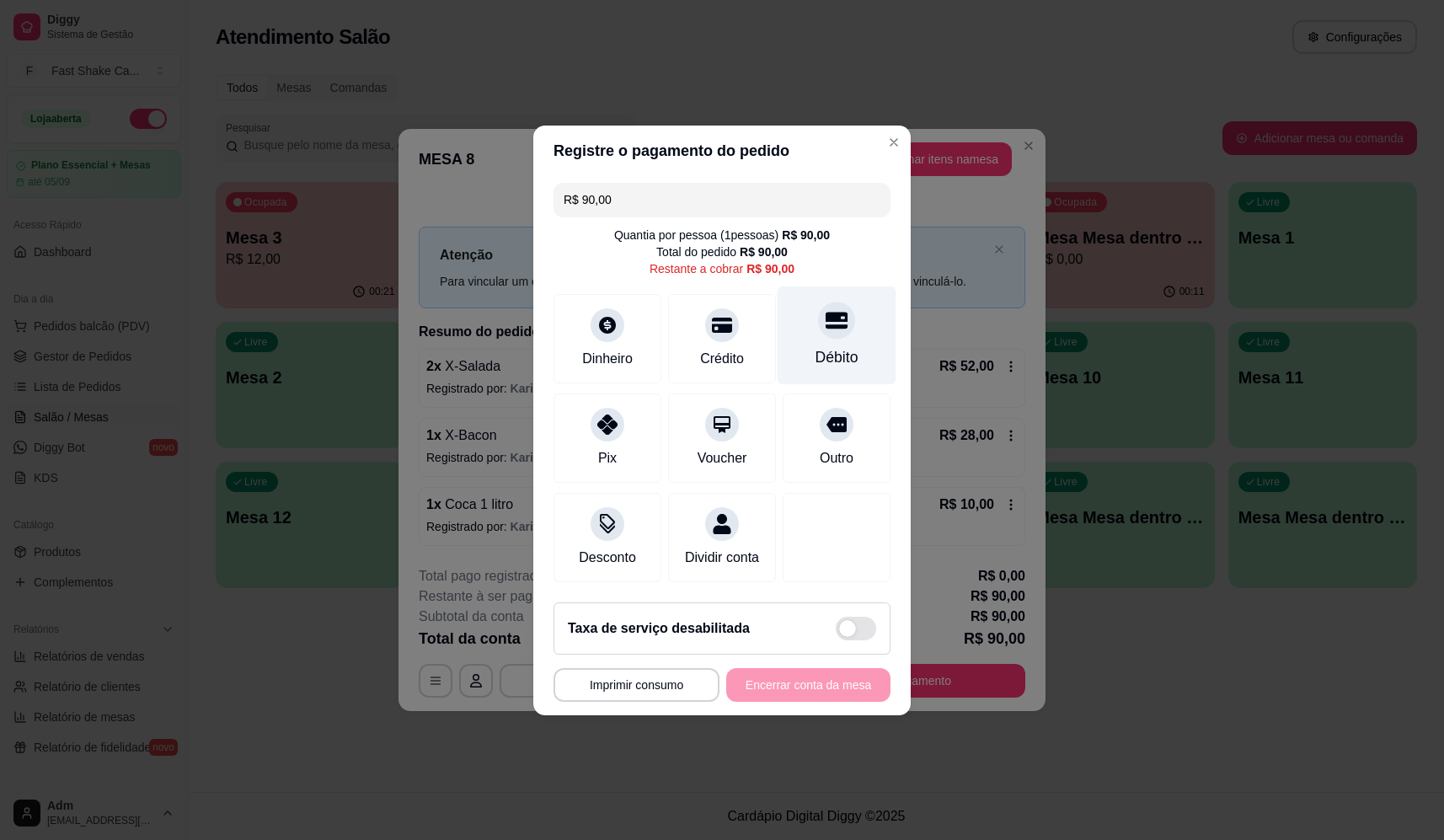
click at [818, 323] on div at bounding box center [836, 320] width 37 height 37
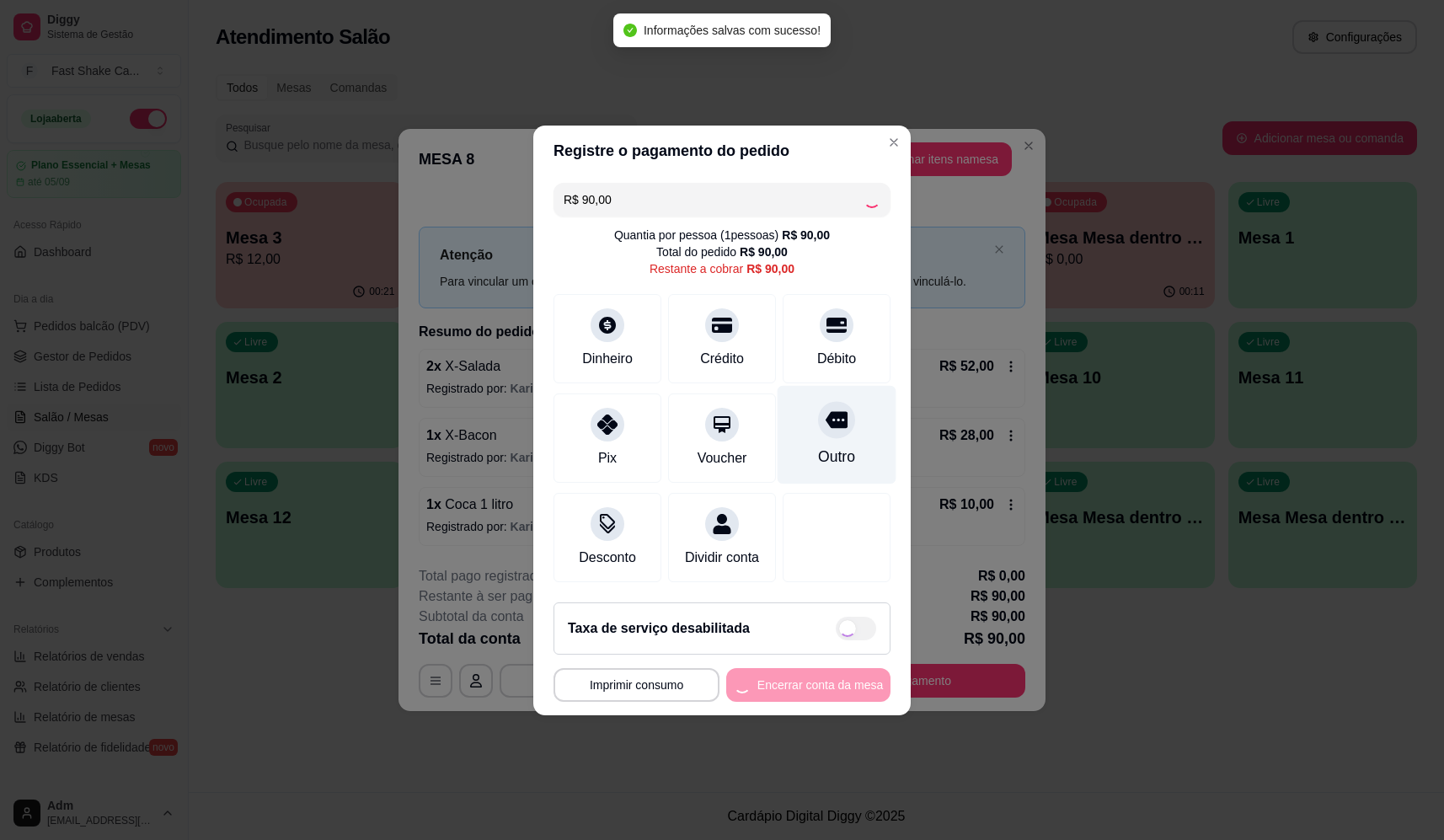
type input "R$ 0,00"
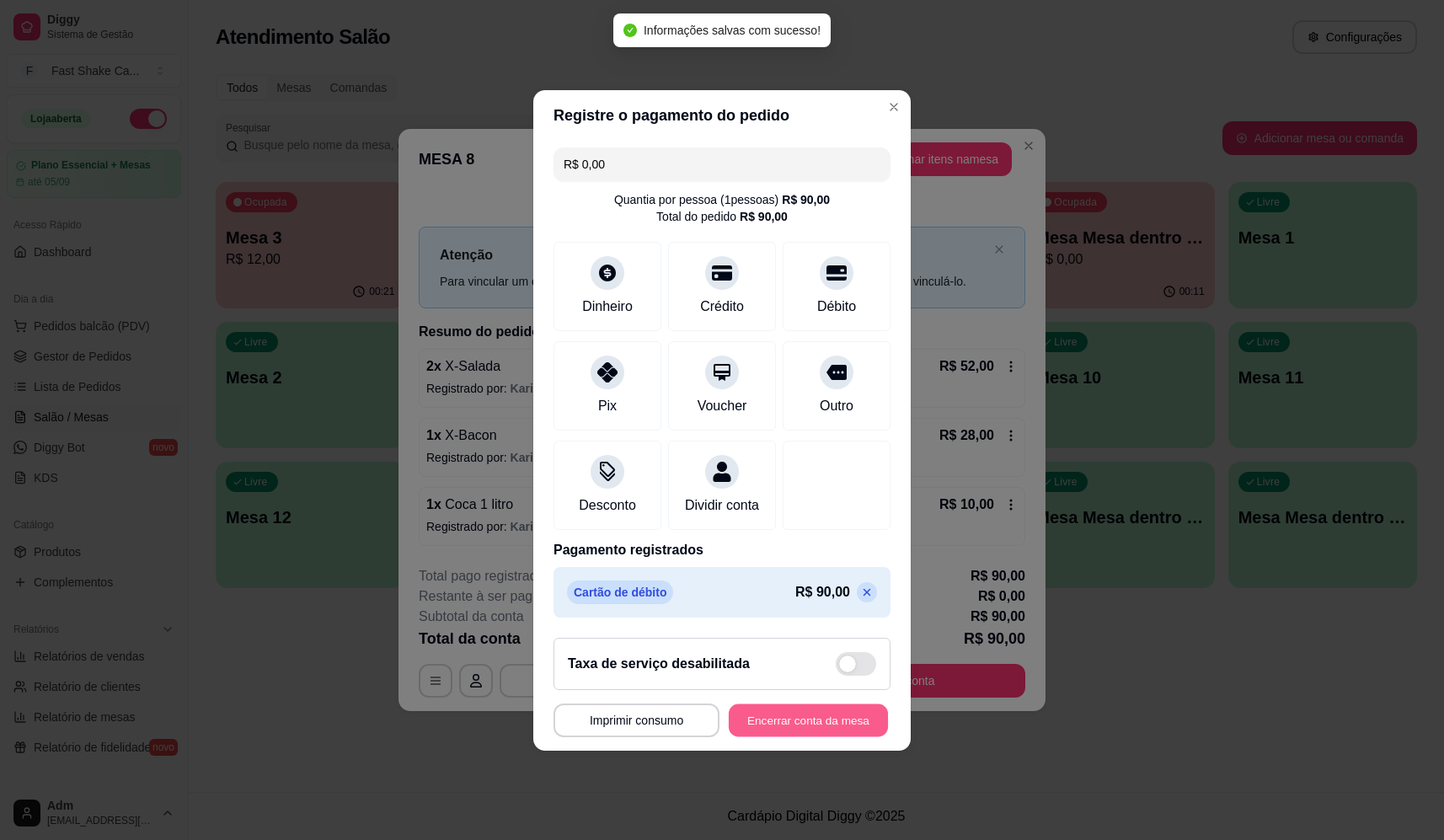
click at [781, 721] on button "Encerrar conta da mesa" at bounding box center [808, 720] width 160 height 33
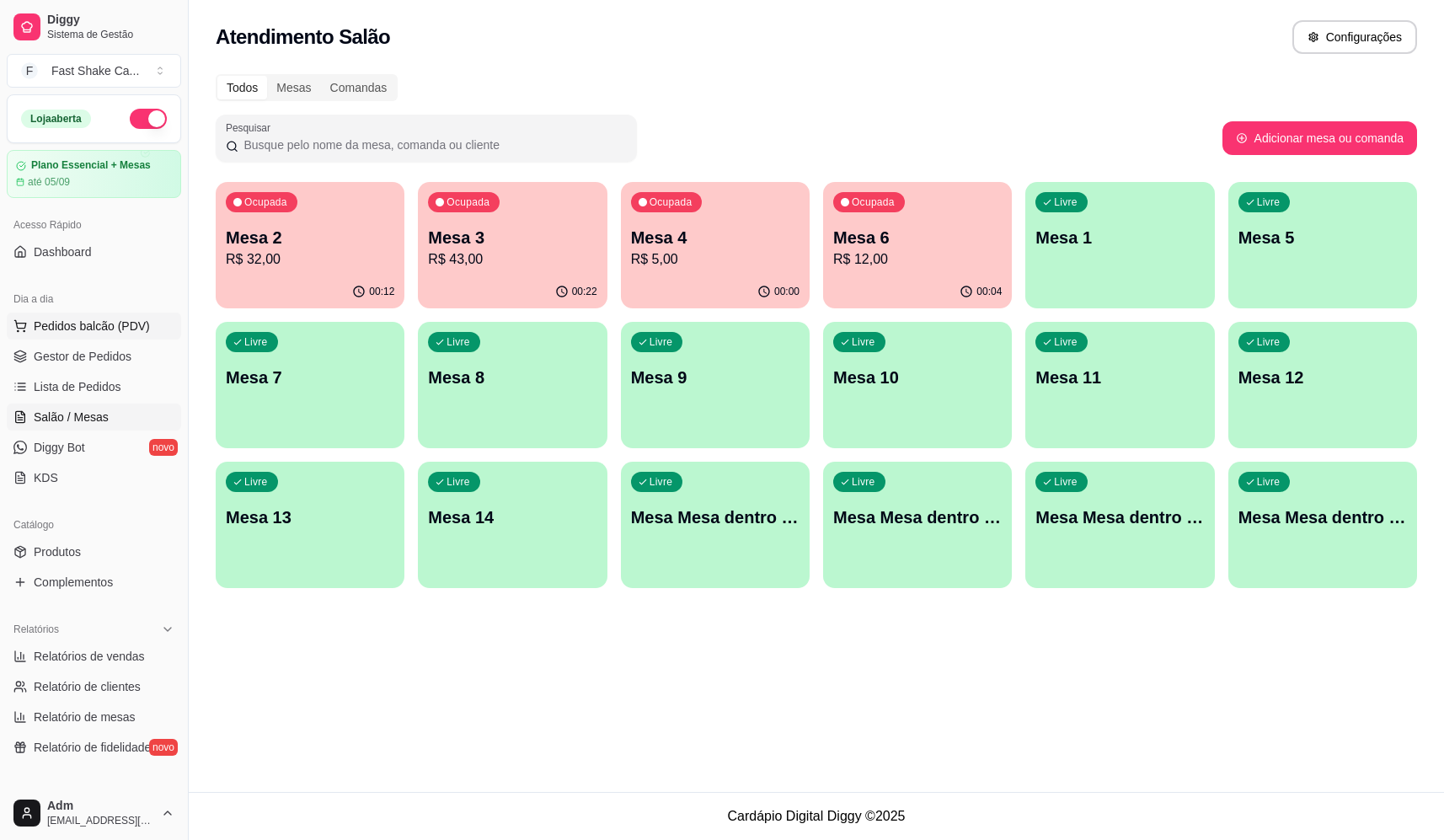
click at [87, 327] on span "Pedidos balcão (PDV)" at bounding box center [91, 326] width 117 height 17
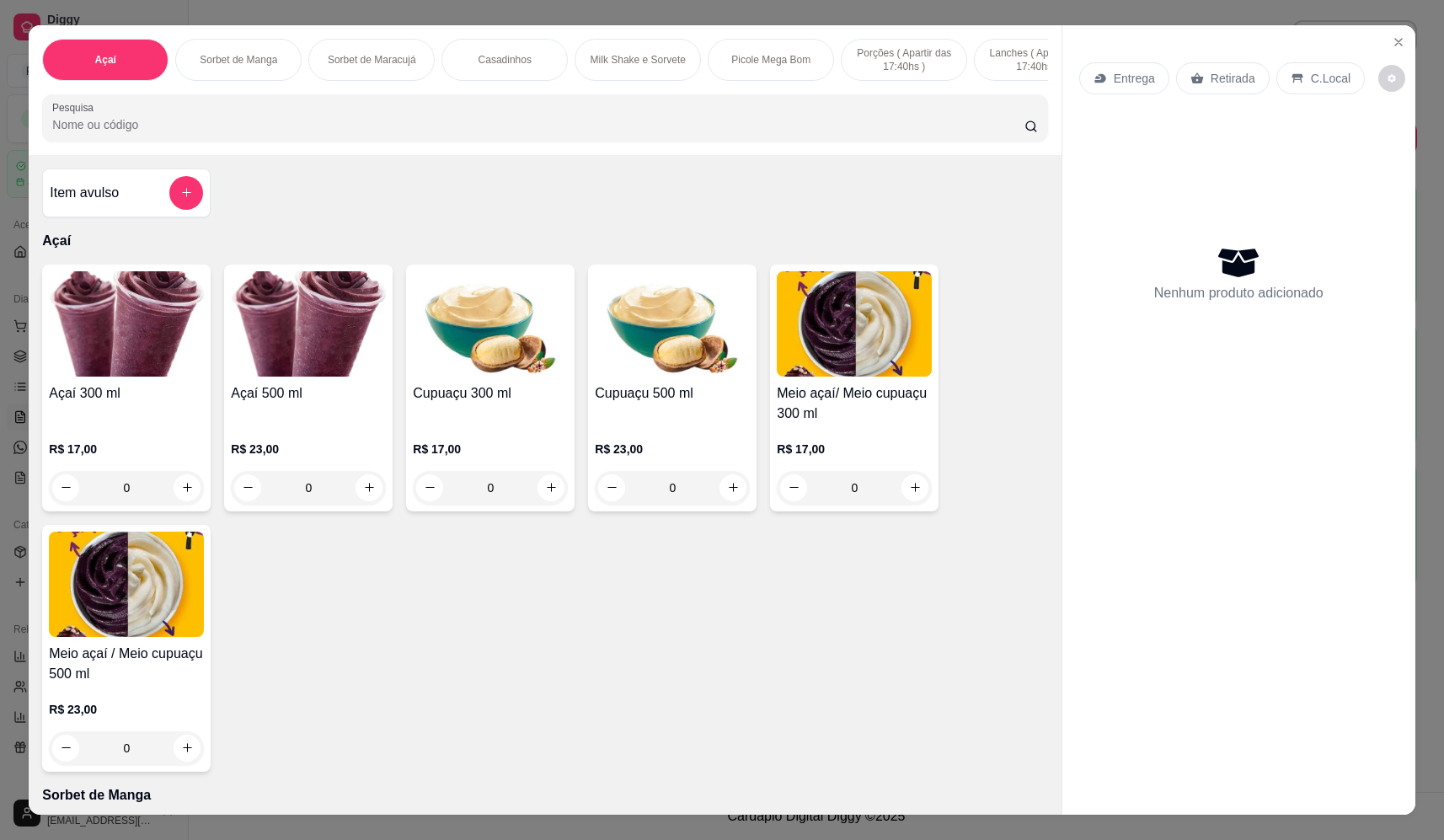
drag, startPoint x: 350, startPoint y: 221, endPoint x: 373, endPoint y: 218, distance: 23.2
click at [353, 221] on div "Item avulso Açaí Açaí 300 ml R$ 17,00 0 Açaí 500 ml R$ 23,00 0 Cupuaçu 300 ml R…" at bounding box center [545, 484] width 1032 height 660
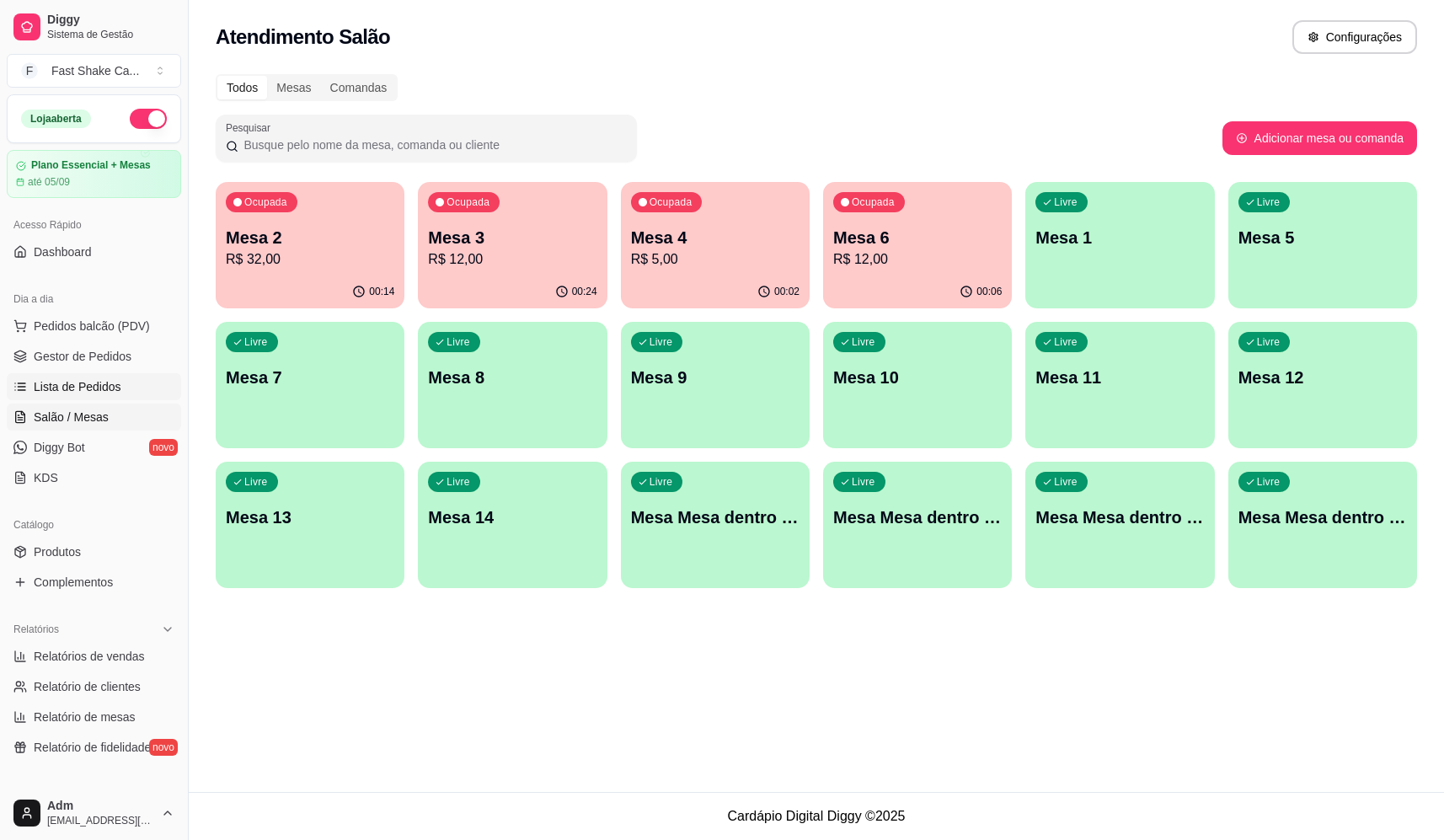
click at [91, 386] on span "Lista de Pedidos" at bounding box center [77, 386] width 88 height 17
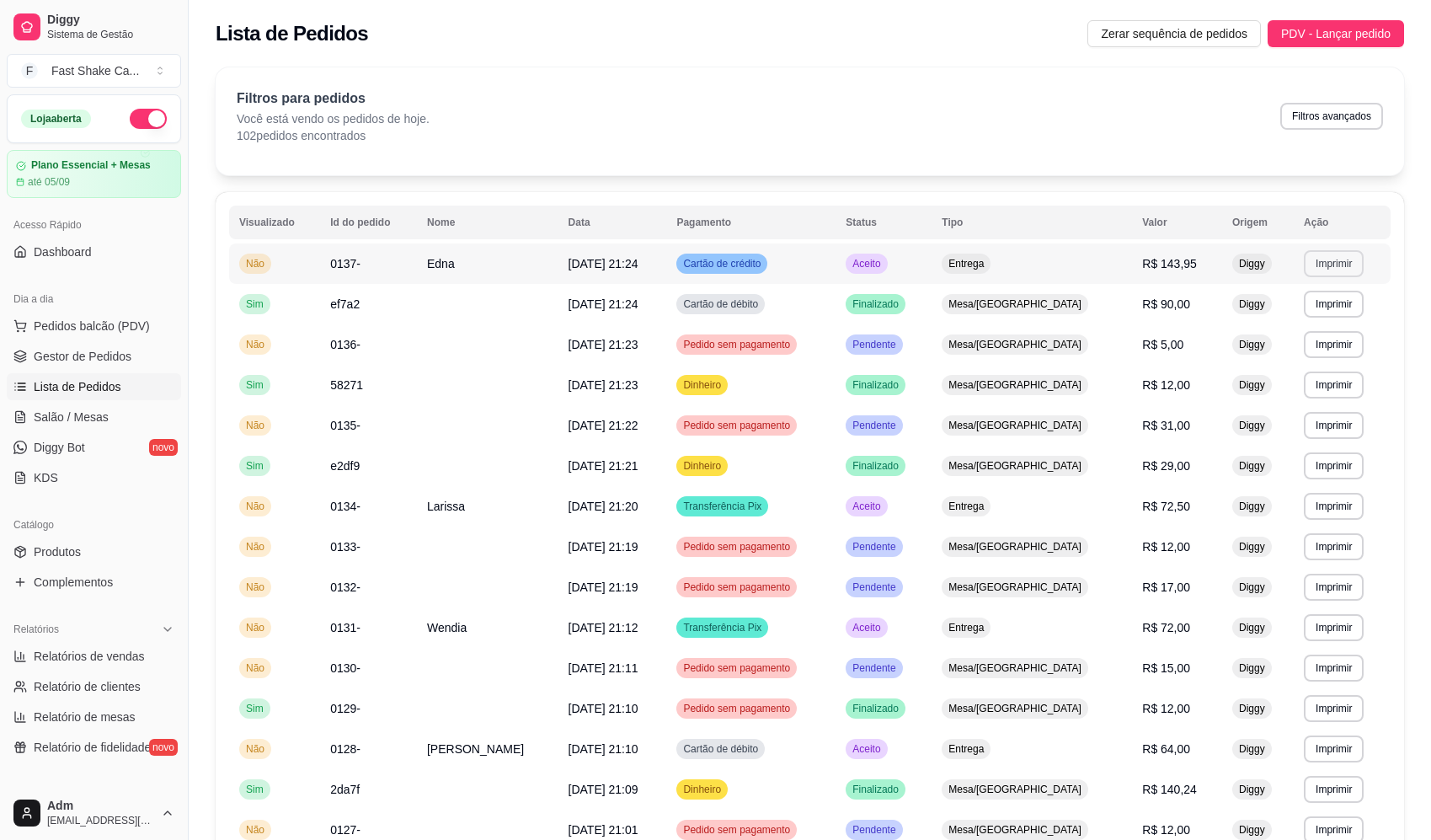
click at [1333, 264] on button "Imprimir" at bounding box center [1334, 263] width 60 height 27
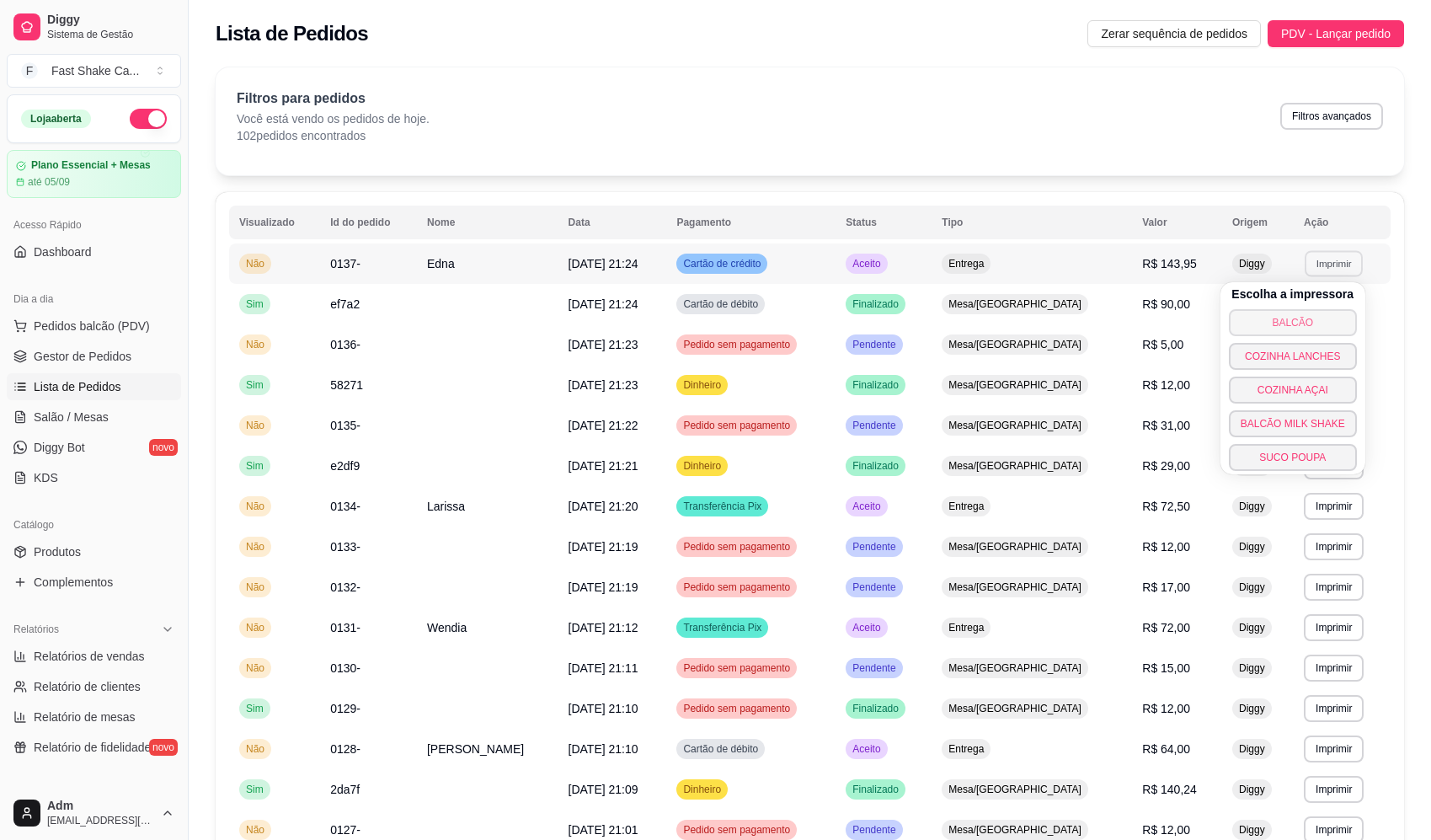
click at [1266, 325] on button "BALCÃO" at bounding box center [1293, 322] width 128 height 27
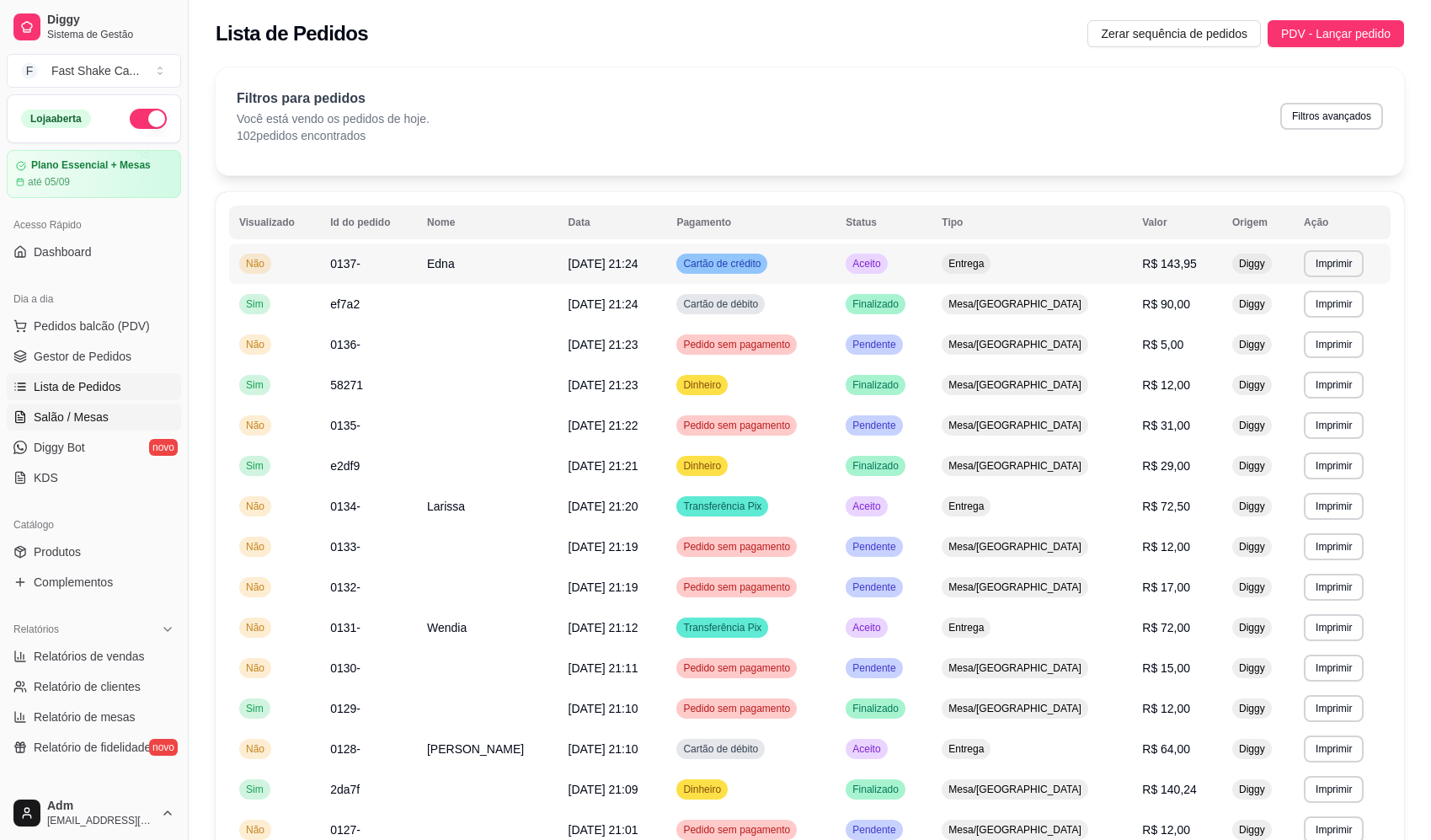
click at [120, 407] on link "Salão / Mesas" at bounding box center [93, 416] width 175 height 27
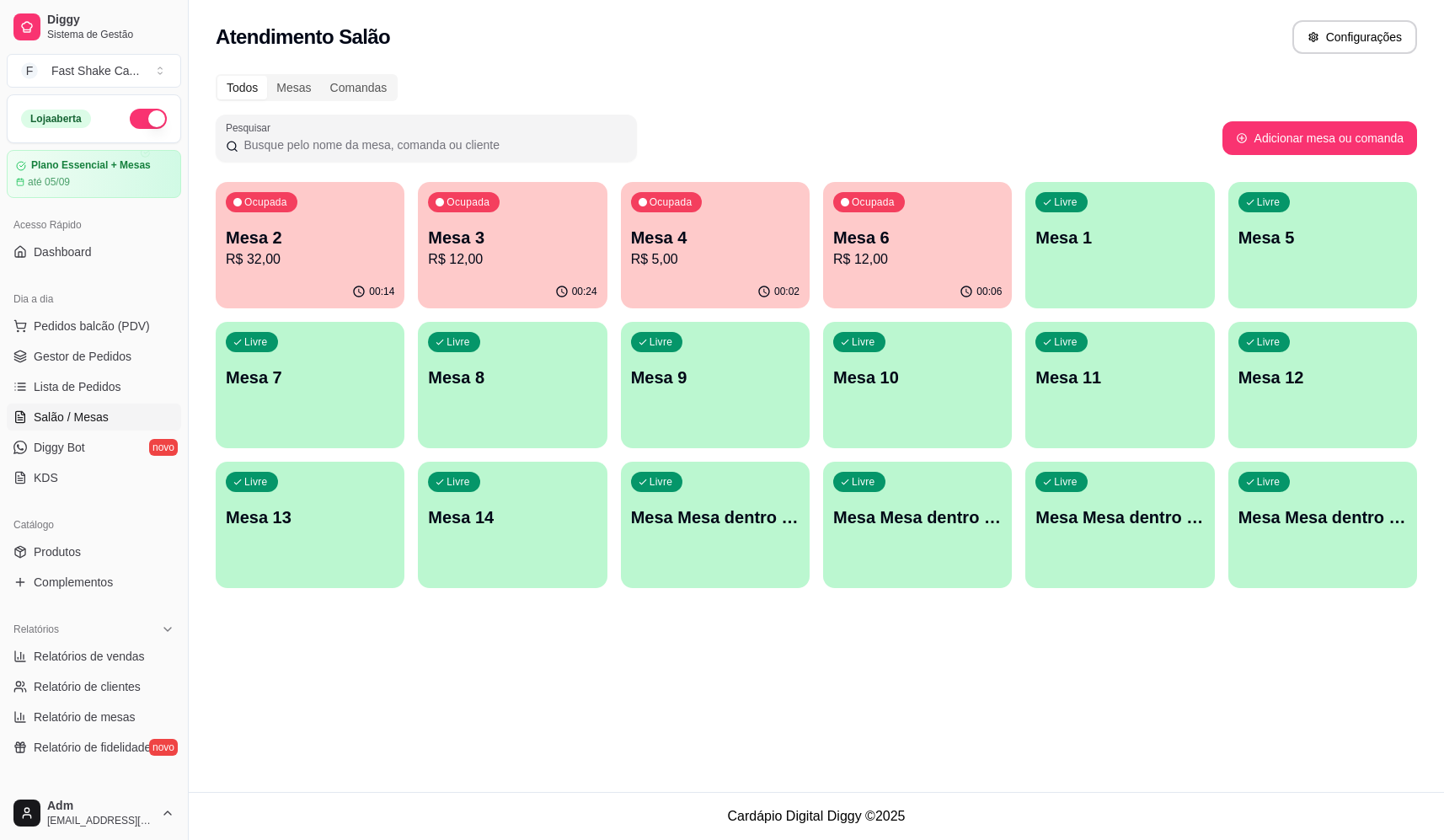
click at [516, 246] on p "Mesa 3" at bounding box center [512, 237] width 168 height 23
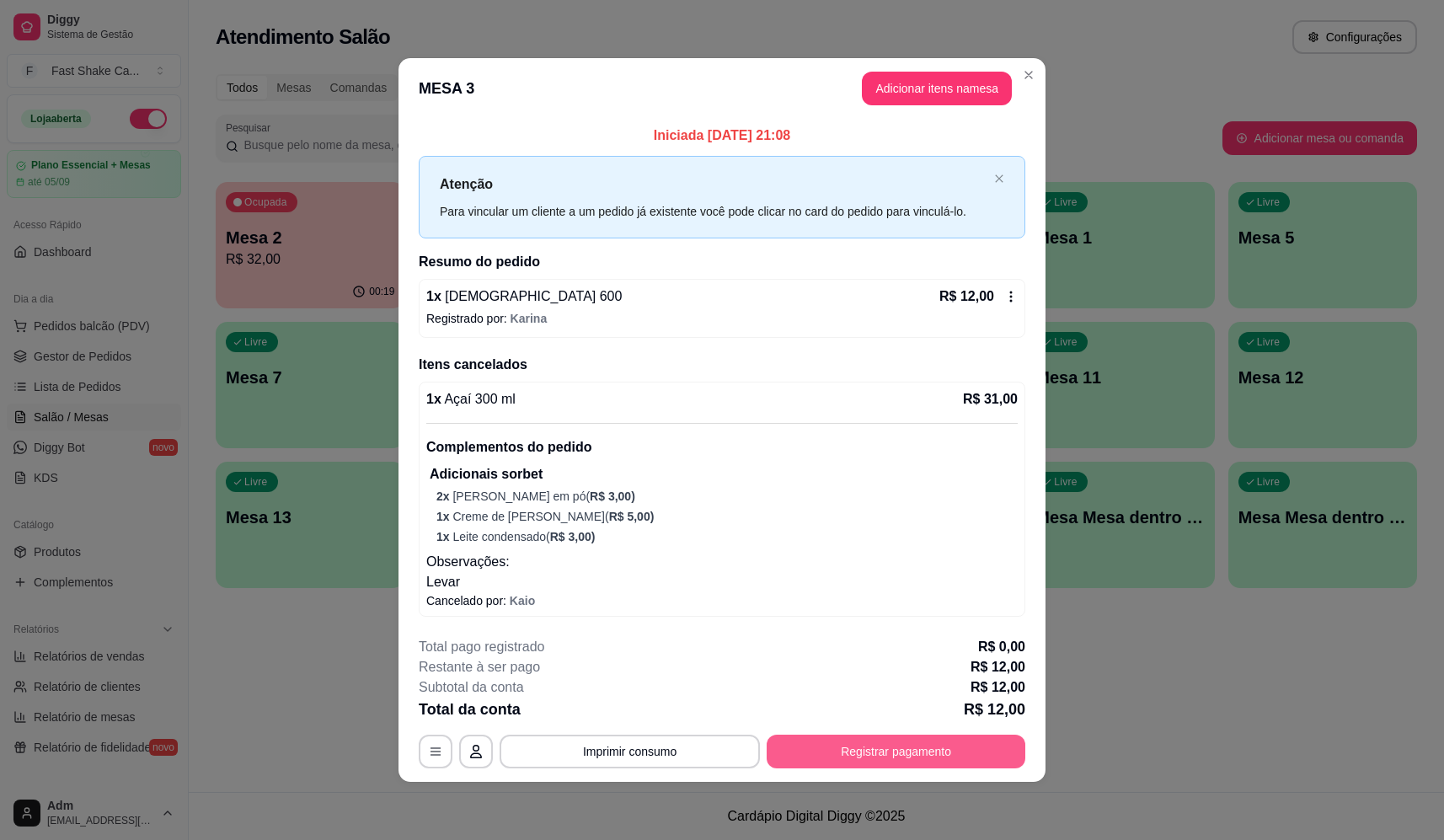
click at [917, 754] on button "Registrar pagamento" at bounding box center [895, 751] width 259 height 34
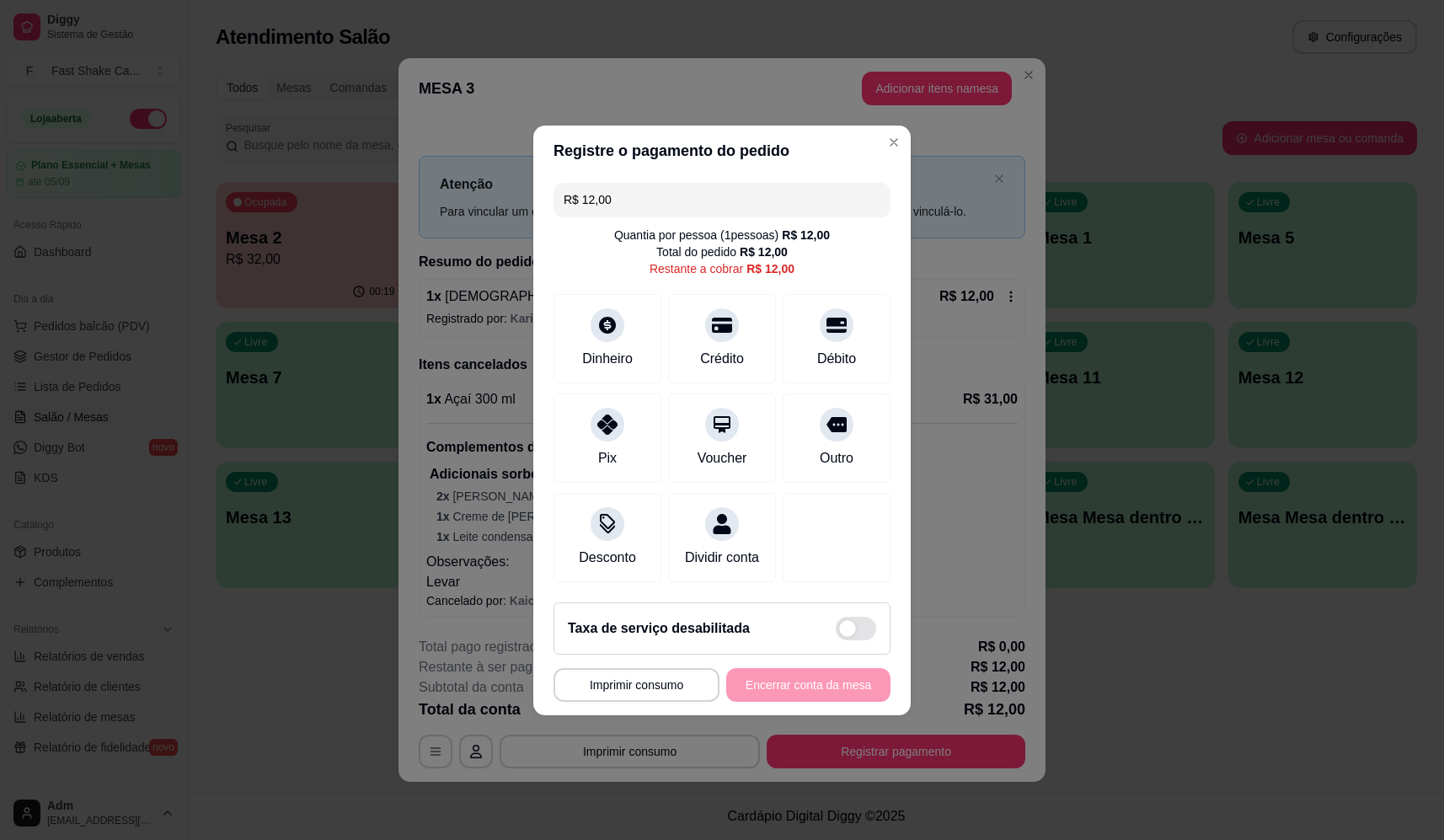
click at [842, 376] on div "R$ 12,00 Quantia por pessoa ( 1 pessoas) R$ 12,00 Total do pedido R$ 12,00 Rest…" at bounding box center [722, 383] width 377 height 413
click at [825, 412] on icon at bounding box center [835, 419] width 21 height 17
type input "R$ 0,00"
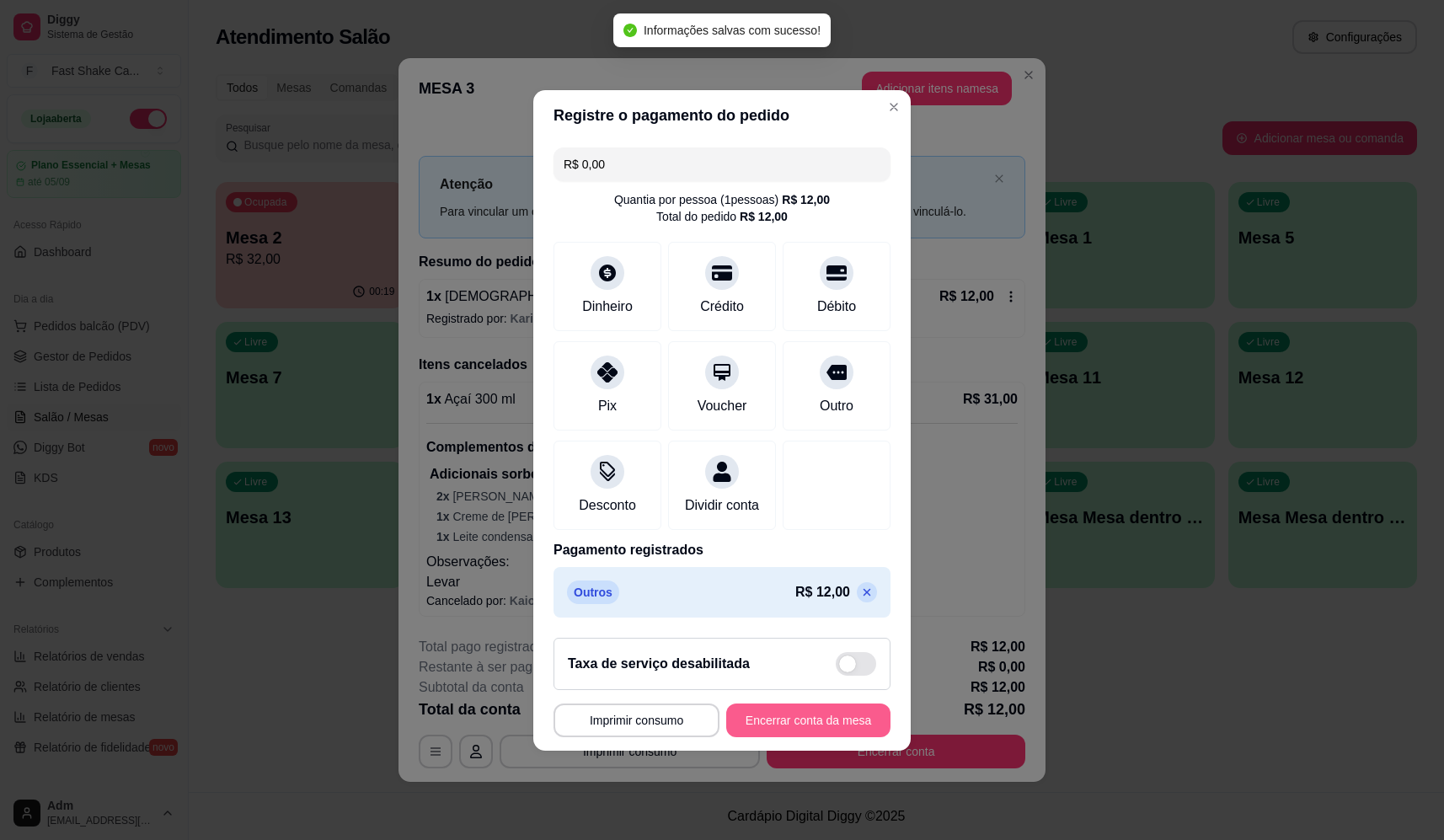
click at [823, 719] on button "Encerrar conta da mesa" at bounding box center [808, 721] width 164 height 34
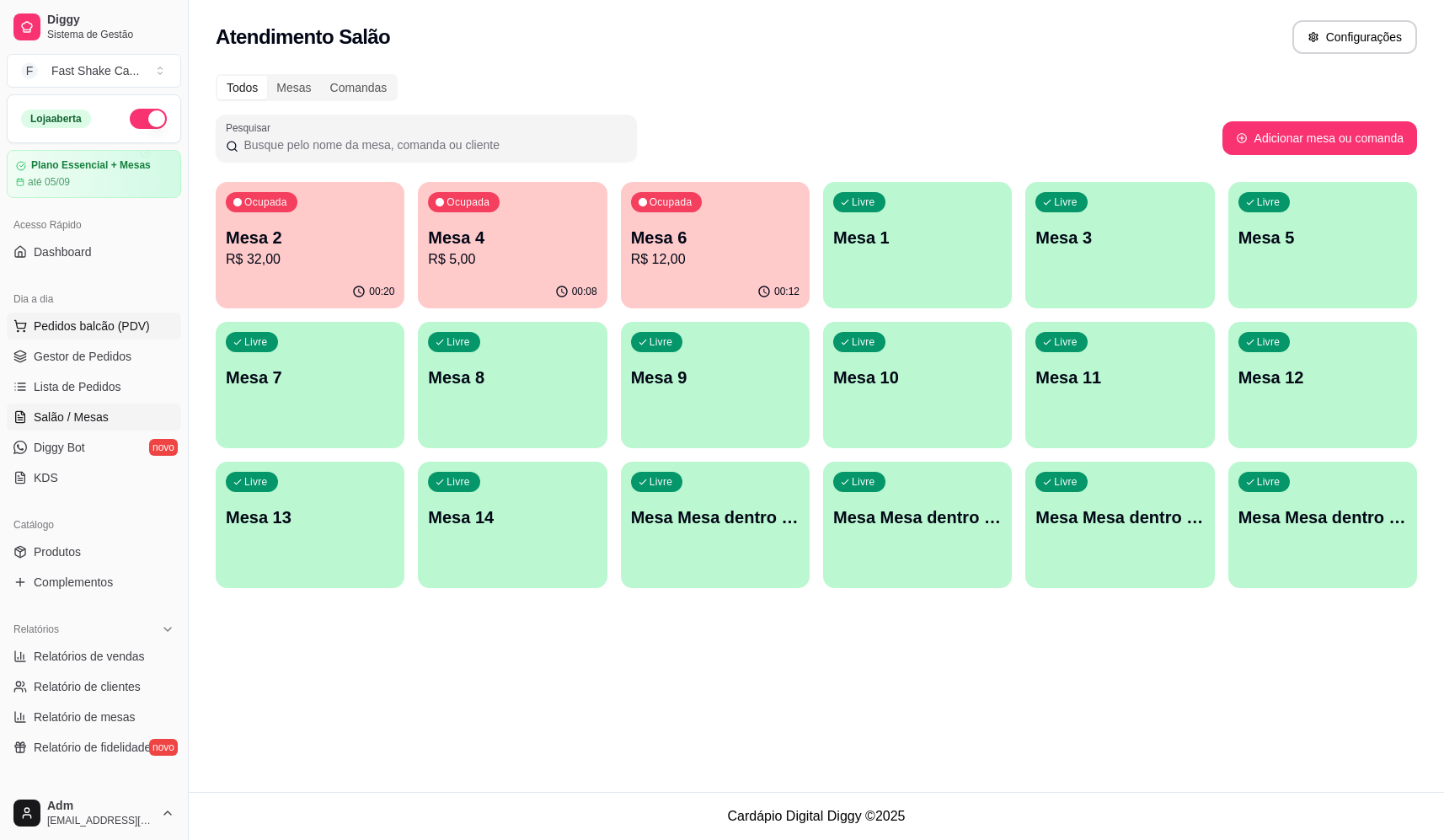
click at [150, 336] on button "Pedidos balcão (PDV)" at bounding box center [93, 326] width 175 height 27
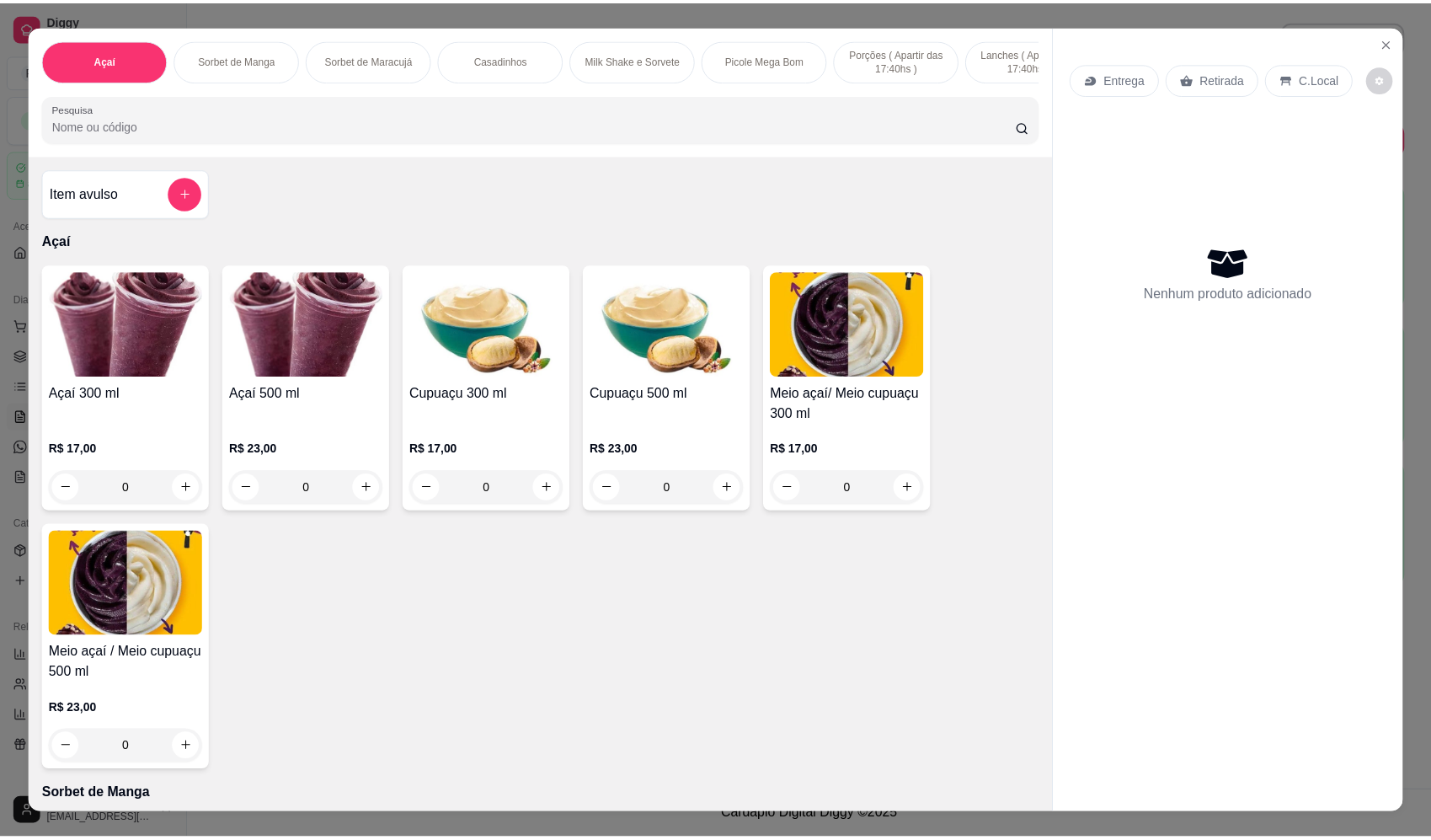
scroll to position [168, 0]
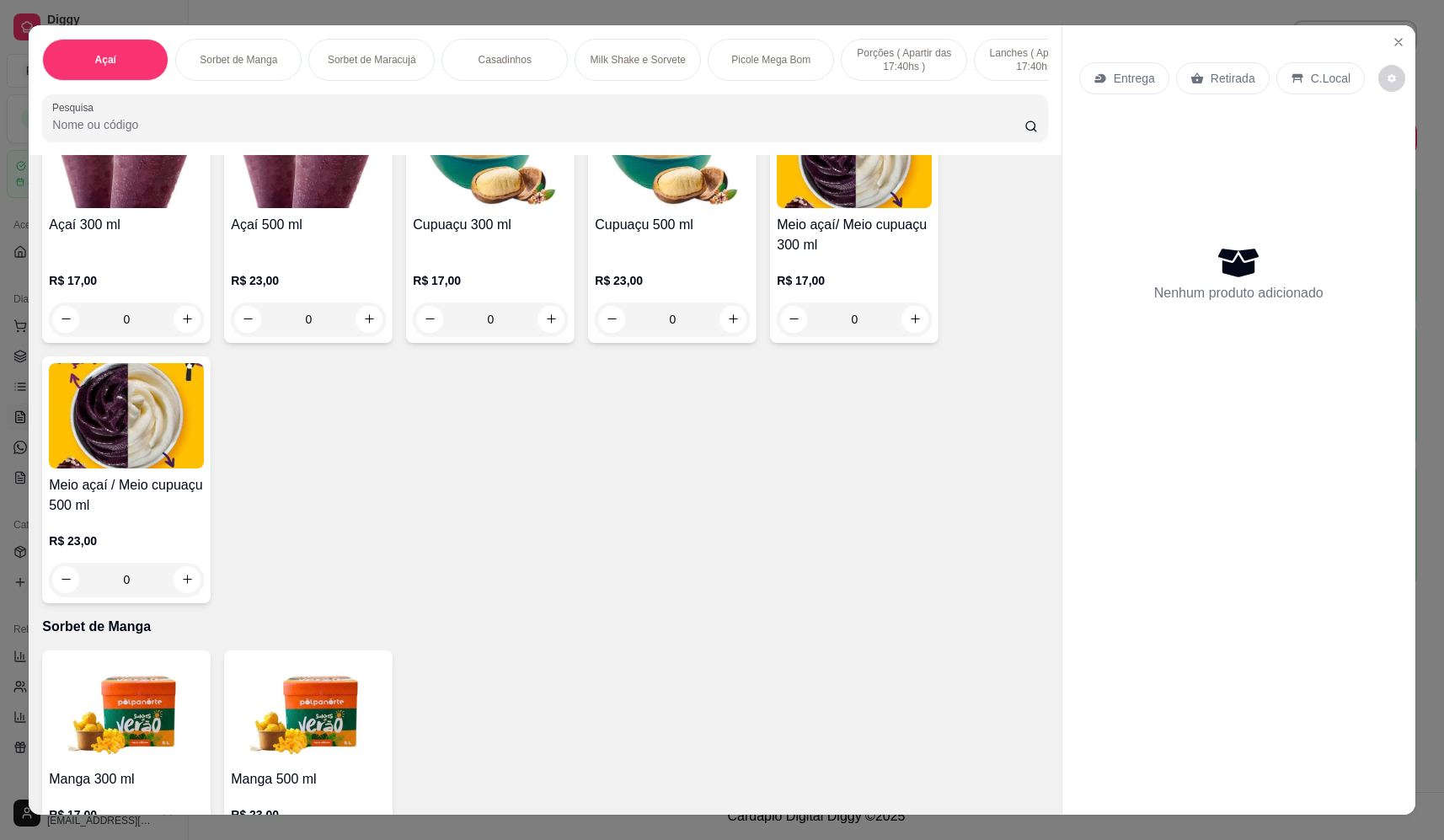
click at [186, 587] on div "0" at bounding box center [126, 580] width 155 height 34
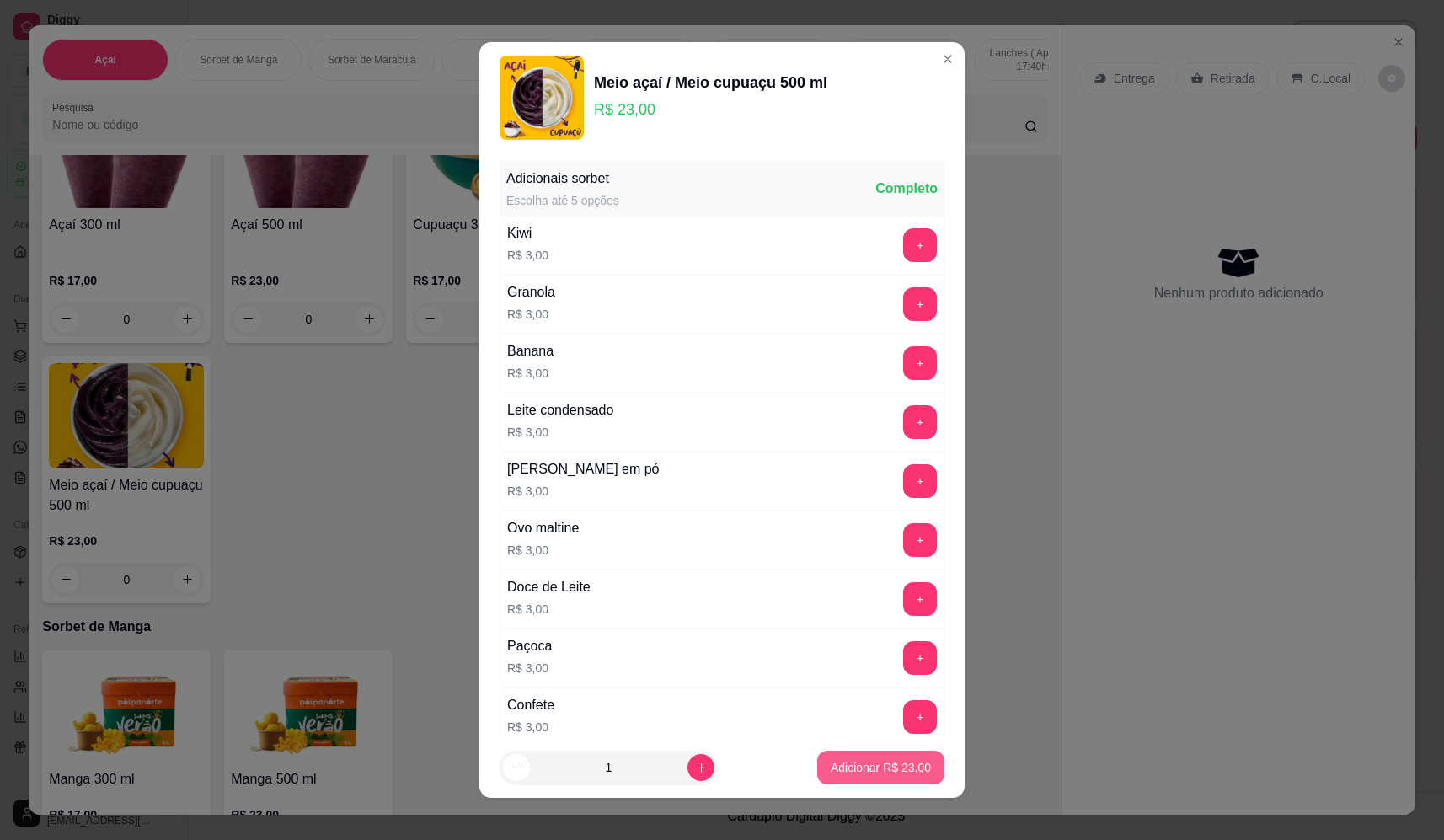
click at [852, 777] on button "Adicionar R$ 23,00" at bounding box center [880, 767] width 127 height 34
type input "1"
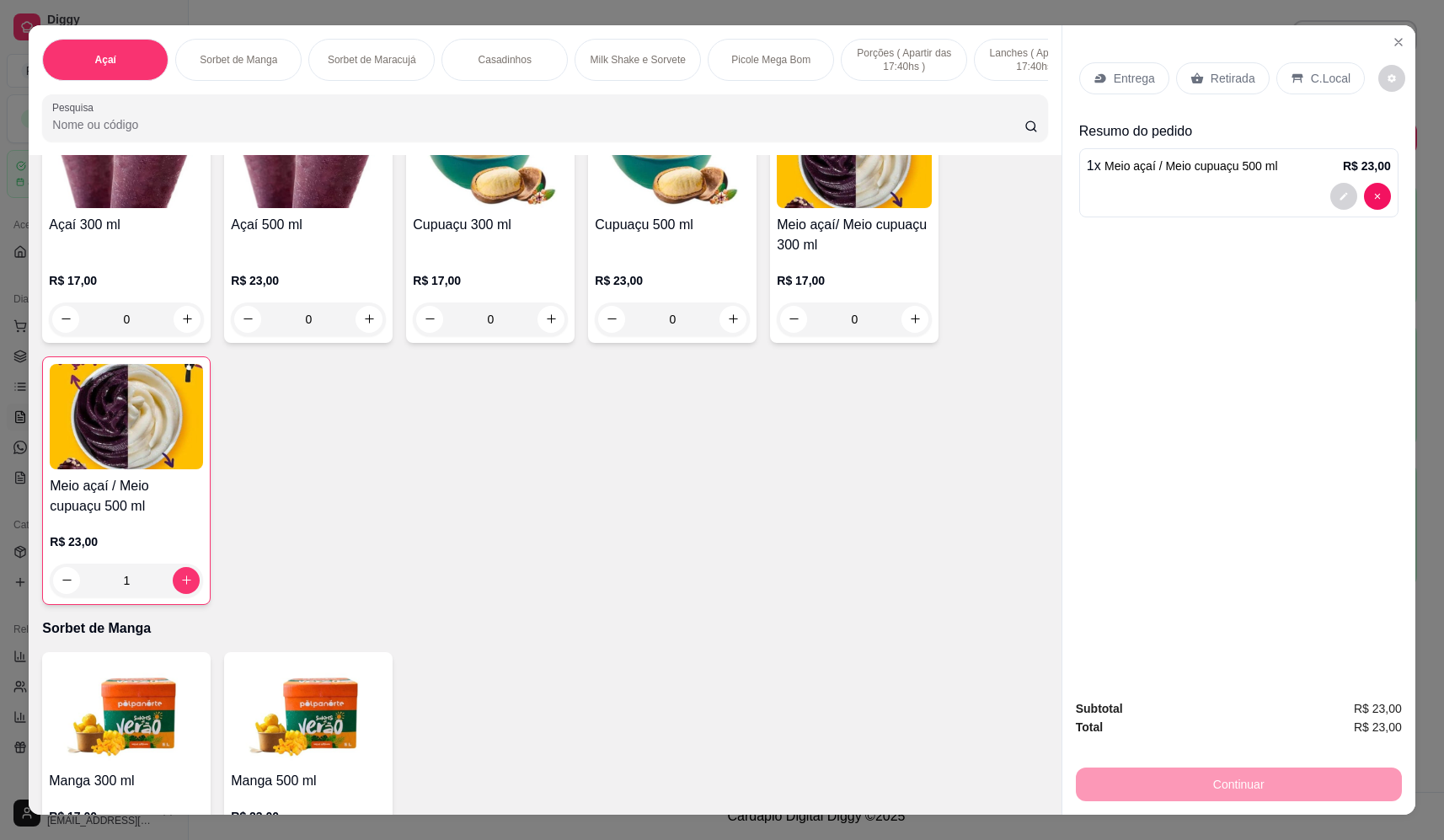
click at [1220, 82] on p "Retirada" at bounding box center [1233, 78] width 45 height 17
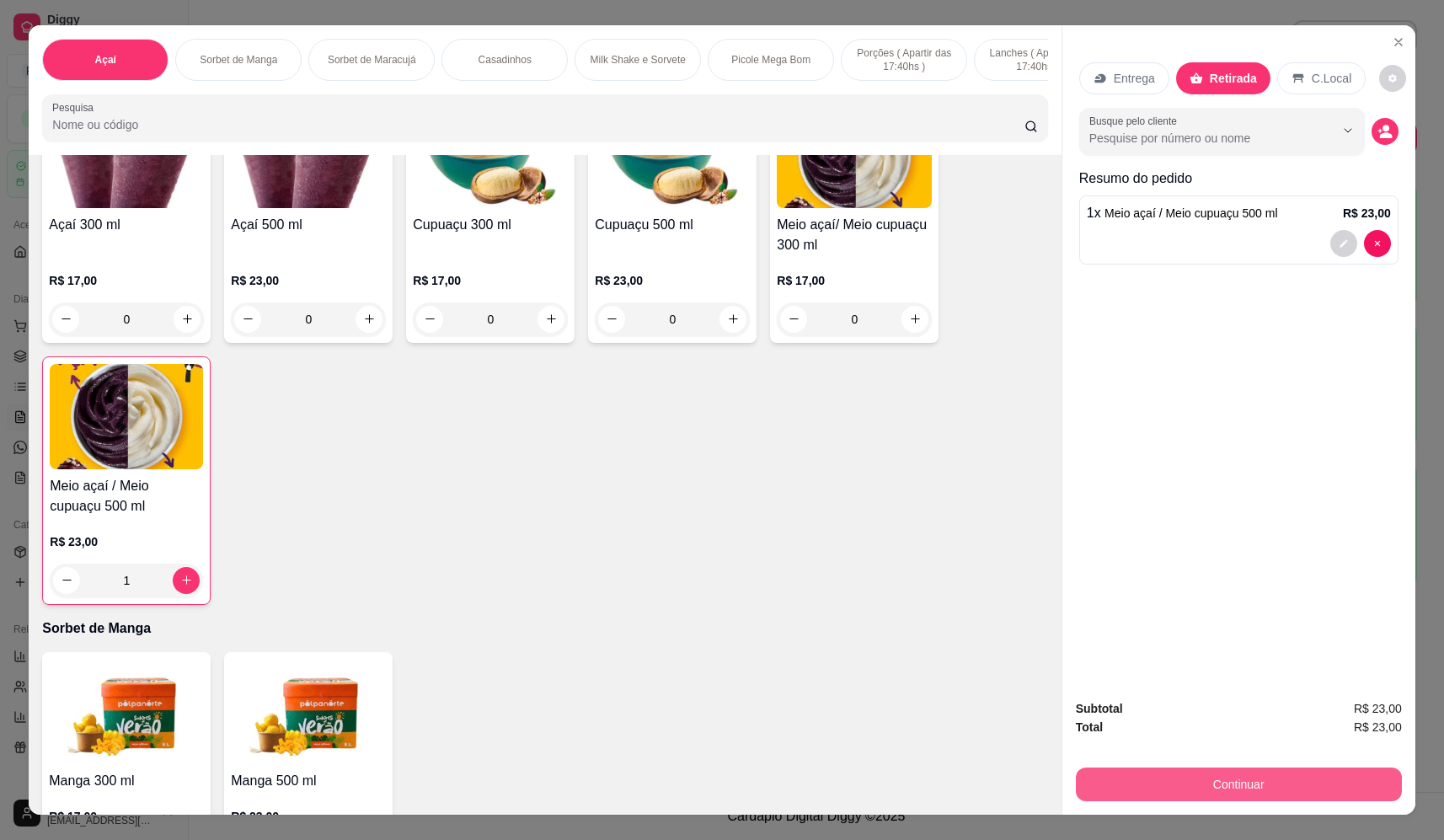
click at [1277, 793] on button "Continuar" at bounding box center [1238, 784] width 326 height 34
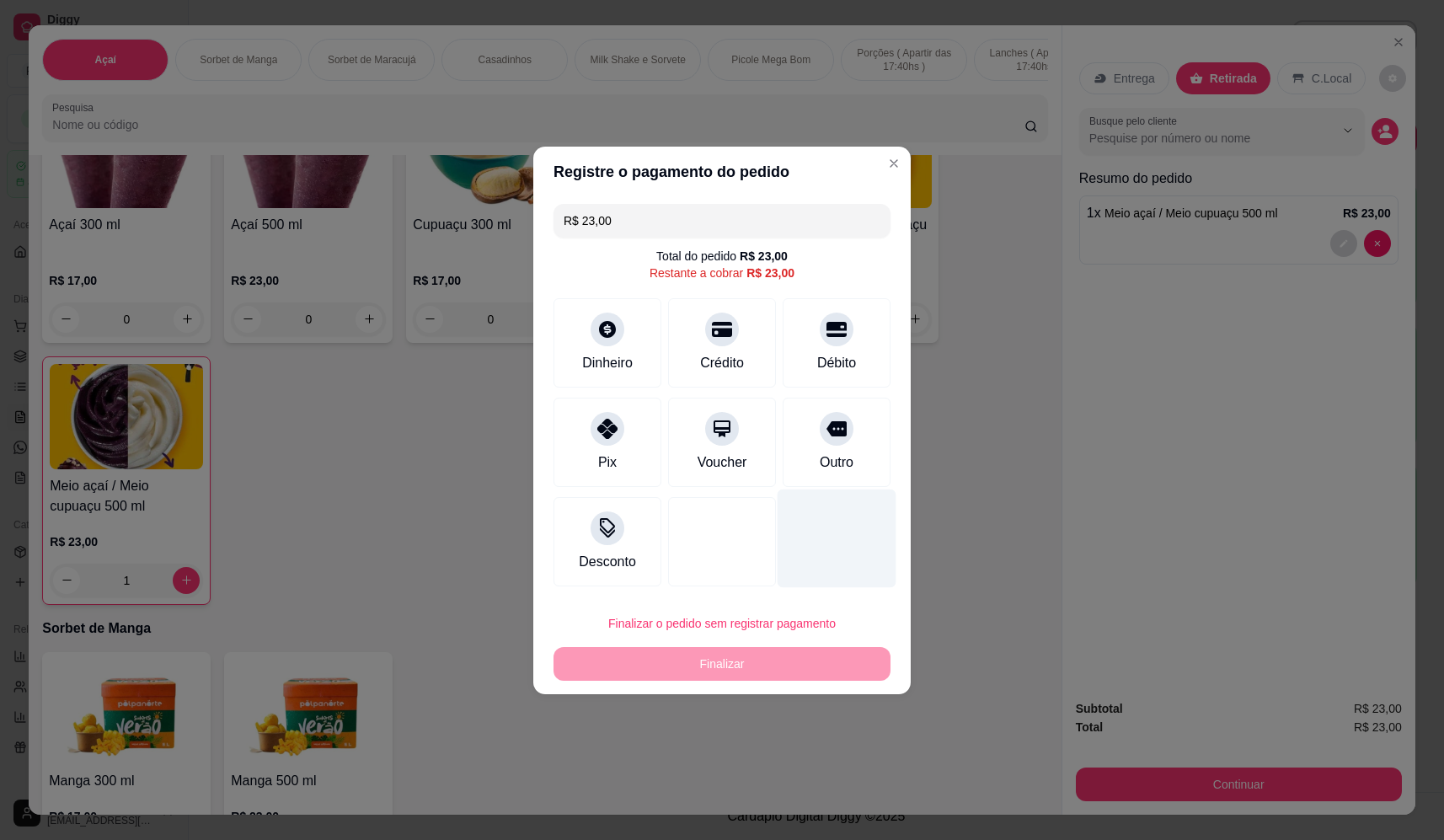
drag, startPoint x: 825, startPoint y: 422, endPoint x: 832, endPoint y: 481, distance: 59.4
click at [834, 440] on div at bounding box center [836, 428] width 34 height 34
type input "R$ 0,00"
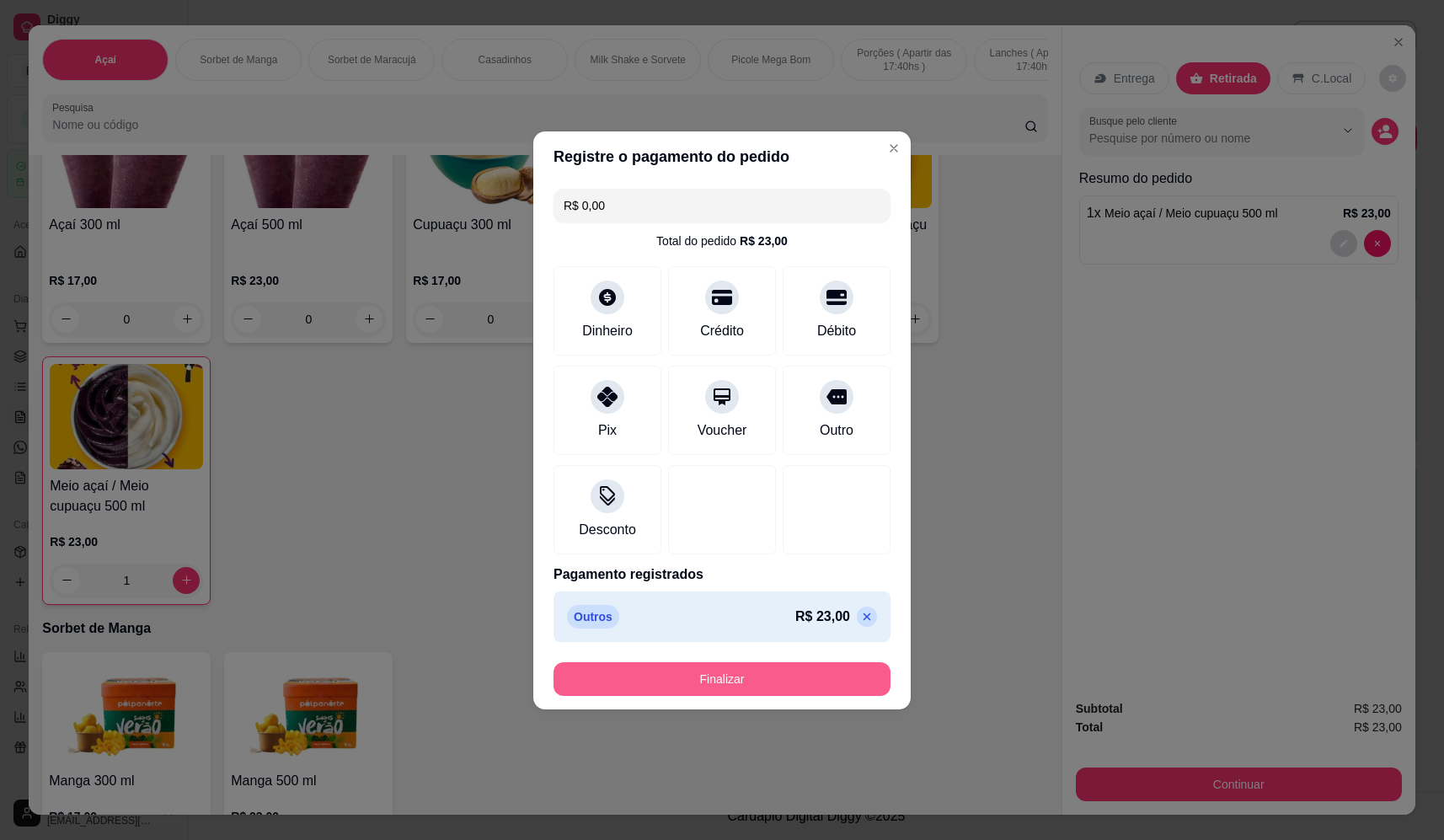
click at [801, 682] on button "Finalizar" at bounding box center [722, 679] width 337 height 34
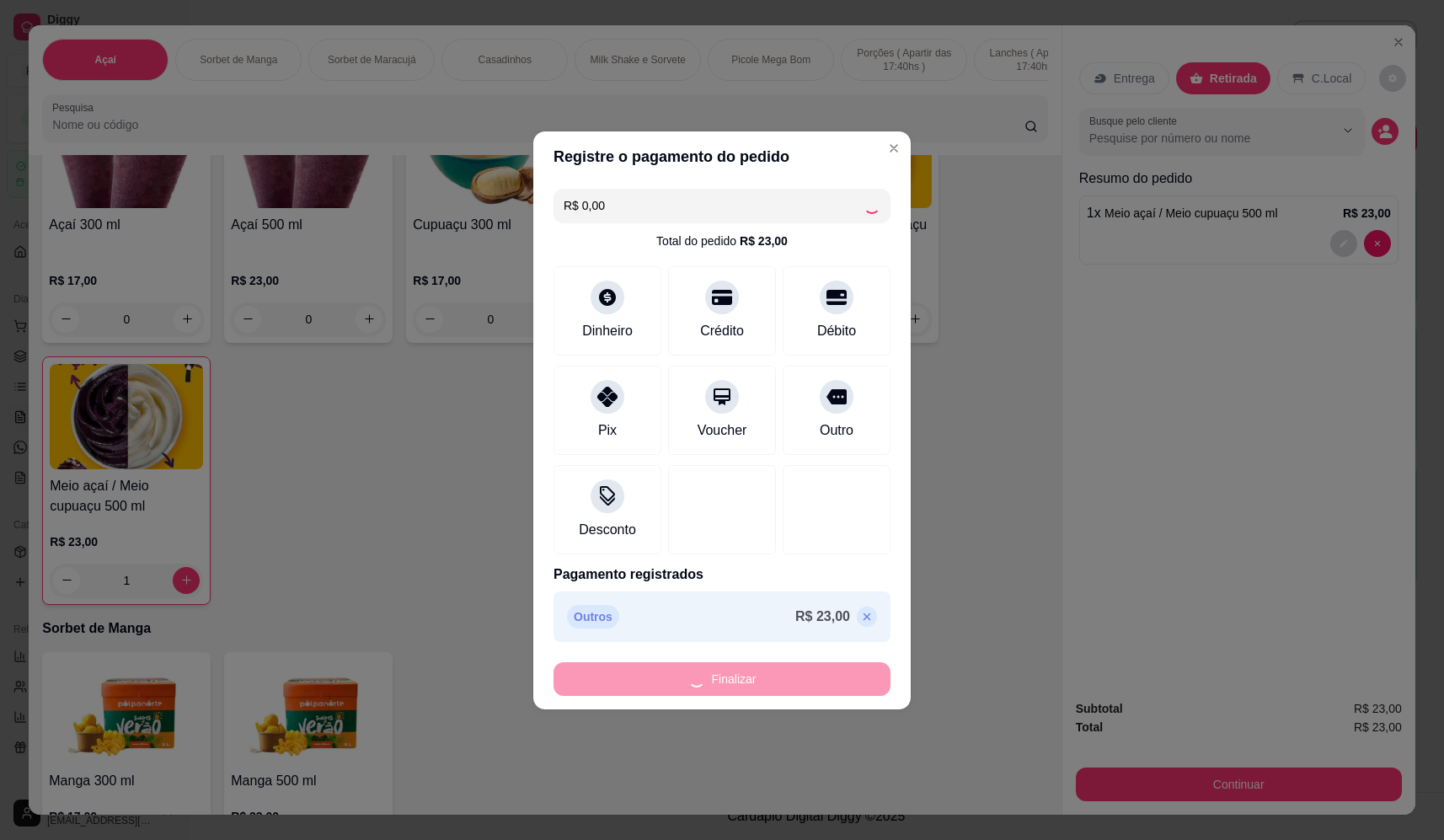
type input "0"
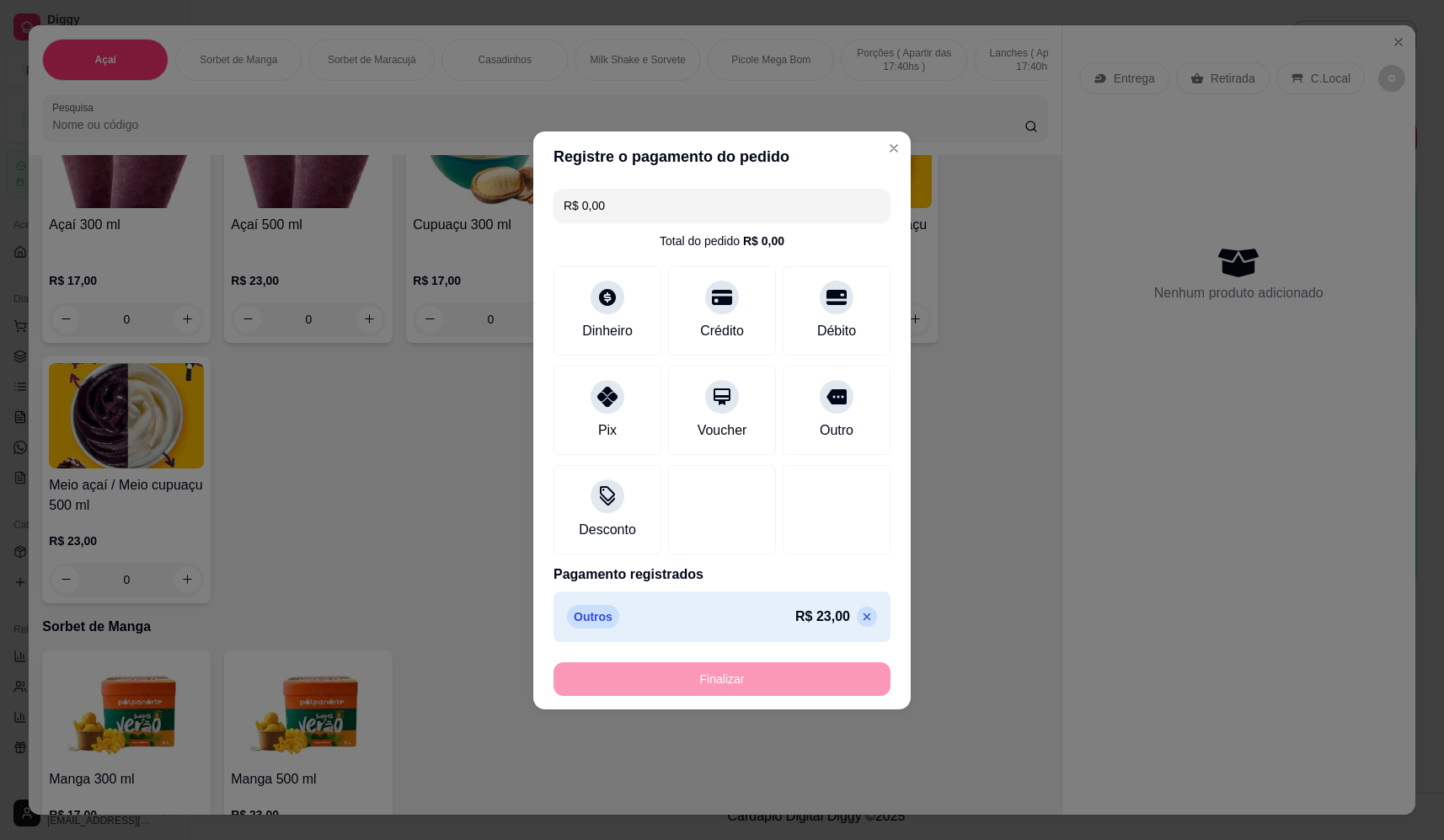
type input "-R$ 23,00"
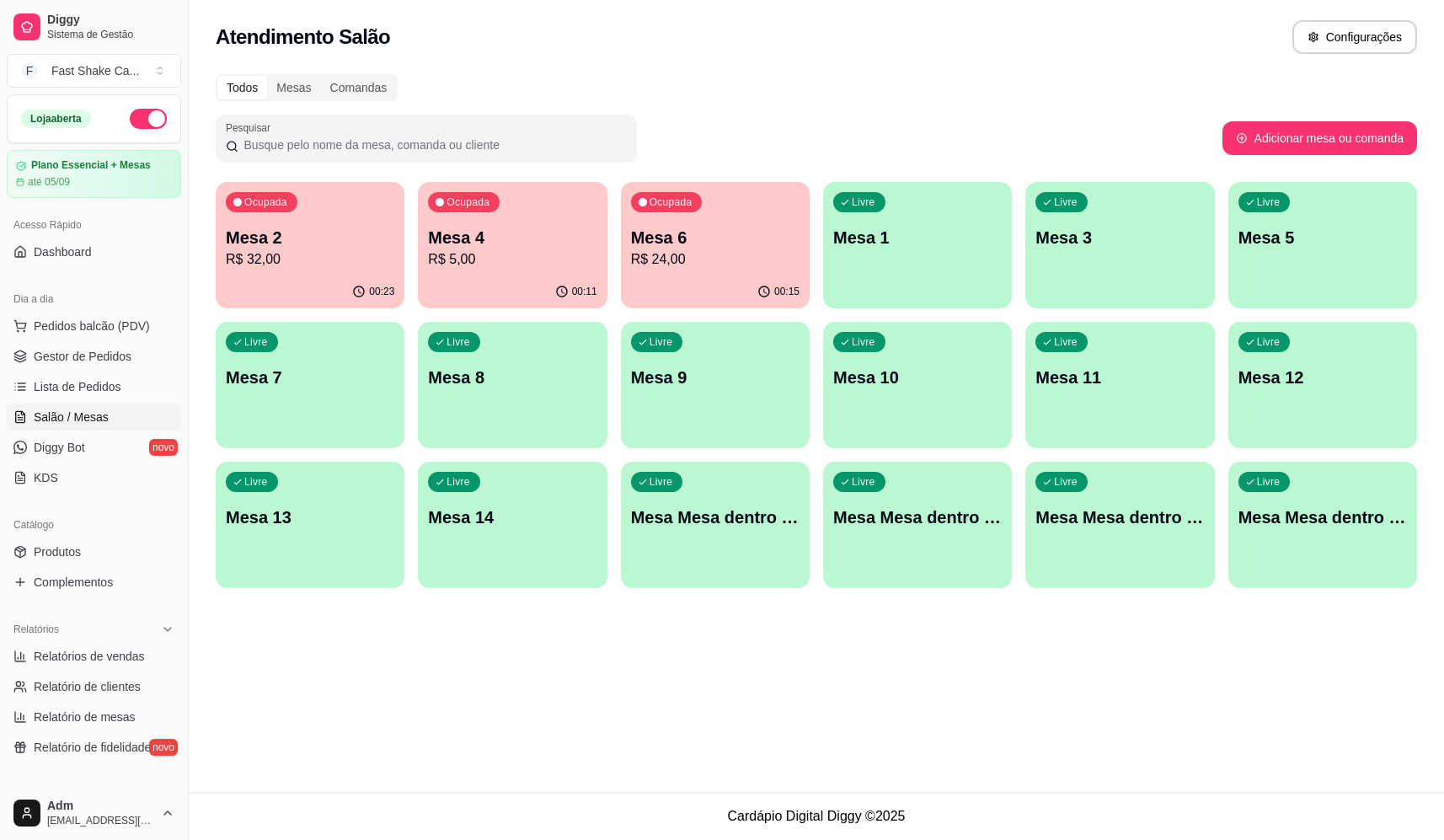
click at [475, 255] on p "R$ 5,00" at bounding box center [512, 259] width 168 height 21
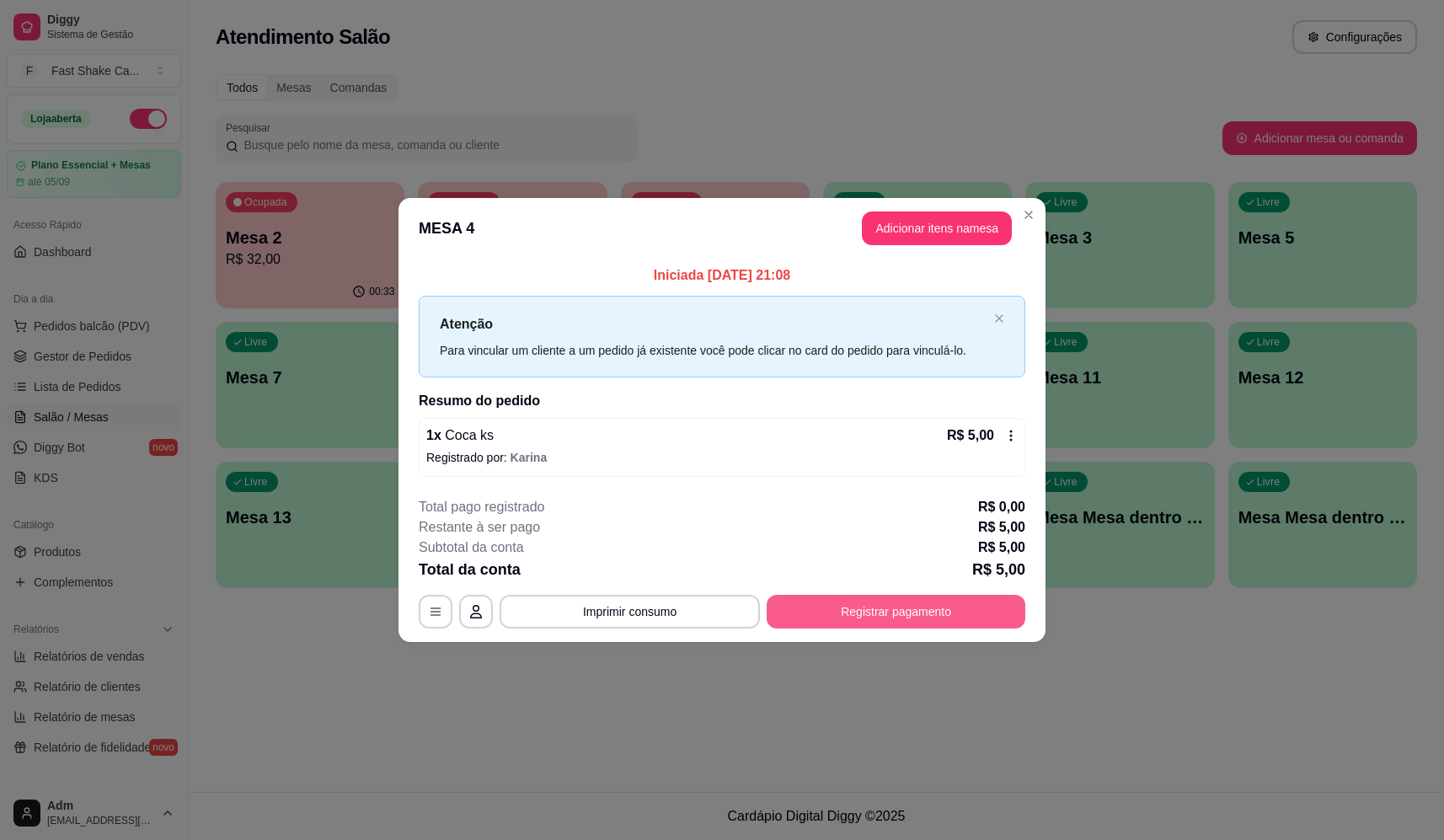
click at [857, 612] on button "Registrar pagamento" at bounding box center [895, 611] width 259 height 34
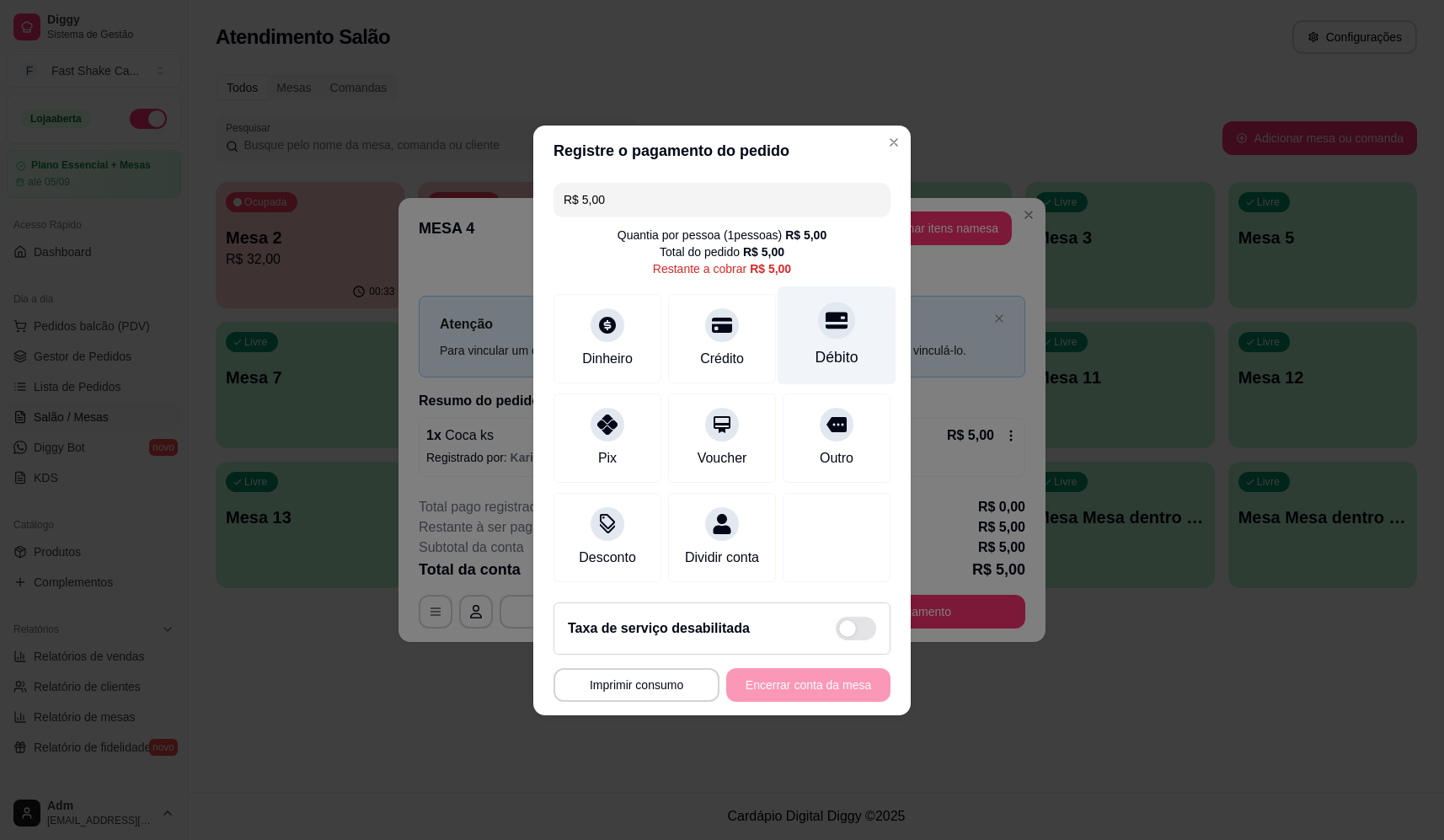
click at [816, 357] on div "Débito" at bounding box center [837, 357] width 43 height 21
type input "R$ 0,00"
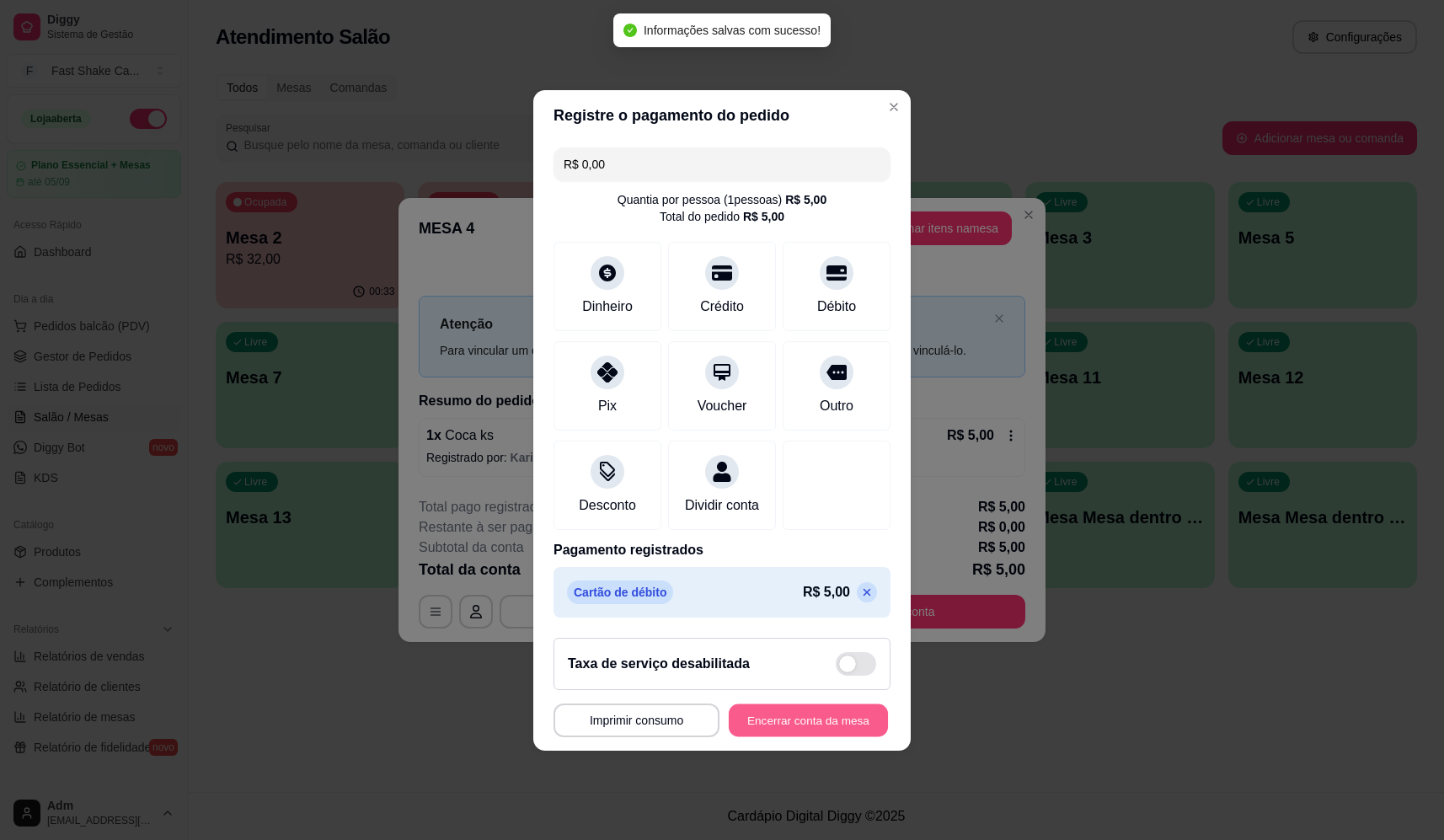
click at [764, 722] on button "Encerrar conta da mesa" at bounding box center [808, 720] width 160 height 33
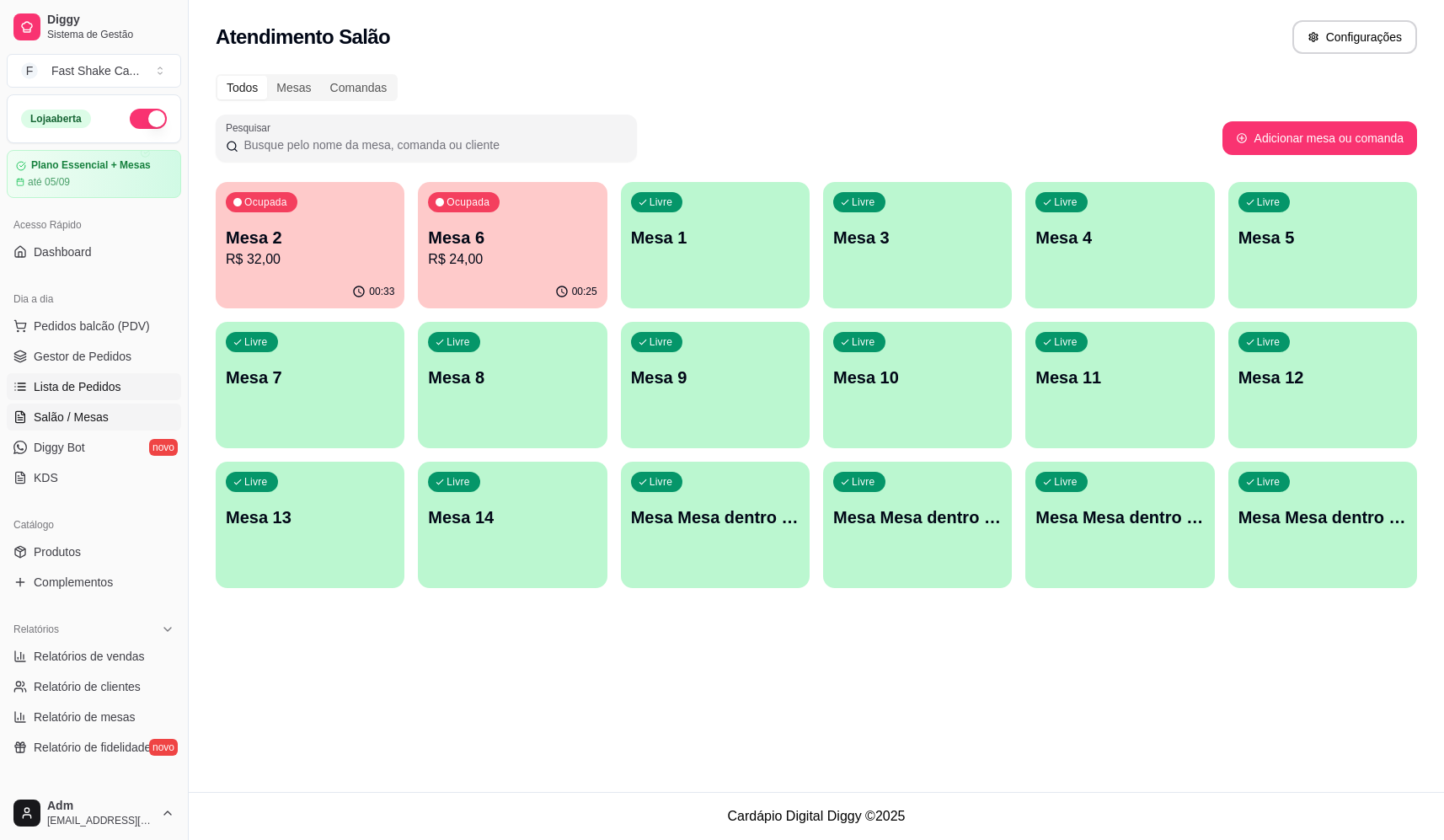
click at [56, 385] on span "Lista de Pedidos" at bounding box center [77, 386] width 88 height 17
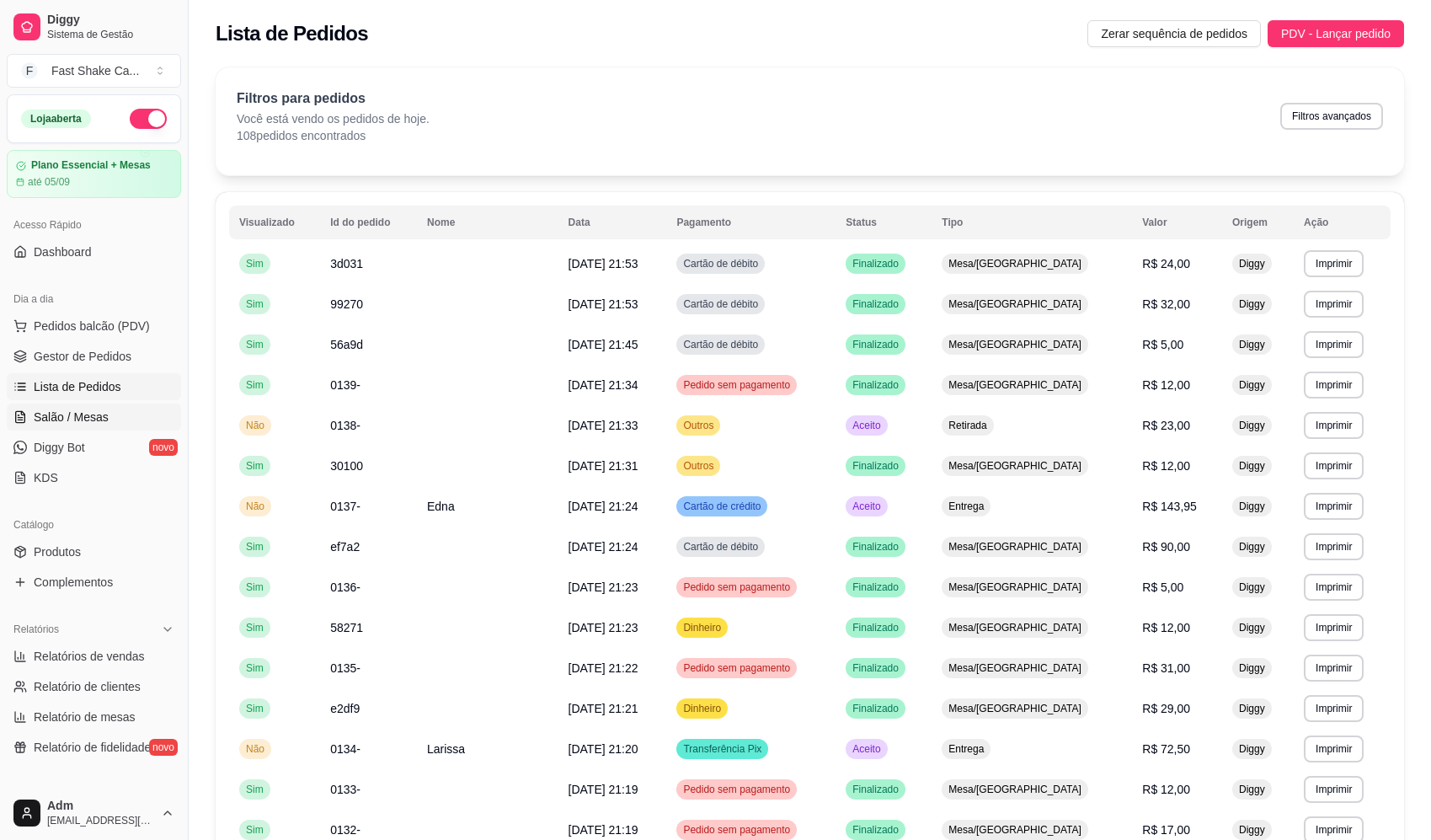
click at [87, 407] on link "Salão / Mesas" at bounding box center [93, 416] width 175 height 27
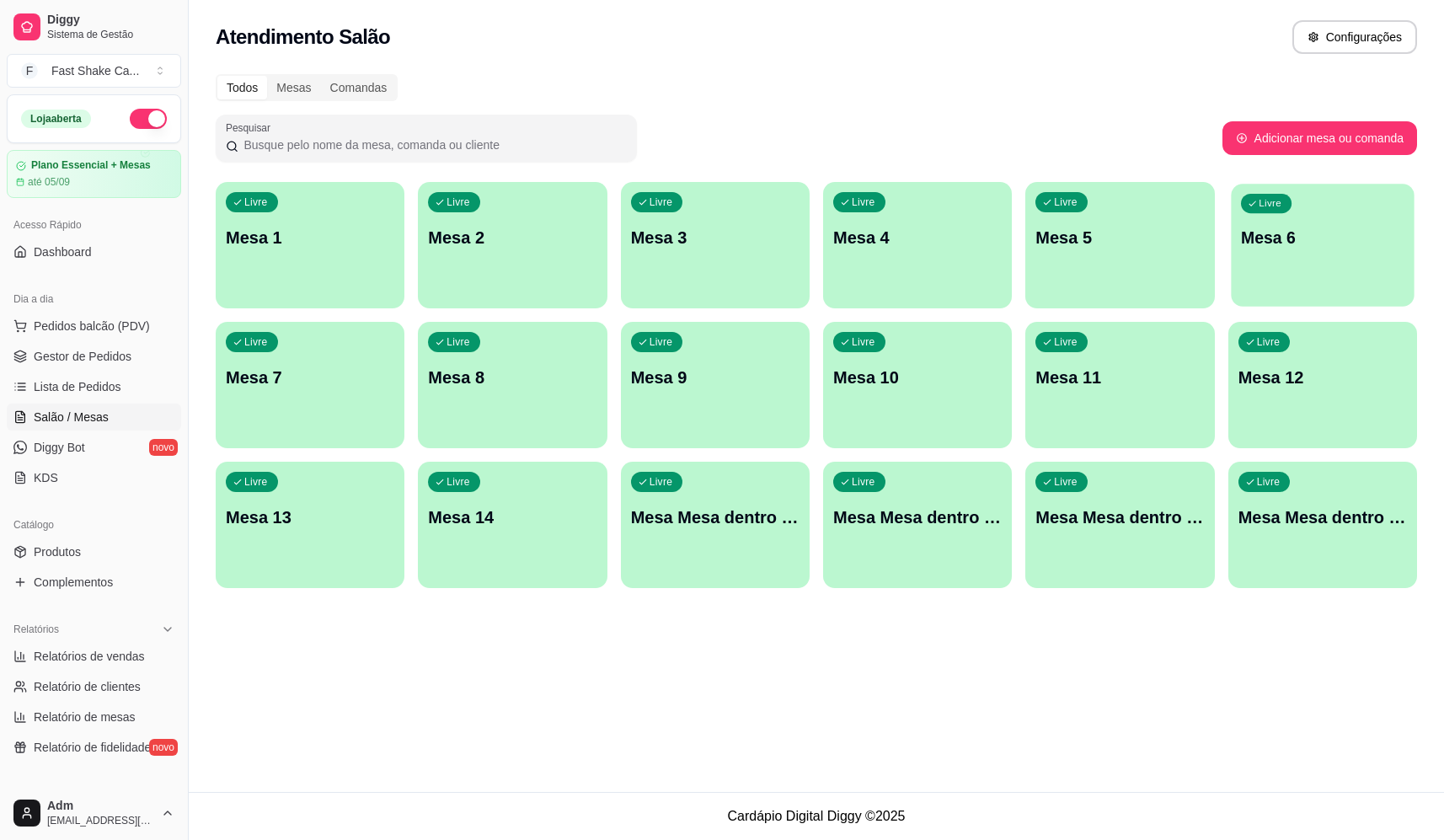
click at [1337, 257] on div "Livre Mesa 6" at bounding box center [1323, 235] width 184 height 103
click at [1266, 268] on div "Livre Mesa 6" at bounding box center [1323, 235] width 184 height 103
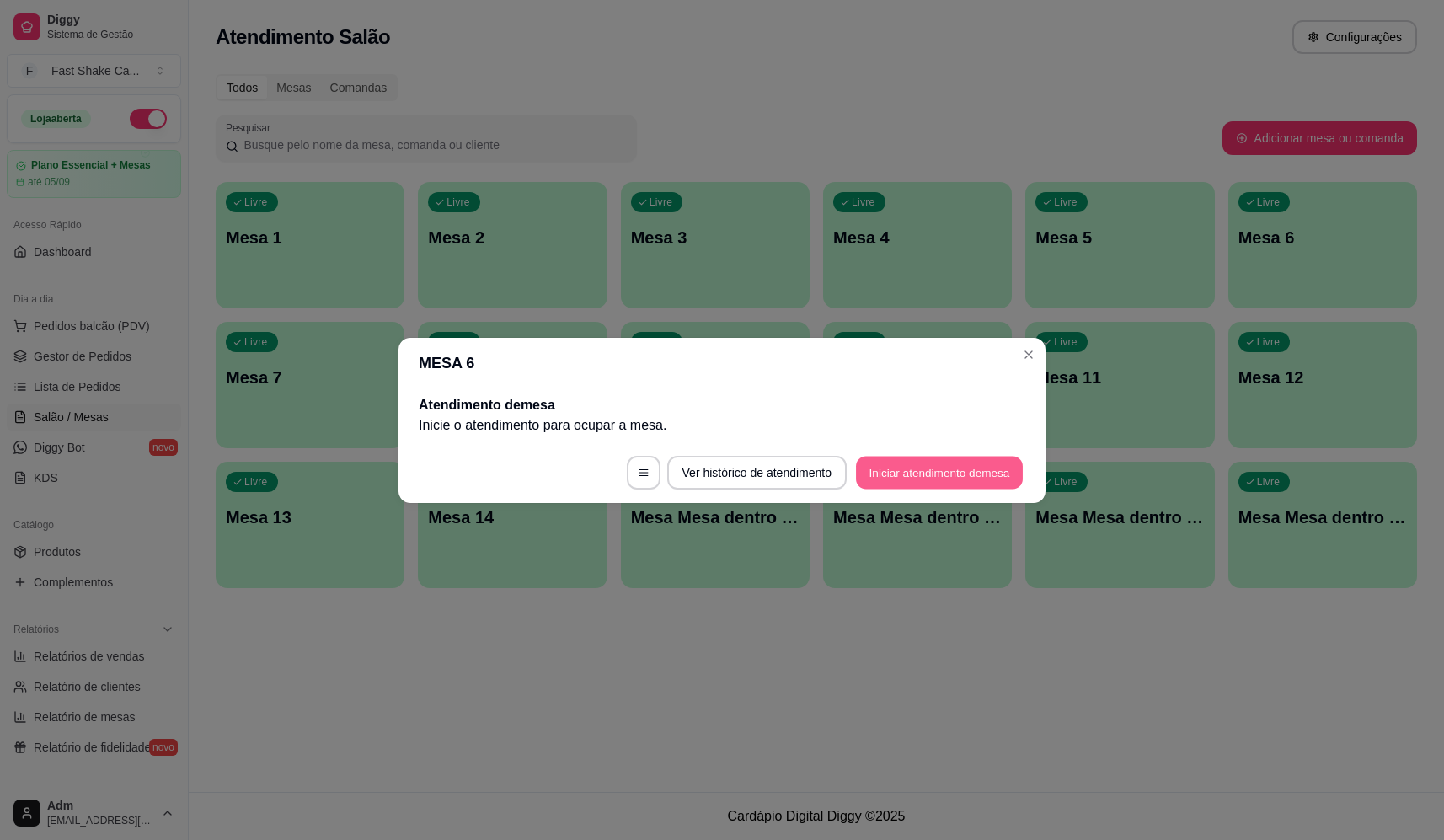
click at [911, 477] on button "Iniciar atendimento de mesa" at bounding box center [939, 471] width 167 height 33
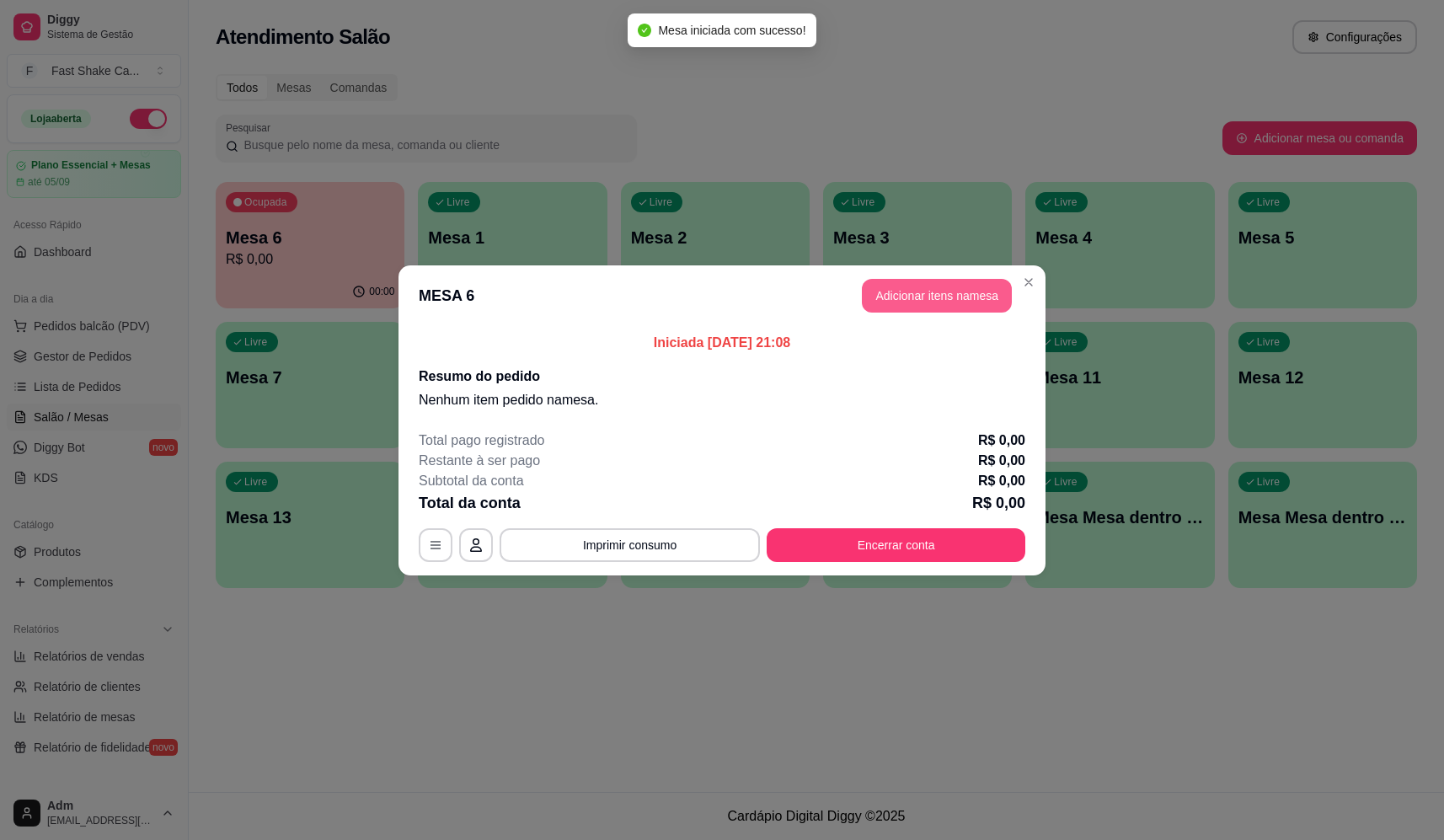
click at [935, 291] on button "Adicionar itens na mesa" at bounding box center [936, 296] width 150 height 34
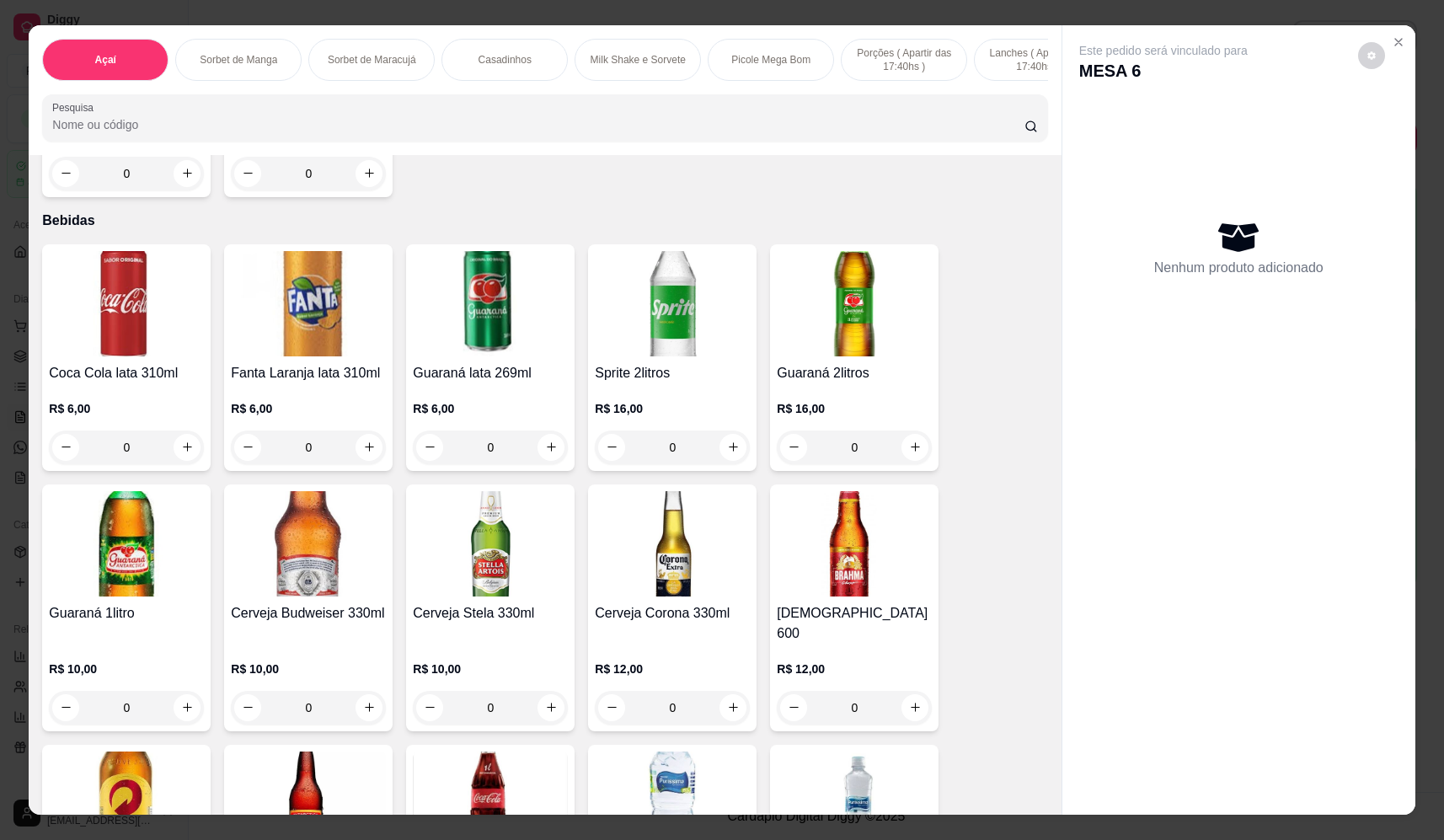
scroll to position [4548, 0]
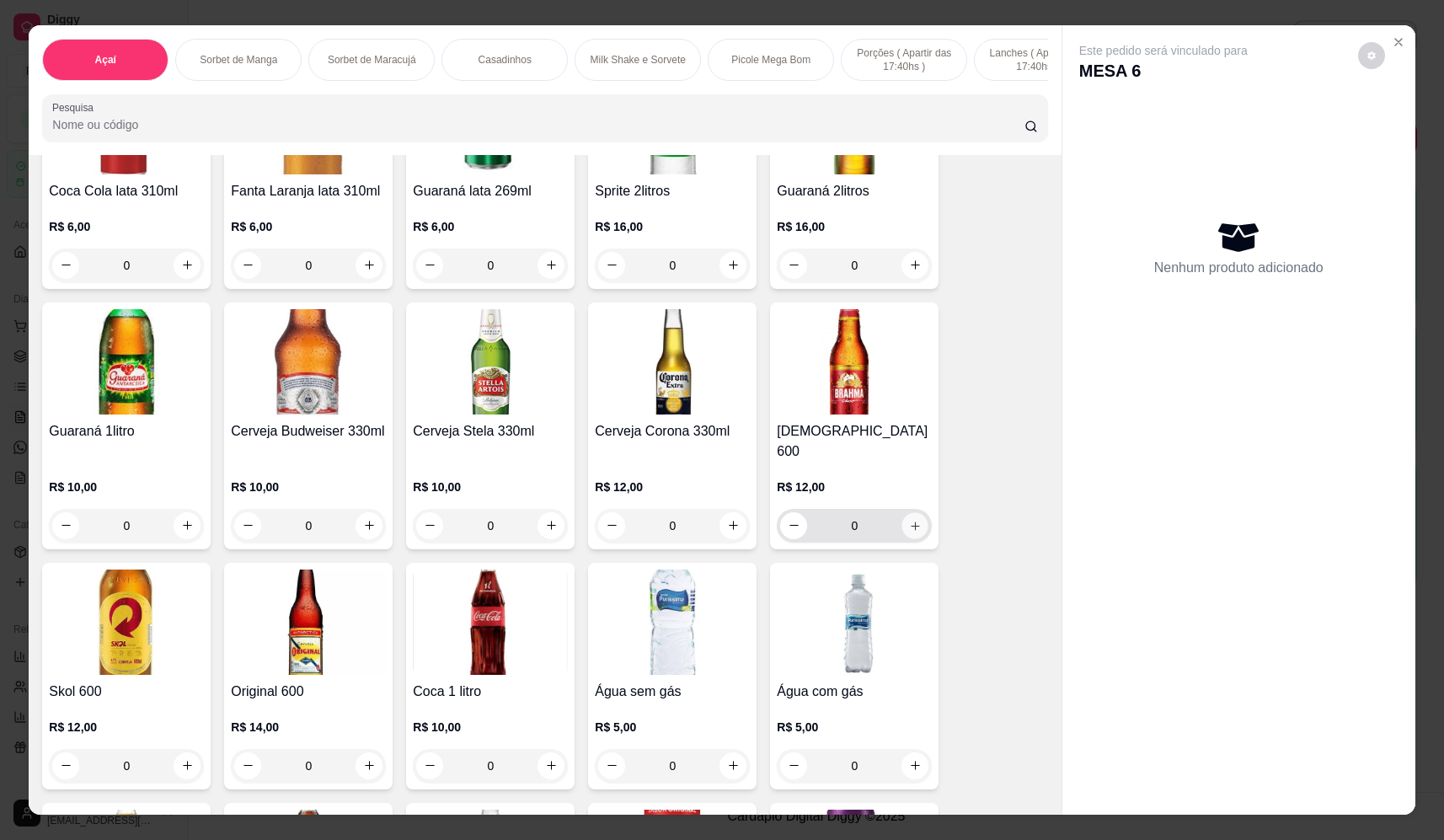
click at [909, 521] on icon "increase-product-quantity" at bounding box center [916, 526] width 13 height 13
type input "1"
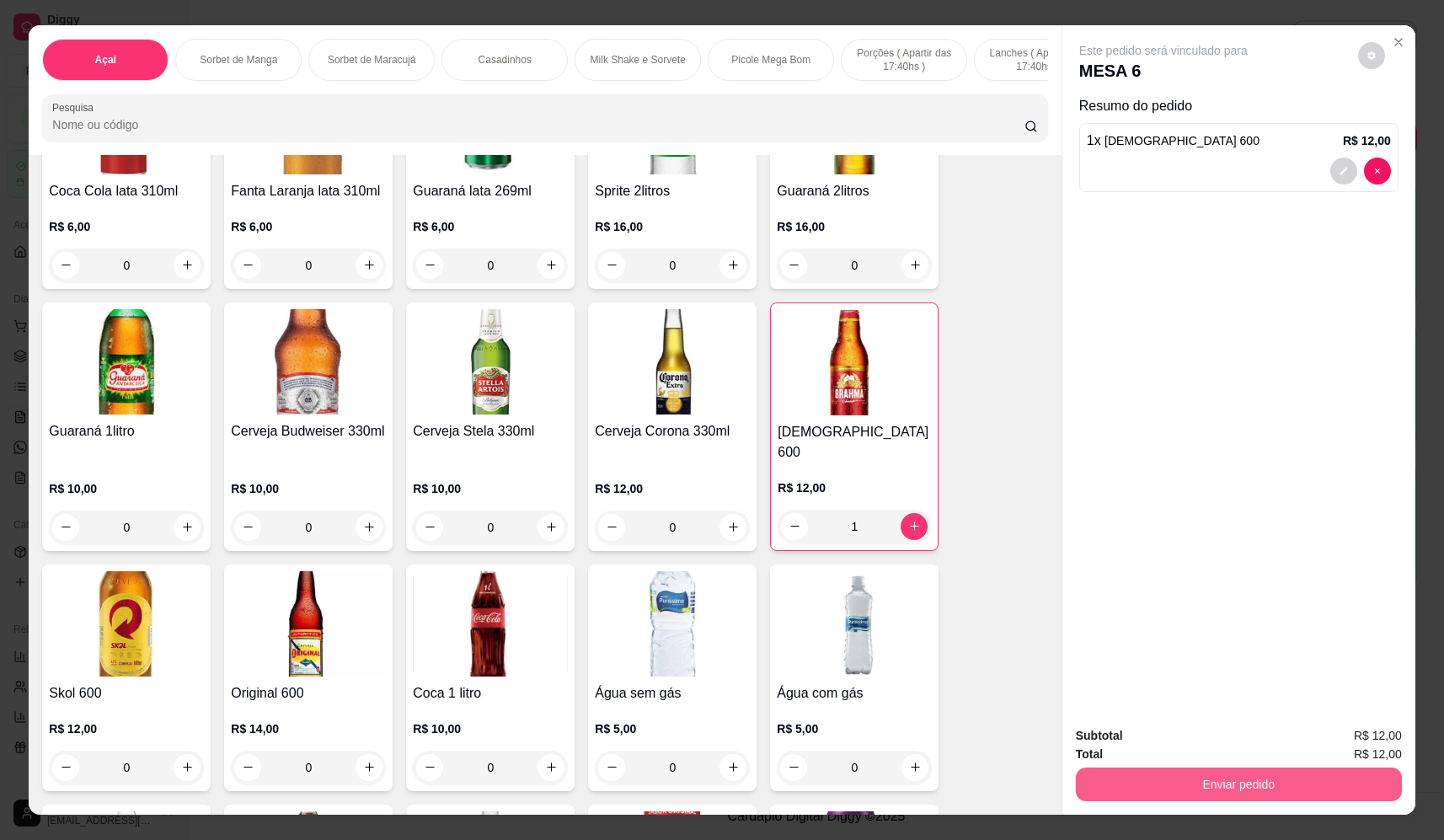
click at [1196, 791] on button "Enviar pedido" at bounding box center [1238, 784] width 326 height 34
click at [1147, 740] on button "Não registrar e enviar pedido" at bounding box center [1183, 742] width 170 height 31
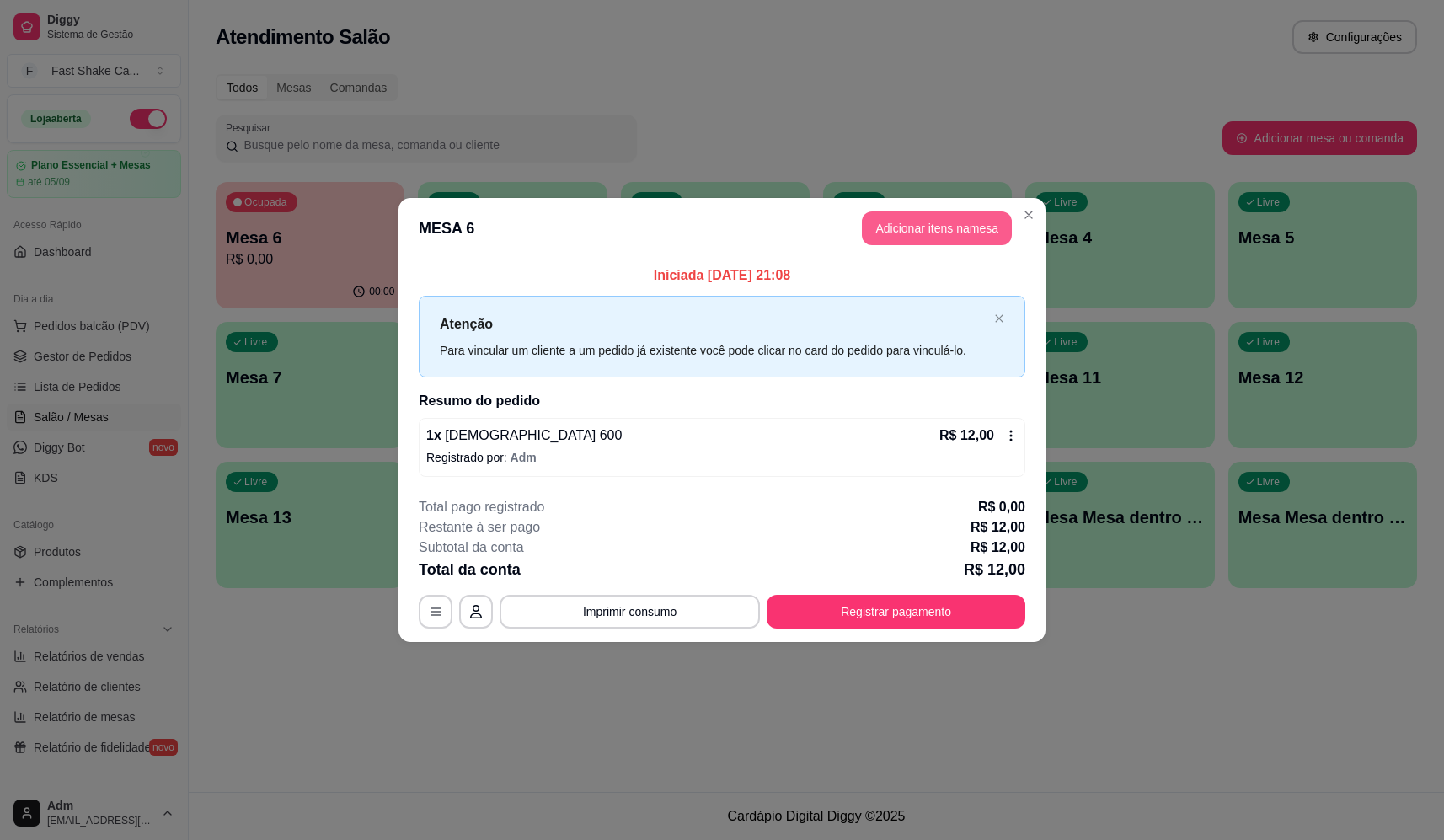
click at [908, 233] on button "Adicionar itens na mesa" at bounding box center [936, 229] width 150 height 34
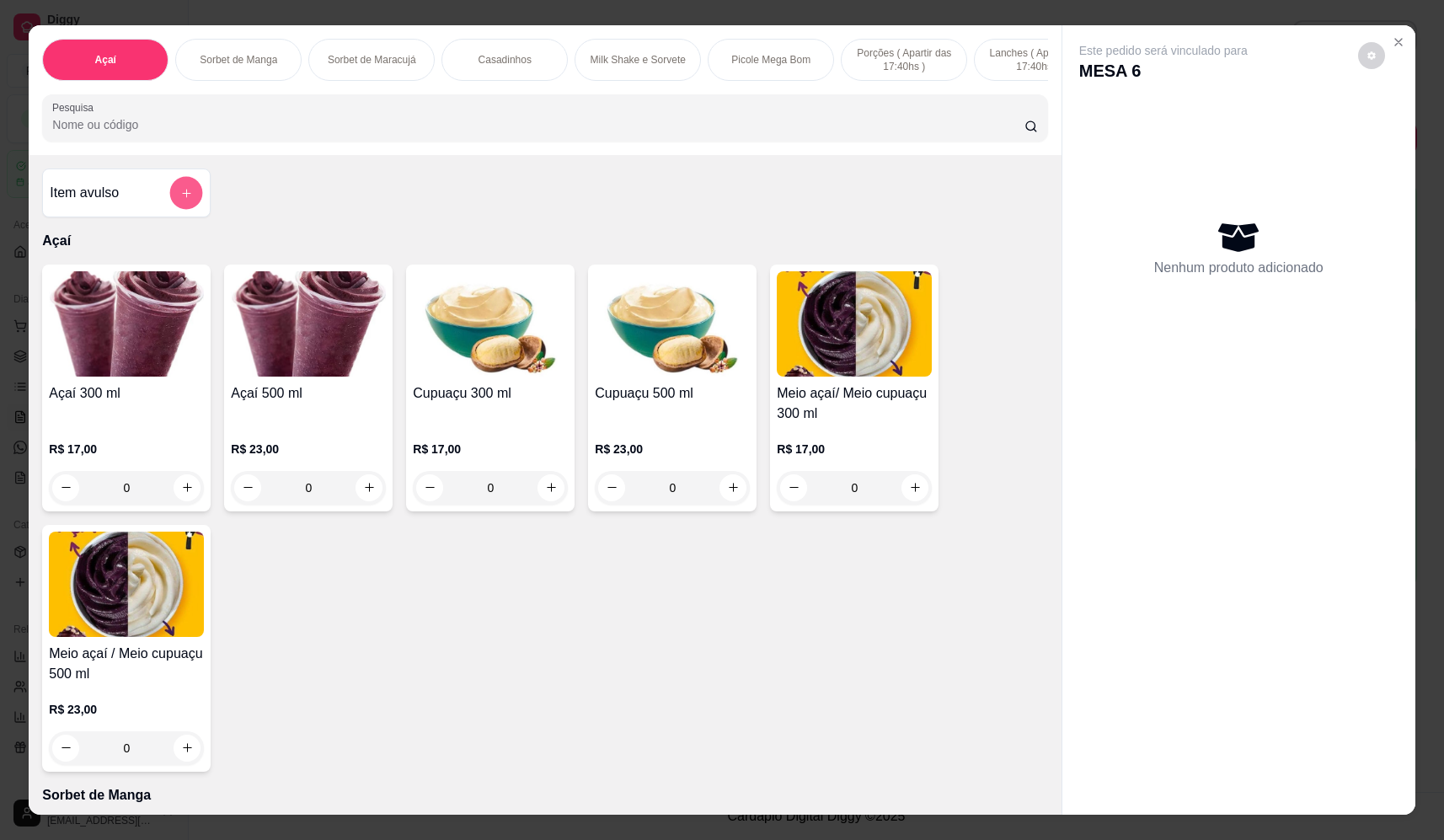
click at [180, 200] on icon "add-separate-item" at bounding box center [187, 193] width 13 height 13
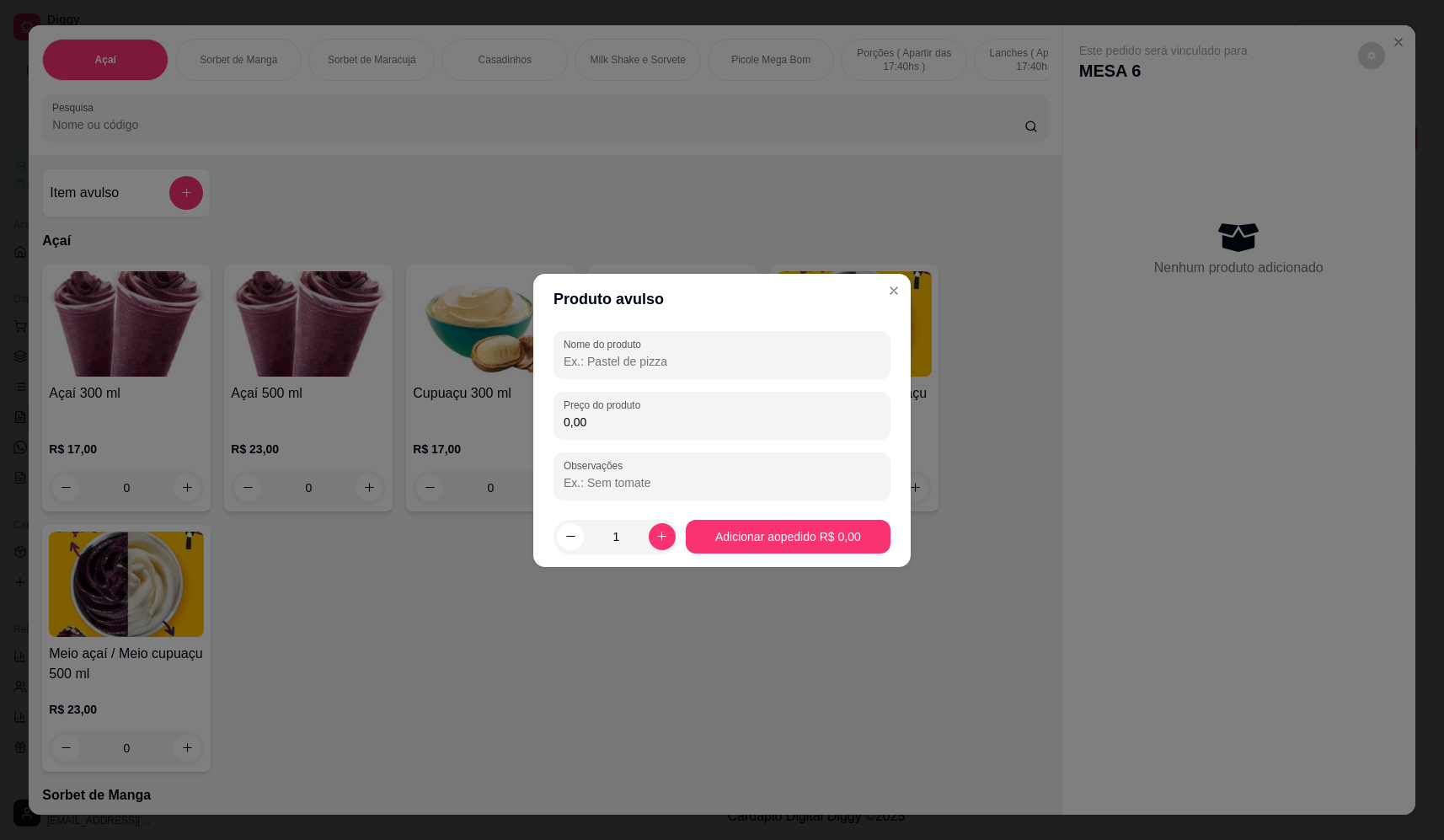
click at [694, 359] on input "Nome do produto" at bounding box center [722, 361] width 316 height 17
type input "salgadinho"
drag, startPoint x: 736, startPoint y: 418, endPoint x: 695, endPoint y: 466, distance: 63.1
click at [700, 474] on div "Nome do produto salgadinho Preço do produto 0,00 Observações" at bounding box center [722, 415] width 337 height 168
type input "16,00"
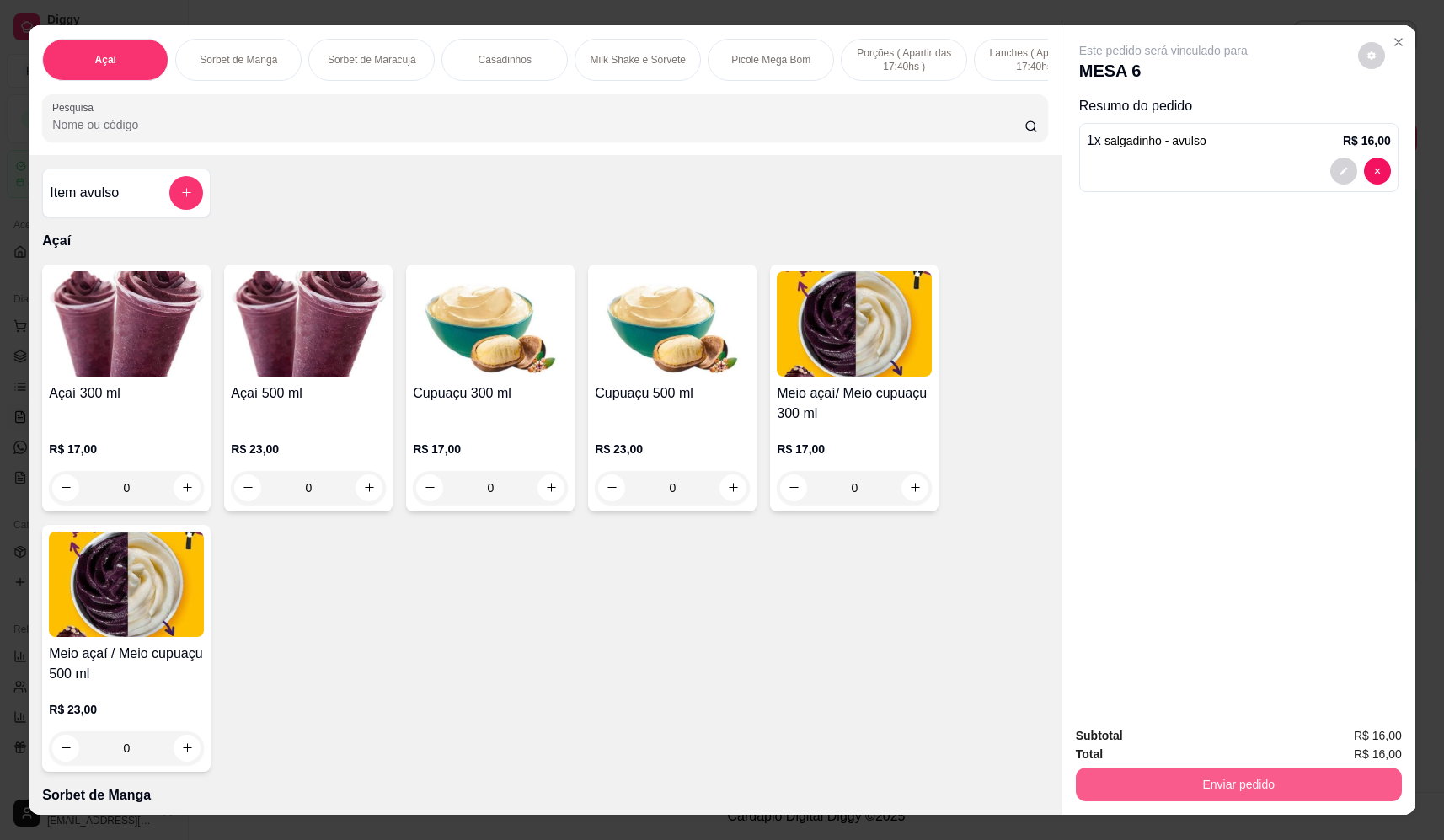
click at [1218, 777] on button "Enviar pedido" at bounding box center [1238, 784] width 326 height 34
click at [1182, 735] on button "Não registrar e enviar pedido" at bounding box center [1183, 743] width 175 height 32
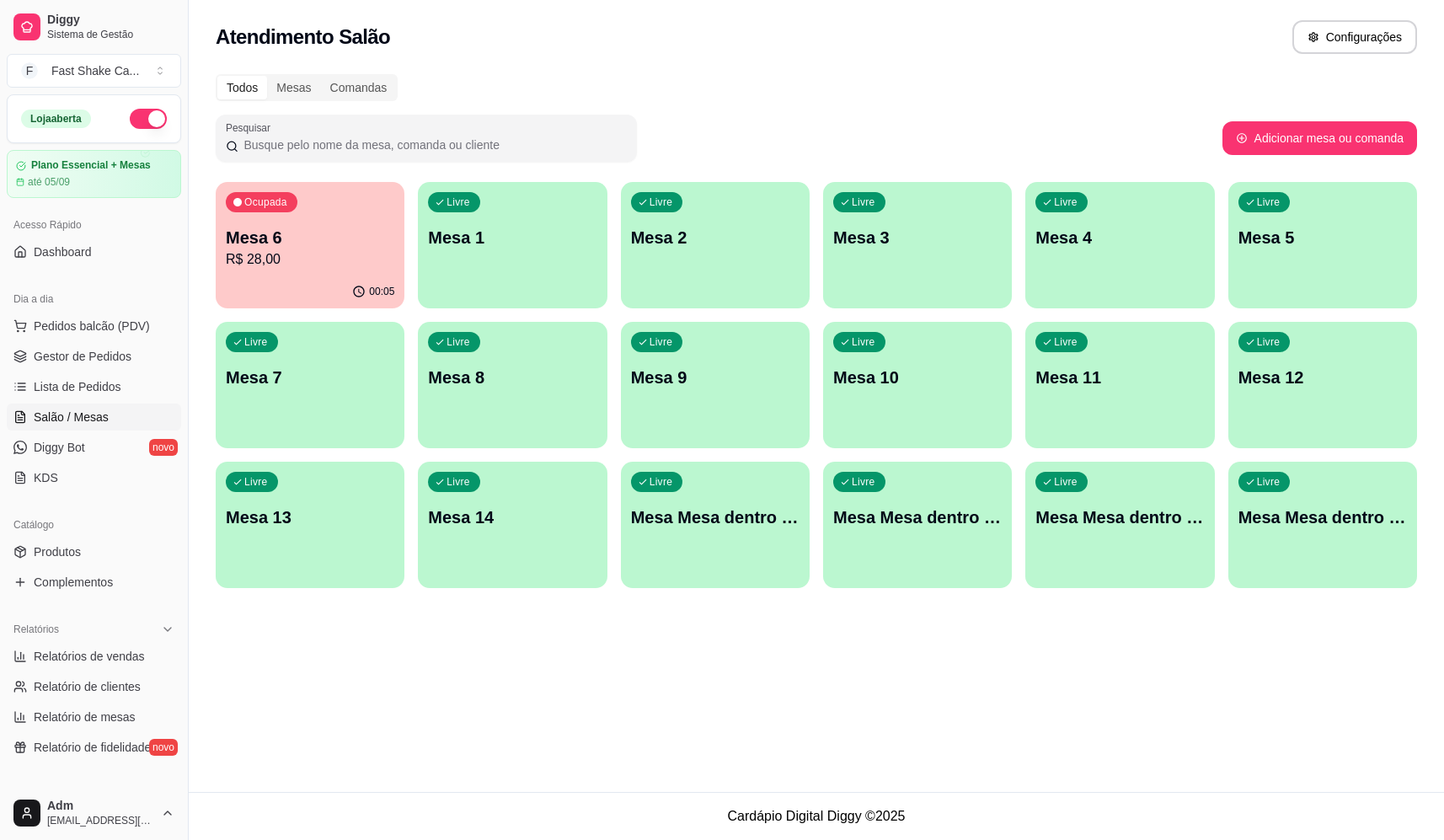
click at [756, 91] on div "Todos Mesas Comandas" at bounding box center [816, 87] width 1201 height 27
click at [305, 246] on p "Mesa 6" at bounding box center [310, 238] width 163 height 22
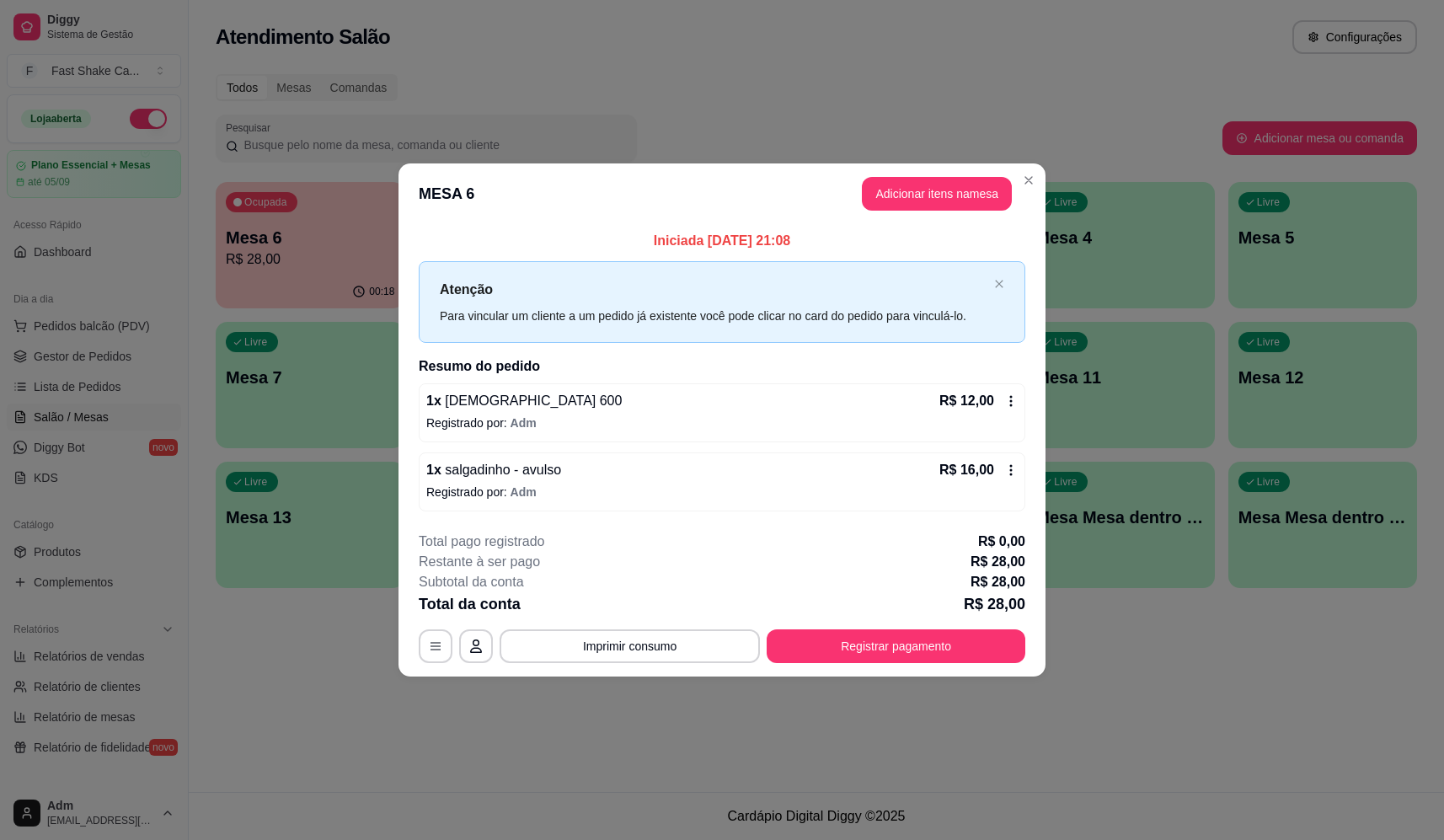
click at [919, 489] on p "Registrado por: Adm" at bounding box center [722, 492] width 592 height 17
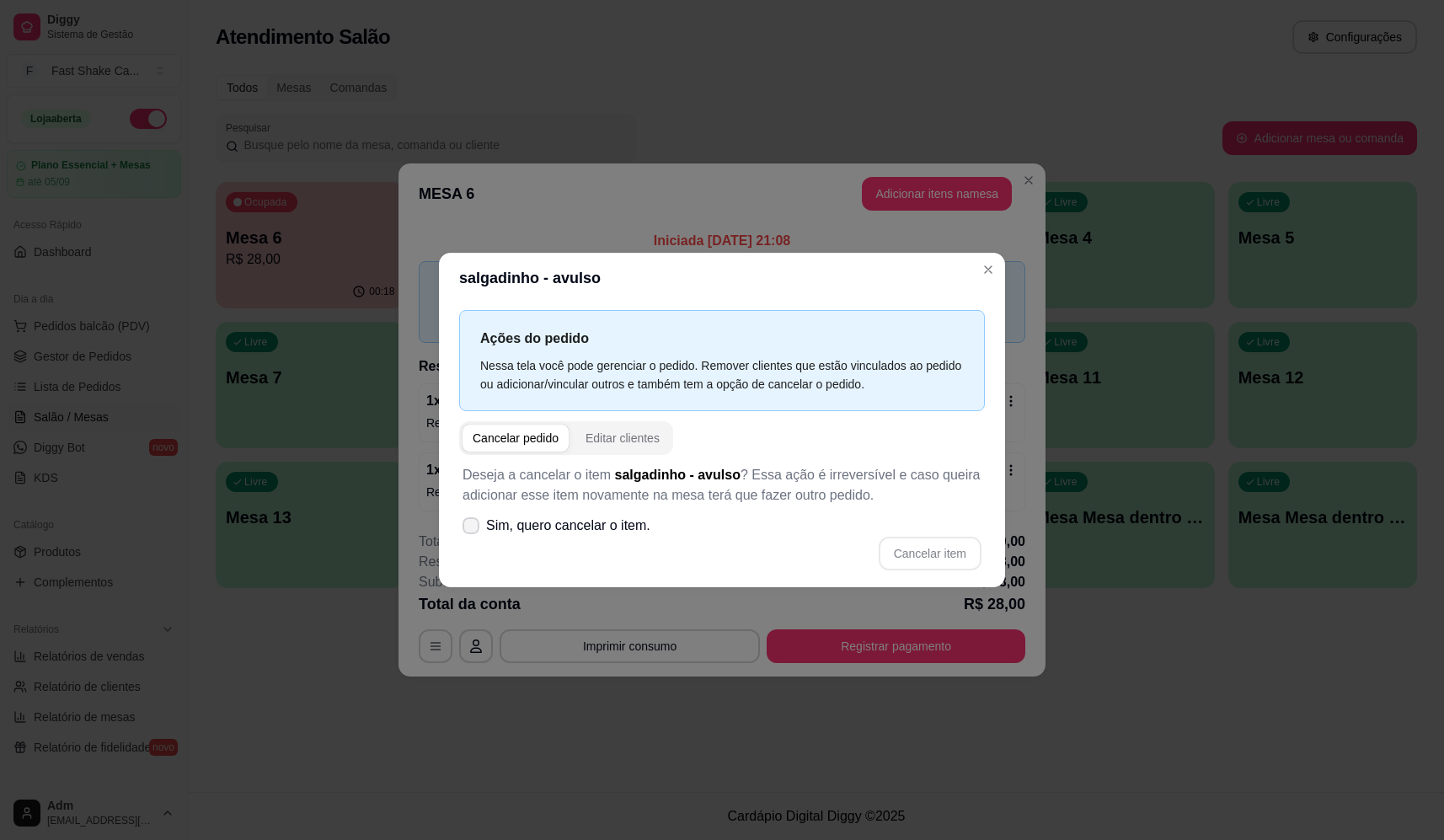
click at [601, 518] on span "Sim, quero cancelar o item." at bounding box center [568, 525] width 164 height 21
click at [472, 528] on input "Sim, quero cancelar o item." at bounding box center [468, 534] width 11 height 11
checkbox input "true"
click at [954, 549] on button "Cancelar item" at bounding box center [930, 553] width 103 height 34
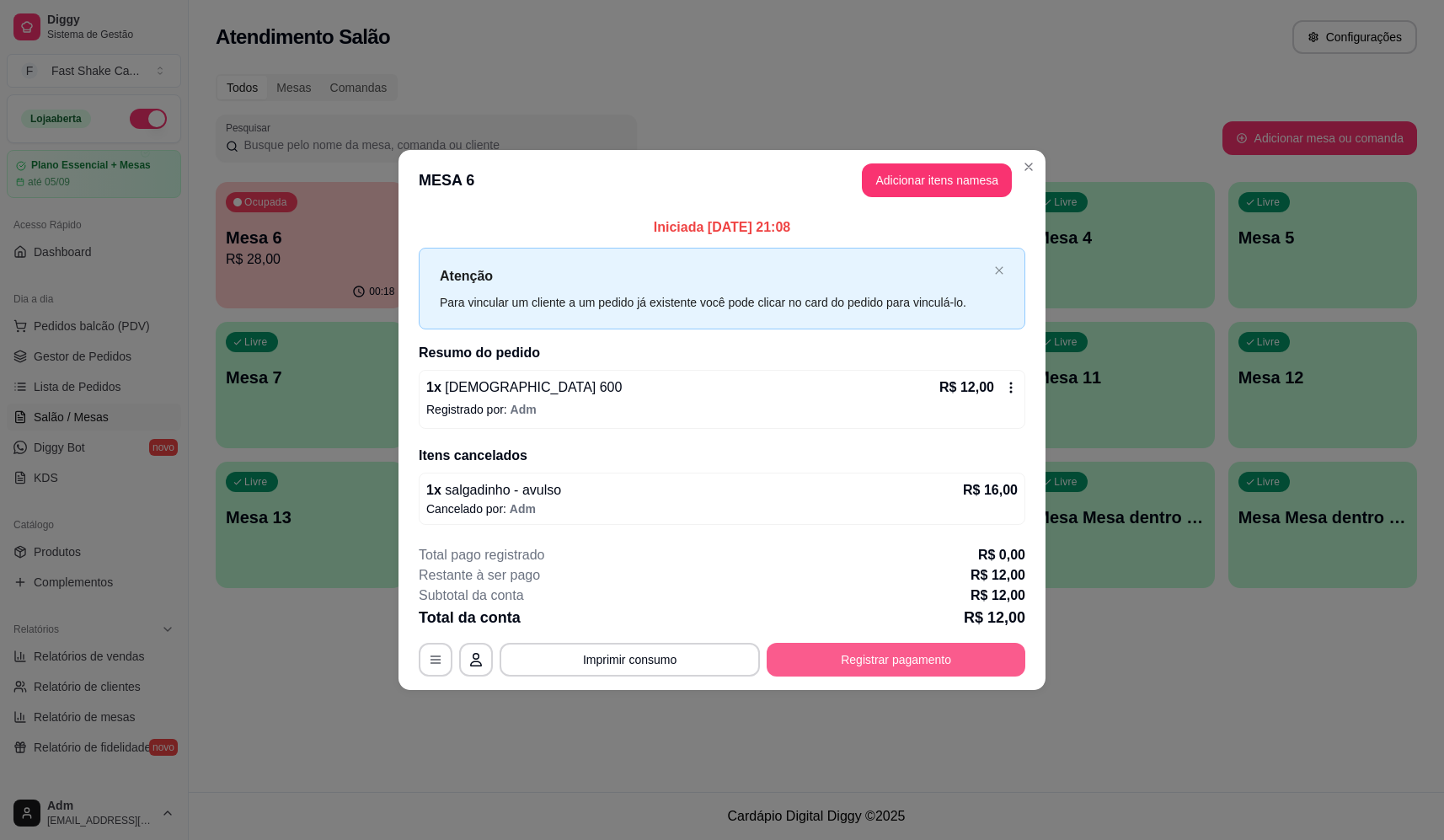
click at [917, 658] on button "Registrar pagamento" at bounding box center [895, 660] width 259 height 34
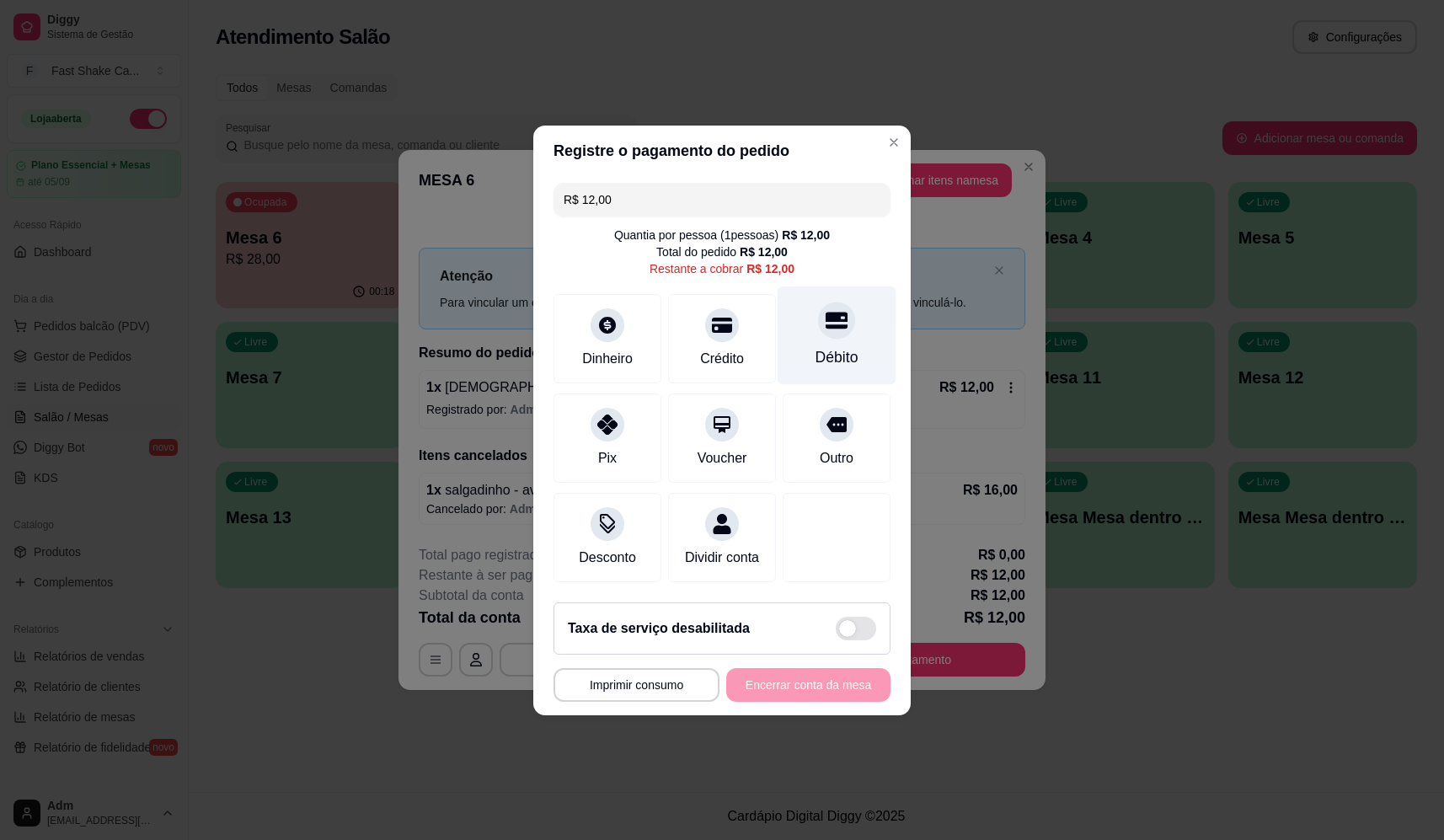
drag, startPoint x: 857, startPoint y: 314, endPoint x: 835, endPoint y: 348, distance: 40.5
click at [856, 315] on div "Débito" at bounding box center [836, 335] width 119 height 99
type input "R$ 0,00"
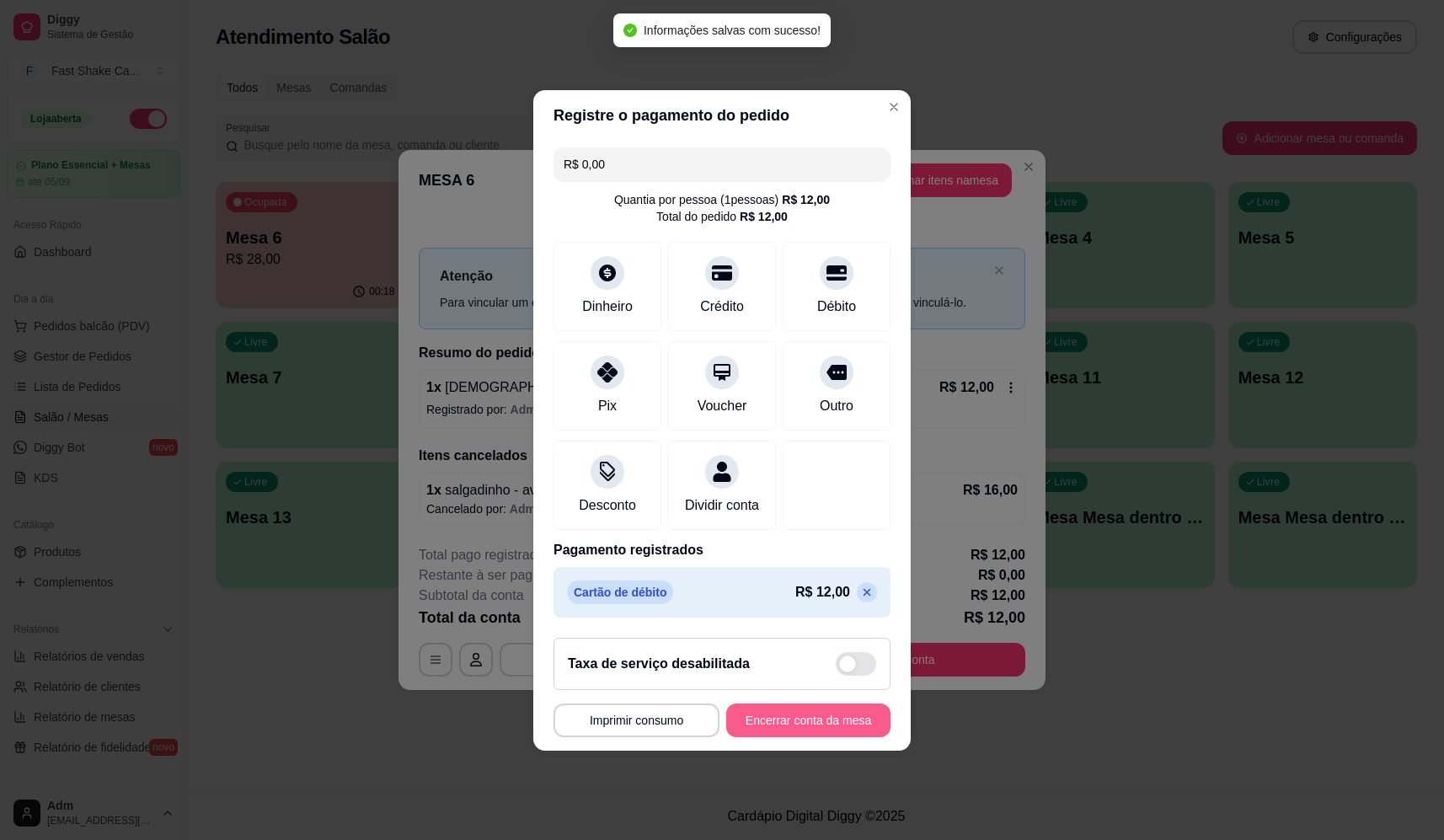
click at [773, 733] on button "Encerrar conta da mesa" at bounding box center [808, 721] width 164 height 34
